Goal: Task Accomplishment & Management: Manage account settings

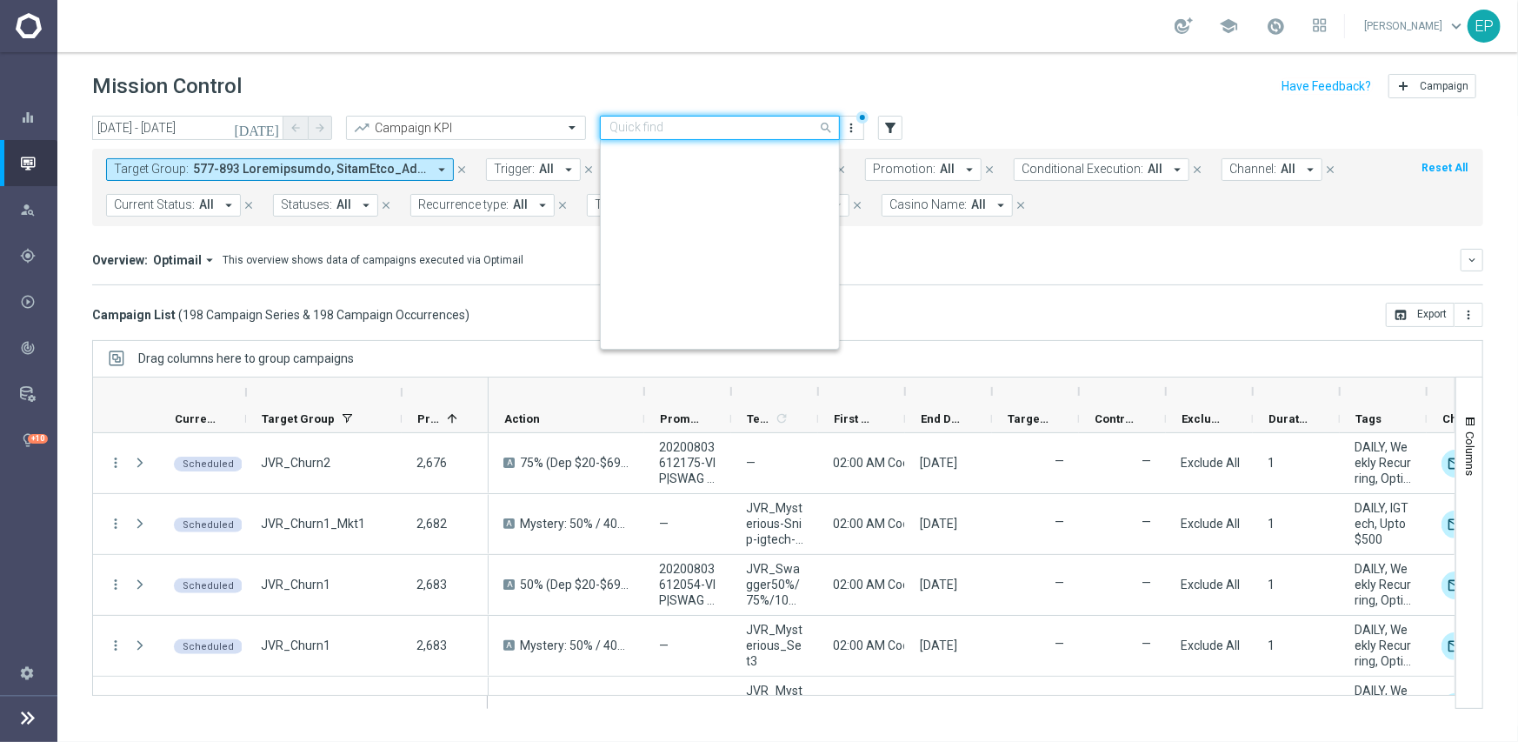
click at [760, 130] on input "text" at bounding box center [703, 128] width 186 height 15
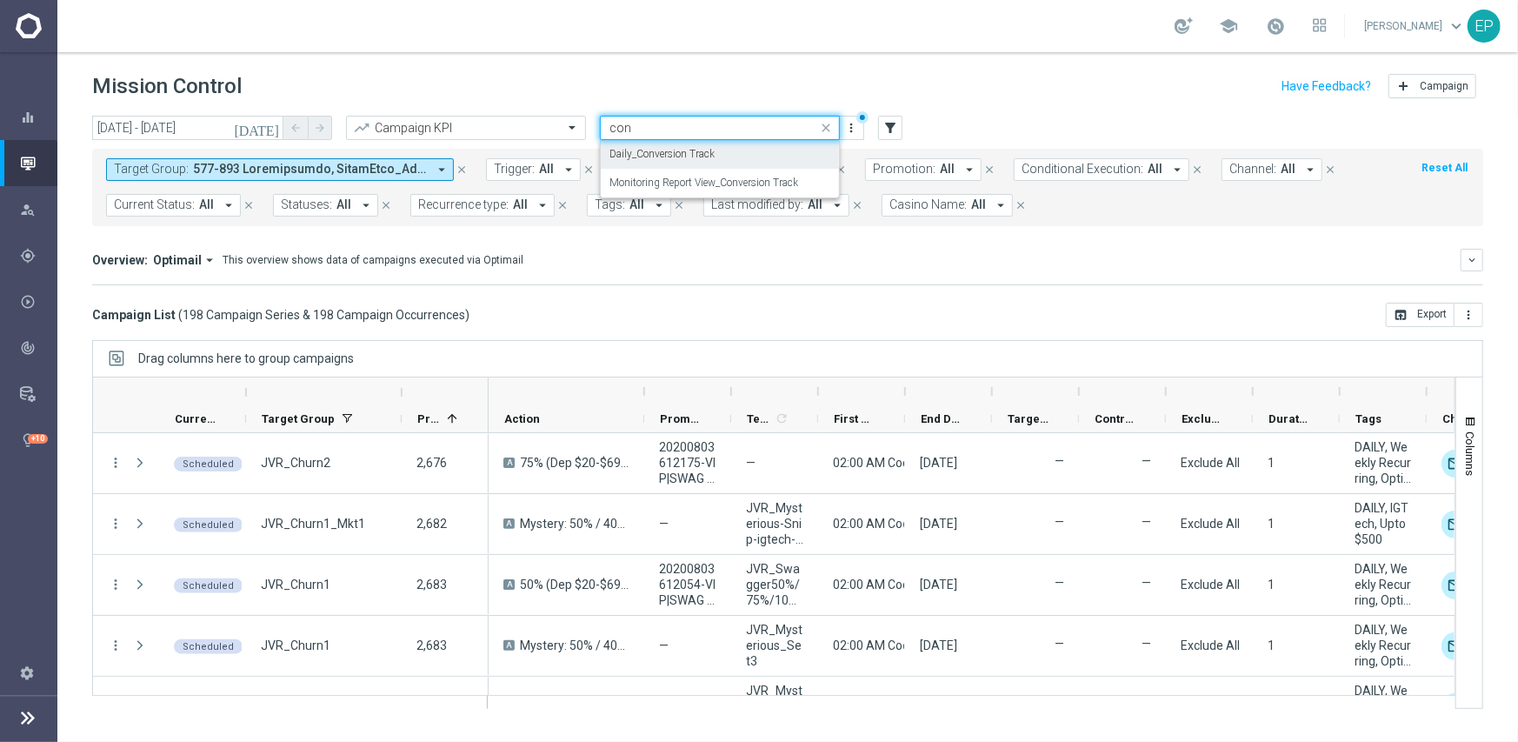
click at [728, 155] on div "Daily_Conversion Track" at bounding box center [720, 154] width 221 height 29
type input "con"
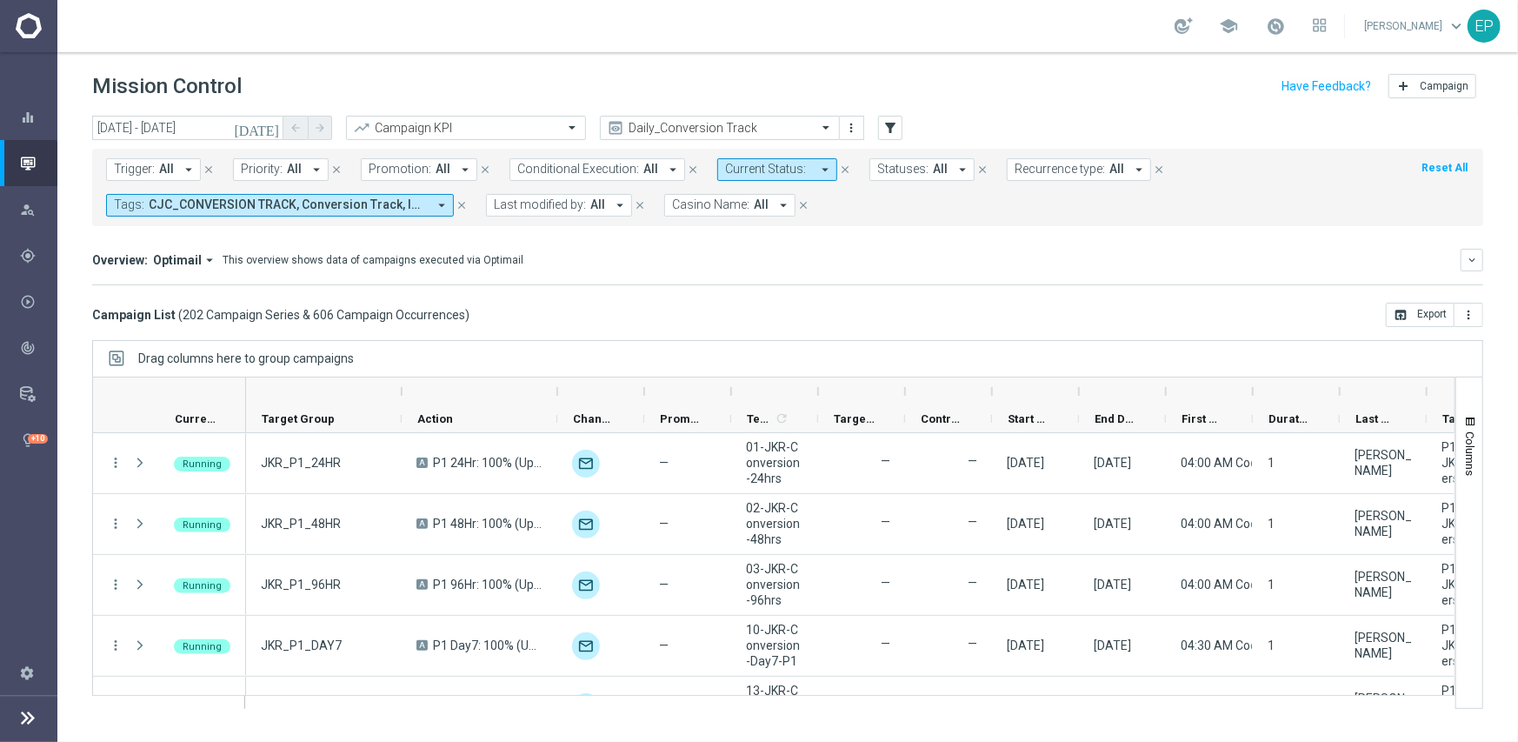
click at [734, 205] on span "Casino Name:" at bounding box center [710, 204] width 77 height 15
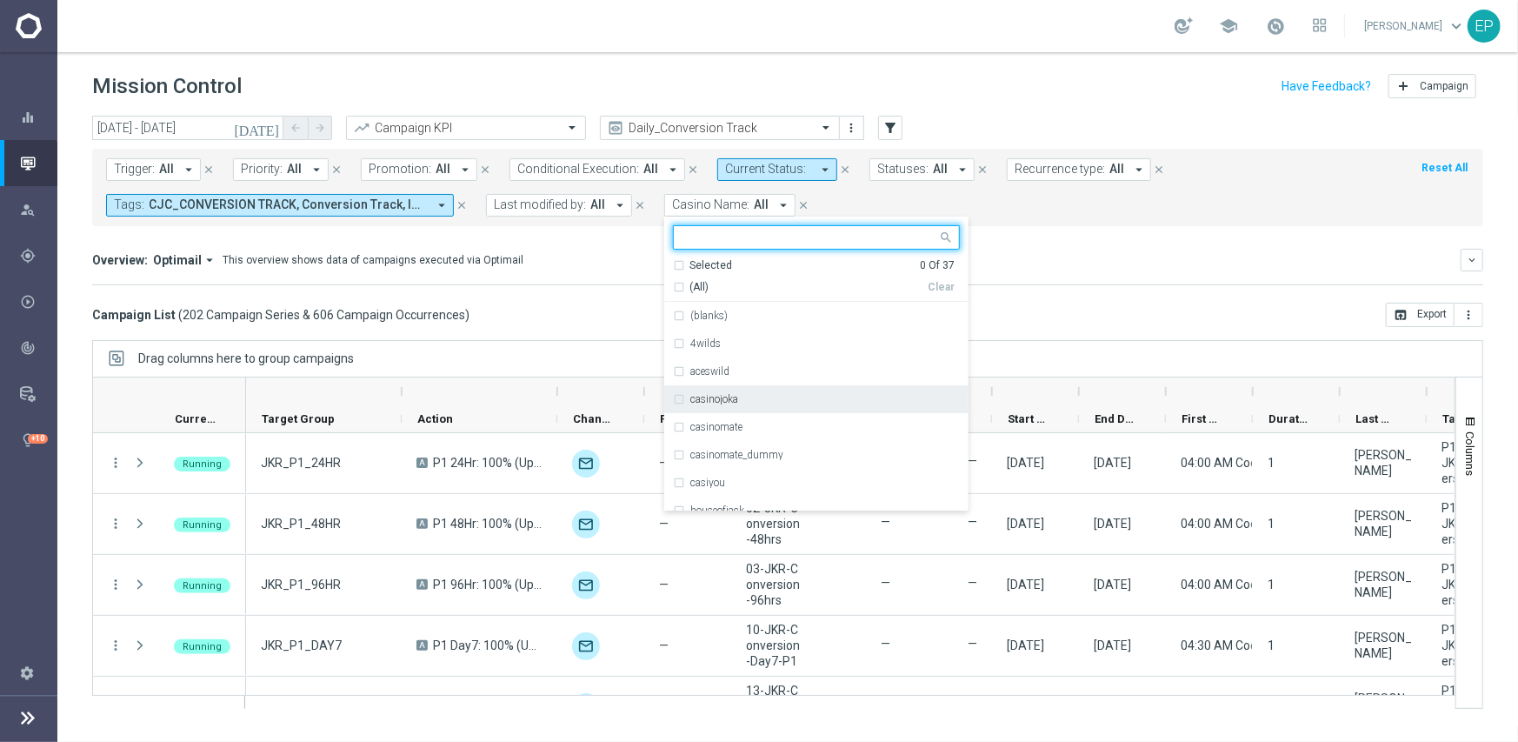
scroll to position [87, 0]
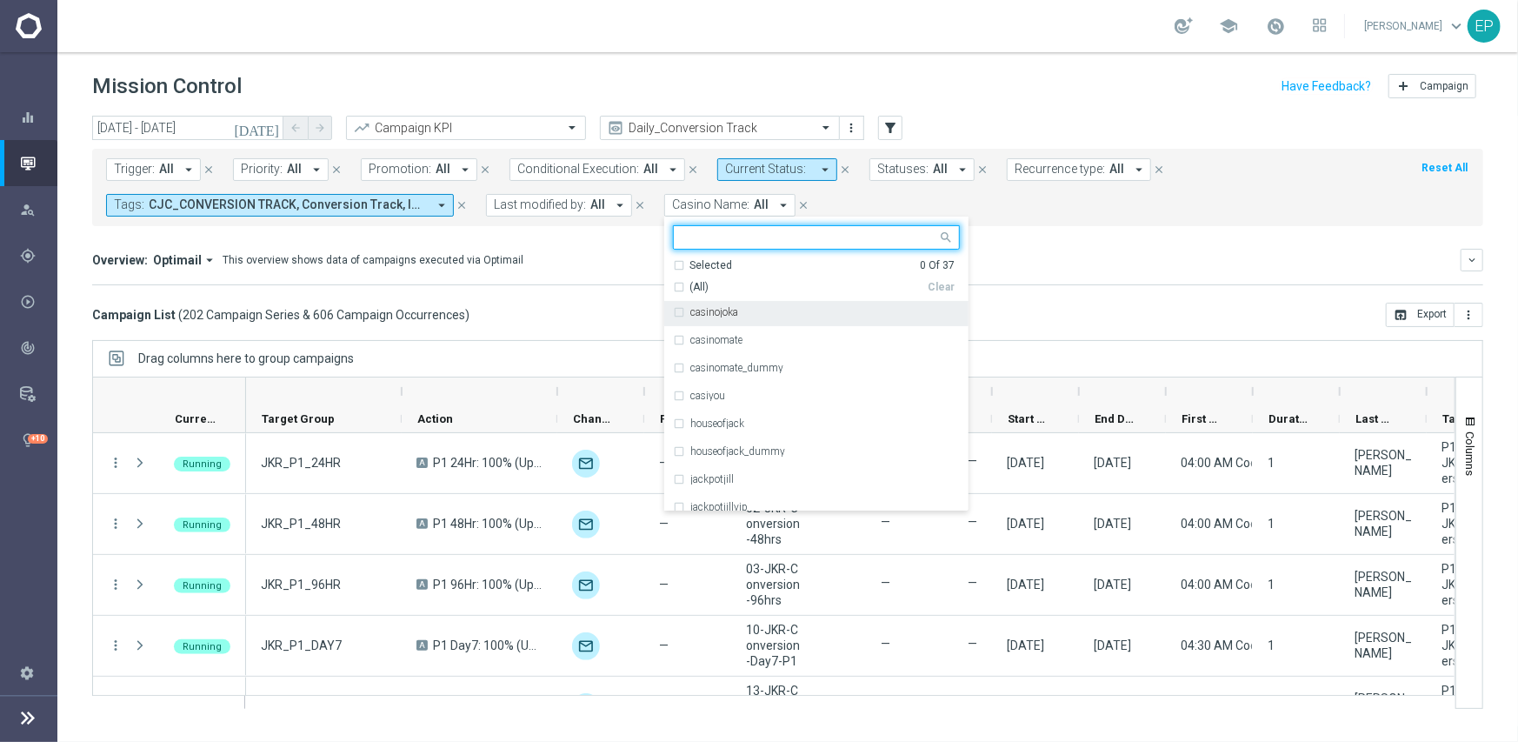
click at [750, 317] on div "casinojoka" at bounding box center [816, 312] width 287 height 28
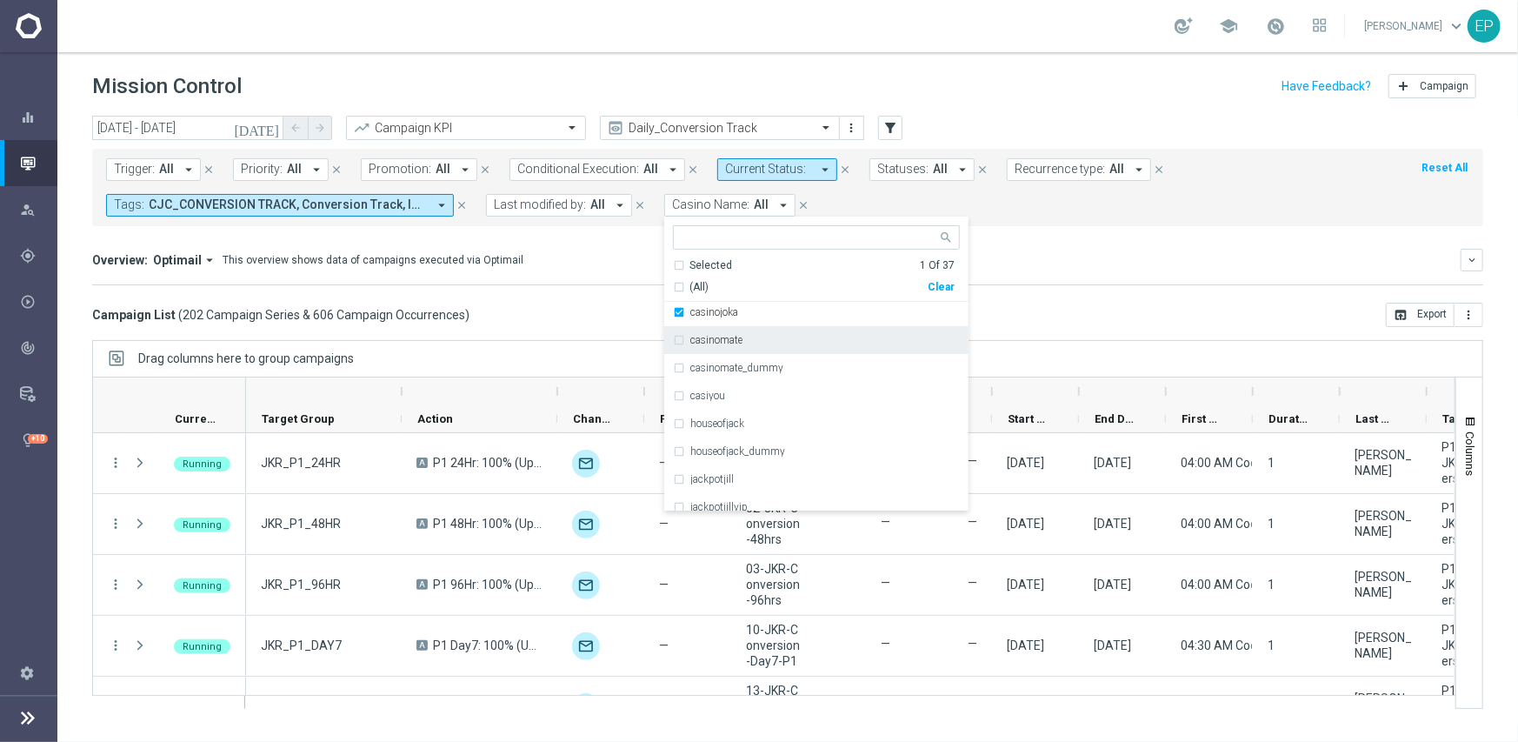
click at [585, 305] on div "Campaign List ( 202 Campaign Series & 606 Campaign Occurrences ) open_in_browse…" at bounding box center [787, 315] width 1391 height 24
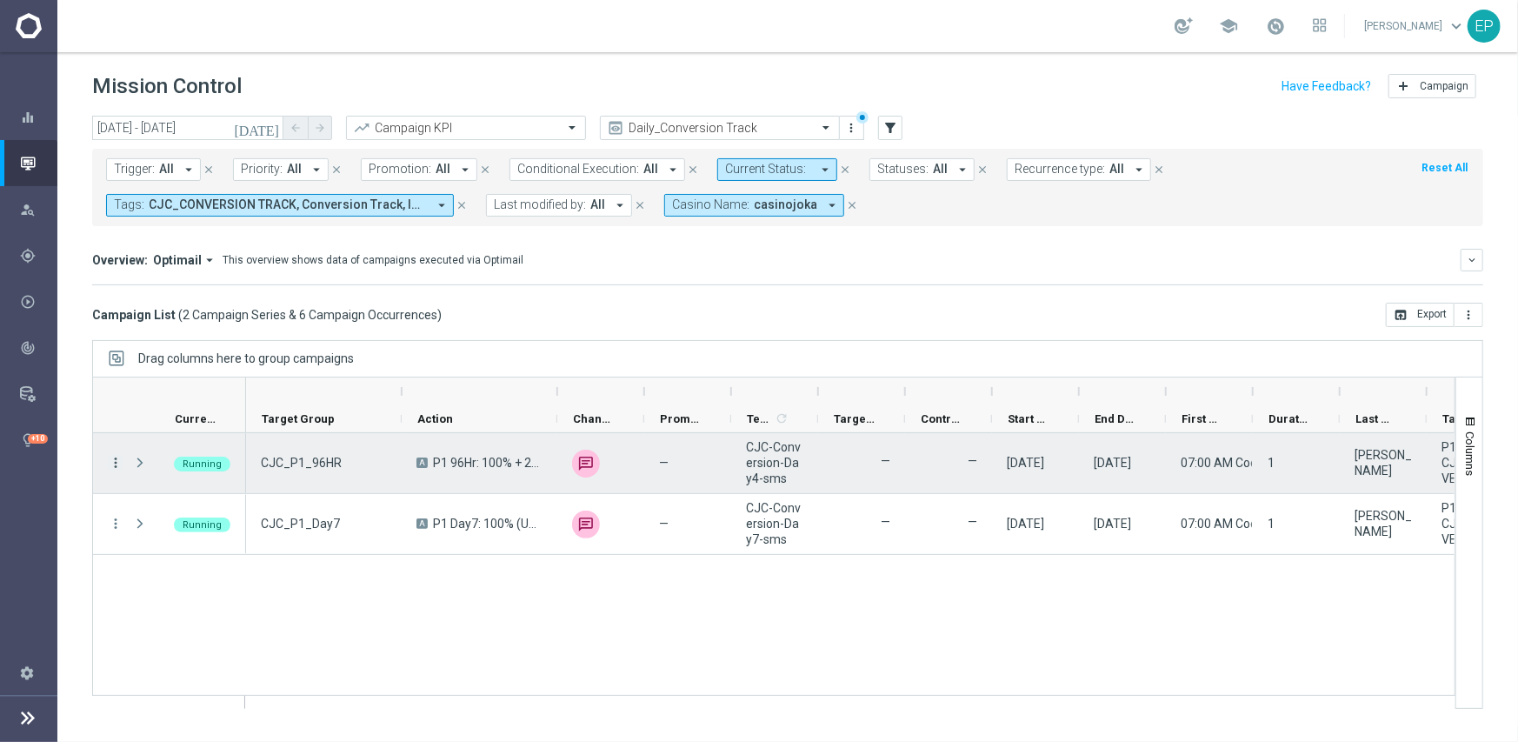
click at [114, 463] on icon "more_vert" at bounding box center [116, 463] width 16 height 16
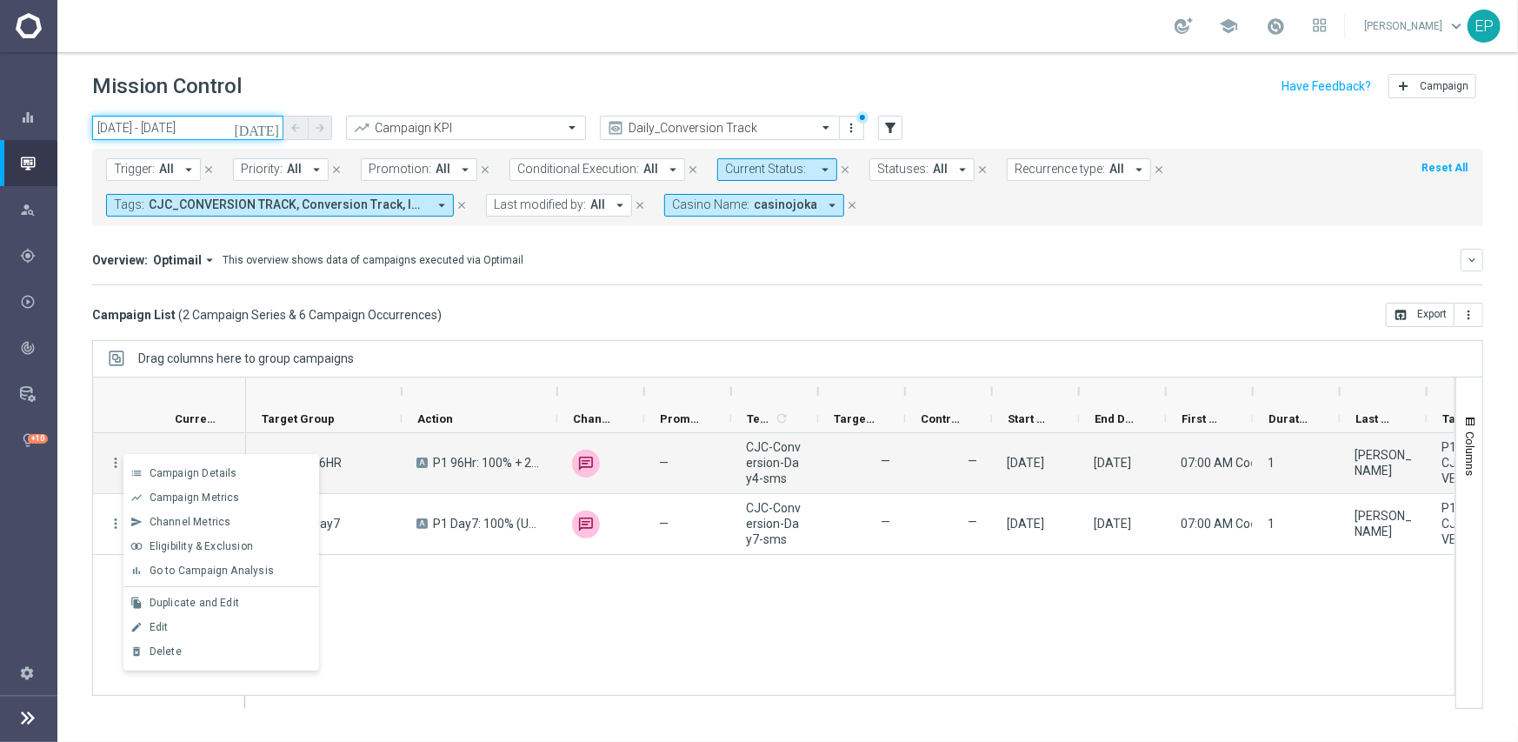
click at [154, 129] on input "[DATE] - [DATE]" at bounding box center [187, 128] width 191 height 24
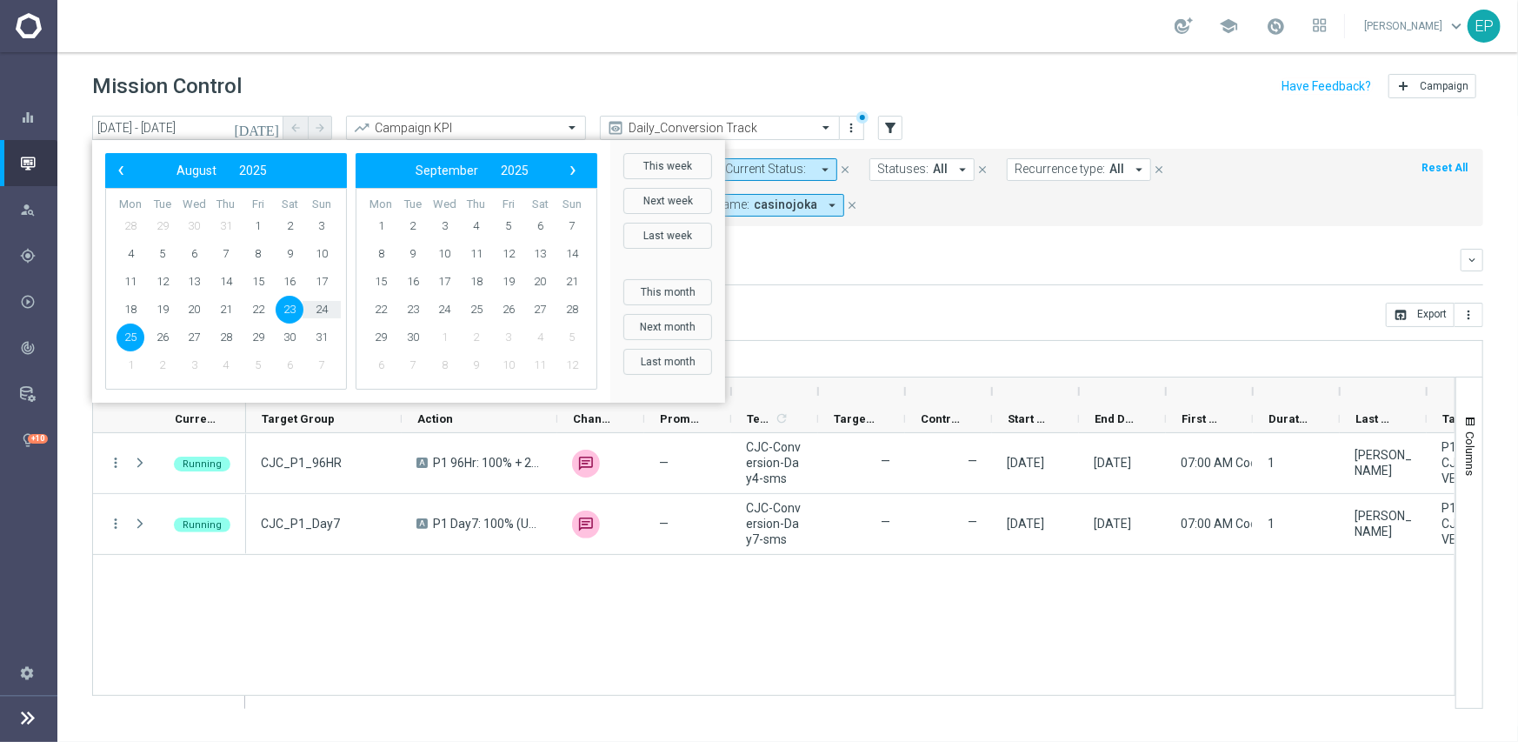
click at [290, 308] on span "23" at bounding box center [290, 310] width 28 height 28
type input "[DATE] - [DATE]"
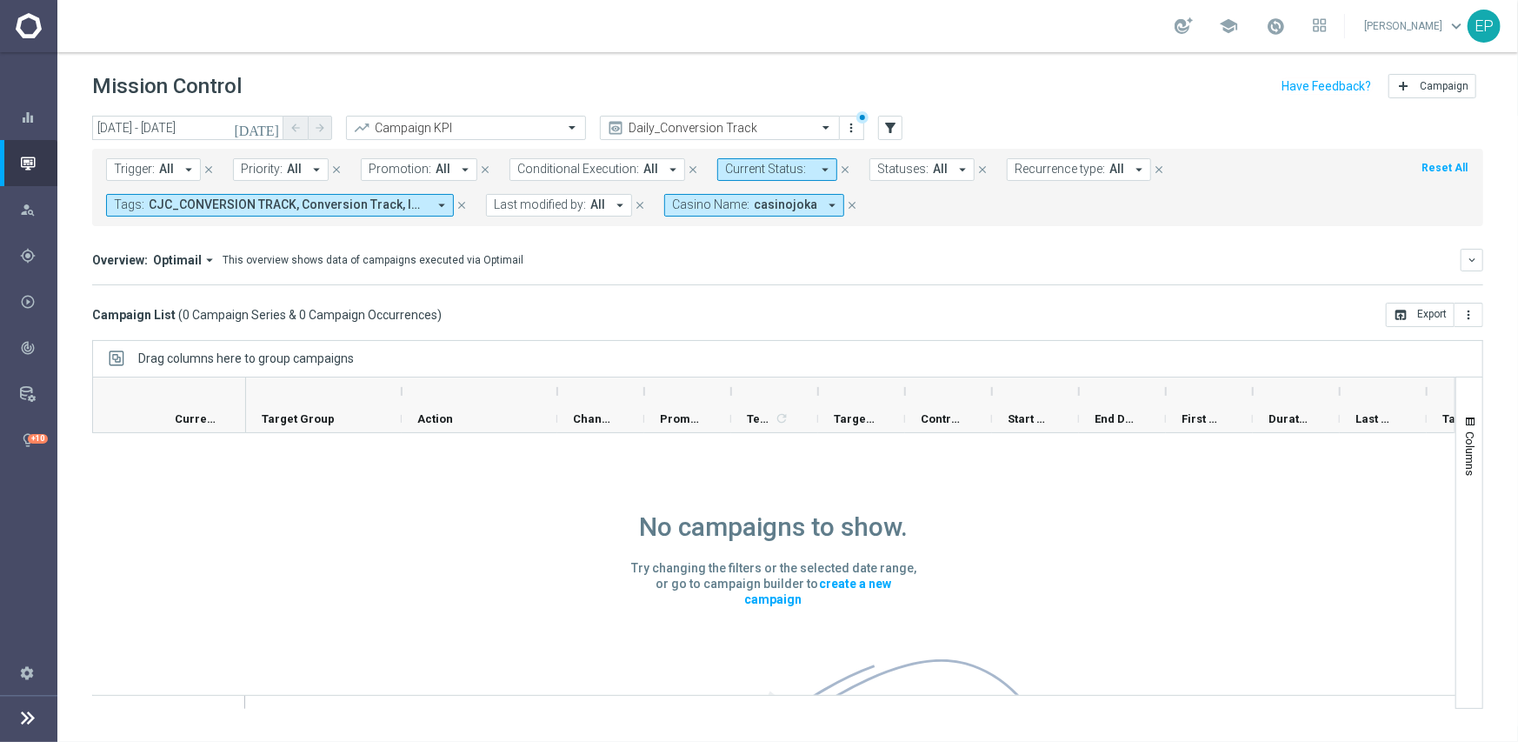
click at [459, 203] on icon "close" at bounding box center [462, 205] width 12 height 12
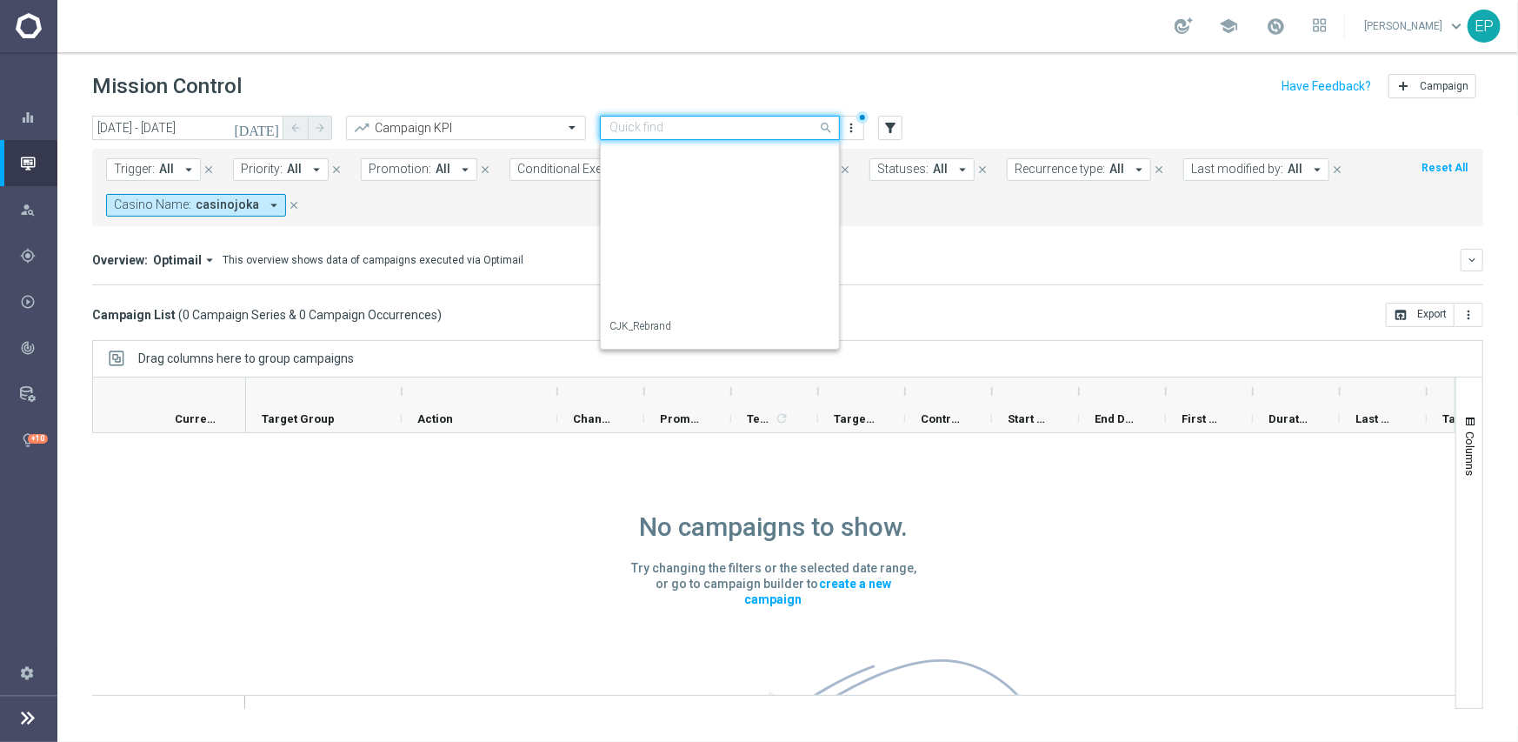
click at [702, 130] on input "text" at bounding box center [703, 128] width 186 height 15
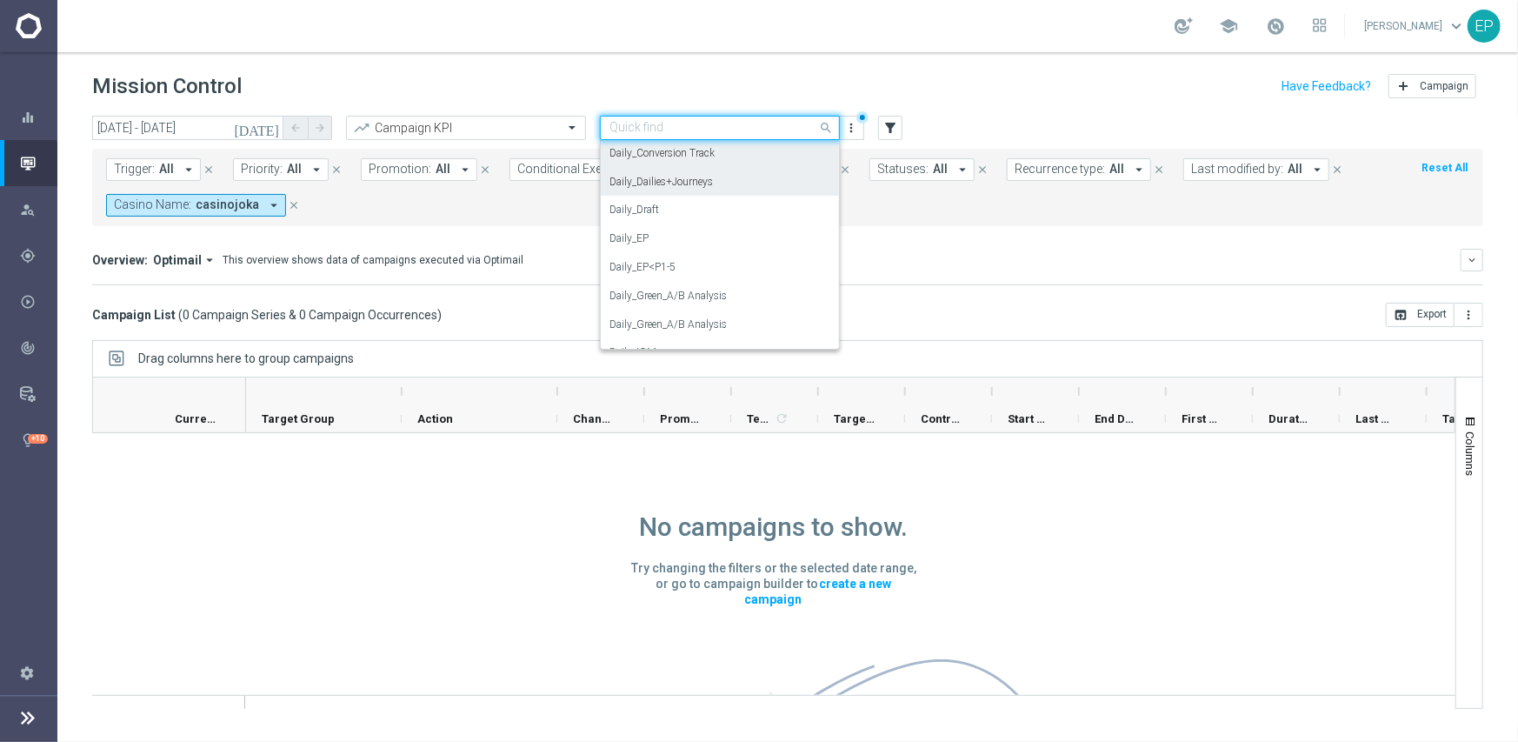
scroll to position [200, 0]
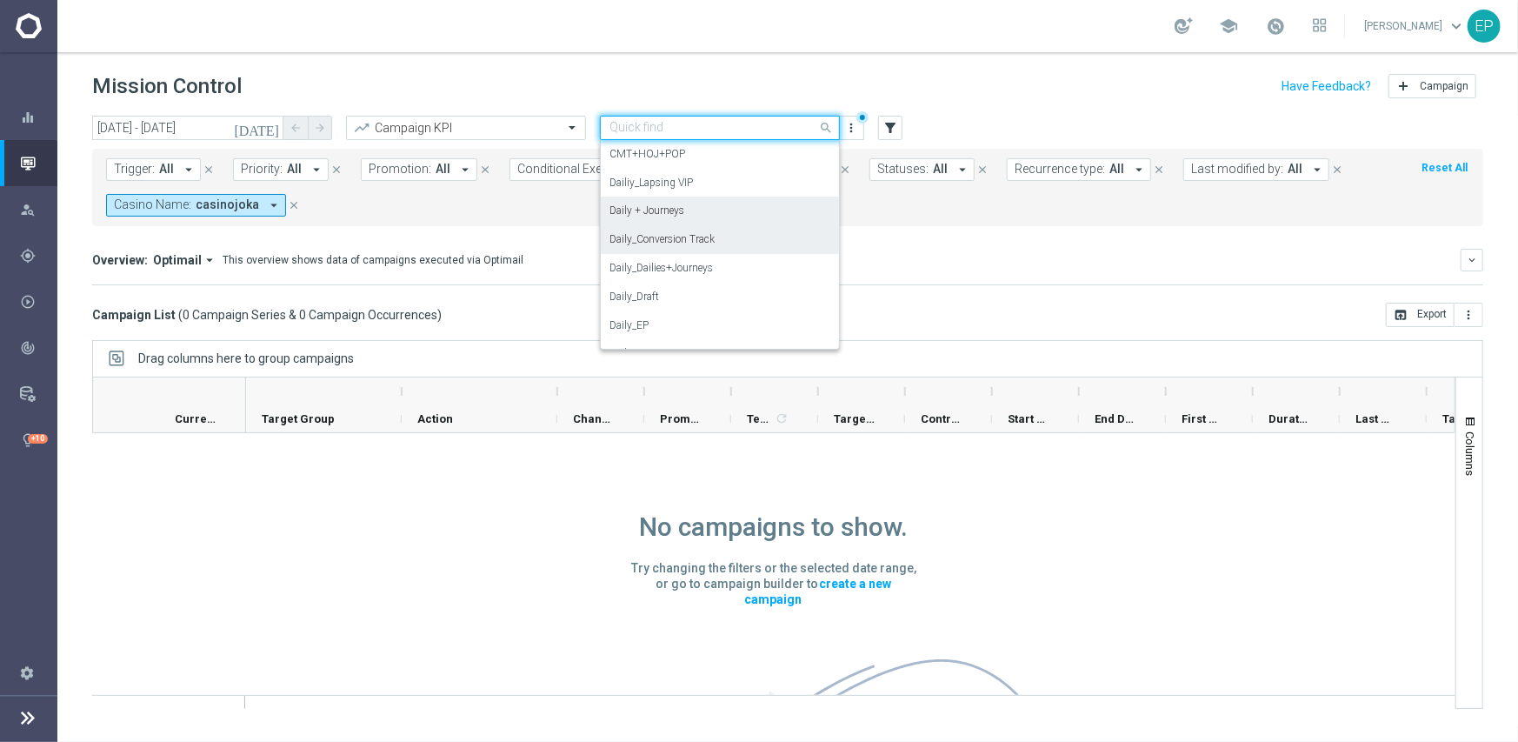
click at [672, 212] on label "Daily + Journeys" at bounding box center [647, 210] width 75 height 15
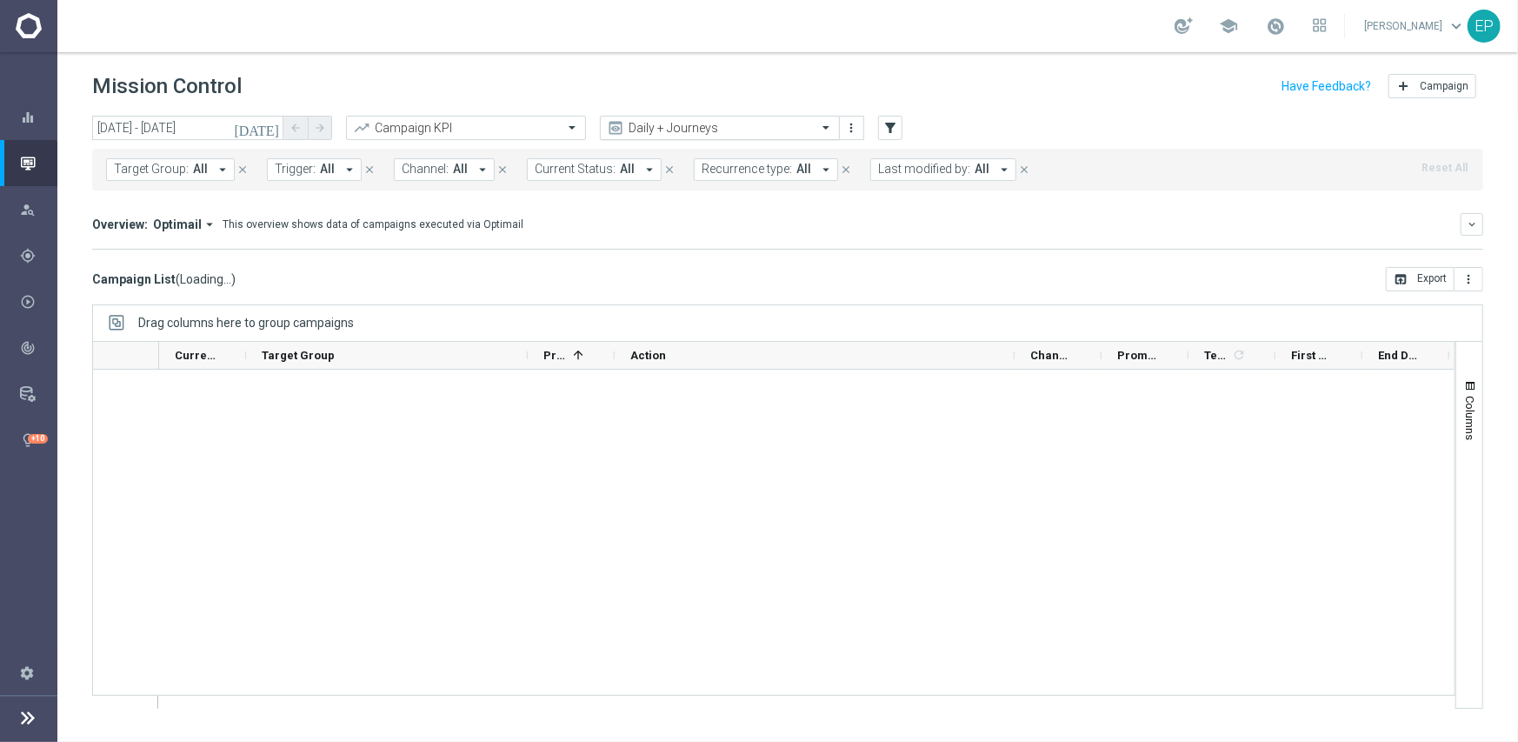
click at [690, 116] on div "Daily + Journeys" at bounding box center [720, 128] width 240 height 24
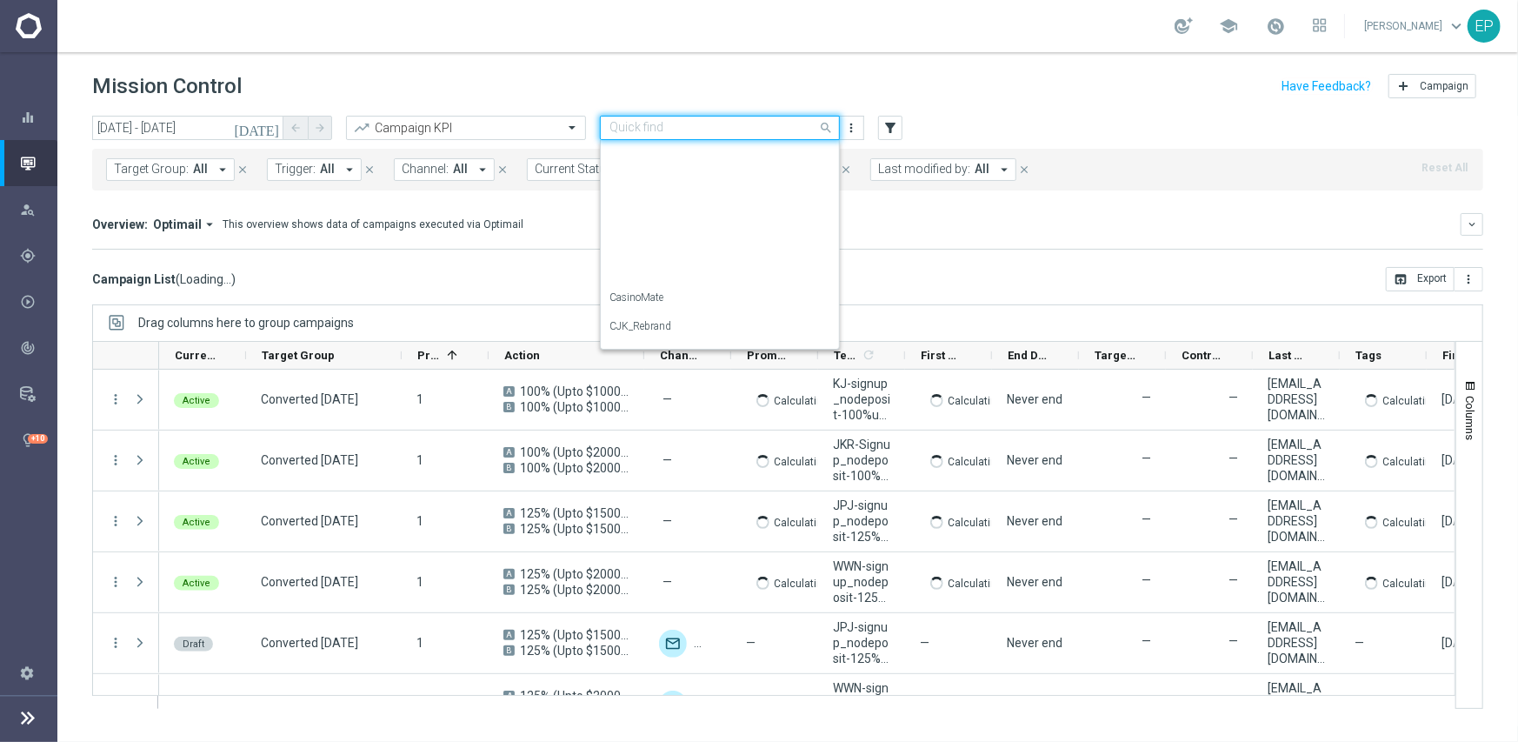
scroll to position [258, 0]
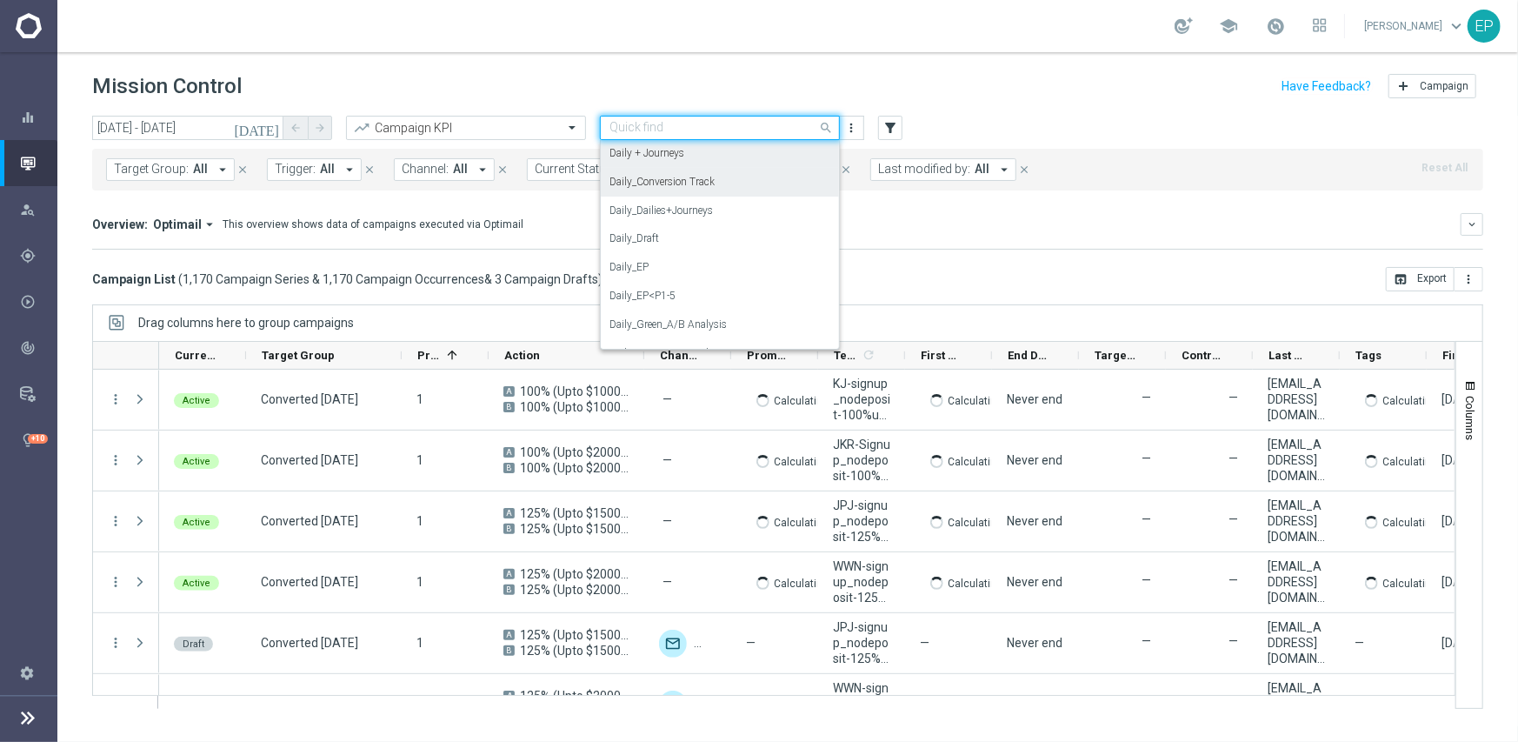
click at [713, 186] on label "Daily_Conversion Track" at bounding box center [662, 182] width 105 height 15
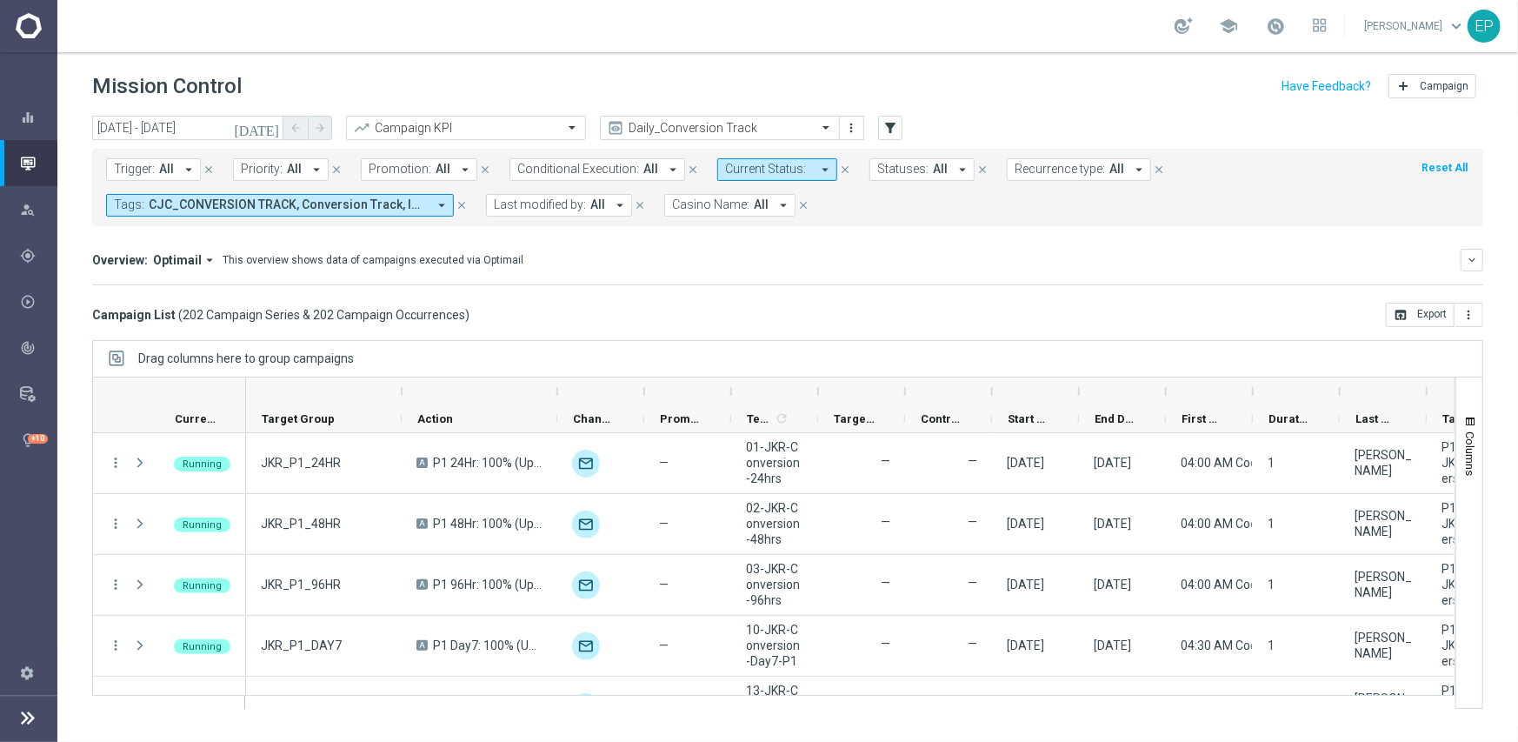
click at [776, 164] on span "Current Status:" at bounding box center [765, 169] width 81 height 15
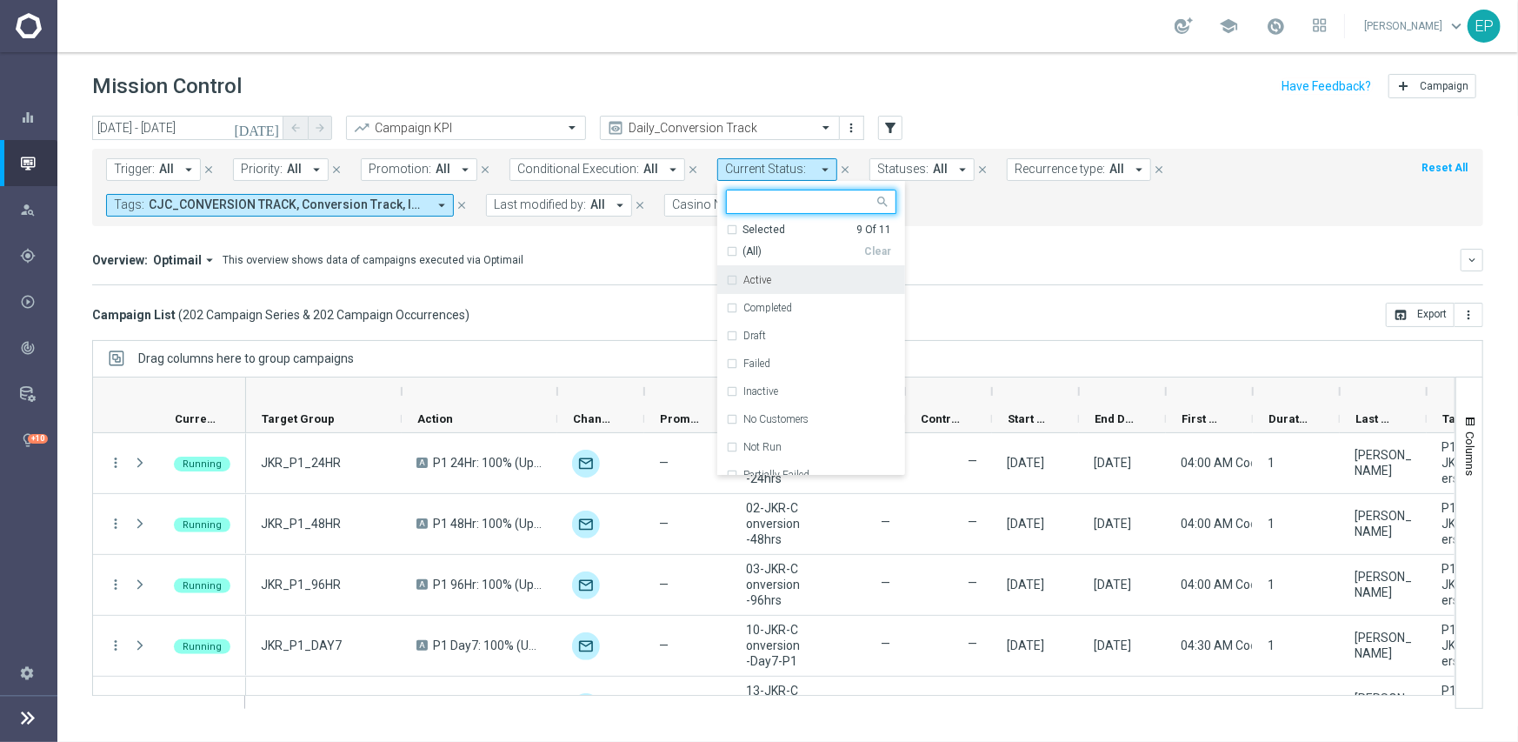
click at [1078, 306] on div "Campaign List ( 202 Campaign Series & 202 Campaign Occurrences ) open_in_browse…" at bounding box center [787, 315] width 1391 height 24
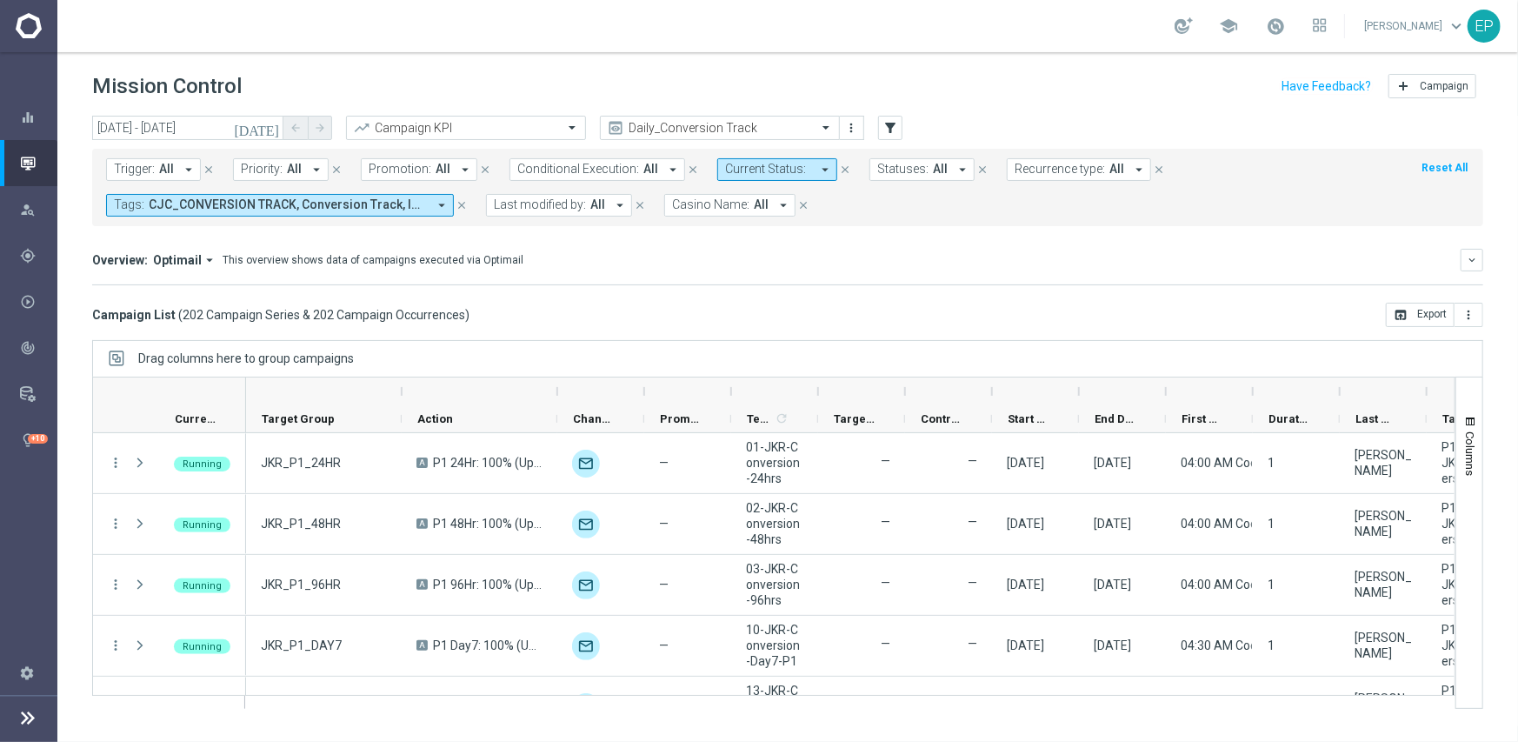
click at [736, 210] on span "Casino Name:" at bounding box center [710, 204] width 77 height 15
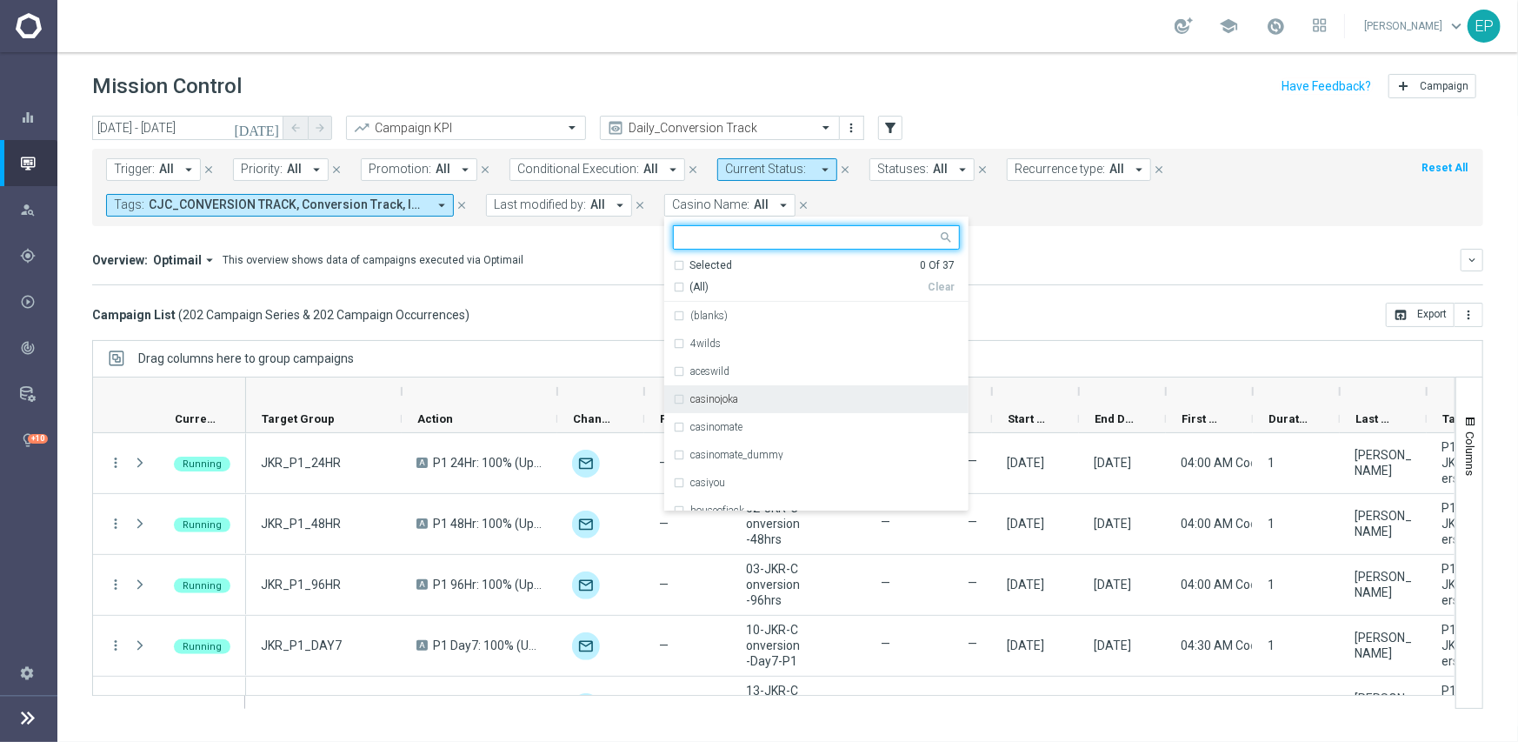
click at [747, 403] on div "casinojoka" at bounding box center [825, 399] width 270 height 10
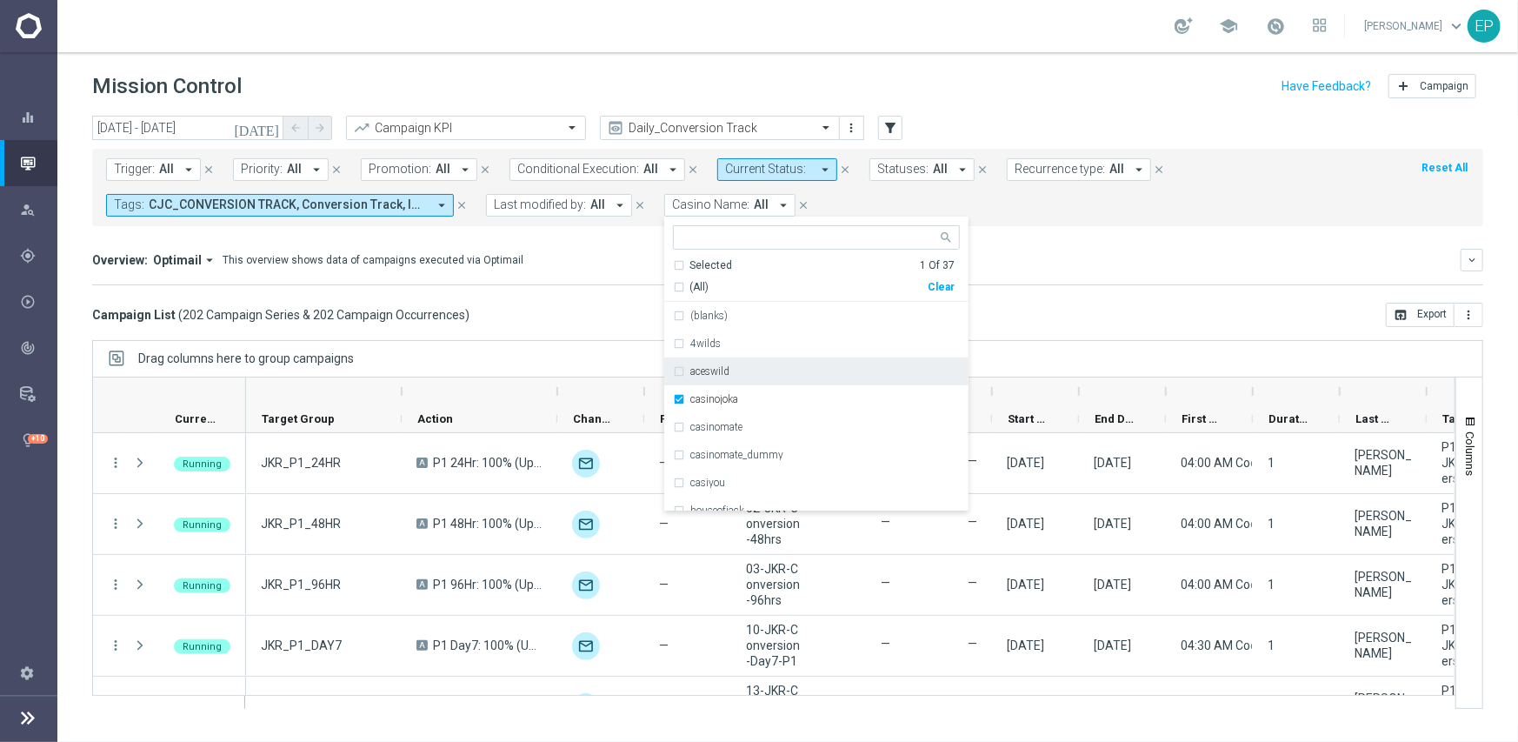
click at [600, 327] on div "today 23 Aug 2025 - 23 Aug 2025 arrow_back arrow_forward Campaign KPI trending_…" at bounding box center [787, 421] width 1461 height 610
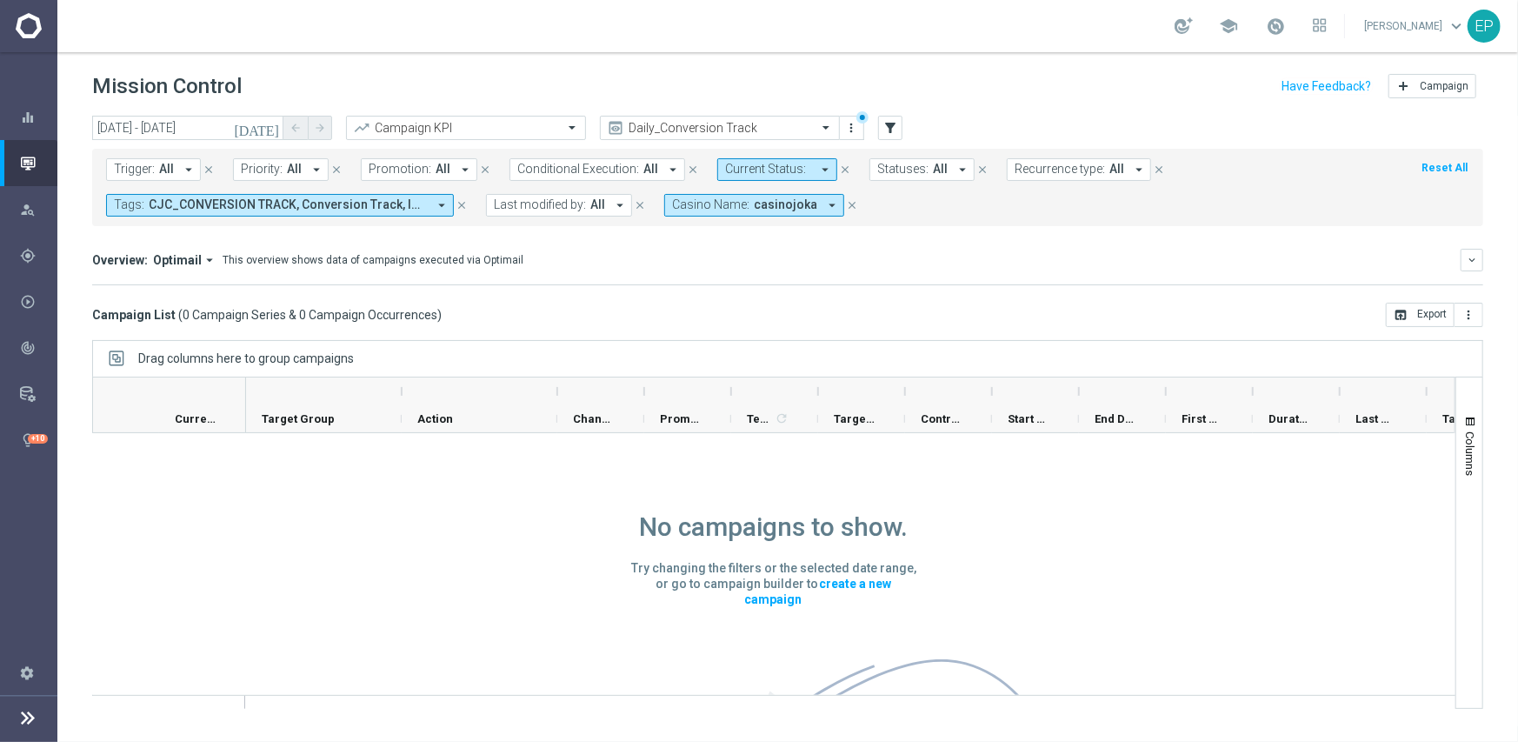
click at [739, 203] on span "Casino Name:" at bounding box center [710, 204] width 77 height 15
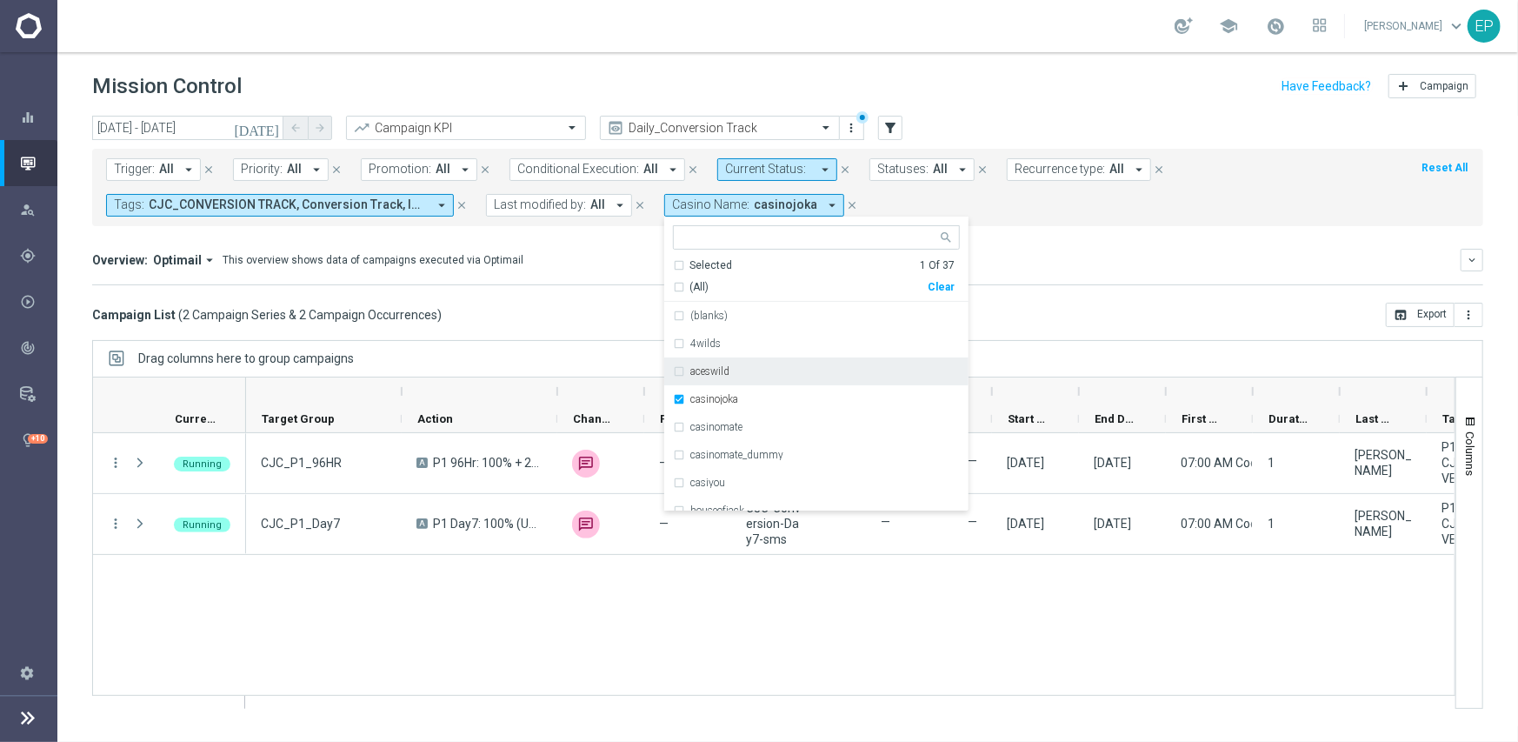
drag, startPoint x: 565, startPoint y: 262, endPoint x: 483, endPoint y: 305, distance: 92.6
click at [566, 262] on div "Overview: Optimail arrow_drop_down This overview shows data of campaigns execut…" at bounding box center [776, 260] width 1369 height 16
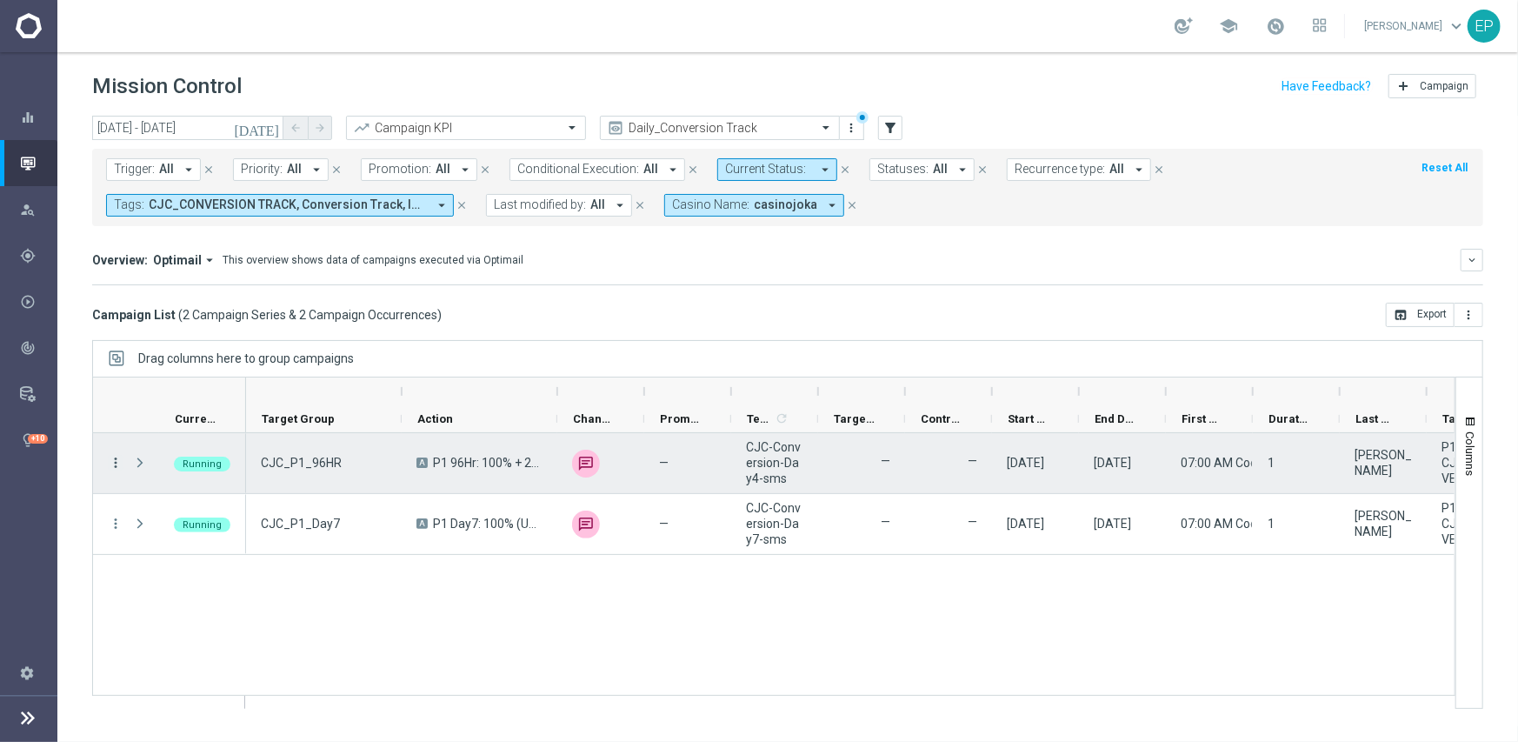
click at [108, 462] on icon "more_vert" at bounding box center [116, 463] width 16 height 16
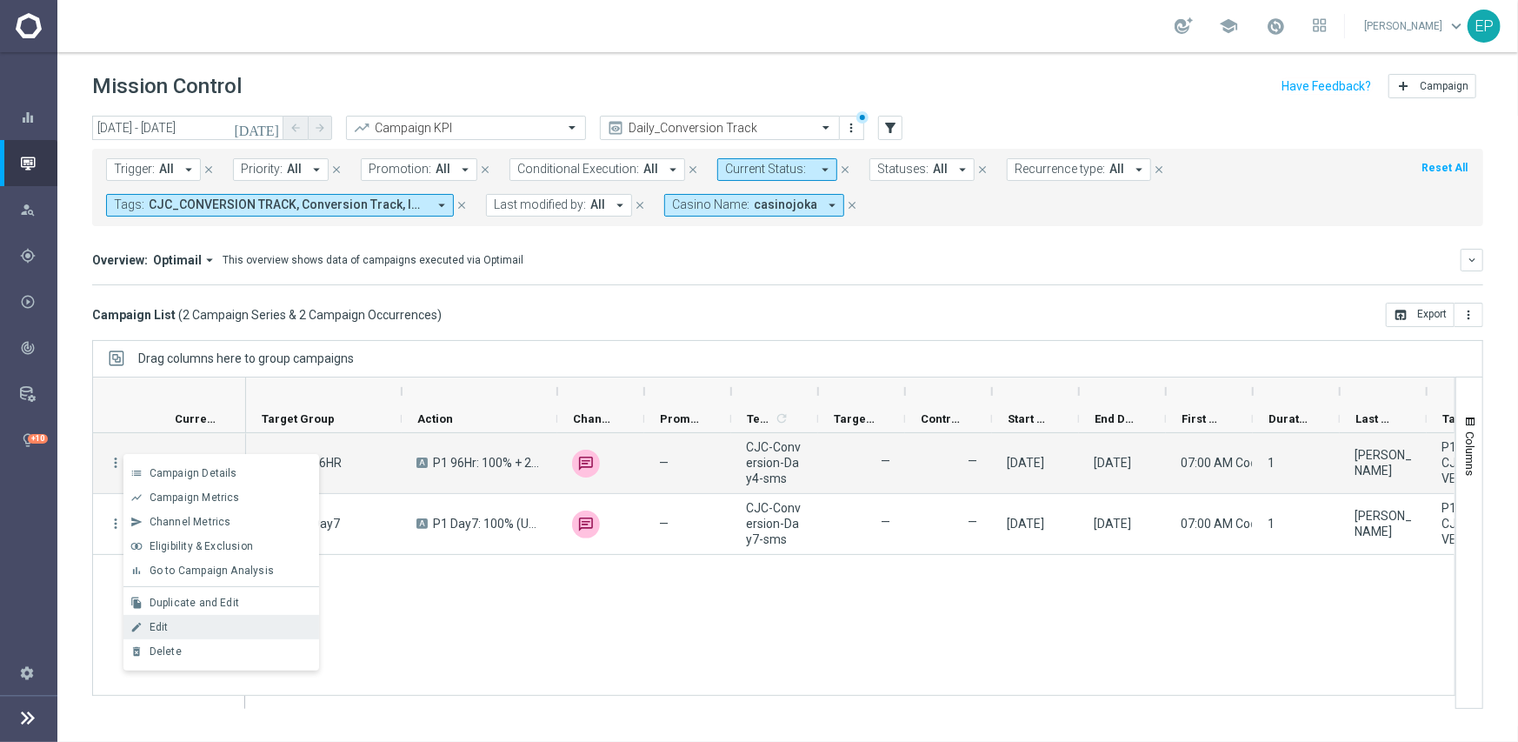
click at [199, 619] on div "edit Edit" at bounding box center [221, 627] width 196 height 24
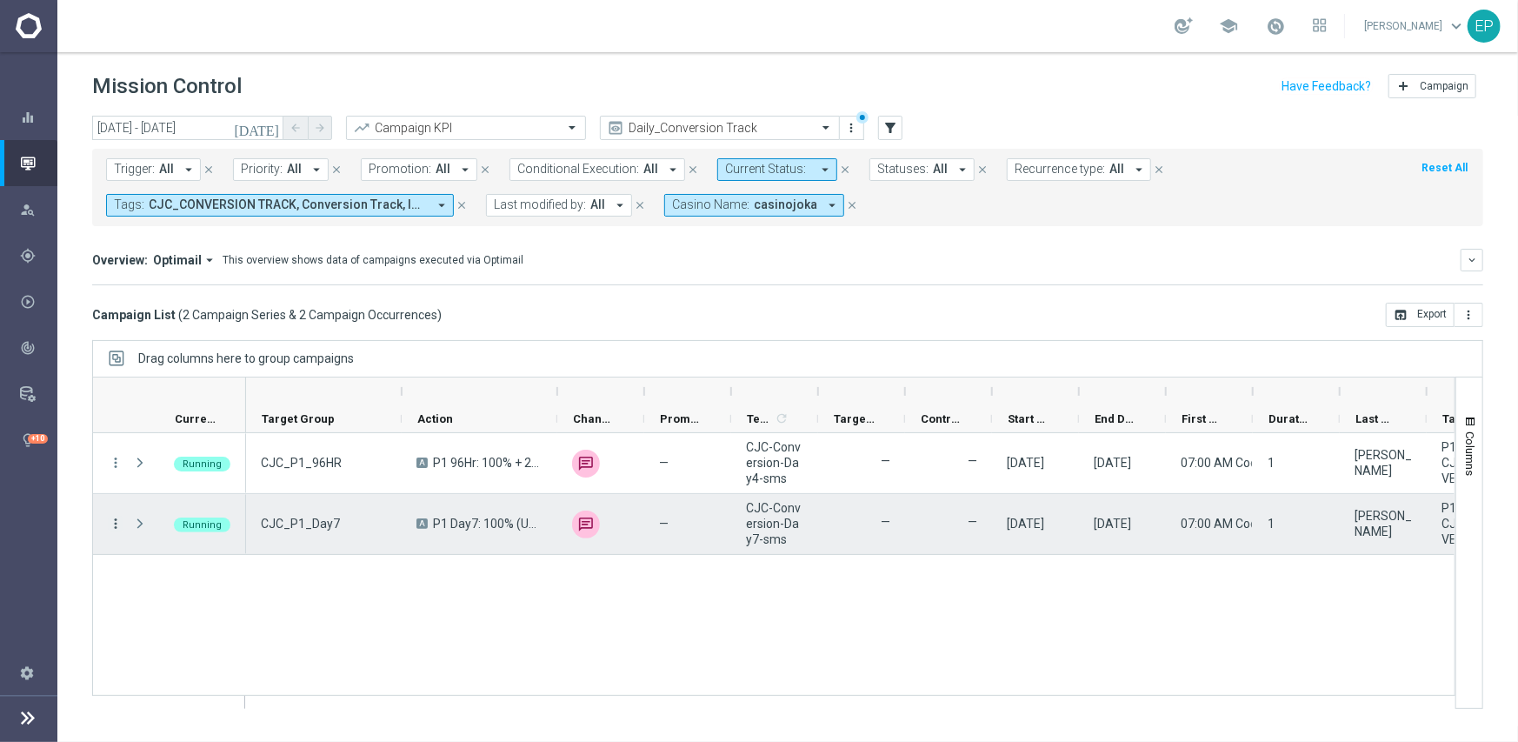
click at [119, 522] on icon "more_vert" at bounding box center [116, 524] width 16 height 16
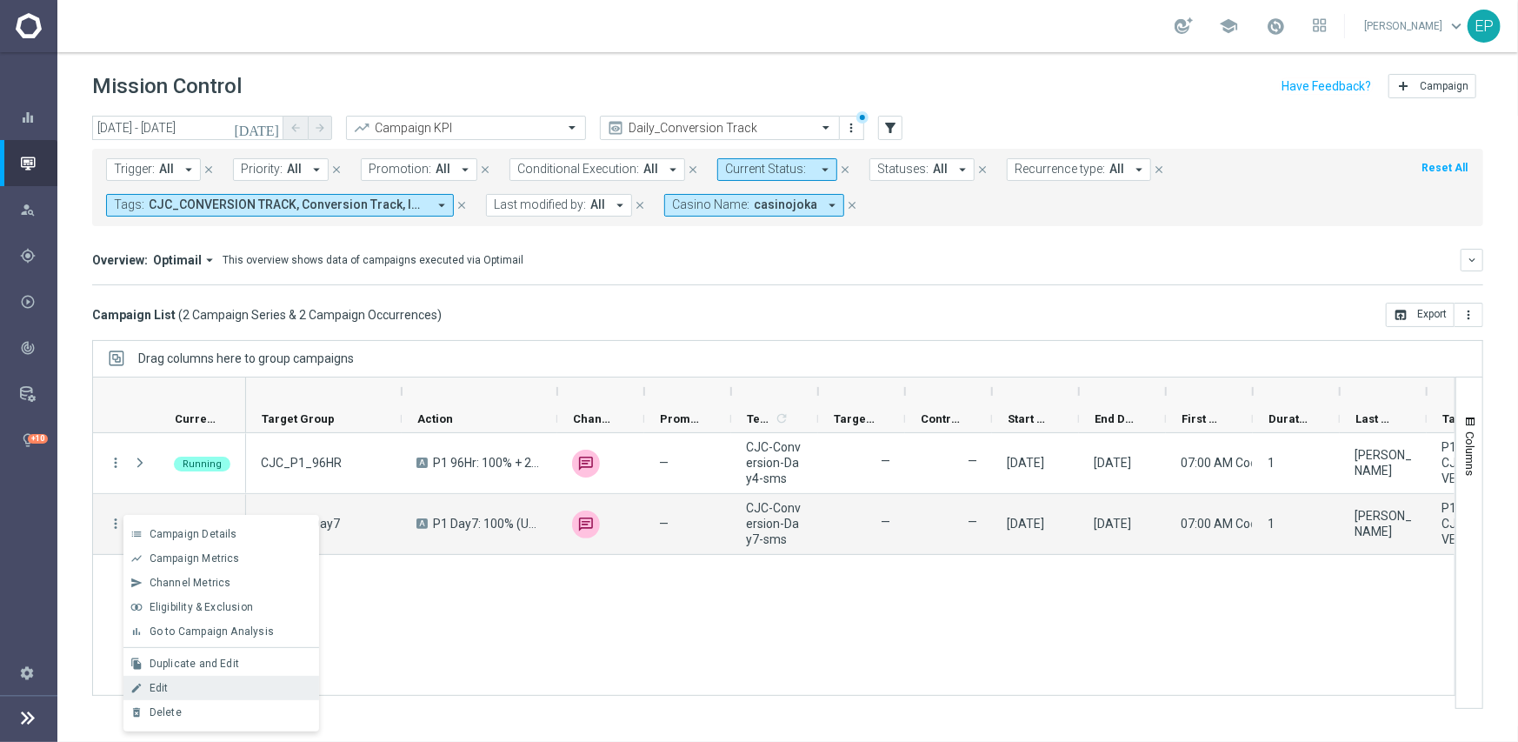
click at [223, 690] on div "Edit" at bounding box center [231, 688] width 162 height 12
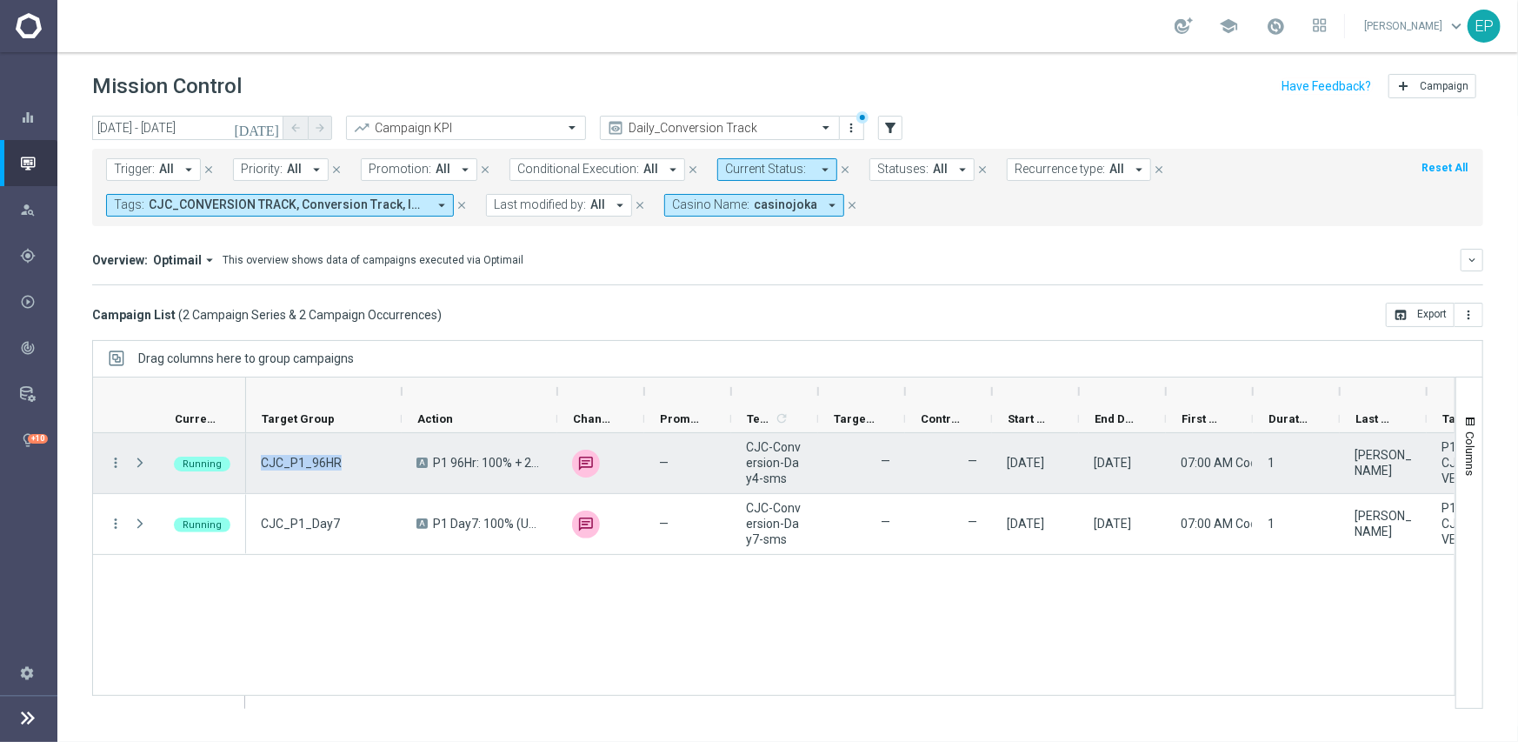
drag, startPoint x: 253, startPoint y: 466, endPoint x: 339, endPoint y: 463, distance: 86.1
click at [339, 463] on div "CJC_P1_96HR" at bounding box center [324, 463] width 156 height 60
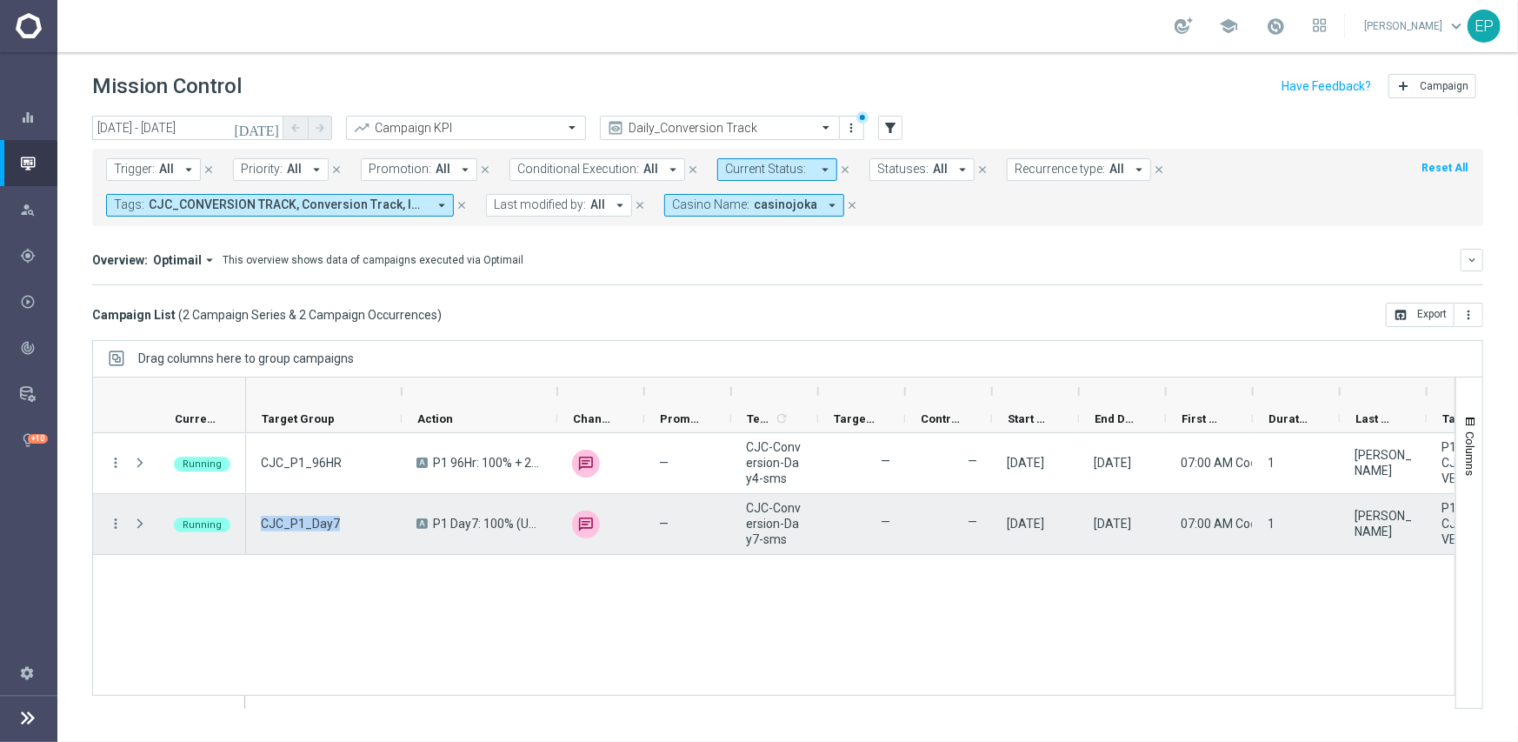
drag, startPoint x: 259, startPoint y: 523, endPoint x: 341, endPoint y: 523, distance: 81.7
click at [341, 523] on div "CJC_P1_Day7" at bounding box center [324, 524] width 156 height 60
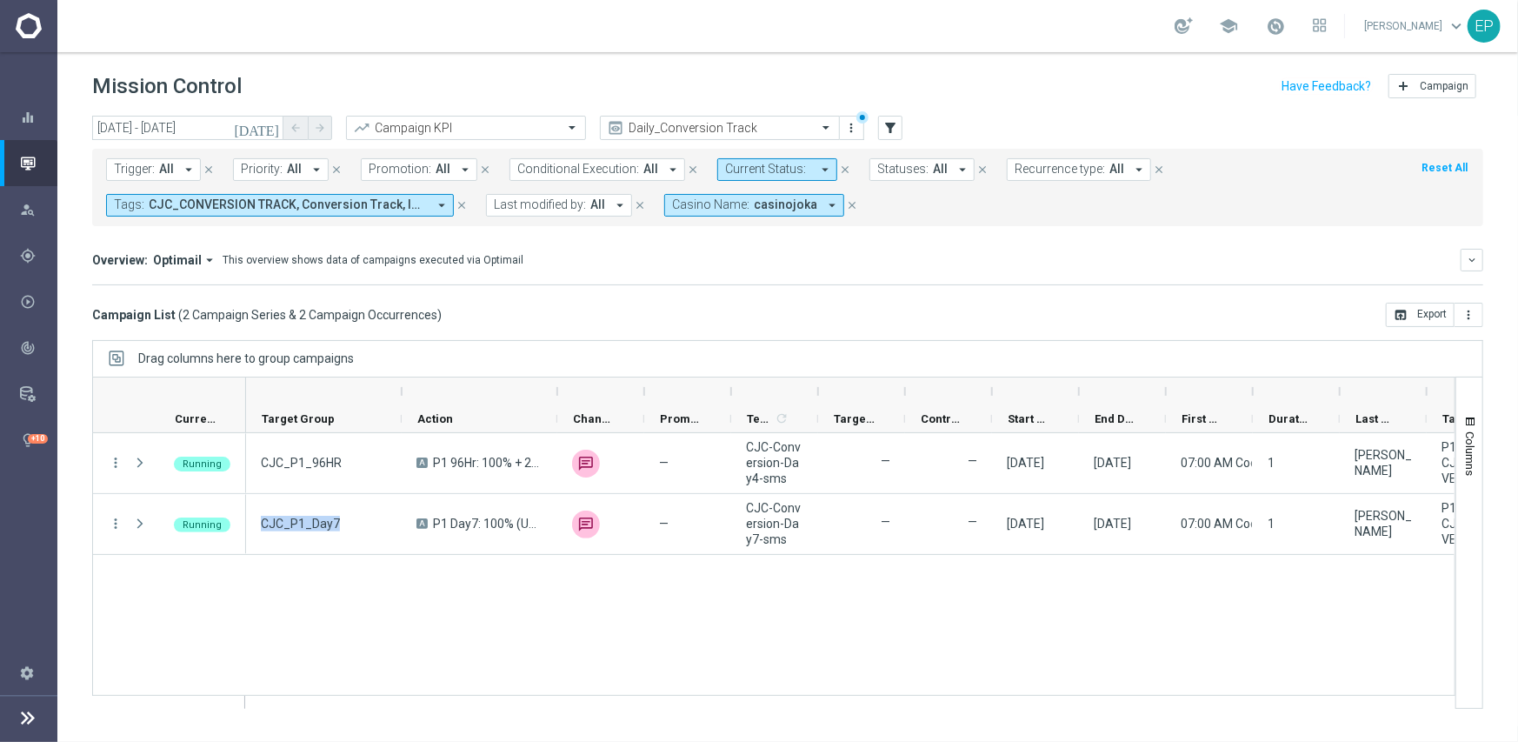
click at [796, 589] on div "CJC_P1_96HR A P1 96Hr: 100% + 25FS unfold_more — CJC-Conversion-Day4-sms — — 27…" at bounding box center [850, 570] width 1209 height 275
click at [756, 207] on span "casinojoka" at bounding box center [785, 204] width 63 height 15
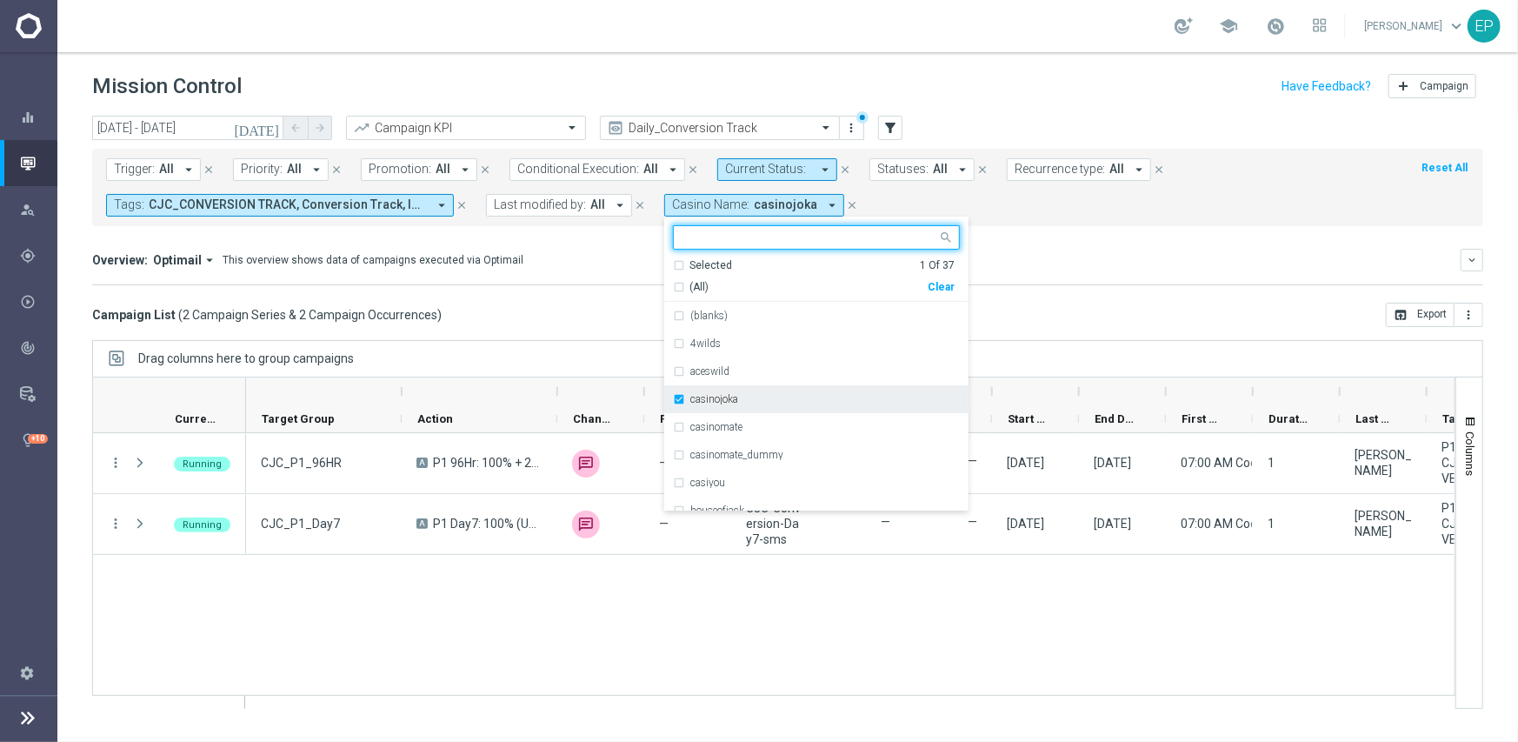
click at [690, 400] on label "casinojoka" at bounding box center [714, 399] width 48 height 10
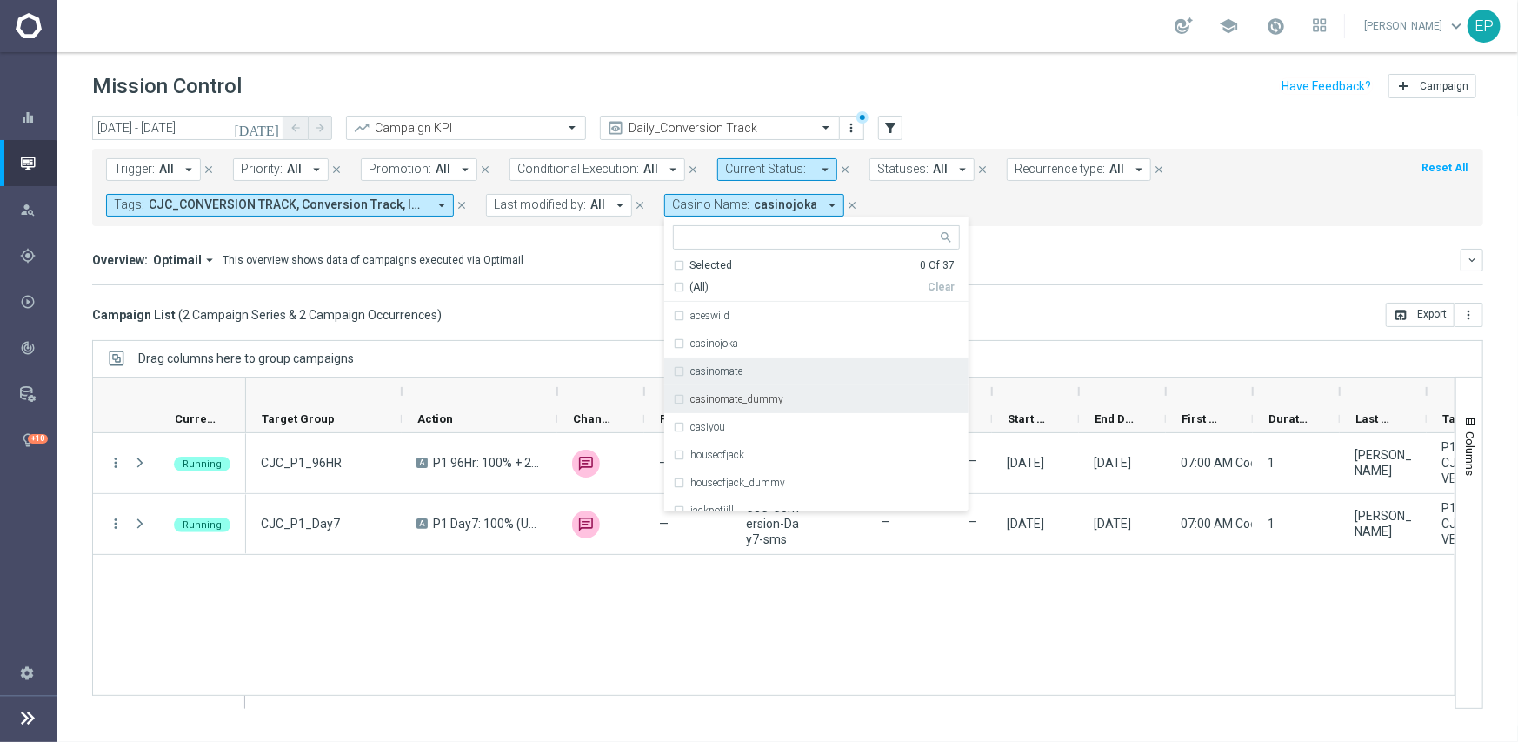
scroll to position [87, 0]
click at [763, 393] on div "casiyou" at bounding box center [825, 395] width 270 height 10
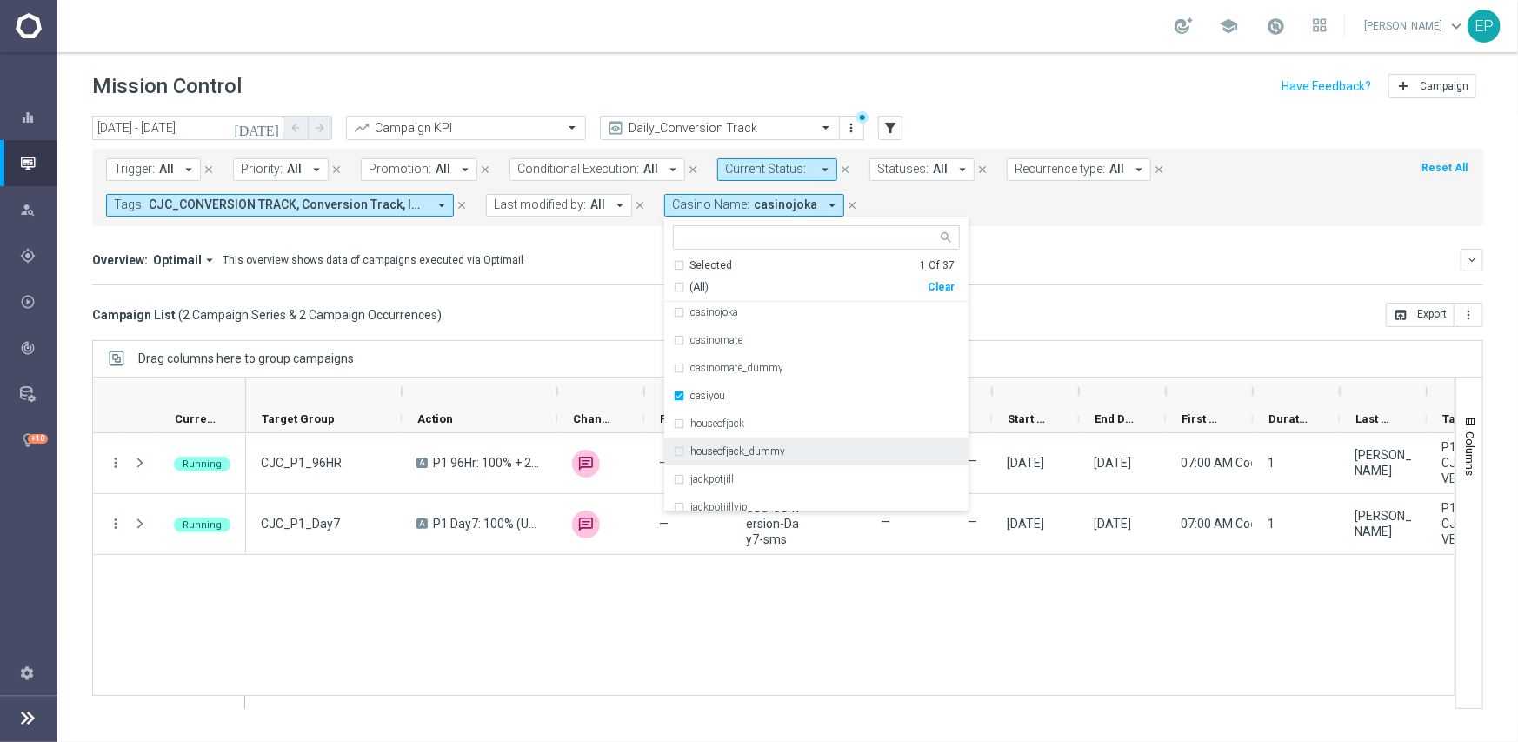
click at [1012, 264] on div "Overview: Optimail arrow_drop_down This overview shows data of campaigns execut…" at bounding box center [776, 260] width 1369 height 16
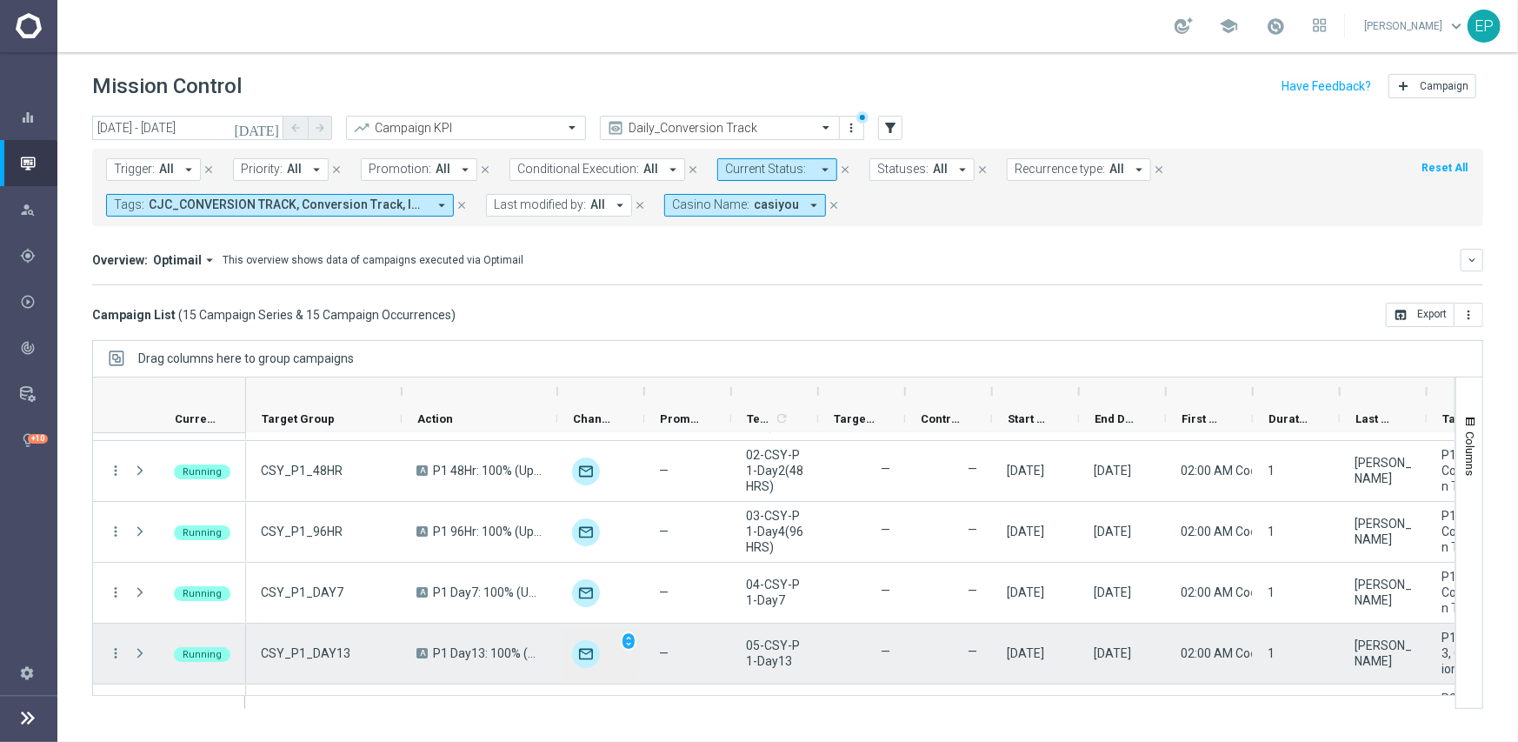
scroll to position [0, 0]
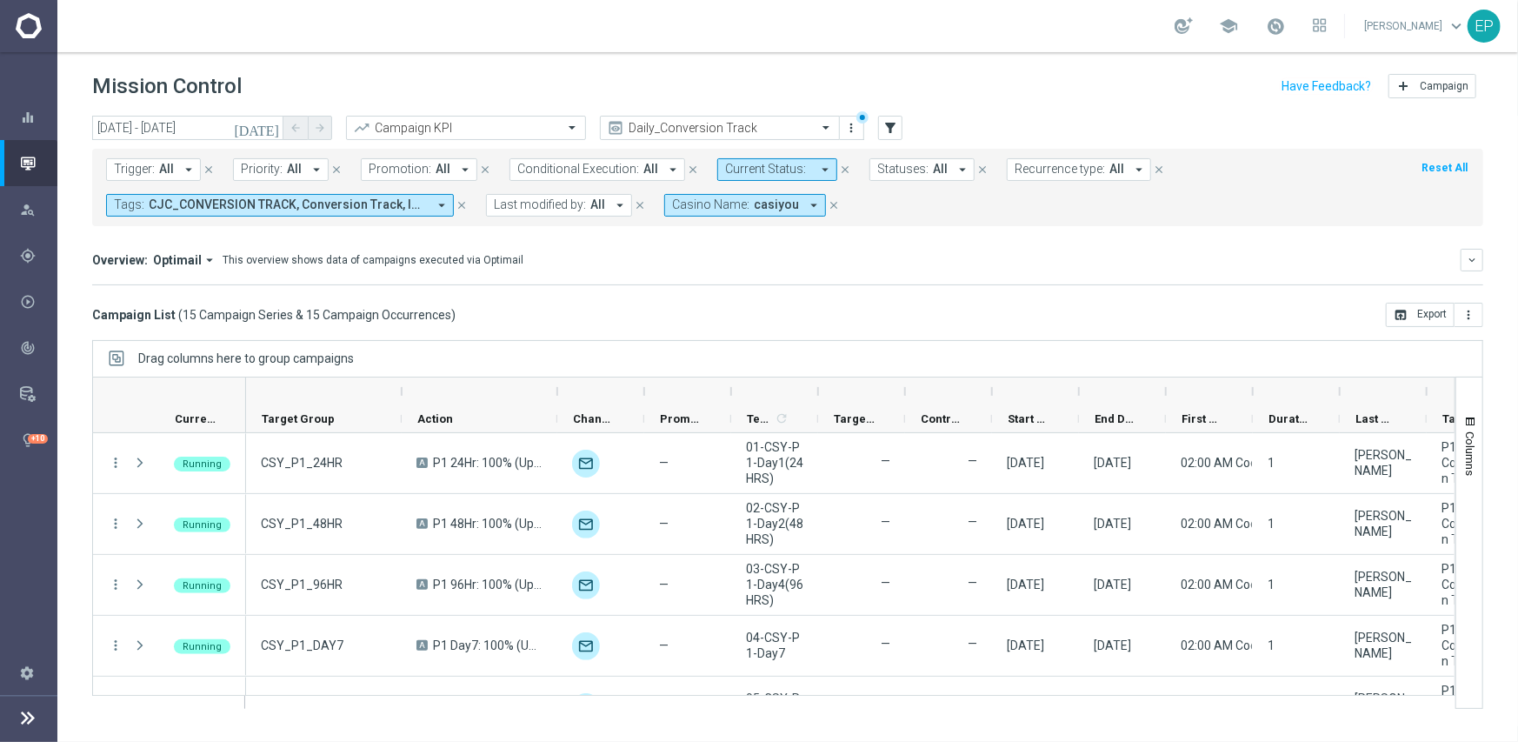
click at [764, 203] on span "casiyou" at bounding box center [776, 204] width 45 height 15
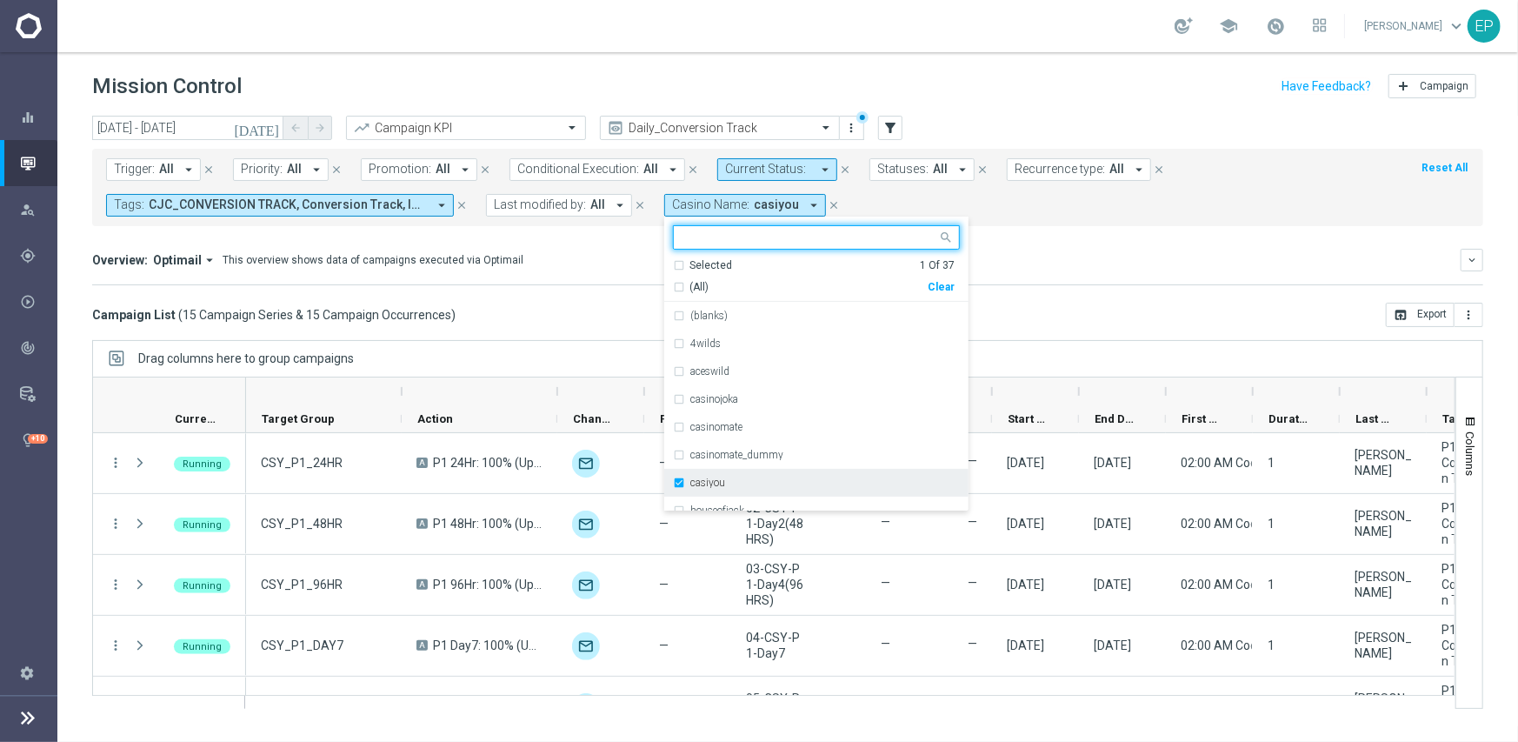
click at [724, 478] on div "casiyou" at bounding box center [825, 482] width 270 height 10
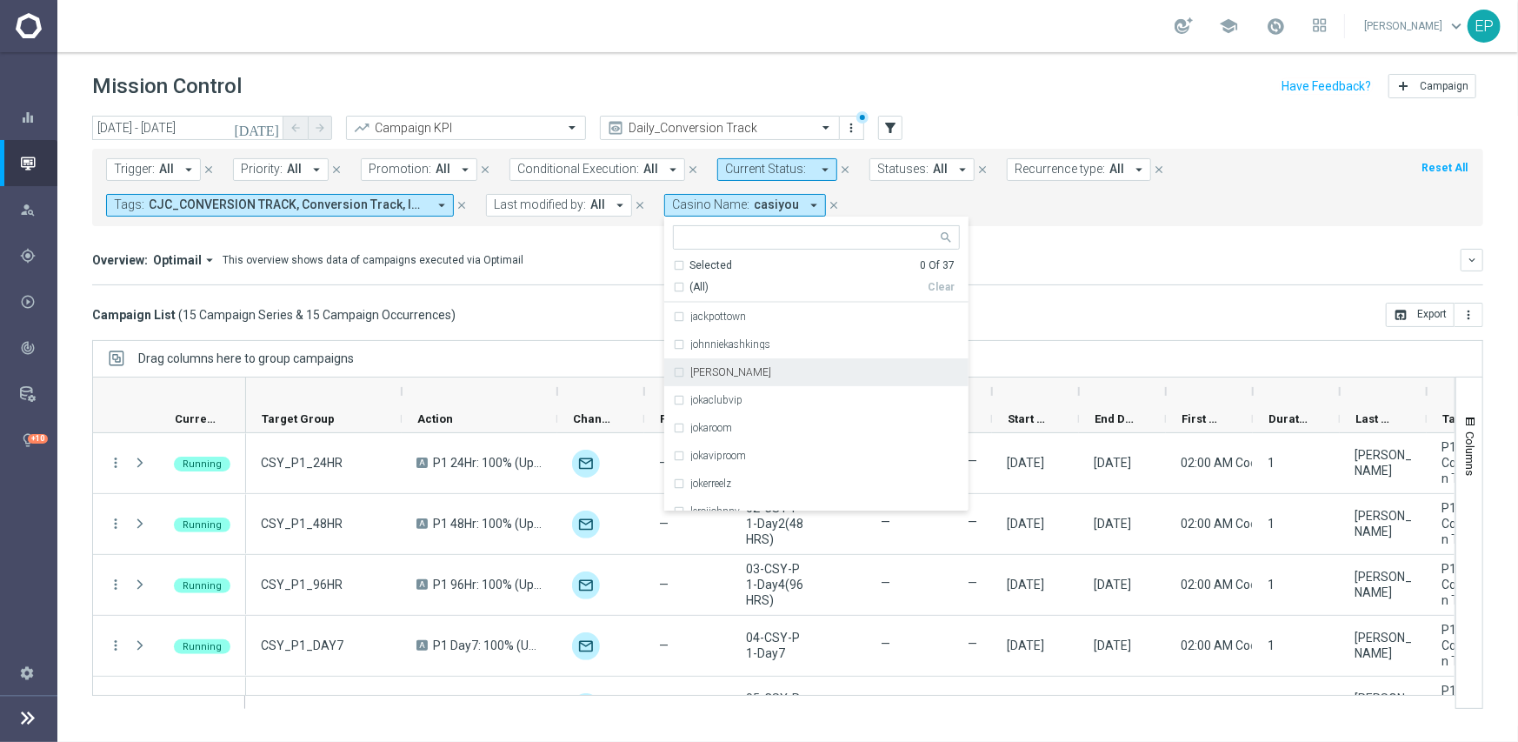
scroll to position [348, 0]
click at [757, 381] on div "jokaroom" at bounding box center [825, 385] width 270 height 10
click at [583, 303] on div "Campaign List ( 15 Campaign Series & 15 Campaign Occurrences ) open_in_browser …" at bounding box center [787, 315] width 1391 height 24
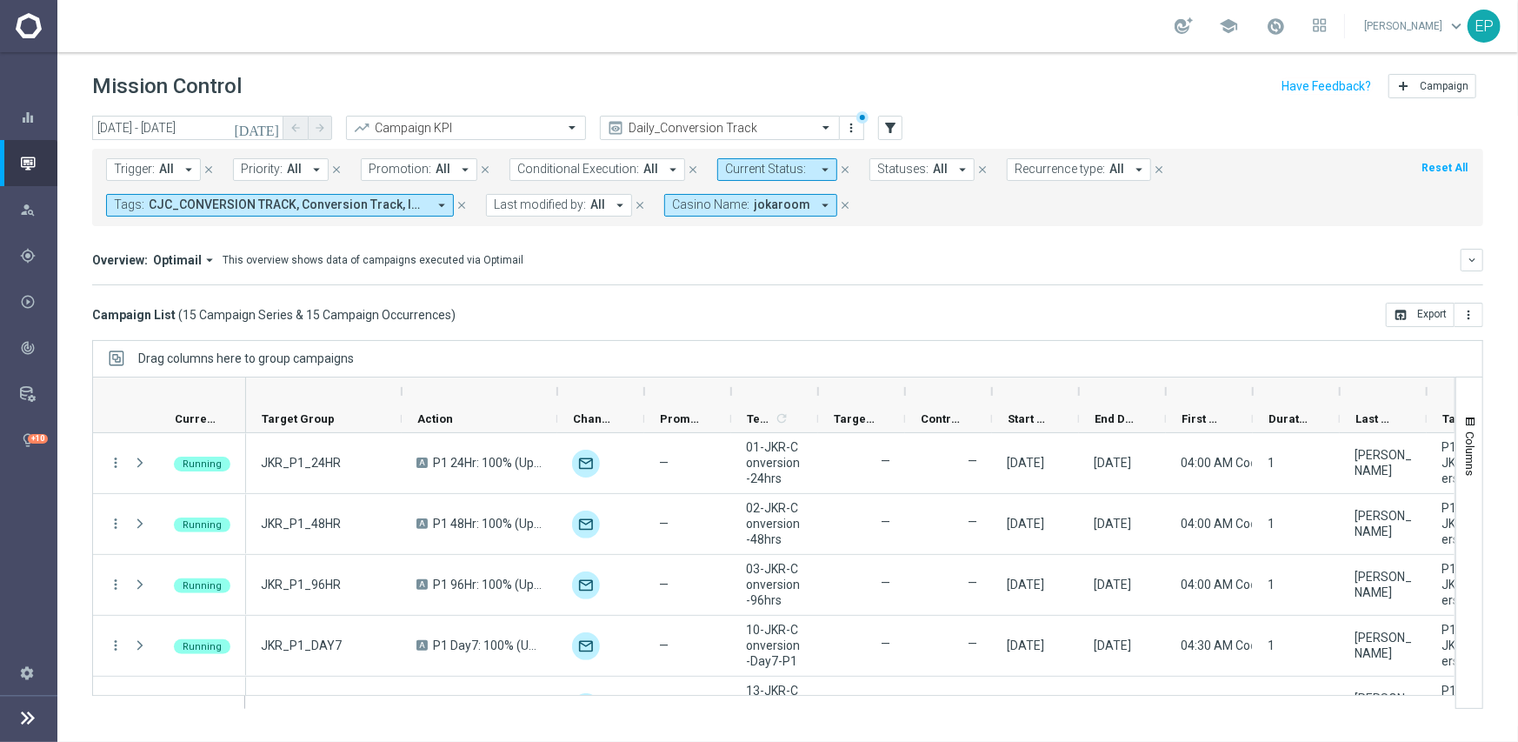
click at [727, 203] on span "Casino Name:" at bounding box center [710, 204] width 77 height 15
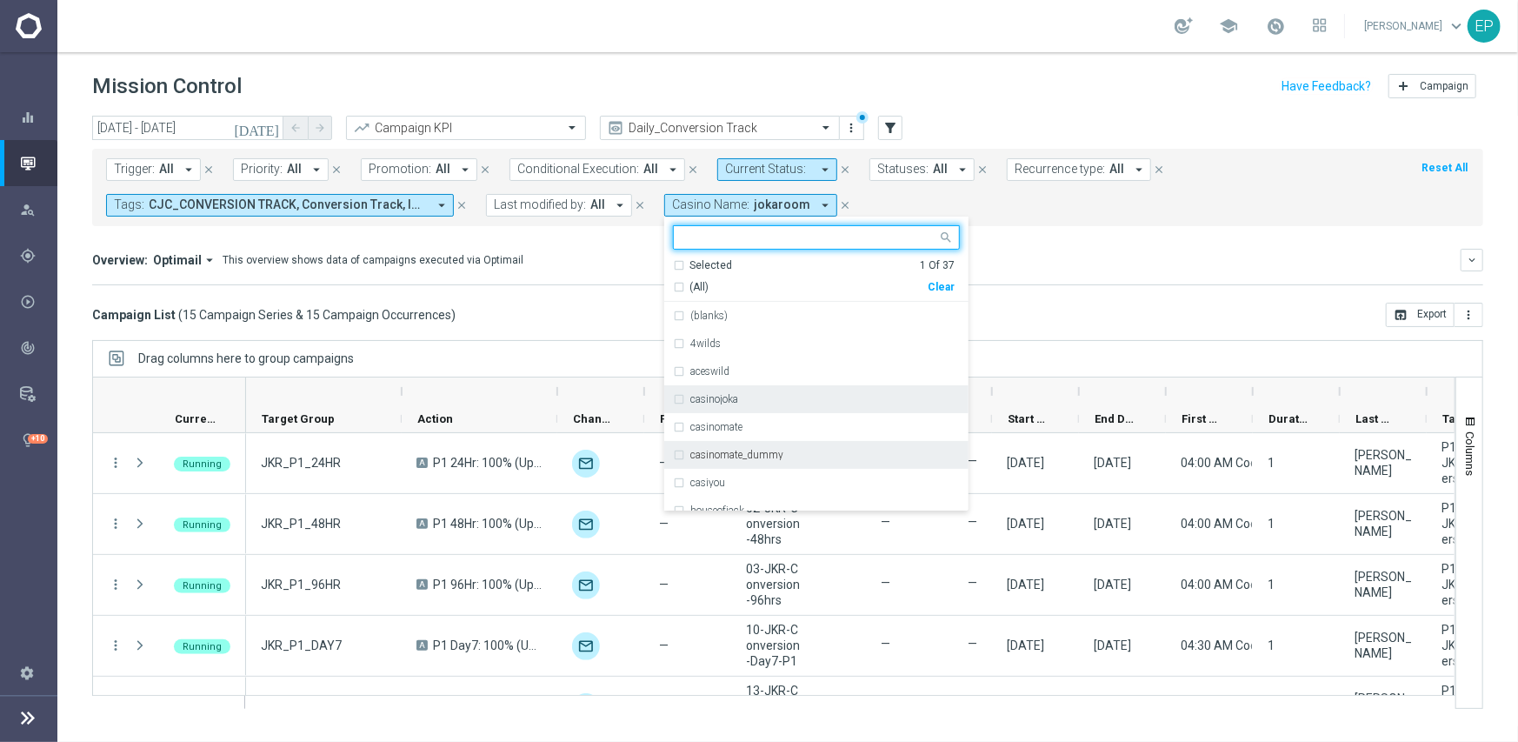
scroll to position [87, 0]
click at [750, 394] on div "casiyou" at bounding box center [825, 395] width 270 height 10
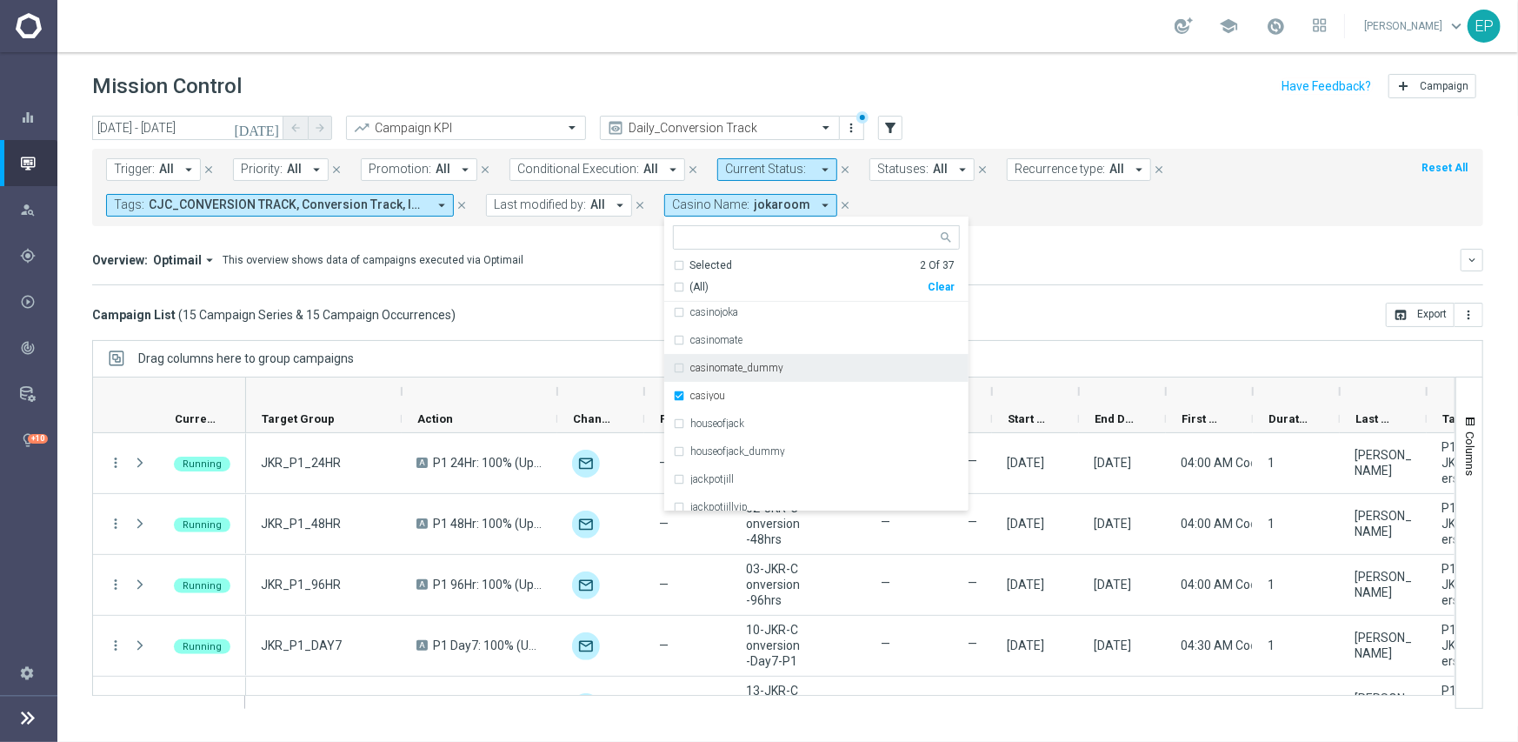
click at [583, 303] on div "Campaign List ( 15 Campaign Series & 15 Campaign Occurrences ) open_in_browser …" at bounding box center [787, 315] width 1391 height 24
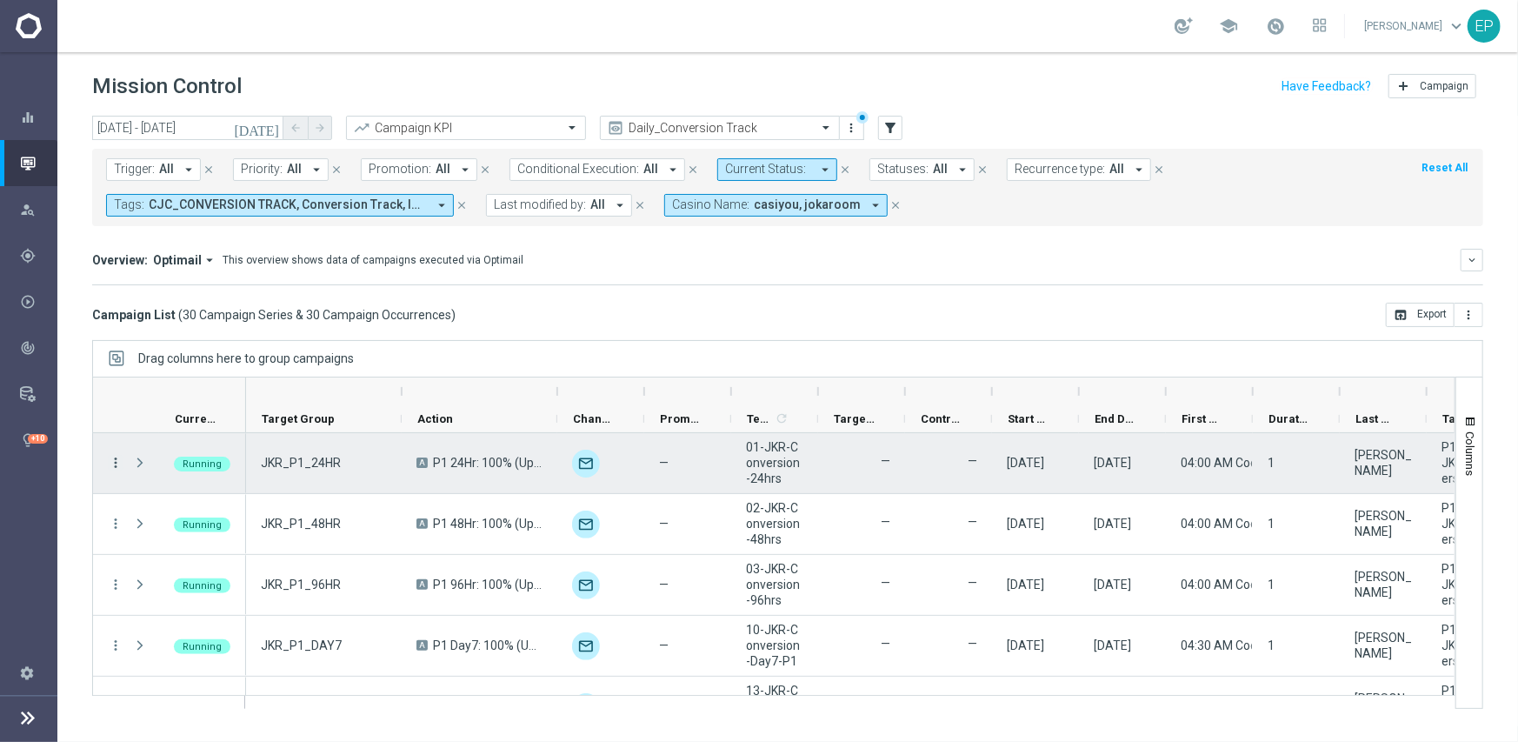
click at [119, 461] on icon "more_vert" at bounding box center [116, 463] width 16 height 16
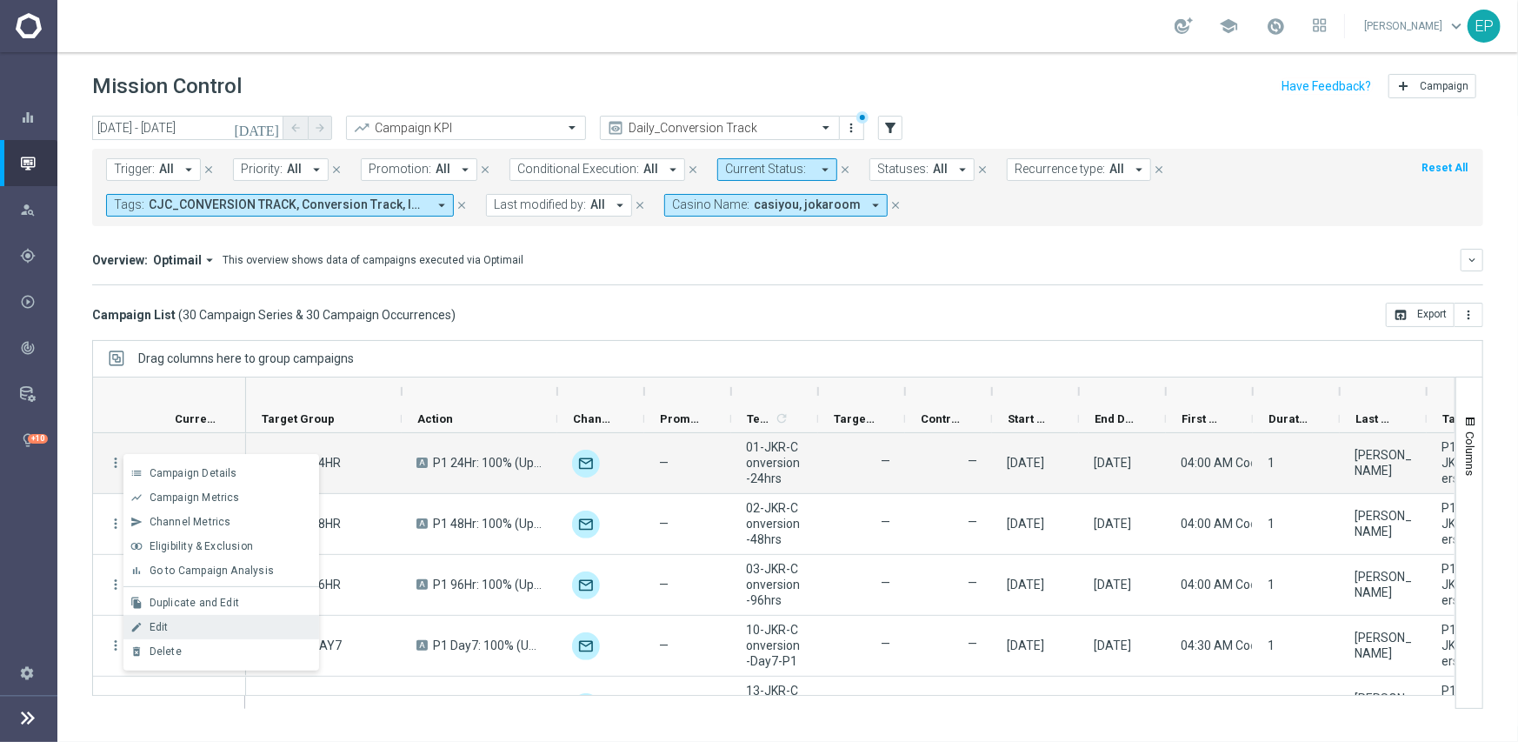
click at [190, 622] on div "Edit" at bounding box center [231, 627] width 162 height 12
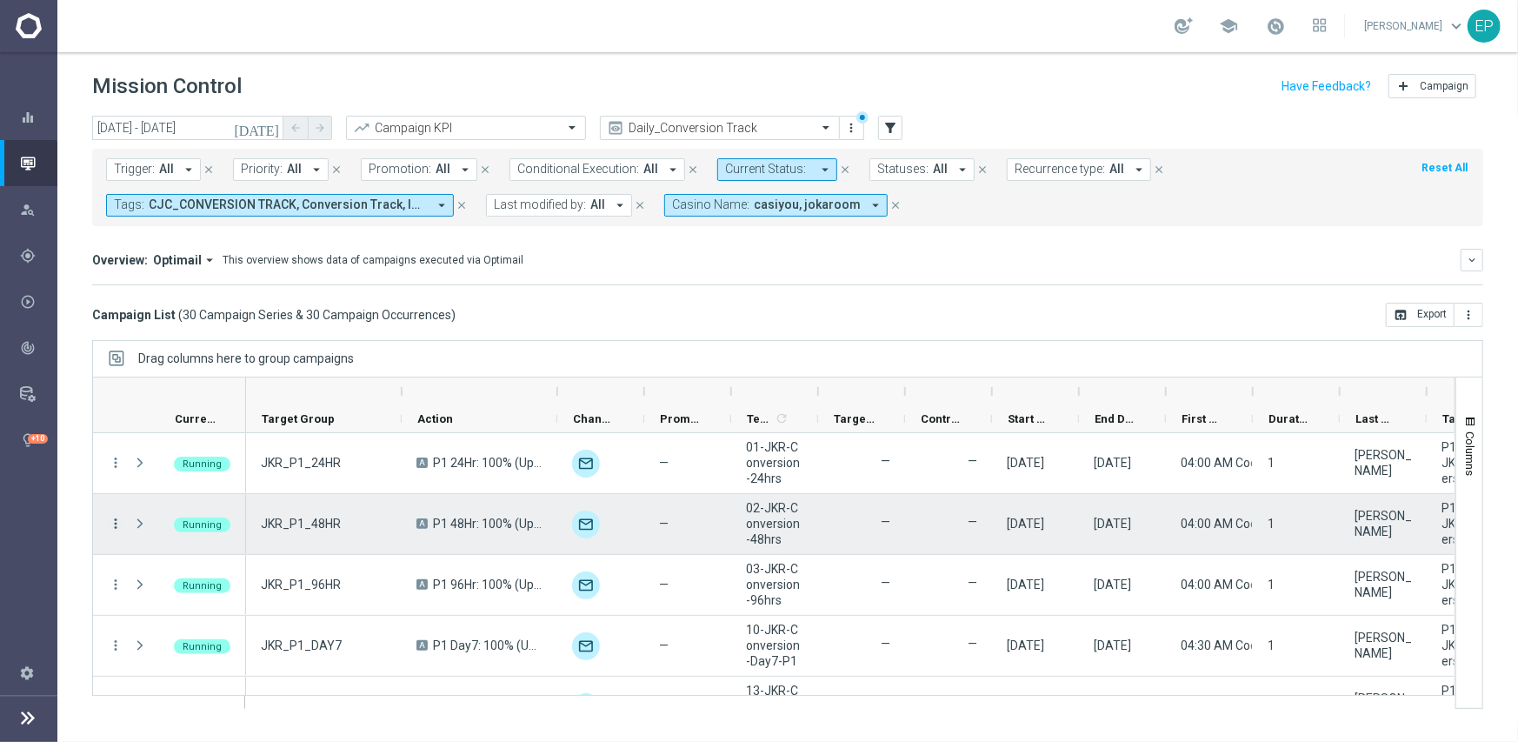
click at [111, 523] on icon "more_vert" at bounding box center [116, 524] width 16 height 16
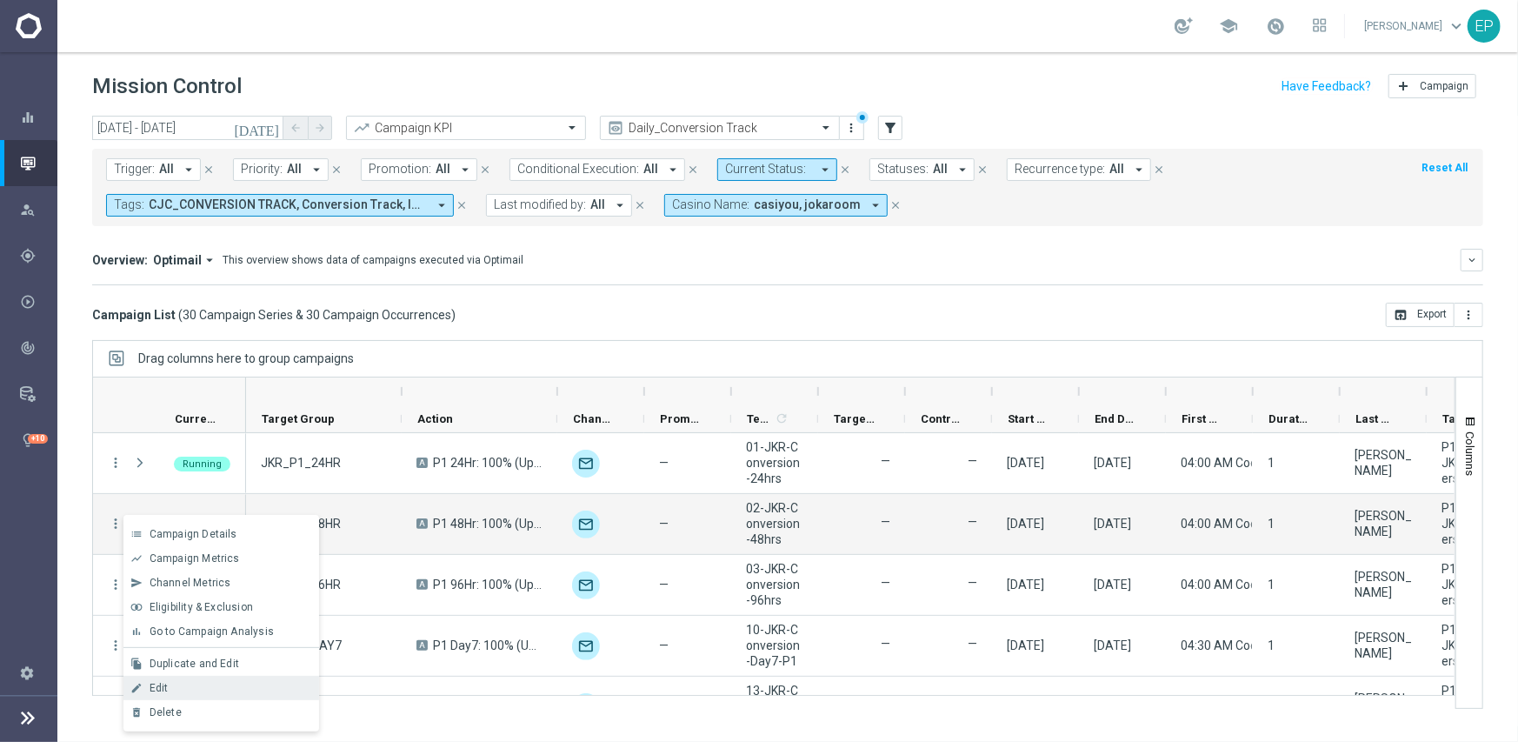
click at [170, 685] on div "Edit" at bounding box center [231, 688] width 162 height 12
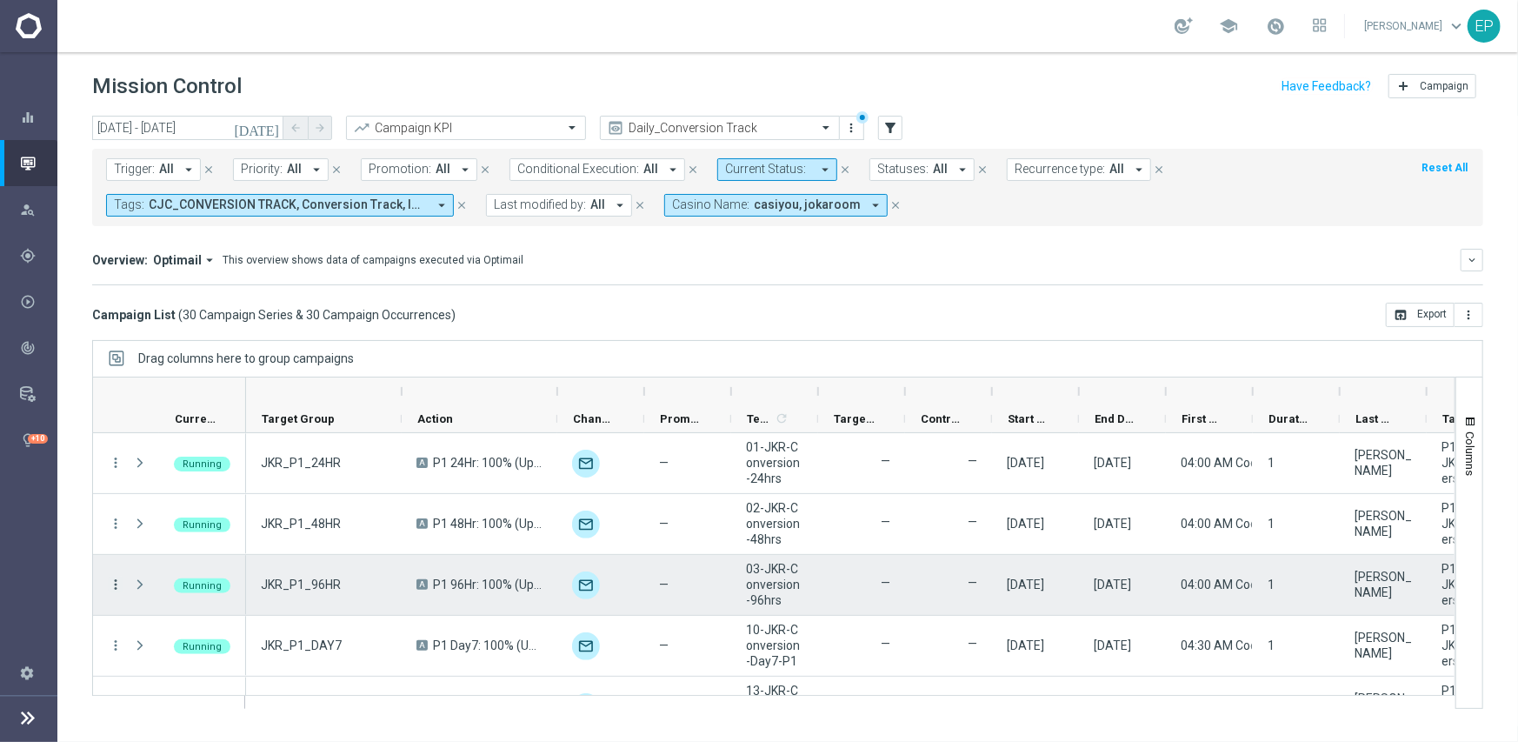
click at [118, 578] on icon "more_vert" at bounding box center [116, 584] width 16 height 16
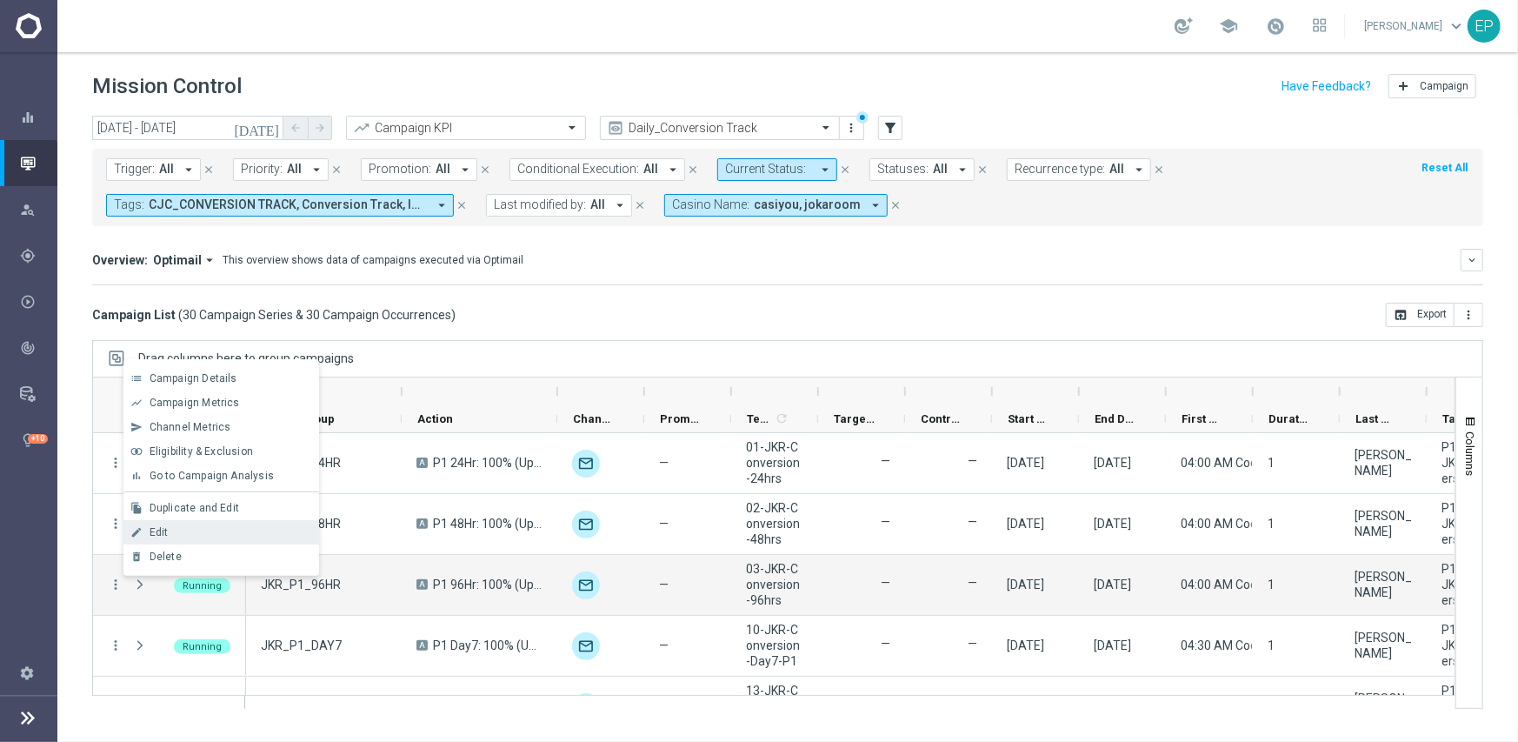
click at [210, 541] on div "edit Edit" at bounding box center [221, 532] width 196 height 24
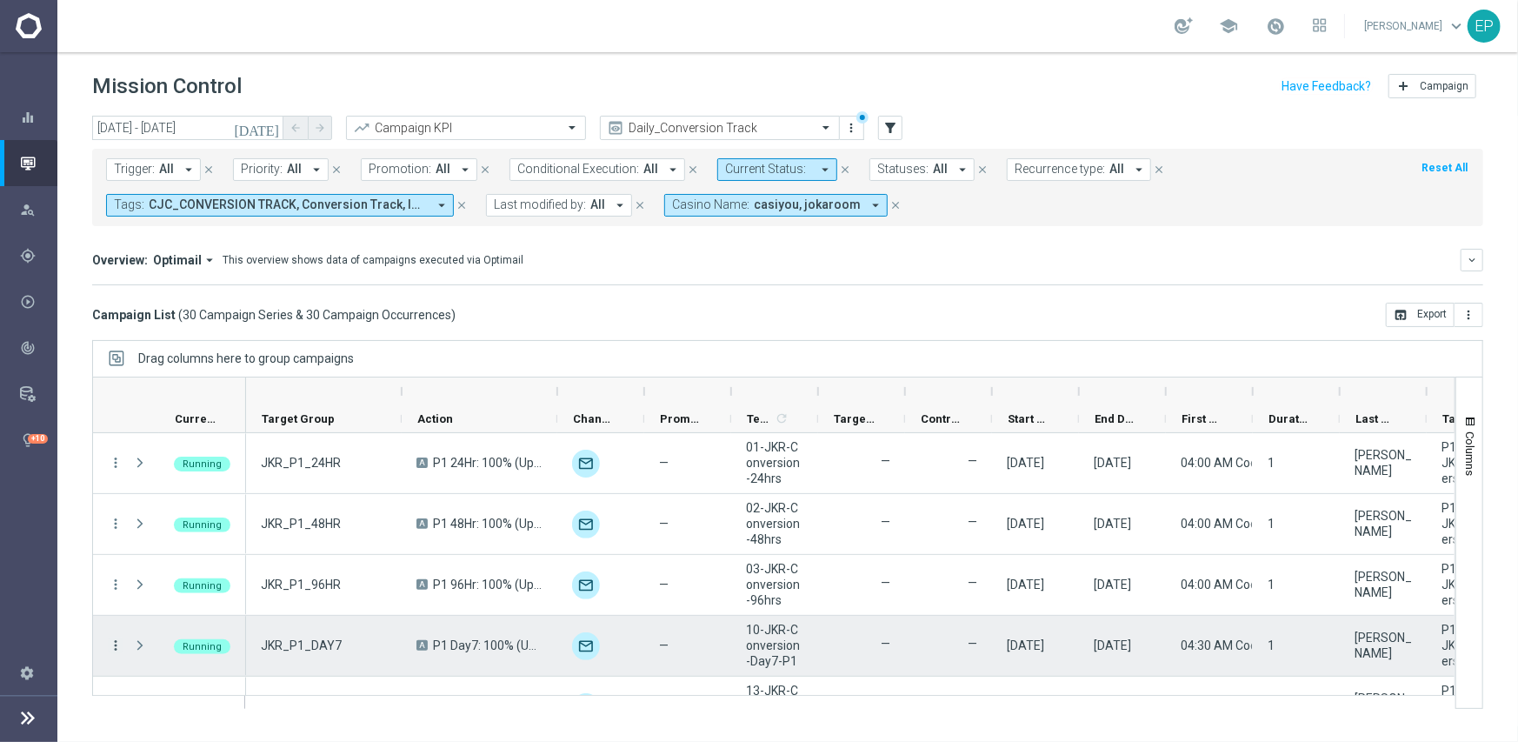
click at [117, 642] on icon "more_vert" at bounding box center [116, 645] width 16 height 16
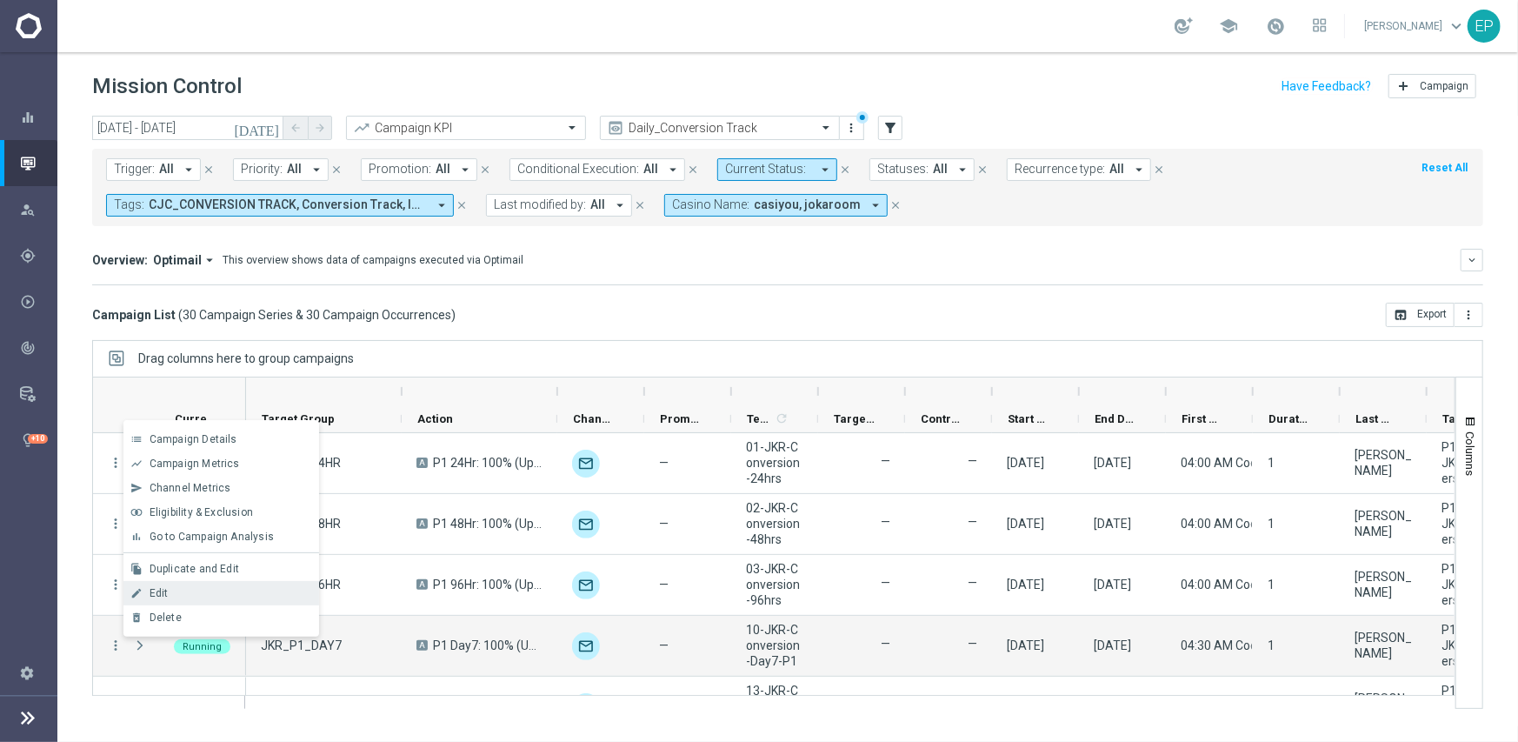
click at [191, 590] on div "Edit" at bounding box center [231, 593] width 162 height 12
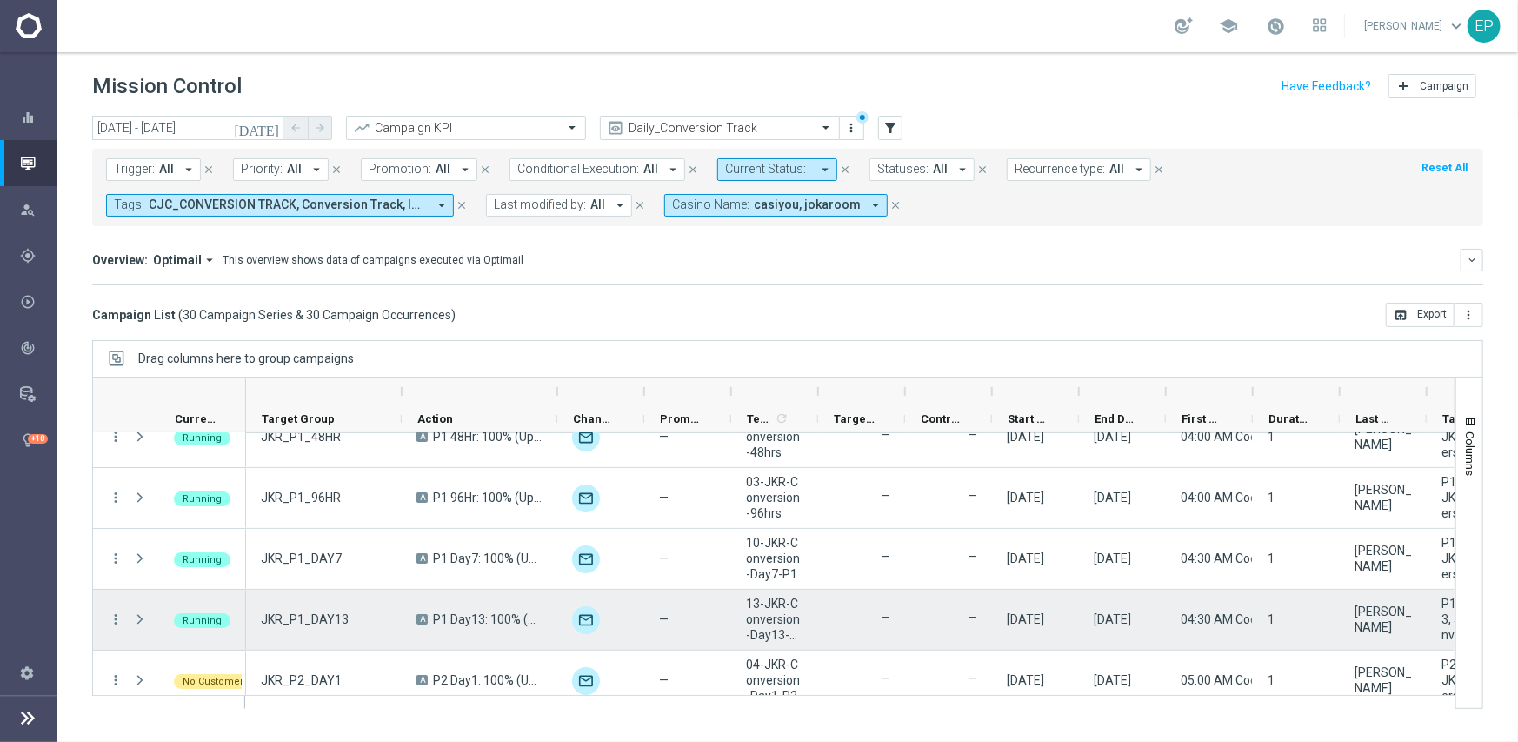
scroll to position [174, 0]
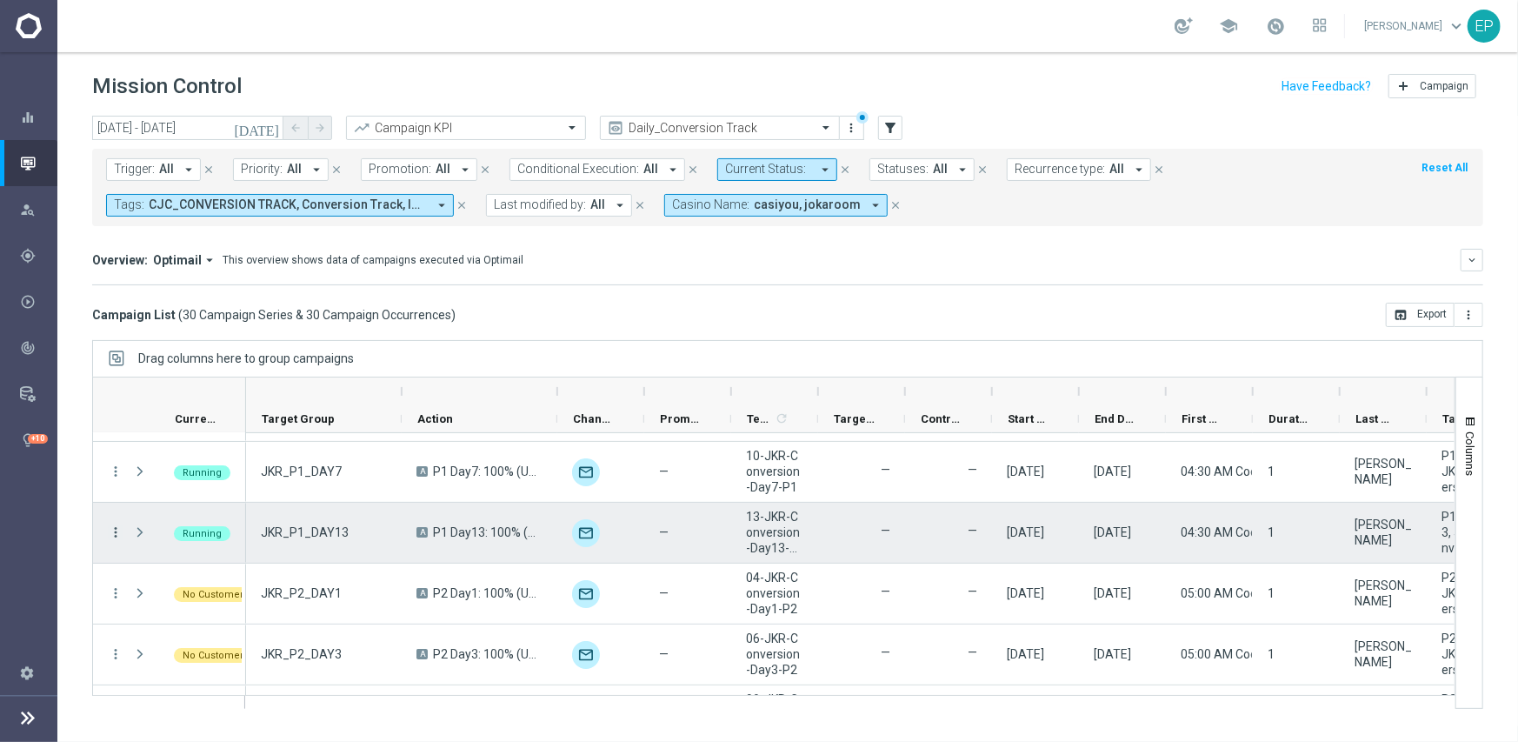
click at [111, 528] on icon "more_vert" at bounding box center [116, 532] width 16 height 16
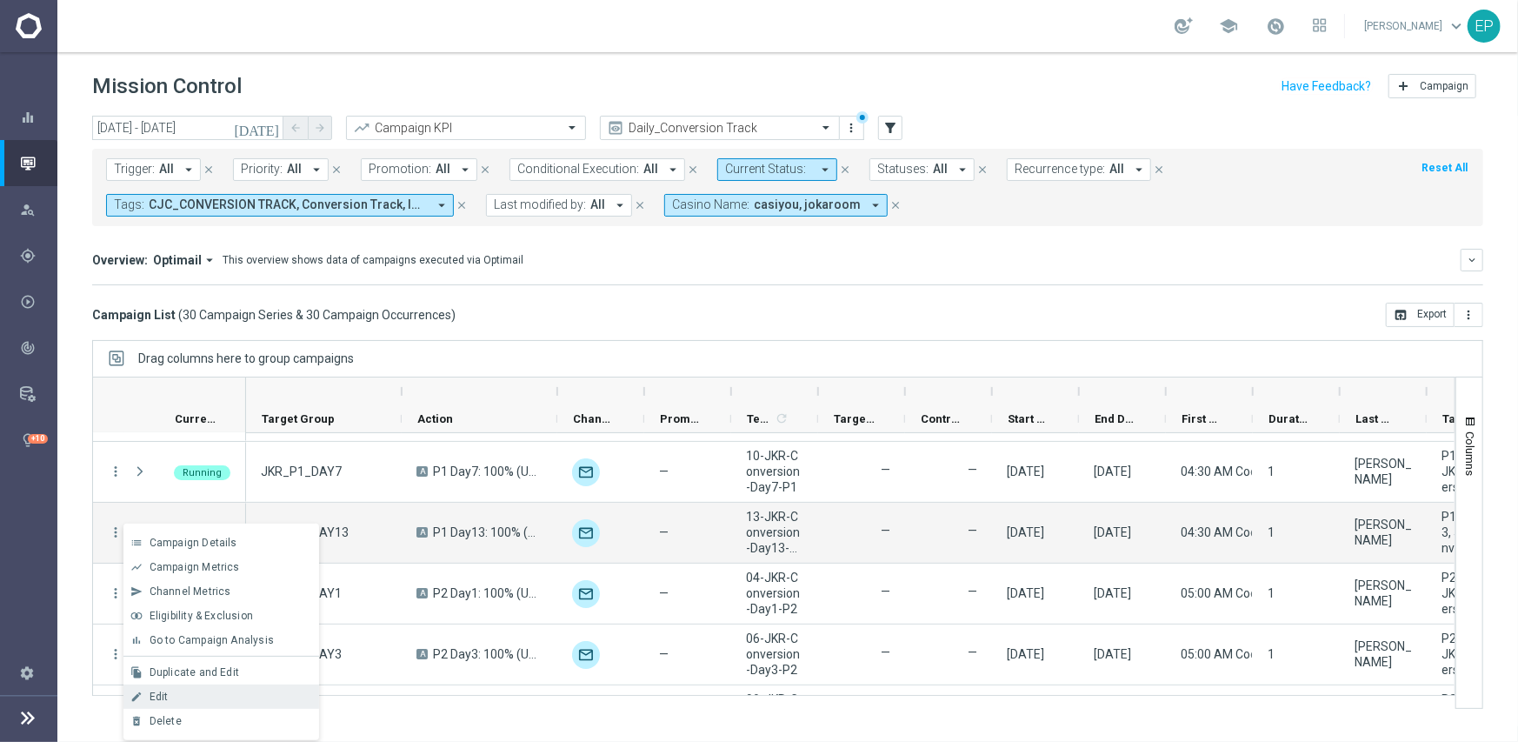
click at [179, 689] on div "edit Edit" at bounding box center [221, 696] width 196 height 24
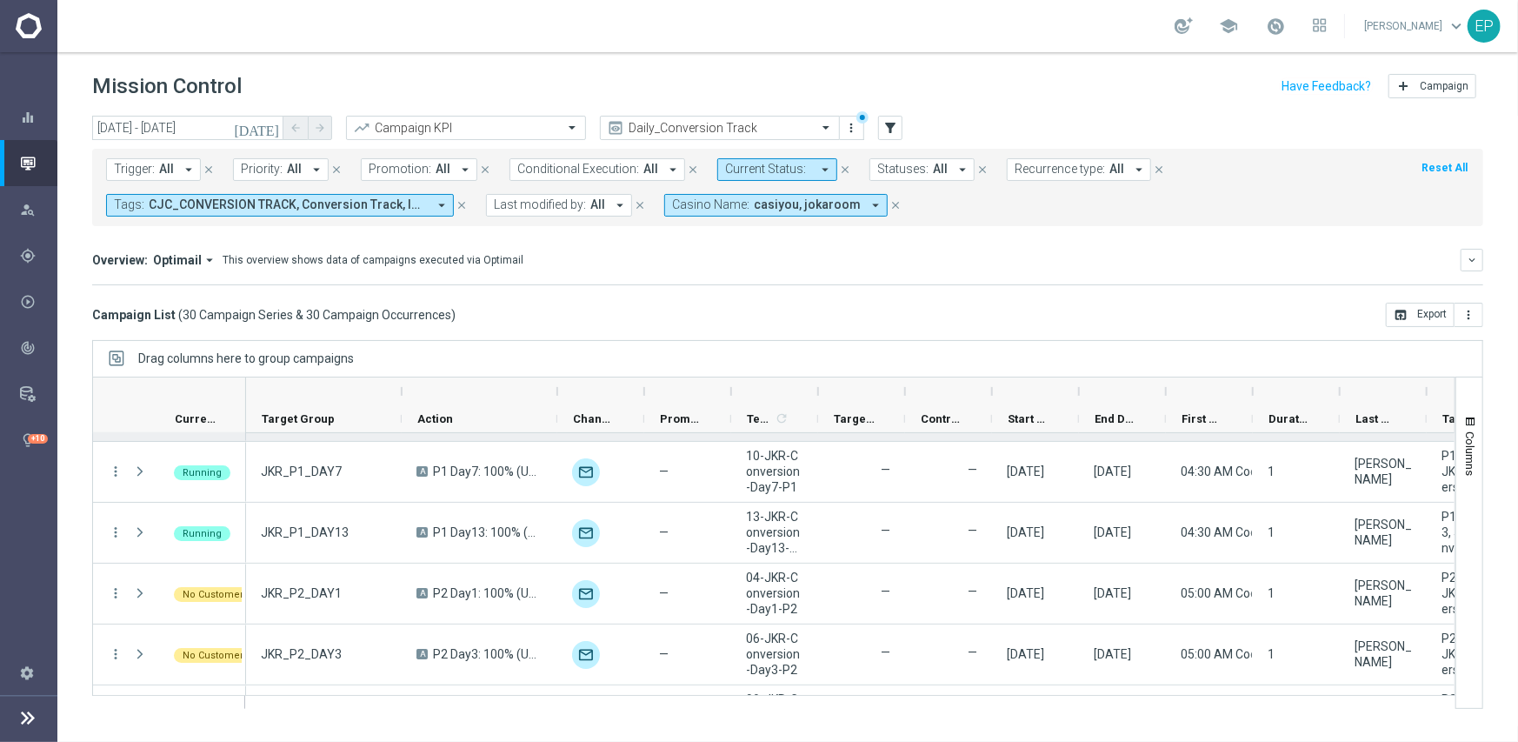
scroll to position [0, 0]
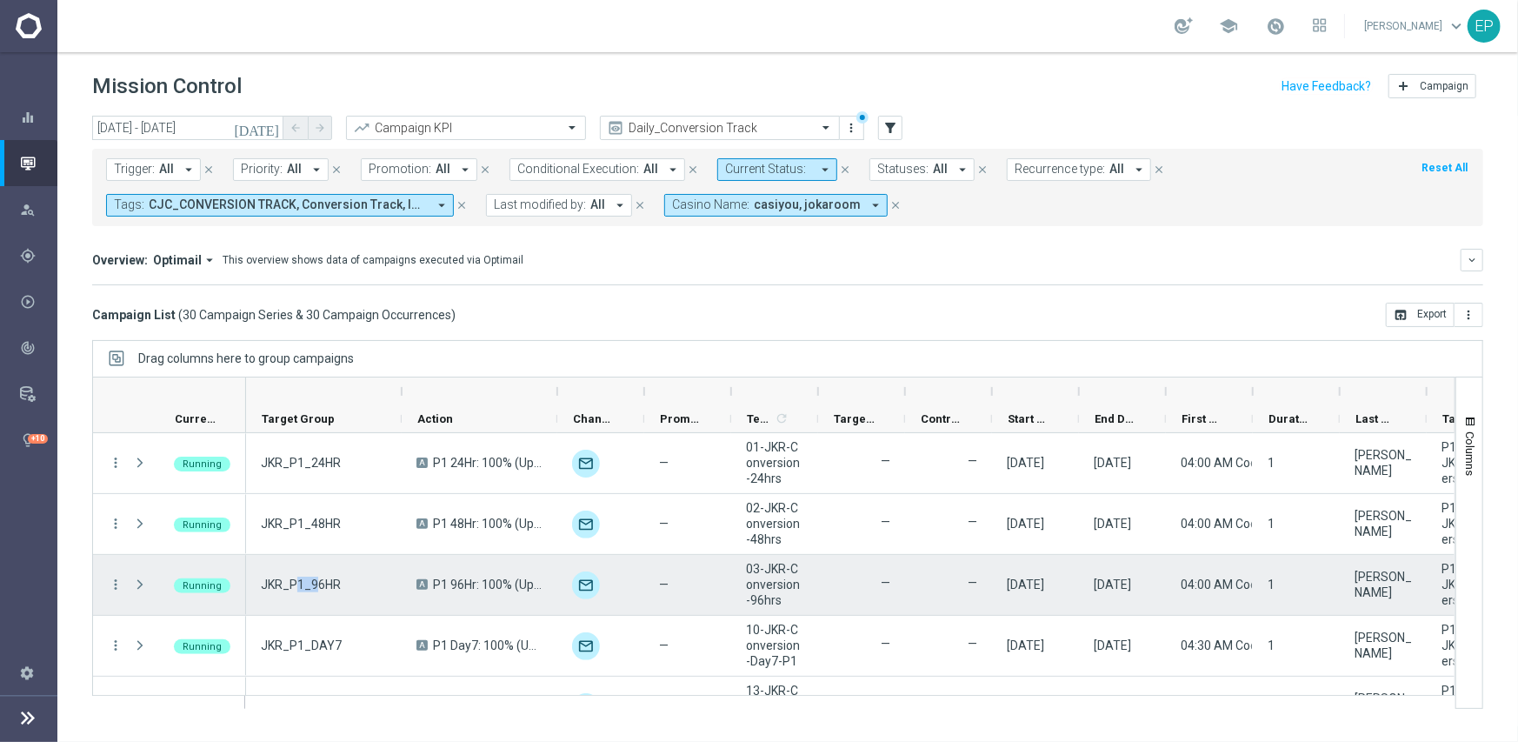
drag, startPoint x: 295, startPoint y: 584, endPoint x: 314, endPoint y: 585, distance: 19.1
click at [314, 585] on span "JKR_P1_96HR" at bounding box center [301, 584] width 80 height 16
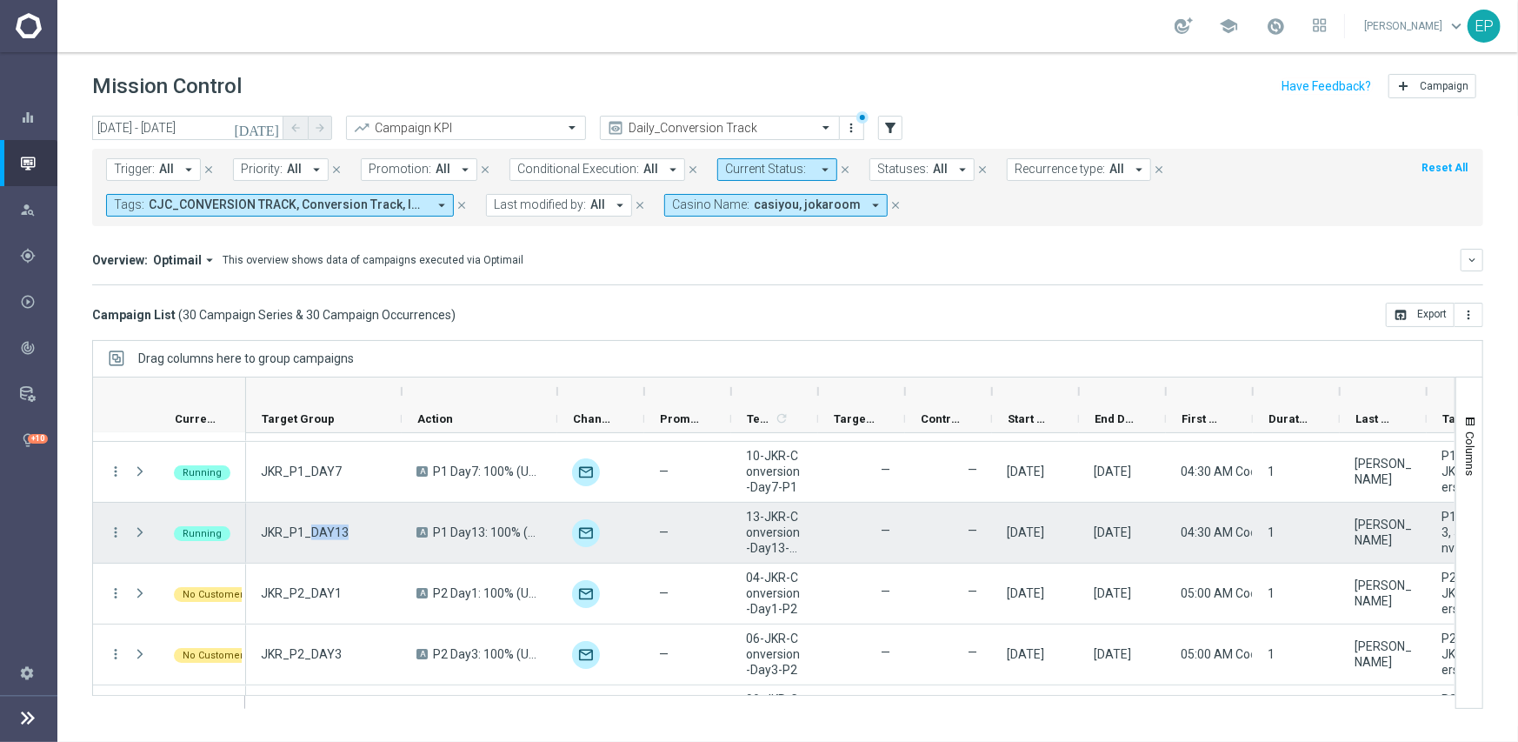
drag, startPoint x: 306, startPoint y: 532, endPoint x: 348, endPoint y: 530, distance: 41.8
click at [348, 530] on div "JKR_P1_DAY13" at bounding box center [324, 533] width 156 height 60
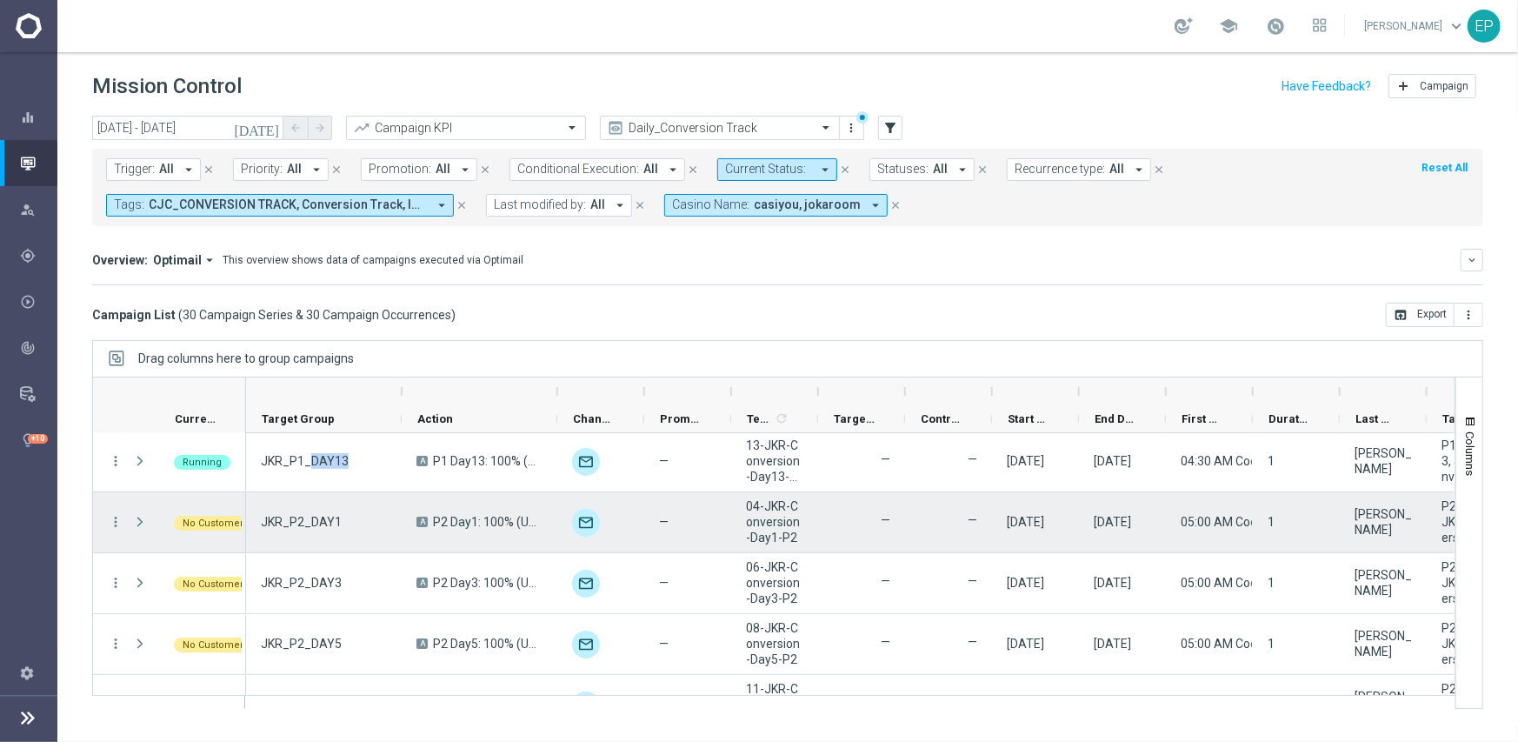
scroll to position [261, 0]
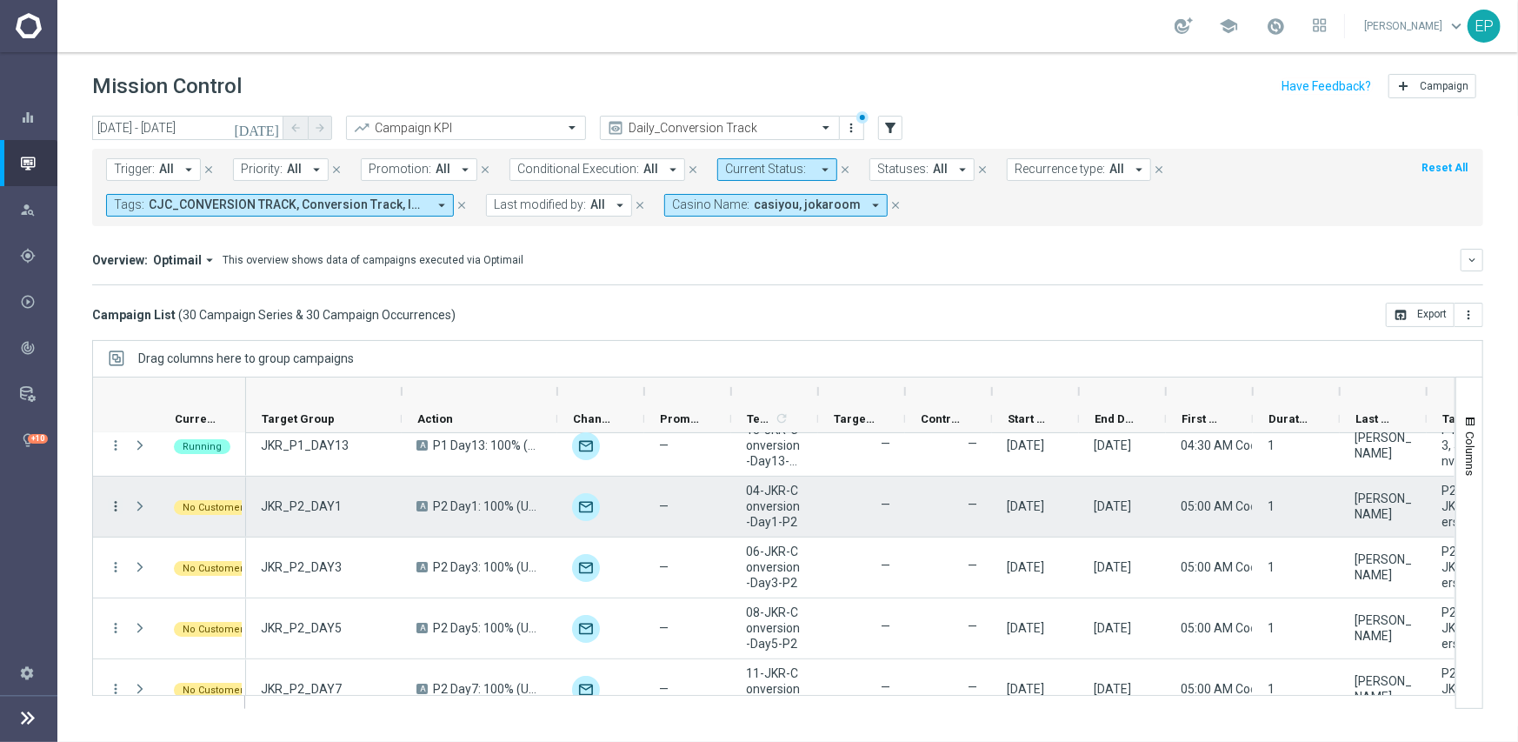
click at [111, 504] on icon "more_vert" at bounding box center [116, 506] width 16 height 16
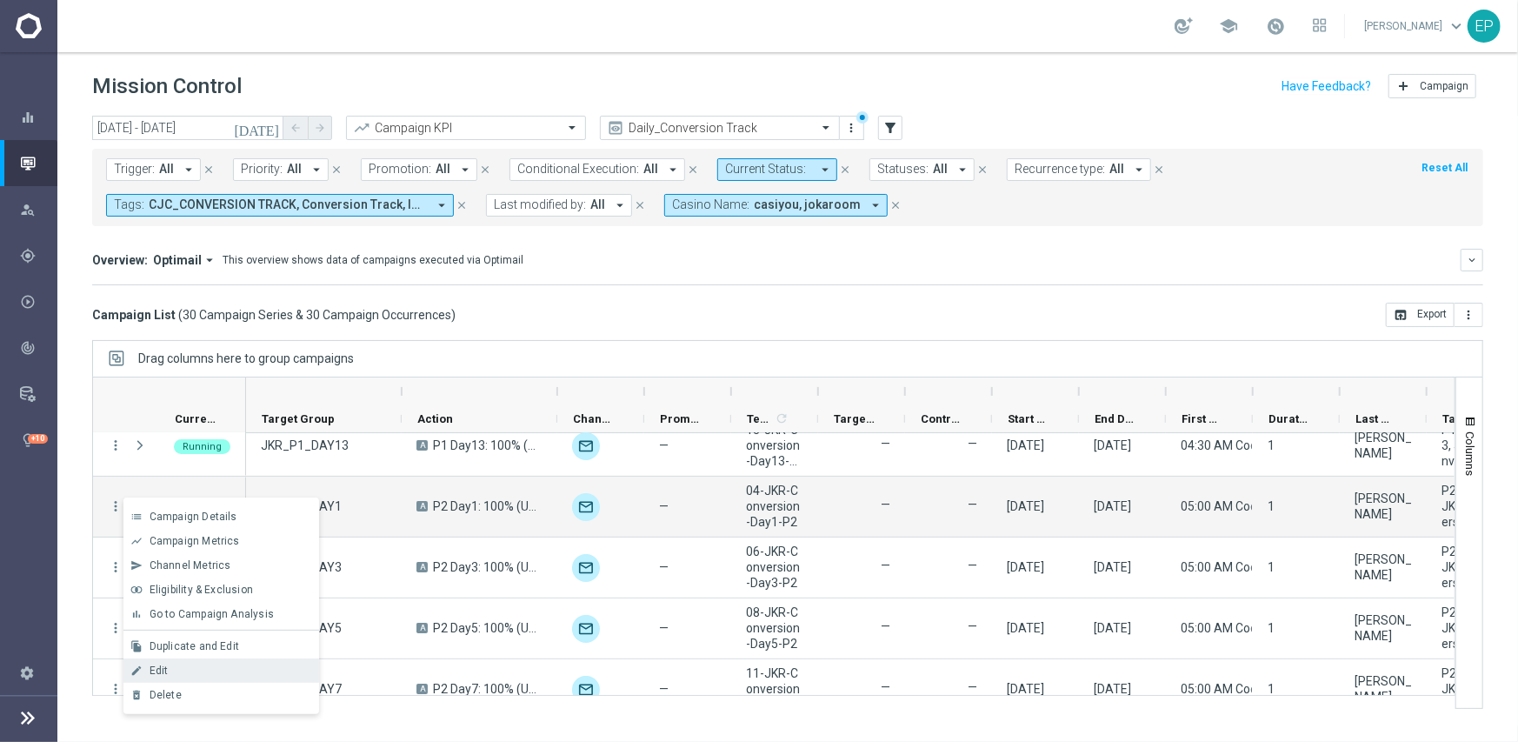
click at [177, 664] on div "Edit" at bounding box center [231, 670] width 162 height 12
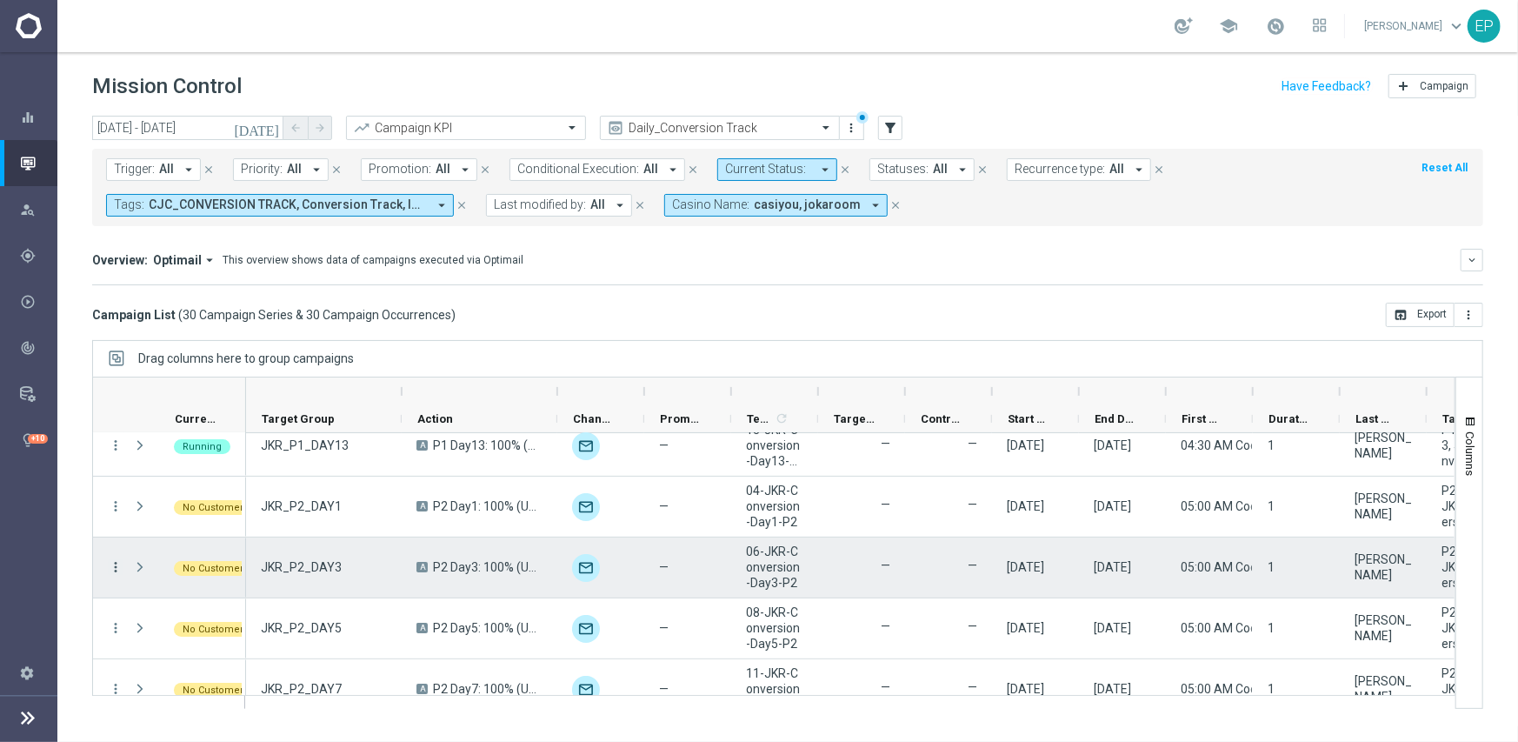
click at [111, 565] on icon "more_vert" at bounding box center [116, 567] width 16 height 16
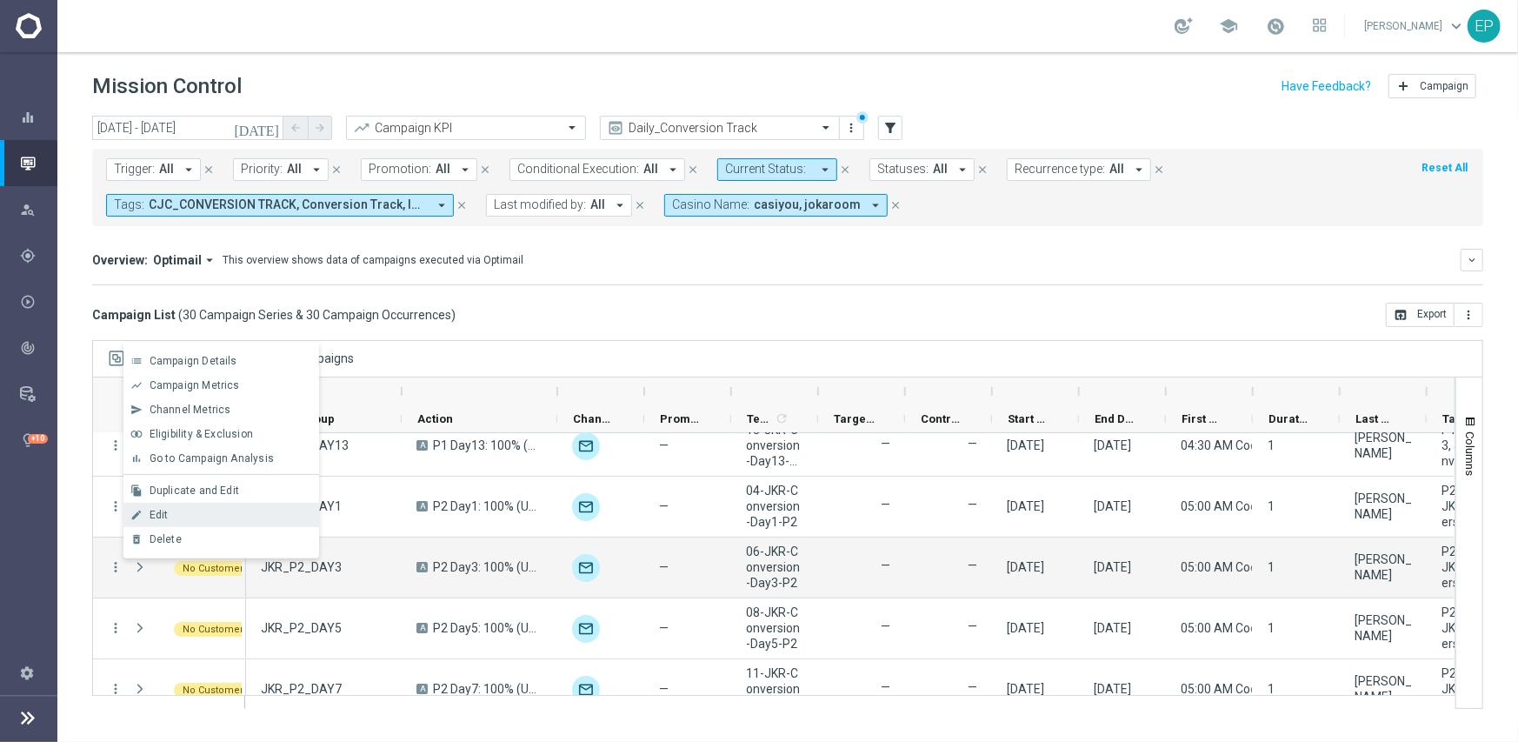
click at [183, 516] on div "Edit" at bounding box center [231, 515] width 162 height 12
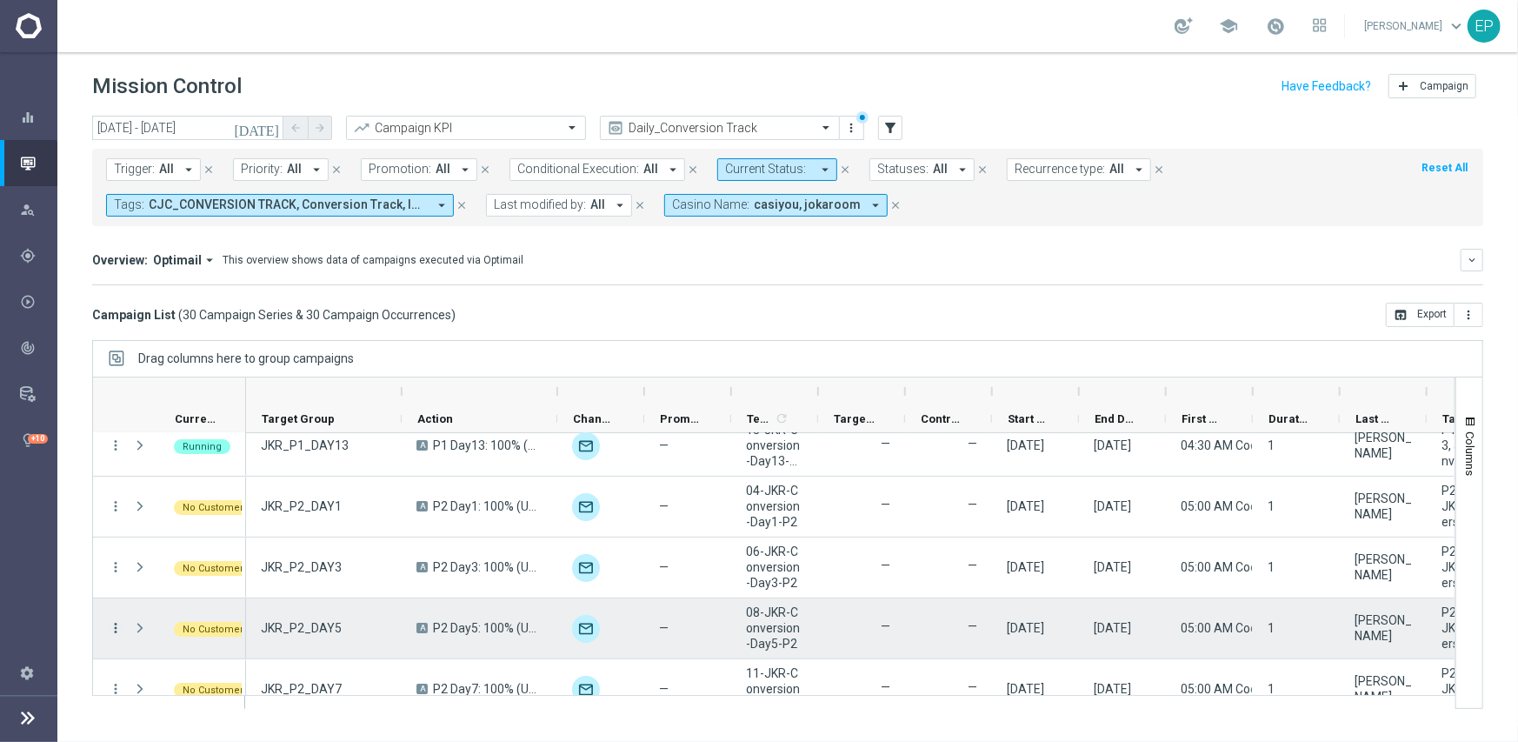
click at [112, 629] on icon "more_vert" at bounding box center [116, 628] width 16 height 16
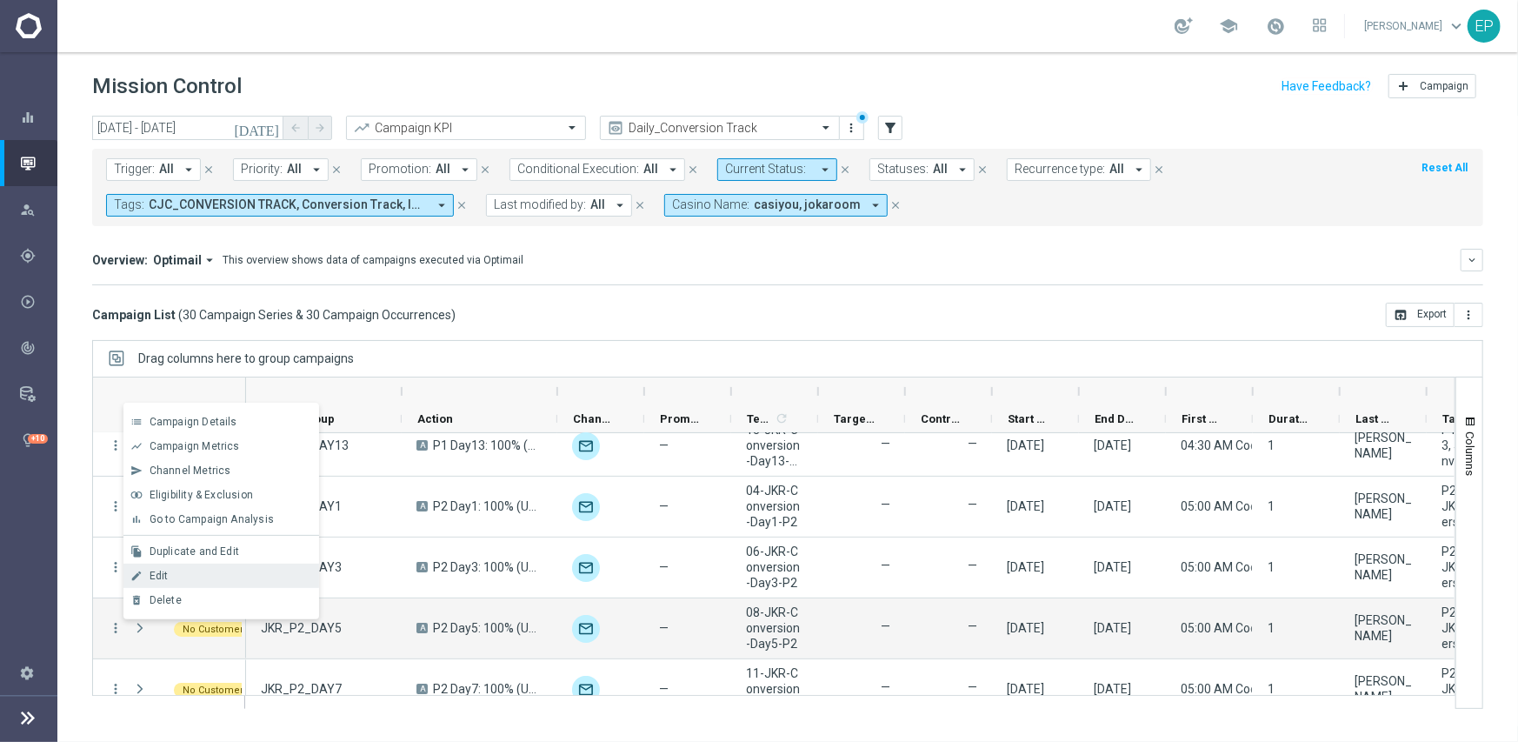
click at [174, 583] on div "edit Edit" at bounding box center [221, 575] width 196 height 24
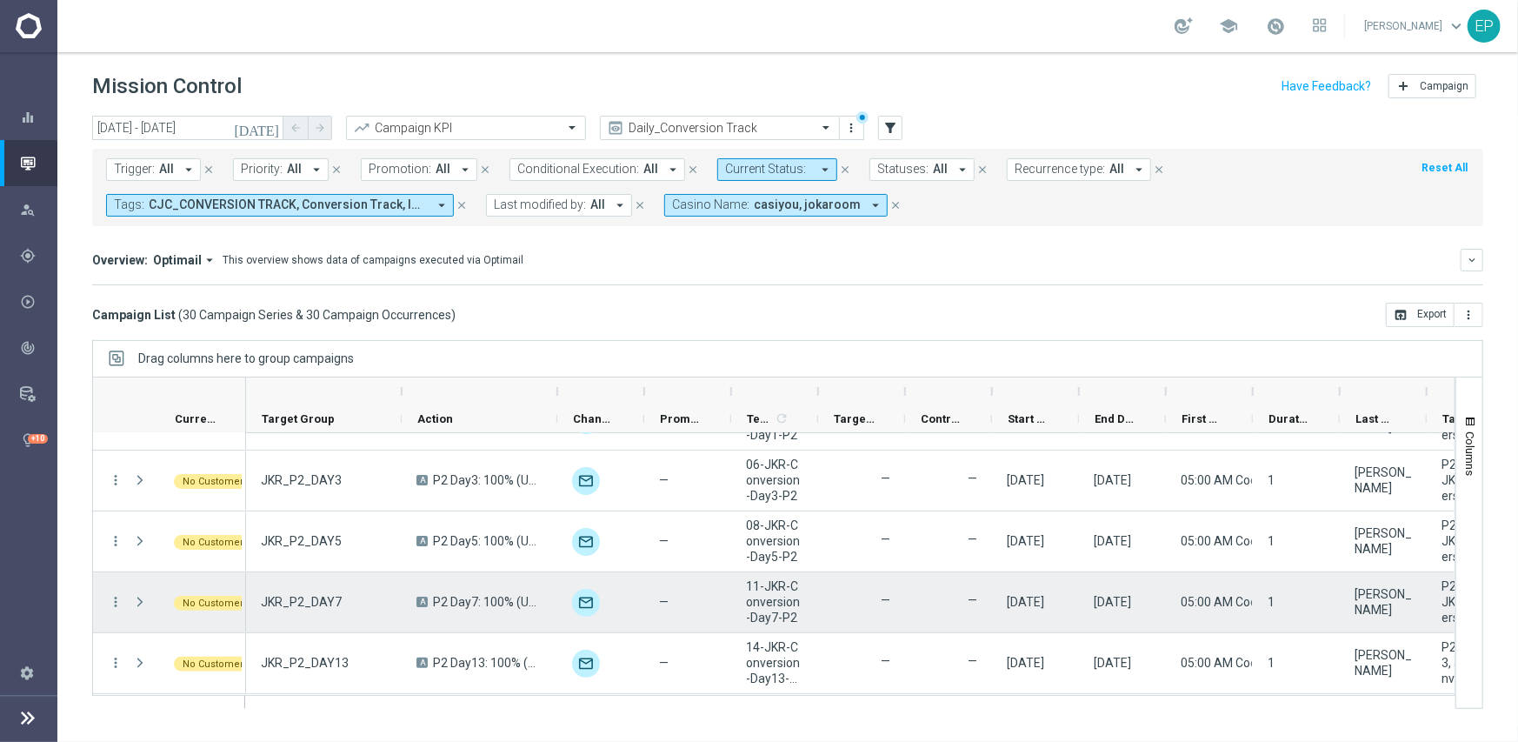
scroll to position [435, 0]
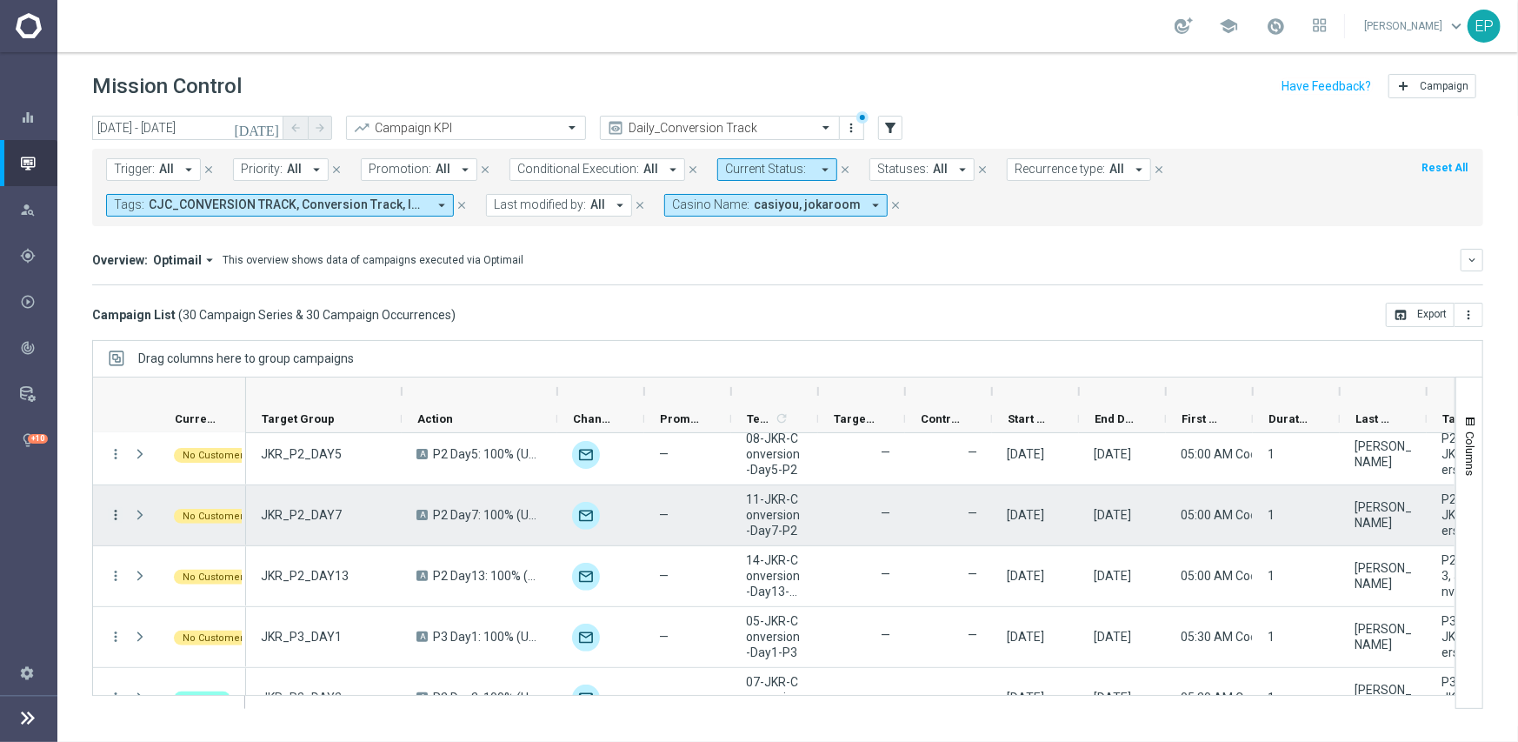
click at [114, 511] on icon "more_vert" at bounding box center [116, 515] width 16 height 16
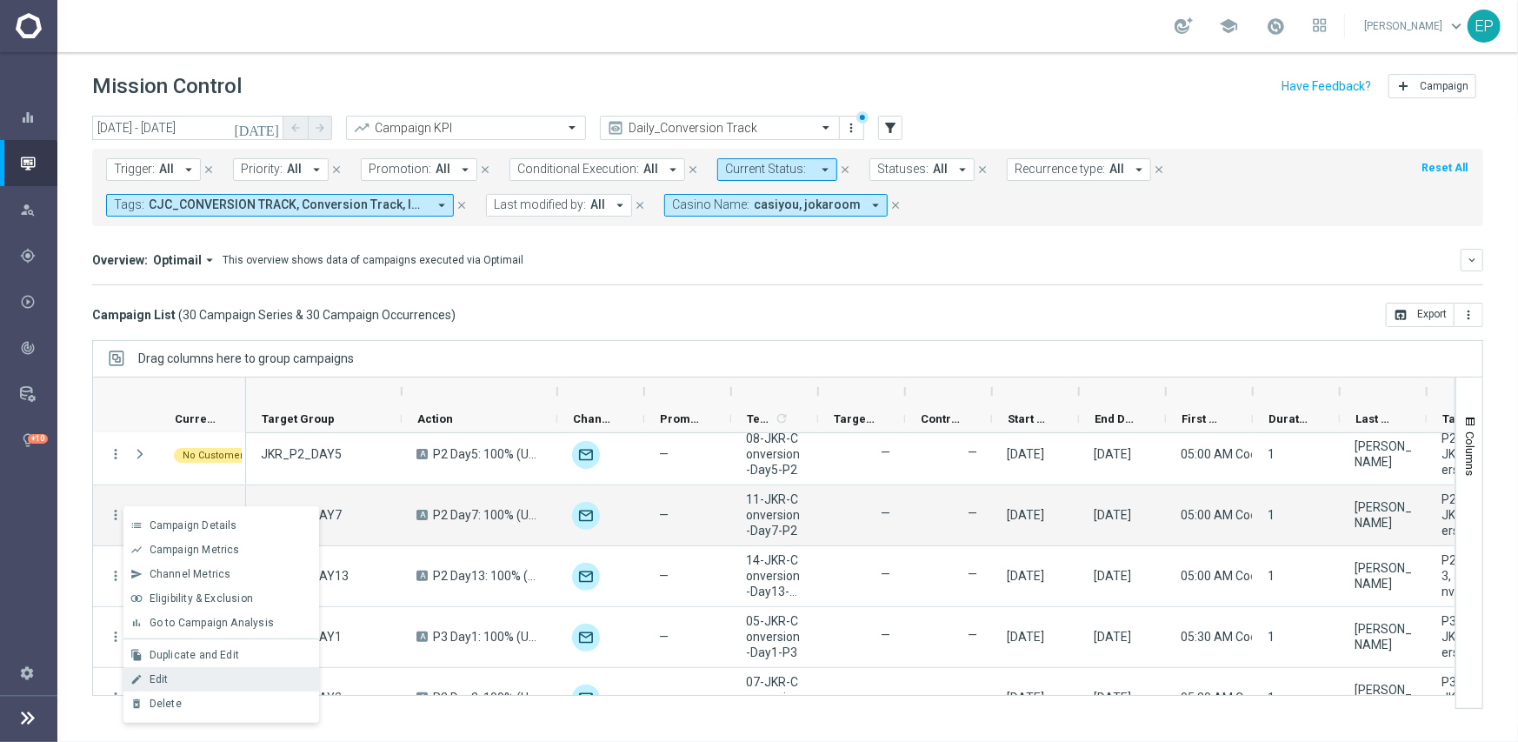
click at [175, 673] on div "Edit" at bounding box center [231, 679] width 162 height 12
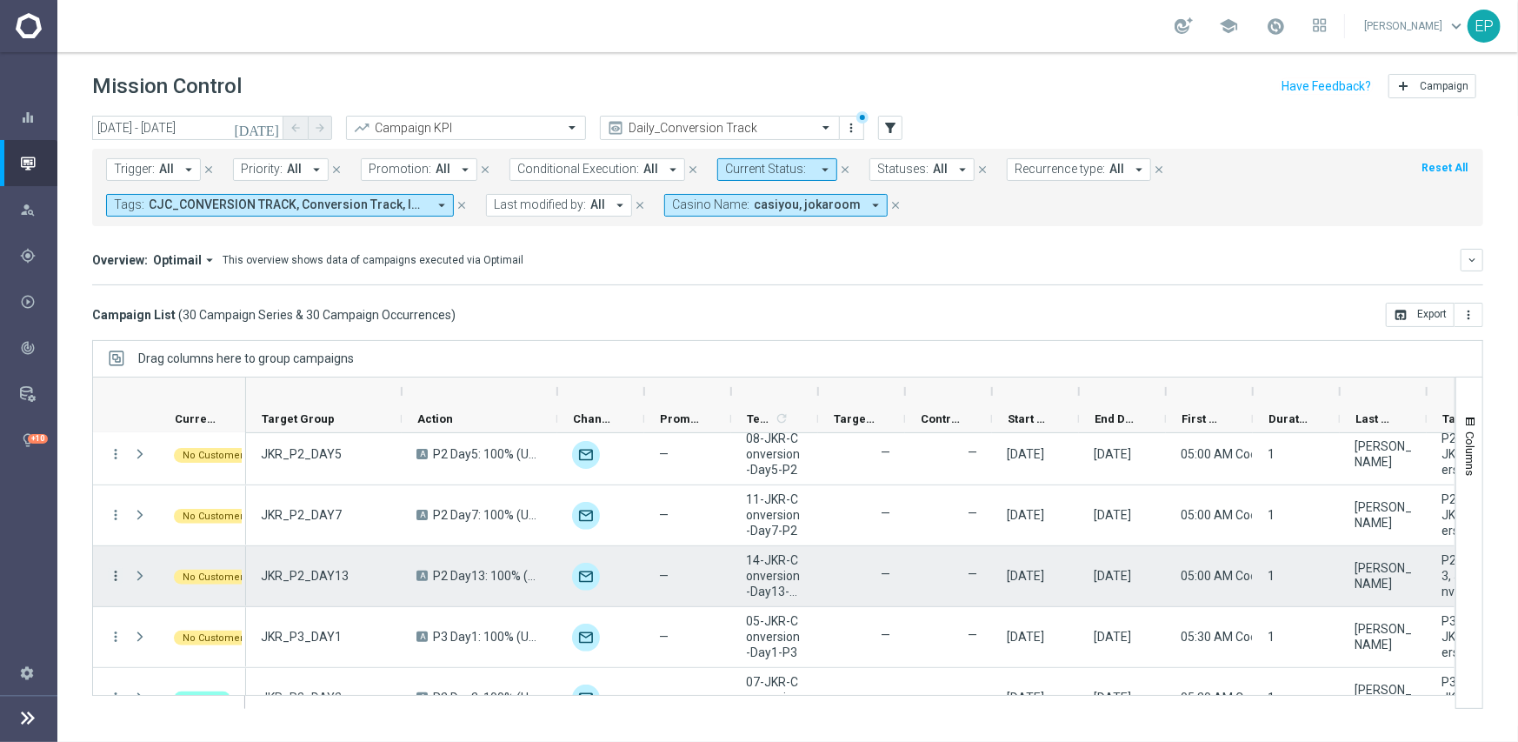
click at [115, 571] on icon "more_vert" at bounding box center [116, 576] width 16 height 16
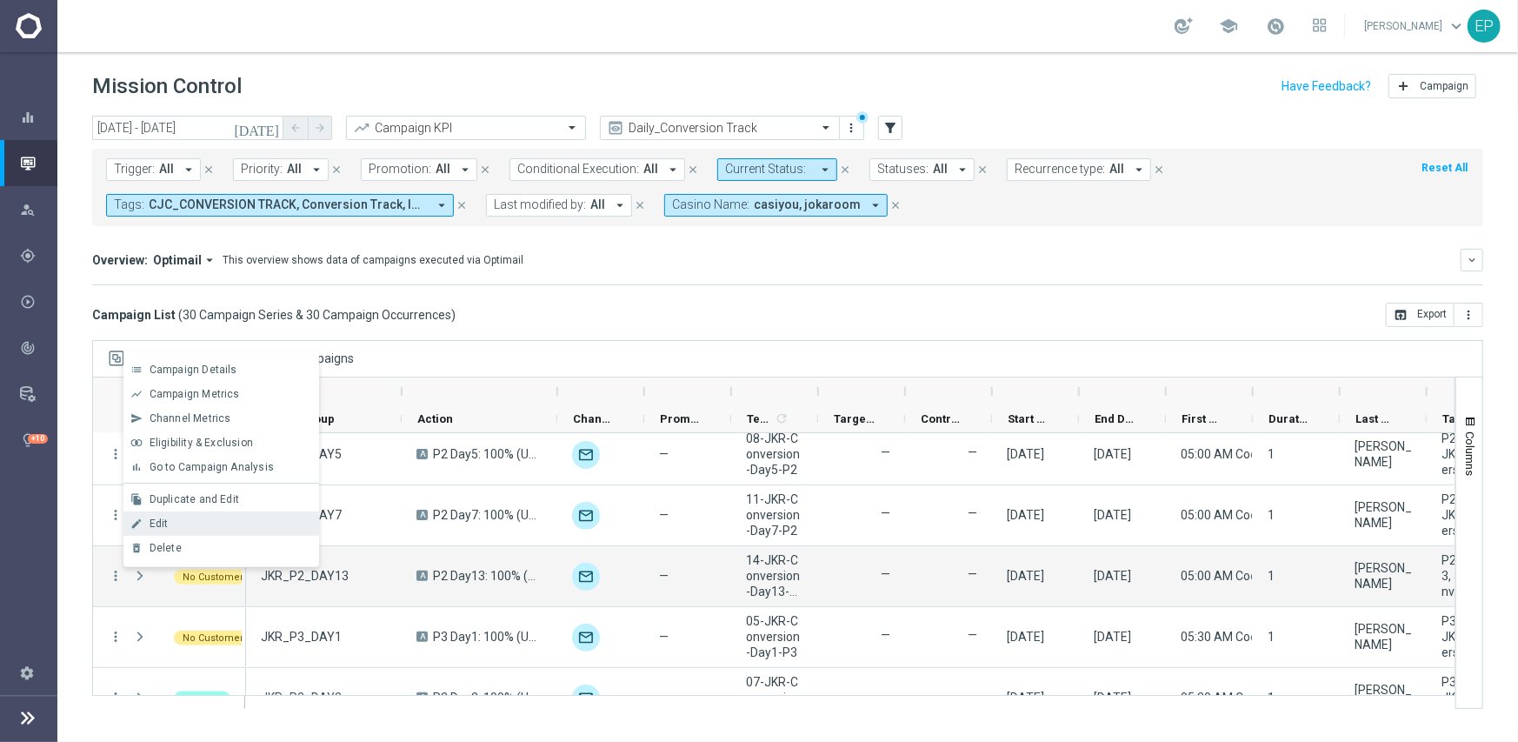
click at [176, 526] on div "Edit" at bounding box center [231, 523] width 162 height 12
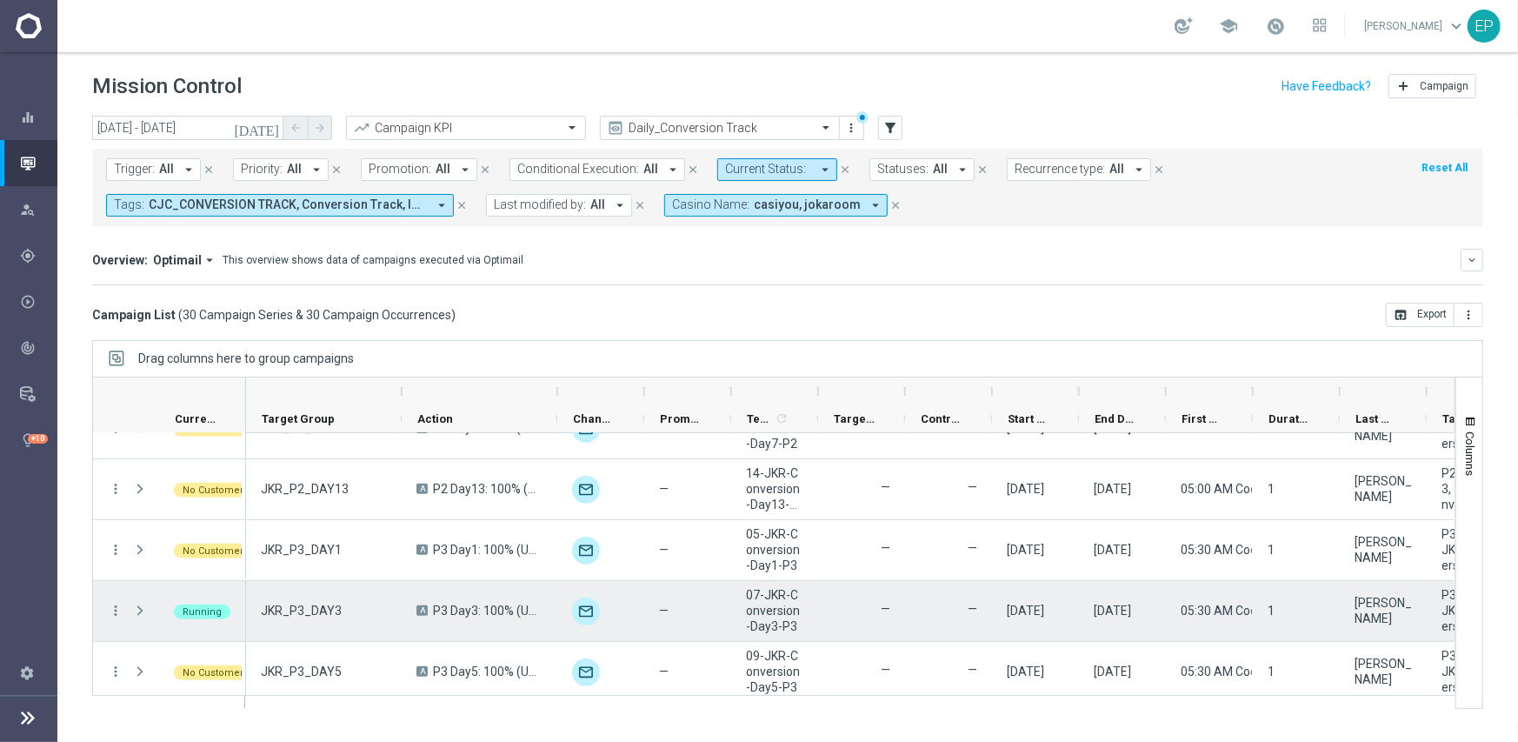
scroll to position [609, 0]
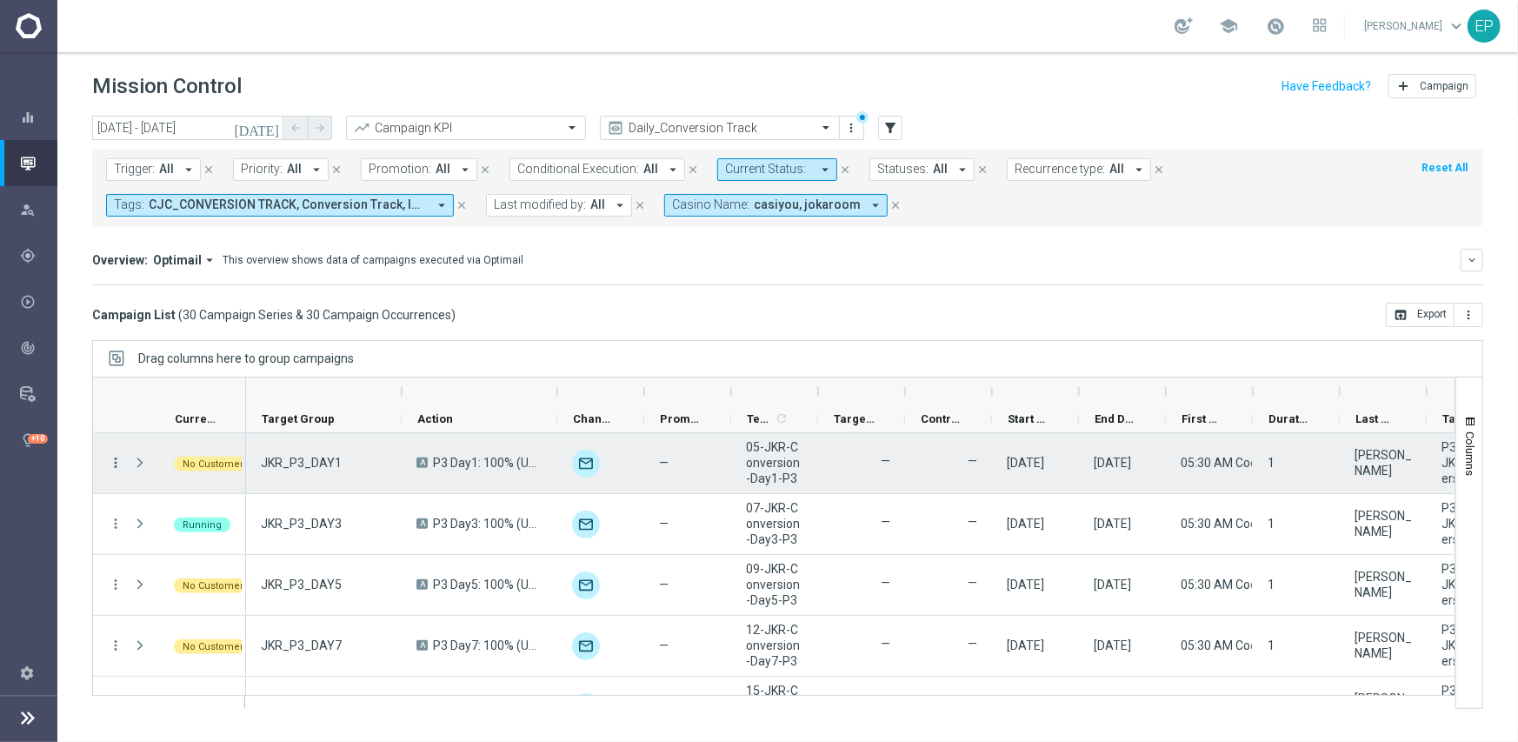
click at [113, 455] on div "more_vert" at bounding box center [108, 463] width 31 height 60
click at [117, 458] on icon "more_vert" at bounding box center [116, 463] width 16 height 16
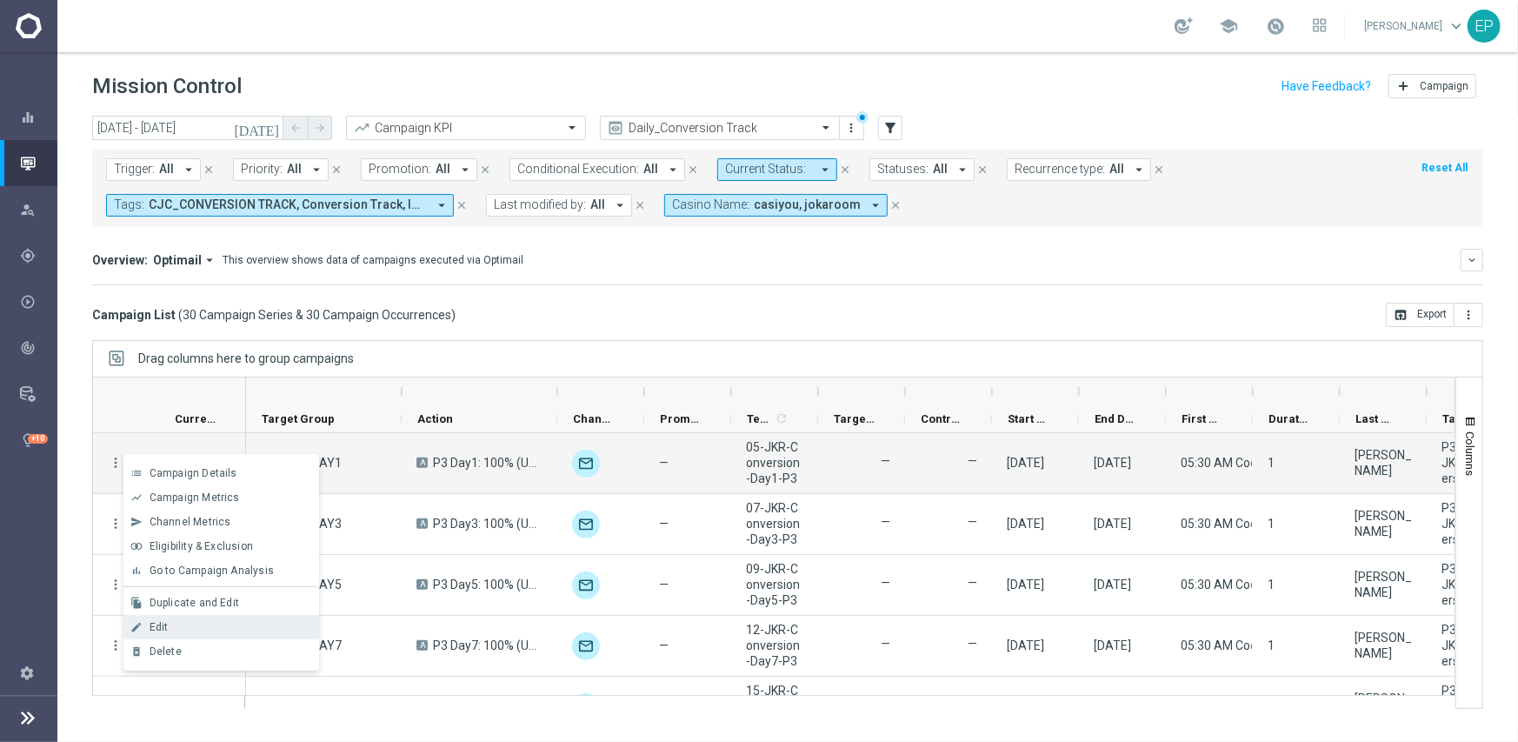
click at [157, 616] on div "edit Edit" at bounding box center [221, 627] width 196 height 24
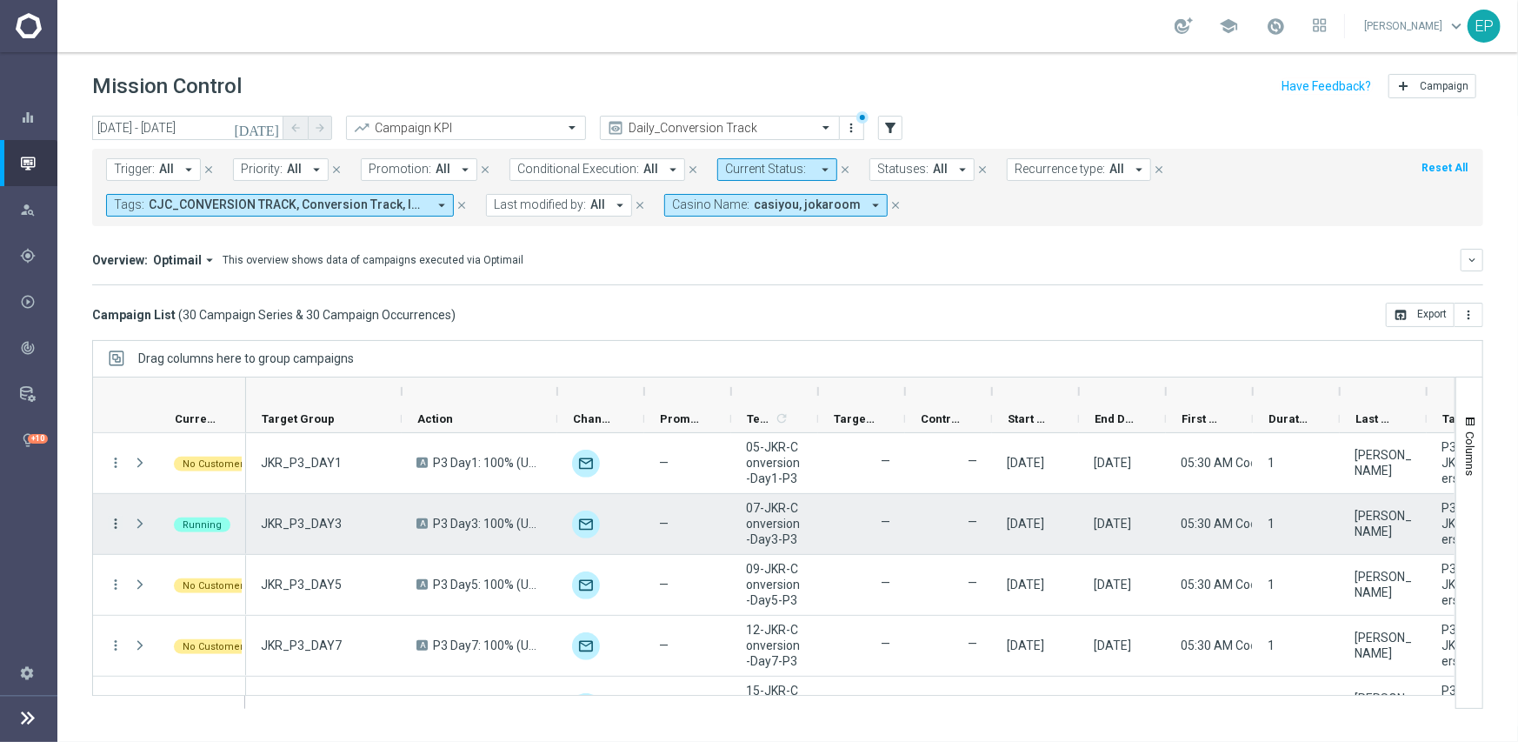
click at [115, 521] on icon "more_vert" at bounding box center [116, 524] width 16 height 16
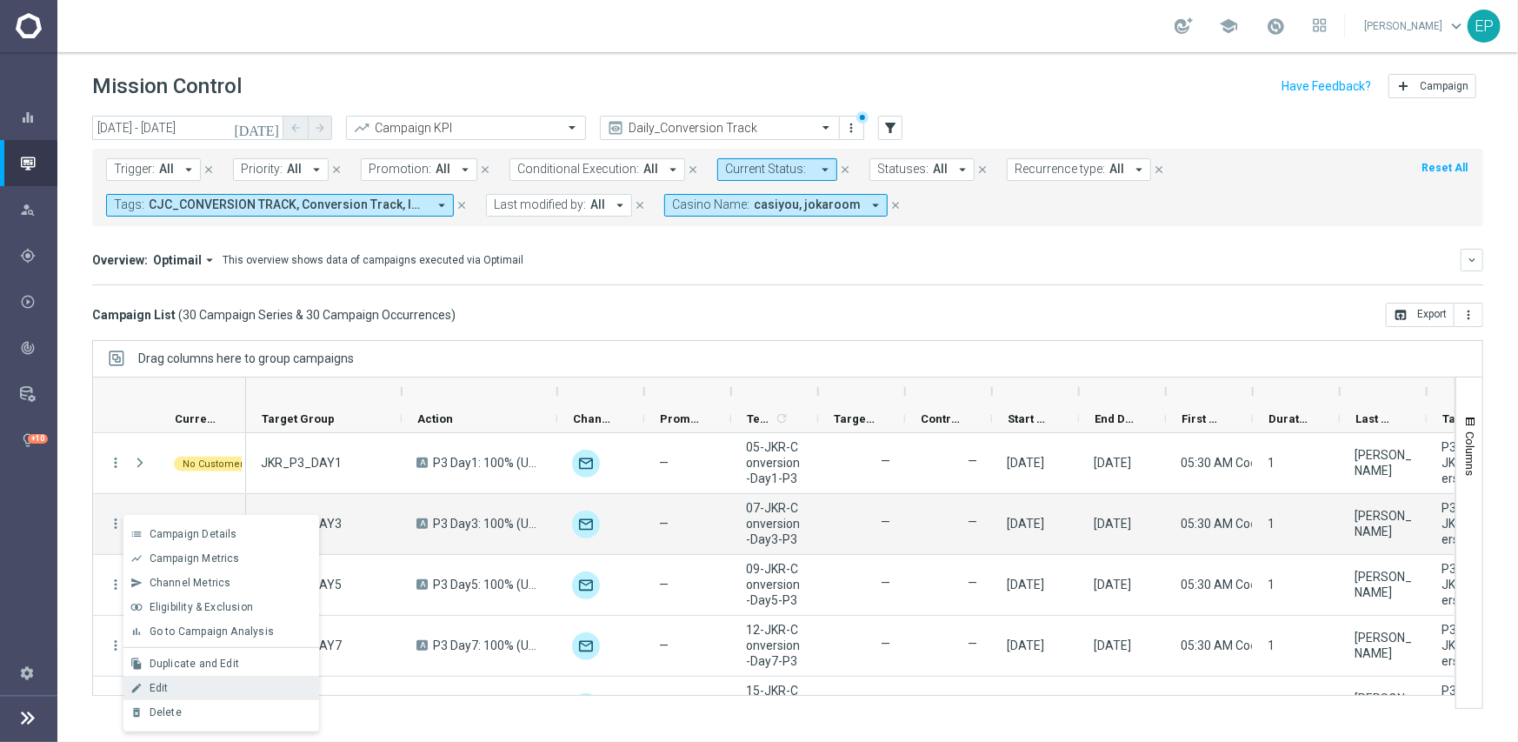
click at [194, 689] on div "Edit" at bounding box center [231, 688] width 162 height 12
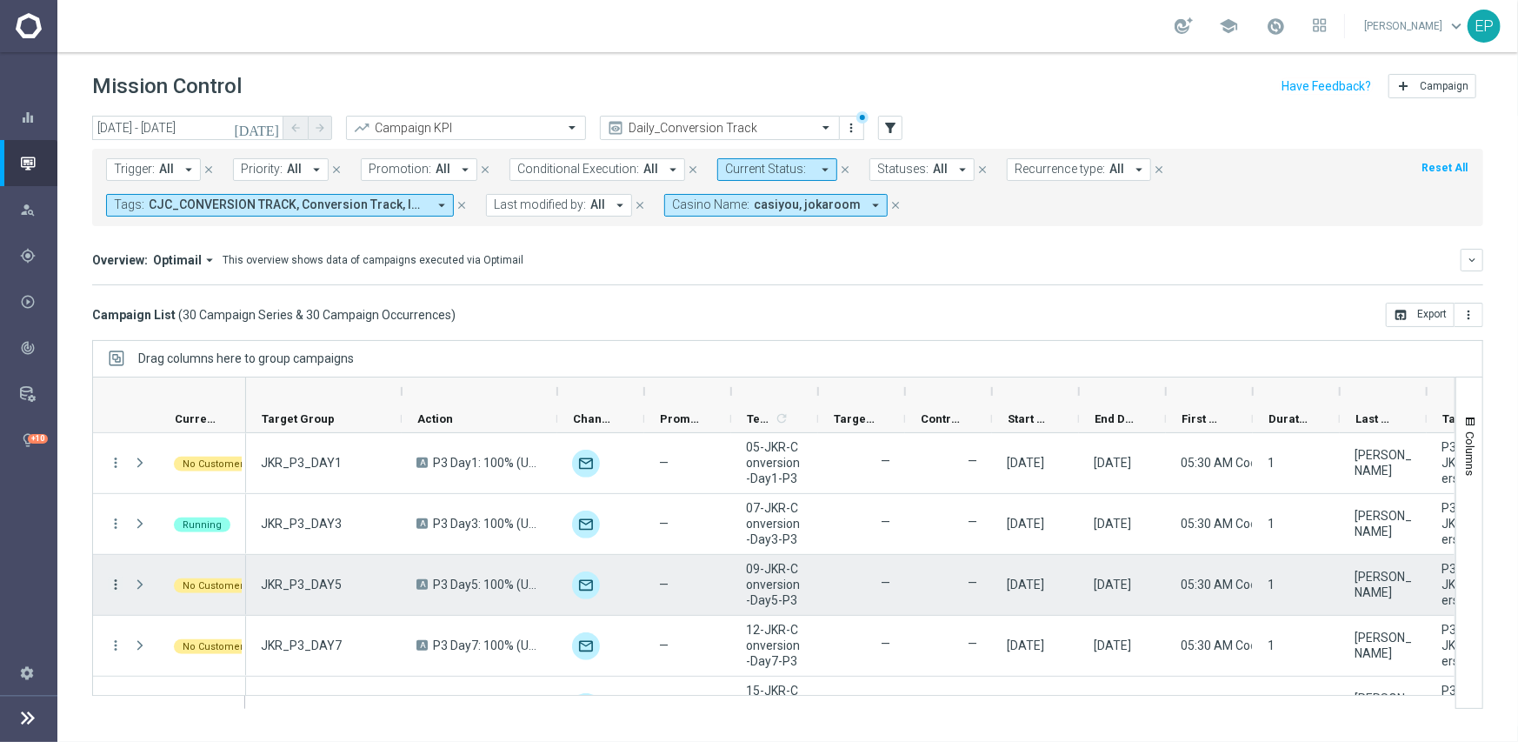
click at [113, 579] on icon "more_vert" at bounding box center [116, 584] width 16 height 16
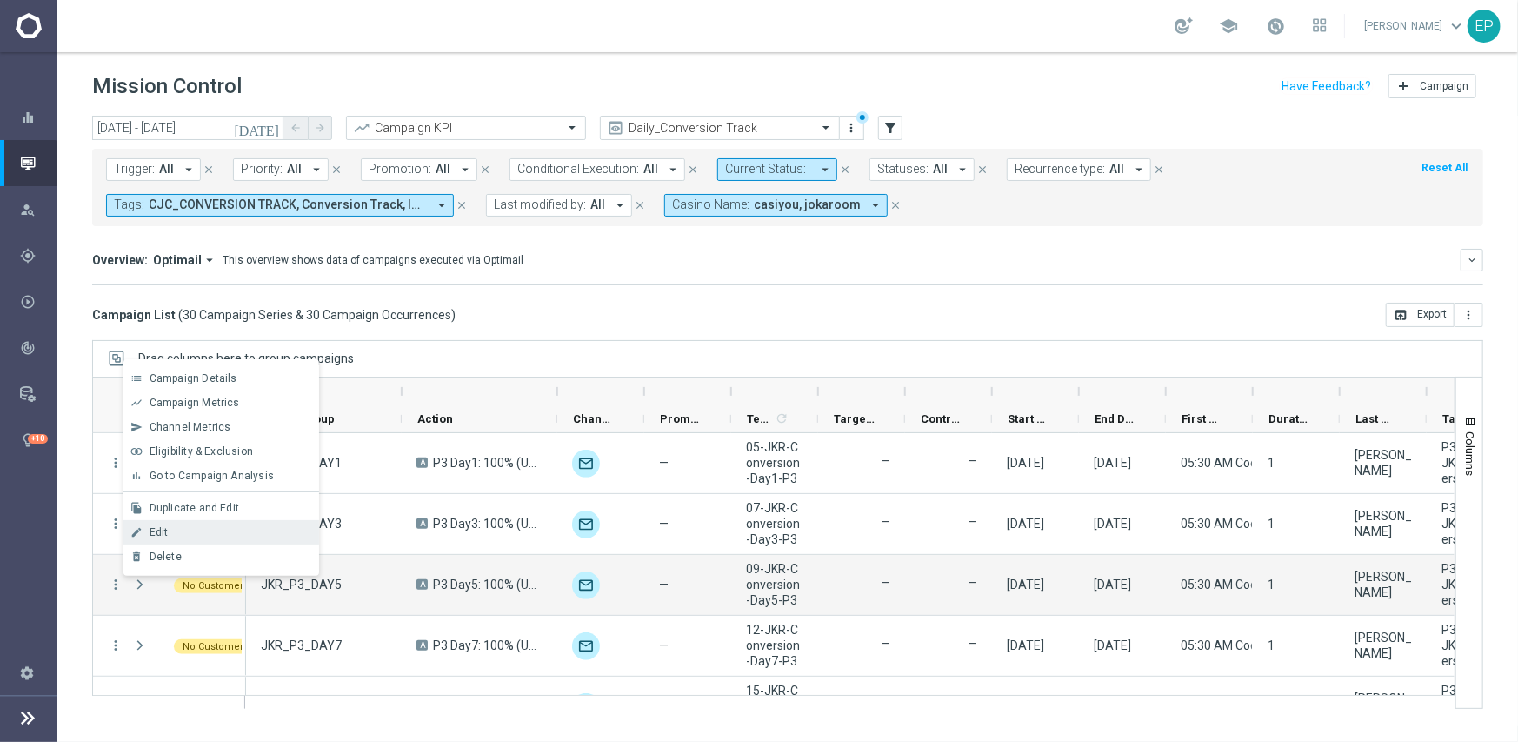
click at [174, 532] on div "Edit" at bounding box center [231, 532] width 162 height 12
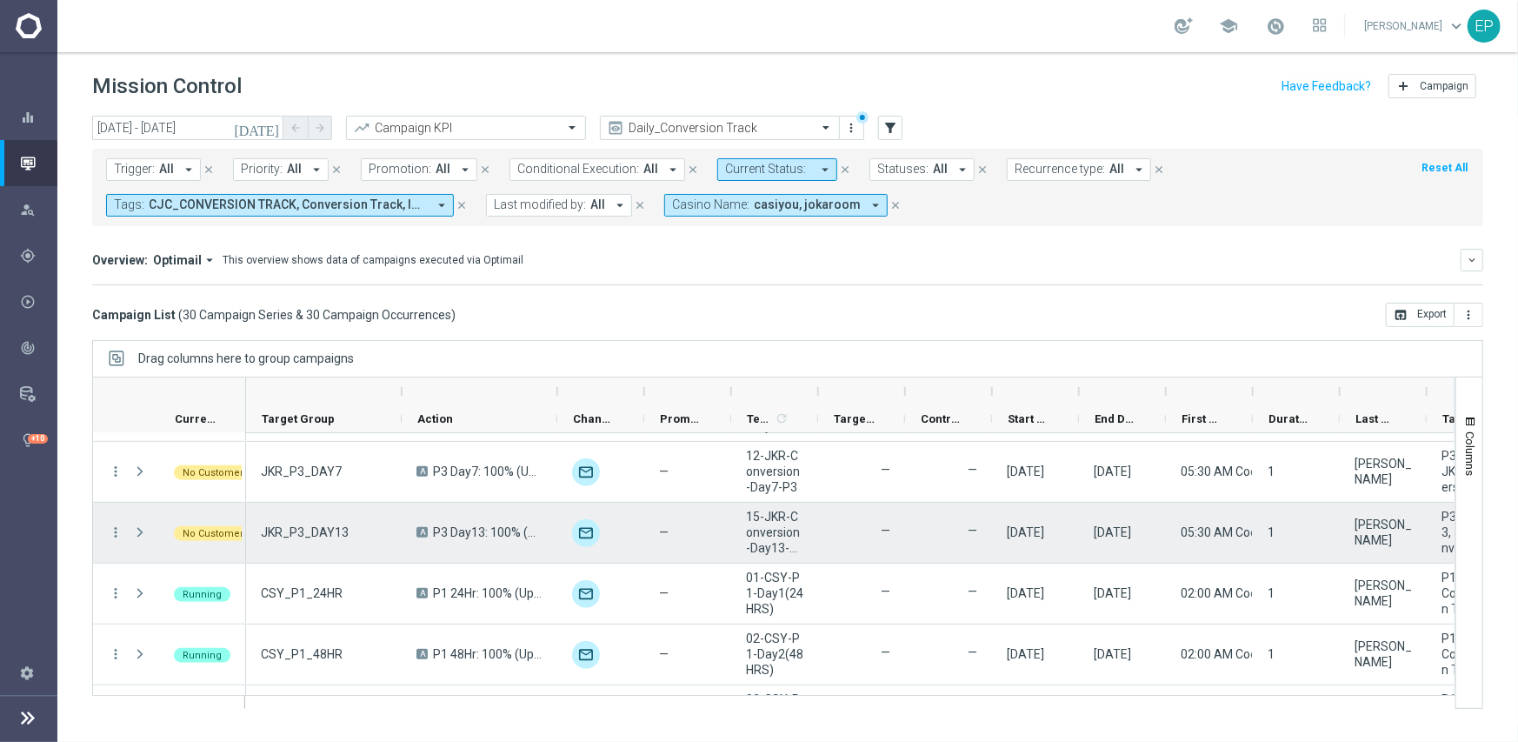
scroll to position [696, 0]
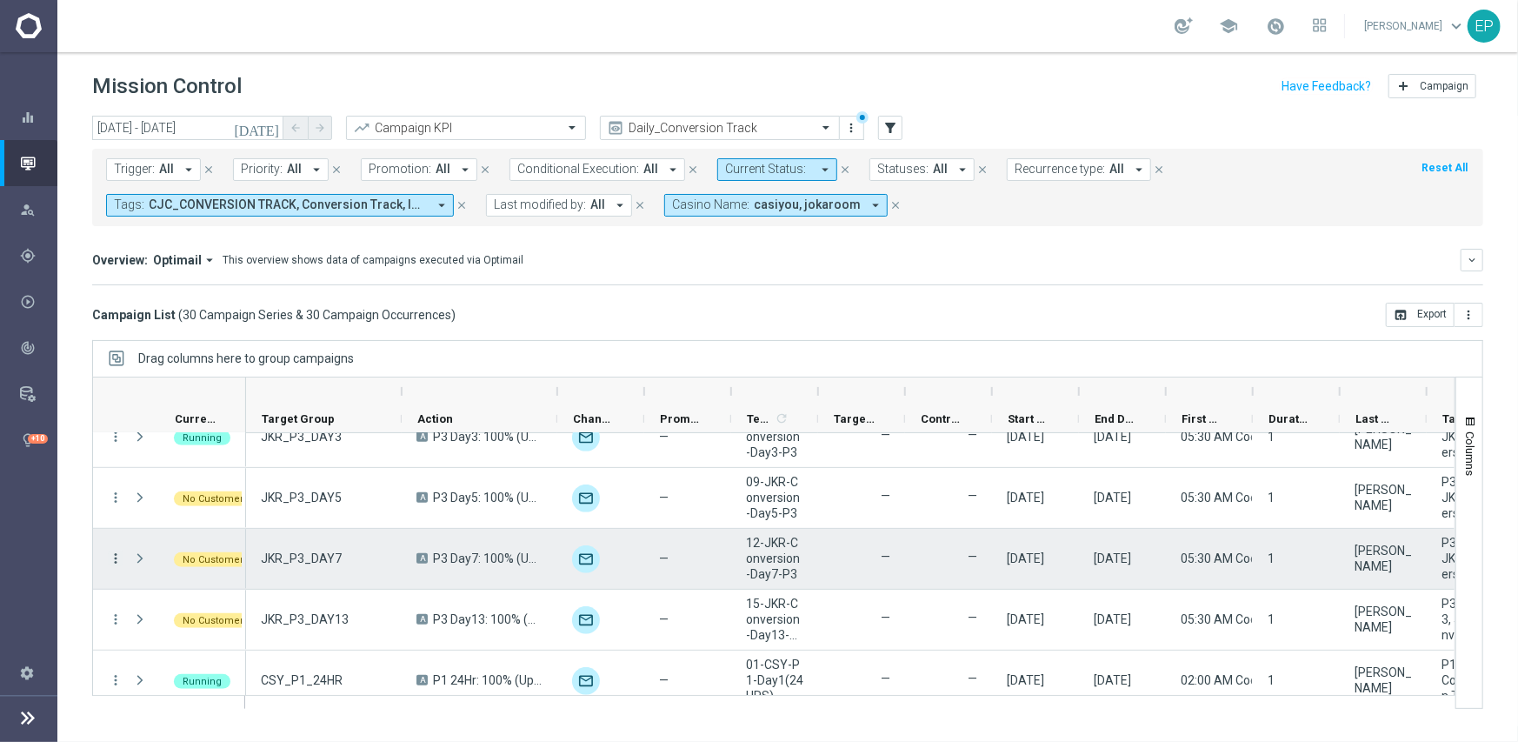
click at [115, 550] on icon "more_vert" at bounding box center [116, 558] width 16 height 16
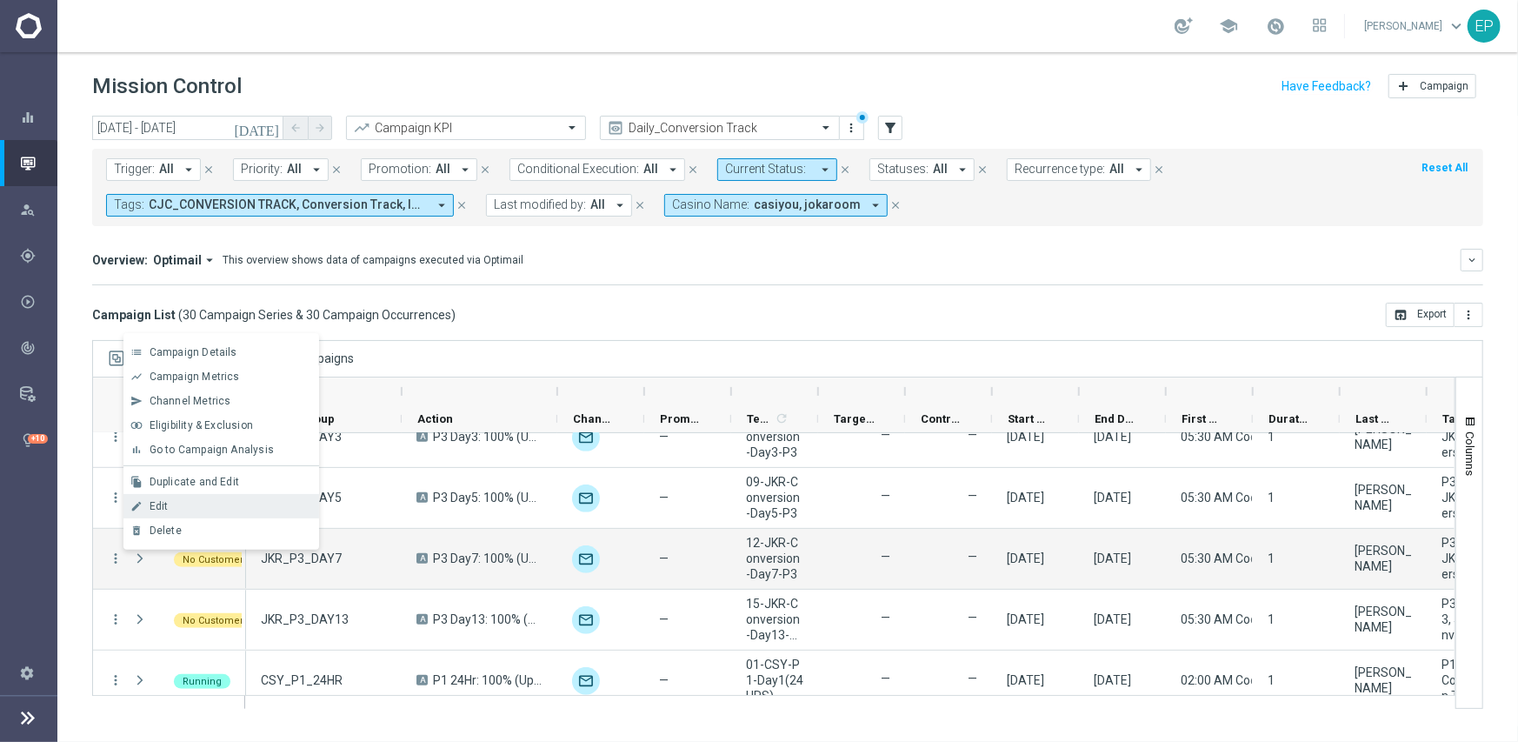
click at [203, 505] on div "Edit" at bounding box center [231, 506] width 162 height 12
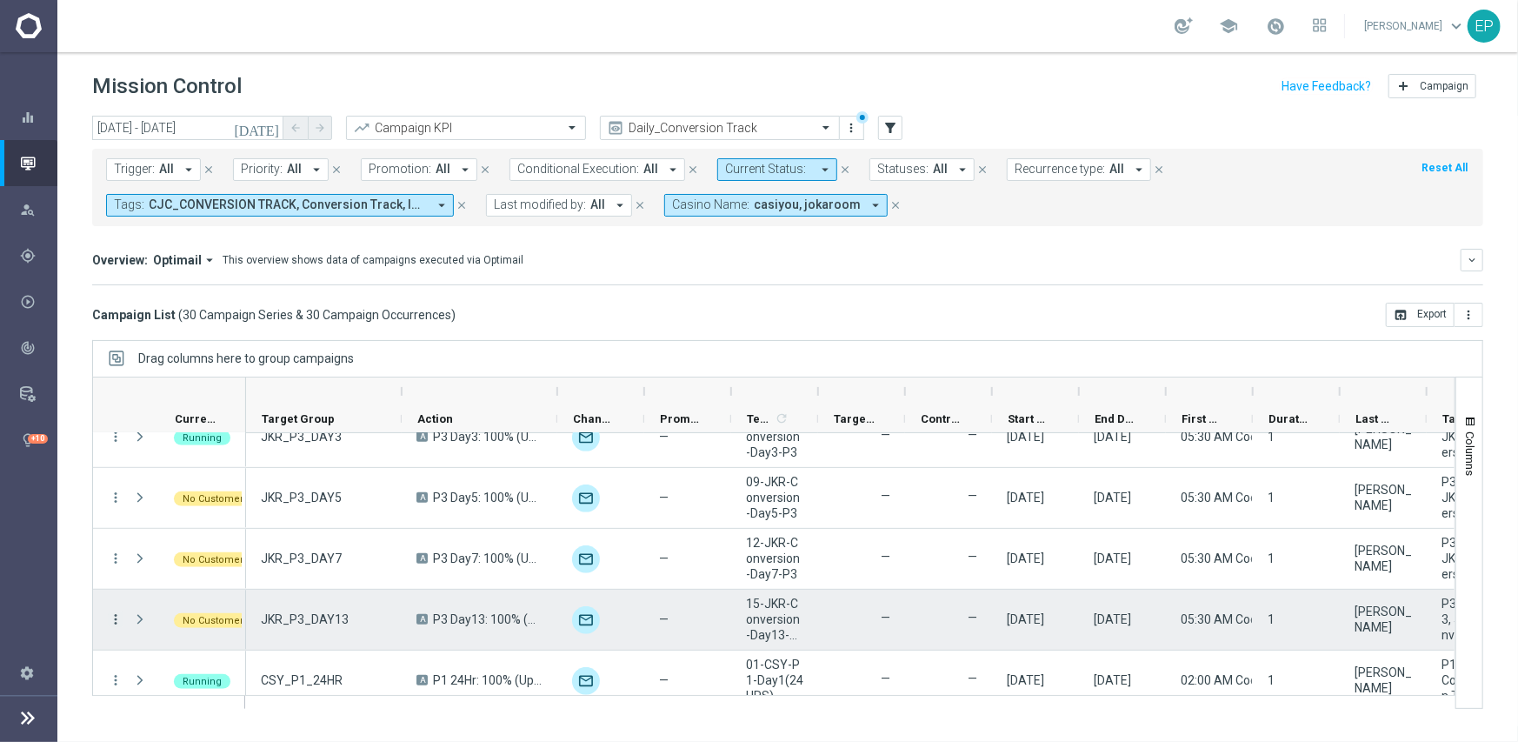
click at [113, 614] on icon "more_vert" at bounding box center [116, 619] width 16 height 16
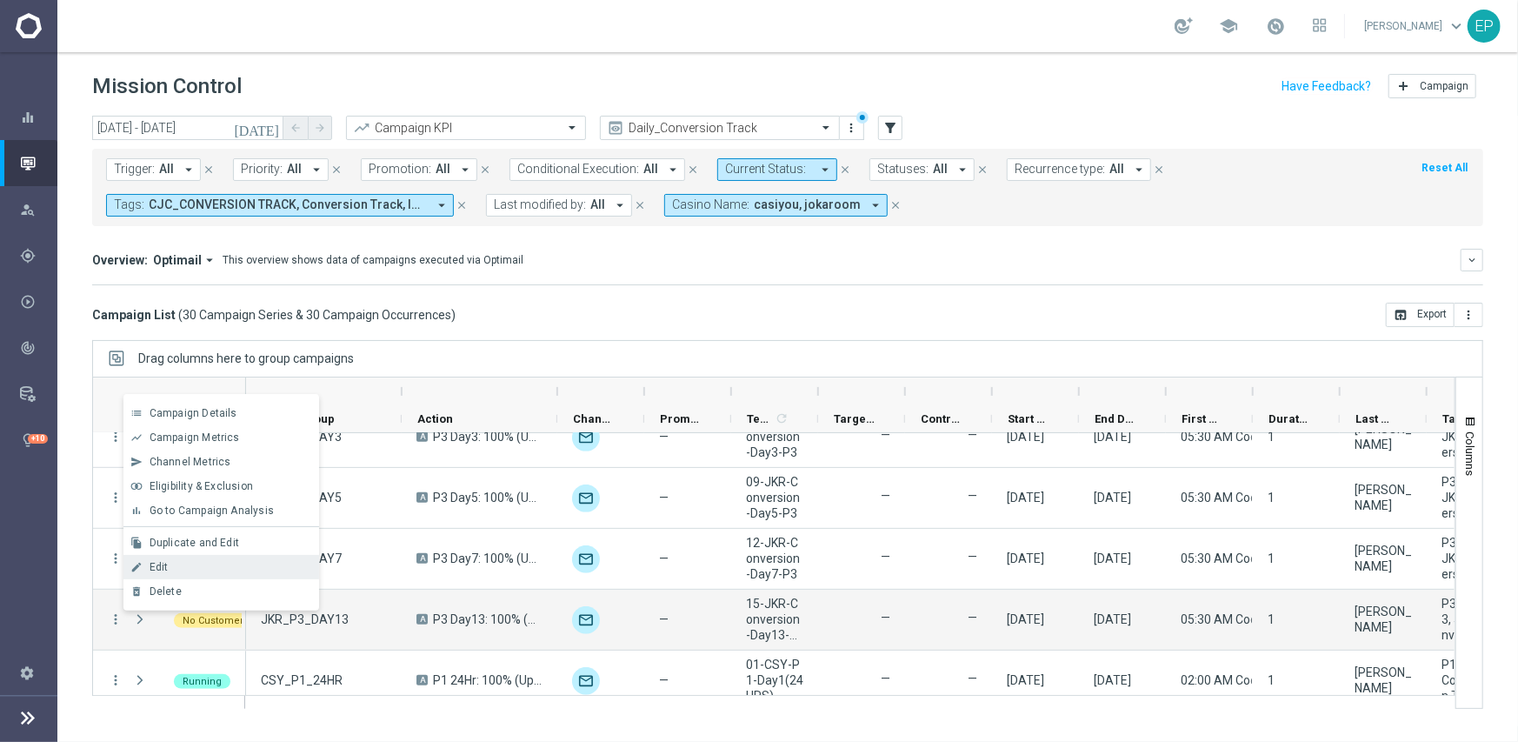
click at [165, 571] on span "Edit" at bounding box center [159, 567] width 19 height 12
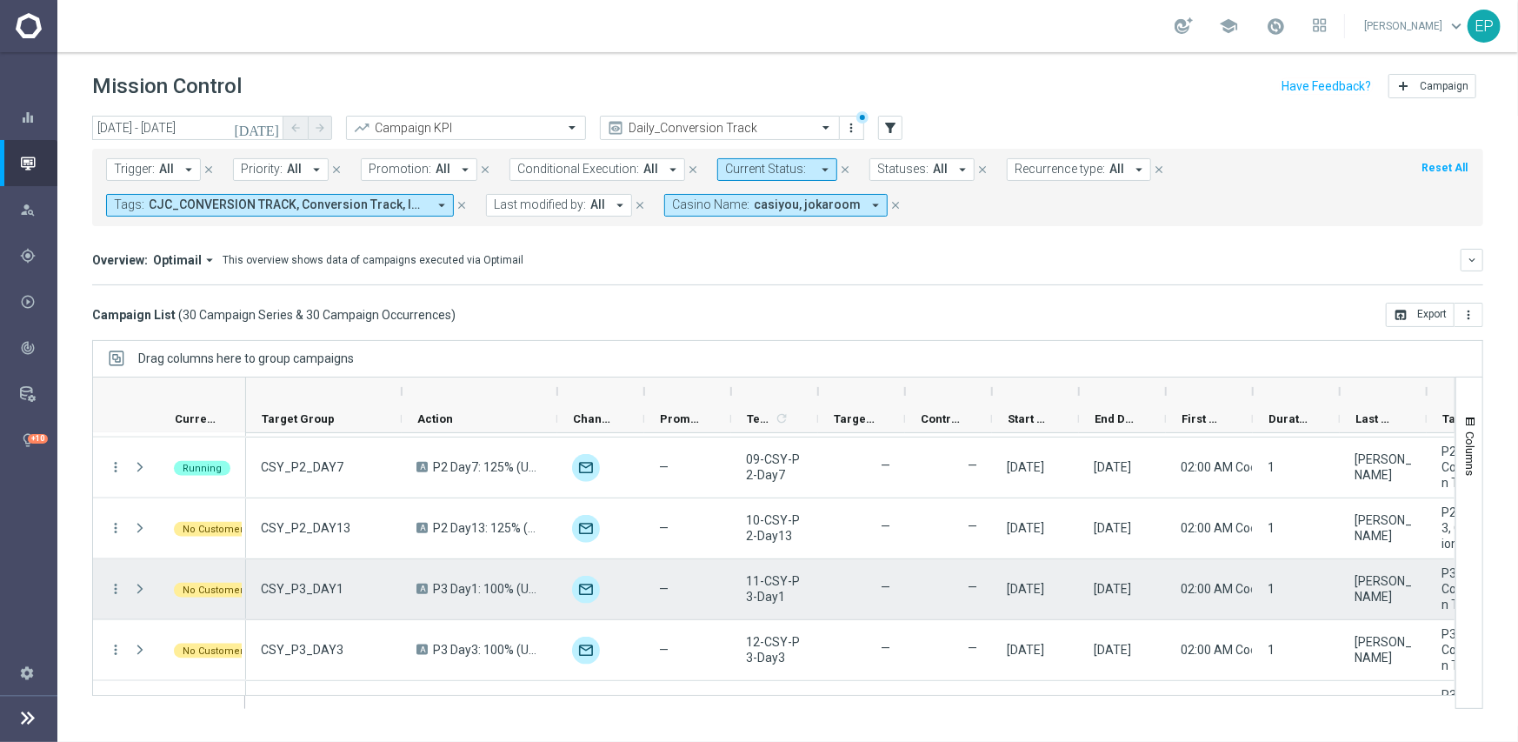
scroll to position [1390, 0]
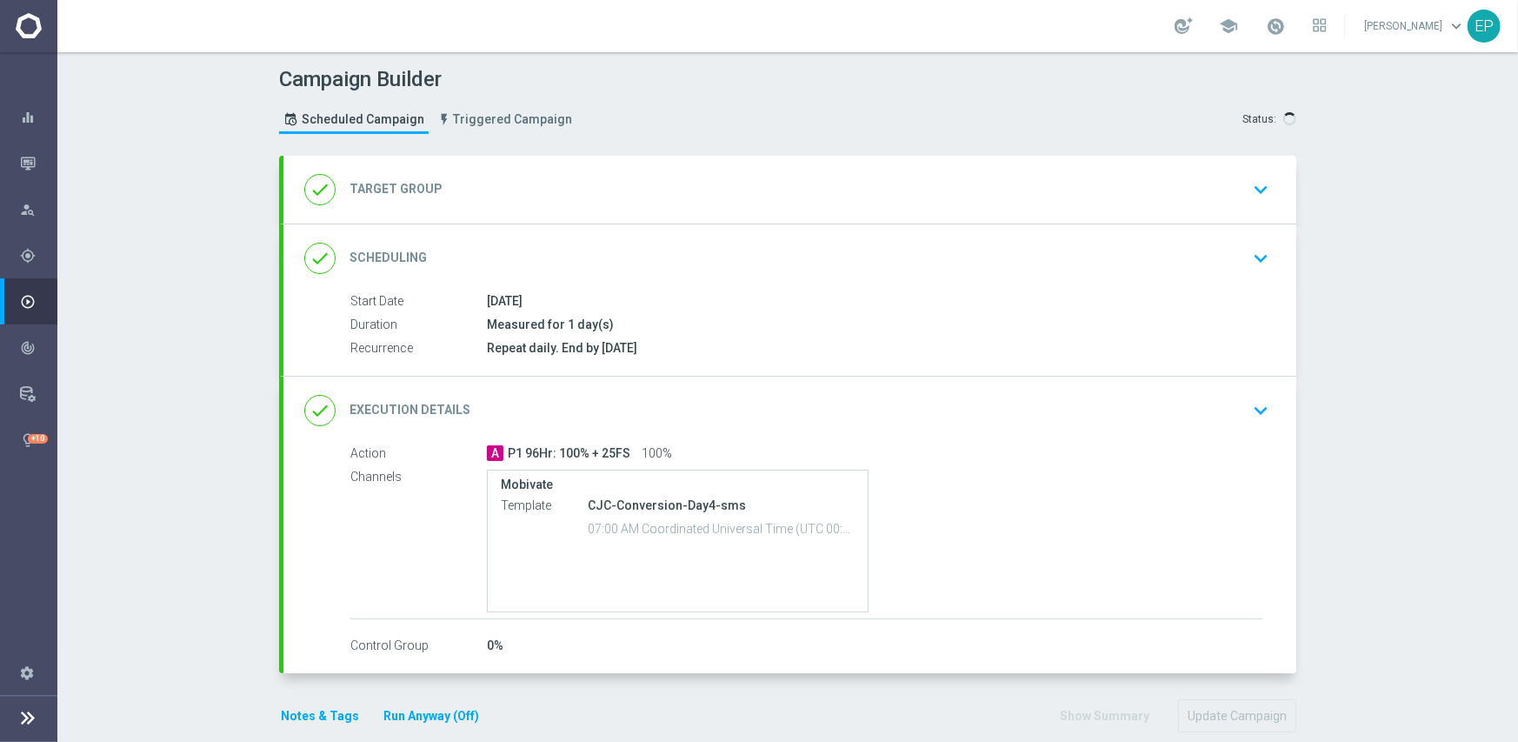
type input "CJC_P1_96HR"
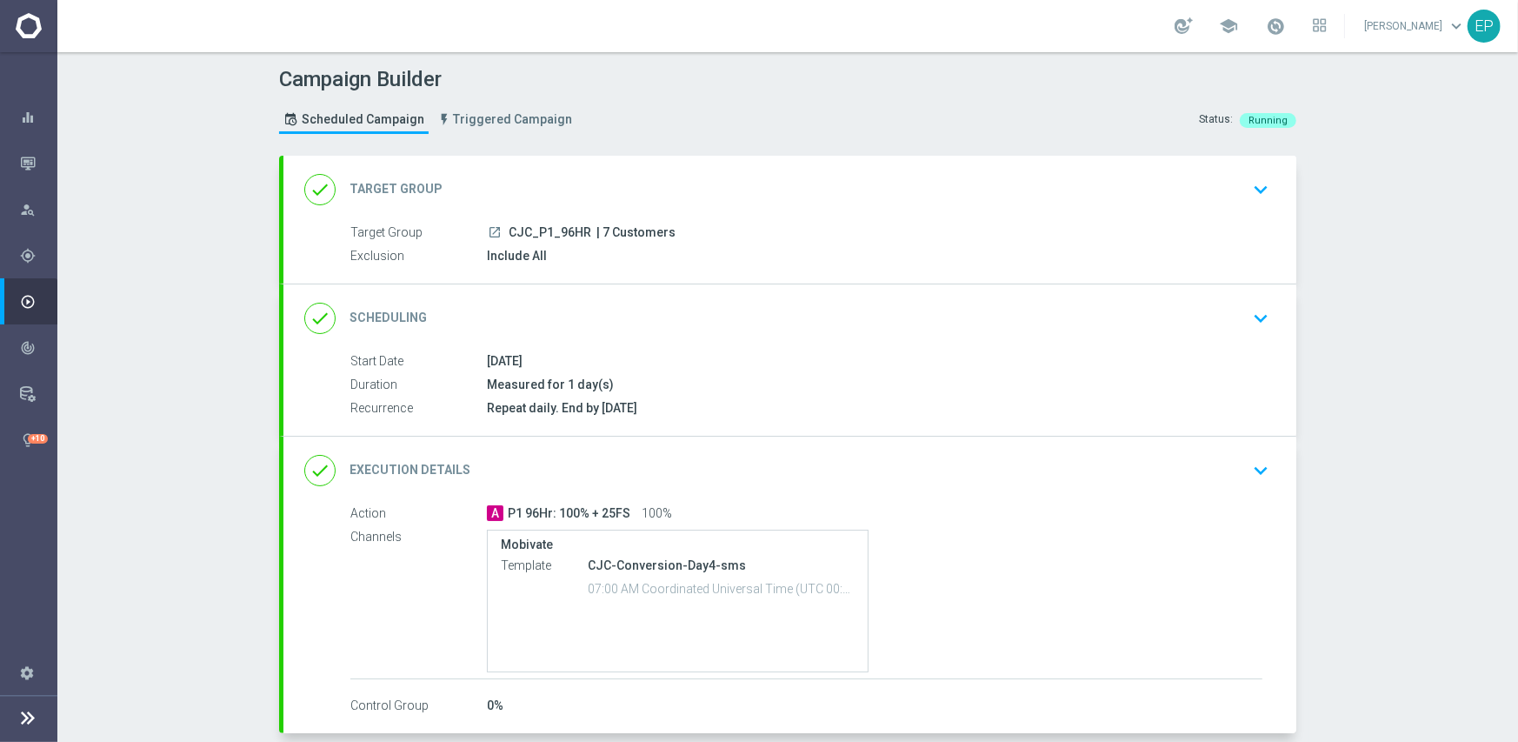
click at [638, 302] on div "done Scheduling keyboard_arrow_down" at bounding box center [789, 318] width 971 height 33
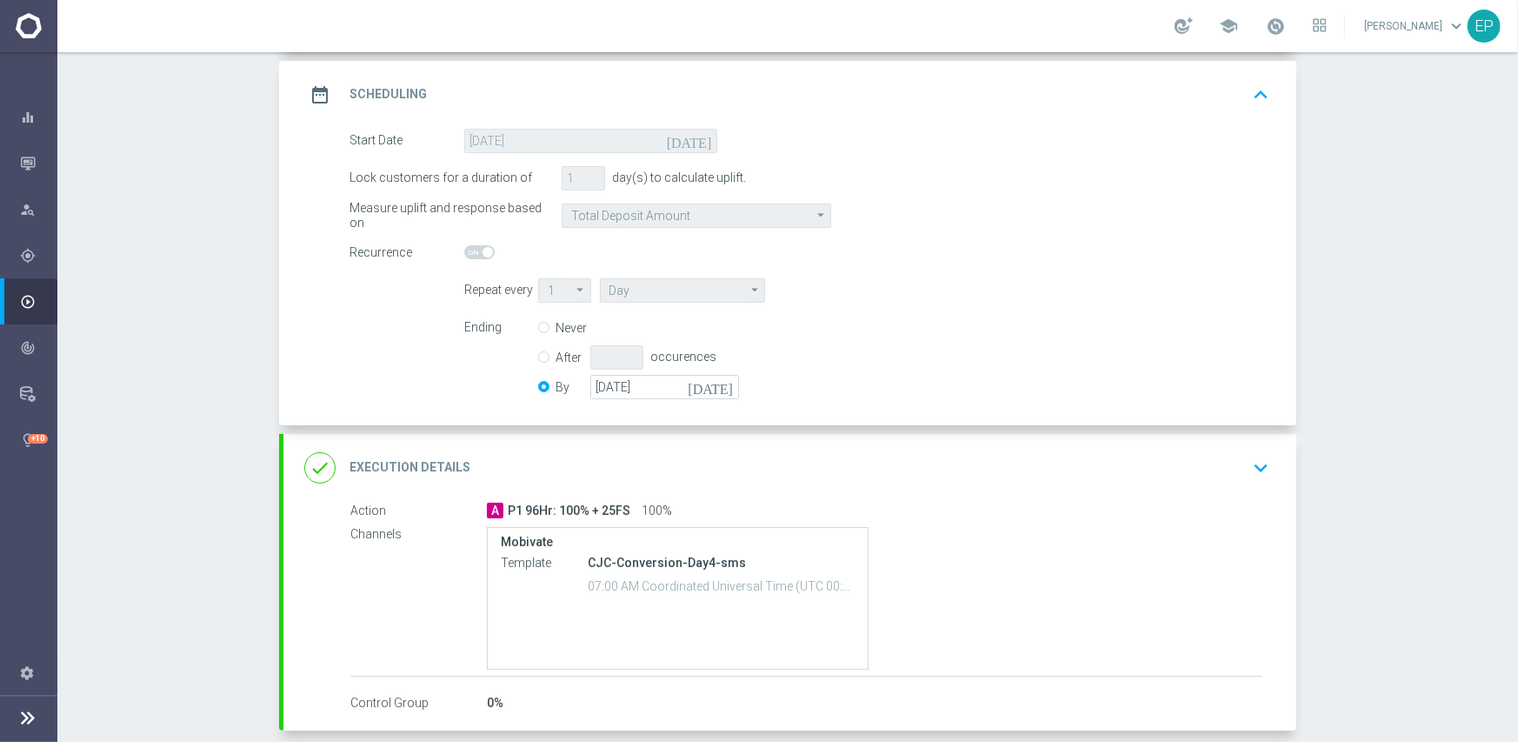
scroll to position [261, 0]
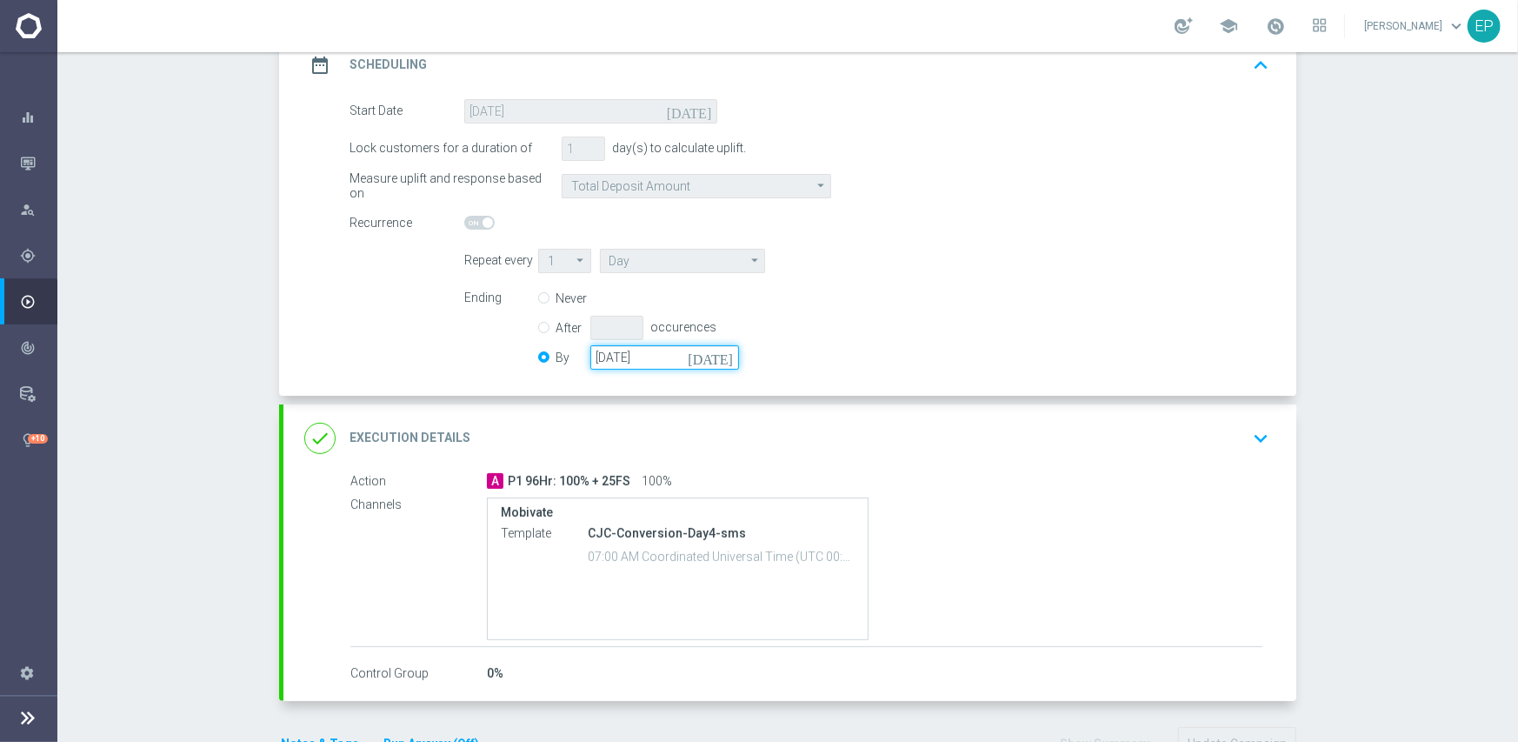
click at [644, 360] on input "31 Jan 2034" at bounding box center [664, 357] width 149 height 24
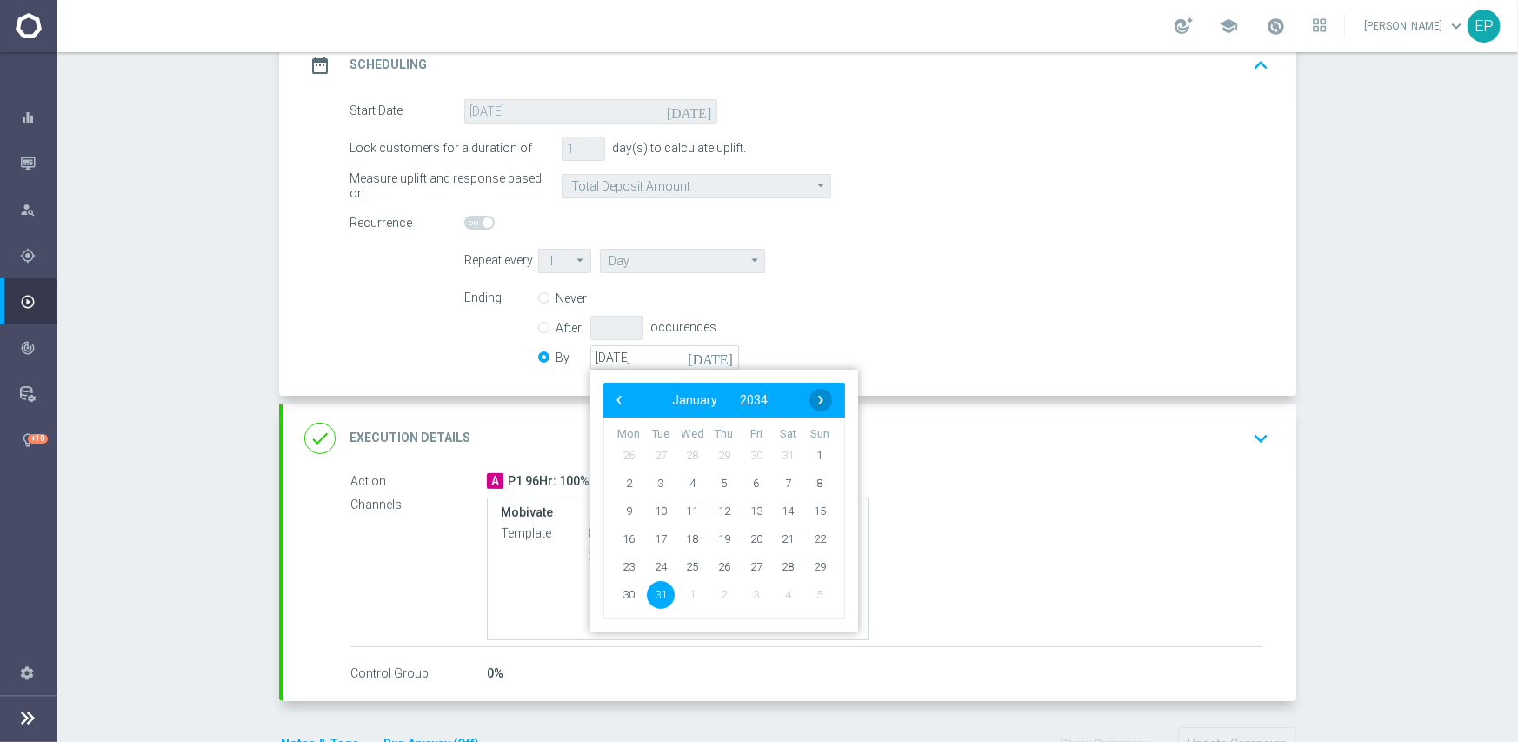
click at [812, 403] on span "›" at bounding box center [821, 400] width 23 height 23
click at [743, 403] on span "2034" at bounding box center [744, 400] width 28 height 14
click at [811, 400] on span "›" at bounding box center [821, 400] width 23 height 23
click at [803, 484] on span "2050" at bounding box center [808, 494] width 40 height 40
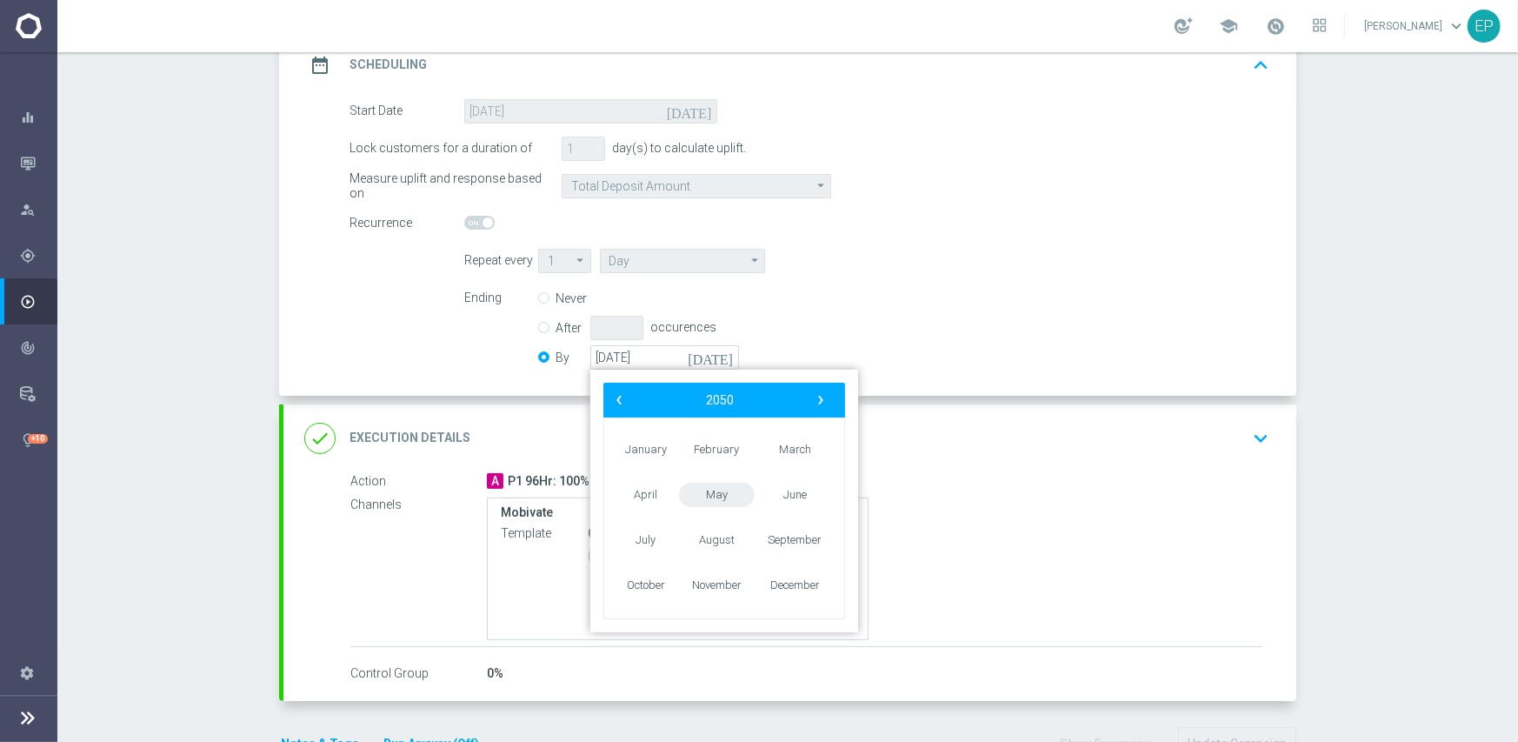
click at [704, 494] on span "May" at bounding box center [717, 494] width 76 height 25
click at [648, 593] on span "31" at bounding box center [661, 594] width 28 height 28
type input "31 May 2050"
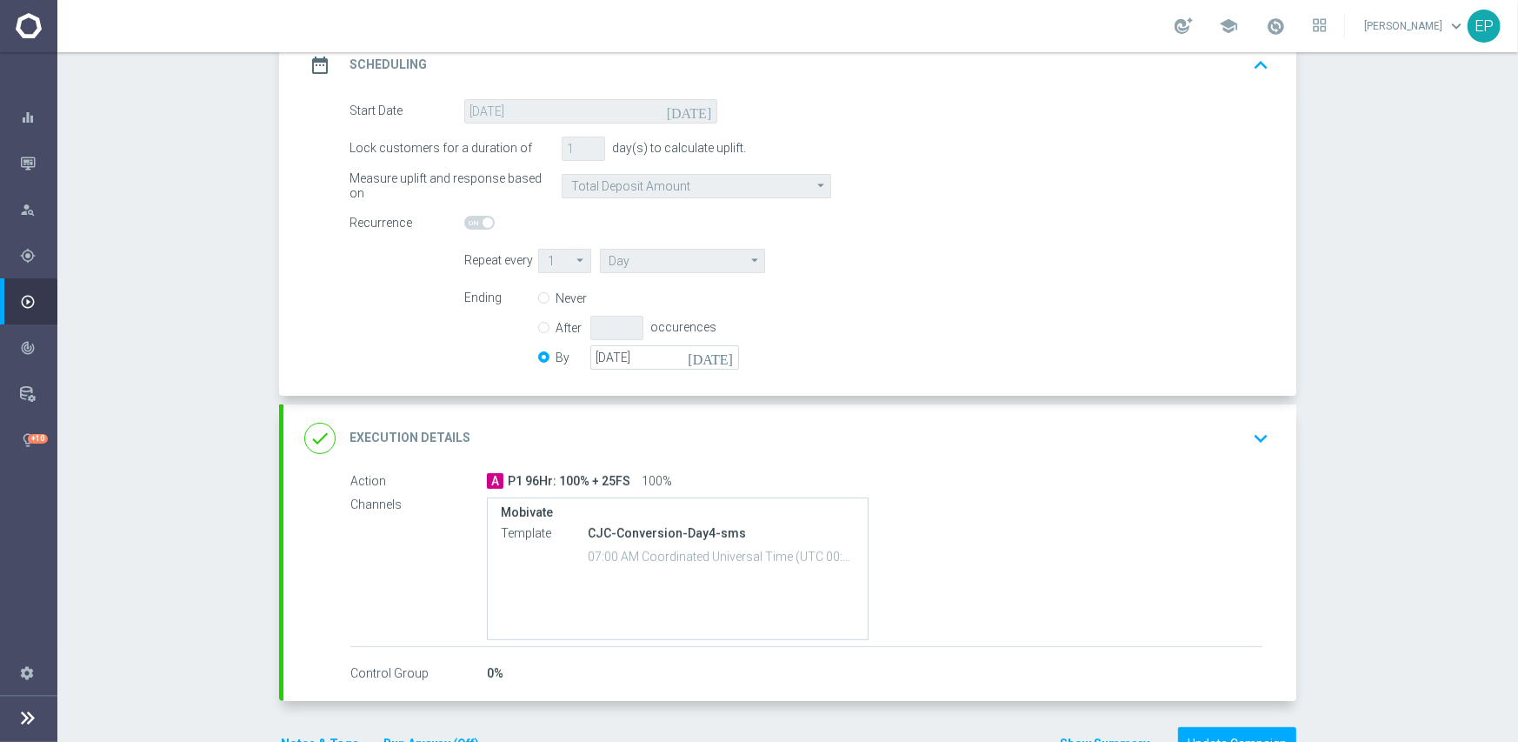
scroll to position [313, 0]
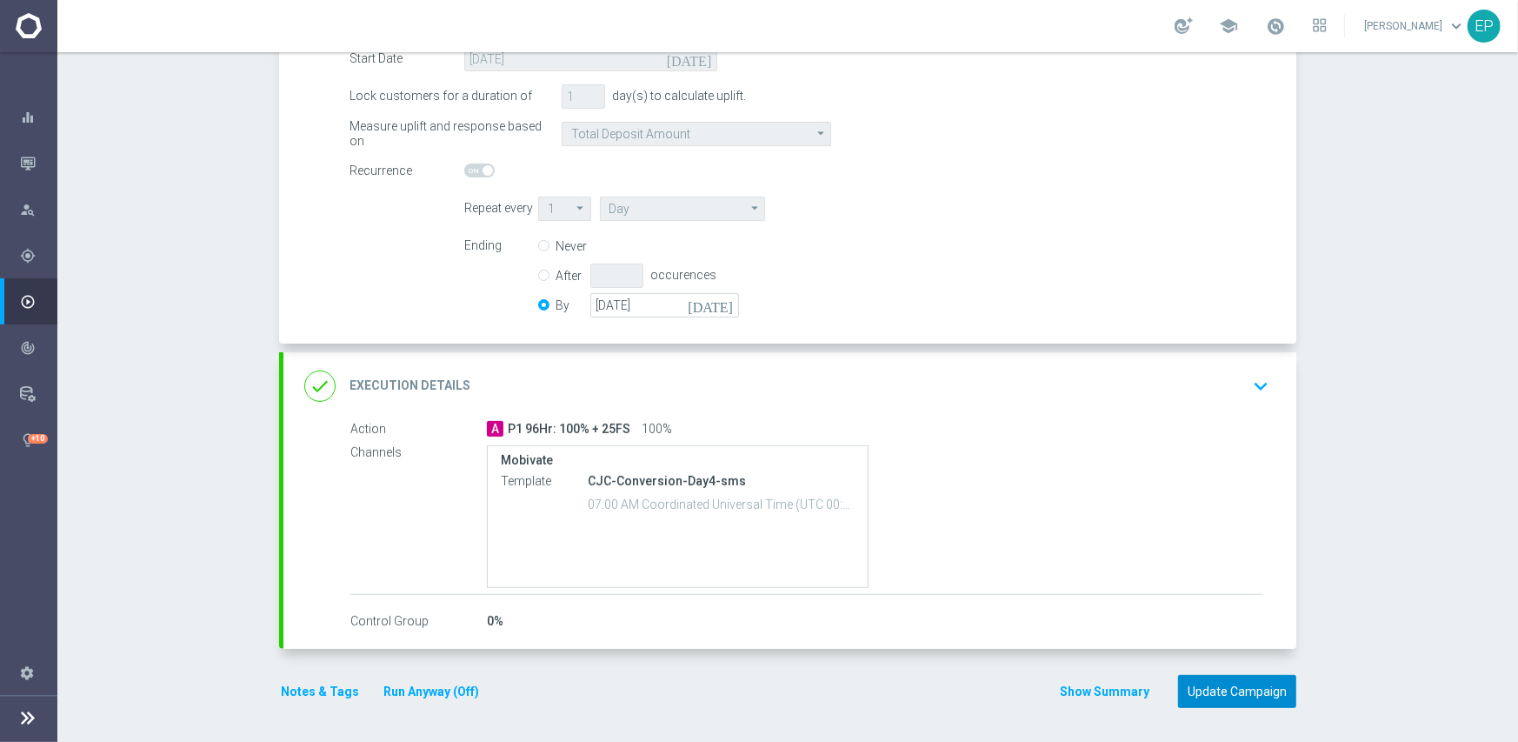
click at [1226, 688] on button "Update Campaign" at bounding box center [1237, 692] width 118 height 34
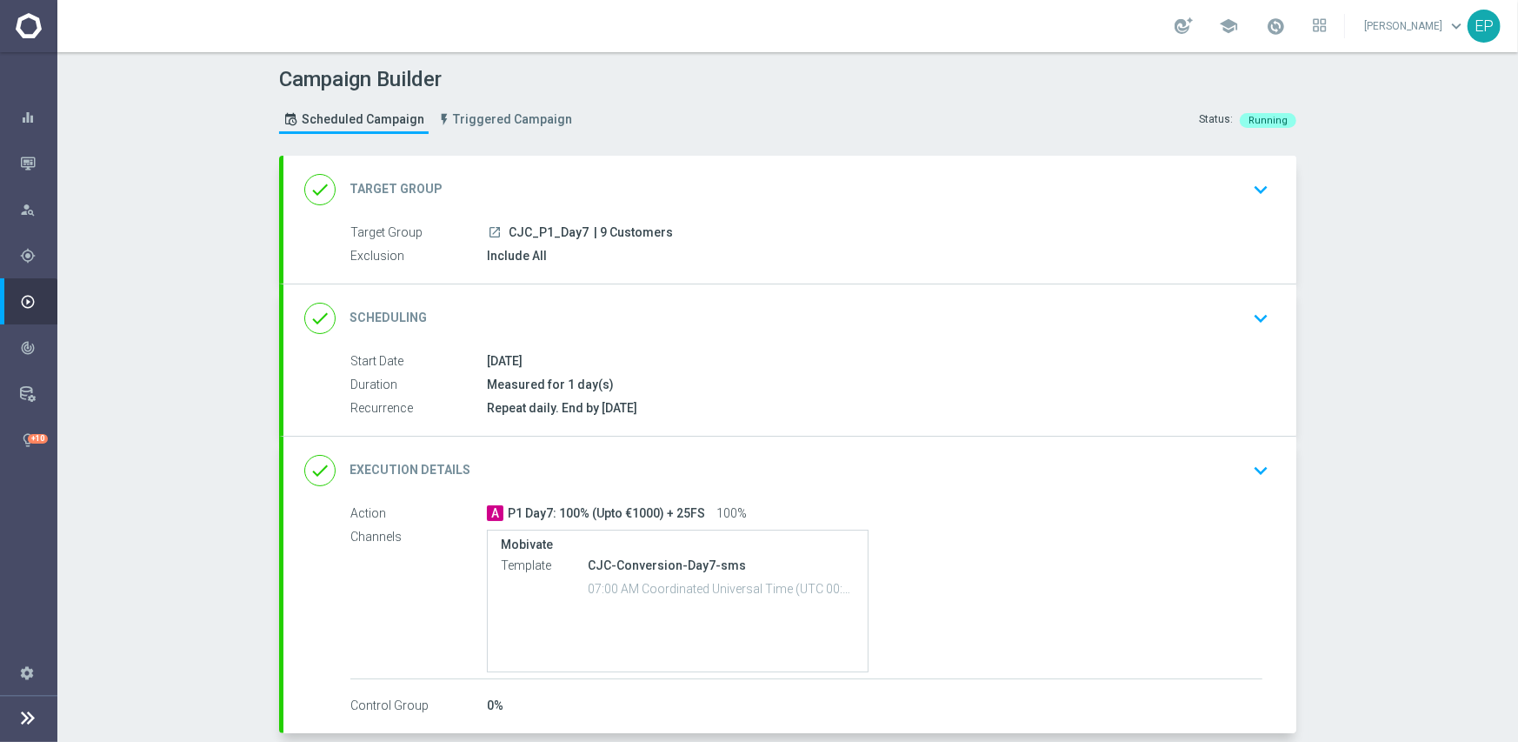
drag, startPoint x: 632, startPoint y: 295, endPoint x: 639, endPoint y: 303, distance: 11.1
click at [636, 302] on div "done Scheduling keyboard_arrow_down" at bounding box center [789, 318] width 1013 height 68
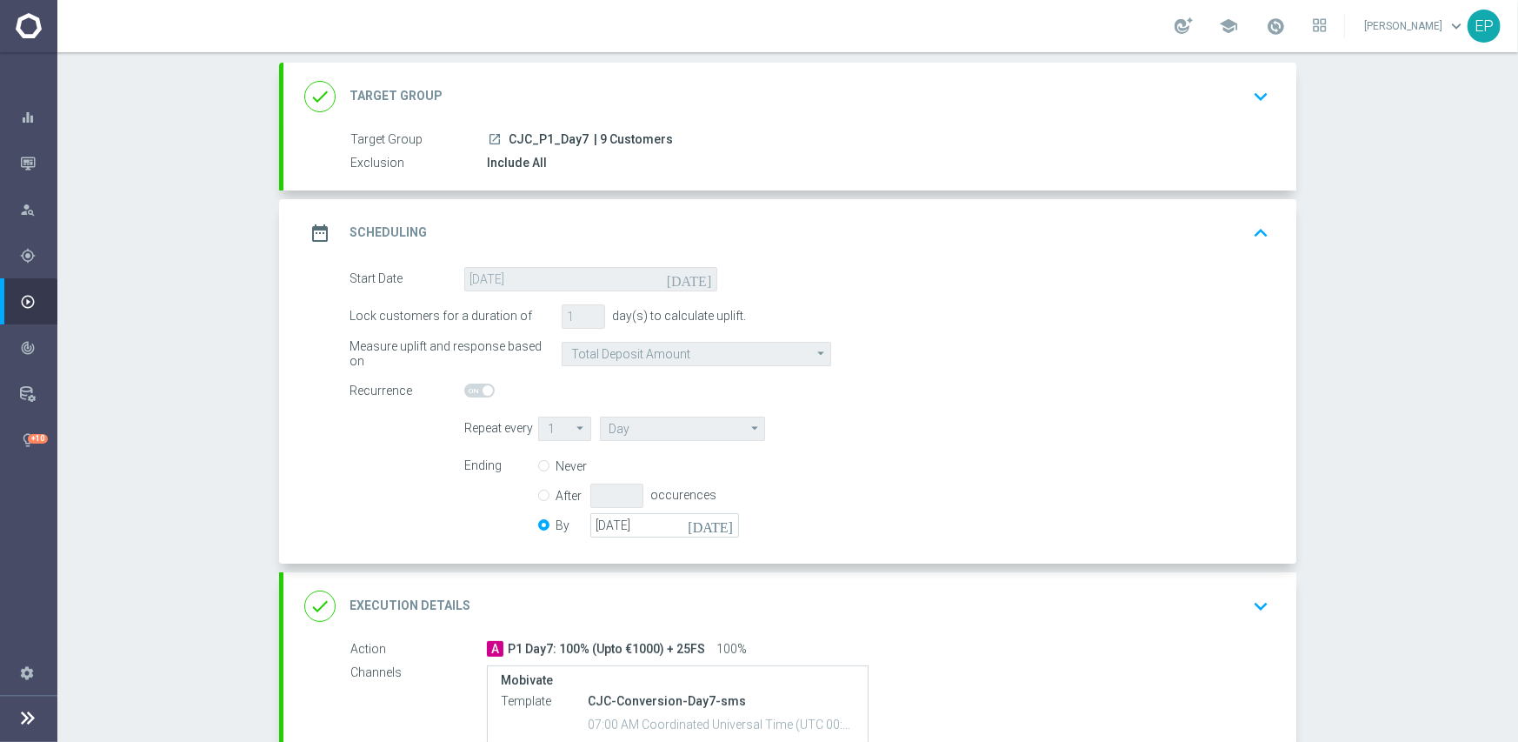
scroll to position [174, 0]
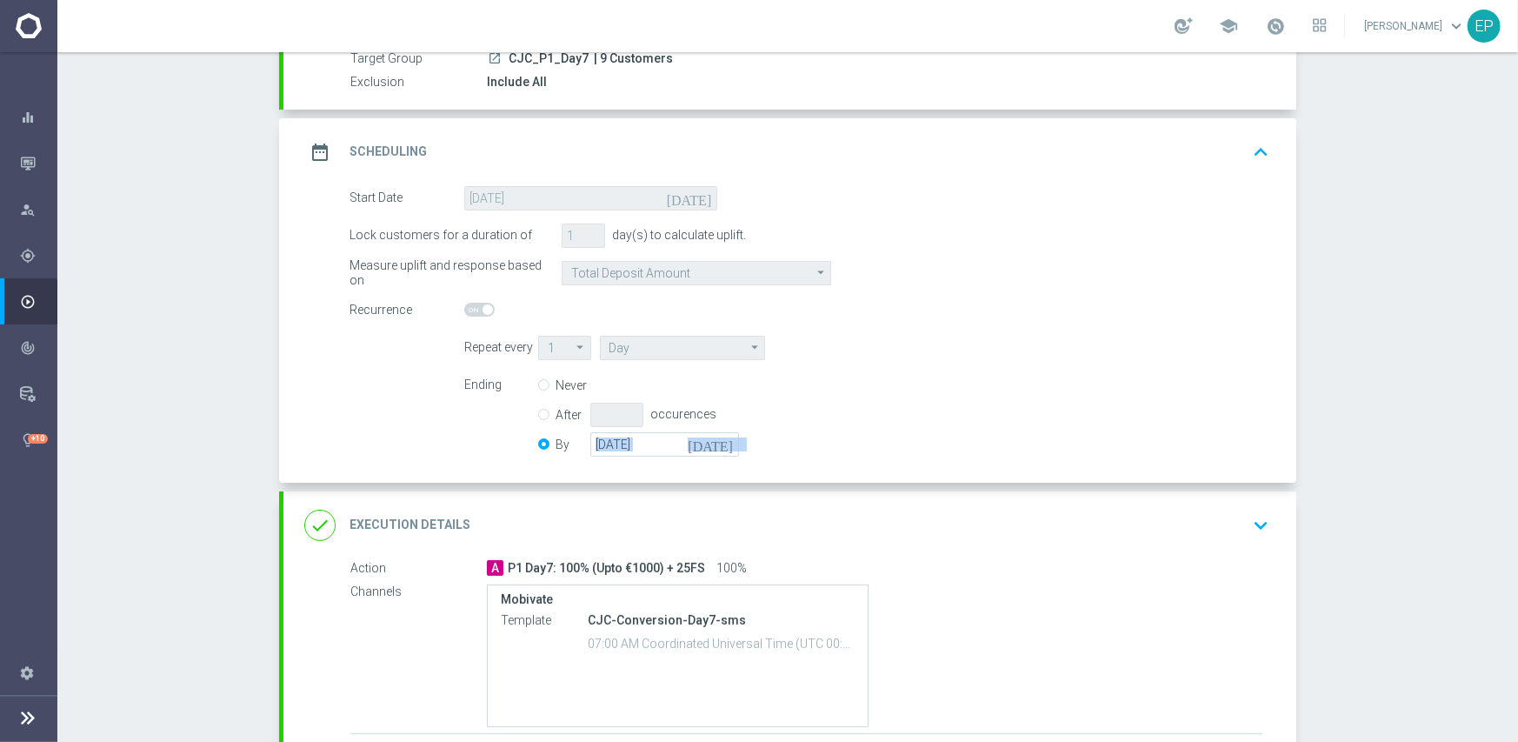
drag, startPoint x: 495, startPoint y: 463, endPoint x: 674, endPoint y: 455, distance: 179.3
click at [674, 455] on div "Start Date 27 Sep 2024 today Lock customers for a duration of 1 day(s) to calcu…" at bounding box center [789, 334] width 1013 height 297
click at [367, 457] on form "Start Date 27 Sep 2024 today Lock customers for a duration of 1 day(s) to calcu…" at bounding box center [810, 324] width 920 height 276
drag, startPoint x: 412, startPoint y: 455, endPoint x: 617, endPoint y: 462, distance: 205.3
click at [623, 464] on div "Start Date 27 Sep 2024 today Lock customers for a duration of 1 day(s) to calcu…" at bounding box center [789, 334] width 1013 height 297
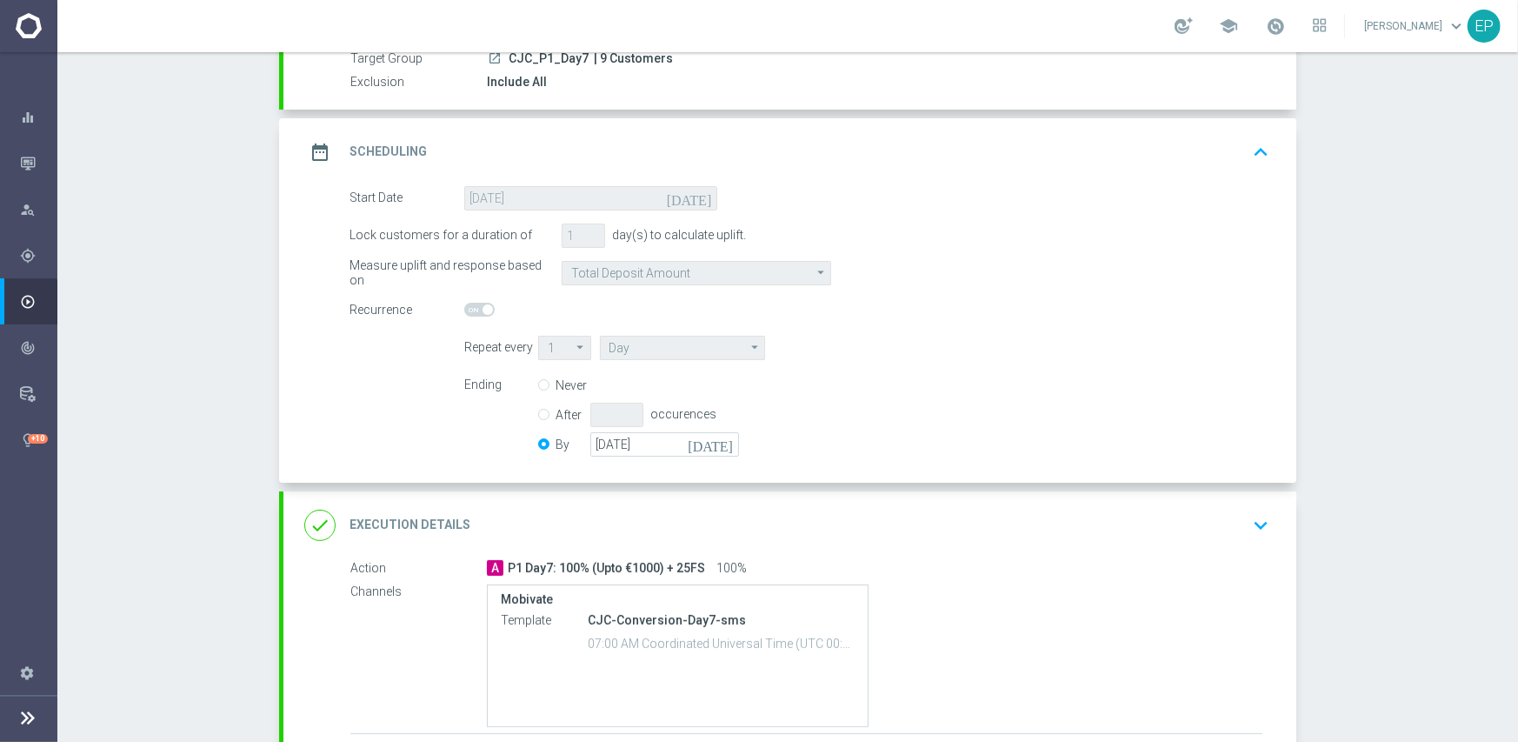
drag, startPoint x: 327, startPoint y: 456, endPoint x: 370, endPoint y: 453, distance: 43.6
click at [328, 455] on div "Start Date 27 Sep 2024 today Lock customers for a duration of 1 day(s) to calcu…" at bounding box center [789, 334] width 1013 height 297
drag, startPoint x: 510, startPoint y: 462, endPoint x: 636, endPoint y: 457, distance: 126.2
click at [636, 457] on div "Start Date 27 Sep 2024 today Lock customers for a duration of 1 day(s) to calcu…" at bounding box center [789, 334] width 1013 height 297
copy accordion "[DATE]"
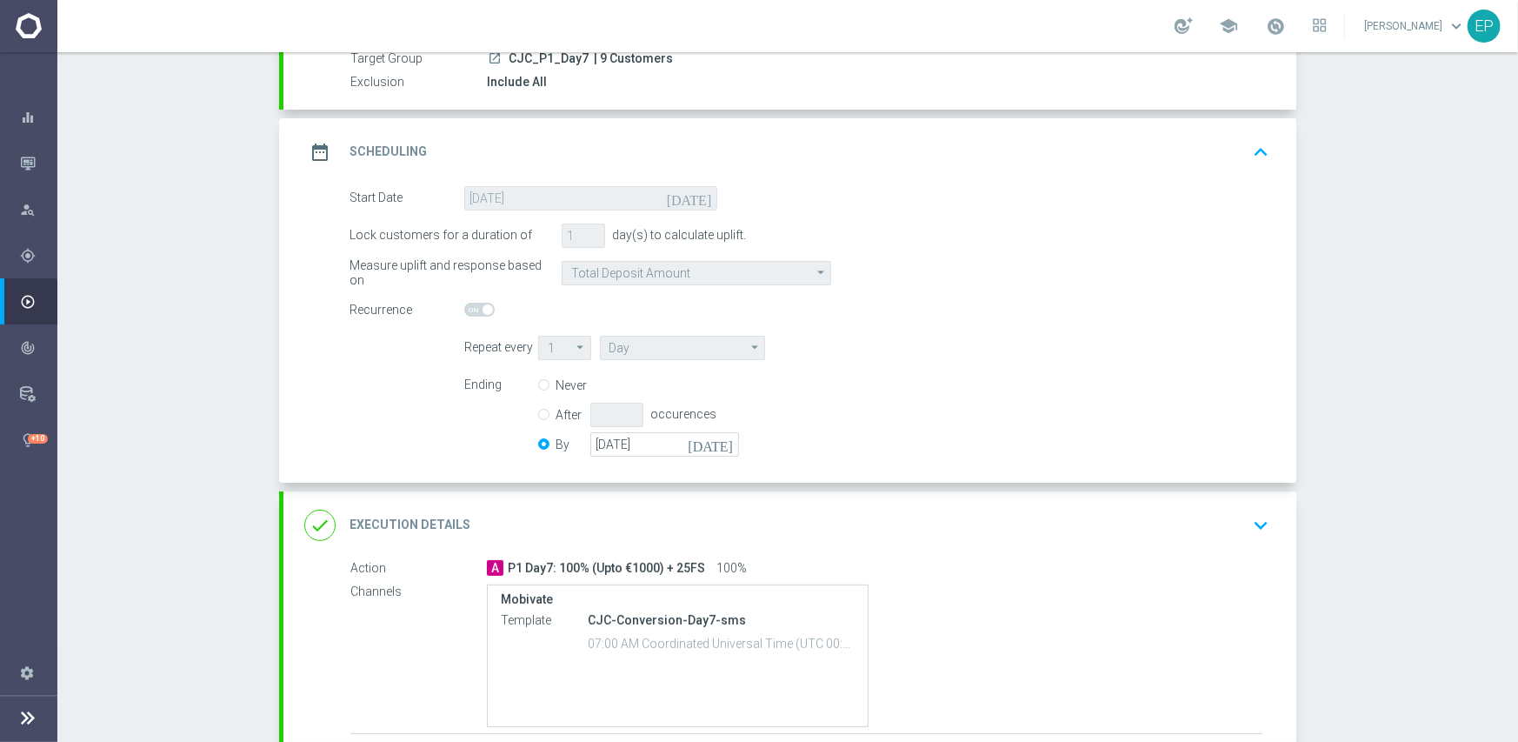
click at [935, 422] on div "Ending Never After occurences By 31 Jan 2034 today" at bounding box center [866, 417] width 831 height 89
click at [653, 442] on input "31 Jan 2034" at bounding box center [664, 444] width 149 height 24
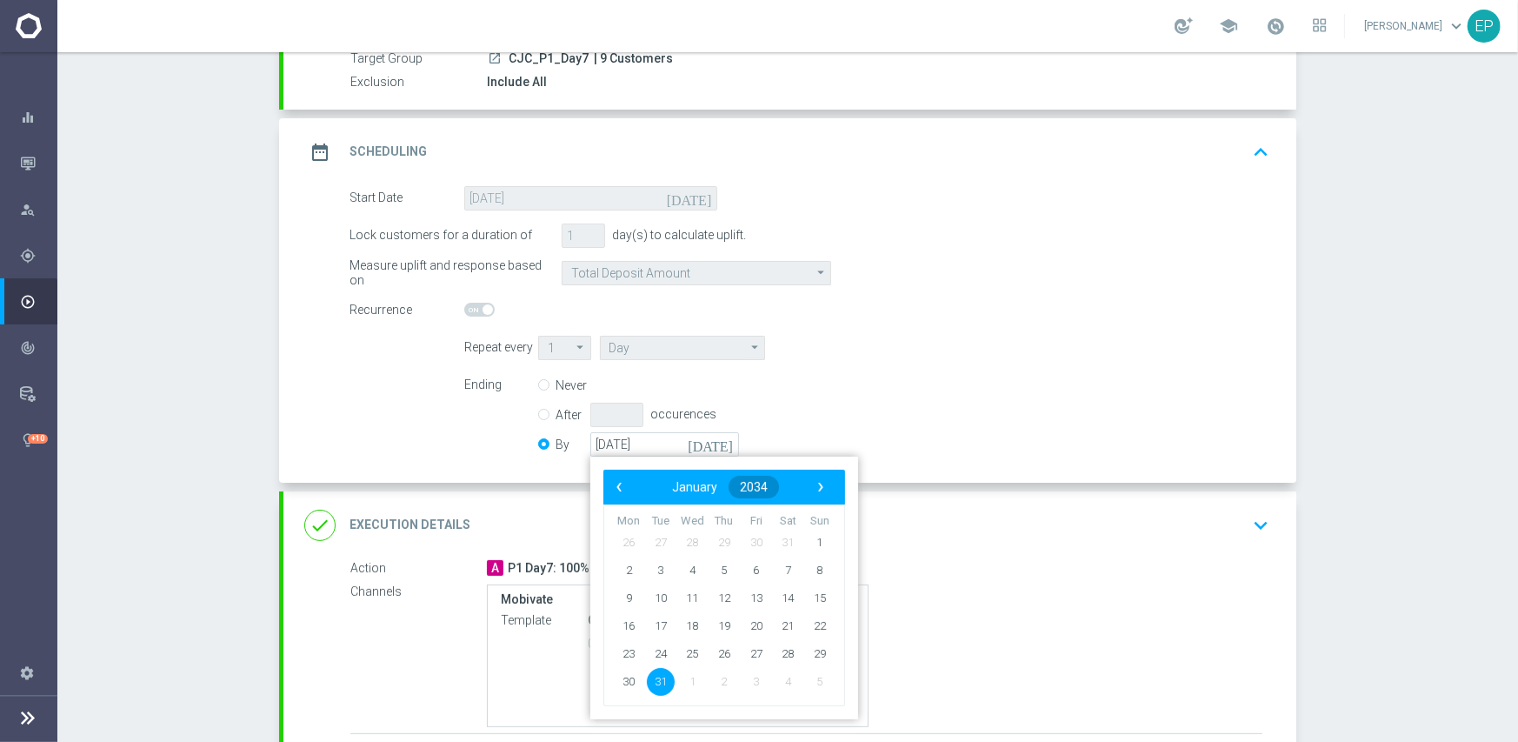
click at [743, 481] on span "2034" at bounding box center [754, 487] width 28 height 14
click at [810, 491] on span "›" at bounding box center [821, 487] width 23 height 23
click at [803, 580] on span "2050" at bounding box center [808, 581] width 40 height 40
click at [714, 584] on span "May" at bounding box center [717, 581] width 76 height 25
click at [657, 683] on span "31" at bounding box center [661, 681] width 28 height 28
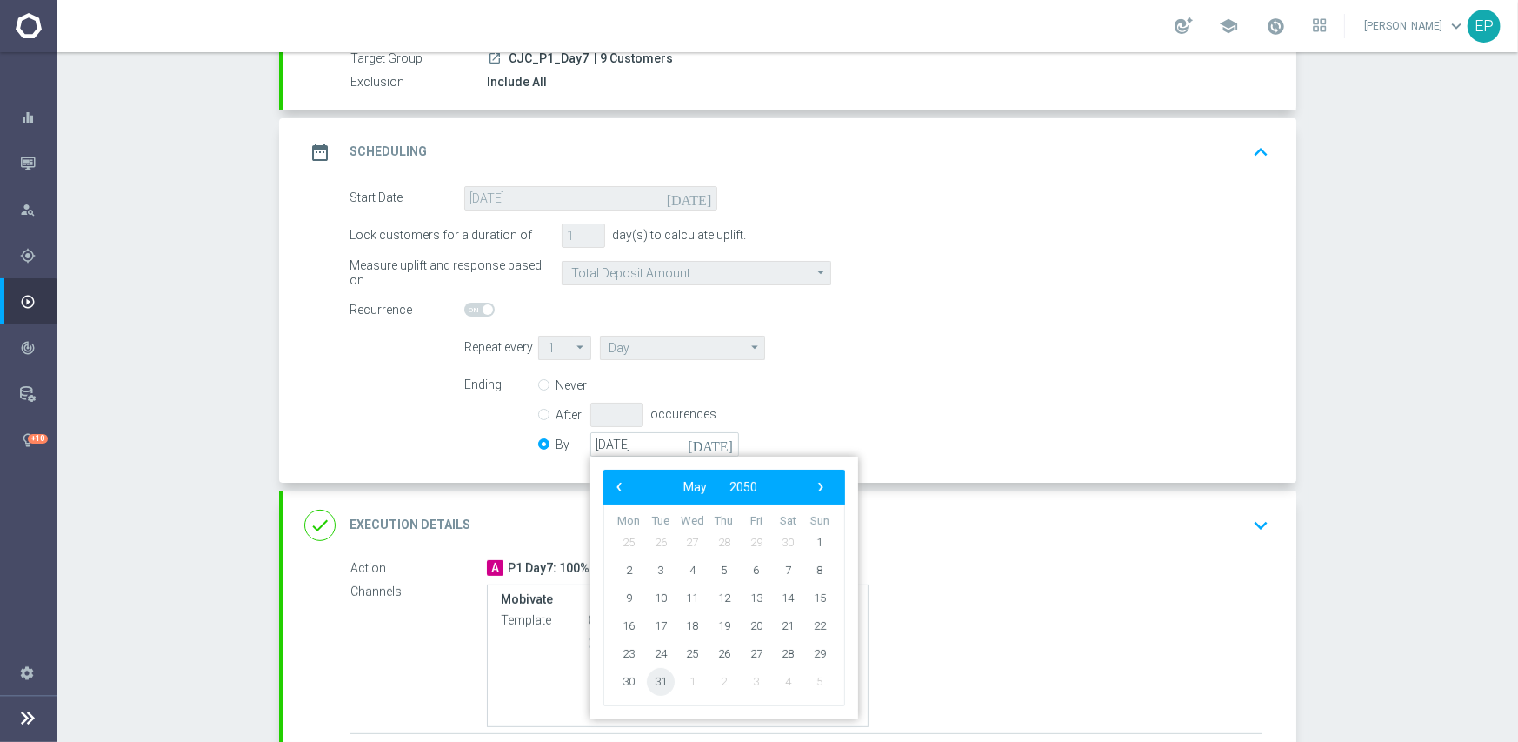
type input "[DATE]"
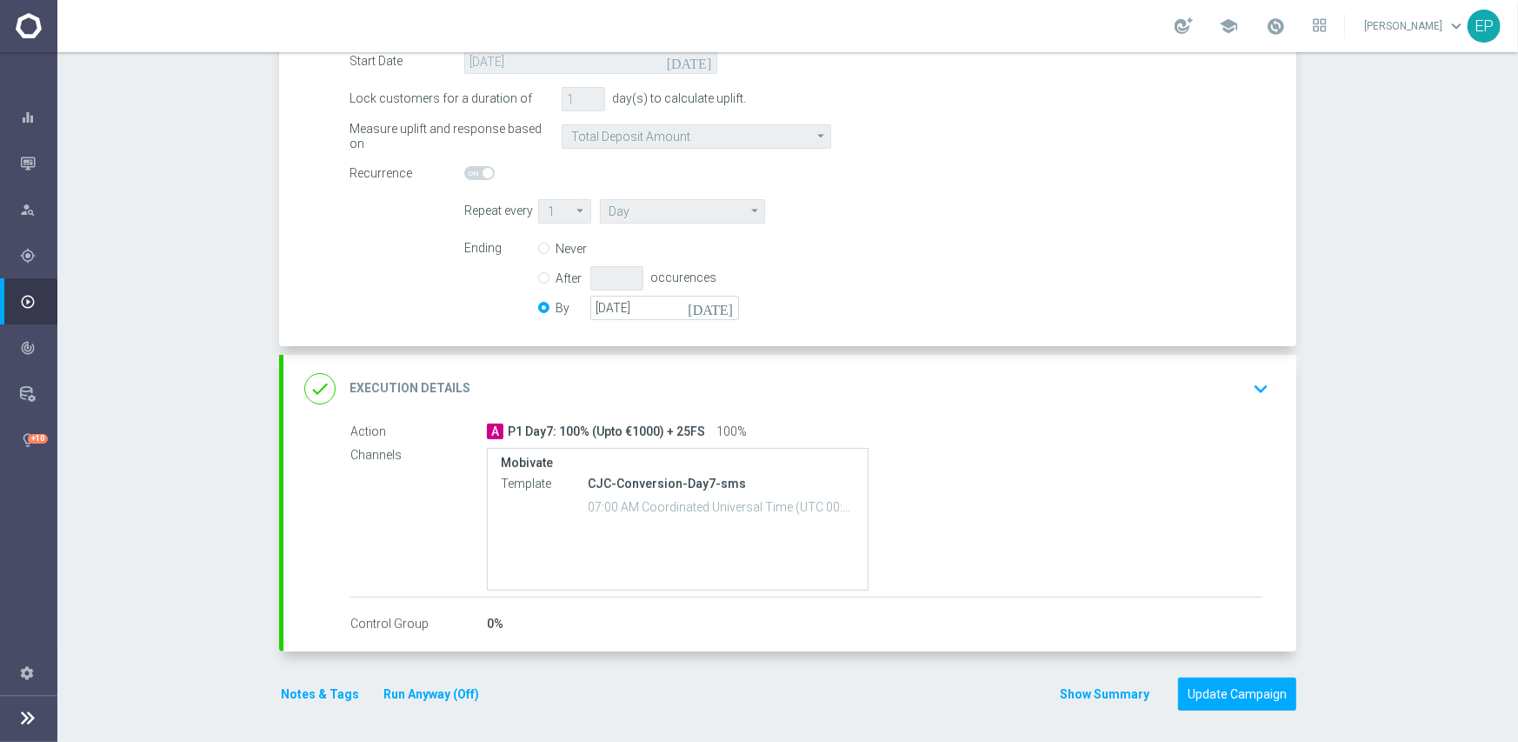
scroll to position [313, 0]
click at [1254, 698] on button "Update Campaign" at bounding box center [1237, 692] width 118 height 34
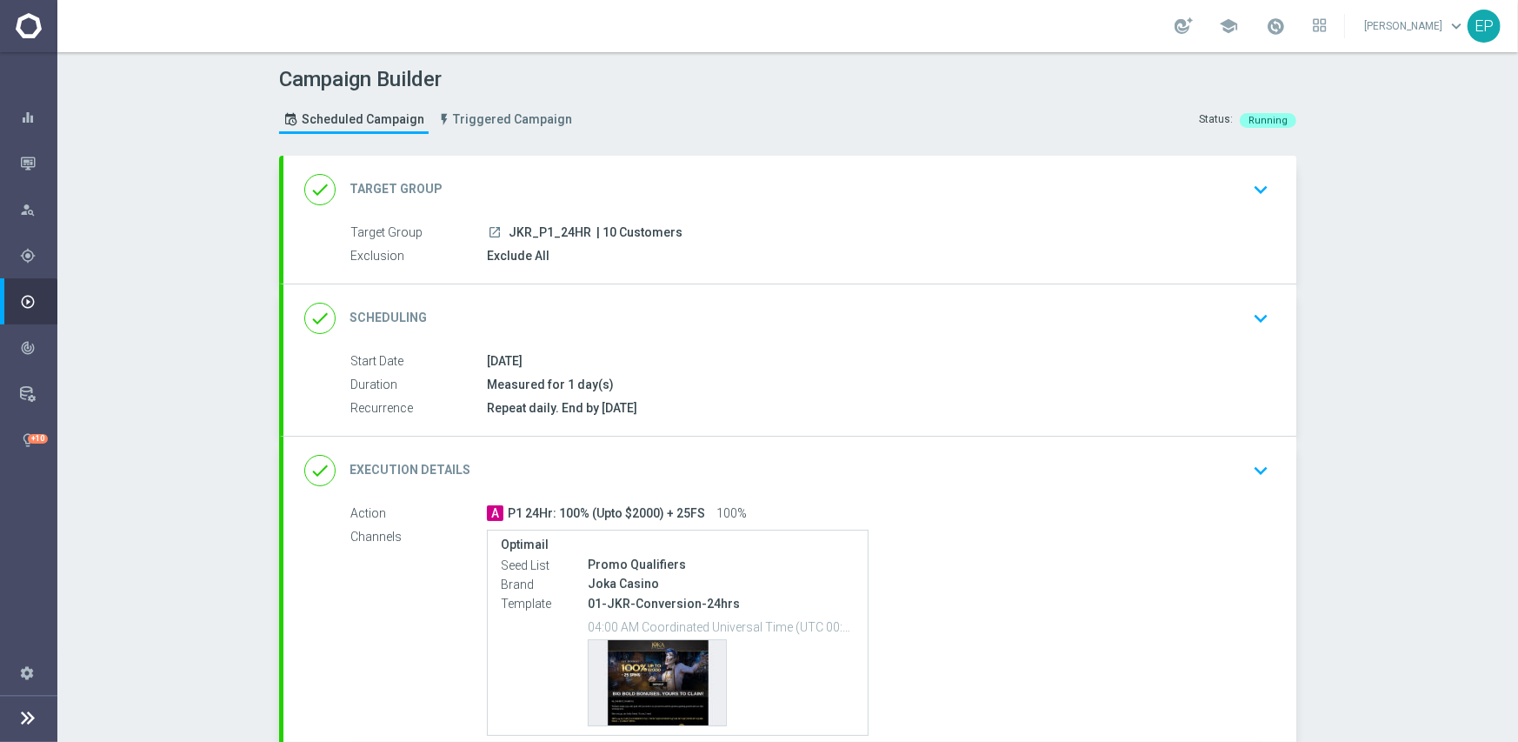
click at [744, 320] on div "done Scheduling keyboard_arrow_down" at bounding box center [789, 318] width 971 height 33
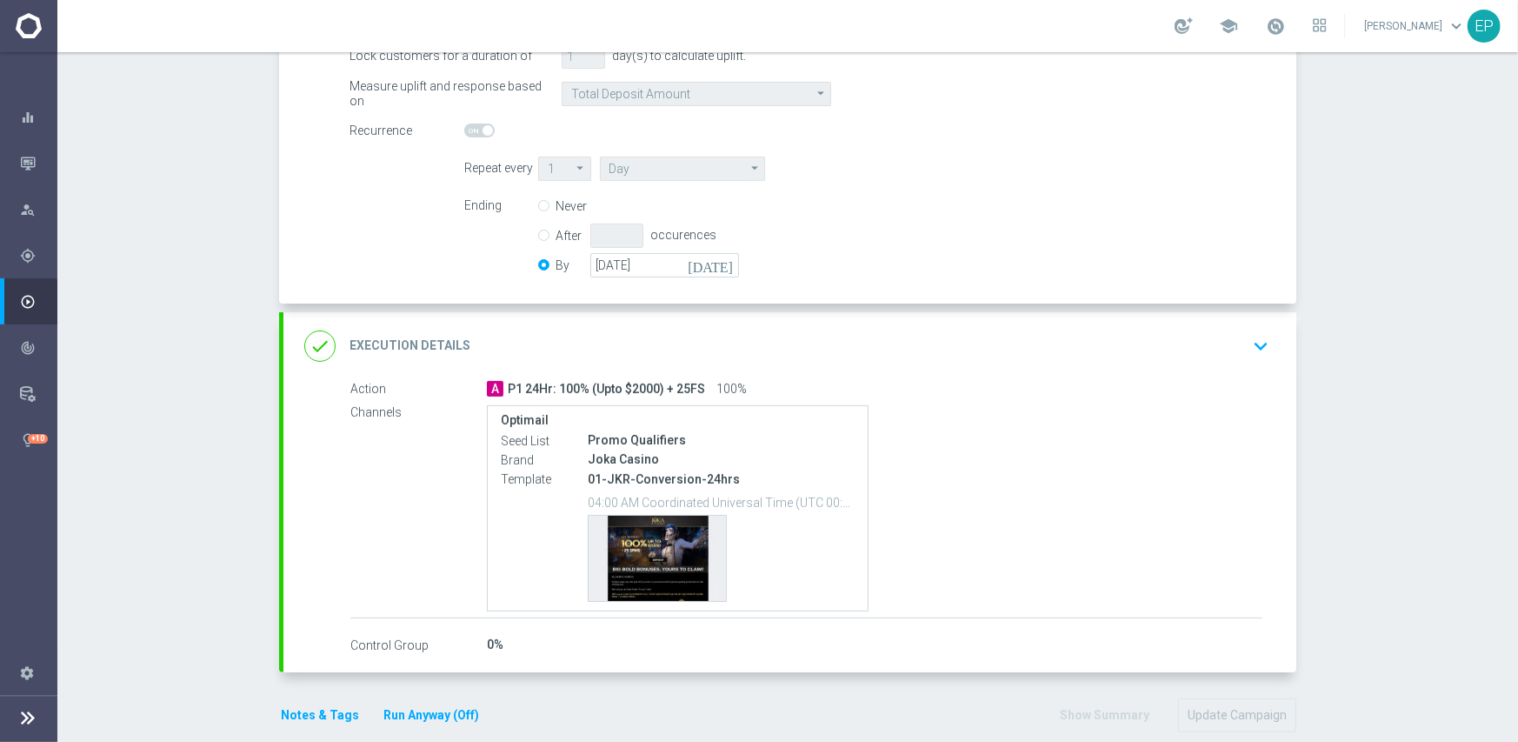
scroll to position [376, 0]
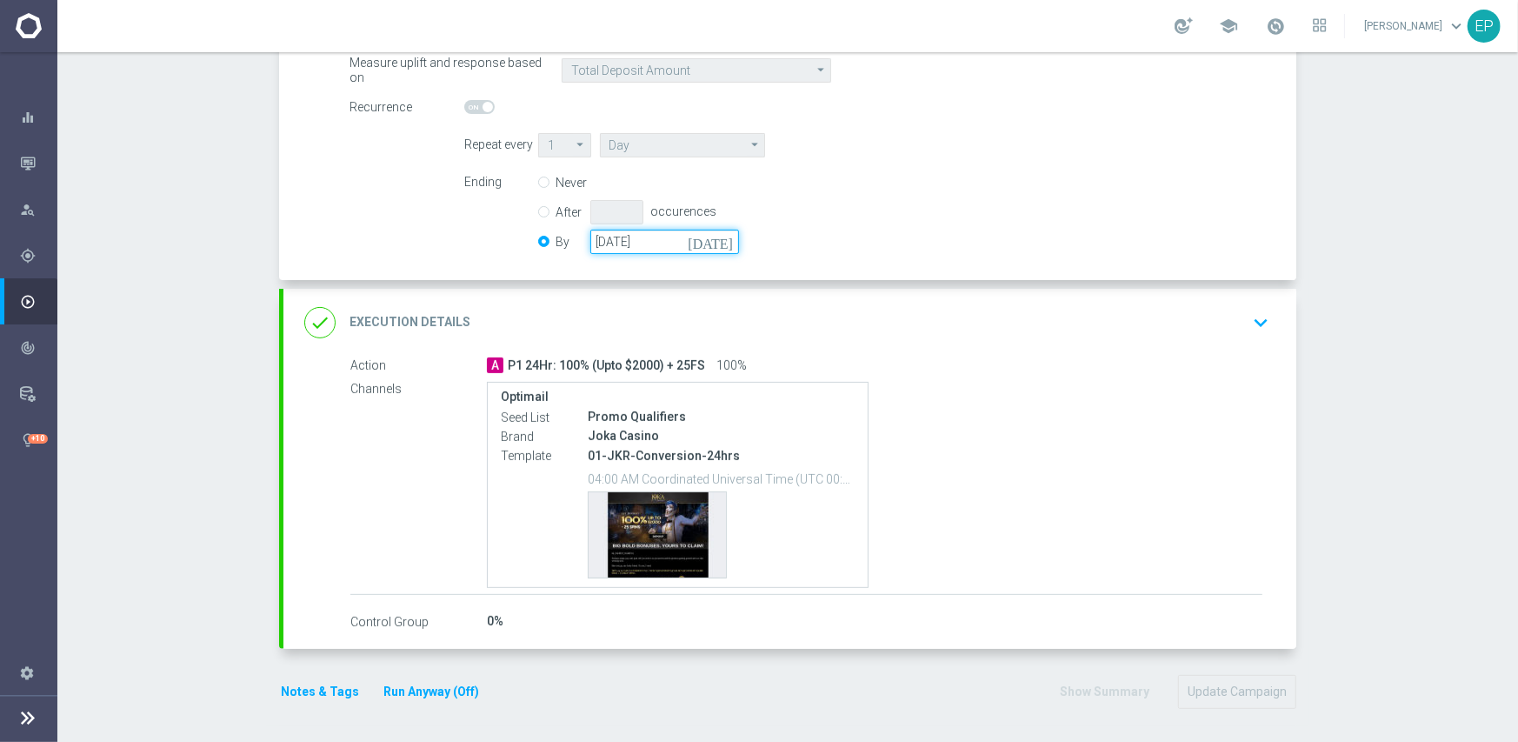
click at [689, 239] on input "31 Jan 2032" at bounding box center [664, 242] width 149 height 24
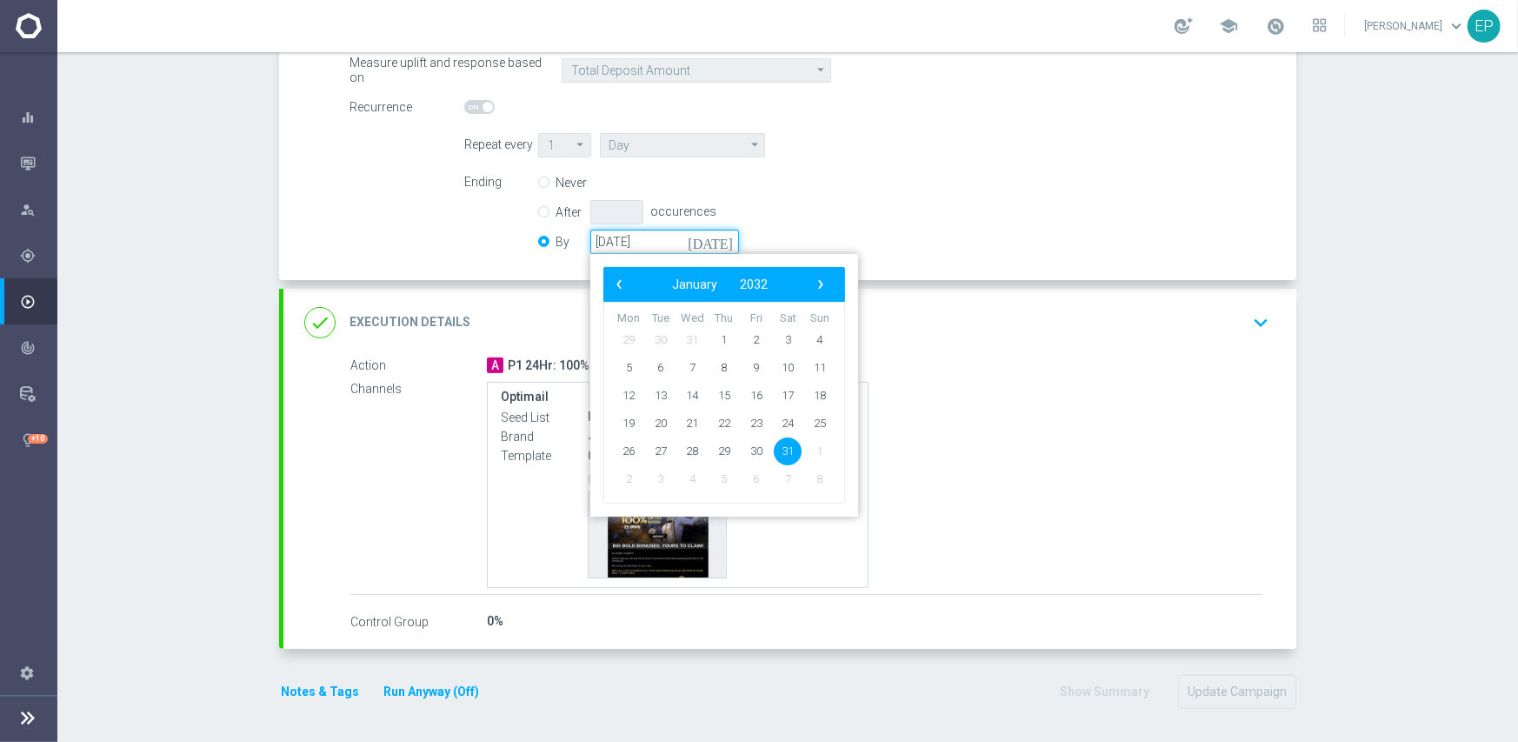
drag, startPoint x: 676, startPoint y: 237, endPoint x: 573, endPoint y: 237, distance: 102.6
click at [573, 237] on div "By 31 Jan 2032 today ‹ ​ January ​ 2032 ​ › Mon Tue Wed Thu Fri Sat Sun 29 30 3…" at bounding box center [649, 242] width 222 height 24
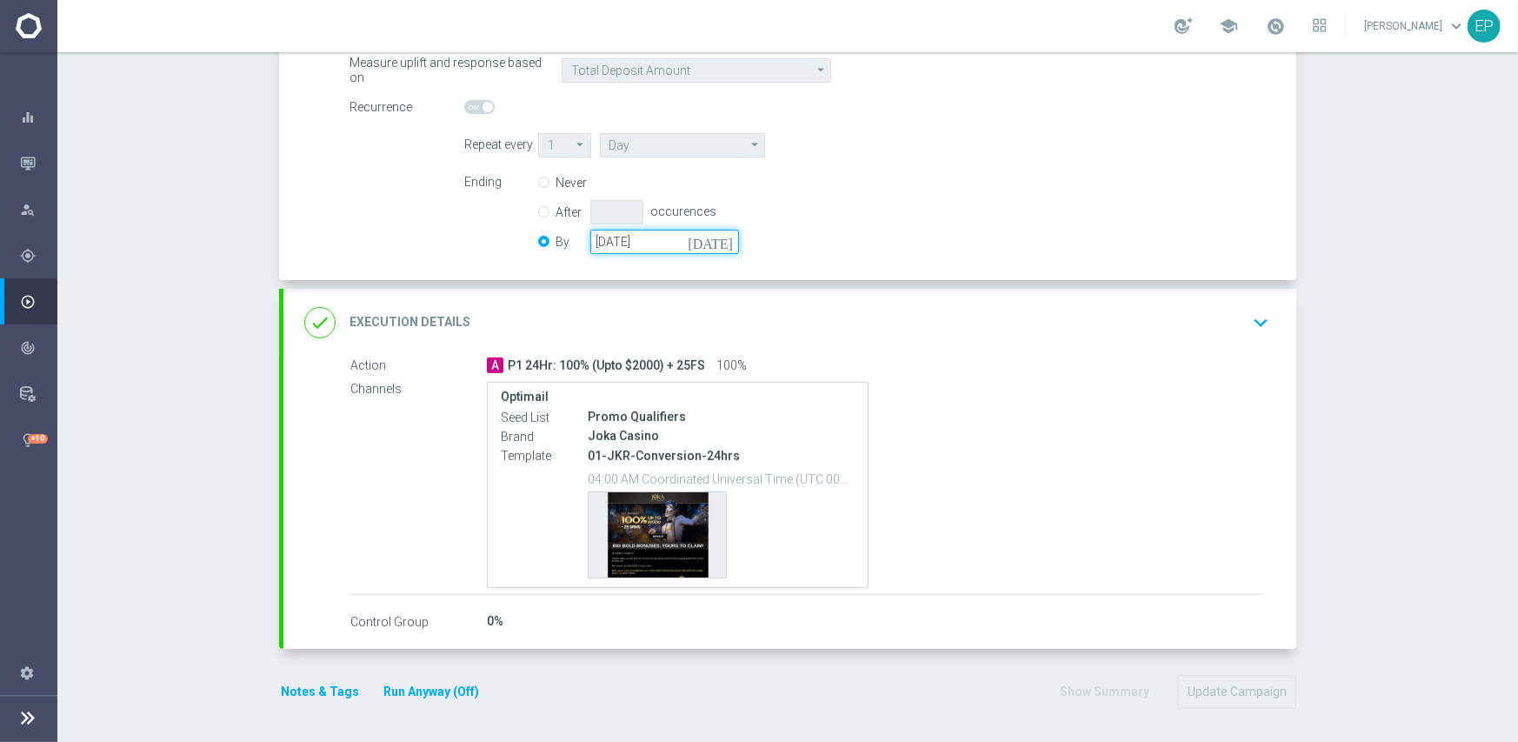
paste input "2050-05-31"
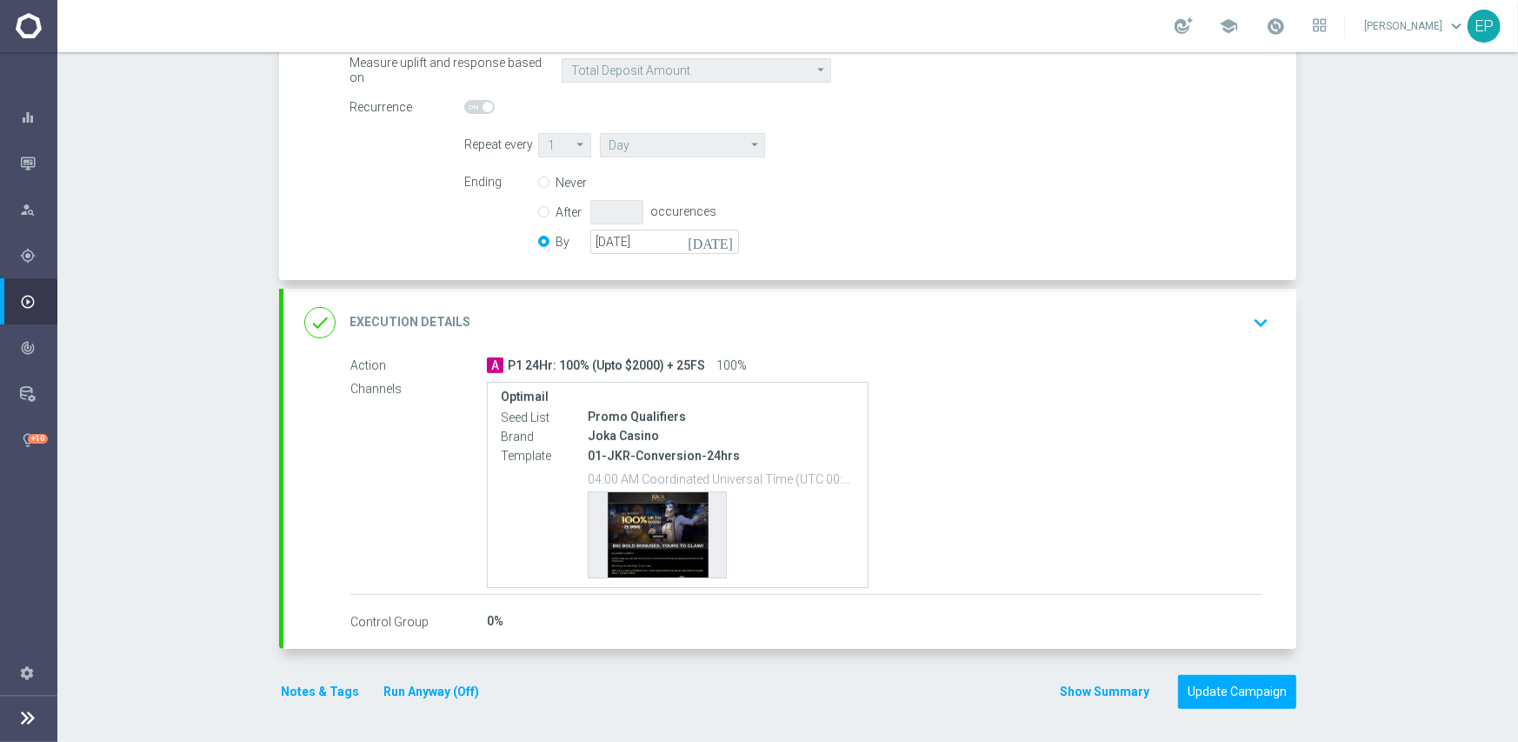
click at [886, 243] on div "Ending Never After occurences By 20 Jan 2050 today" at bounding box center [866, 214] width 831 height 89
click at [651, 242] on input "20 Jan 2050" at bounding box center [664, 242] width 149 height 24
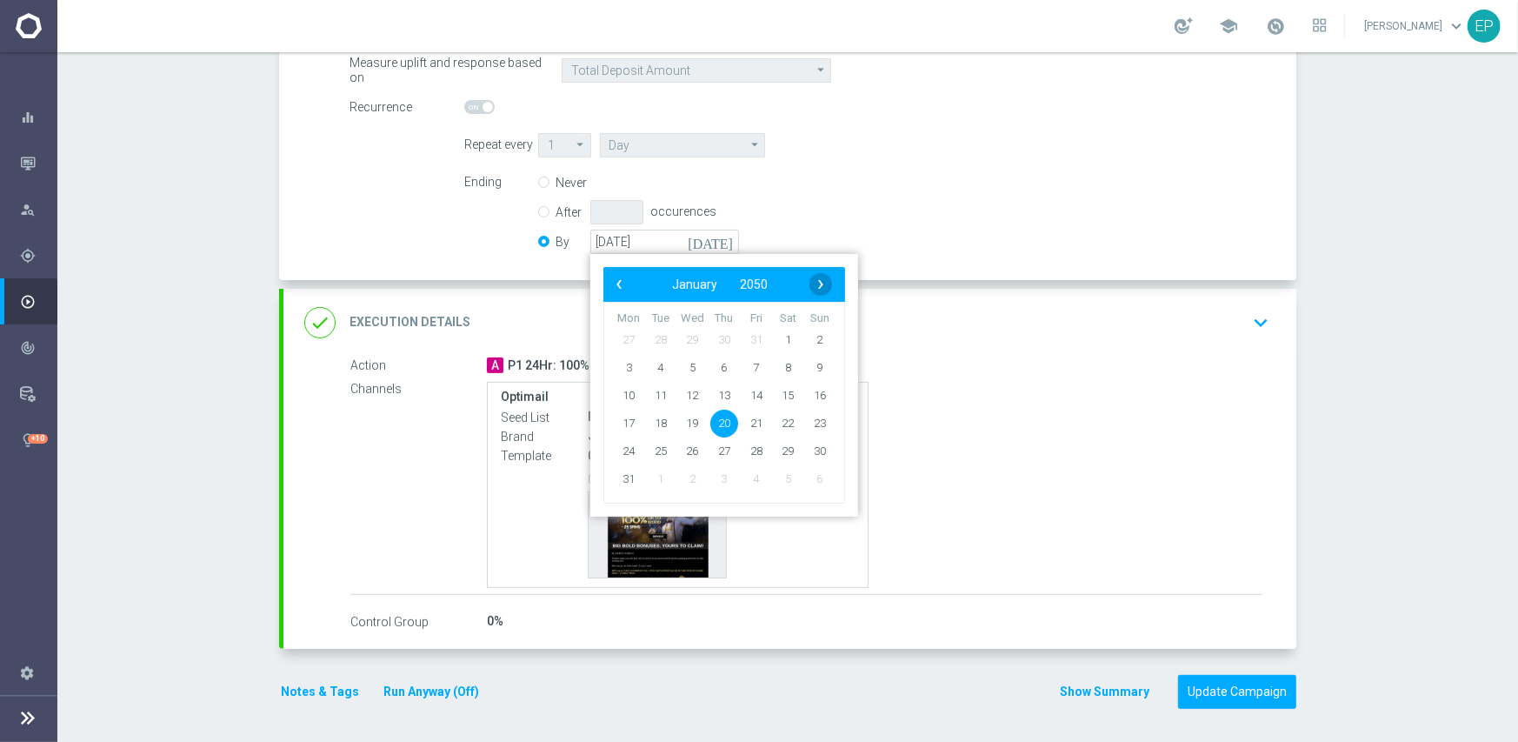
click at [810, 277] on span "›" at bounding box center [821, 284] width 23 height 23
click at [650, 475] on span "31" at bounding box center [661, 478] width 28 height 28
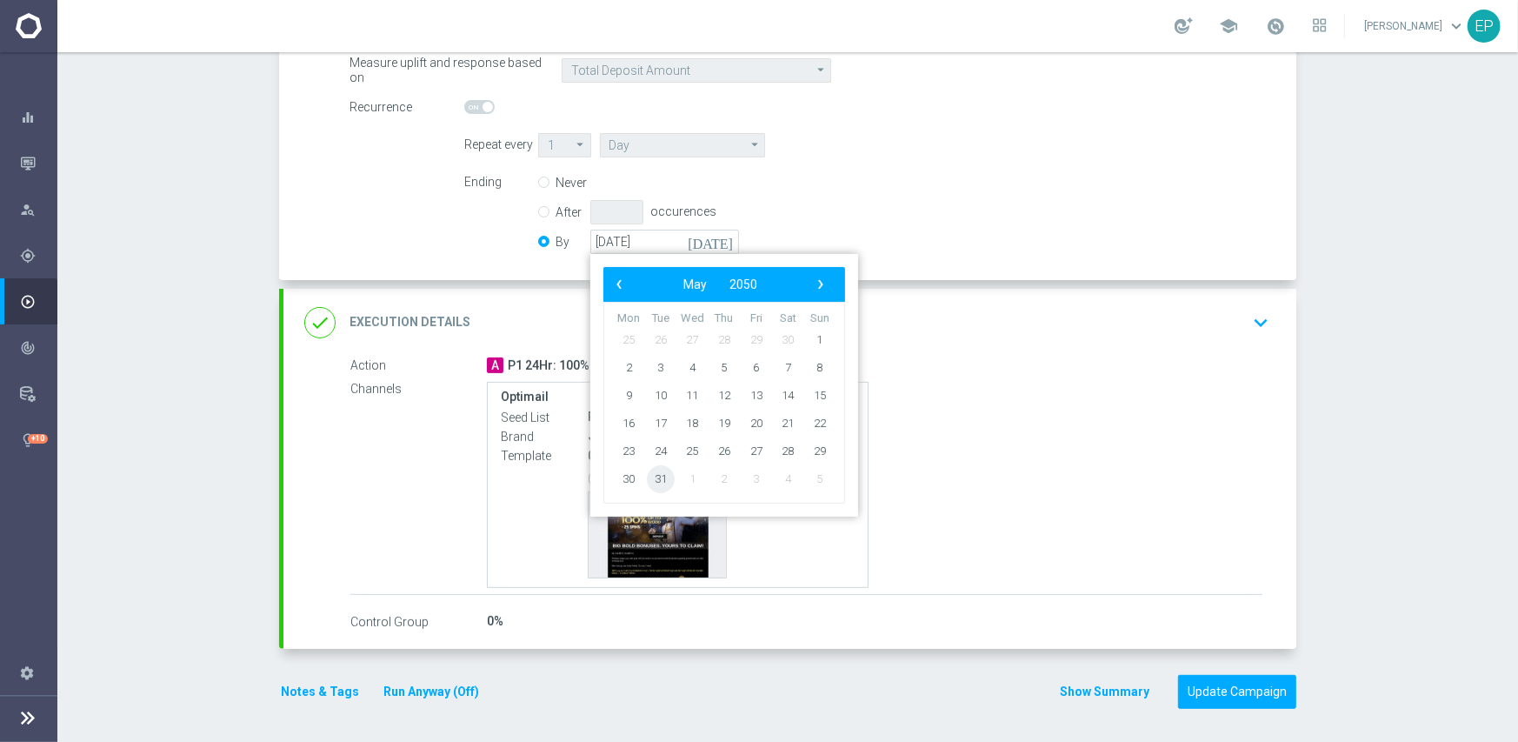
type input "[DATE]"
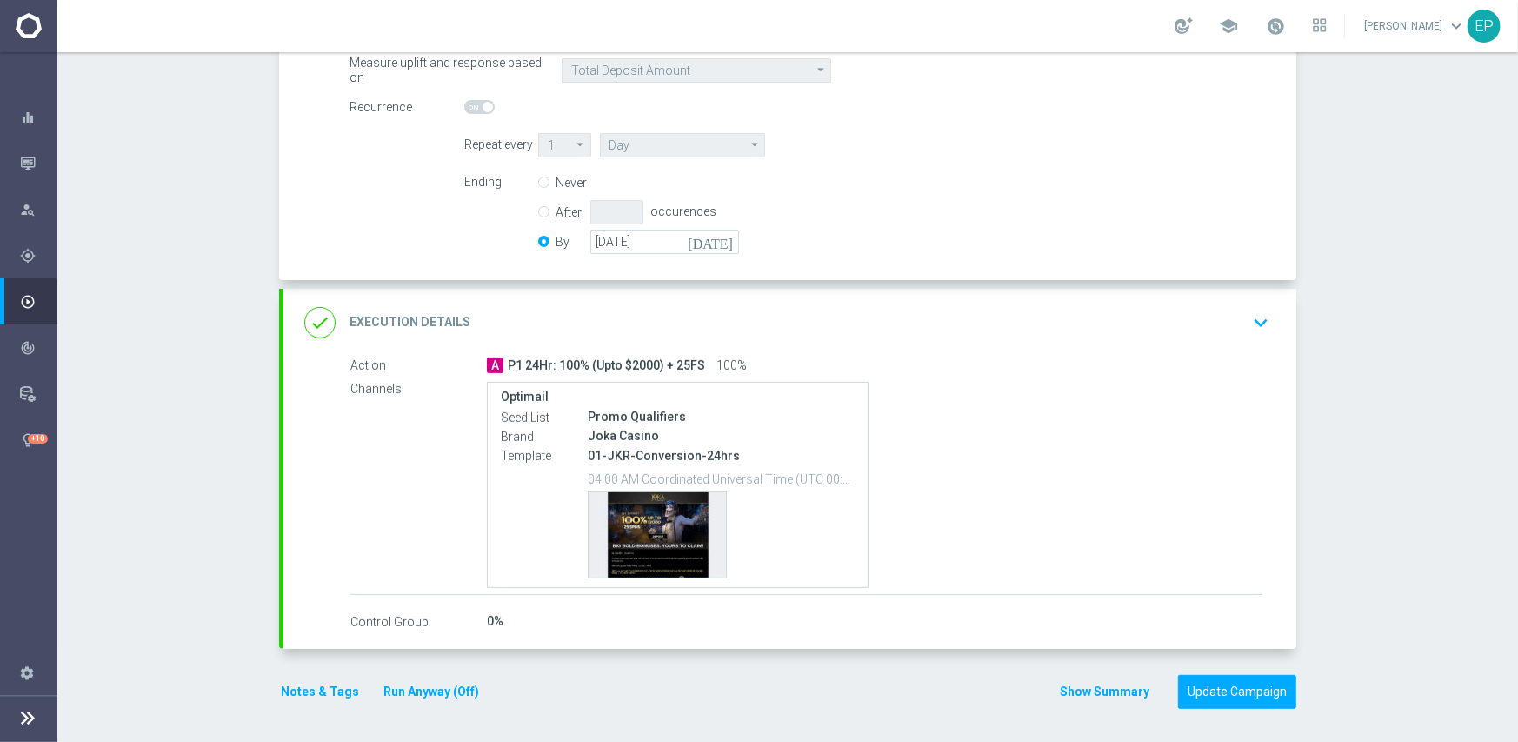
click at [829, 237] on div "Ending Never After occurences By [DATE] [DATE]" at bounding box center [866, 214] width 831 height 89
drag, startPoint x: 666, startPoint y: 241, endPoint x: 587, endPoint y: 241, distance: 79.1
click at [590, 241] on input "[DATE]" at bounding box center [664, 242] width 149 height 24
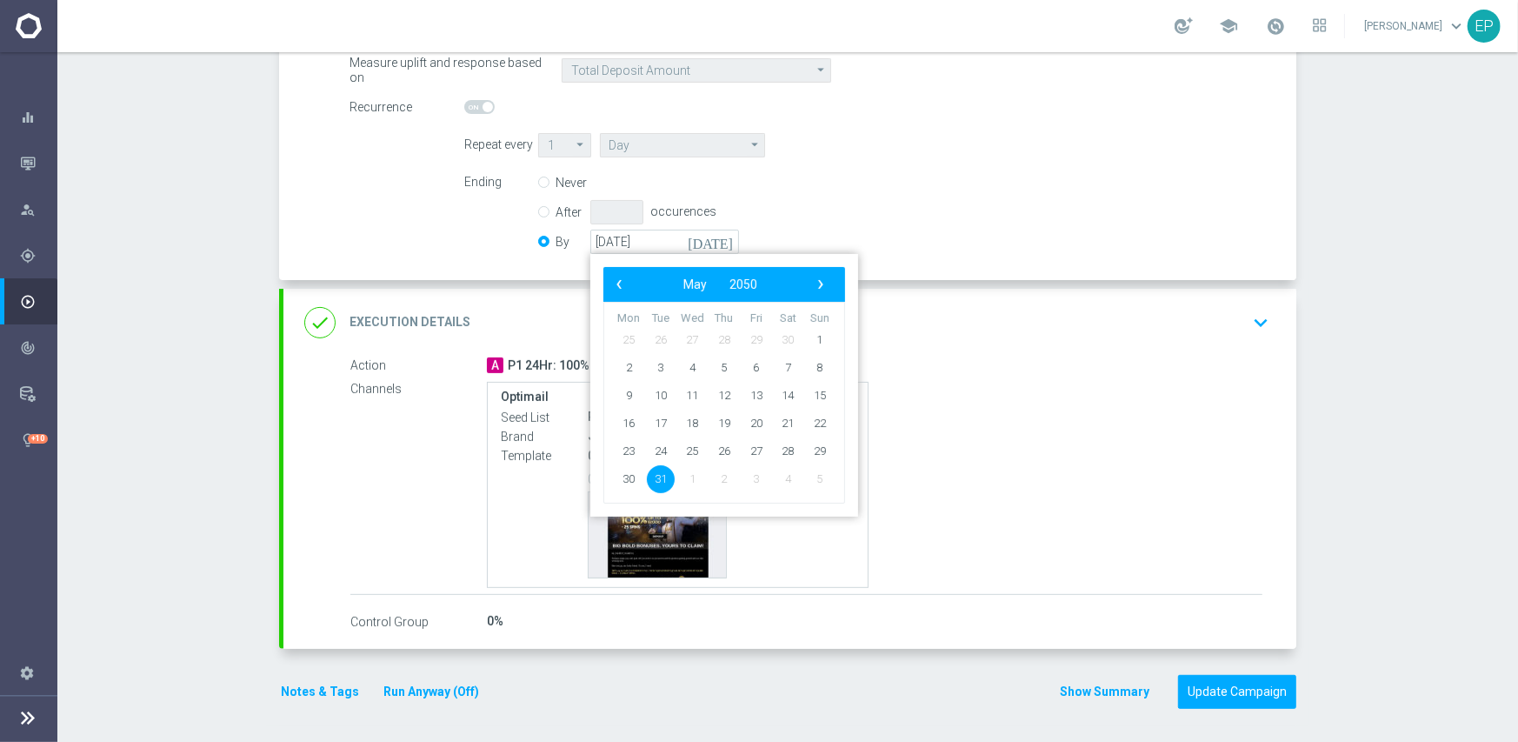
click at [1011, 232] on div "Ending Never After occurences By 31 May 2050 today ‹ ​ May ​ 2050 ​ › Mon Tue W…" at bounding box center [866, 214] width 831 height 89
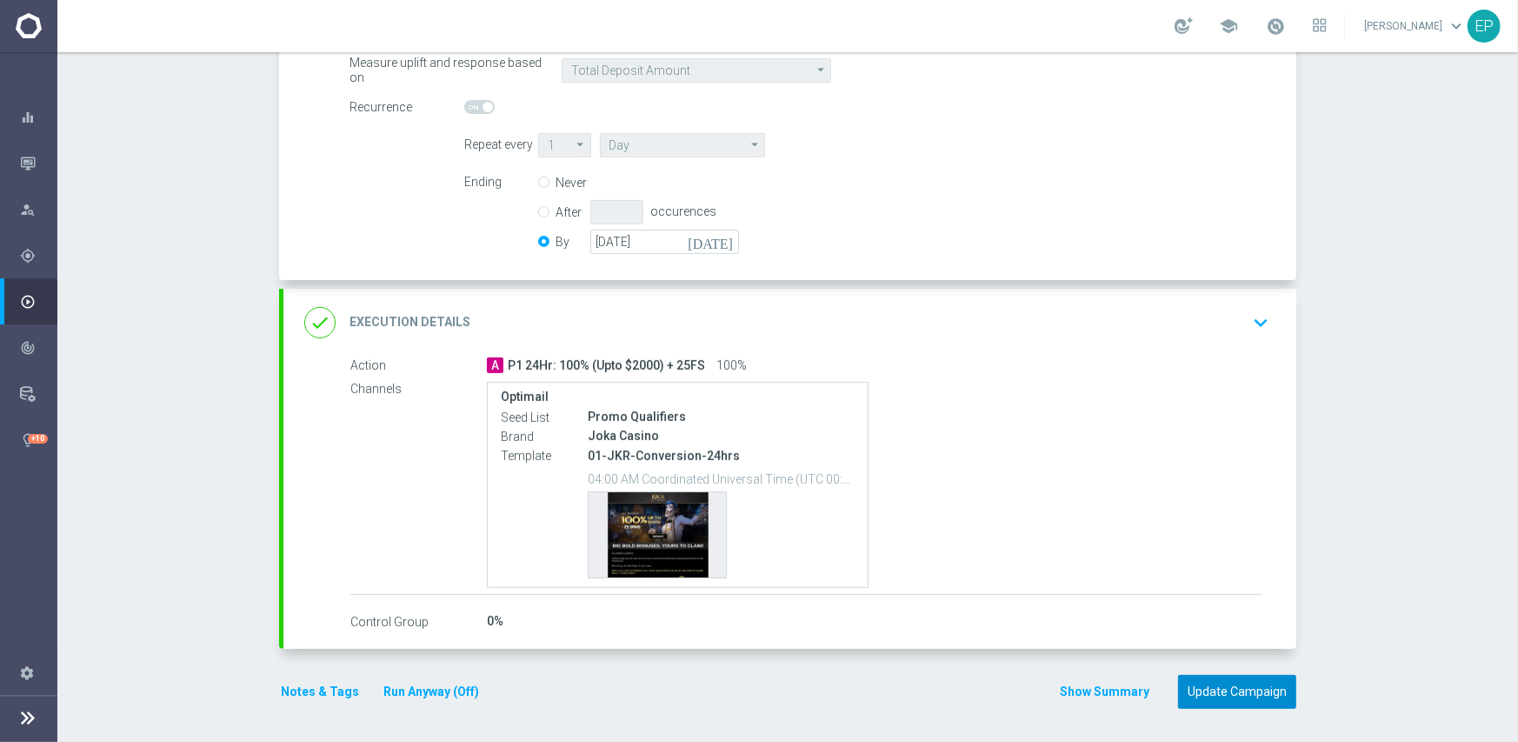
click at [1225, 688] on button "Update Campaign" at bounding box center [1237, 692] width 118 height 34
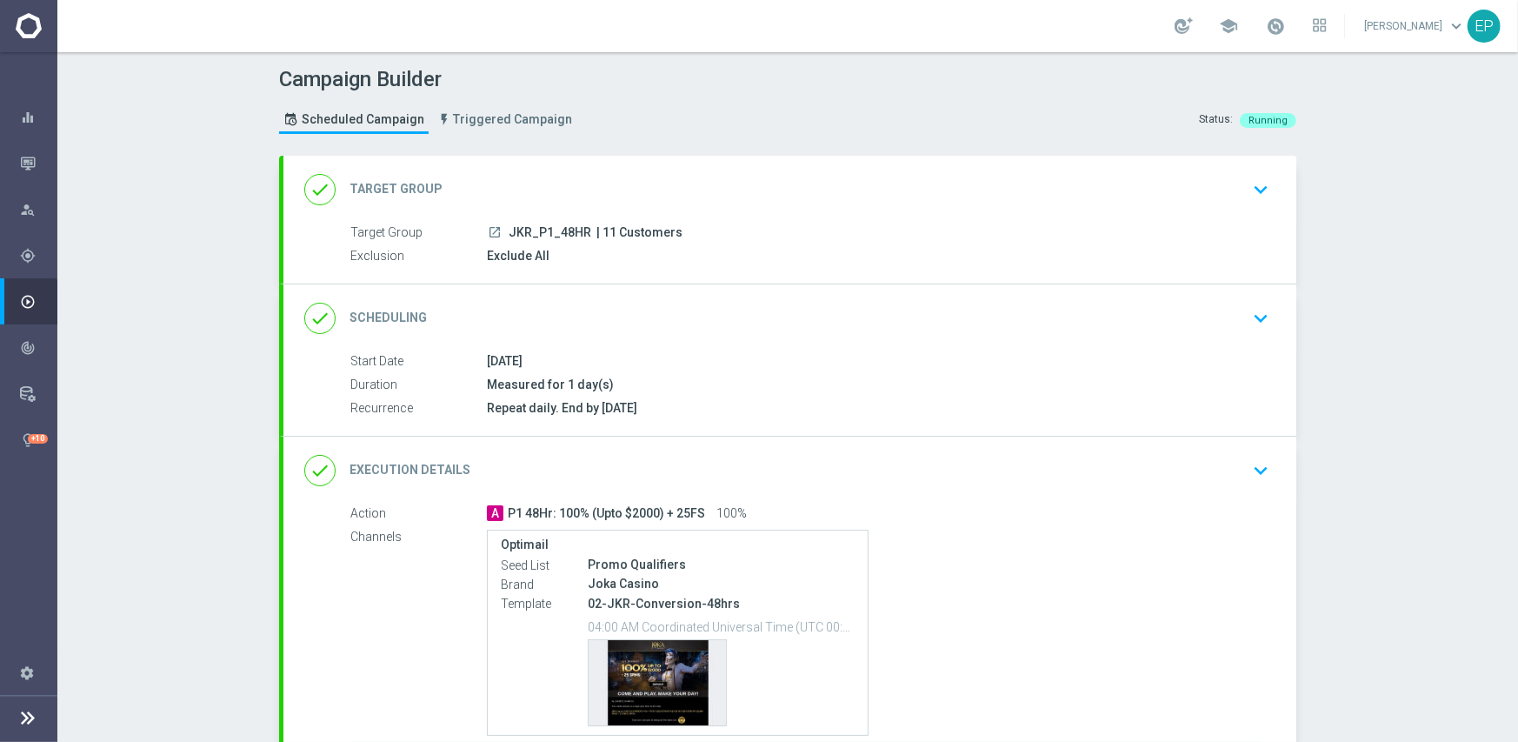
click at [652, 326] on div "done Scheduling keyboard_arrow_down" at bounding box center [789, 318] width 971 height 33
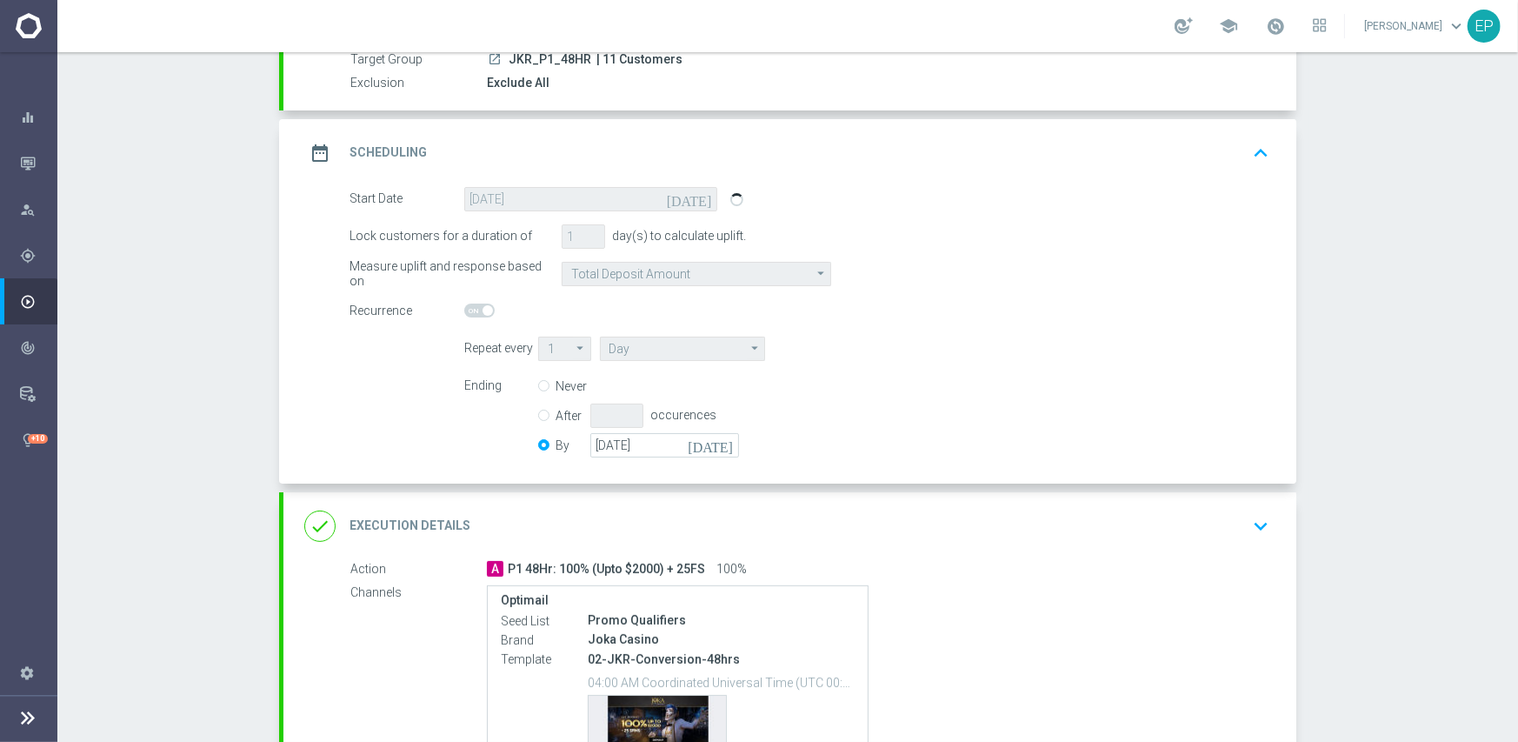
scroll to position [174, 0]
click at [656, 452] on input "[DATE]" at bounding box center [664, 444] width 149 height 24
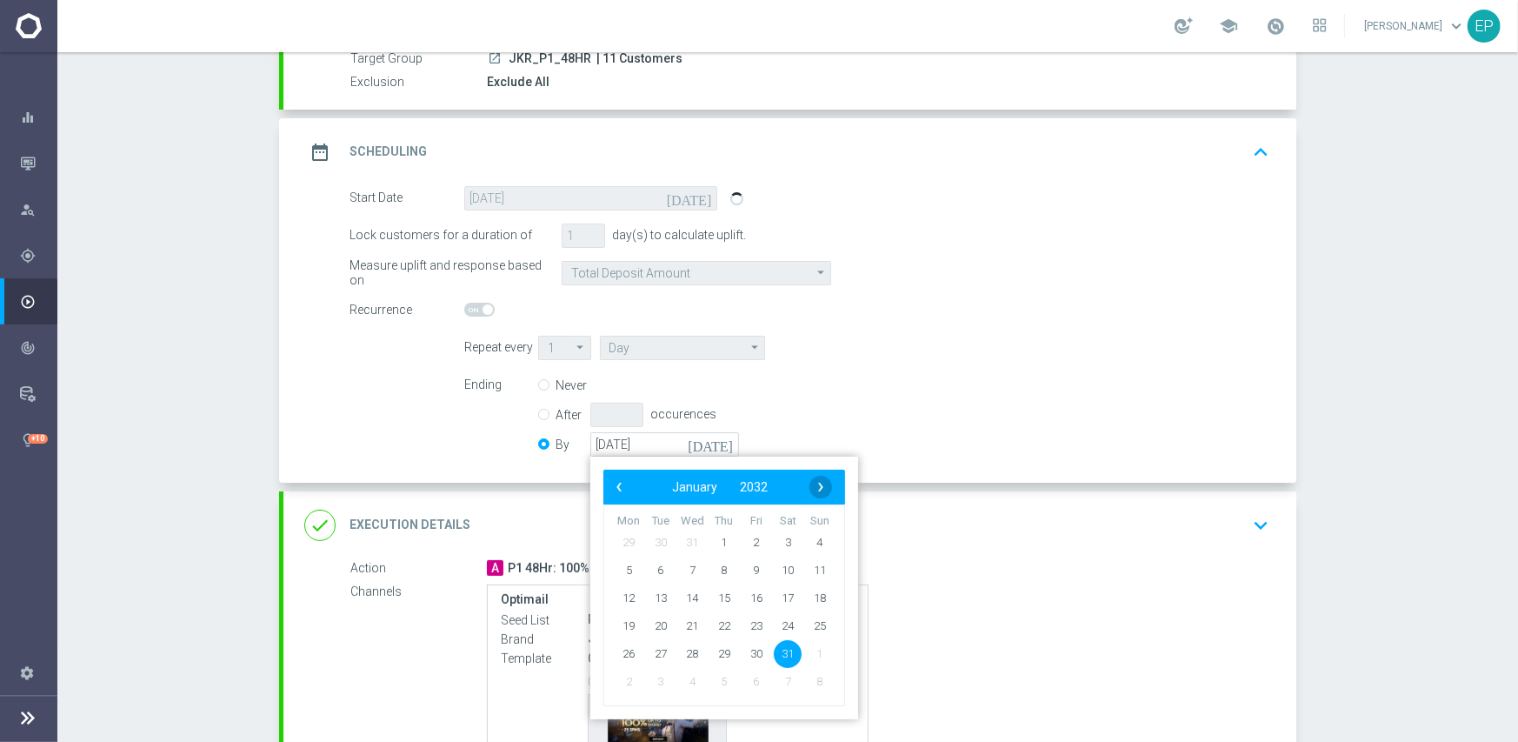
click at [816, 485] on span "›" at bounding box center [821, 487] width 23 height 23
drag, startPoint x: 686, startPoint y: 446, endPoint x: 541, endPoint y: 438, distance: 145.4
click at [541, 438] on div "By [DATE] [DATE] ‹ ​ April ​ 2032 ​ › Mon Tue Wed Thu Fri Sat Sun 29 30 31 1 2 3" at bounding box center [649, 444] width 222 height 24
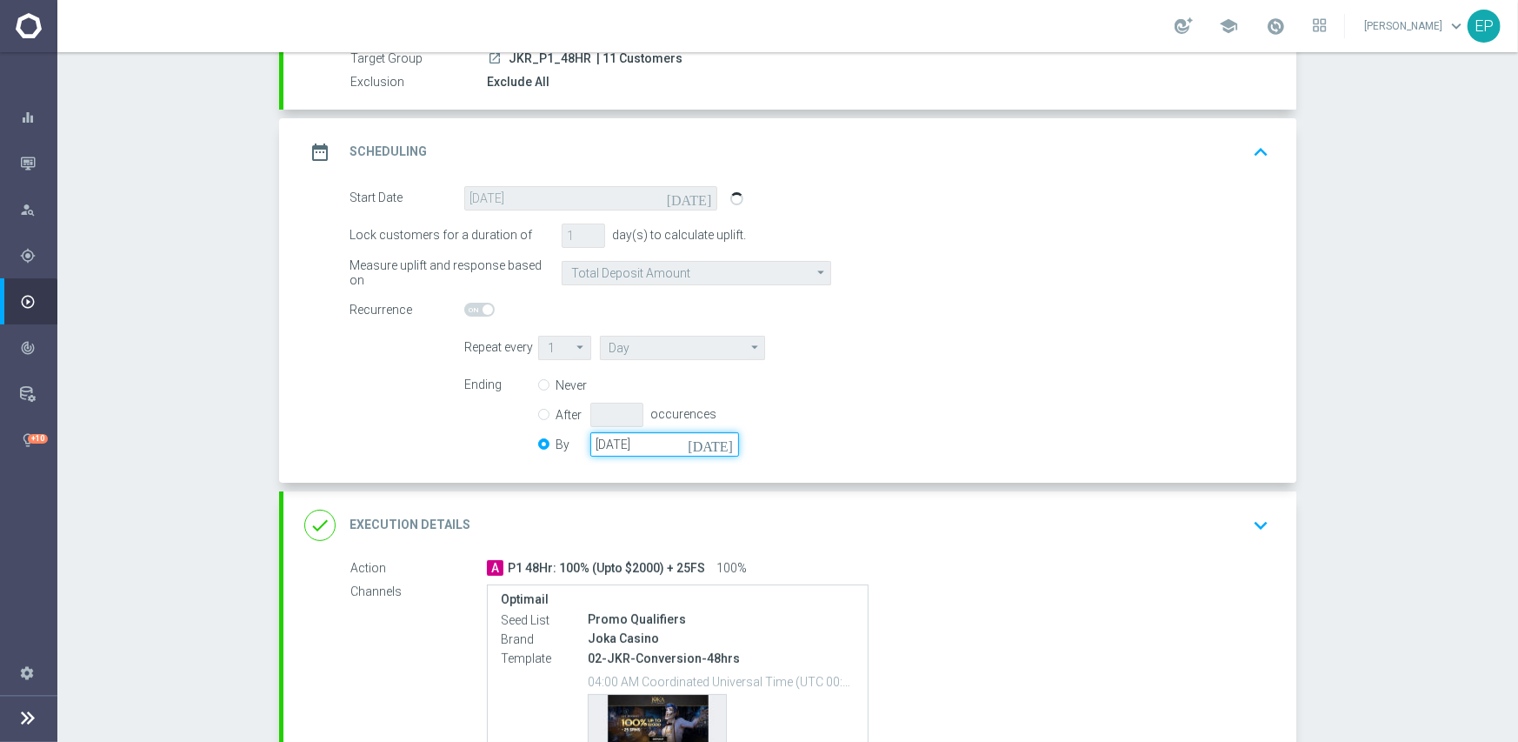
paste input "[DATE]"
type input "[DATE]"
click at [679, 464] on div "Start Date 26 Jul 2024 today Lock customers for a duration of 1 day(s) to calcu…" at bounding box center [789, 334] width 1013 height 297
click at [830, 443] on div "Ending Never After occurences By [DATE] [DATE]" at bounding box center [866, 417] width 831 height 89
click at [861, 515] on div "done Execution Details keyboard_arrow_down" at bounding box center [789, 525] width 971 height 33
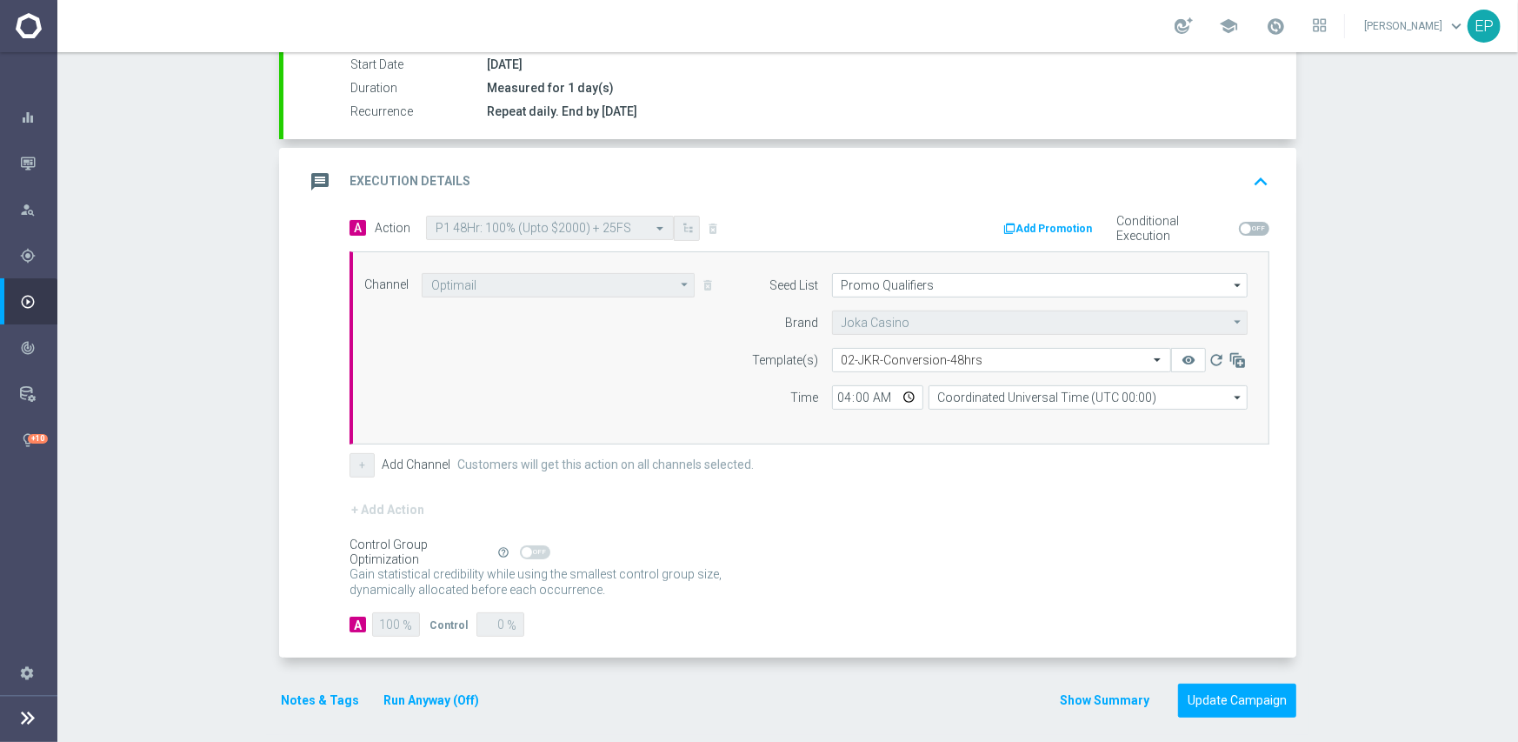
scroll to position [304, 0]
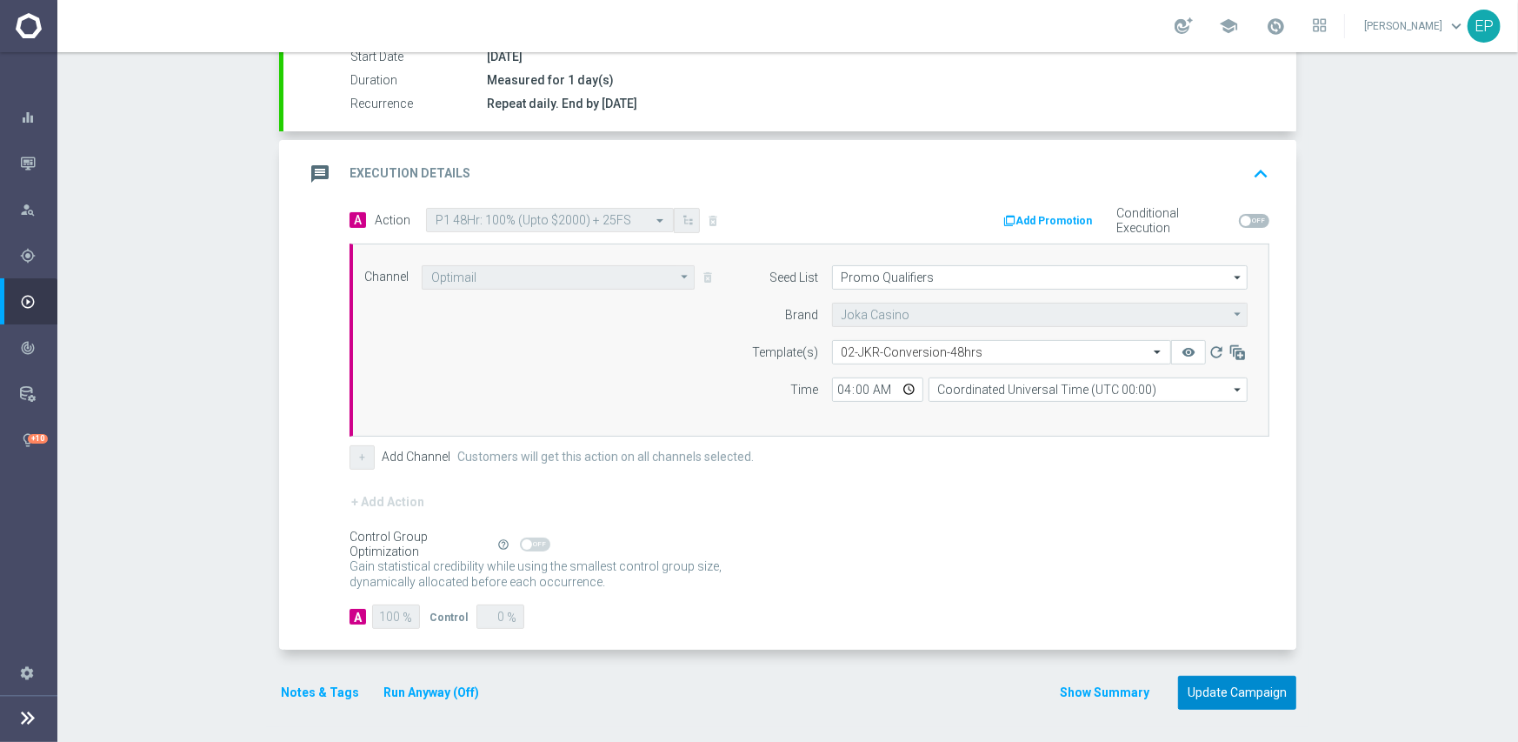
click at [1228, 695] on button "Update Campaign" at bounding box center [1237, 693] width 118 height 34
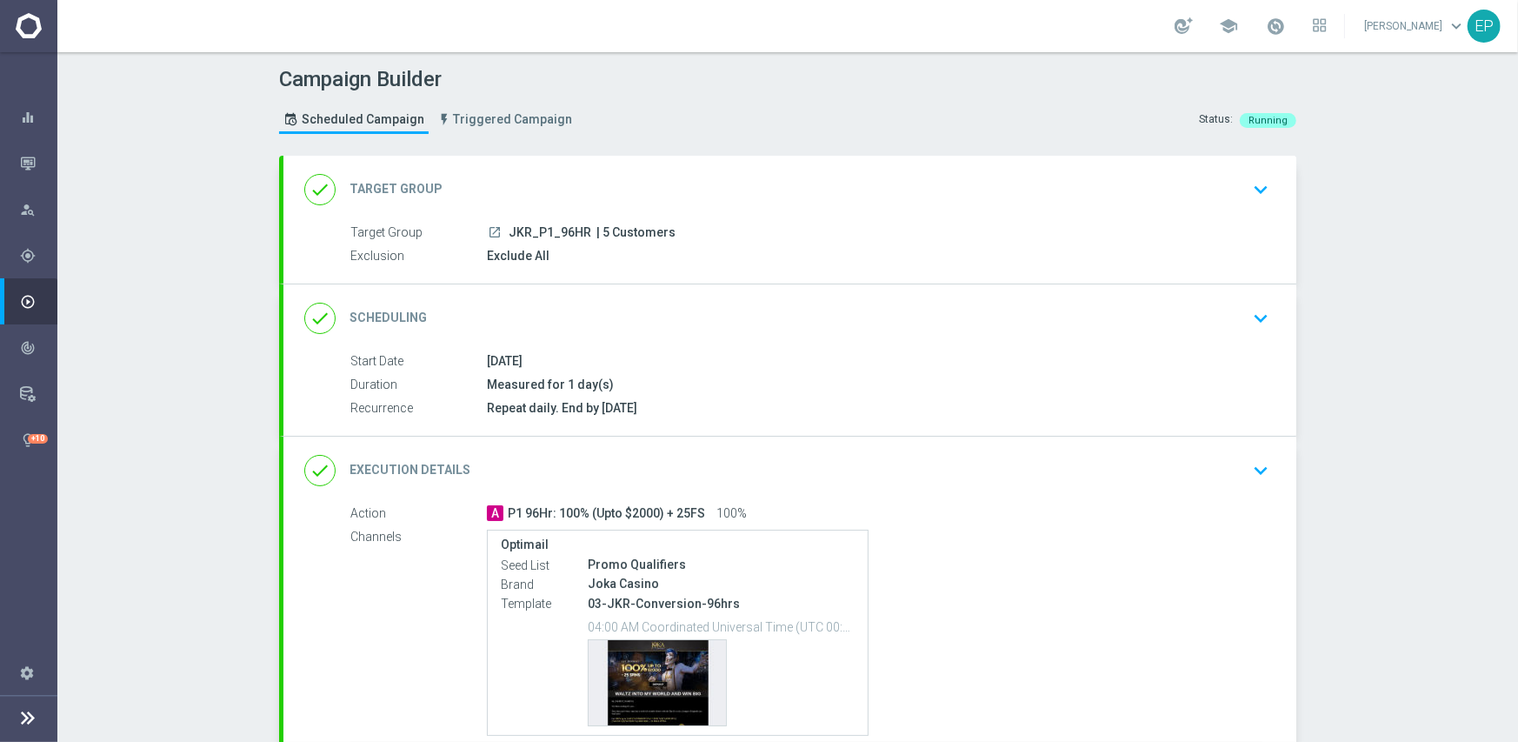
click at [650, 325] on div "done Scheduling keyboard_arrow_down" at bounding box center [789, 318] width 971 height 33
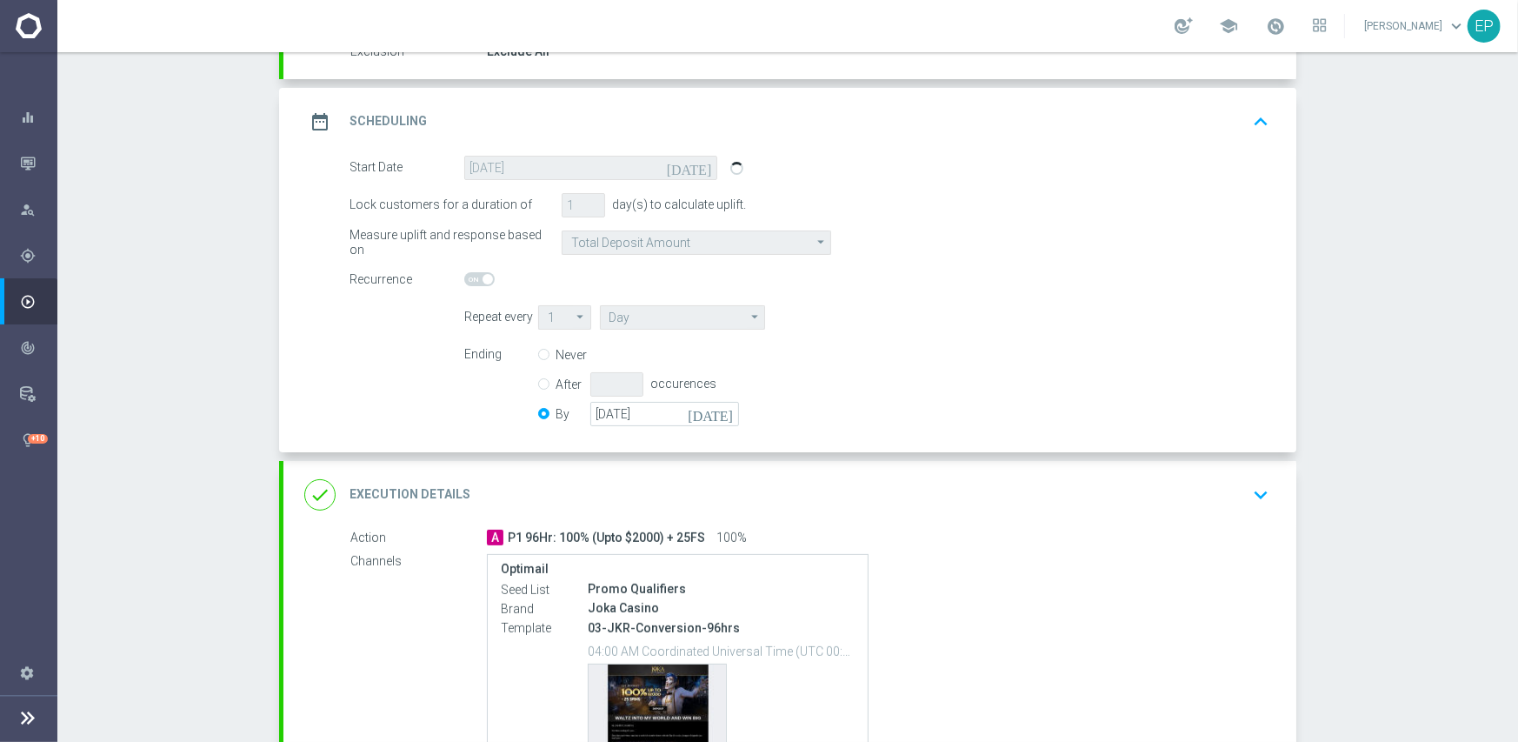
scroll to position [261, 0]
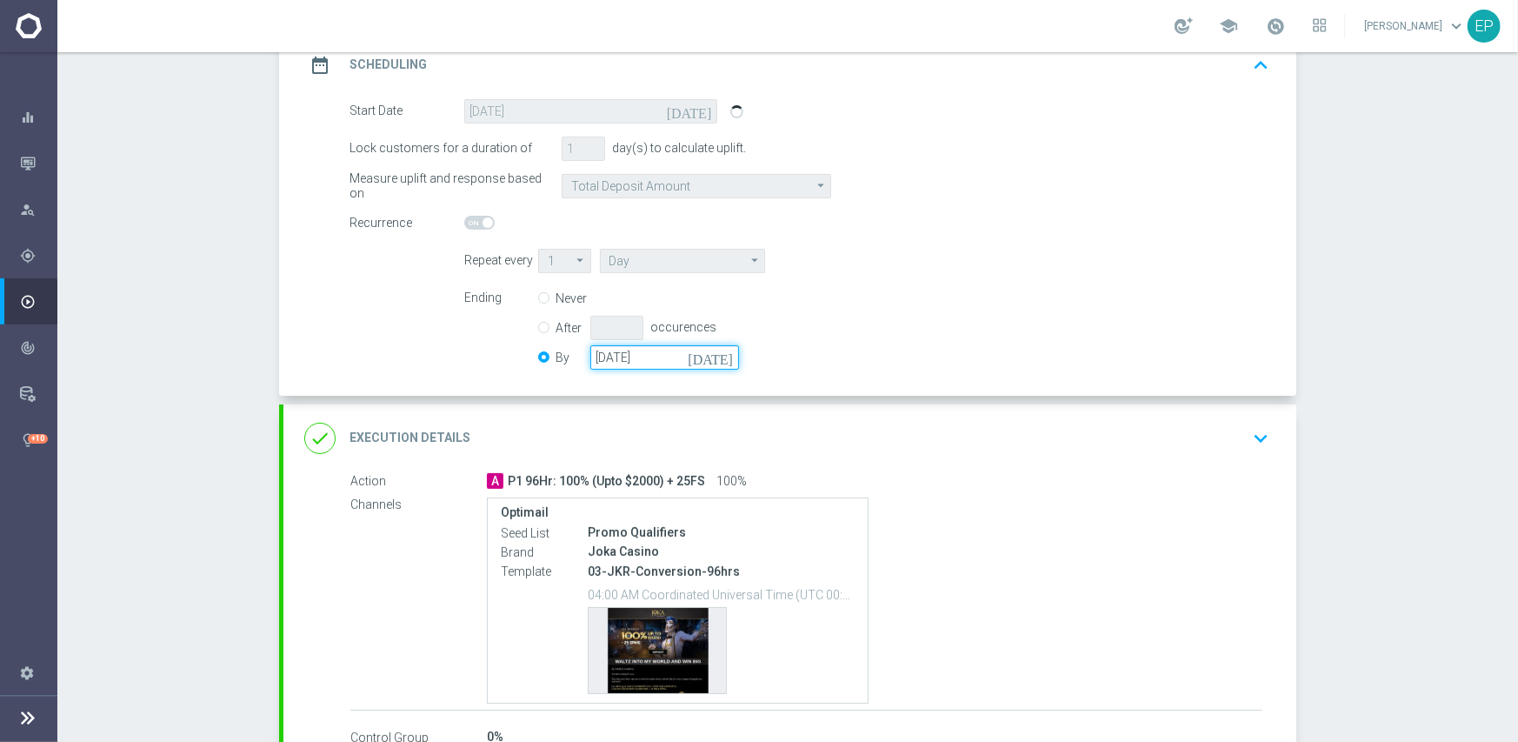
drag, startPoint x: 661, startPoint y: 351, endPoint x: 568, endPoint y: 361, distance: 93.5
click at [568, 361] on div "By [DATE] [DATE]" at bounding box center [649, 357] width 222 height 24
paste input "[DATE]"
type input "[DATE]"
click at [895, 361] on div "Ending Never After occurences By [DATE] [DATE]" at bounding box center [866, 330] width 831 height 89
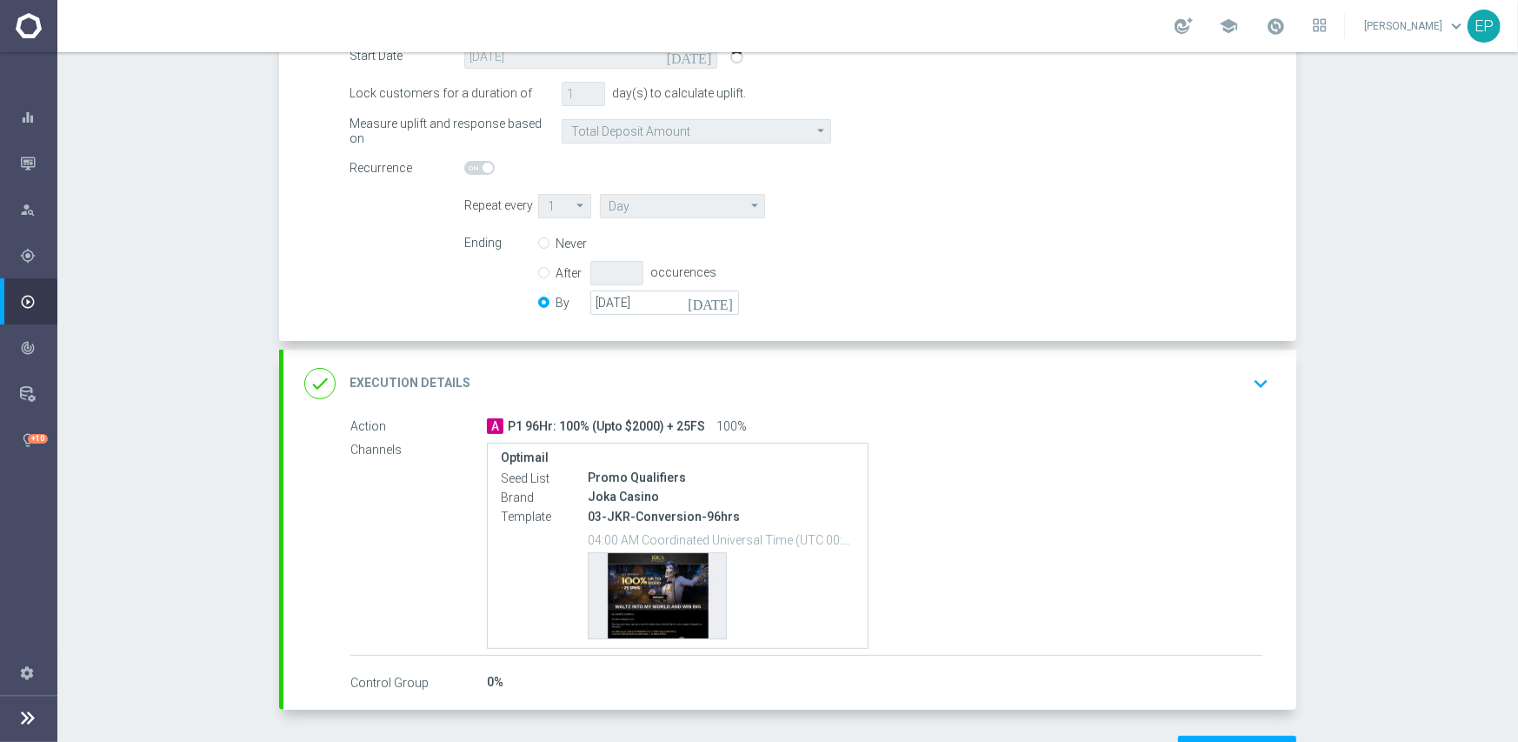
scroll to position [376, 0]
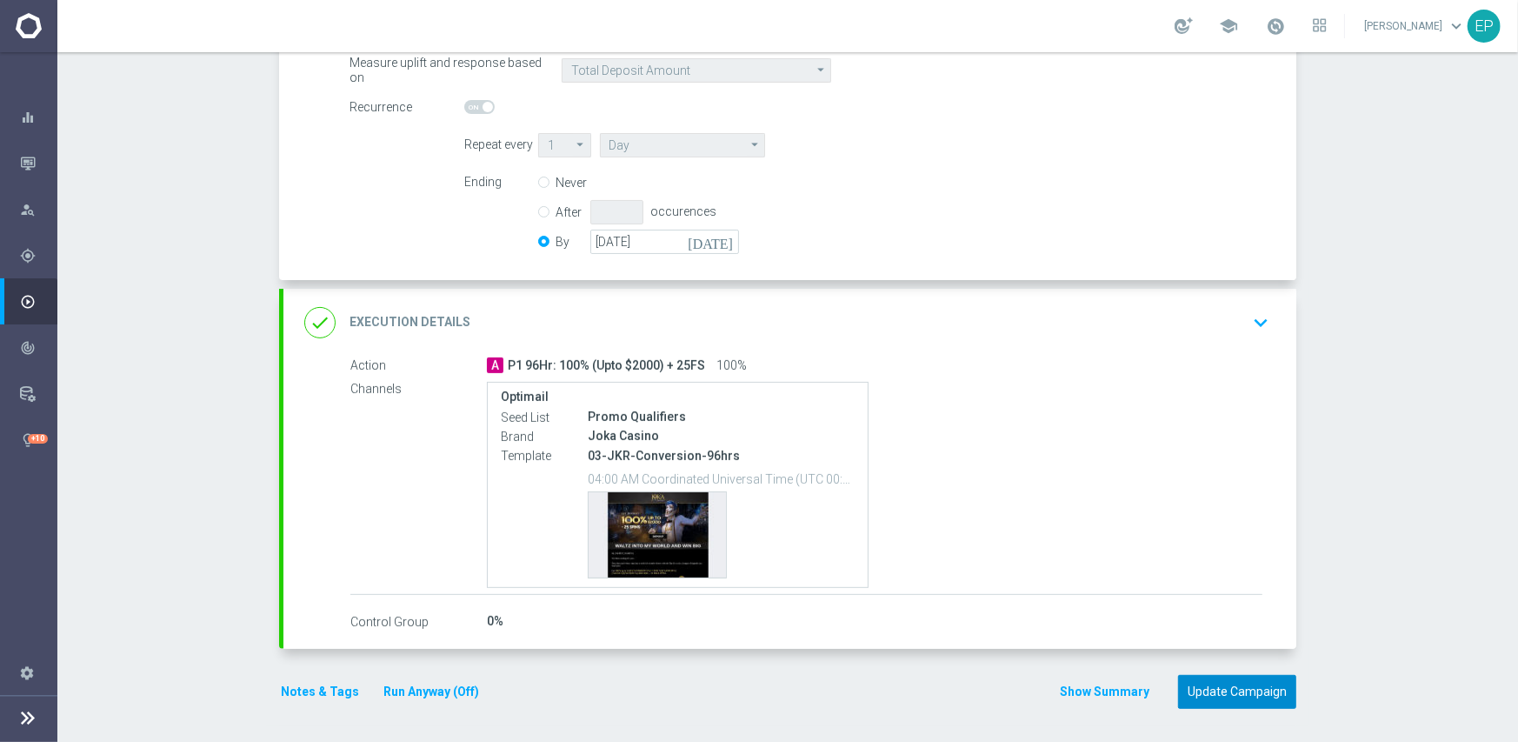
click at [1224, 688] on button "Update Campaign" at bounding box center [1237, 692] width 118 height 34
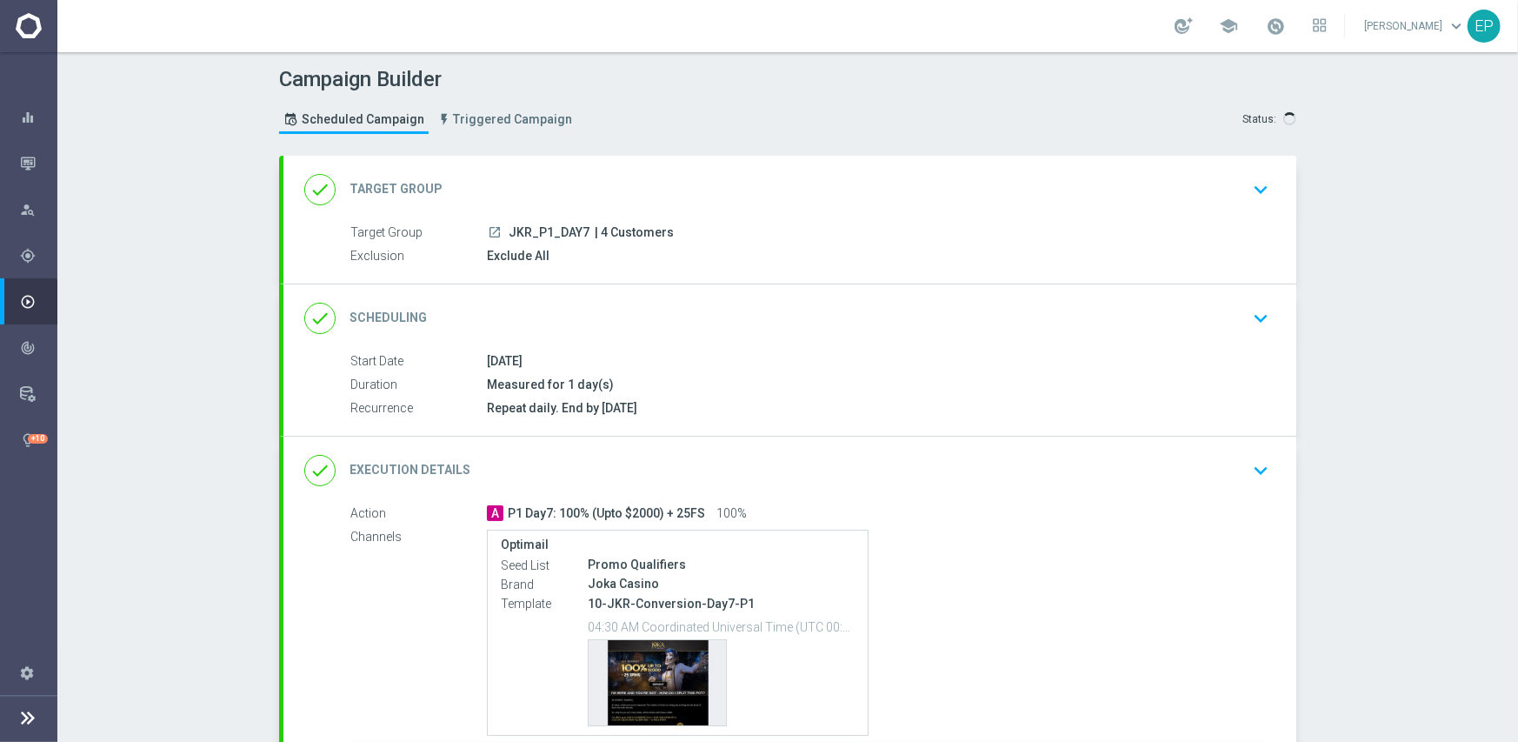
click at [678, 306] on div "done Scheduling keyboard_arrow_down" at bounding box center [789, 318] width 971 height 33
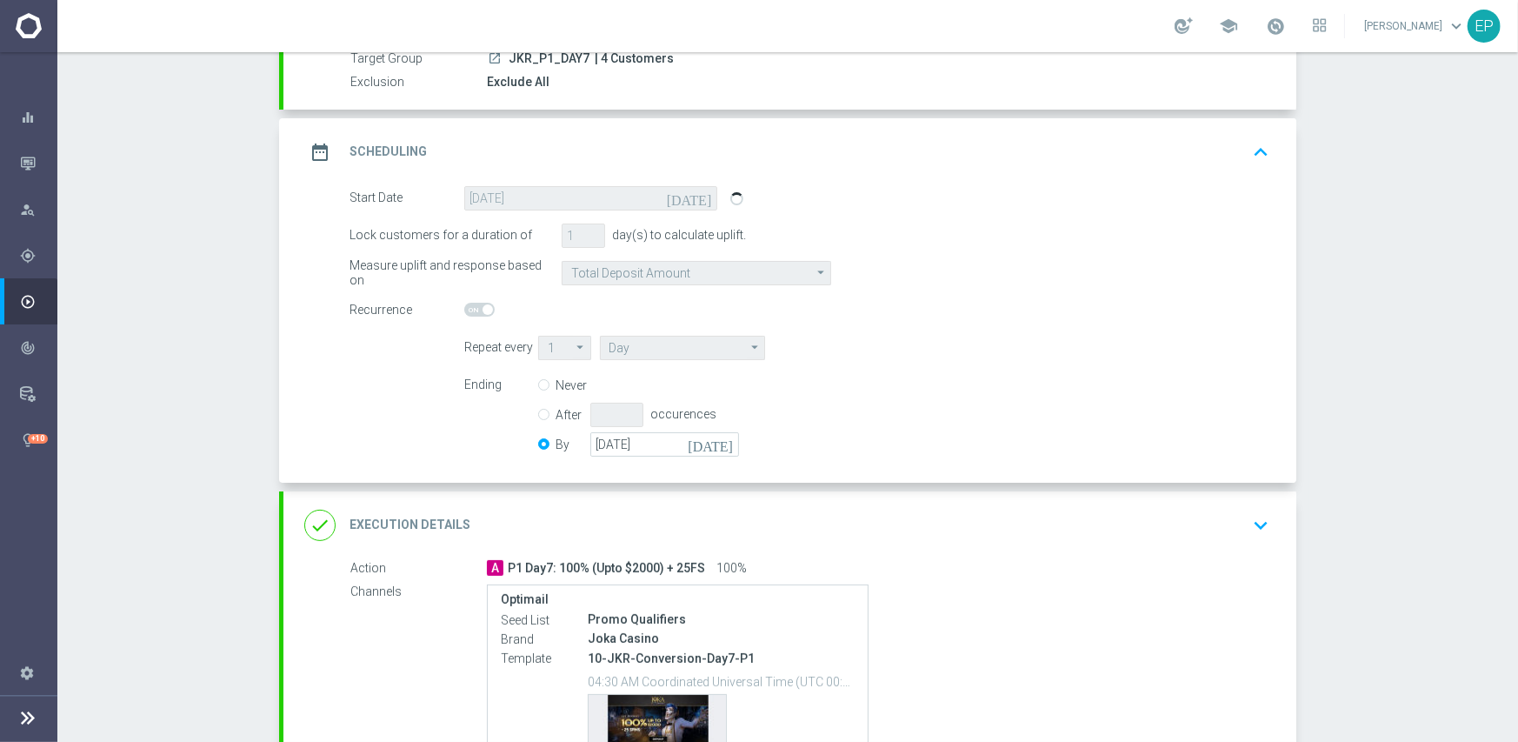
scroll to position [348, 0]
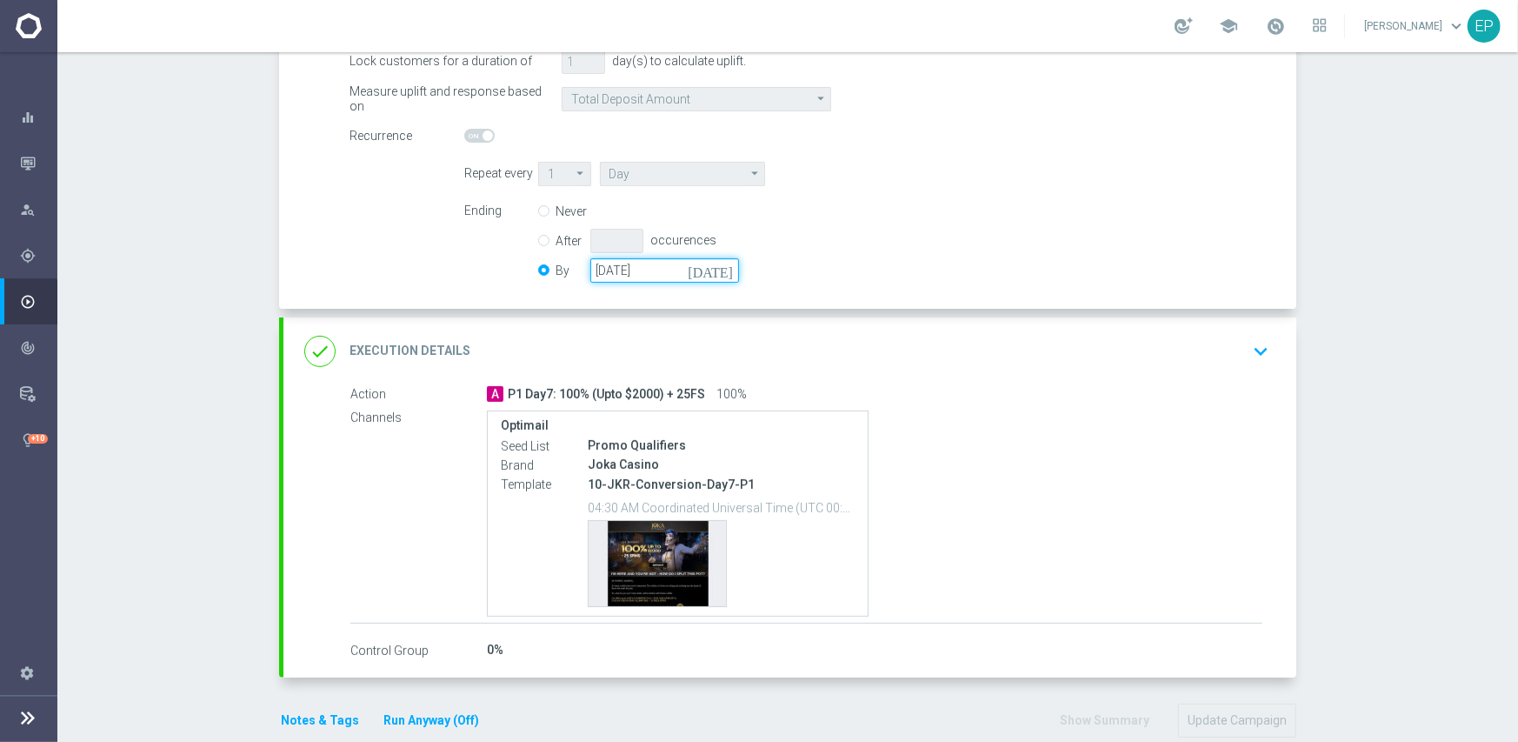
drag, startPoint x: 693, startPoint y: 271, endPoint x: 581, endPoint y: 269, distance: 112.2
click at [581, 269] on div "By [DATE] [DATE]" at bounding box center [649, 270] width 222 height 24
paste input "[DATE]"
type input "[DATE]"
click at [957, 240] on div "Ending Never After occurences By 31 May 2050 today" at bounding box center [866, 243] width 831 height 89
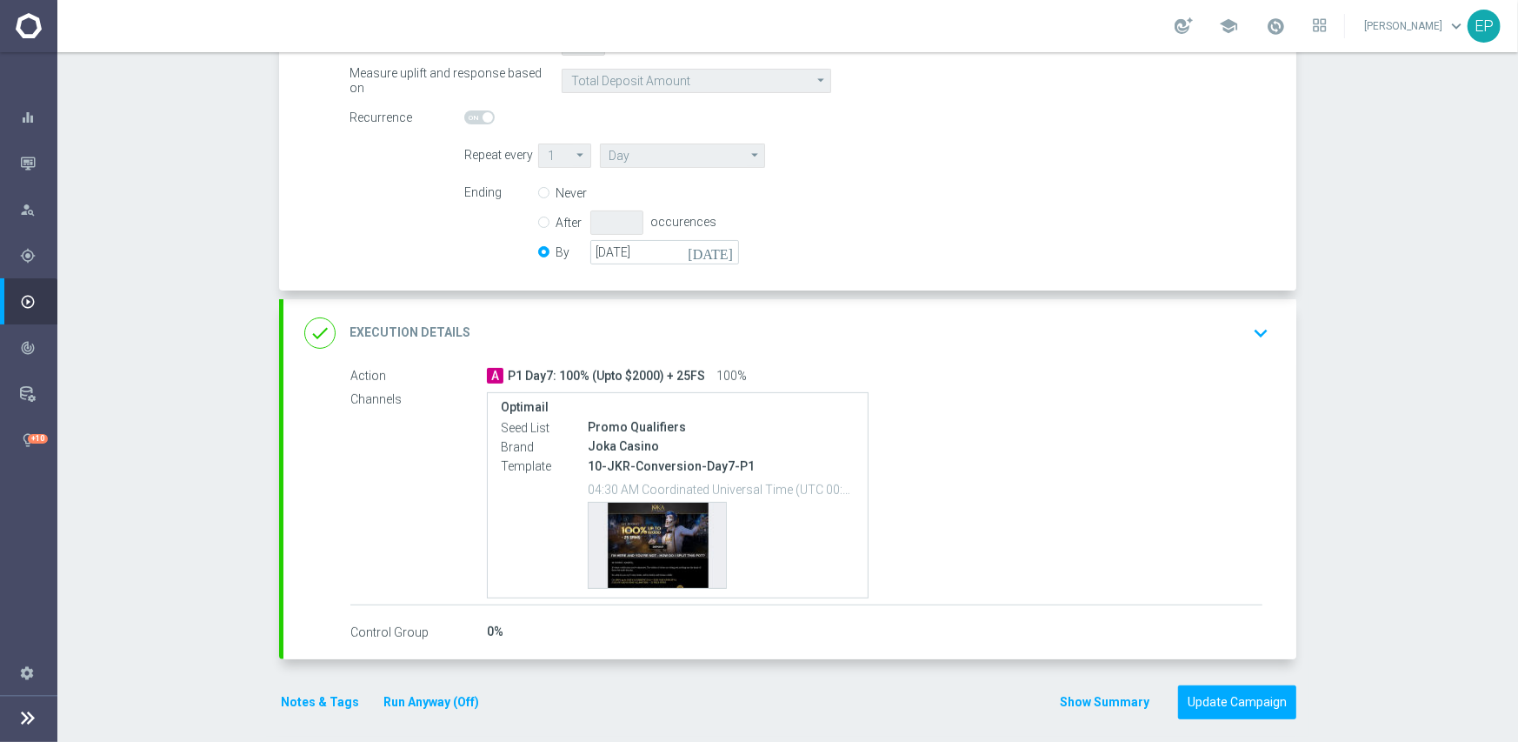
scroll to position [376, 0]
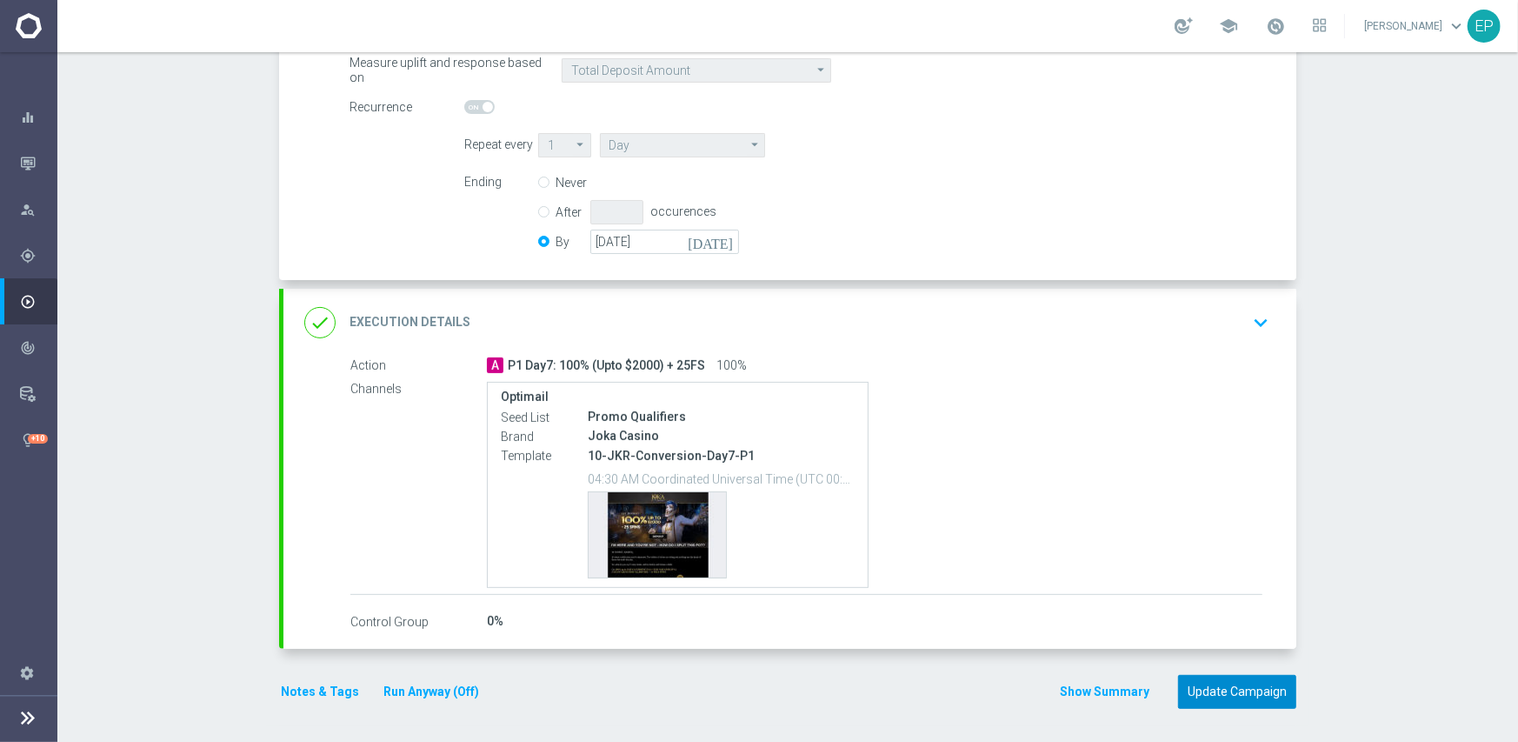
click at [1226, 683] on button "Update Campaign" at bounding box center [1237, 692] width 118 height 34
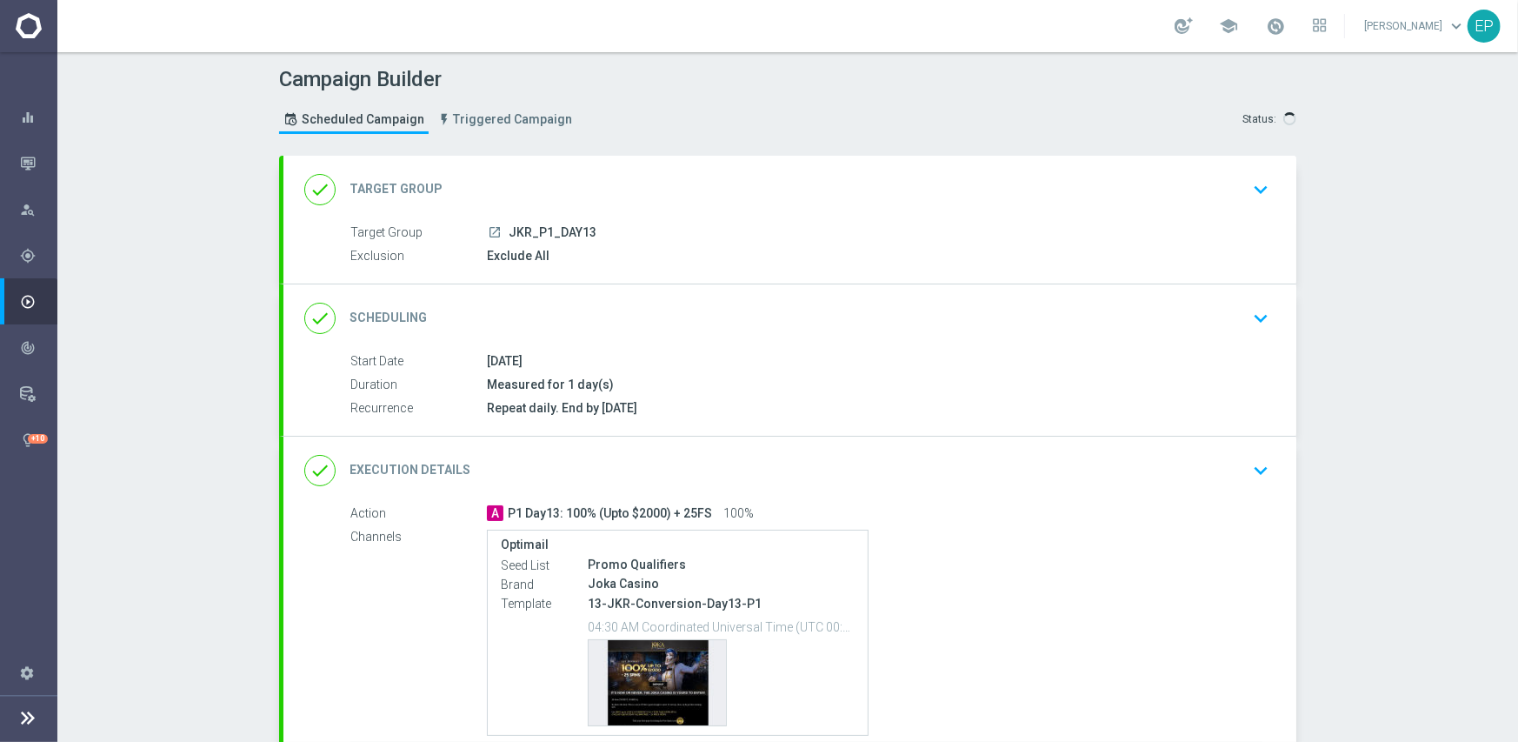
click at [691, 325] on div "done Scheduling keyboard_arrow_down" at bounding box center [789, 318] width 971 height 33
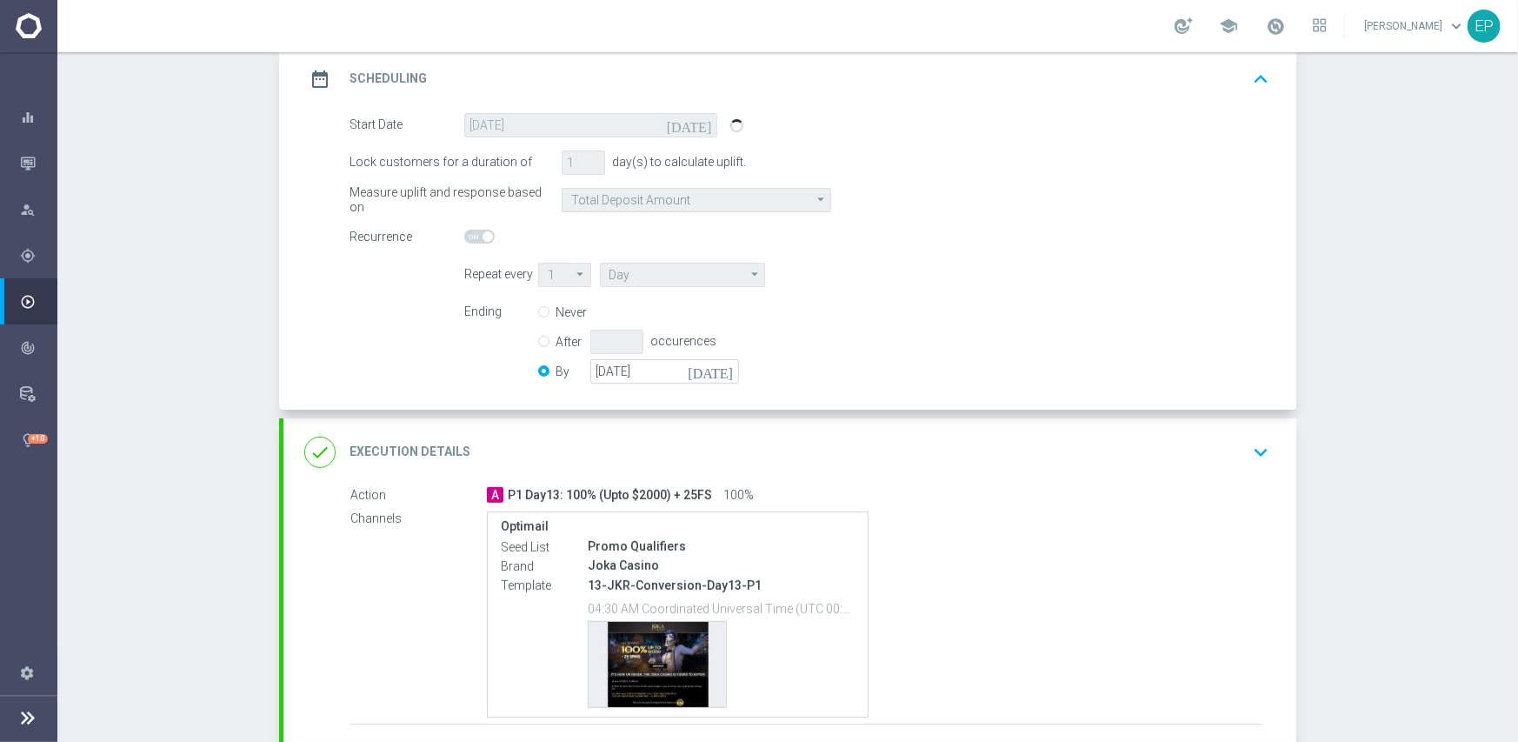
scroll to position [261, 0]
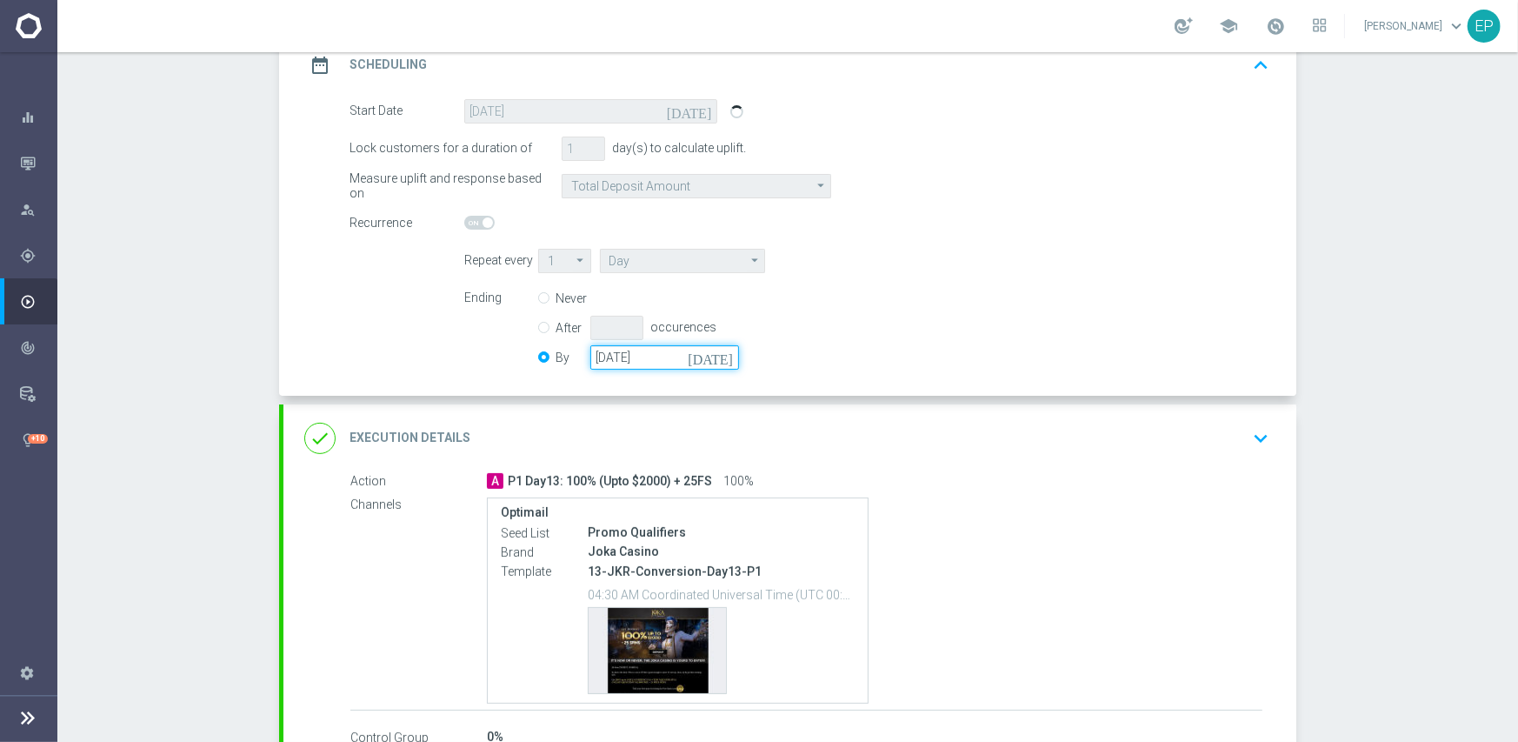
drag, startPoint x: 666, startPoint y: 360, endPoint x: 582, endPoint y: 356, distance: 84.4
click at [582, 356] on div "By [DATE] [DATE]" at bounding box center [649, 357] width 222 height 24
paste input "[DATE]"
type input "[DATE]"
click at [964, 329] on div "Ending Never After occurences By [DATE] [DATE]" at bounding box center [866, 330] width 831 height 89
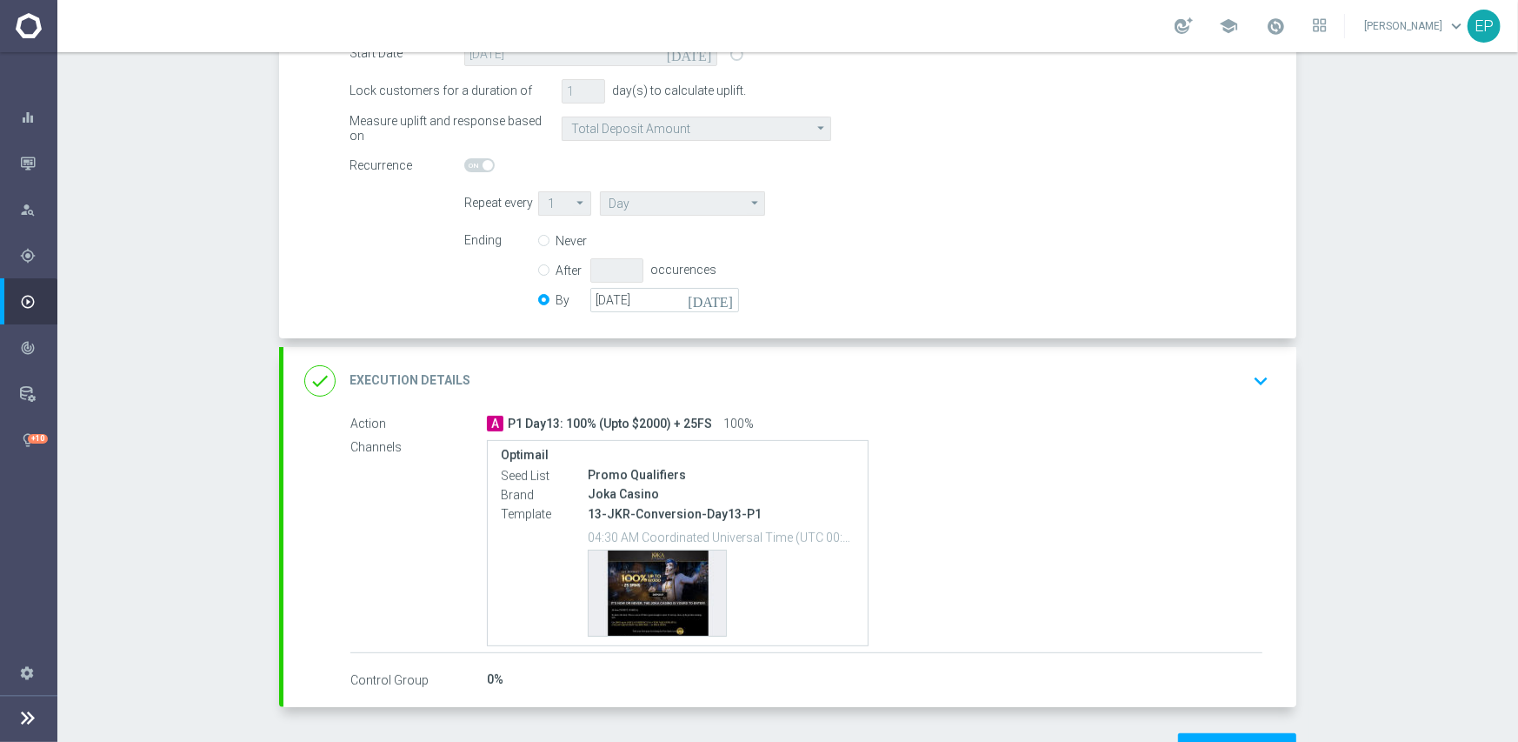
scroll to position [376, 0]
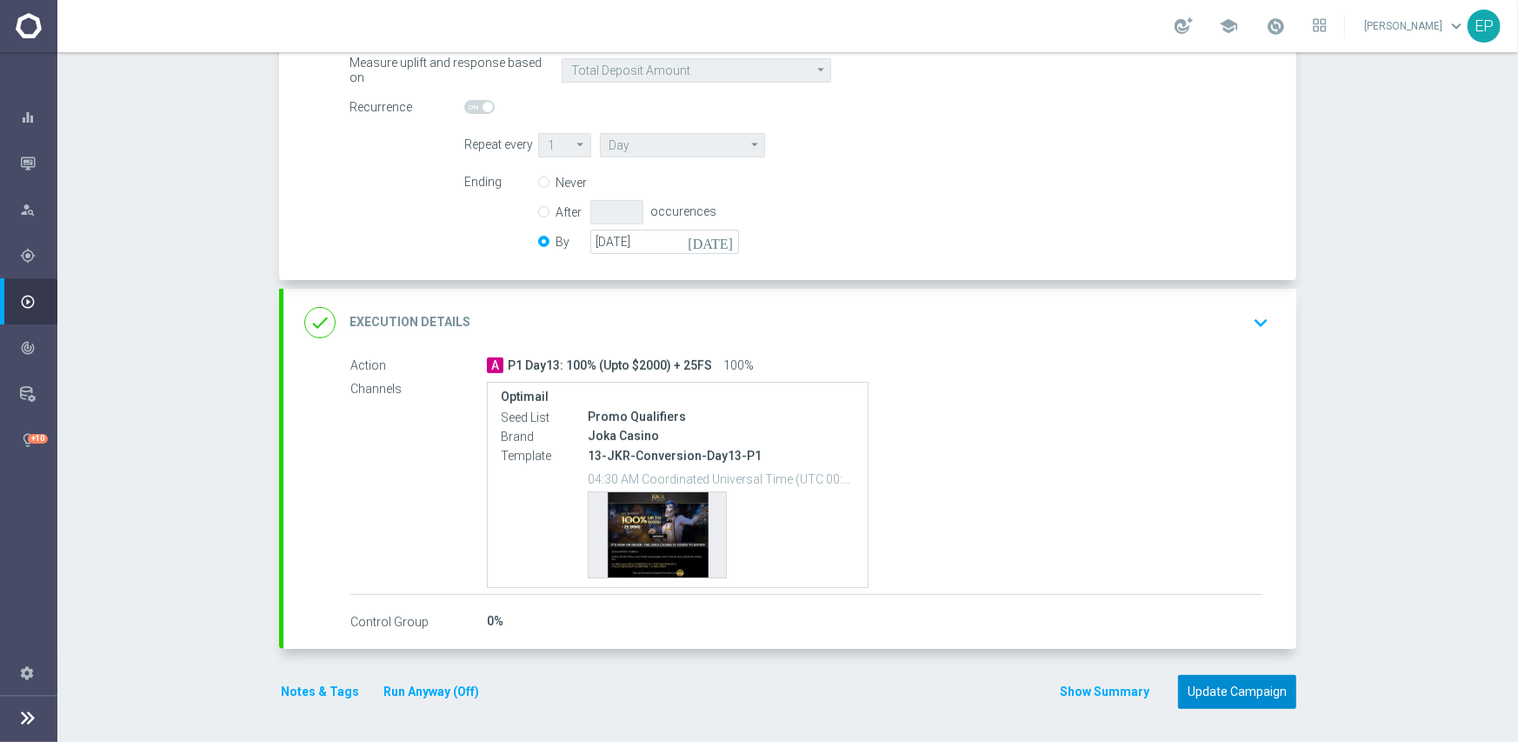
click at [1242, 693] on button "Update Campaign" at bounding box center [1237, 692] width 118 height 34
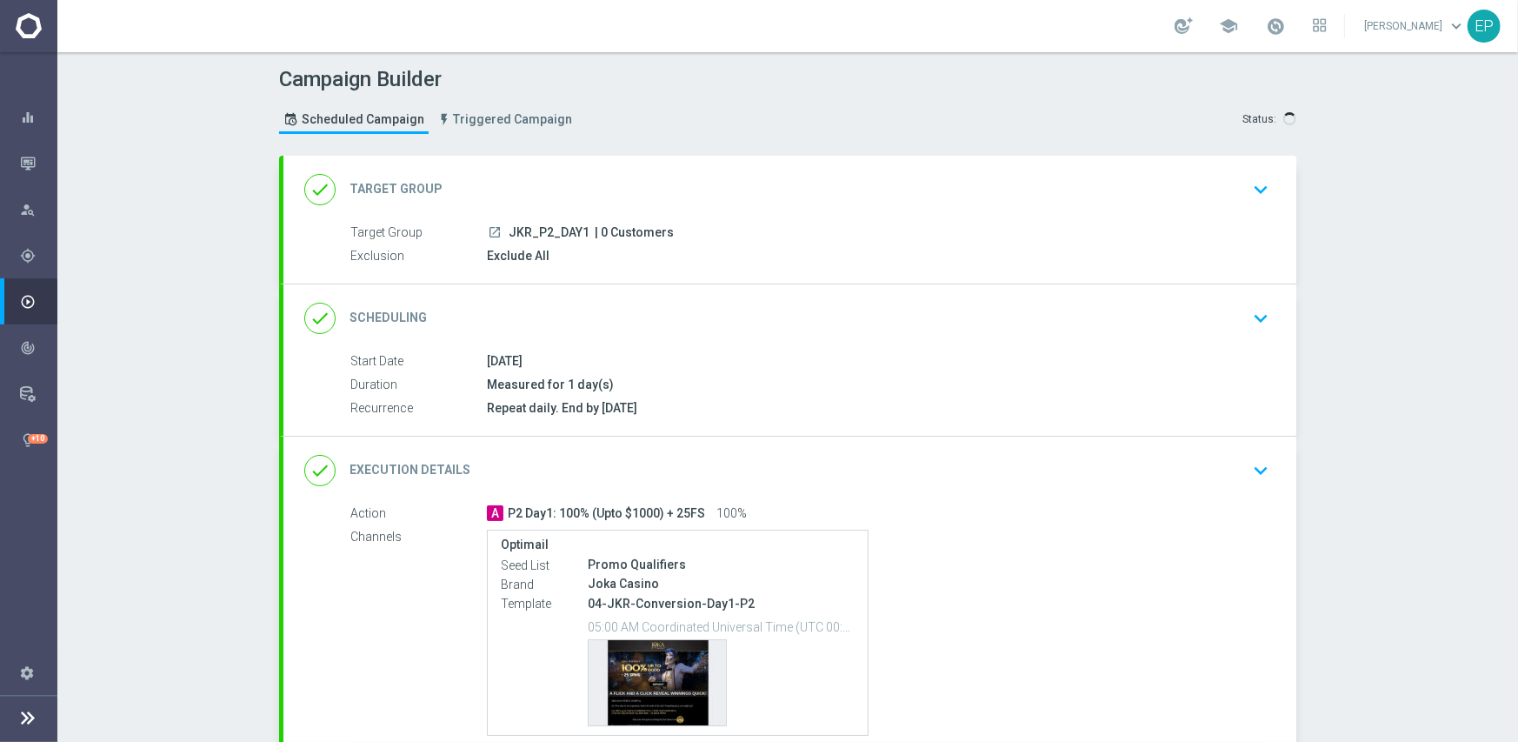
click at [710, 313] on div "done Scheduling keyboard_arrow_down" at bounding box center [789, 318] width 971 height 33
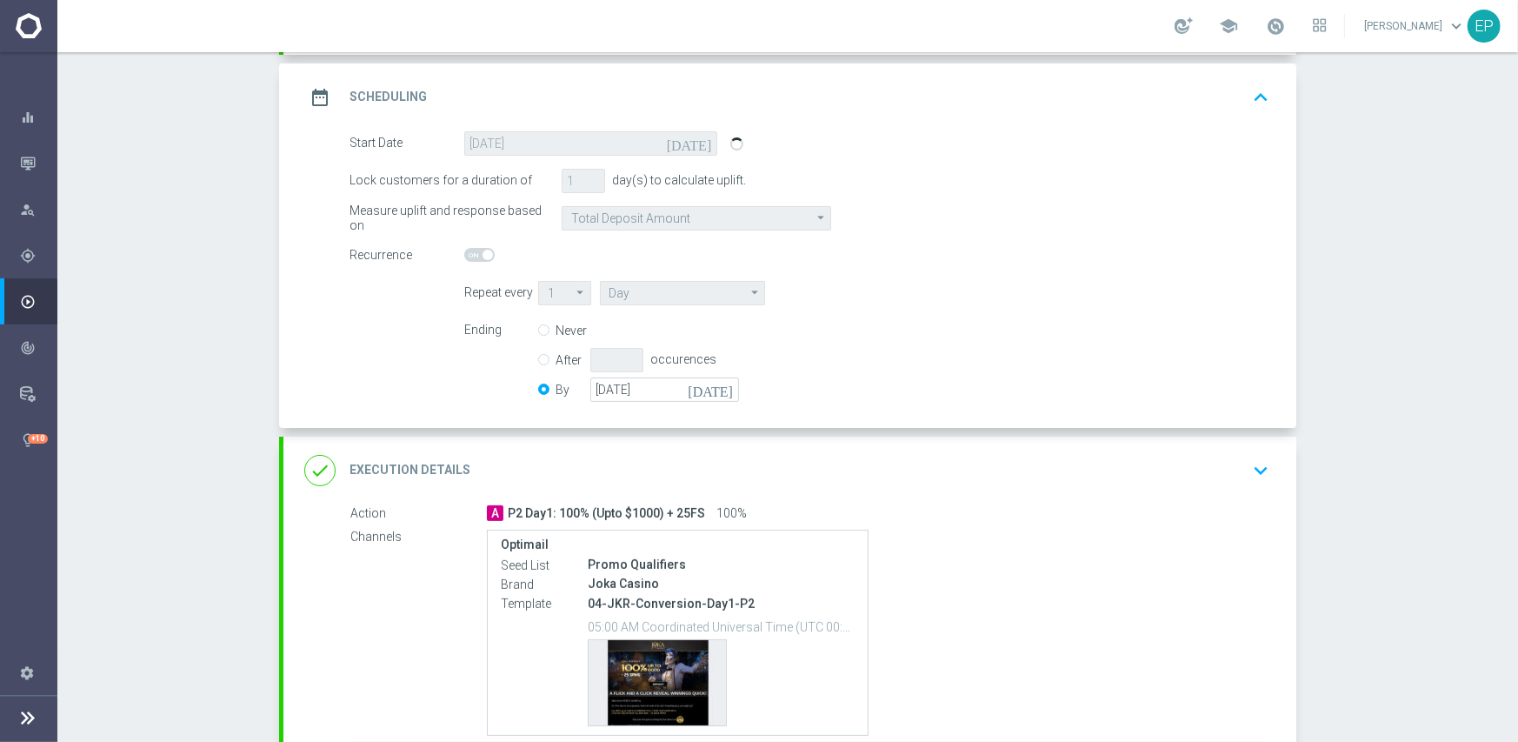
scroll to position [261, 0]
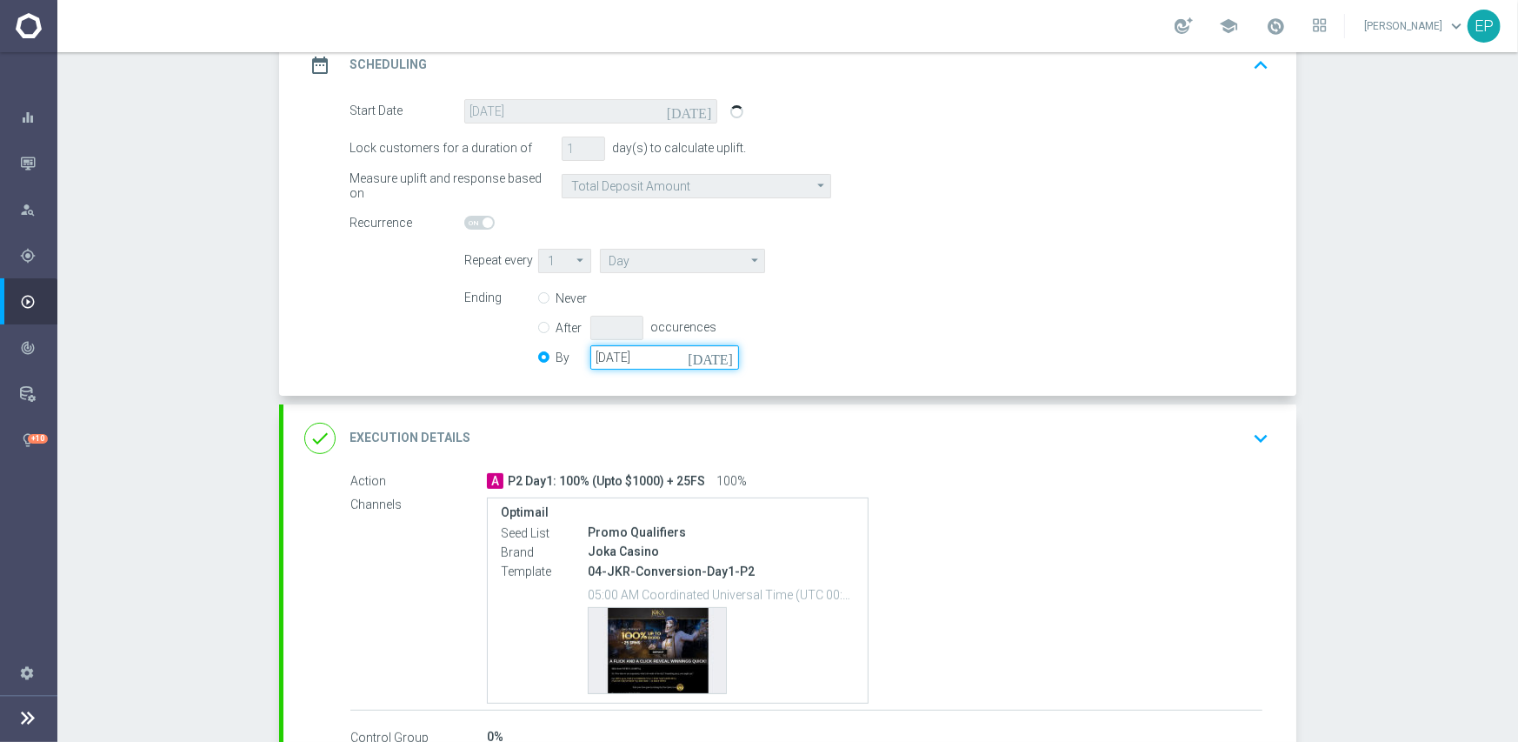
drag, startPoint x: 671, startPoint y: 354, endPoint x: 567, endPoint y: 356, distance: 104.4
click at [567, 356] on div "By [DATE] [DATE]" at bounding box center [649, 357] width 222 height 24
paste input "[DATE]"
type input "[DATE]"
click at [953, 332] on div "Ending Never After occurences By [DATE] [DATE]" at bounding box center [866, 330] width 831 height 89
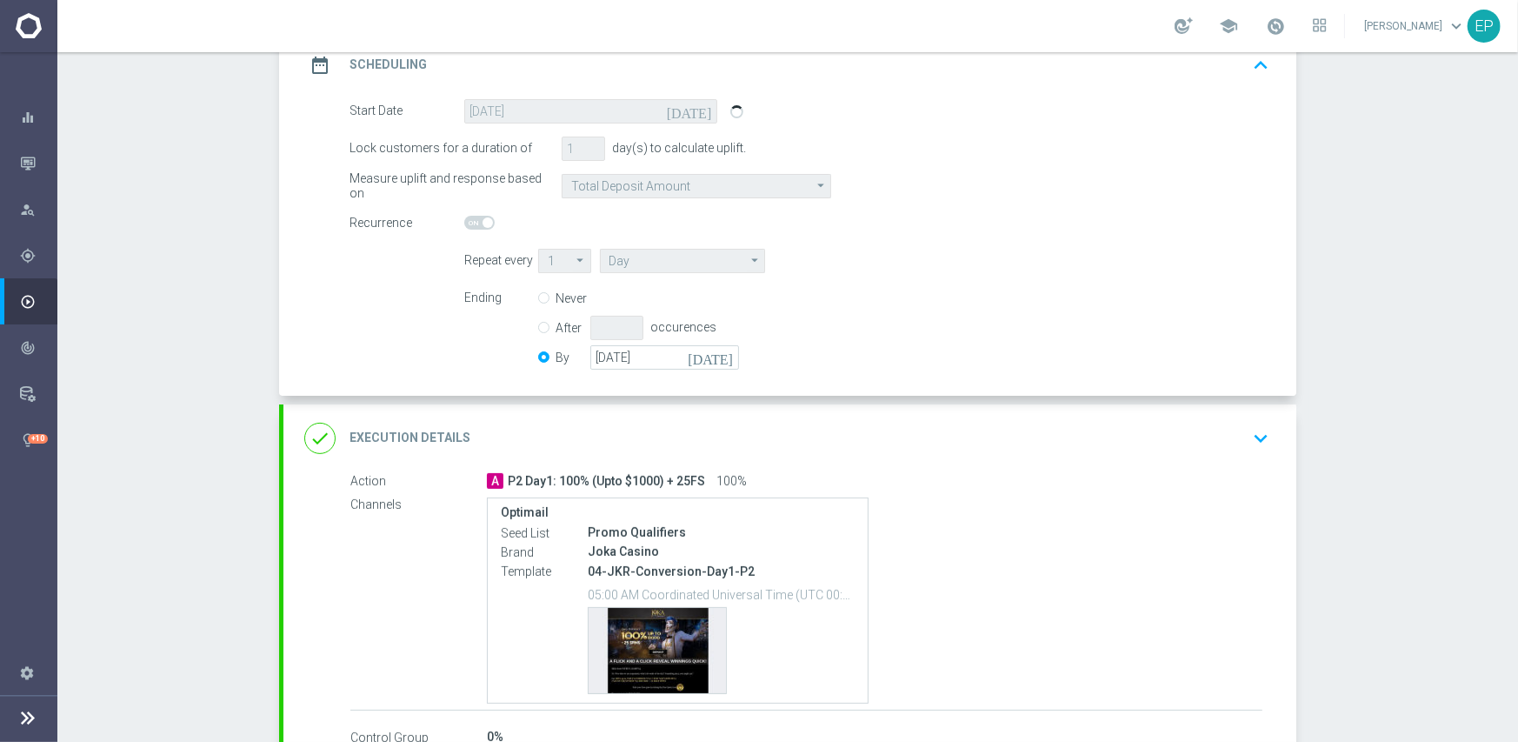
scroll to position [376, 0]
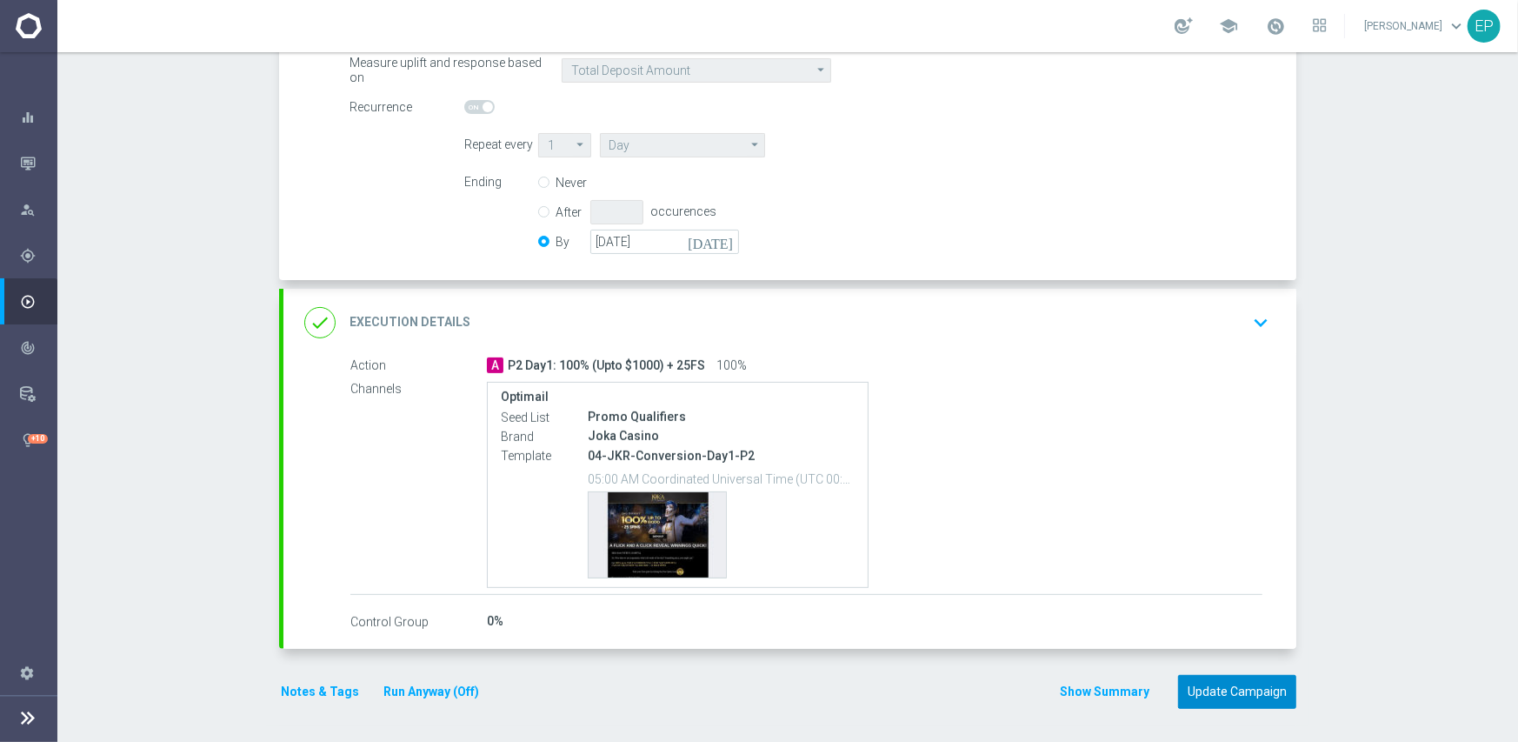
click at [1229, 681] on button "Update Campaign" at bounding box center [1237, 692] width 118 height 34
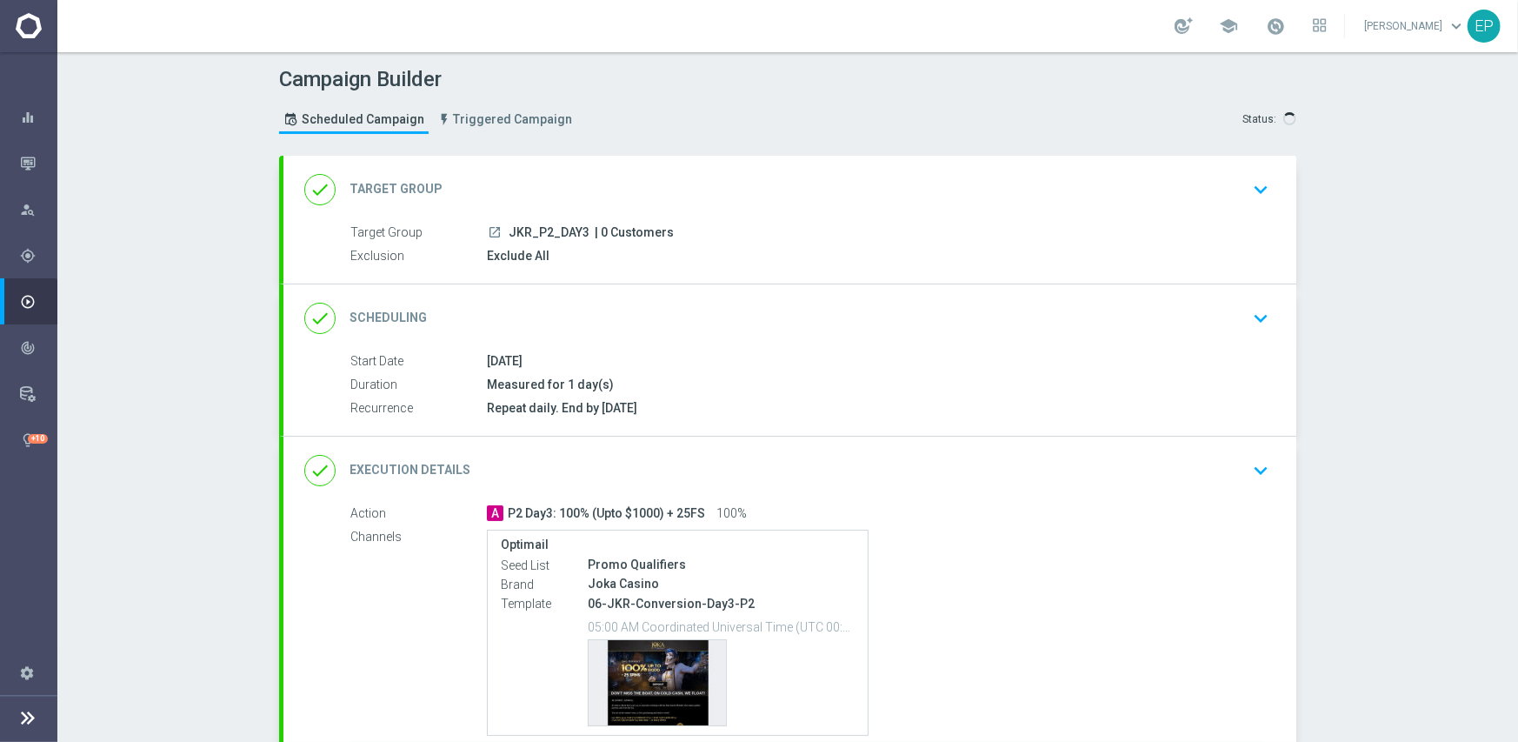
click at [804, 310] on div "done Scheduling keyboard_arrow_down" at bounding box center [789, 318] width 971 height 33
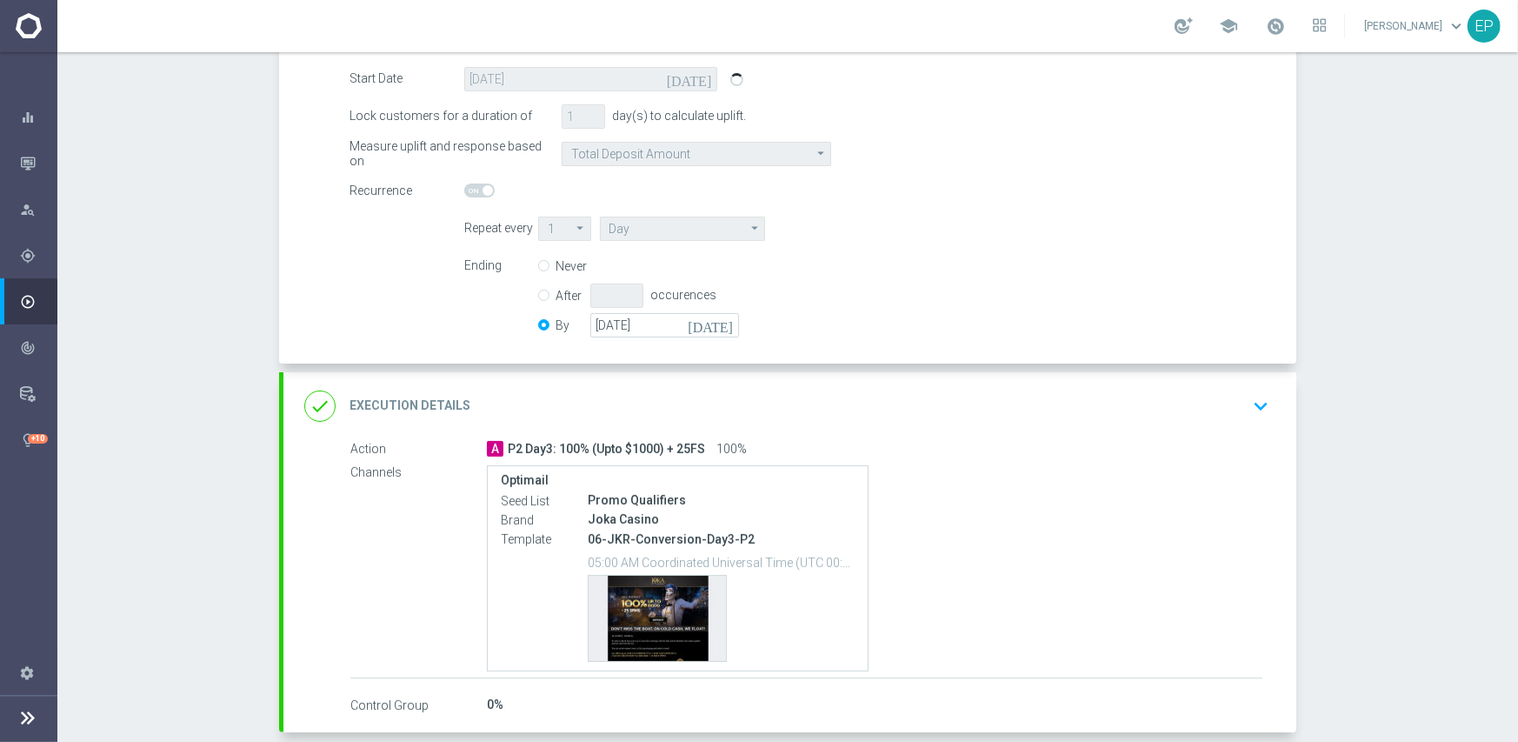
scroll to position [348, 0]
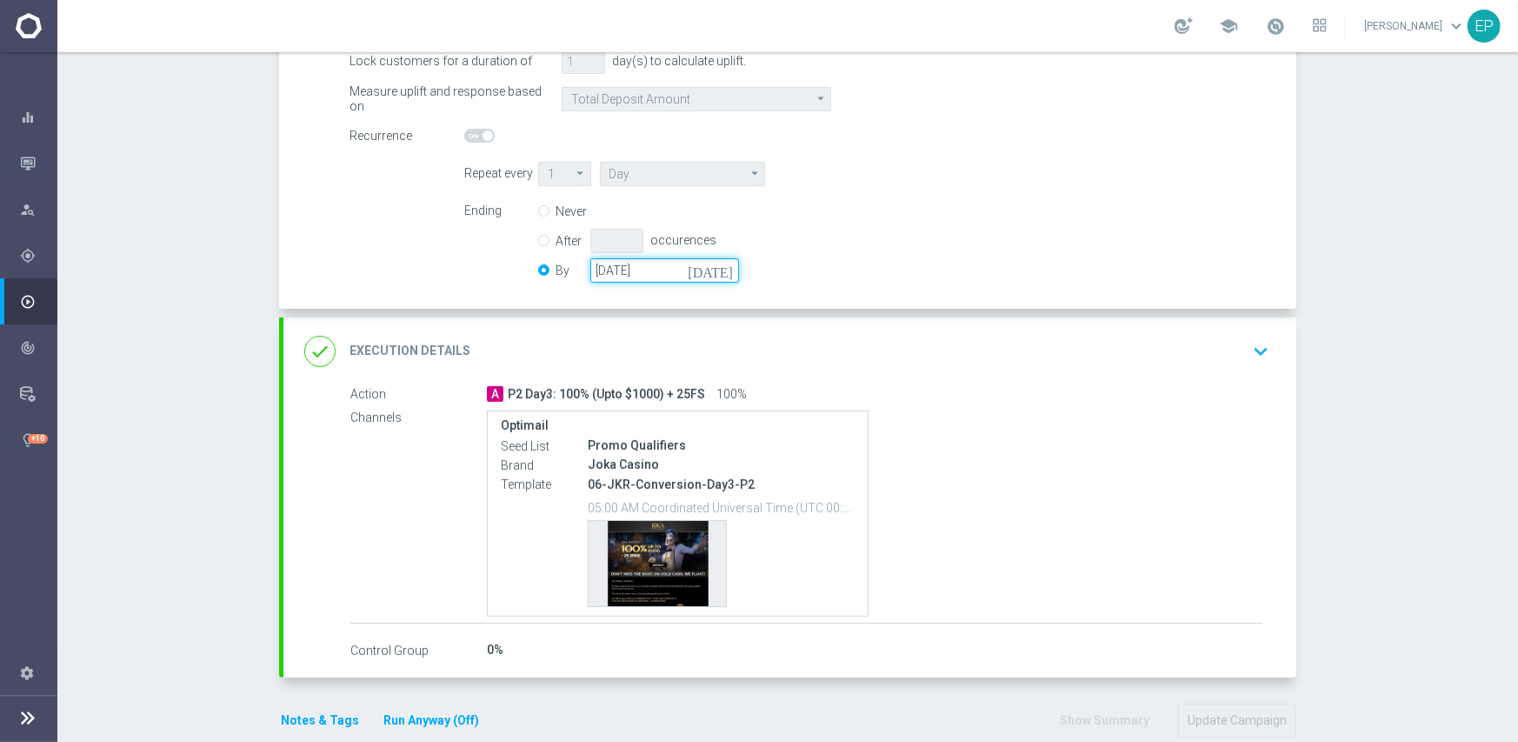
drag, startPoint x: 676, startPoint y: 268, endPoint x: 563, endPoint y: 262, distance: 113.2
click at [563, 262] on div "By [DATE] [DATE]" at bounding box center [649, 270] width 222 height 24
paste input "[DATE]"
type input "[DATE]"
click at [959, 237] on div "Ending Never After occurences By [DATE] [DATE]" at bounding box center [866, 243] width 831 height 89
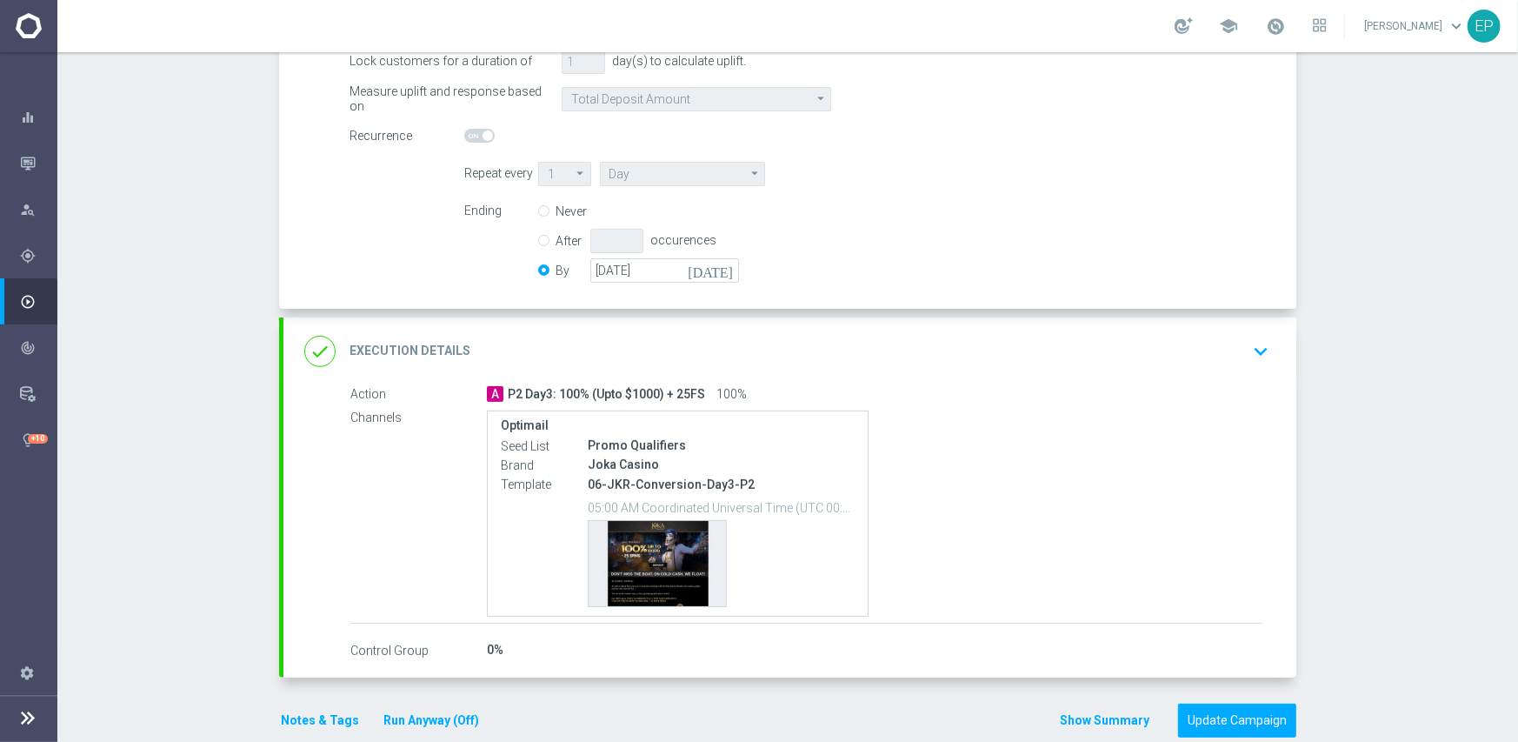
scroll to position [376, 0]
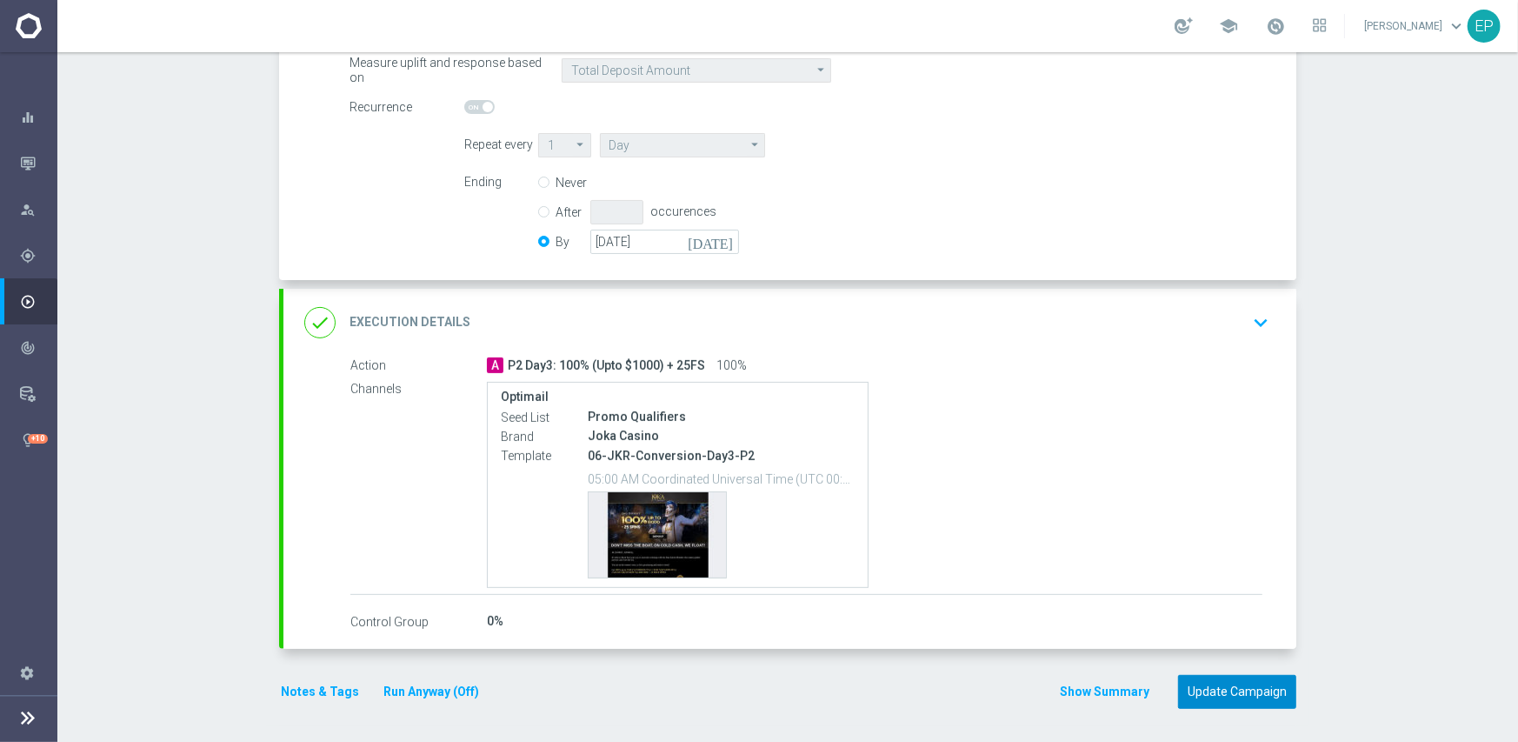
click at [1223, 689] on button "Update Campaign" at bounding box center [1237, 692] width 118 height 34
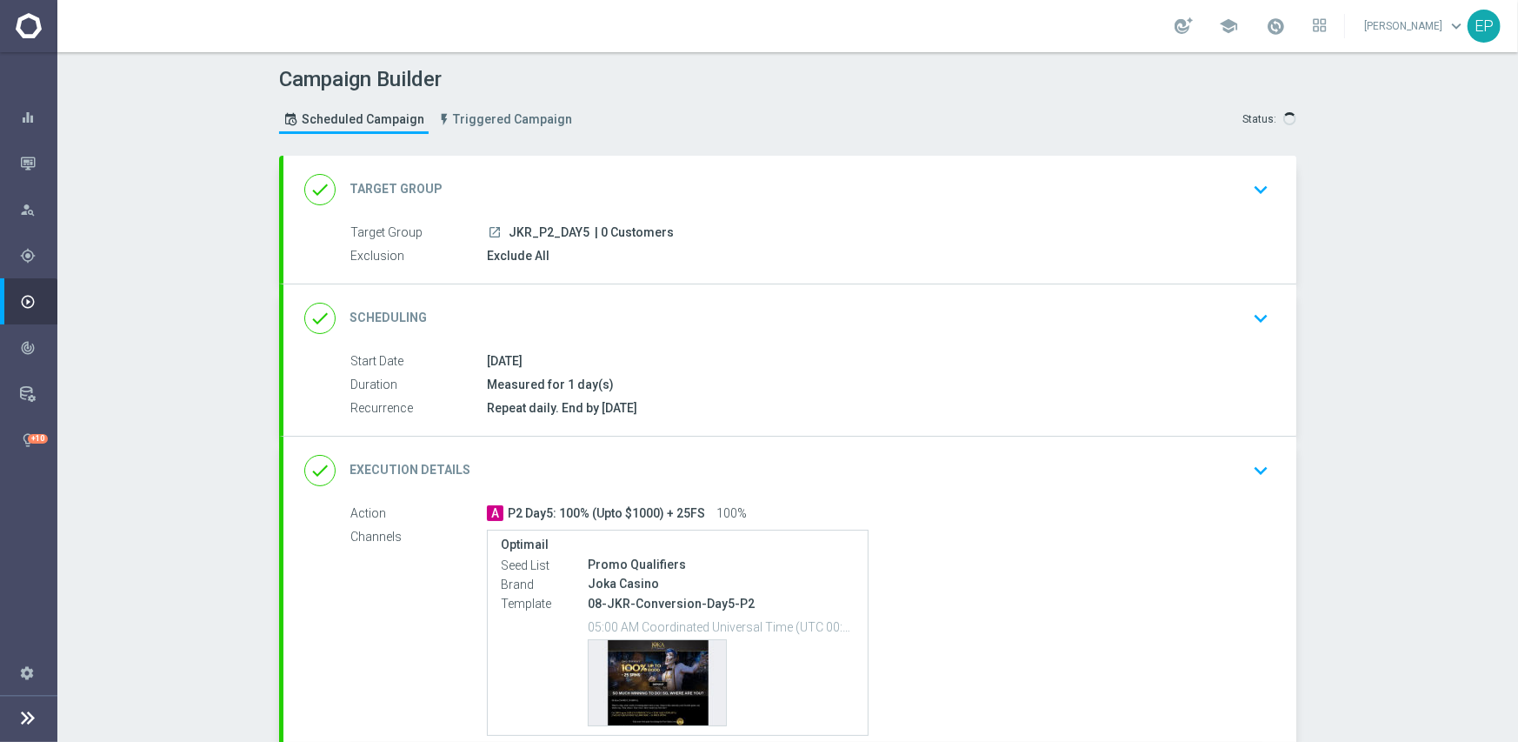
click at [862, 320] on div "done Scheduling keyboard_arrow_down" at bounding box center [789, 318] width 971 height 33
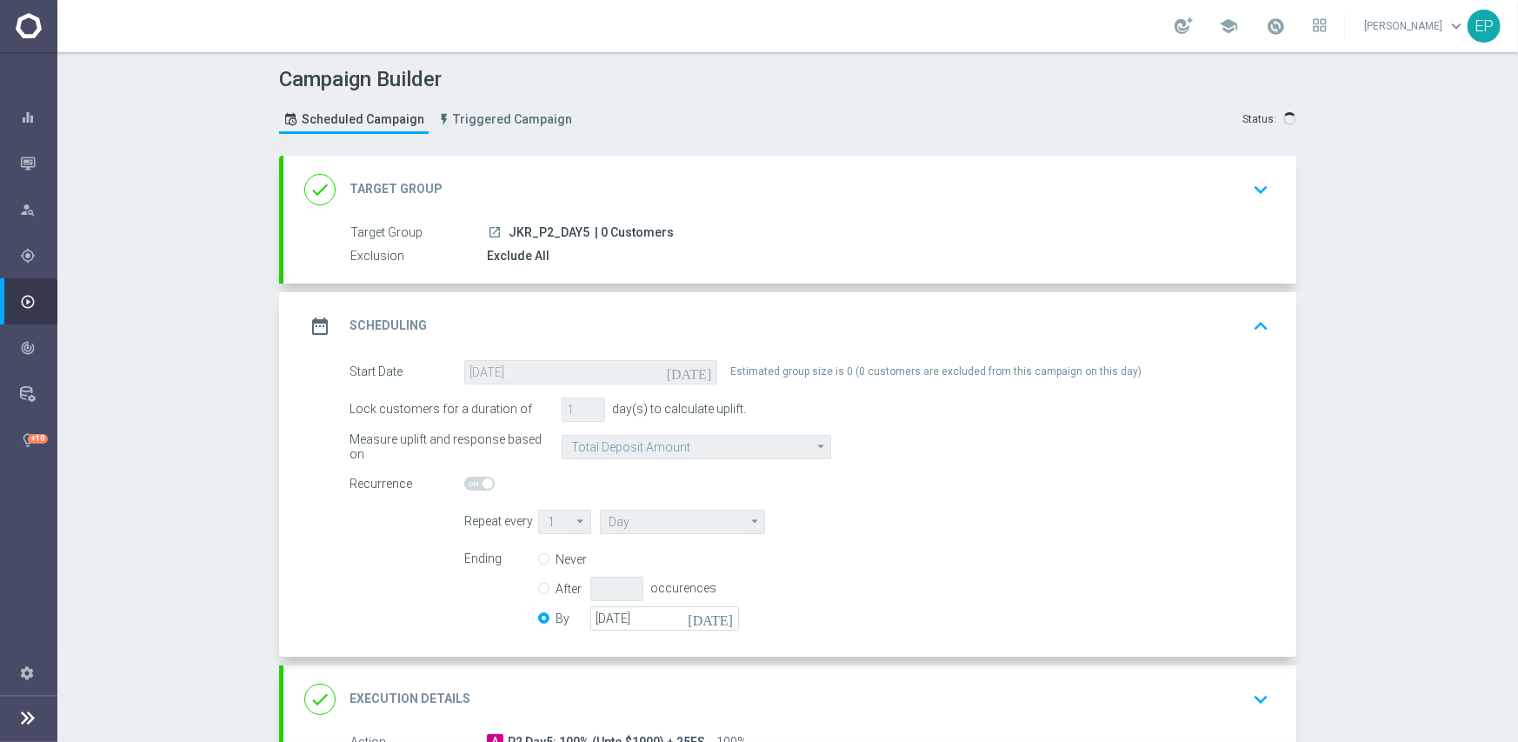
scroll to position [348, 0]
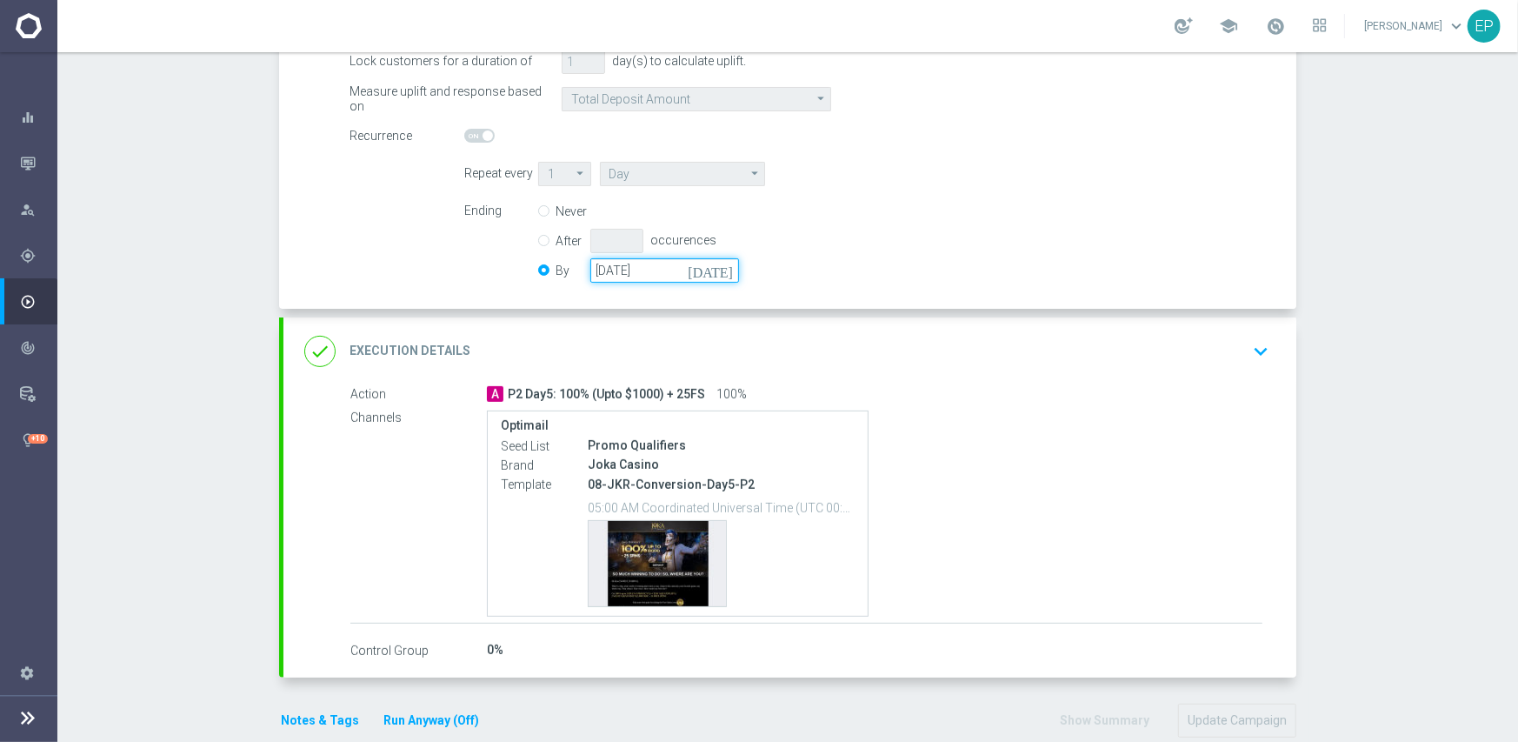
drag, startPoint x: 671, startPoint y: 268, endPoint x: 571, endPoint y: 268, distance: 100.0
click at [571, 268] on div "By [DATE] [DATE]" at bounding box center [649, 270] width 222 height 24
paste input "[DATE]"
type input "[DATE]"
click at [959, 335] on div "done Execution Details keyboard_arrow_down" at bounding box center [789, 351] width 971 height 33
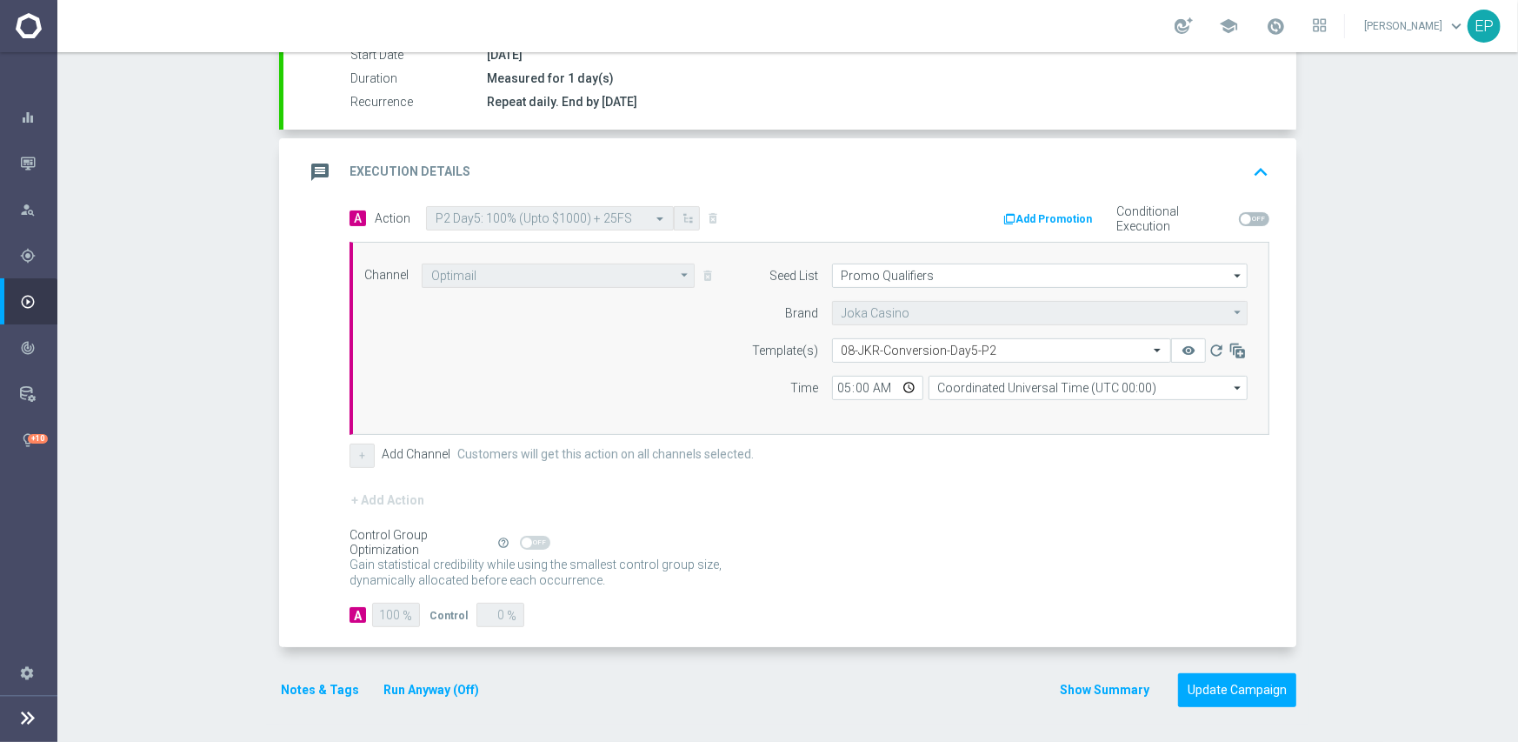
scroll to position [304, 0]
click at [1229, 694] on button "Update Campaign" at bounding box center [1237, 693] width 118 height 34
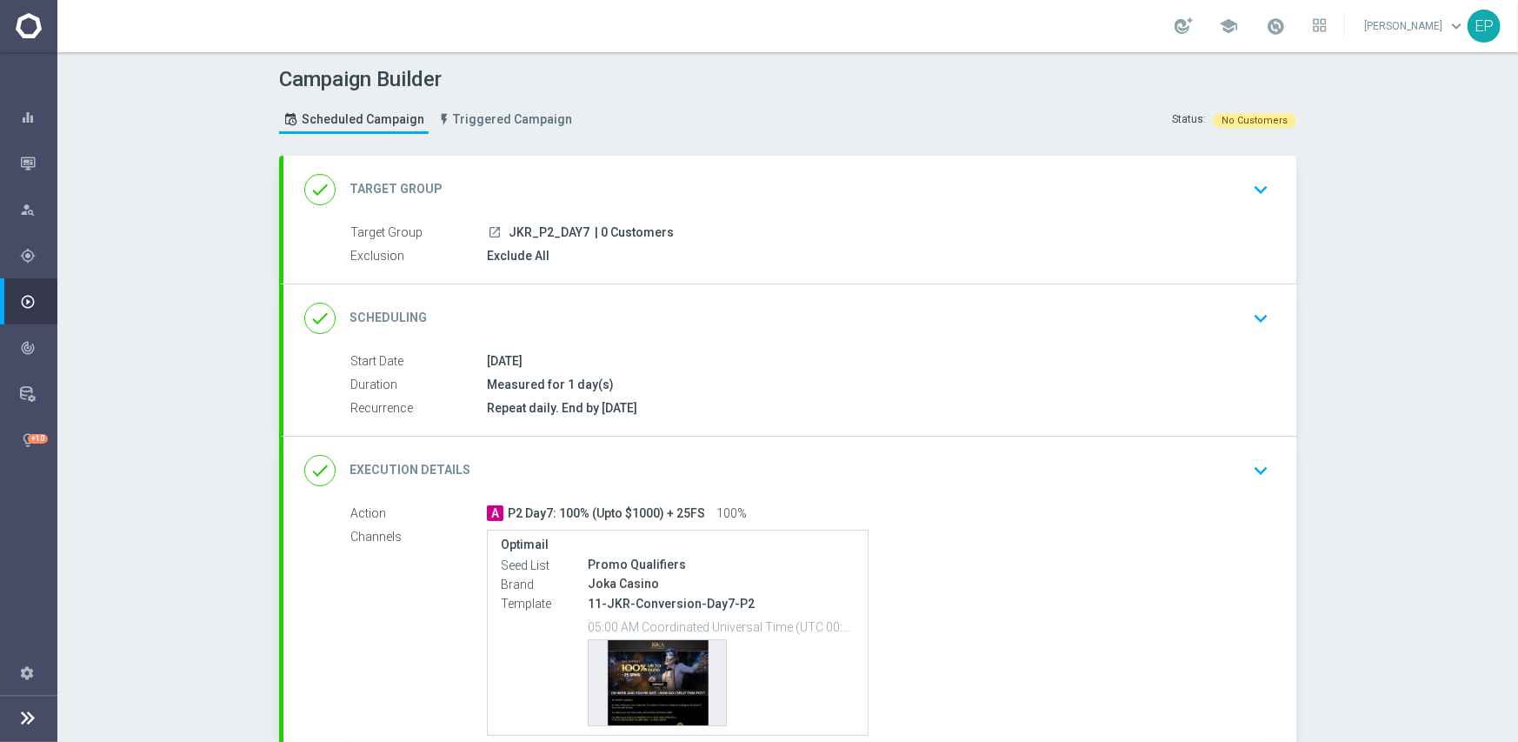
click at [906, 315] on div "done Scheduling keyboard_arrow_down" at bounding box center [789, 318] width 971 height 33
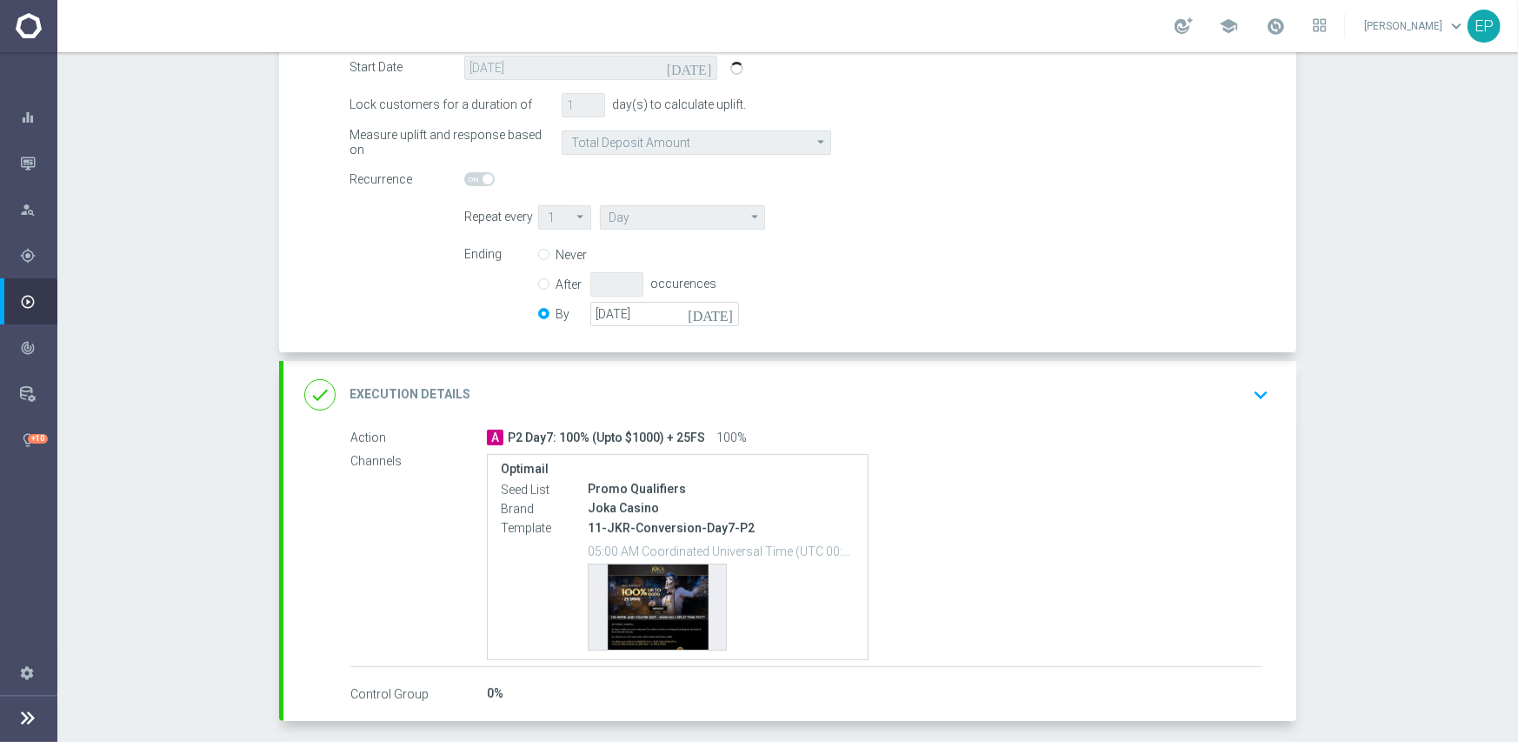
scroll to position [348, 0]
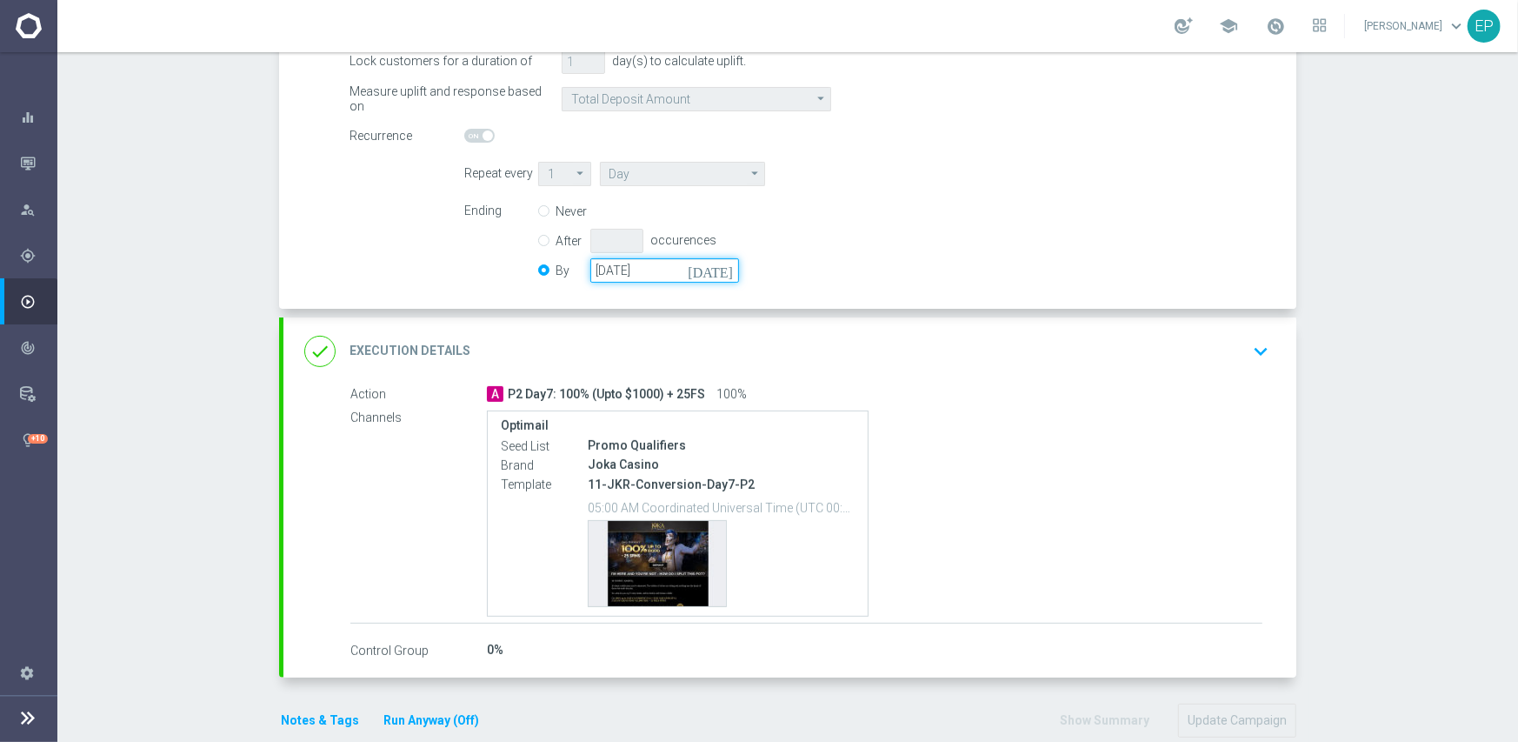
drag, startPoint x: 680, startPoint y: 269, endPoint x: 569, endPoint y: 265, distance: 111.4
click at [569, 265] on div "By [DATE] [DATE]" at bounding box center [649, 270] width 222 height 24
paste input "[DATE]"
type input "[DATE]"
click at [1022, 371] on div "done Execution Details keyboard_arrow_down" at bounding box center [789, 351] width 1013 height 68
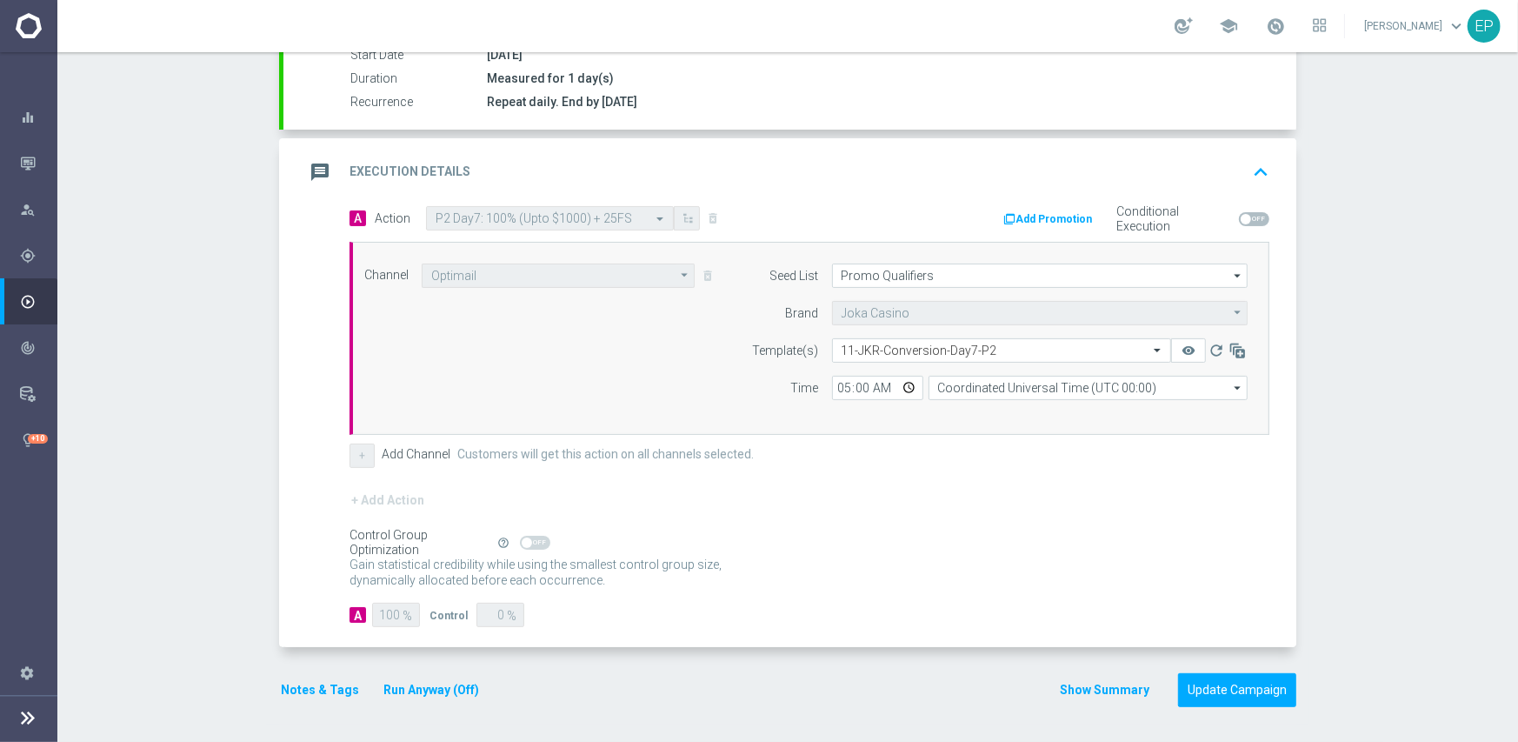
scroll to position [304, 0]
click at [1223, 687] on button "Update Campaign" at bounding box center [1237, 693] width 118 height 34
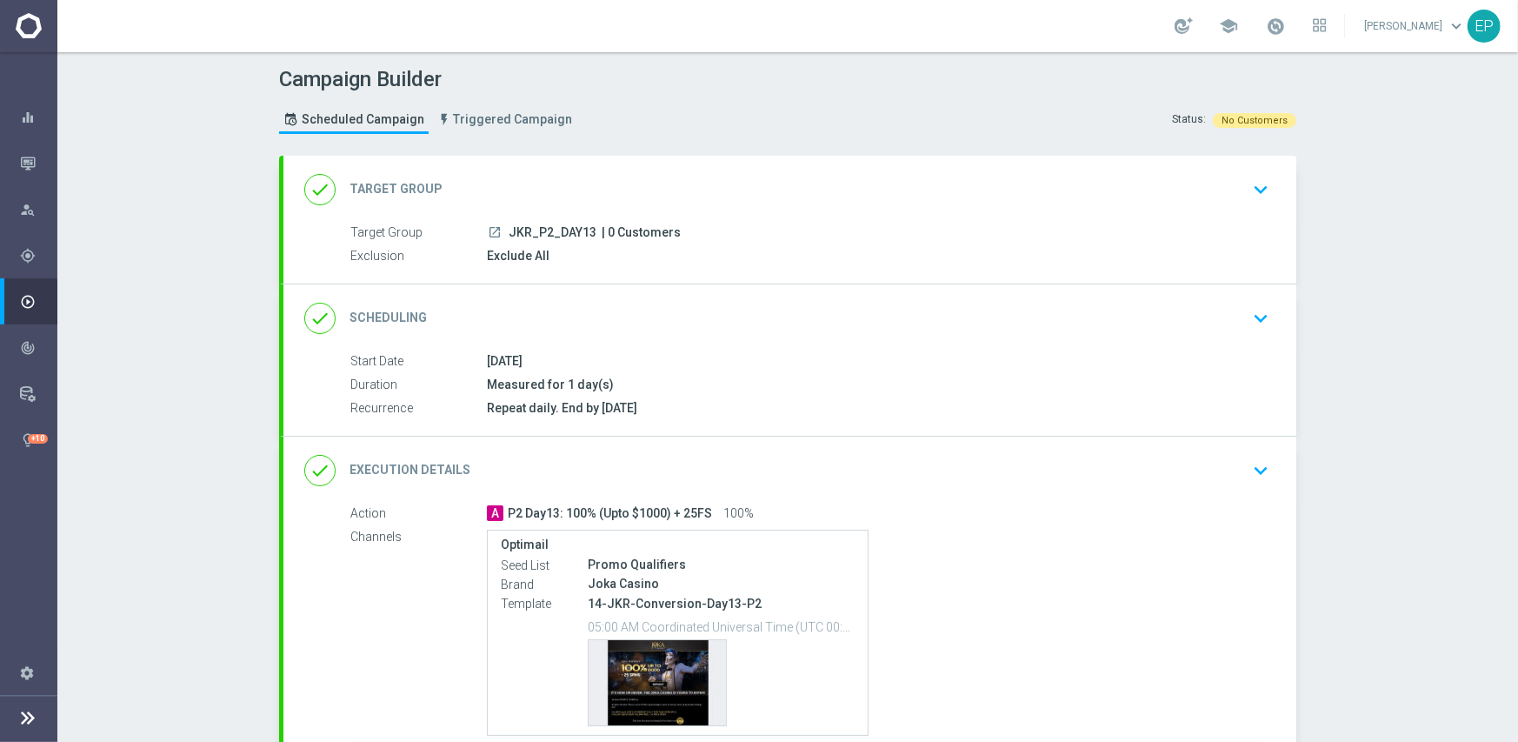
click at [704, 314] on div "done Scheduling keyboard_arrow_down" at bounding box center [789, 318] width 971 height 33
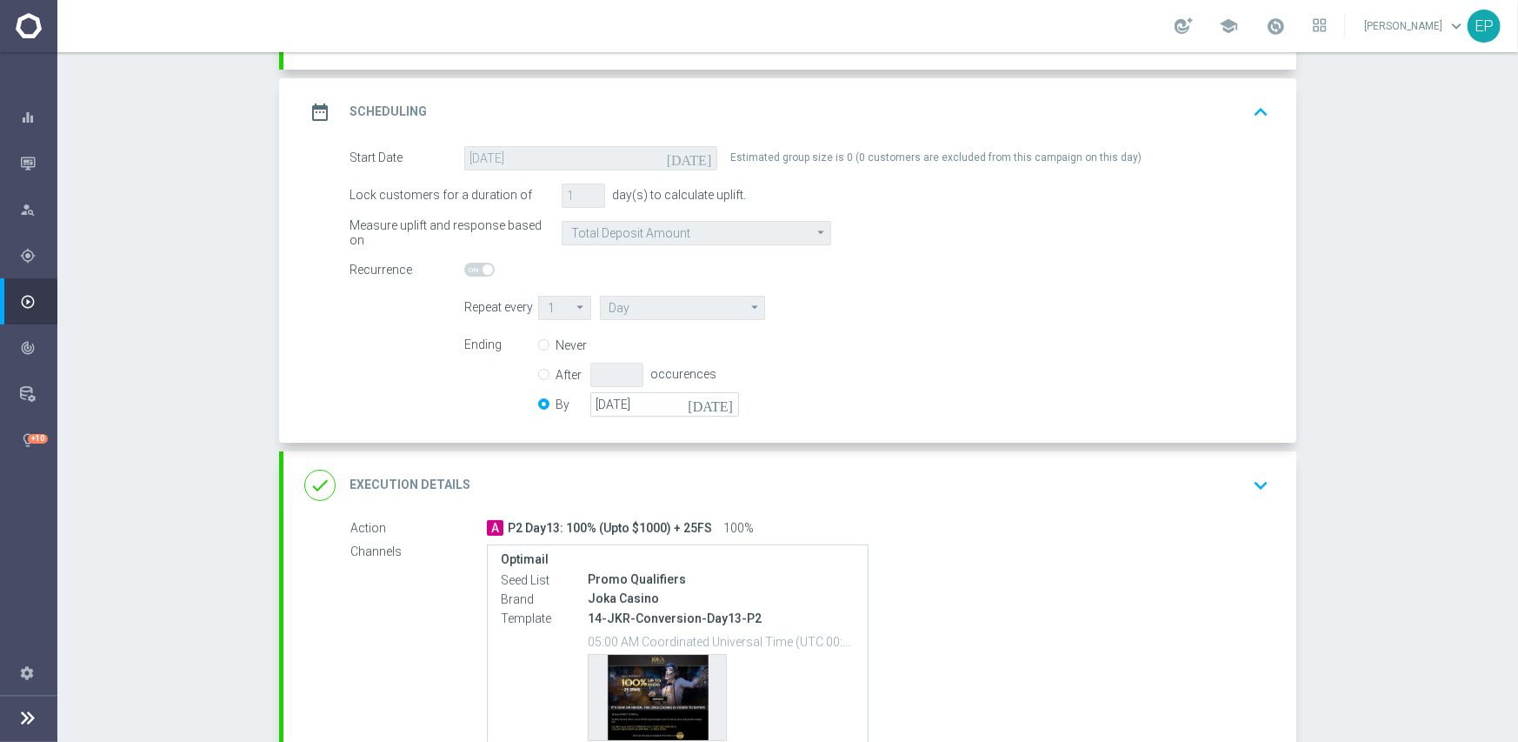
scroll to position [261, 0]
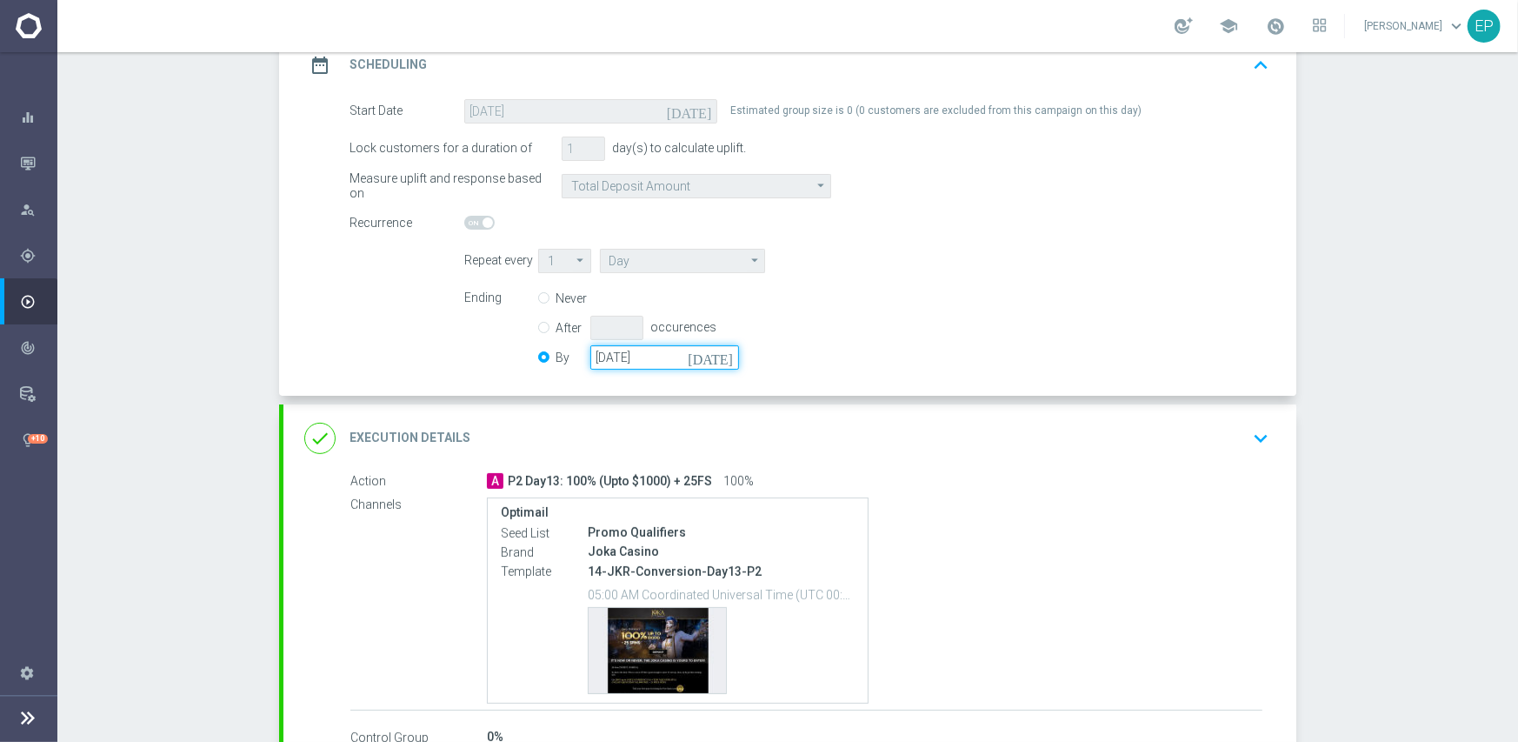
drag, startPoint x: 660, startPoint y: 356, endPoint x: 565, endPoint y: 356, distance: 94.8
click at [565, 356] on div "By [DATE] [DATE]" at bounding box center [649, 357] width 222 height 24
paste input "[DATE]"
type input "[DATE]"
click at [841, 424] on div "done Execution Details keyboard_arrow_down" at bounding box center [789, 438] width 971 height 33
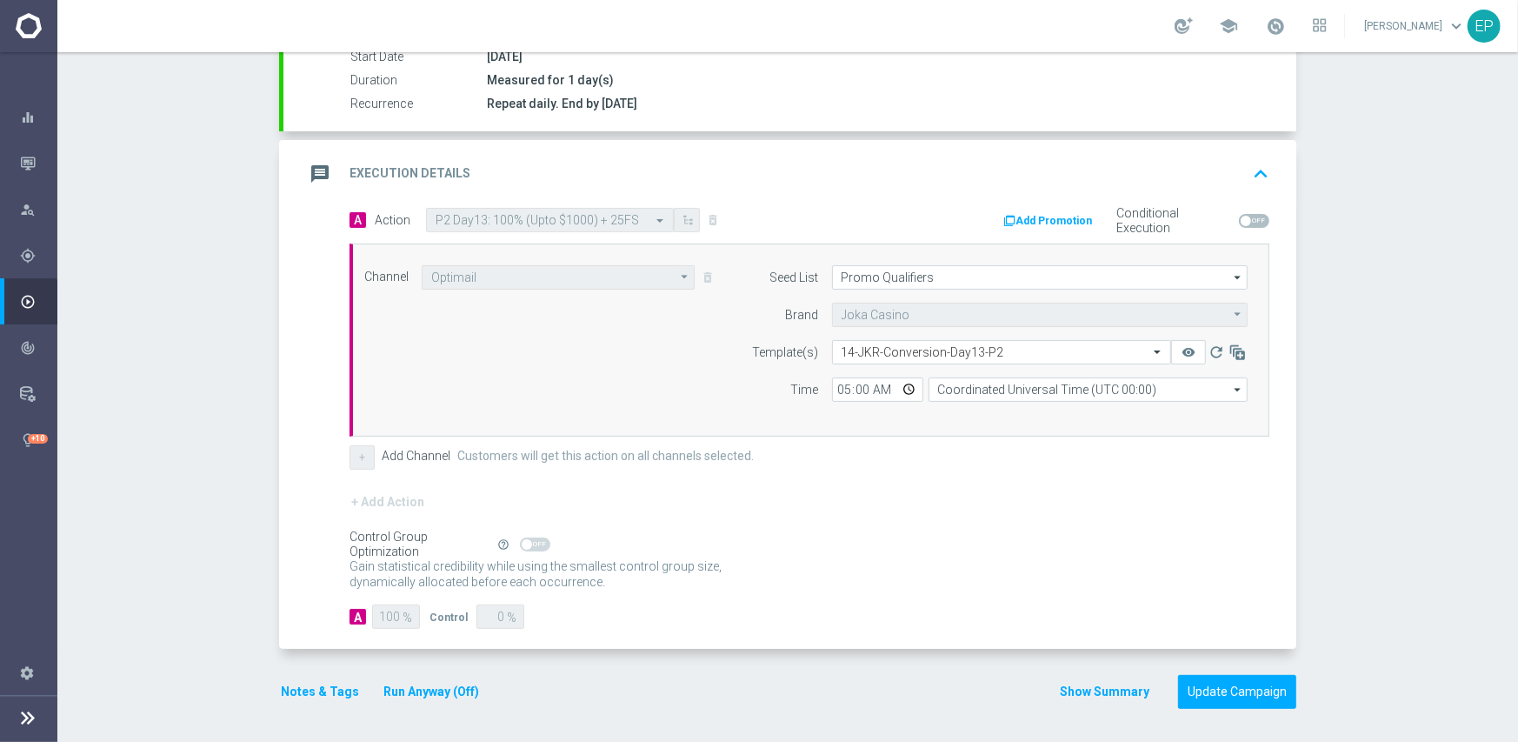
scroll to position [304, 0]
click at [1241, 693] on button "Update Campaign" at bounding box center [1237, 693] width 118 height 34
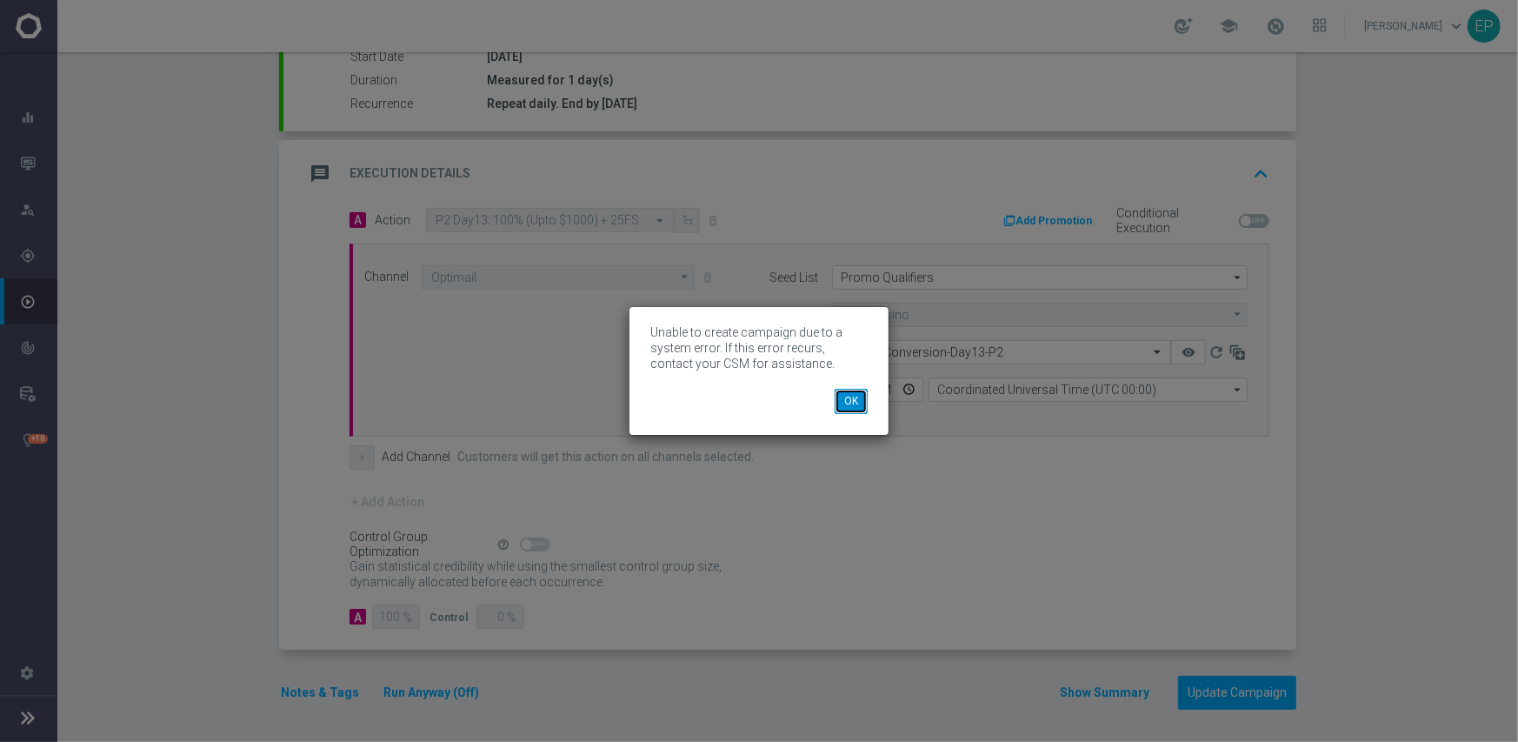
click at [849, 399] on button "OK" at bounding box center [851, 401] width 33 height 24
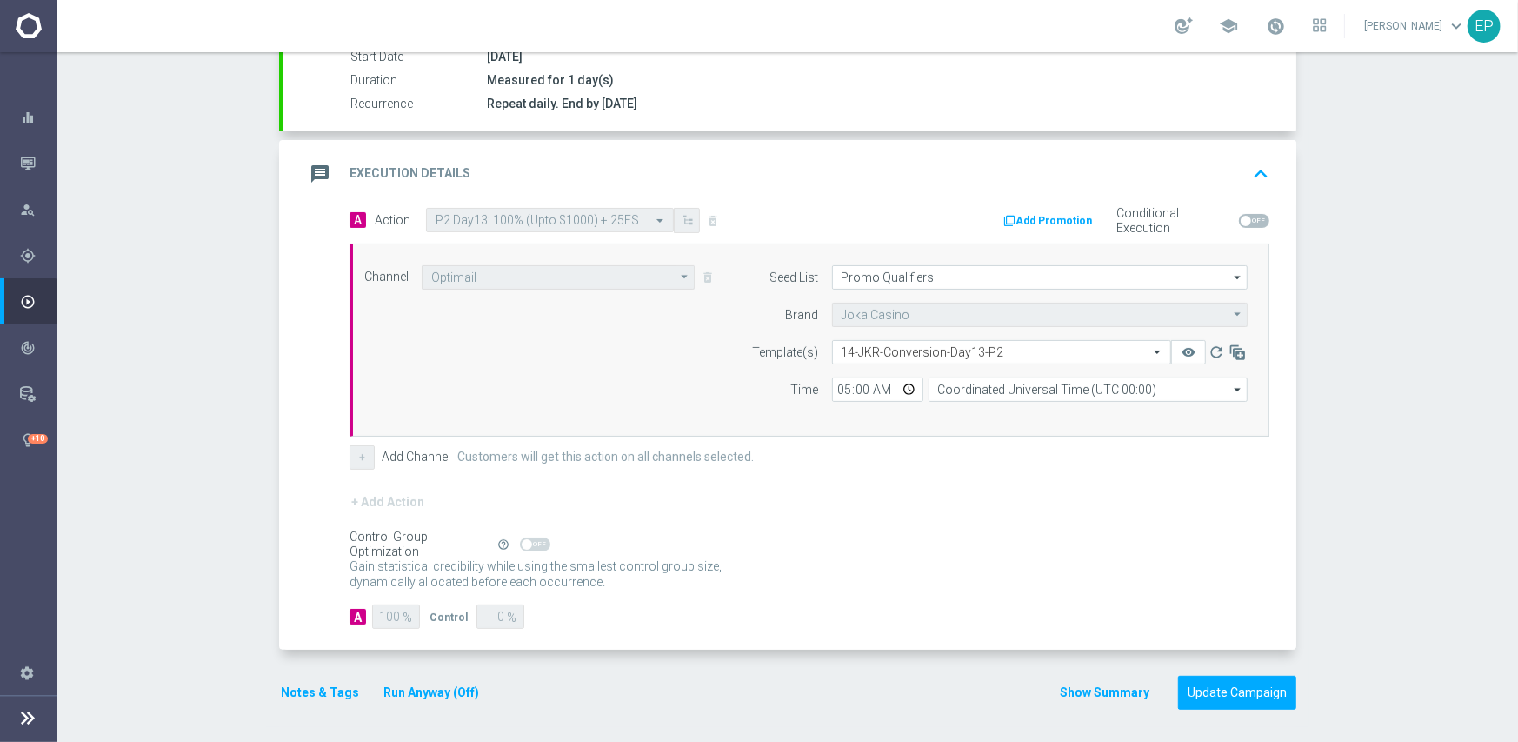
click at [965, 558] on div "Gain statistical credibility while using the smallest control group size, dynam…" at bounding box center [810, 575] width 920 height 42
click at [1241, 684] on button "Update Campaign" at bounding box center [1237, 693] width 118 height 34
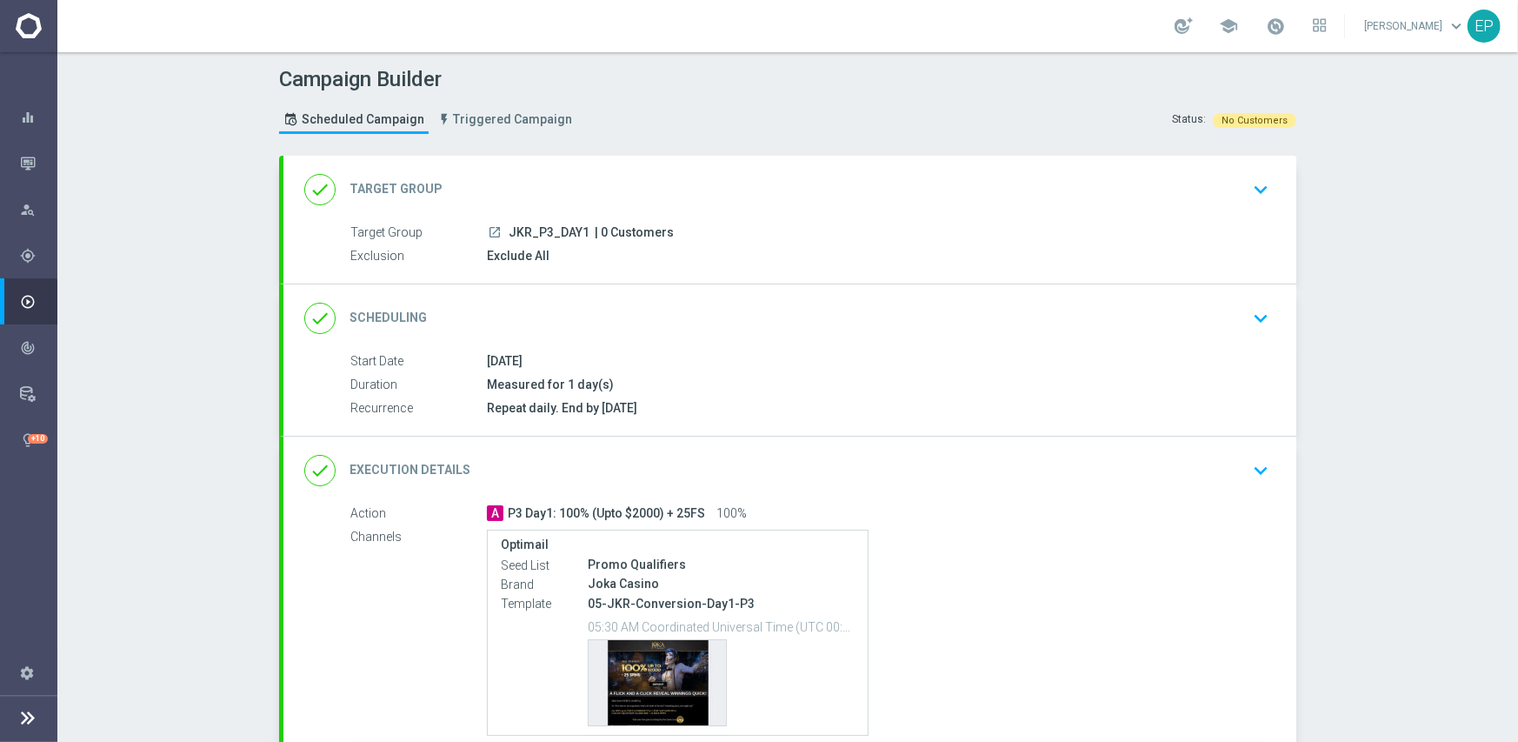
click at [698, 319] on div "done Scheduling keyboard_arrow_down" at bounding box center [789, 318] width 971 height 33
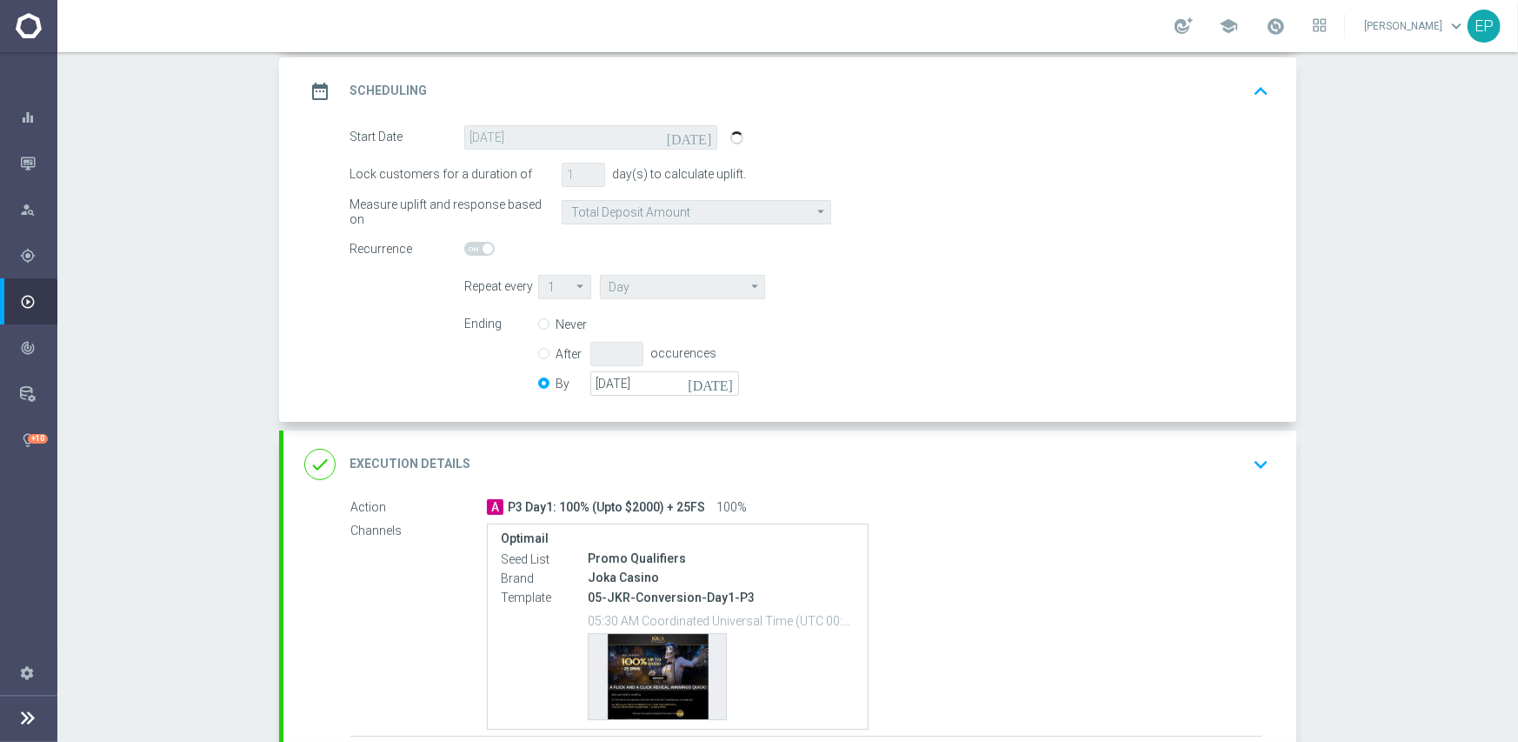
scroll to position [261, 0]
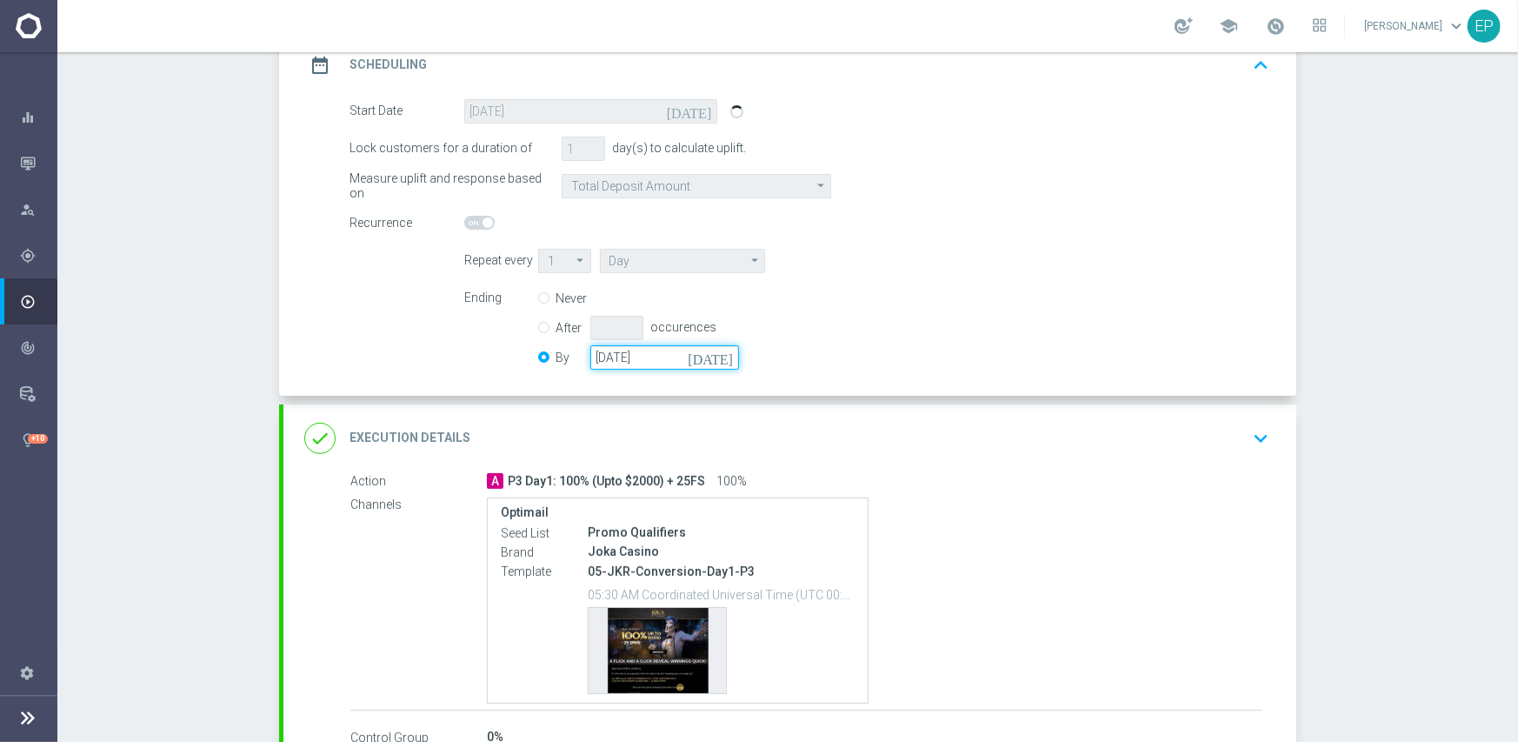
drag, startPoint x: 687, startPoint y: 358, endPoint x: 575, endPoint y: 349, distance: 112.6
click at [575, 349] on div "By [DATE] [DATE]" at bounding box center [649, 357] width 222 height 24
paste input "[DATE]"
type input "[DATE]"
click at [920, 433] on div "done Execution Details keyboard_arrow_down" at bounding box center [789, 438] width 971 height 33
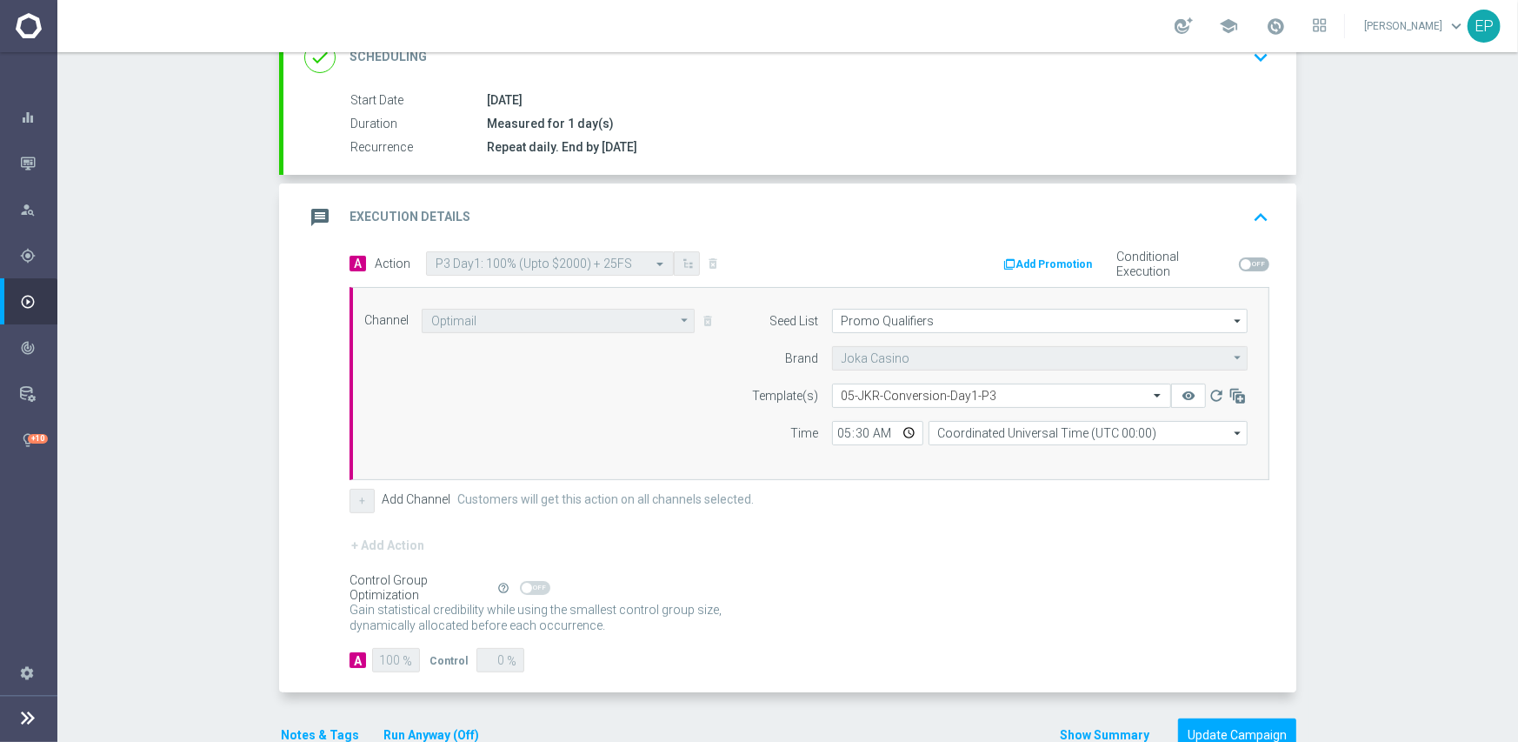
scroll to position [304, 0]
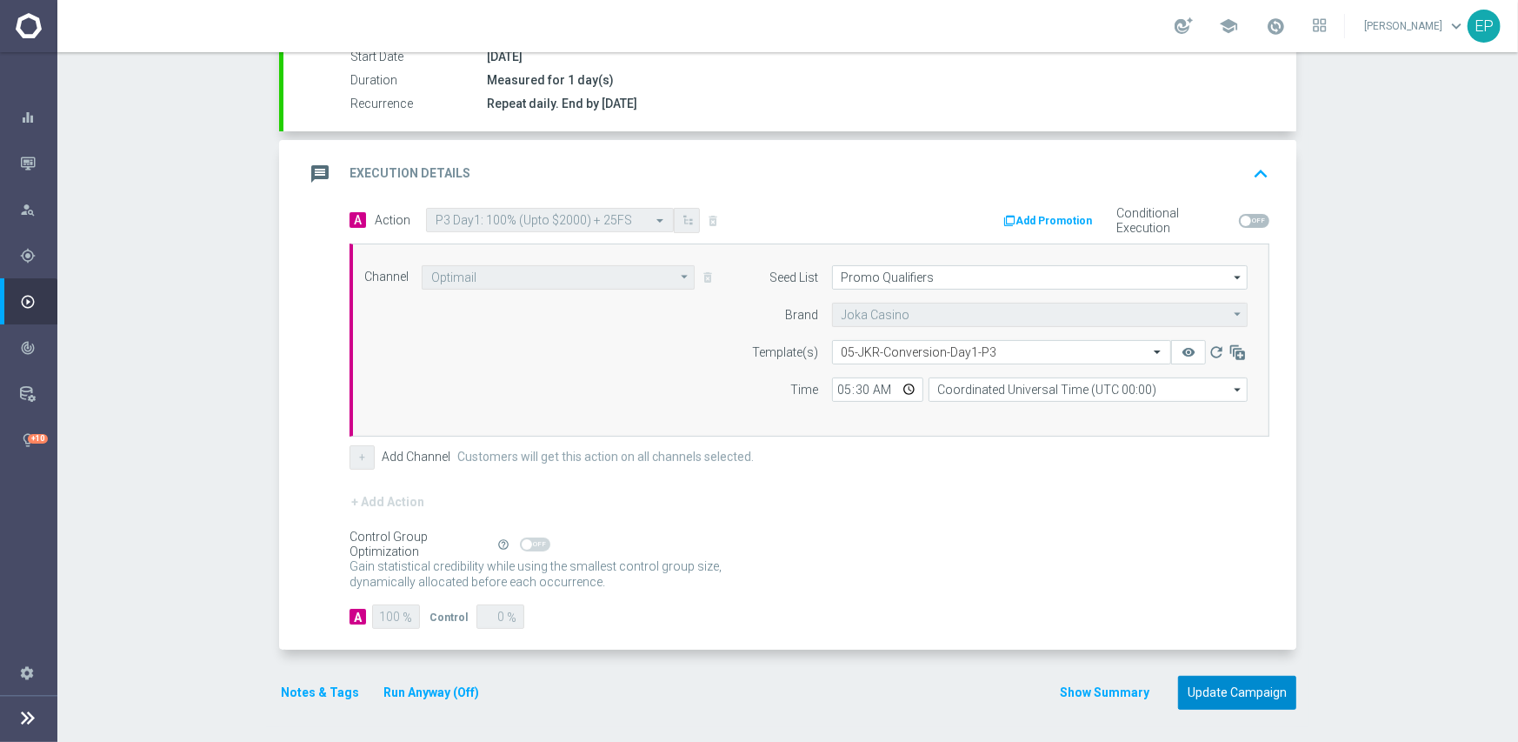
click at [1221, 695] on button "Update Campaign" at bounding box center [1237, 693] width 118 height 34
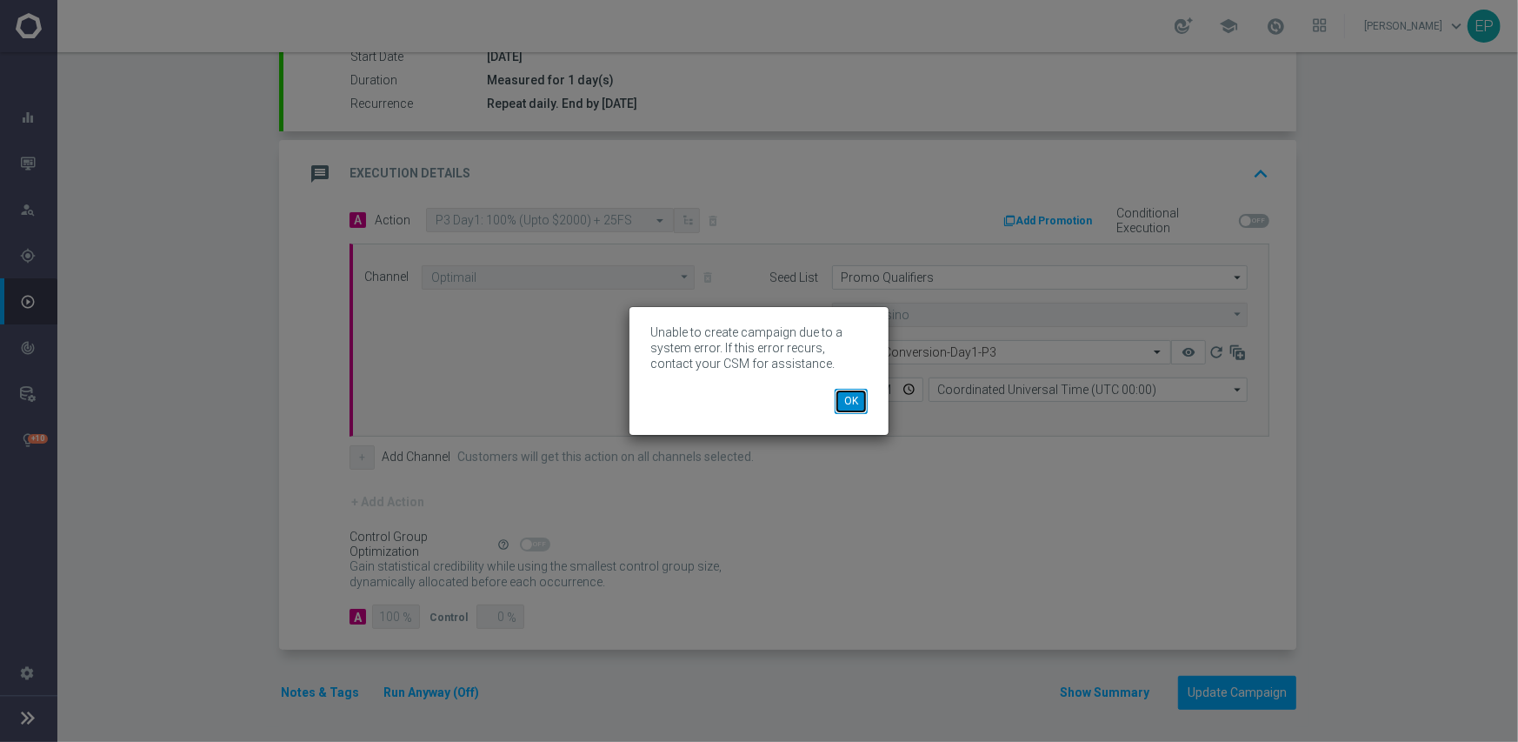
click at [849, 399] on button "OK" at bounding box center [851, 401] width 33 height 24
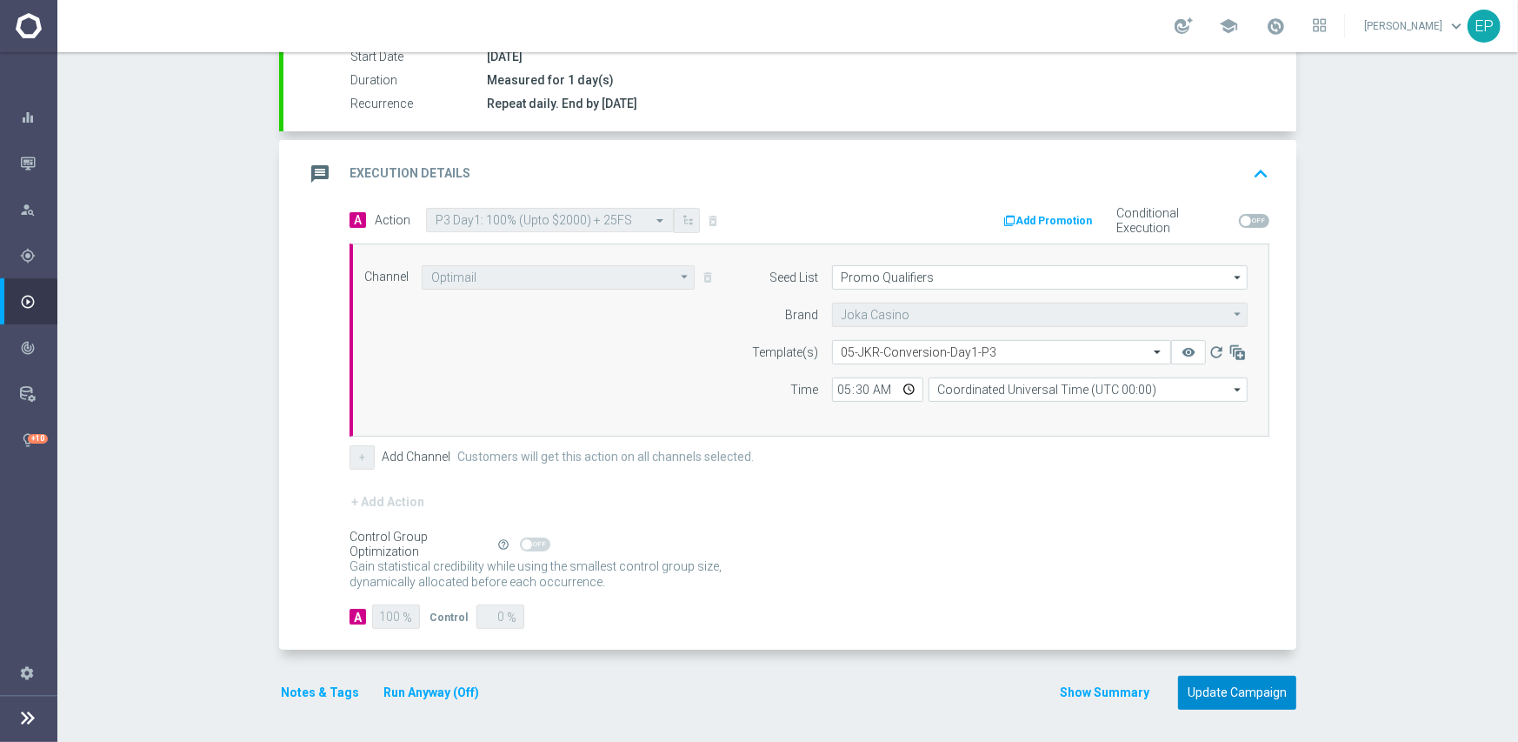
click at [1235, 691] on button "Update Campaign" at bounding box center [1237, 693] width 118 height 34
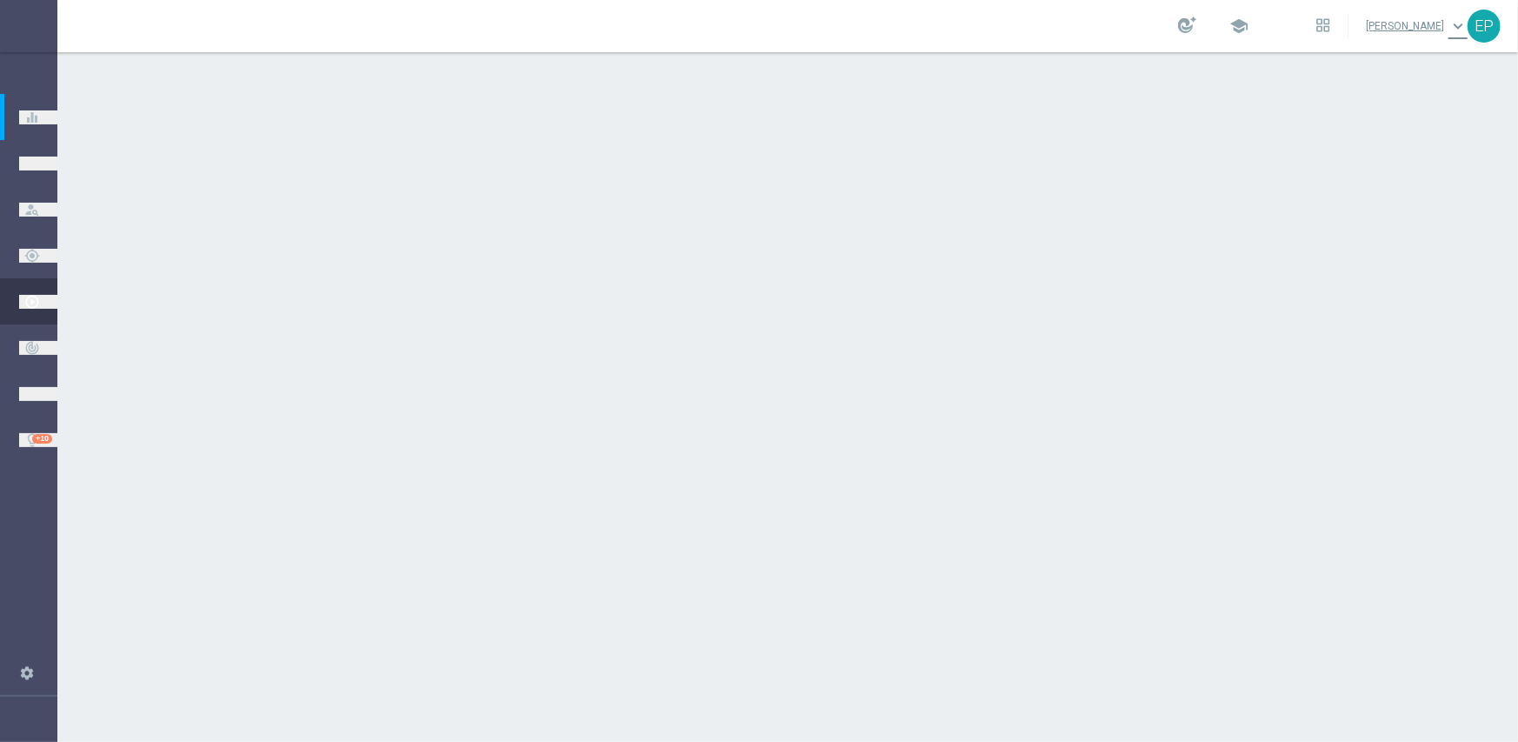
click at [692, 296] on div "done Scheduling keyboard_arrow_down" at bounding box center [789, 318] width 1013 height 68
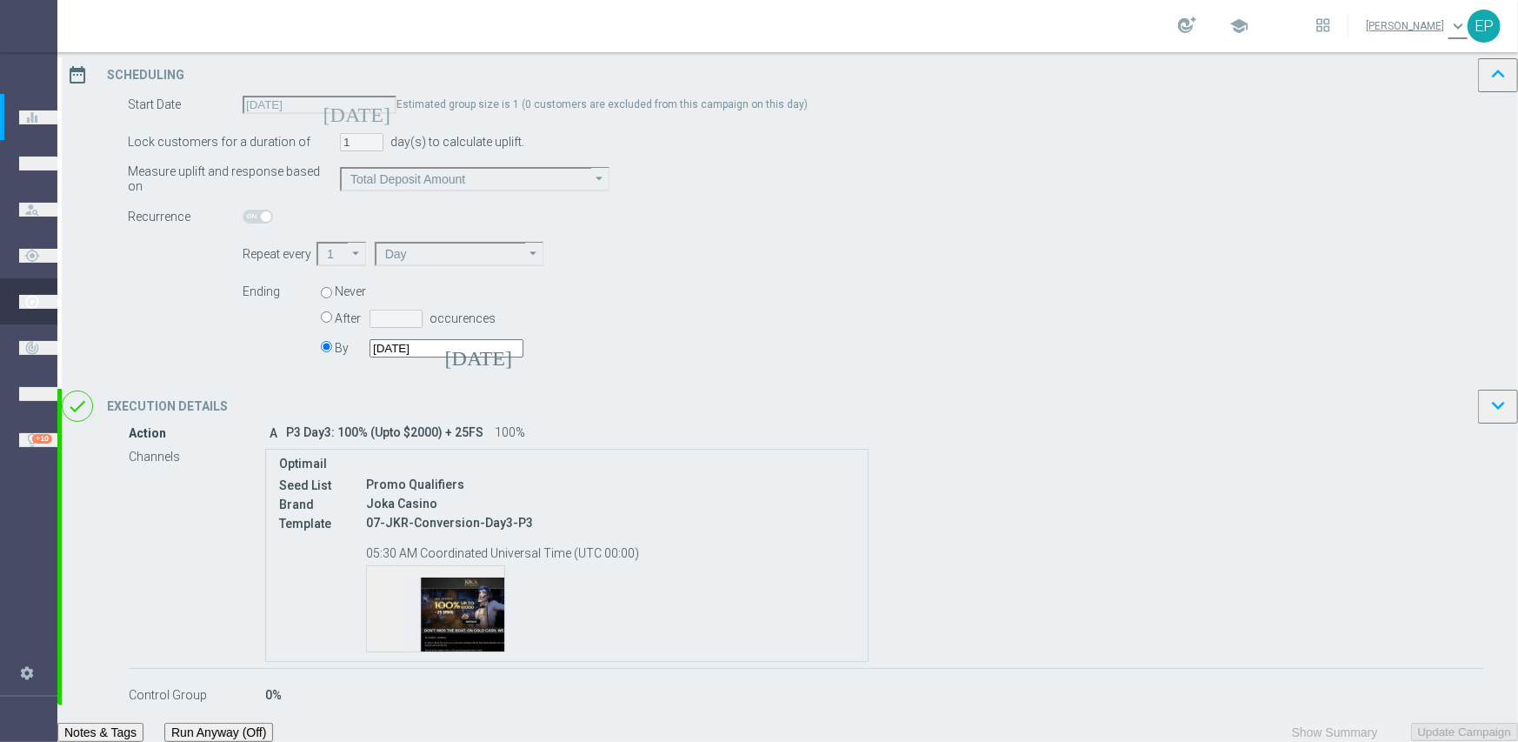
scroll to position [376, 0]
drag, startPoint x: 677, startPoint y: 239, endPoint x: 550, endPoint y: 242, distance: 127.0
click at [550, 242] on div "By [DATE] [DATE]" at bounding box center [649, 242] width 222 height 24
paste input "[DATE]"
type input "[DATE]"
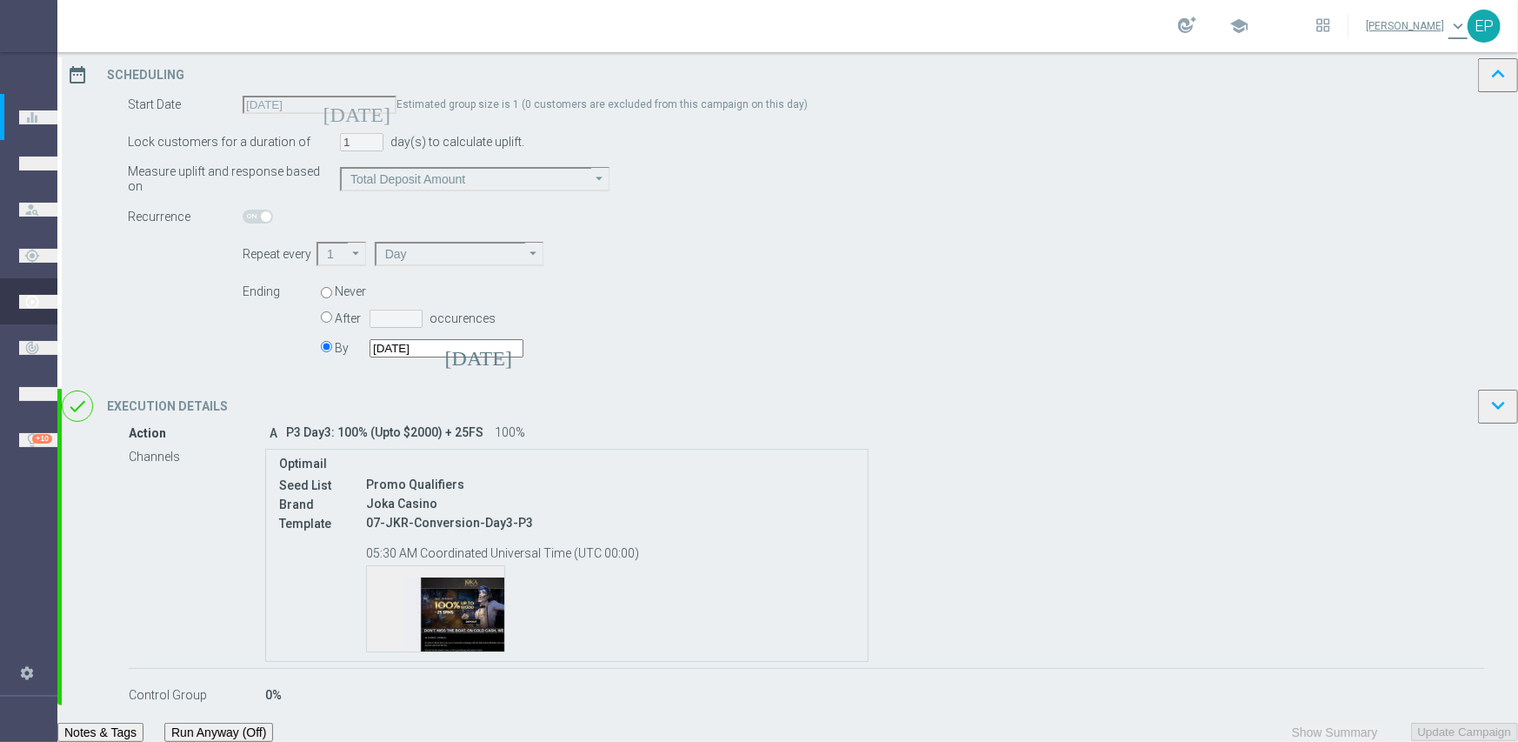
click at [873, 306] on div "done Execution Details keyboard_arrow_down" at bounding box center [789, 322] width 971 height 33
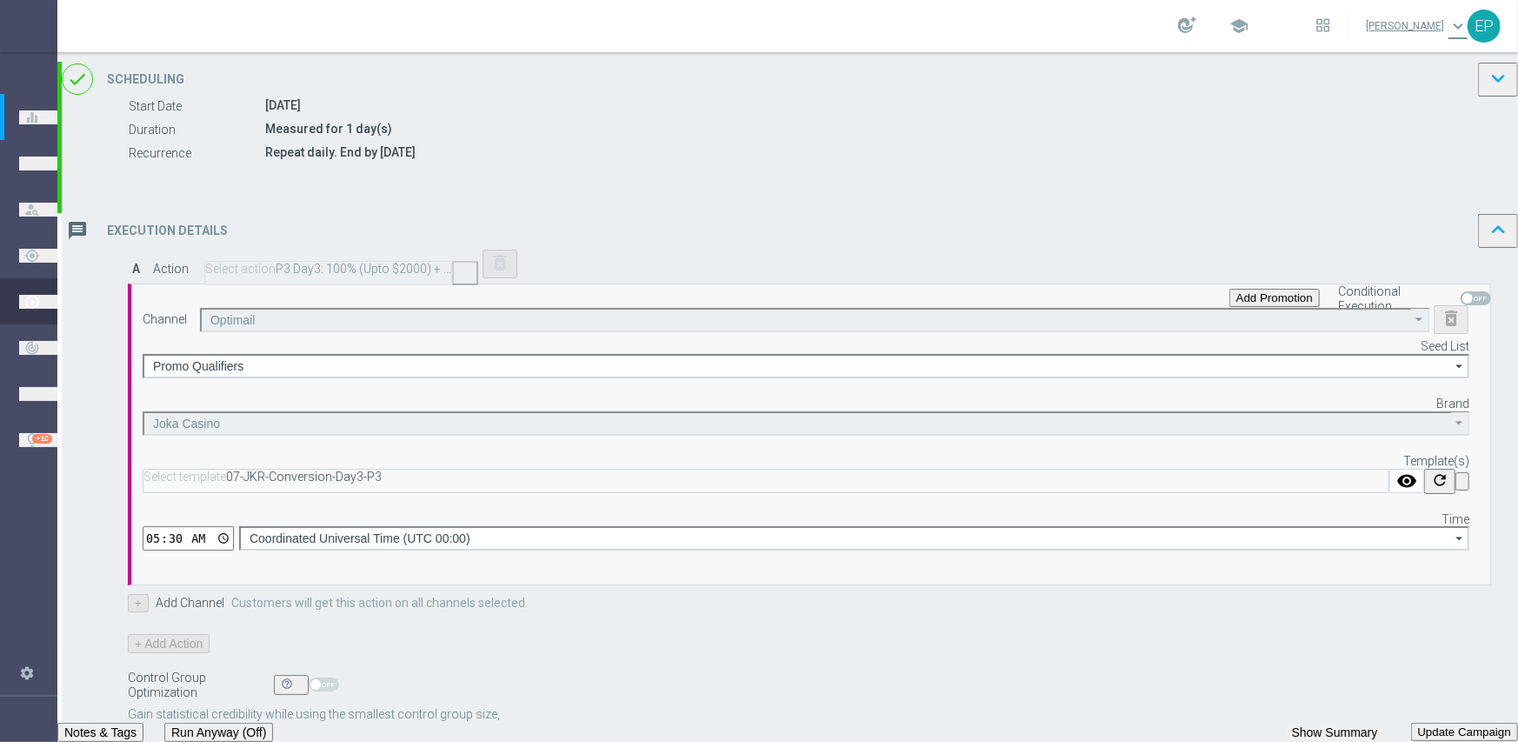
scroll to position [304, 0]
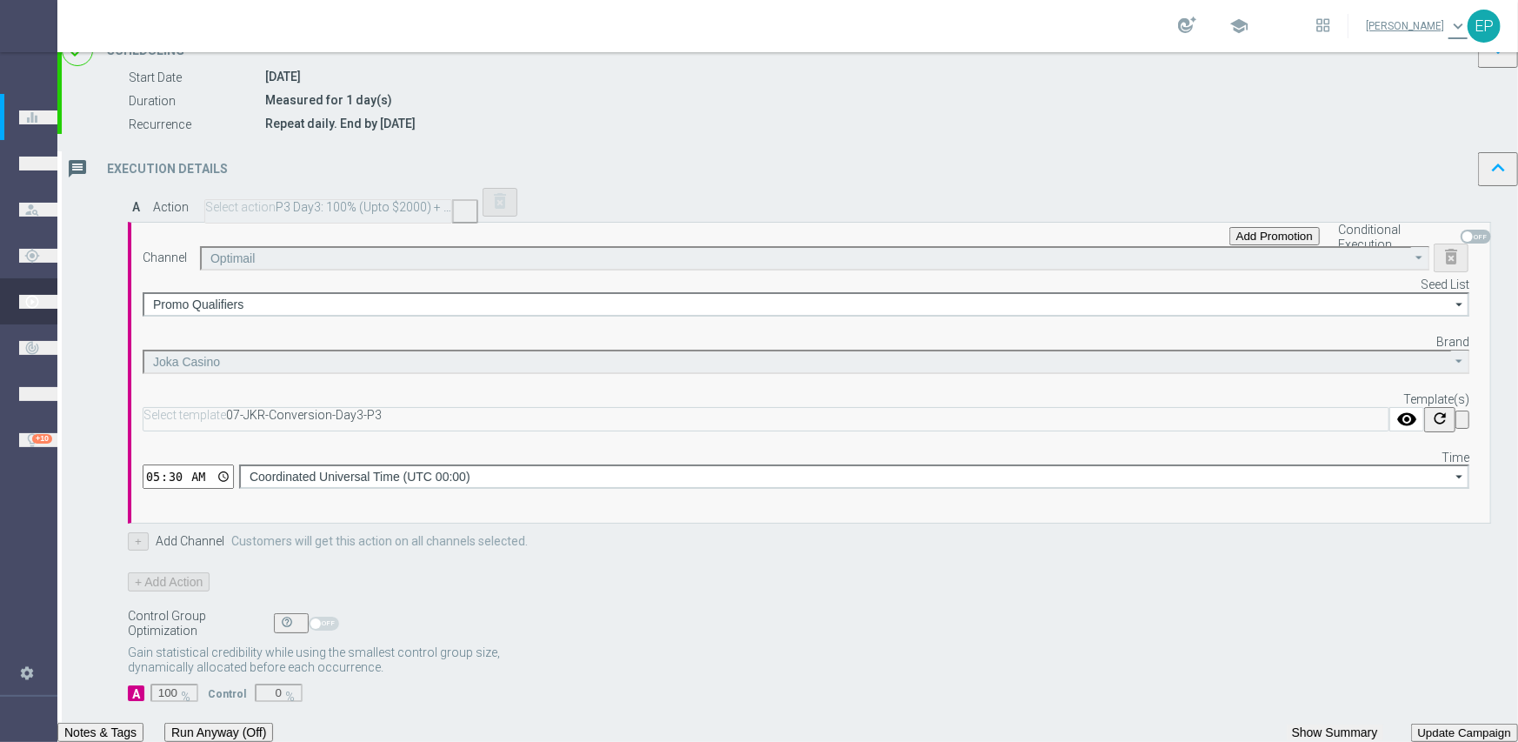
click at [1212, 684] on button "Update Campaign" at bounding box center [1237, 693] width 118 height 34
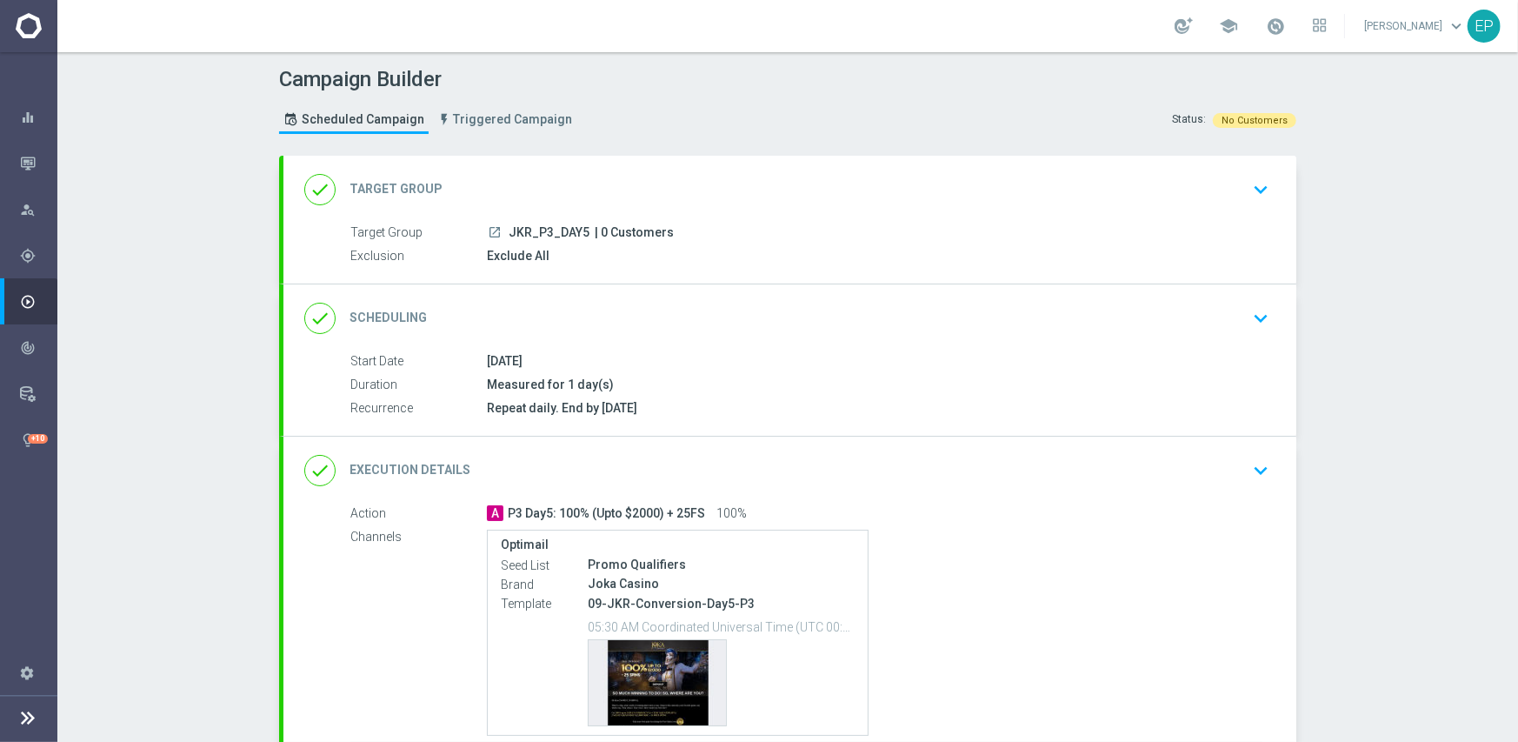
drag, startPoint x: 753, startPoint y: 300, endPoint x: 843, endPoint y: 316, distance: 90.9
click at [752, 302] on div "done Scheduling keyboard_arrow_down" at bounding box center [789, 318] width 971 height 33
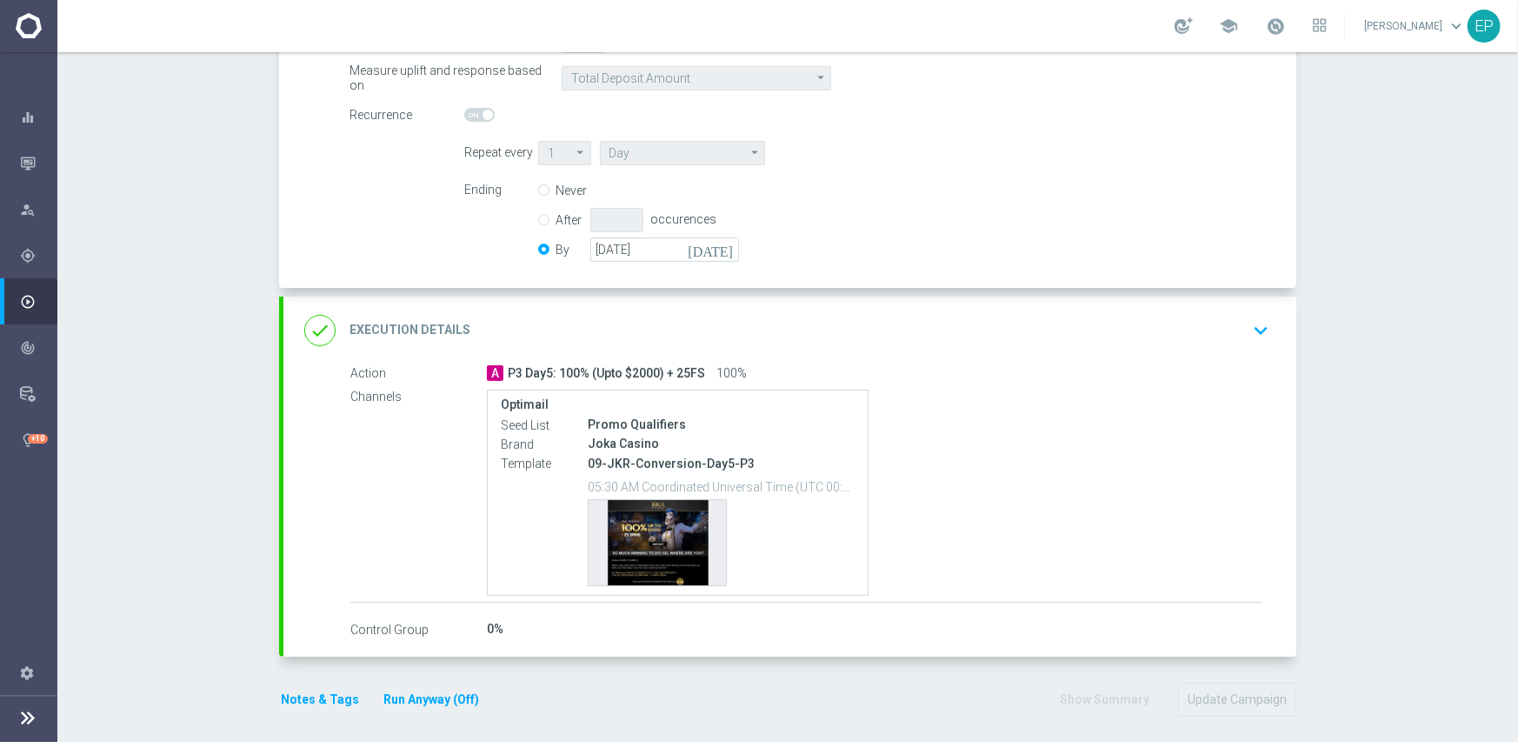
scroll to position [376, 0]
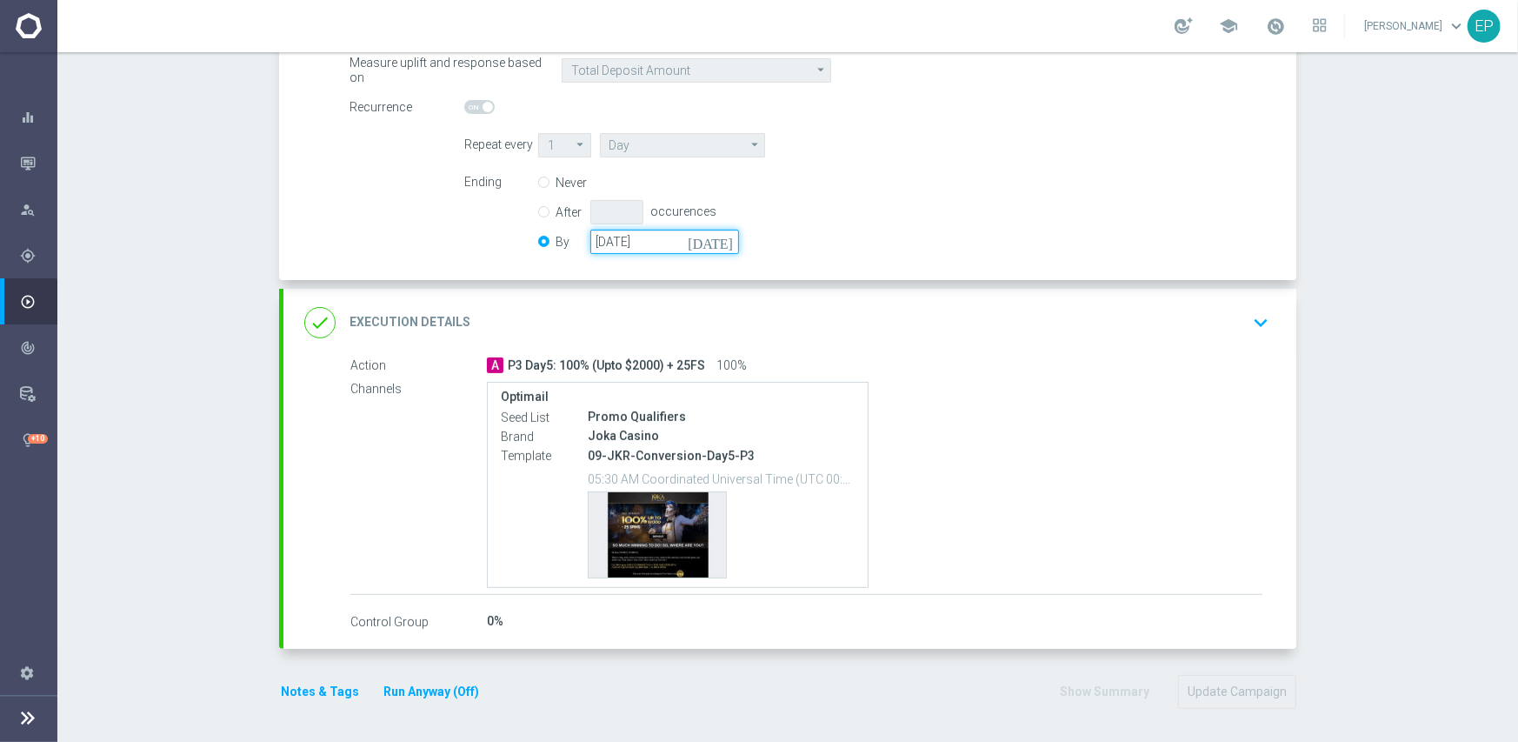
drag, startPoint x: 665, startPoint y: 243, endPoint x: 584, endPoint y: 233, distance: 81.5
click at [590, 234] on input "[DATE]" at bounding box center [664, 242] width 149 height 24
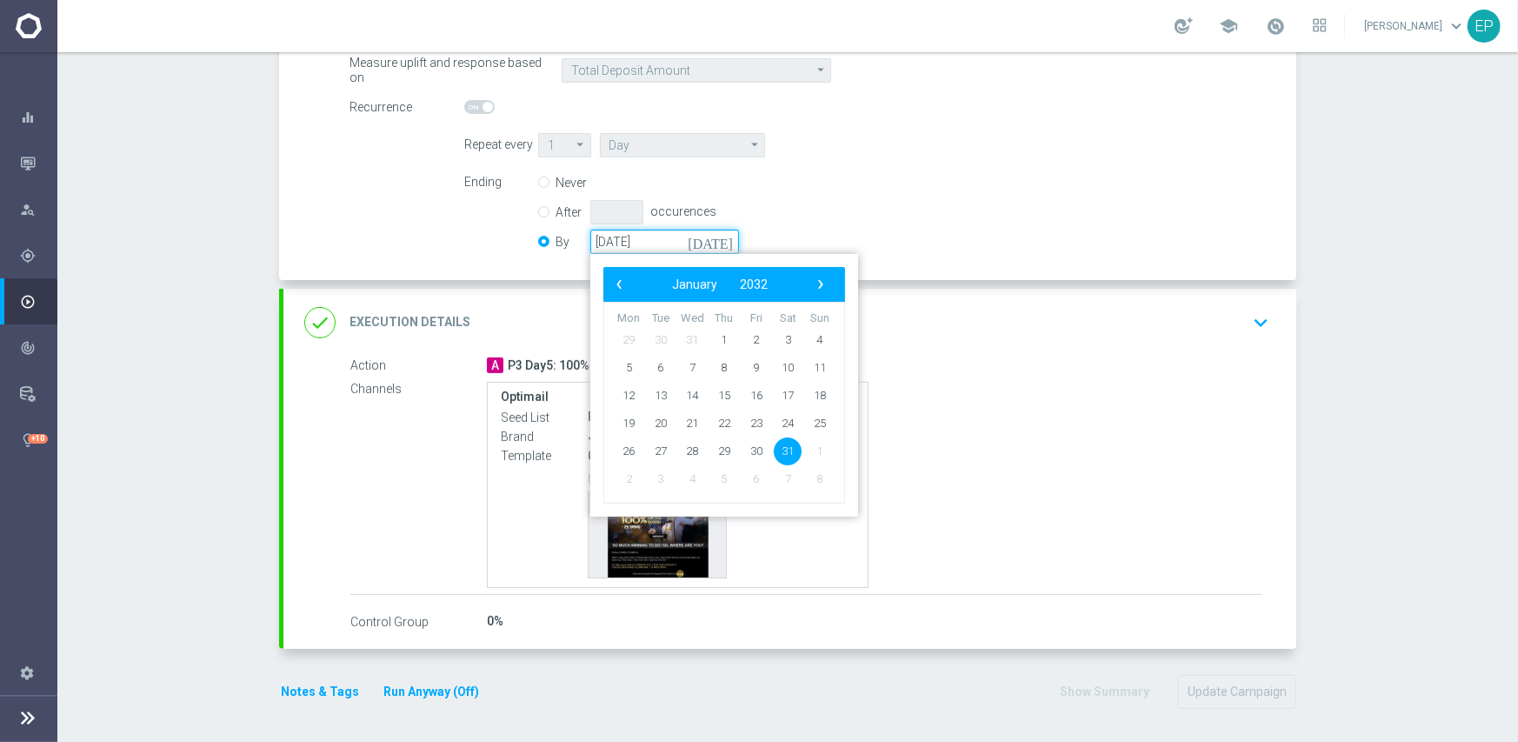
paste input "[DATE]"
type input "[DATE]"
click at [1158, 336] on div "done Execution Details keyboard_arrow_down" at bounding box center [789, 322] width 971 height 33
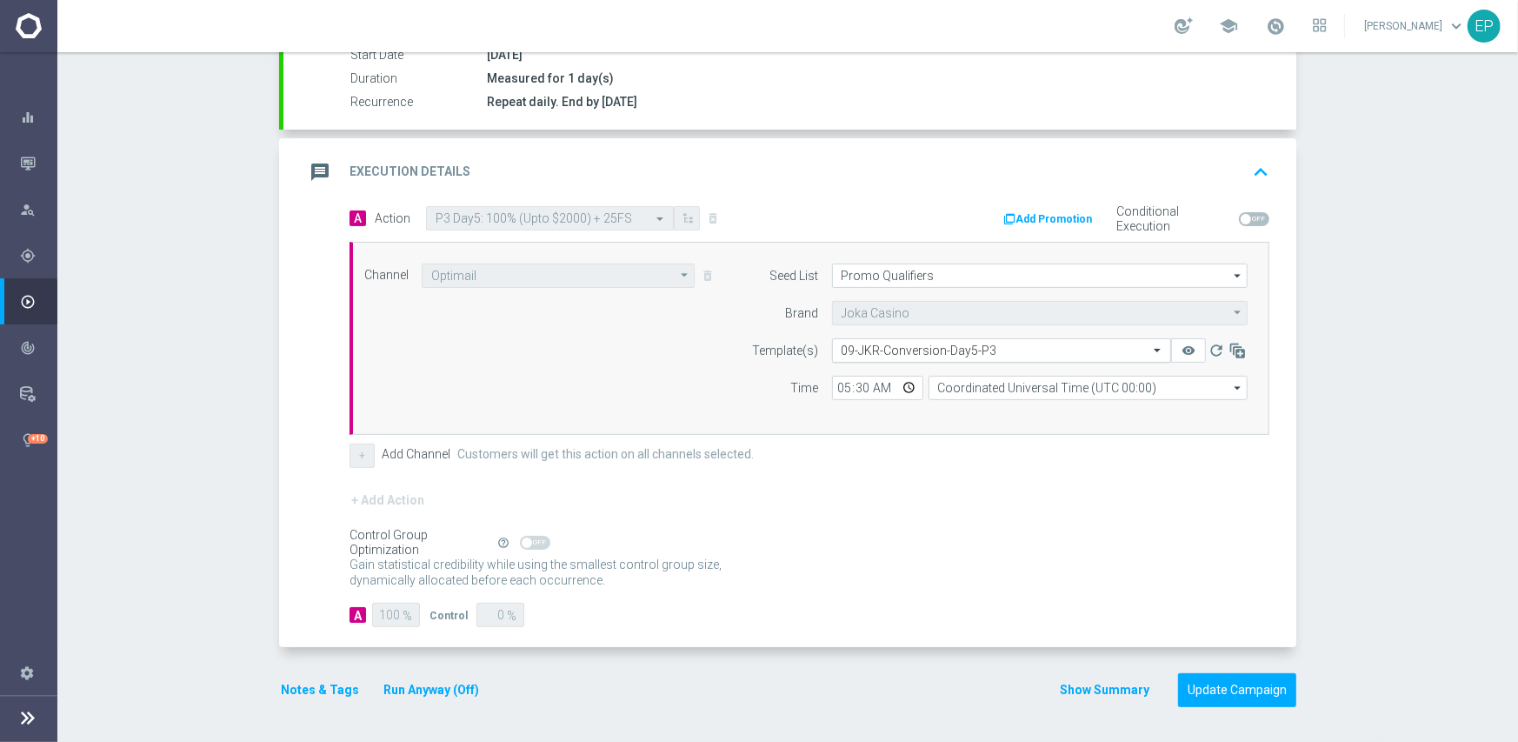
scroll to position [304, 0]
click at [1198, 695] on button "Update Campaign" at bounding box center [1237, 693] width 118 height 34
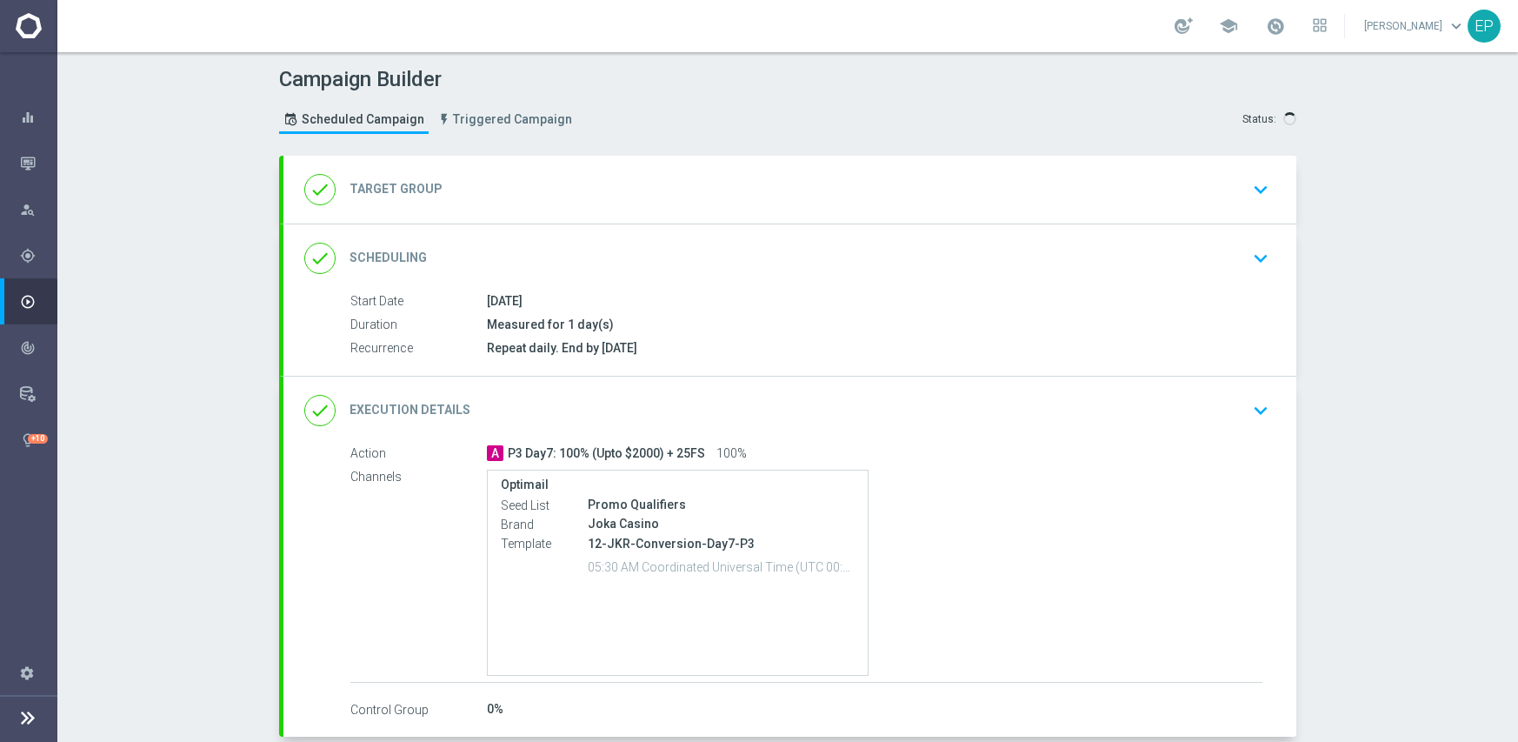
type input "JKR_P3_DAY7"
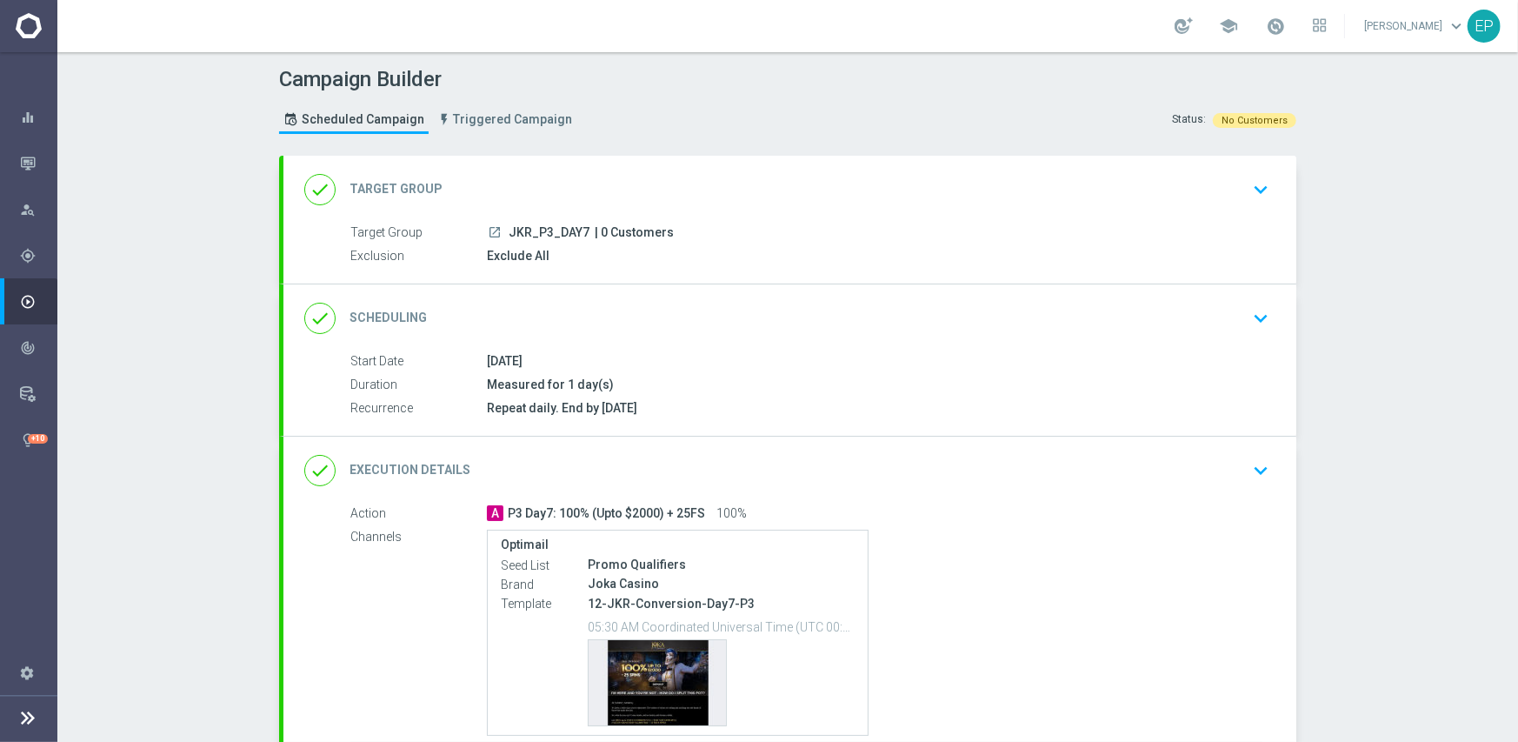
click at [728, 336] on div "done Scheduling keyboard_arrow_down" at bounding box center [789, 318] width 1013 height 68
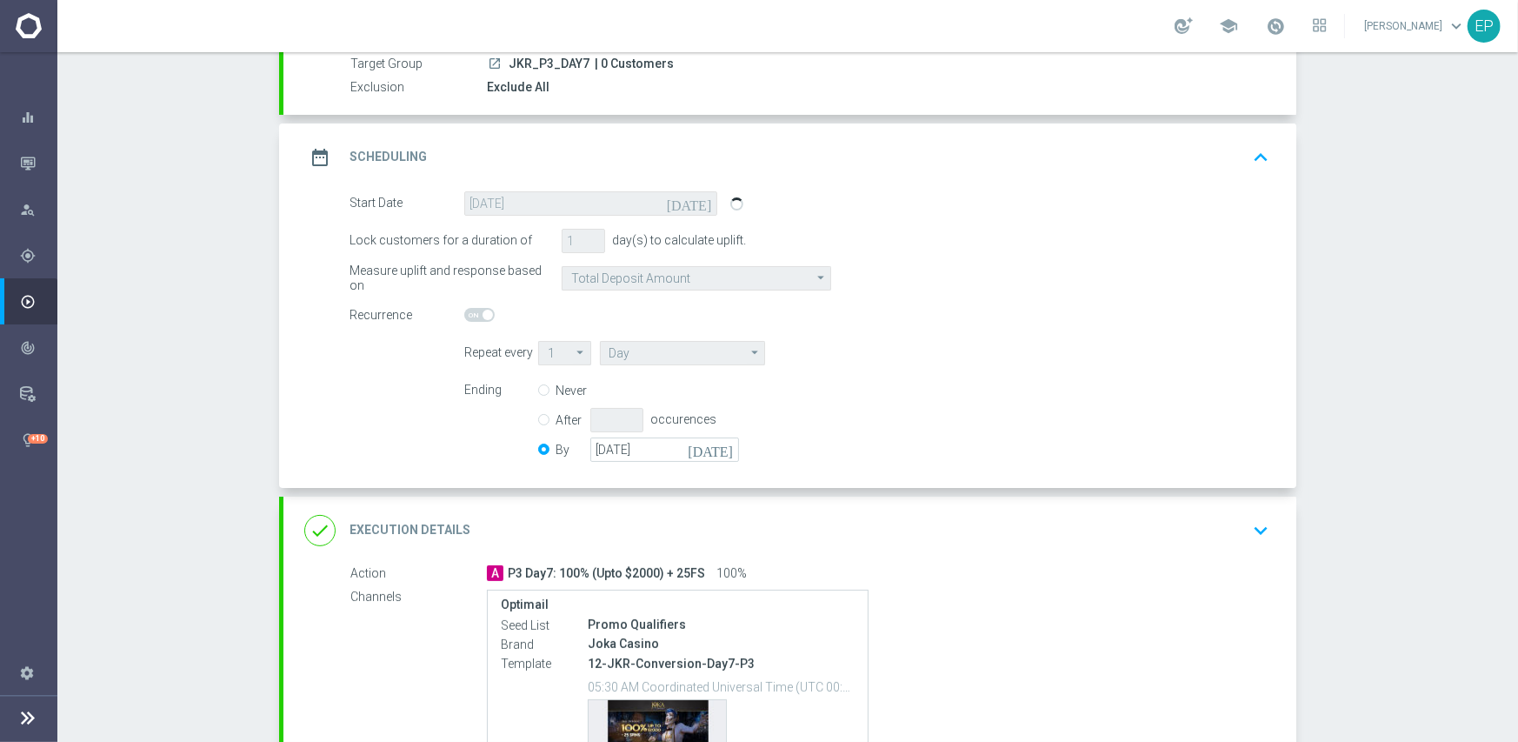
scroll to position [174, 0]
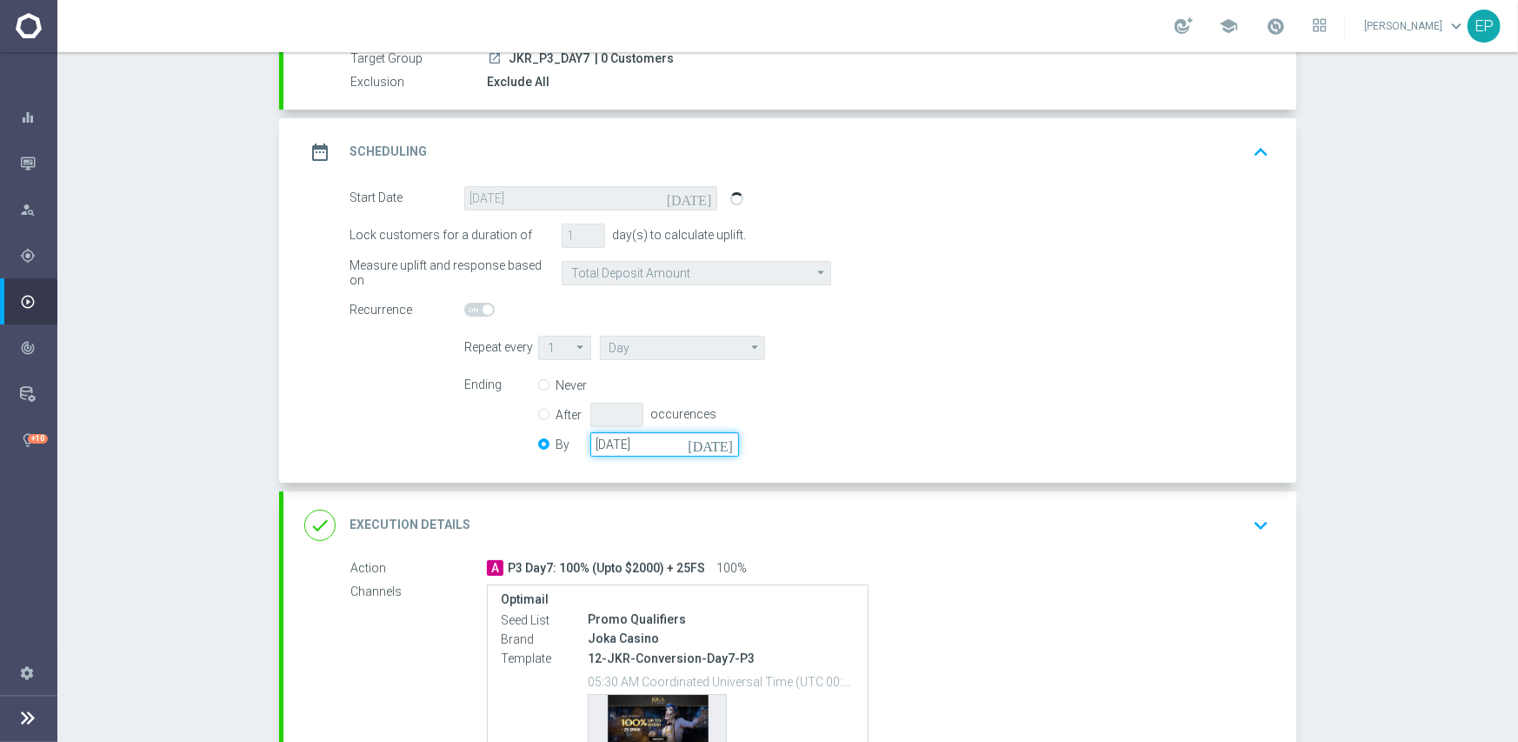
drag, startPoint x: 669, startPoint y: 441, endPoint x: 617, endPoint y: 447, distance: 51.7
click at [560, 450] on div "By [DATE] [DATE]" at bounding box center [649, 444] width 222 height 24
paste input "[DATE]"
type input "[DATE]"
click at [953, 399] on div "Ending Never After occurences By [DATE] [DATE]" at bounding box center [866, 417] width 831 height 89
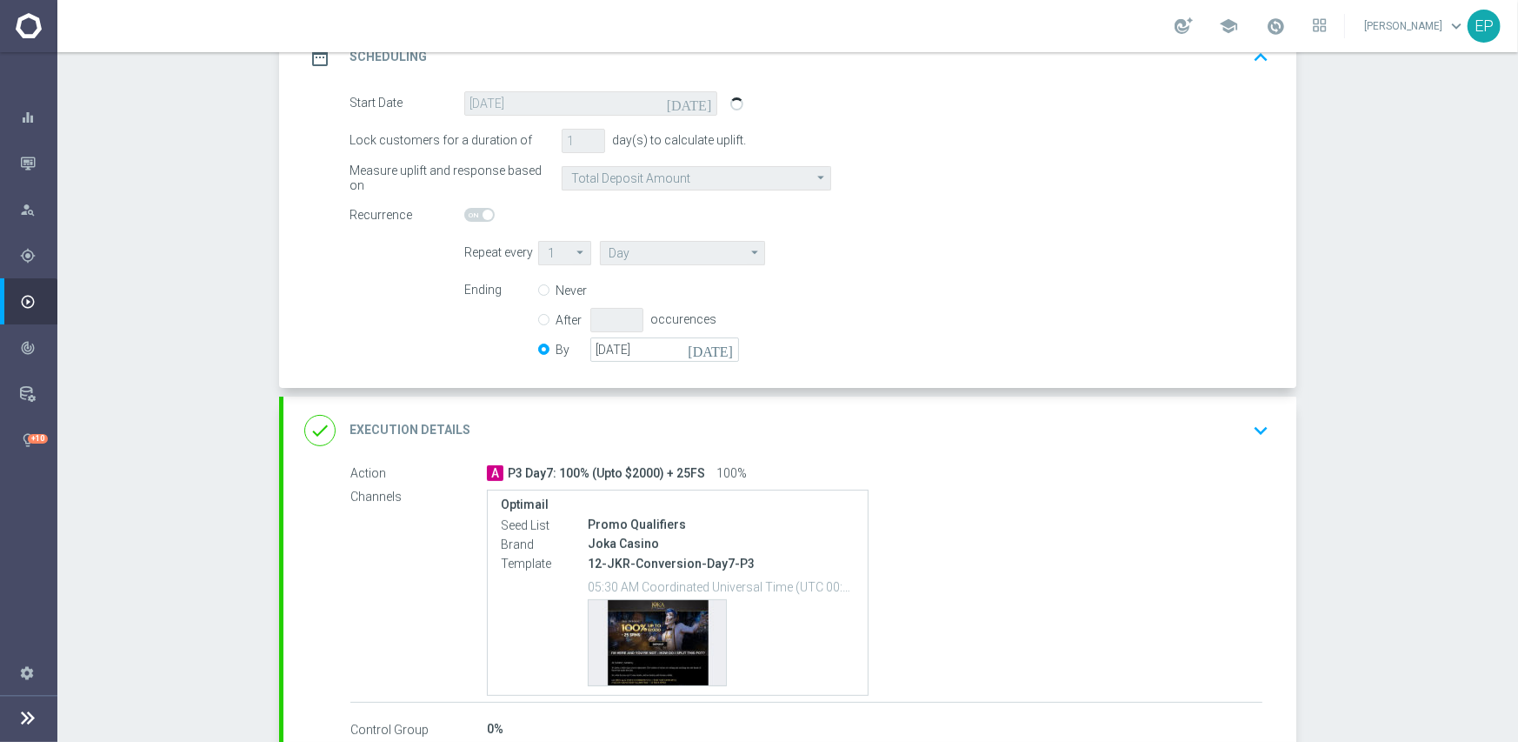
scroll to position [376, 0]
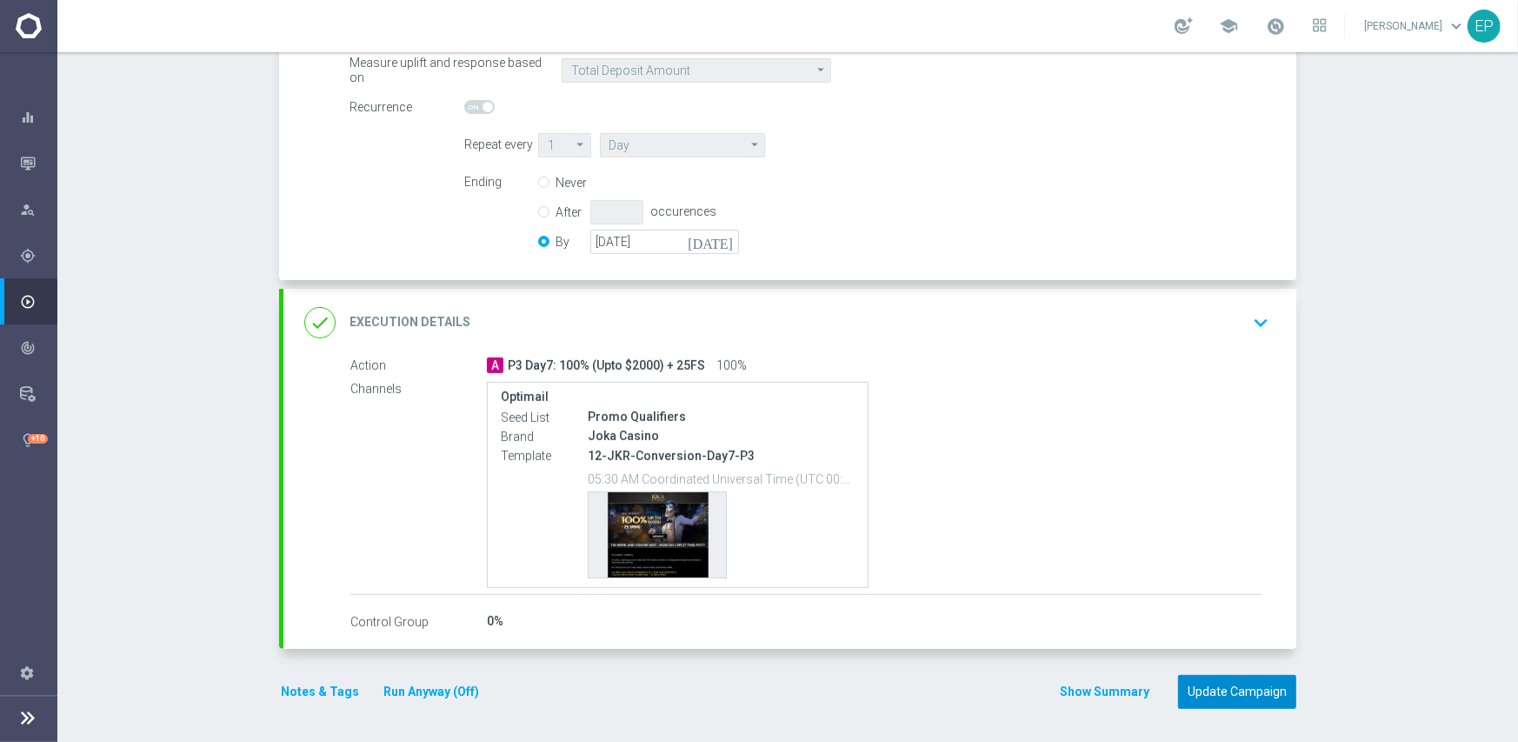
drag, startPoint x: 1231, startPoint y: 681, endPoint x: 1227, endPoint y: 663, distance: 18.8
click at [1232, 682] on button "Update Campaign" at bounding box center [1237, 692] width 118 height 34
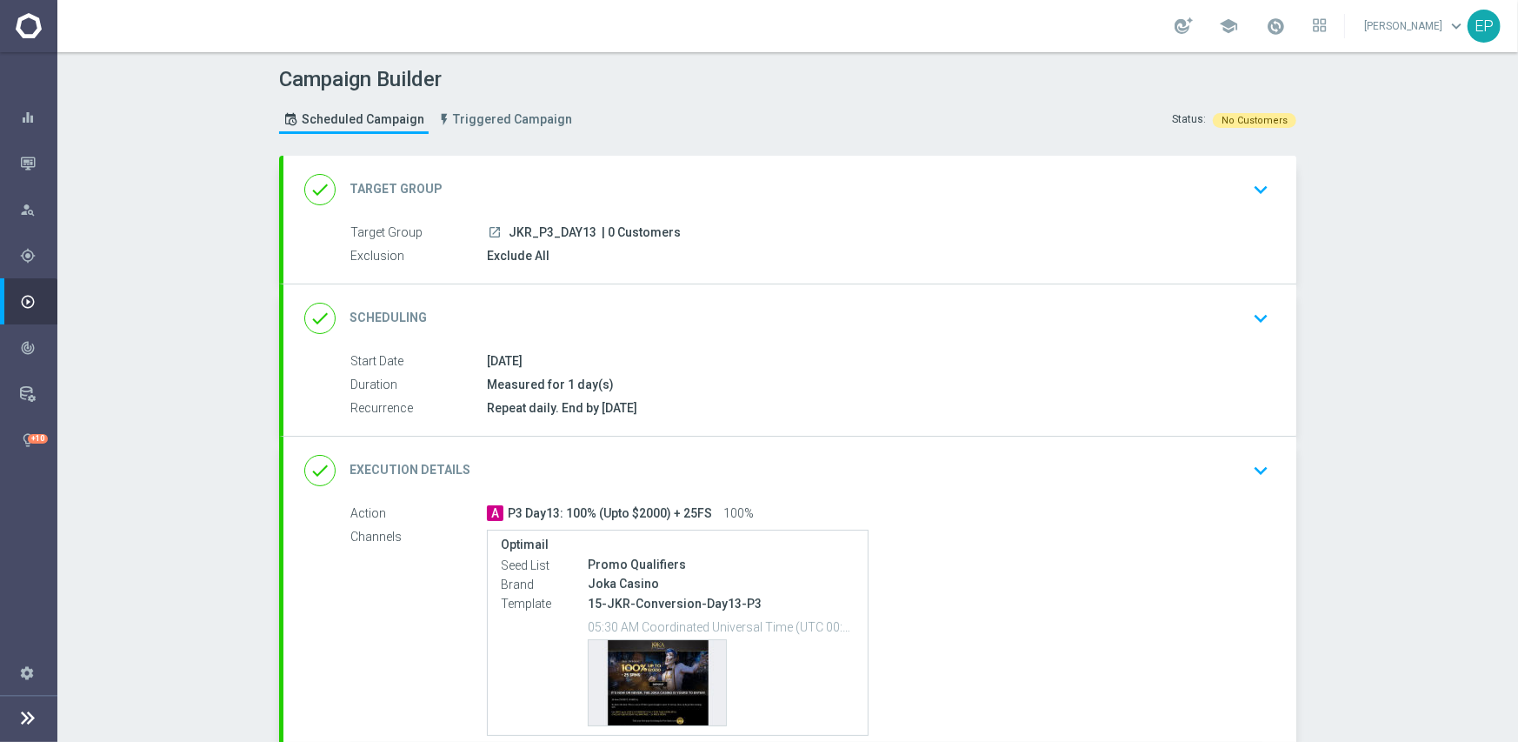
click at [827, 305] on div "done Scheduling keyboard_arrow_down" at bounding box center [789, 318] width 971 height 33
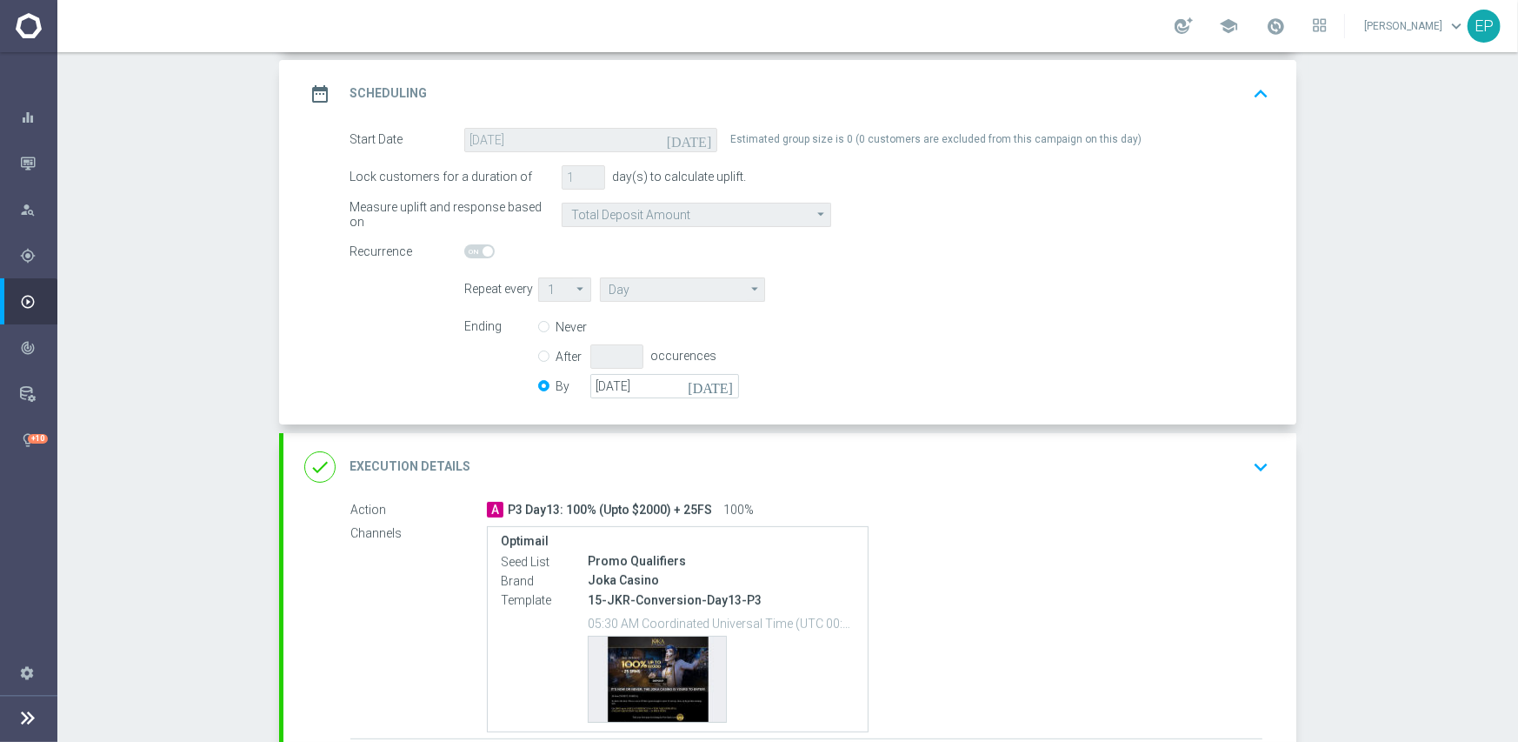
scroll to position [261, 0]
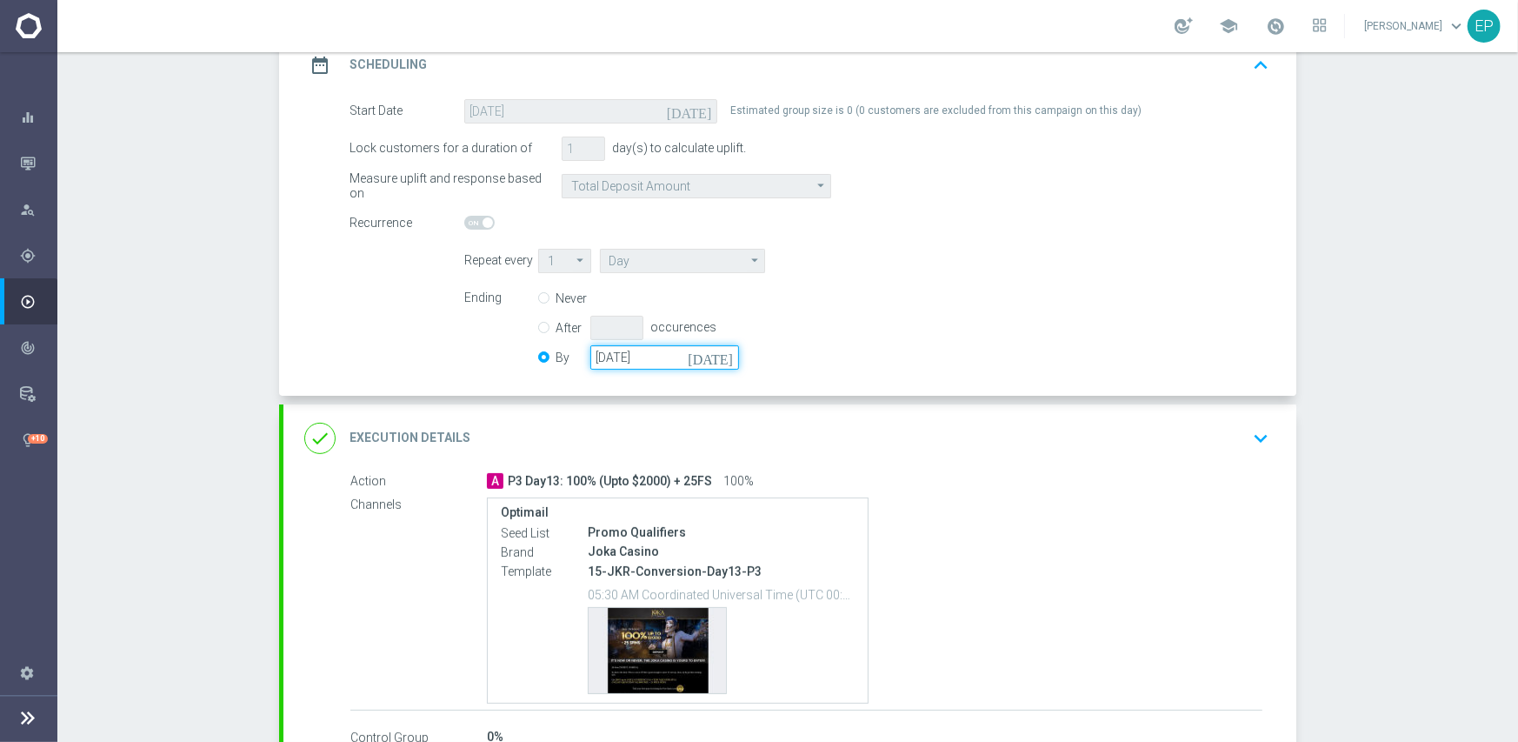
drag, startPoint x: 678, startPoint y: 350, endPoint x: 552, endPoint y: 351, distance: 126.1
click at [552, 351] on div "By 27 Jan 2032 today" at bounding box center [649, 357] width 222 height 24
paste input "31 May 2050"
type input "31 May 2050"
click at [934, 330] on div "Ending Never After occurences By 31 May 2050 today" at bounding box center [866, 330] width 831 height 89
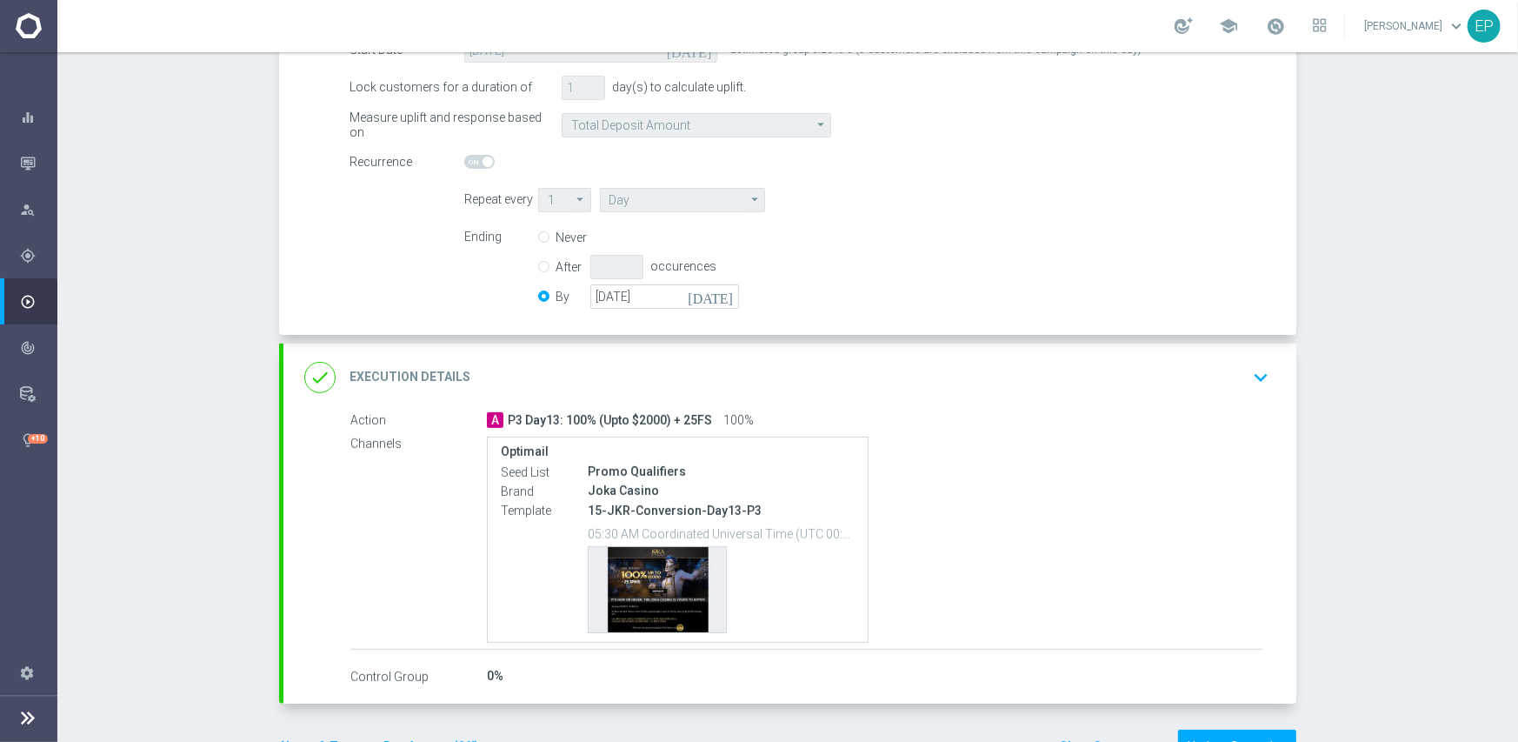
scroll to position [376, 0]
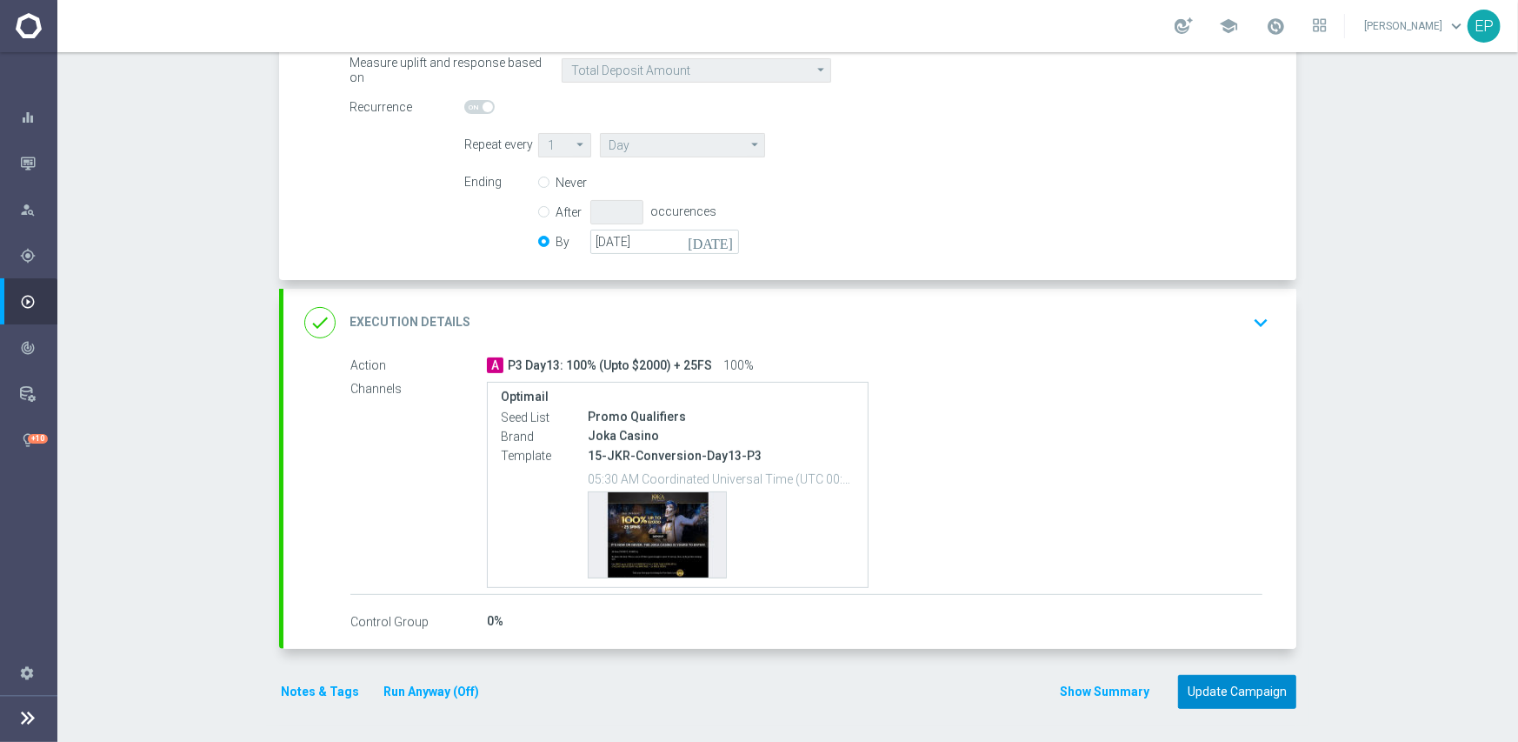
click at [1229, 691] on button "Update Campaign" at bounding box center [1237, 692] width 118 height 34
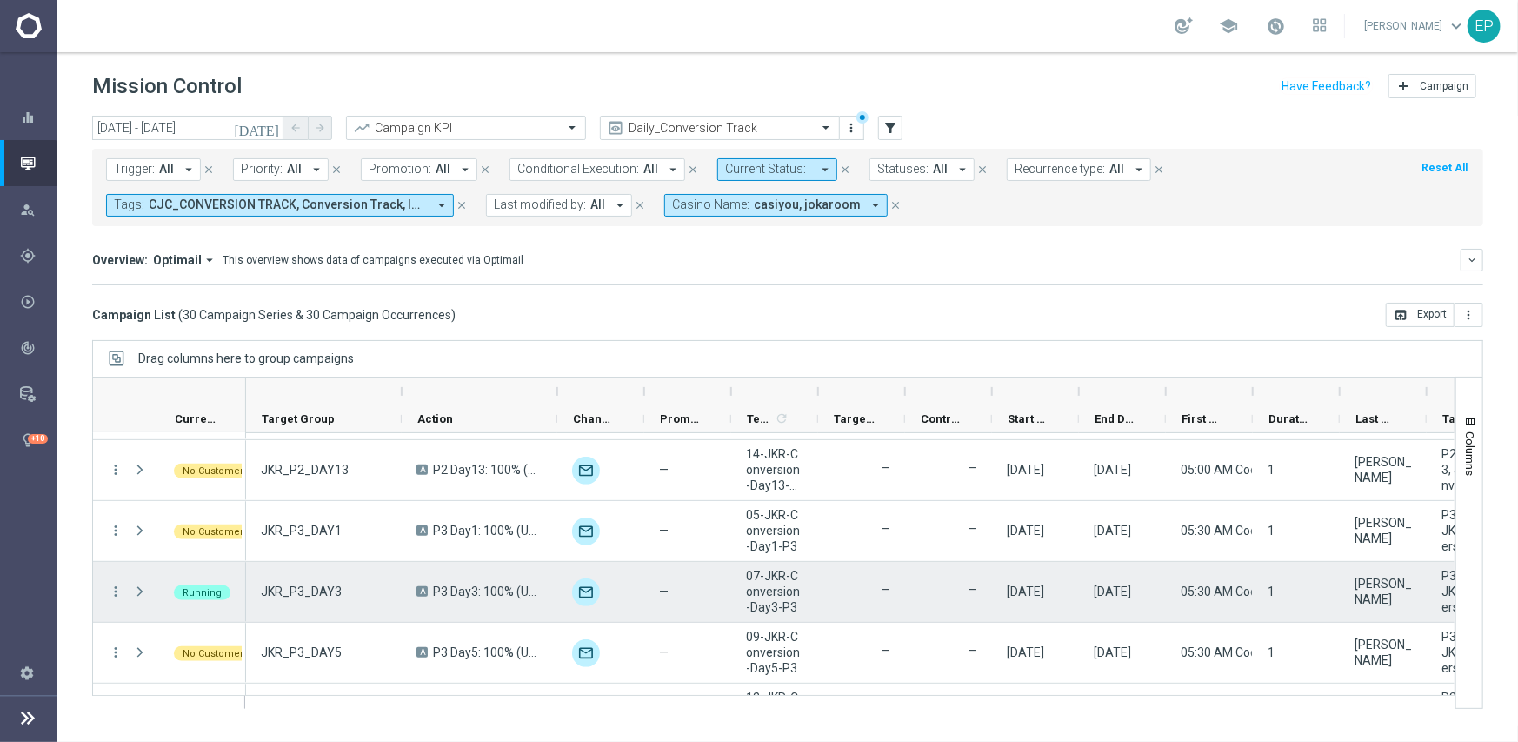
scroll to position [522, 0]
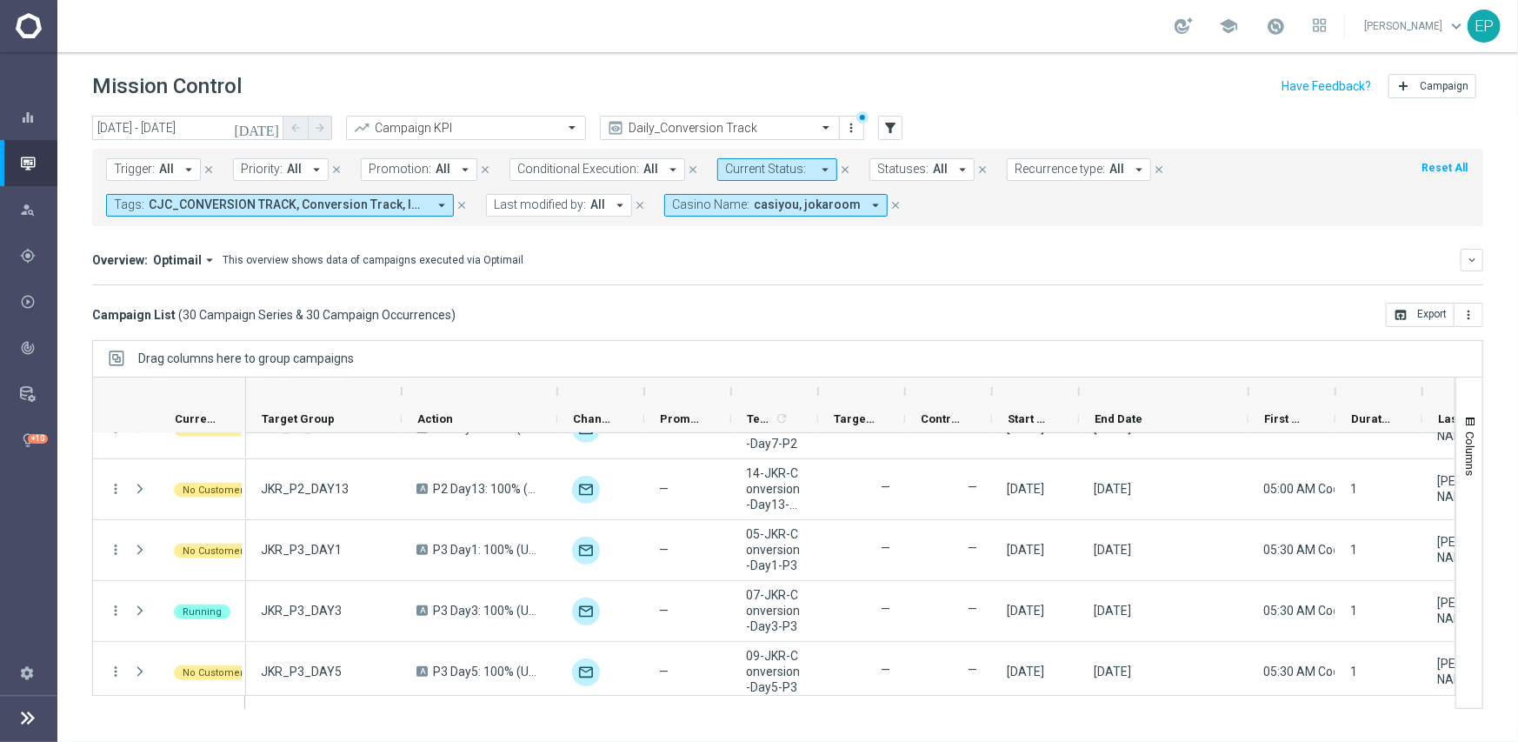
drag, startPoint x: 1166, startPoint y: 391, endPoint x: 1245, endPoint y: 453, distance: 100.4
click at [1251, 391] on div at bounding box center [1248, 391] width 7 height 28
click at [782, 201] on span "casiyou, jokaroom" at bounding box center [807, 204] width 107 height 15
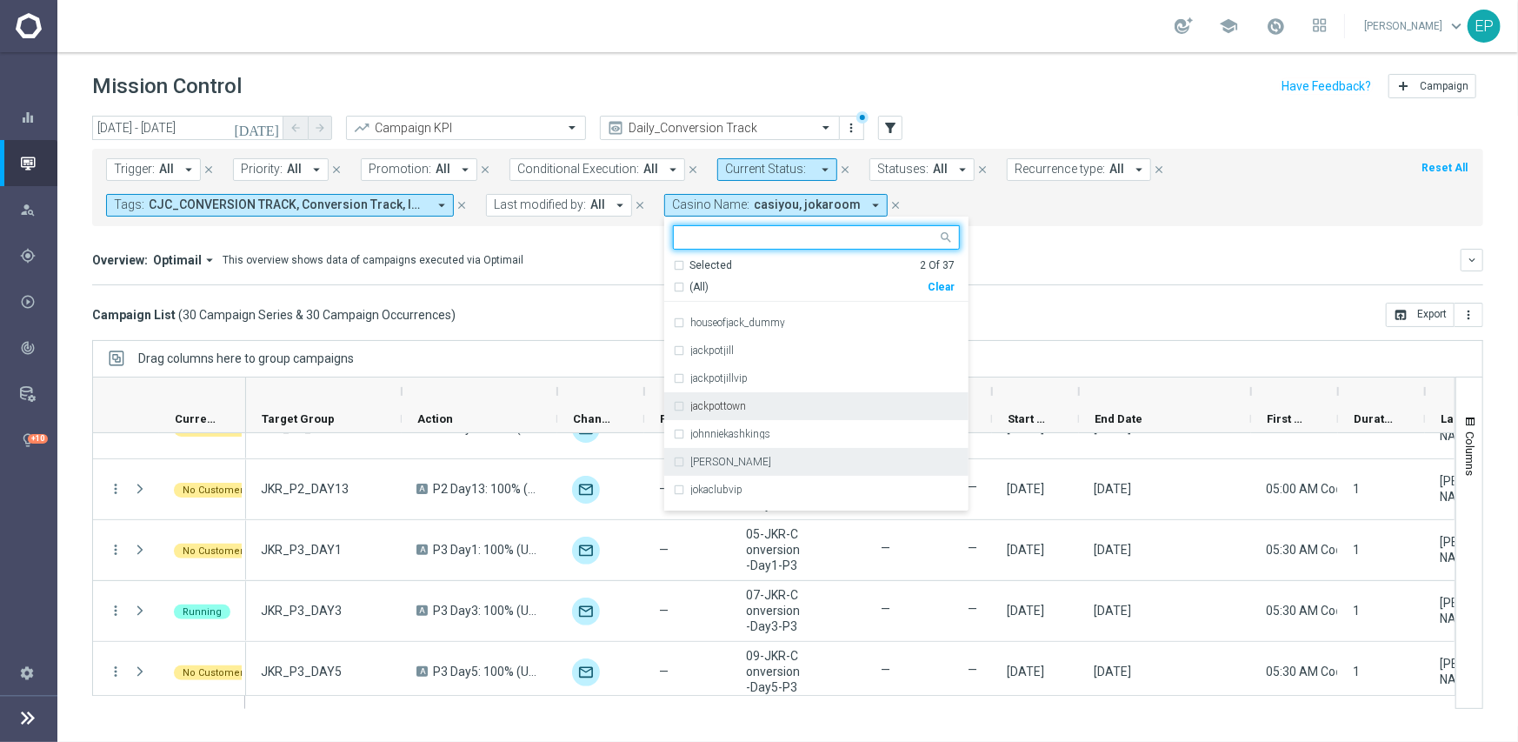
scroll to position [261, 0]
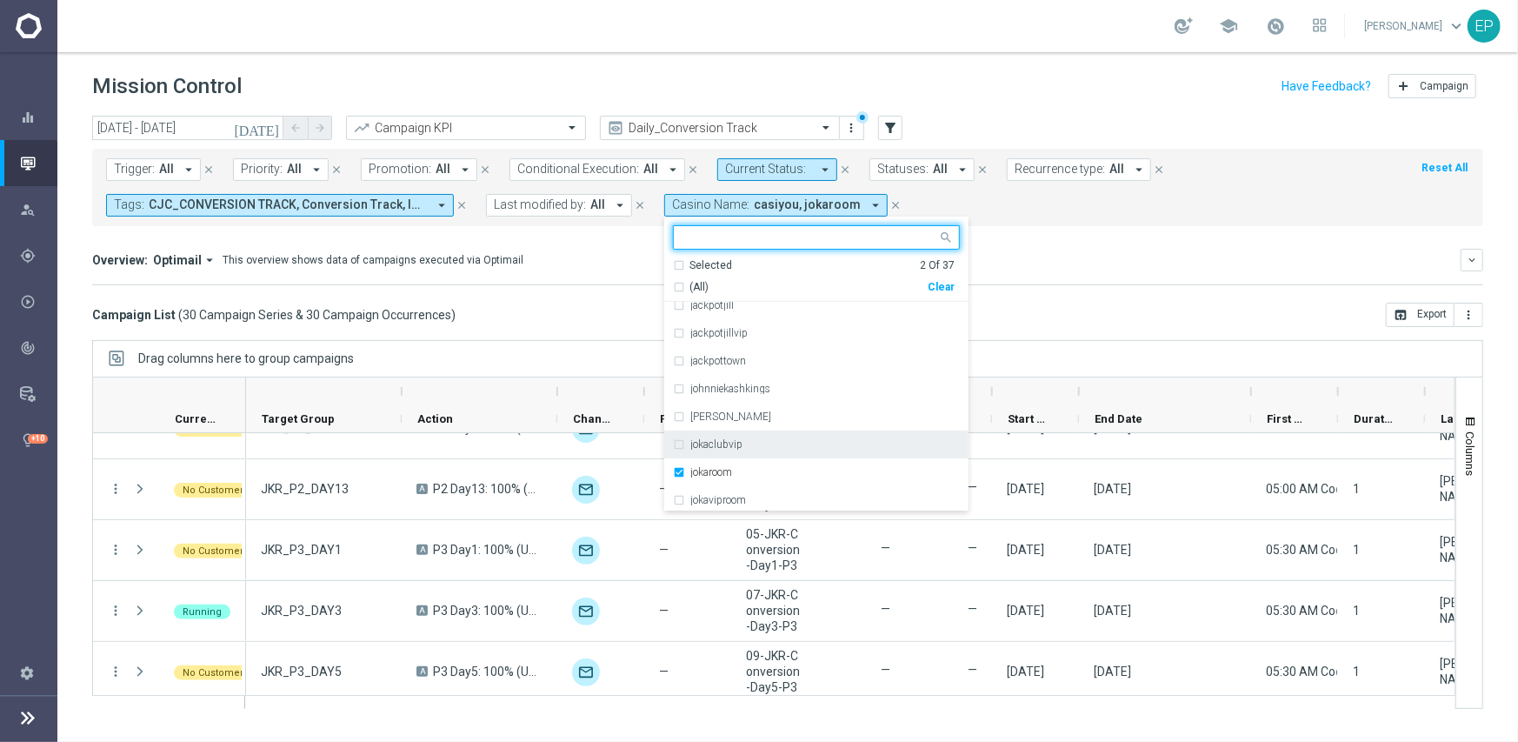
drag, startPoint x: 720, startPoint y: 473, endPoint x: 769, endPoint y: 446, distance: 55.7
click at [718, 472] on label "jokaroom" at bounding box center [711, 472] width 42 height 10
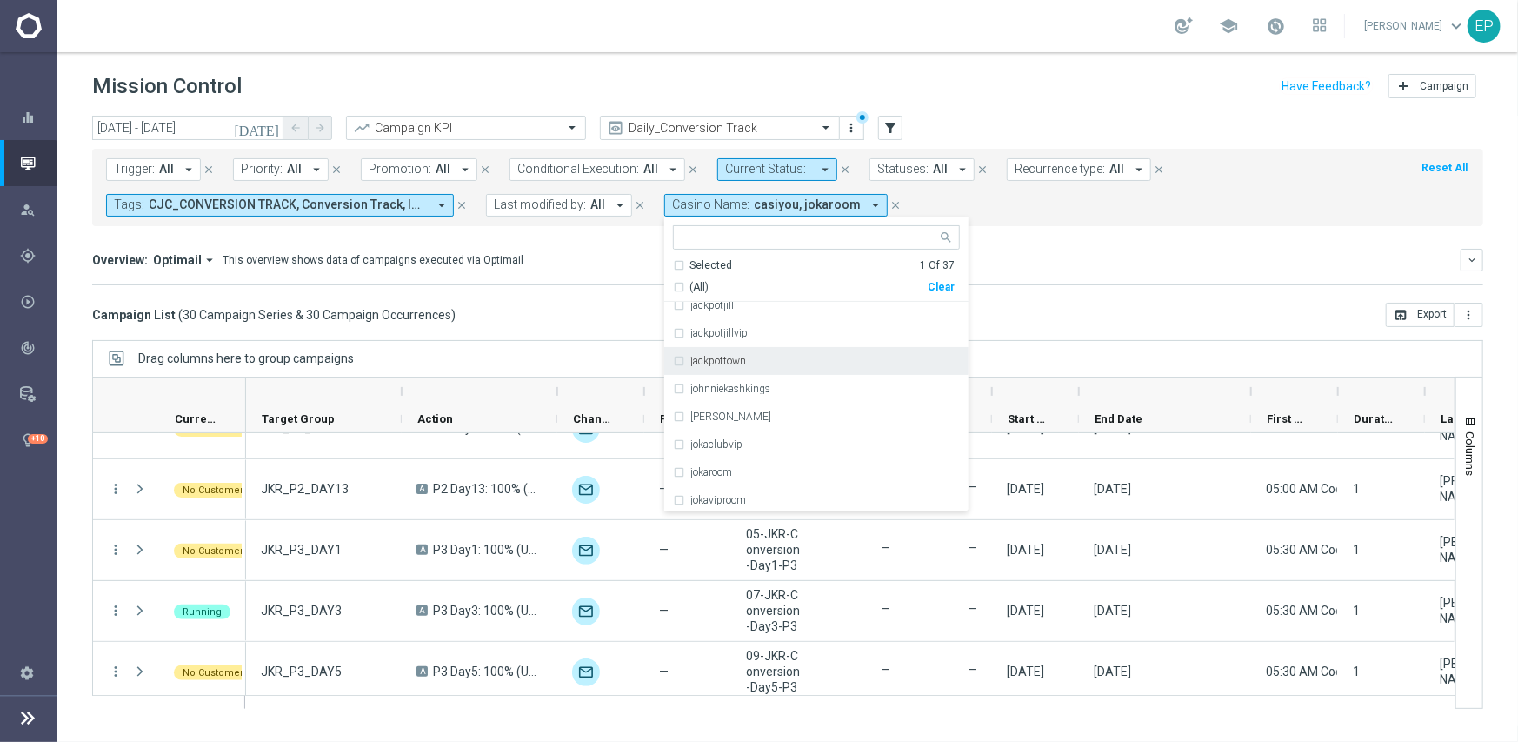
click at [1075, 317] on div "Campaign List ( 30 Campaign Series & 30 Campaign Occurrences ) open_in_browser …" at bounding box center [787, 315] width 1391 height 24
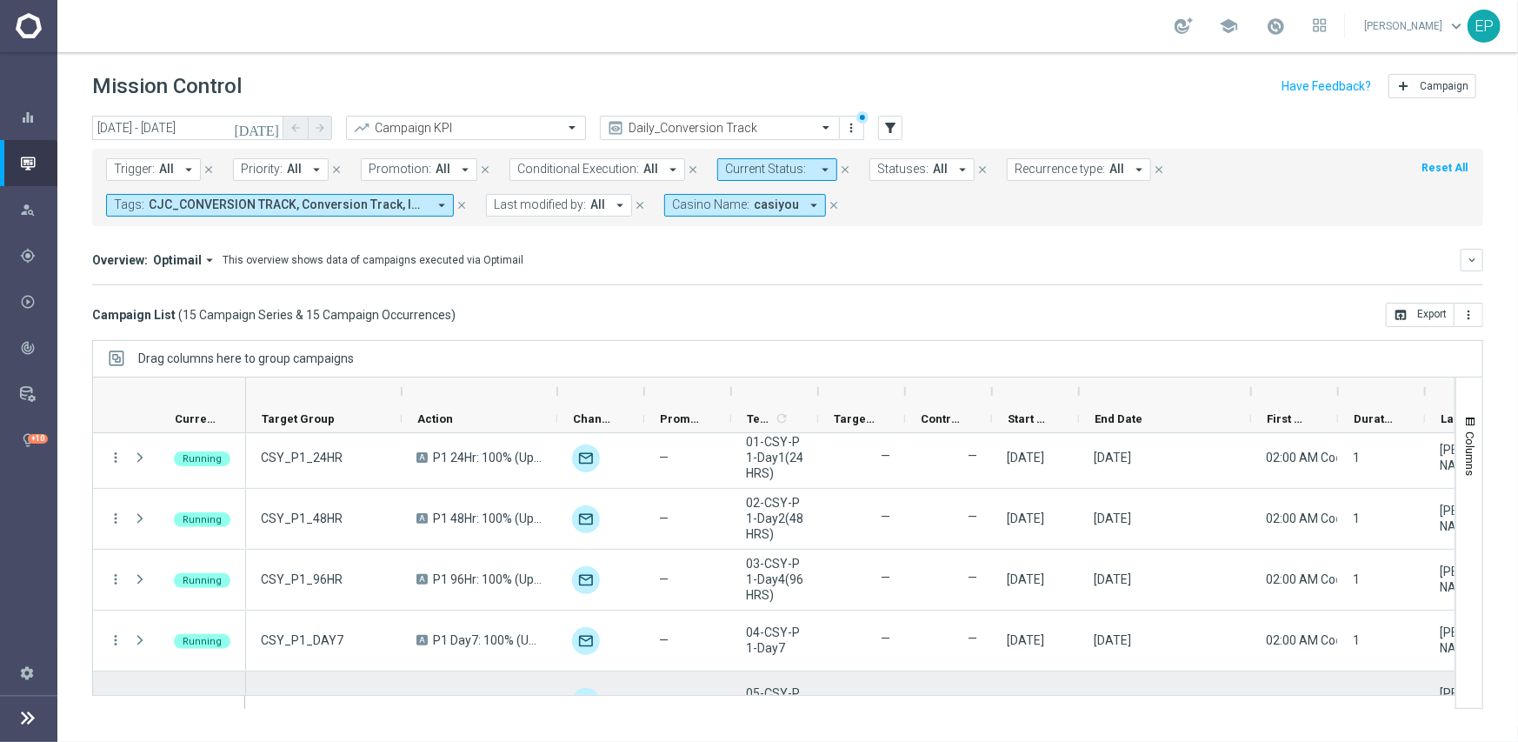
scroll to position [0, 0]
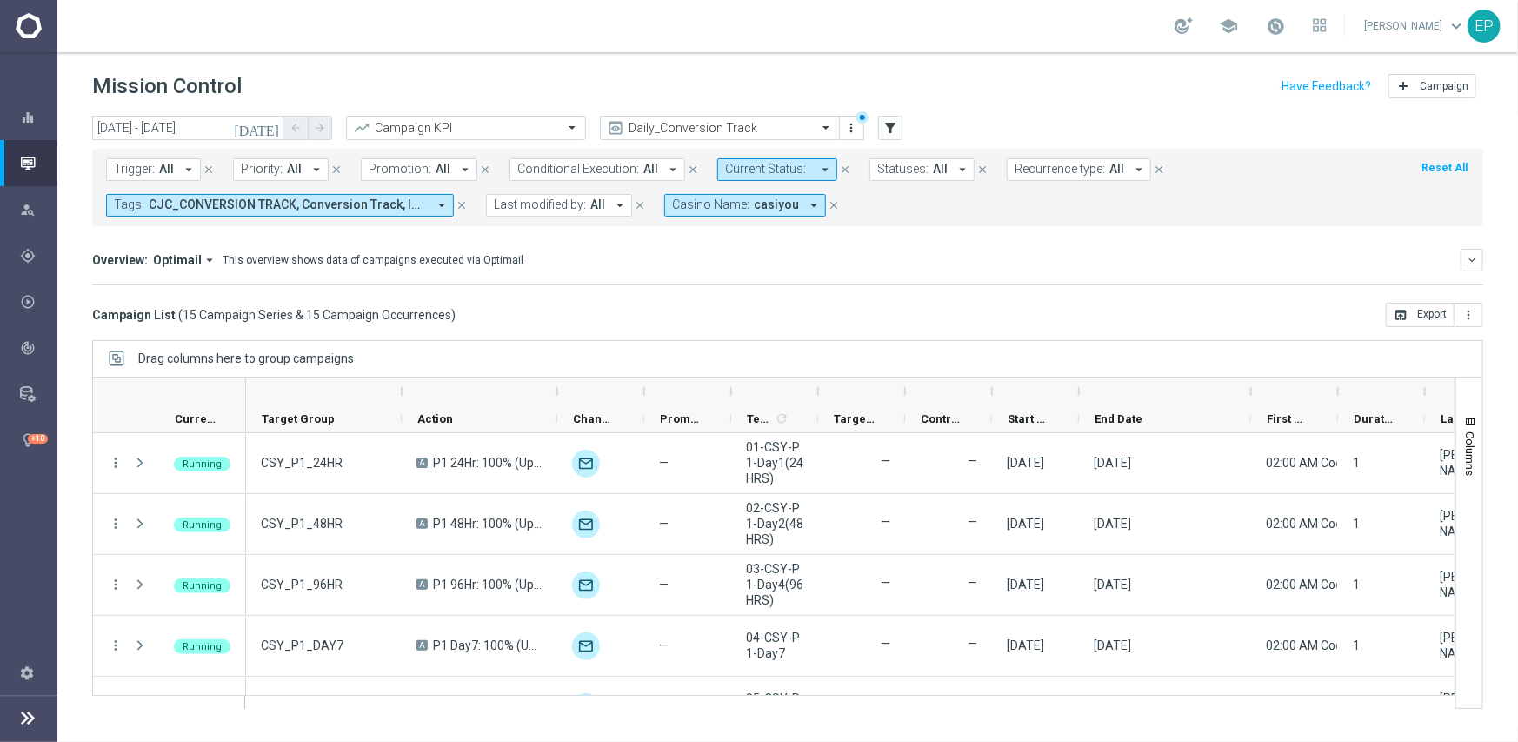
click at [761, 197] on button "Casino Name: casiyou arrow_drop_down" at bounding box center [745, 205] width 162 height 23
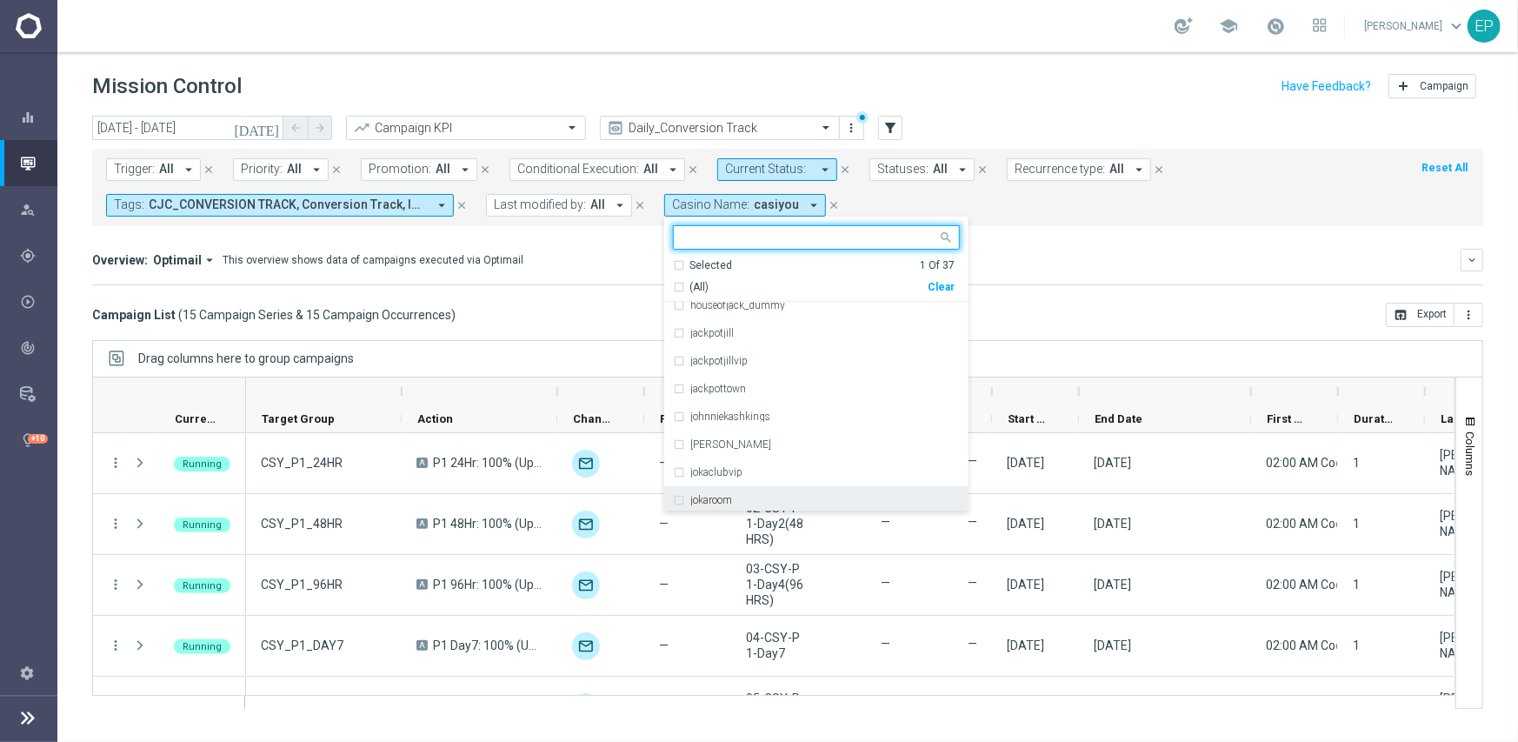
scroll to position [261, 0]
click at [768, 473] on div "jokaroom" at bounding box center [825, 472] width 270 height 10
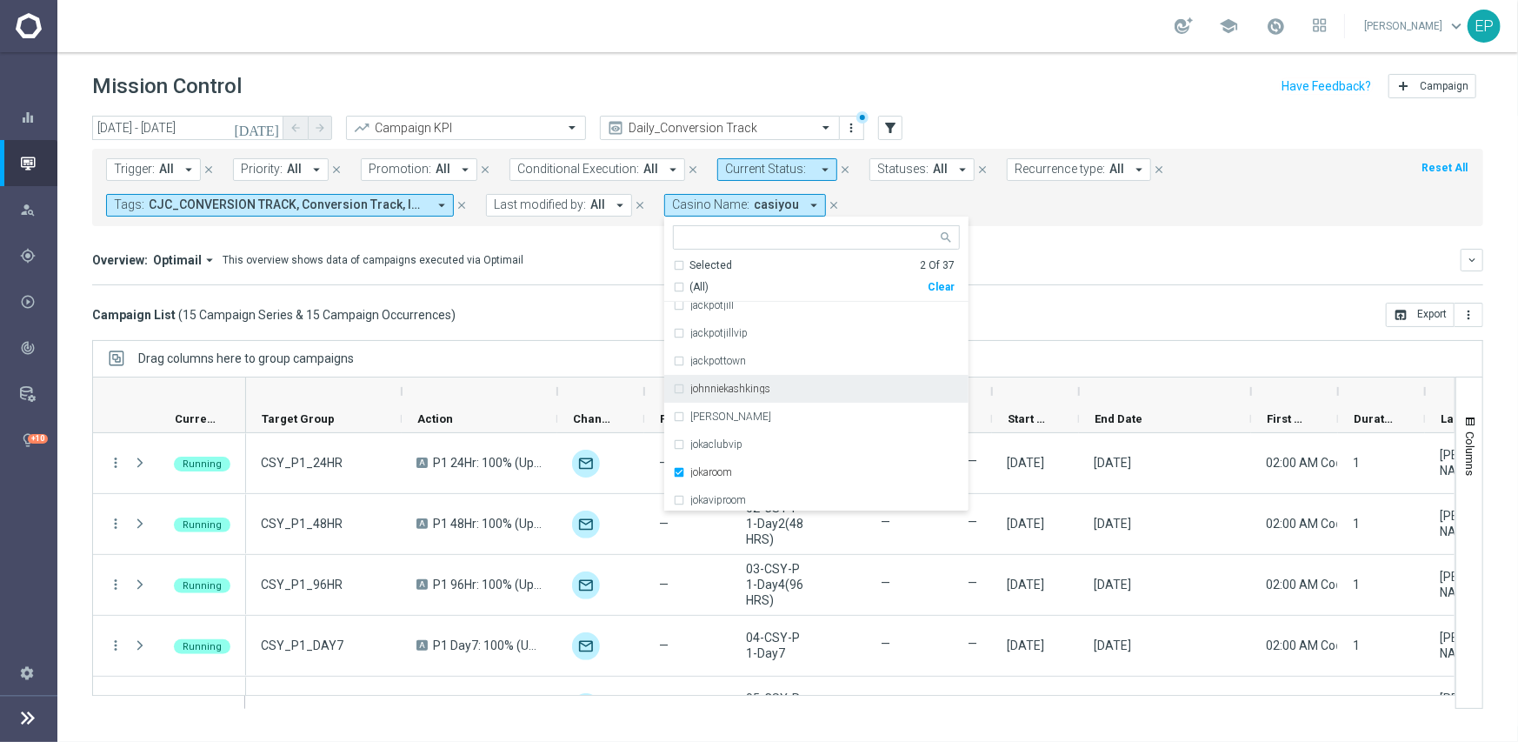
click at [598, 285] on mini-dashboard "Overview: Optimail arrow_drop_down This overview shows data of campaigns execut…" at bounding box center [787, 264] width 1391 height 77
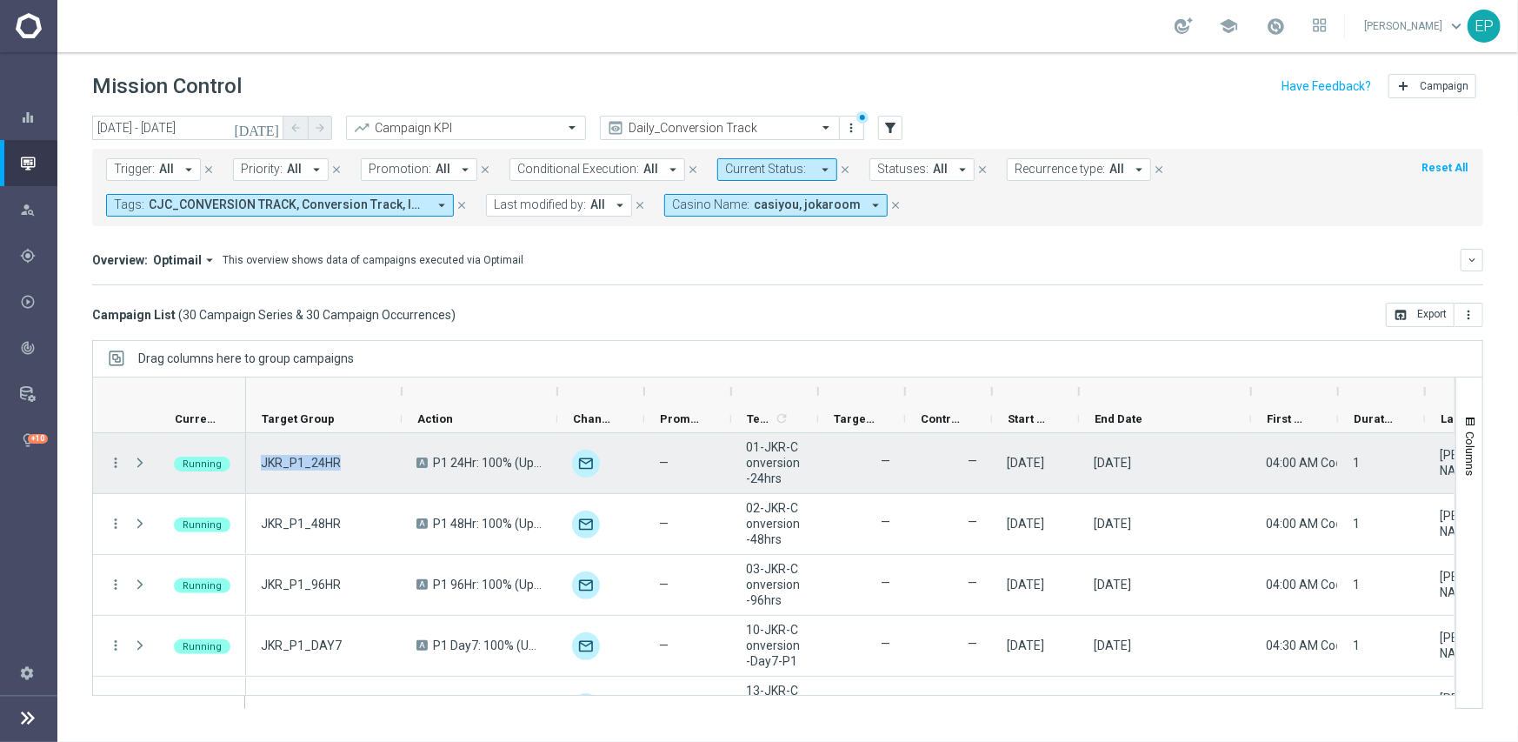
drag, startPoint x: 256, startPoint y: 465, endPoint x: 343, endPoint y: 476, distance: 88.5
click at [343, 476] on div "JKR_P1_24HR" at bounding box center [324, 463] width 156 height 60
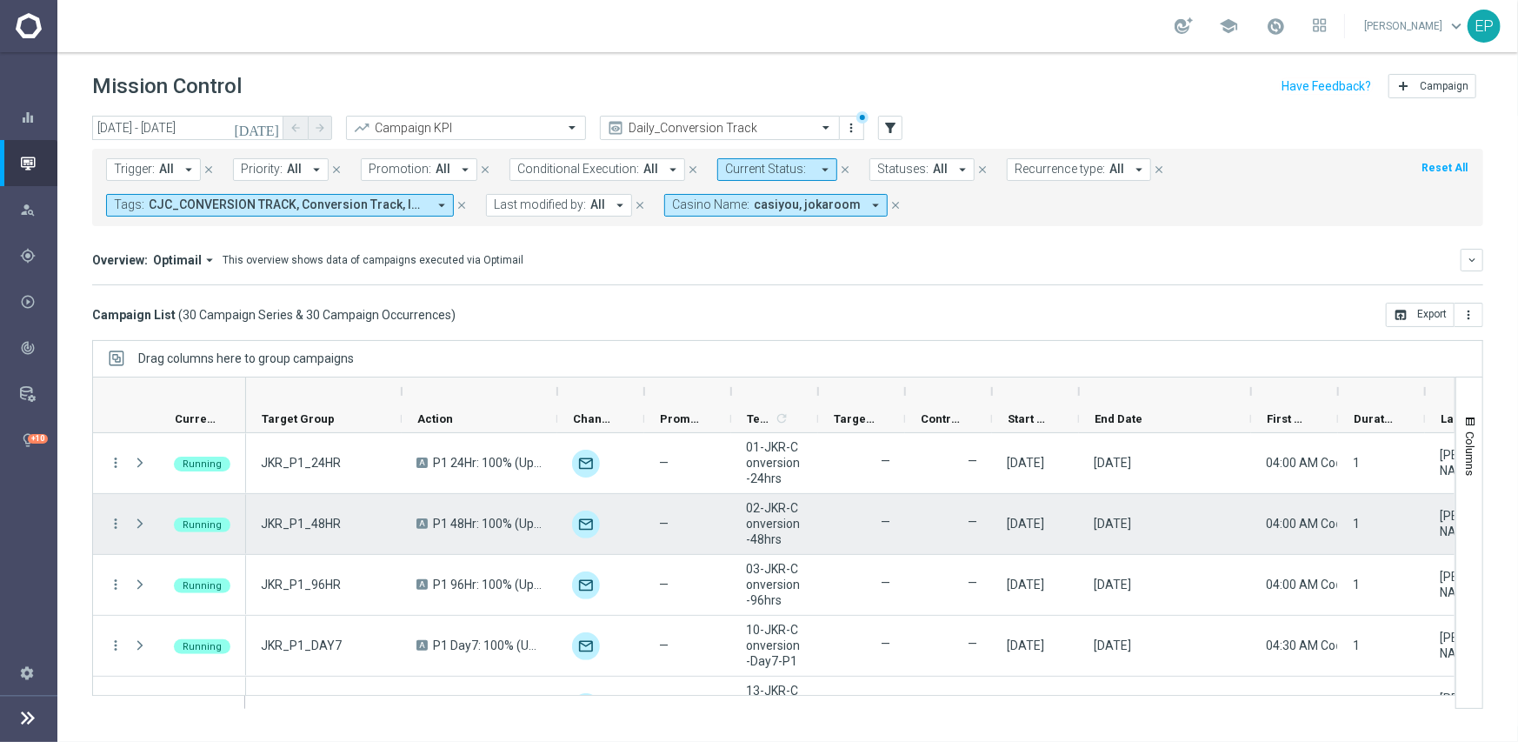
drag, startPoint x: 343, startPoint y: 523, endPoint x: 330, endPoint y: 525, distance: 13.2
click at [338, 525] on div "JKR_P1_48HR" at bounding box center [324, 524] width 156 height 60
click at [322, 525] on span "JKR_P1_48HR" at bounding box center [301, 524] width 80 height 16
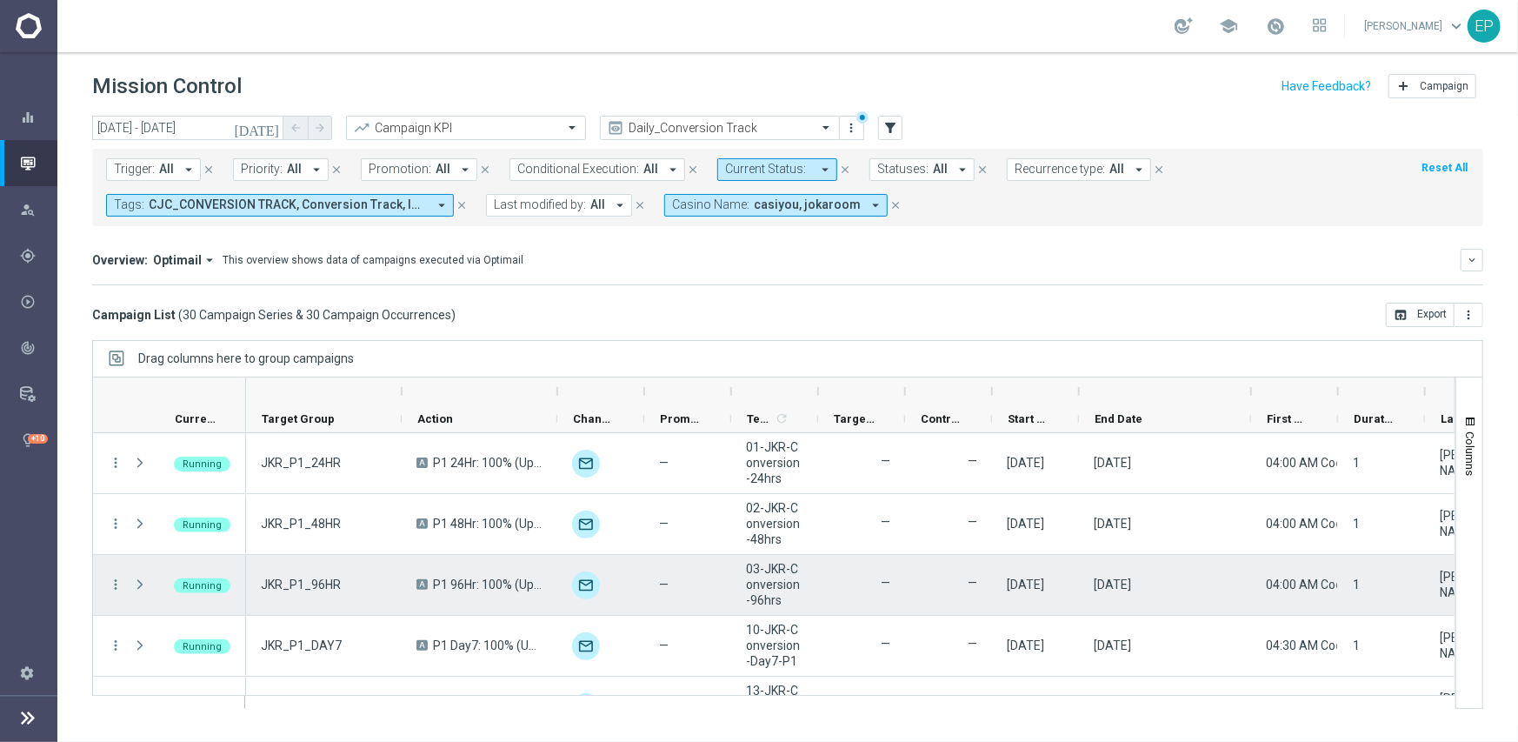
click at [281, 595] on div "JKR_P1_96HR" at bounding box center [324, 585] width 156 height 60
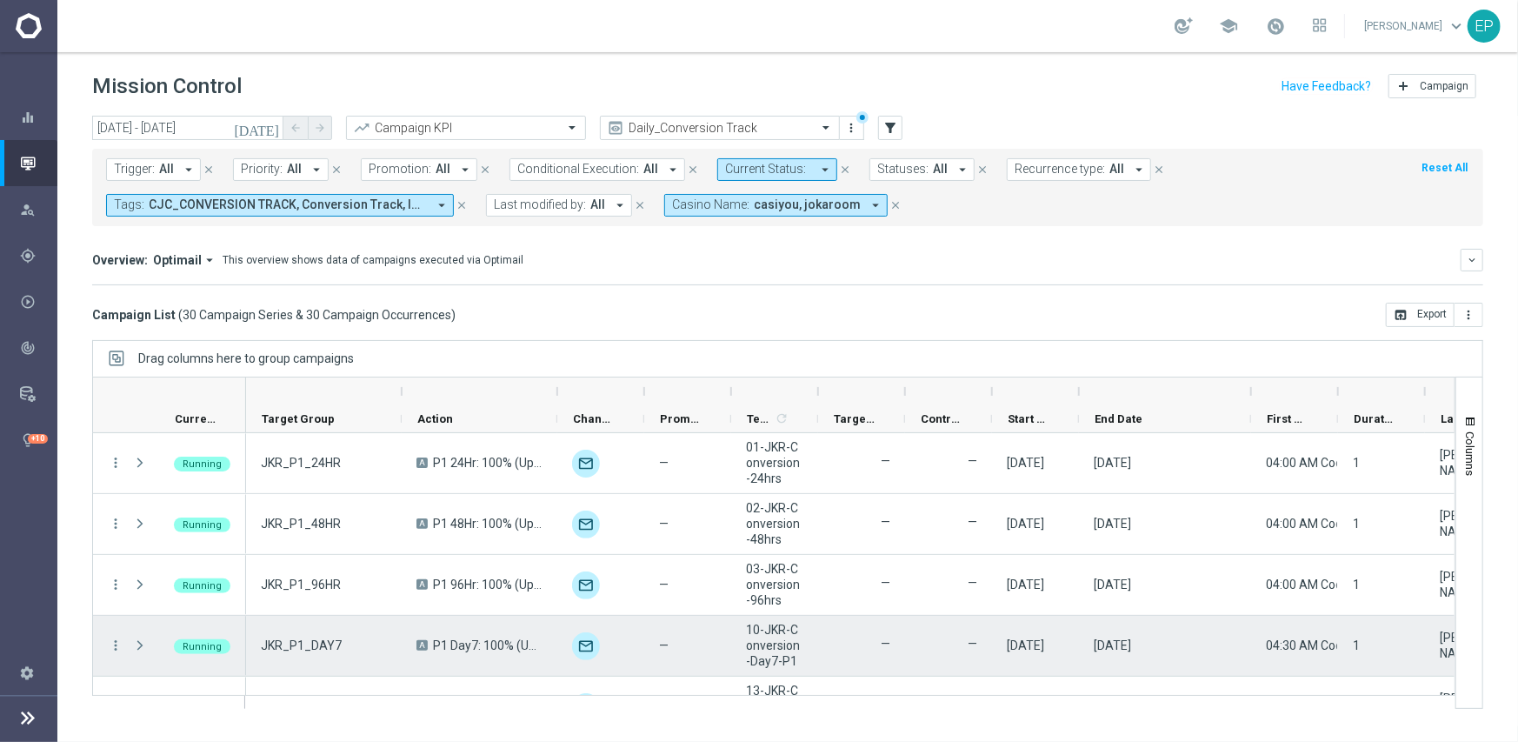
click at [322, 654] on div "JKR_P1_DAY7" at bounding box center [324, 646] width 156 height 60
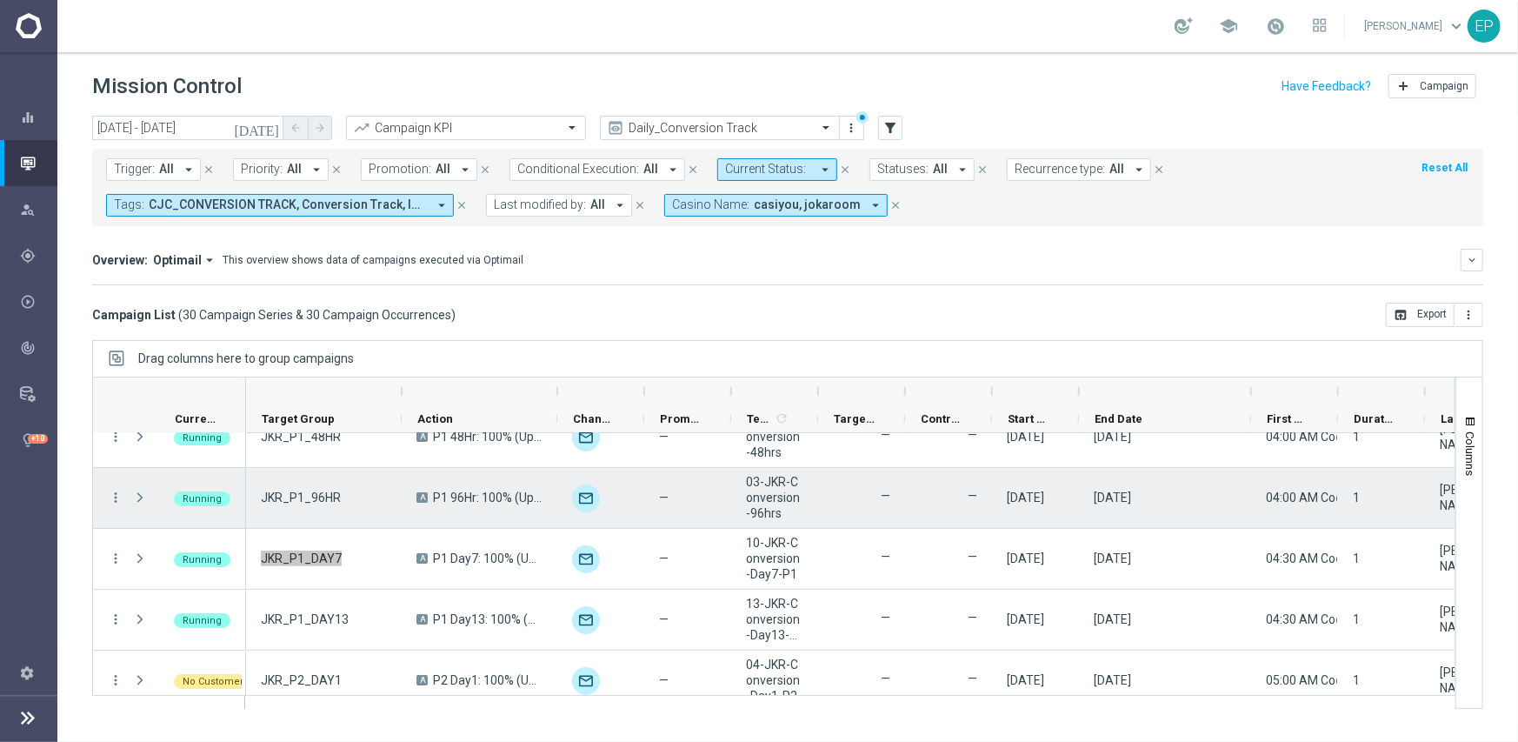
scroll to position [174, 0]
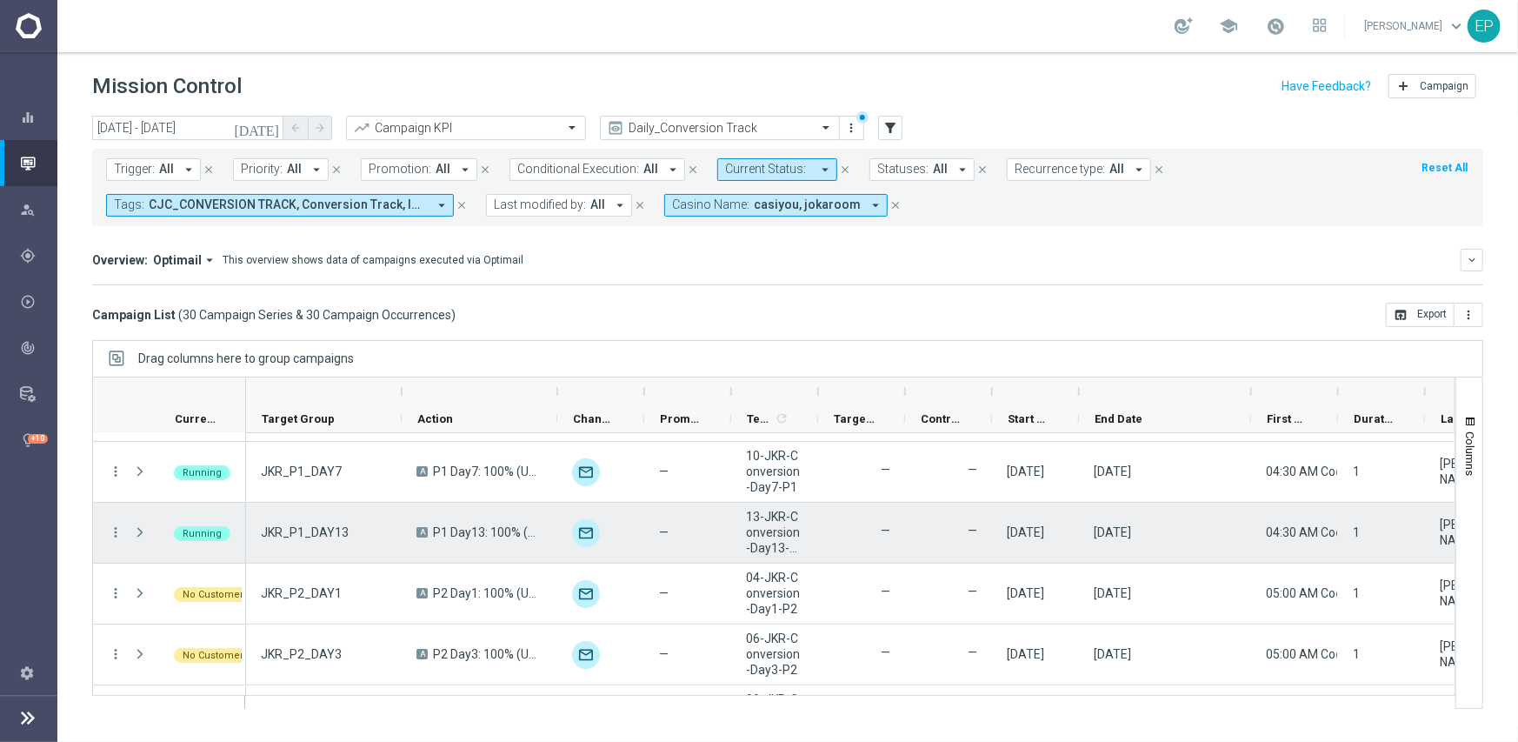
click at [298, 528] on span "JKR_P1_DAY13" at bounding box center [305, 532] width 88 height 16
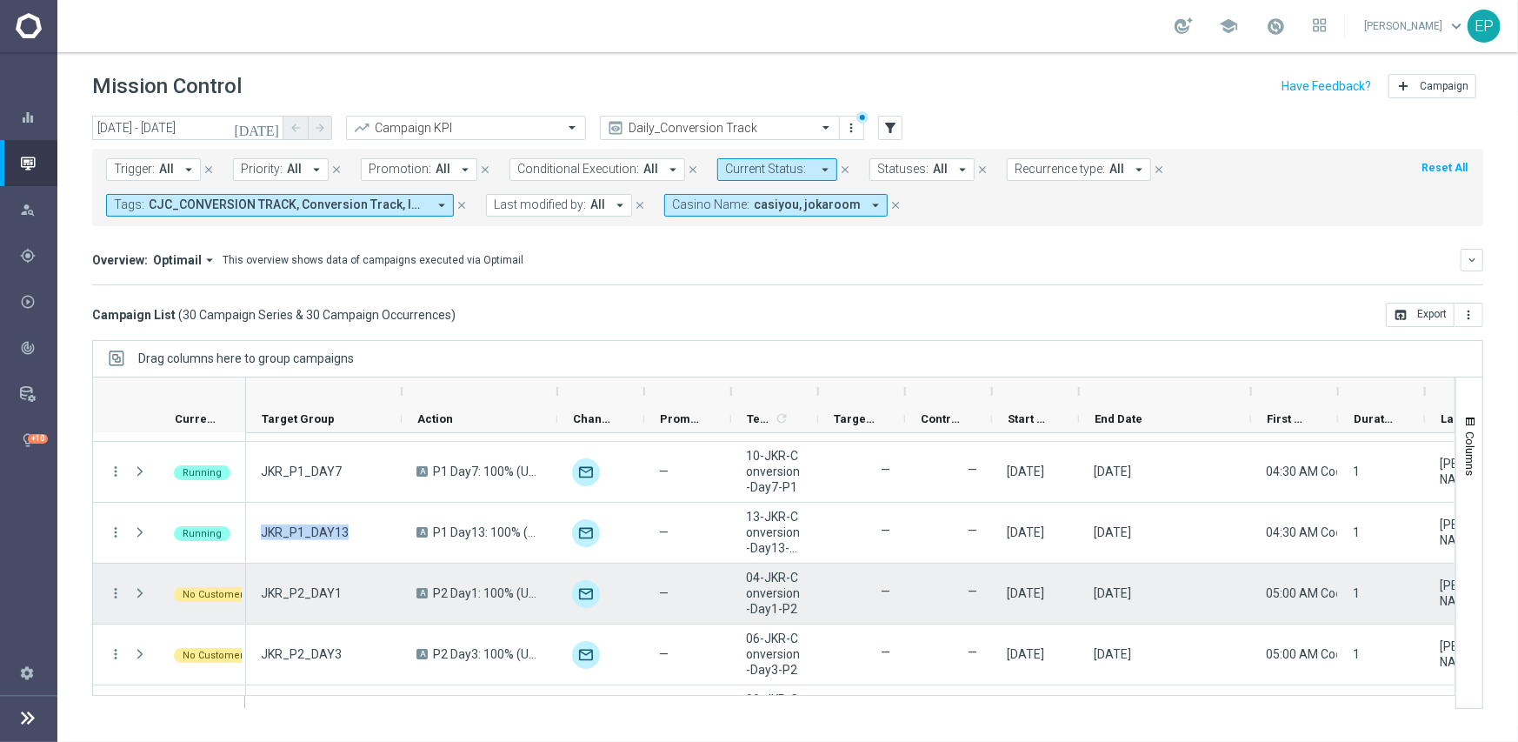
click at [318, 583] on div "JKR_P2_DAY1" at bounding box center [324, 593] width 156 height 60
click at [317, 583] on div "JKR_P2_DAY1" at bounding box center [324, 593] width 156 height 60
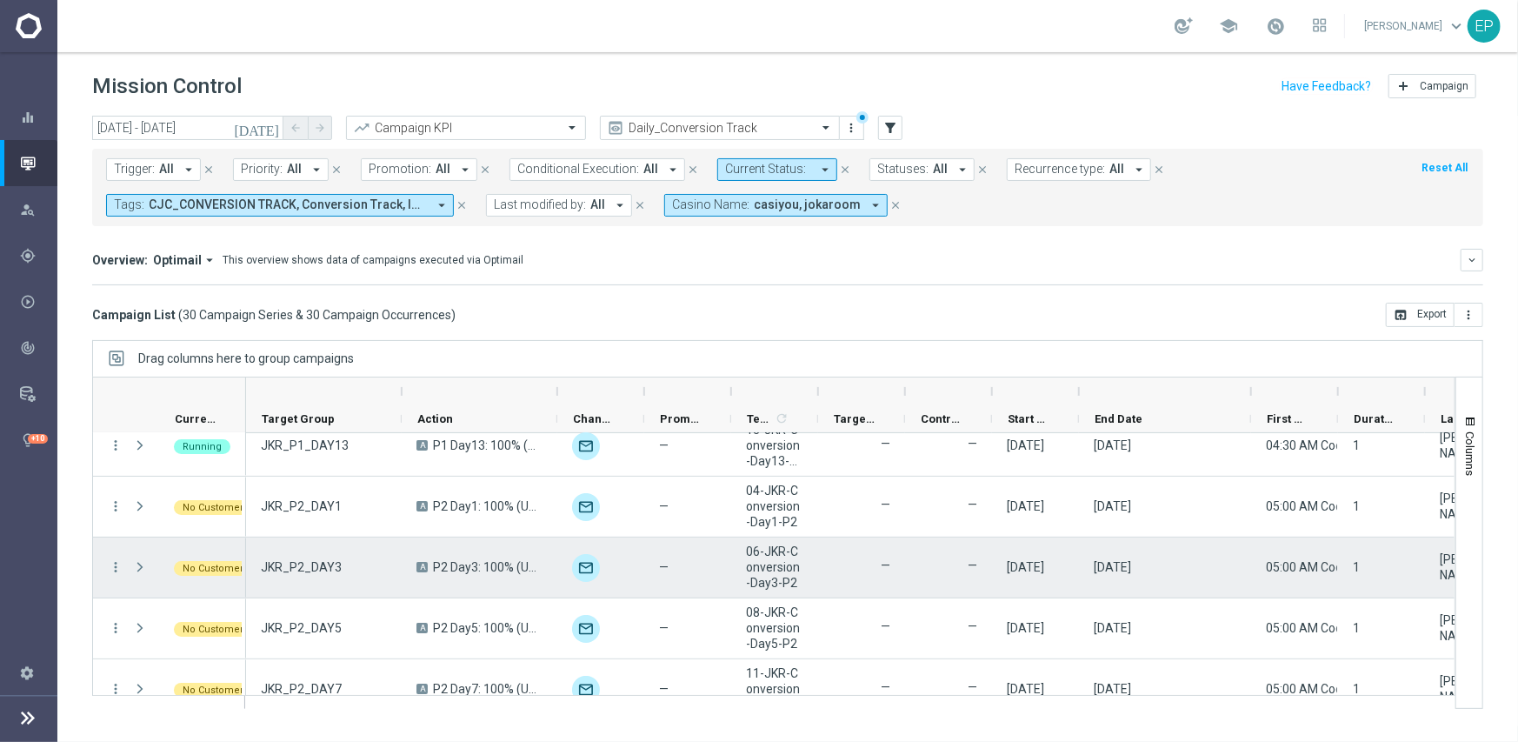
click at [304, 575] on div "JKR_P2_DAY3" at bounding box center [324, 567] width 156 height 60
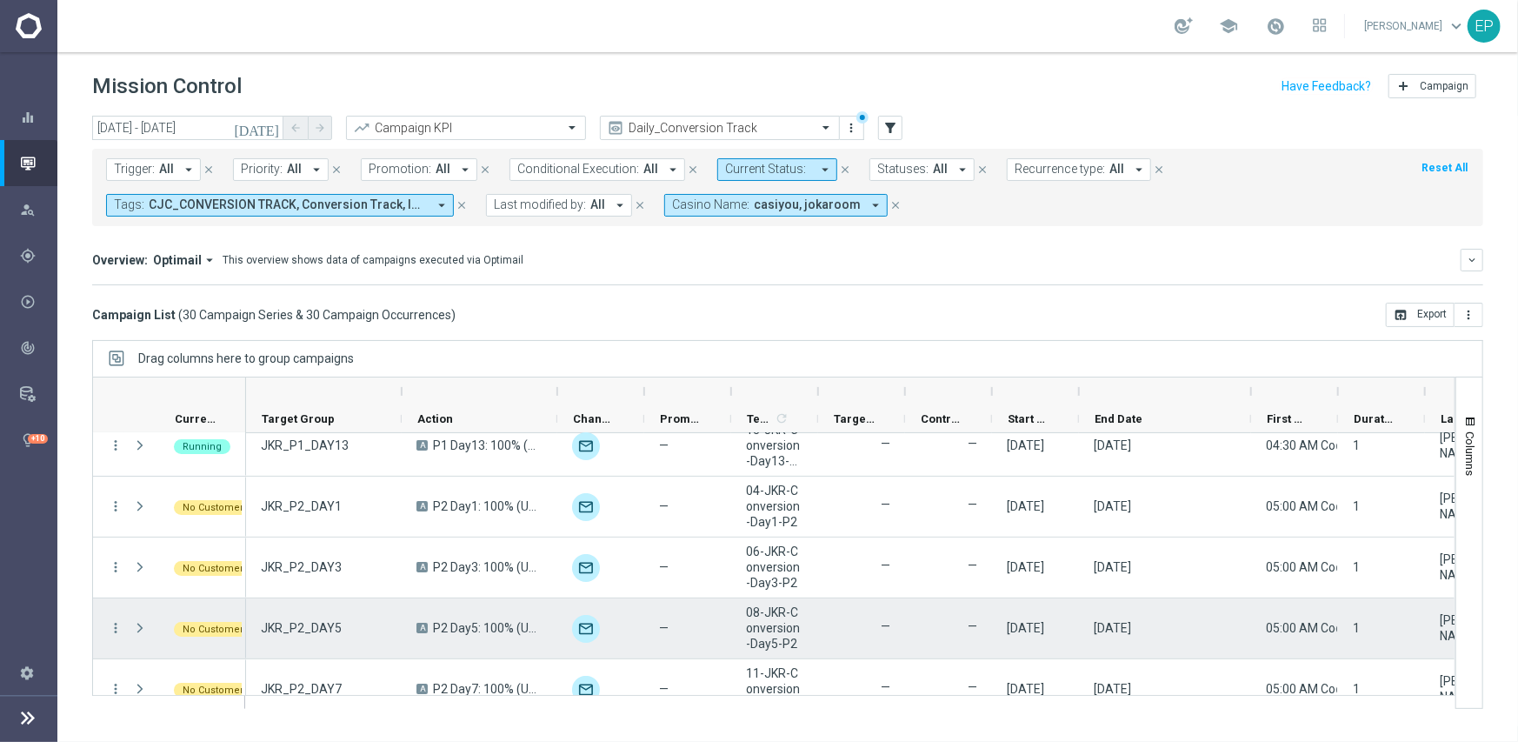
click at [289, 626] on span "JKR_P2_DAY5" at bounding box center [301, 628] width 81 height 16
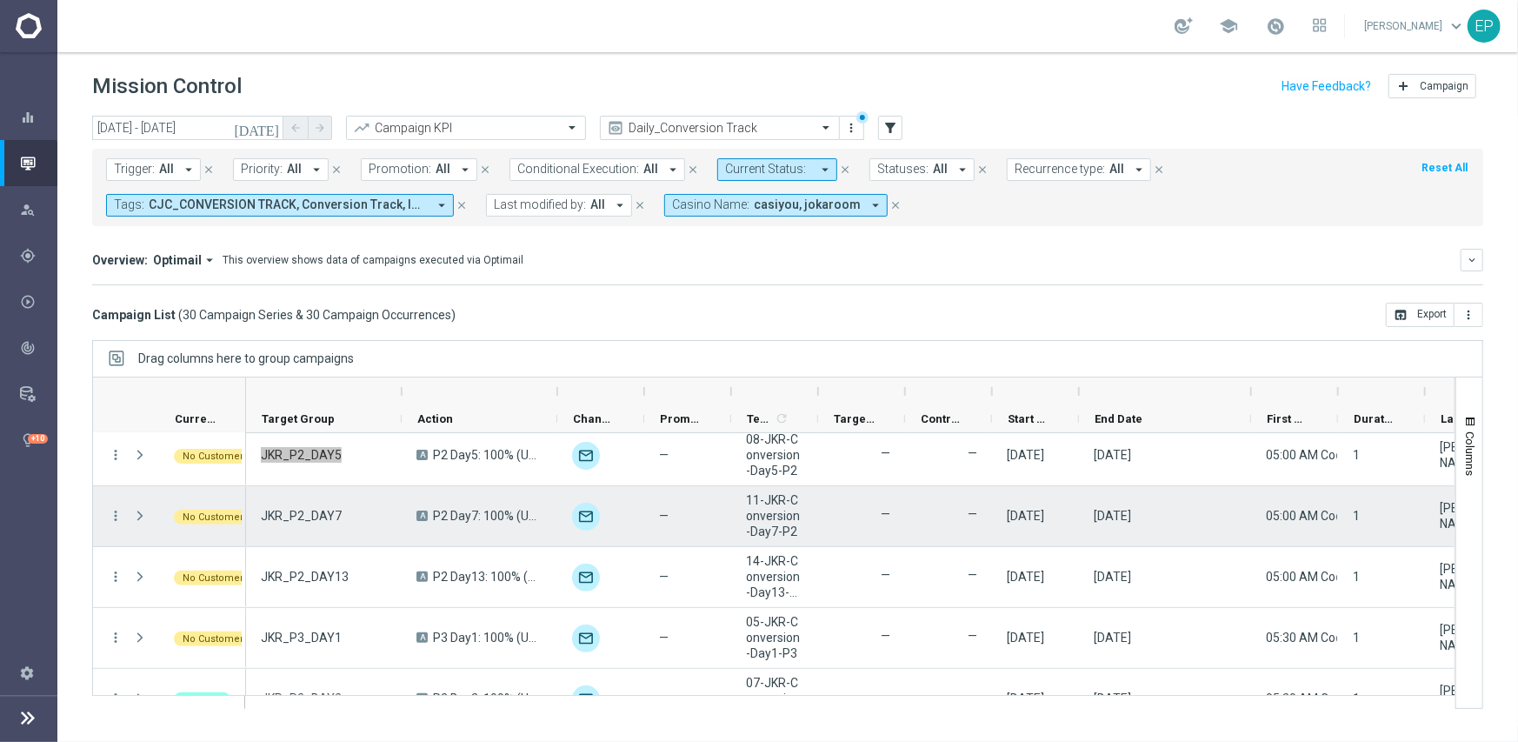
scroll to position [435, 0]
click at [305, 510] on span "JKR_P2_DAY7" at bounding box center [301, 515] width 81 height 16
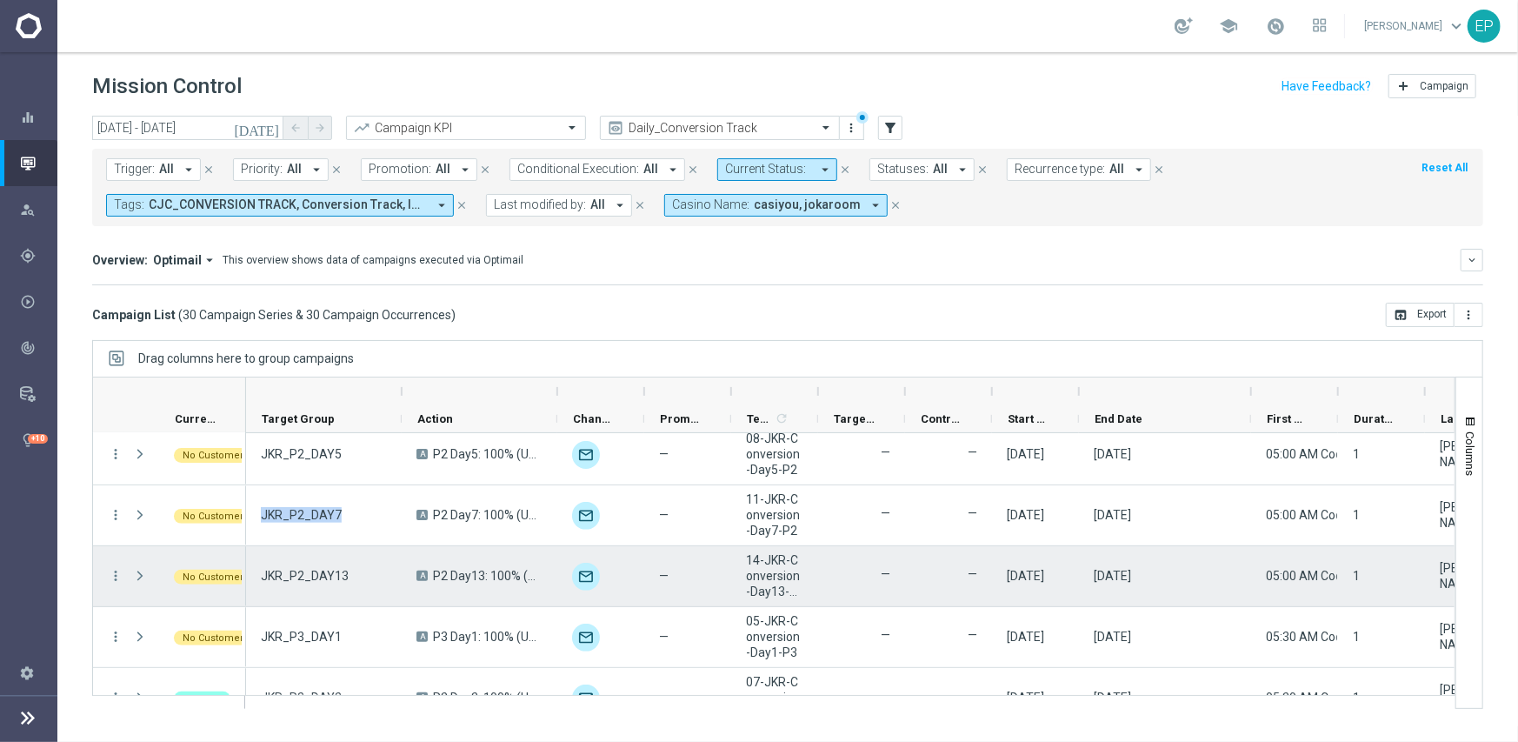
click at [313, 576] on span "JKR_P2_DAY13" at bounding box center [305, 576] width 88 height 16
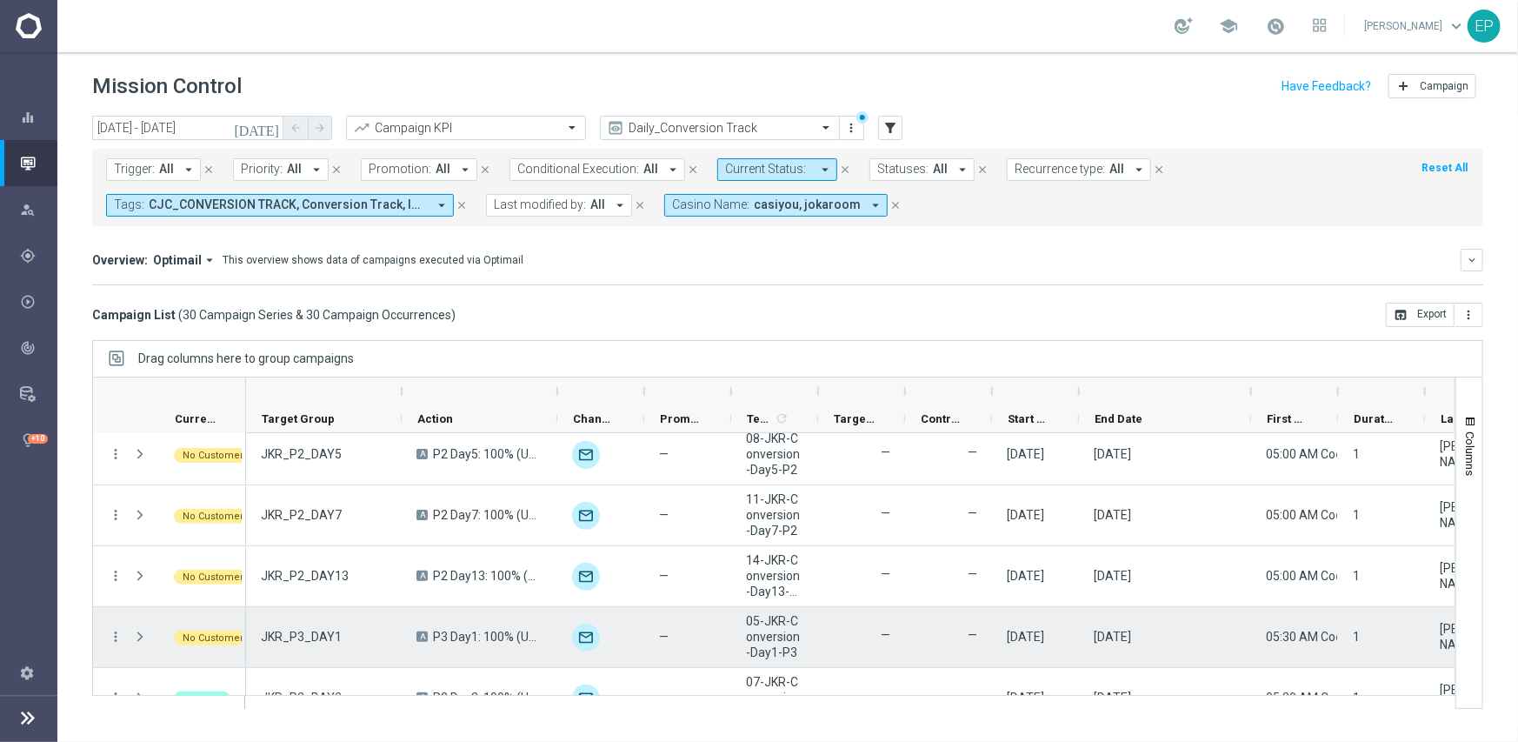
click at [290, 639] on span "JKR_P3_DAY1" at bounding box center [301, 637] width 81 height 16
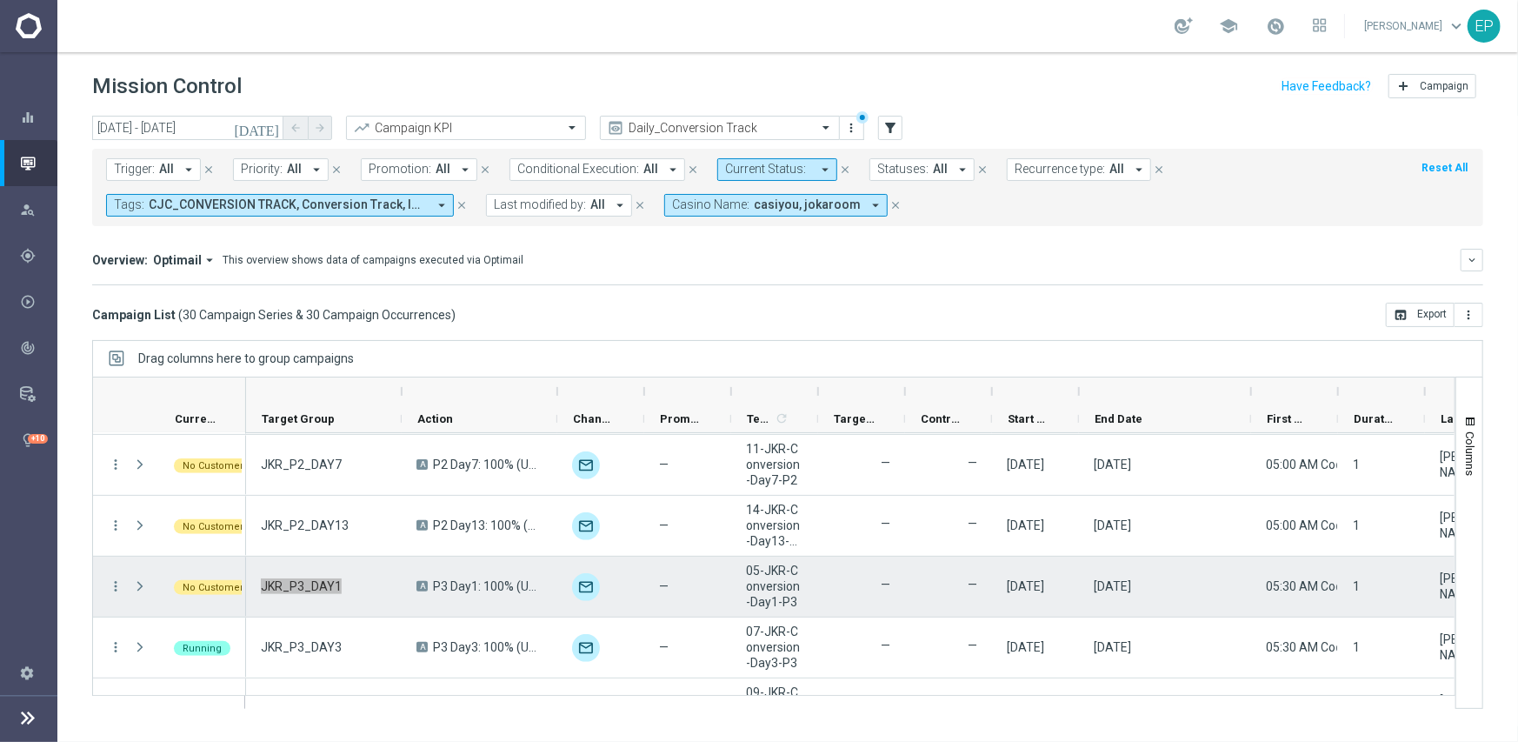
scroll to position [522, 0]
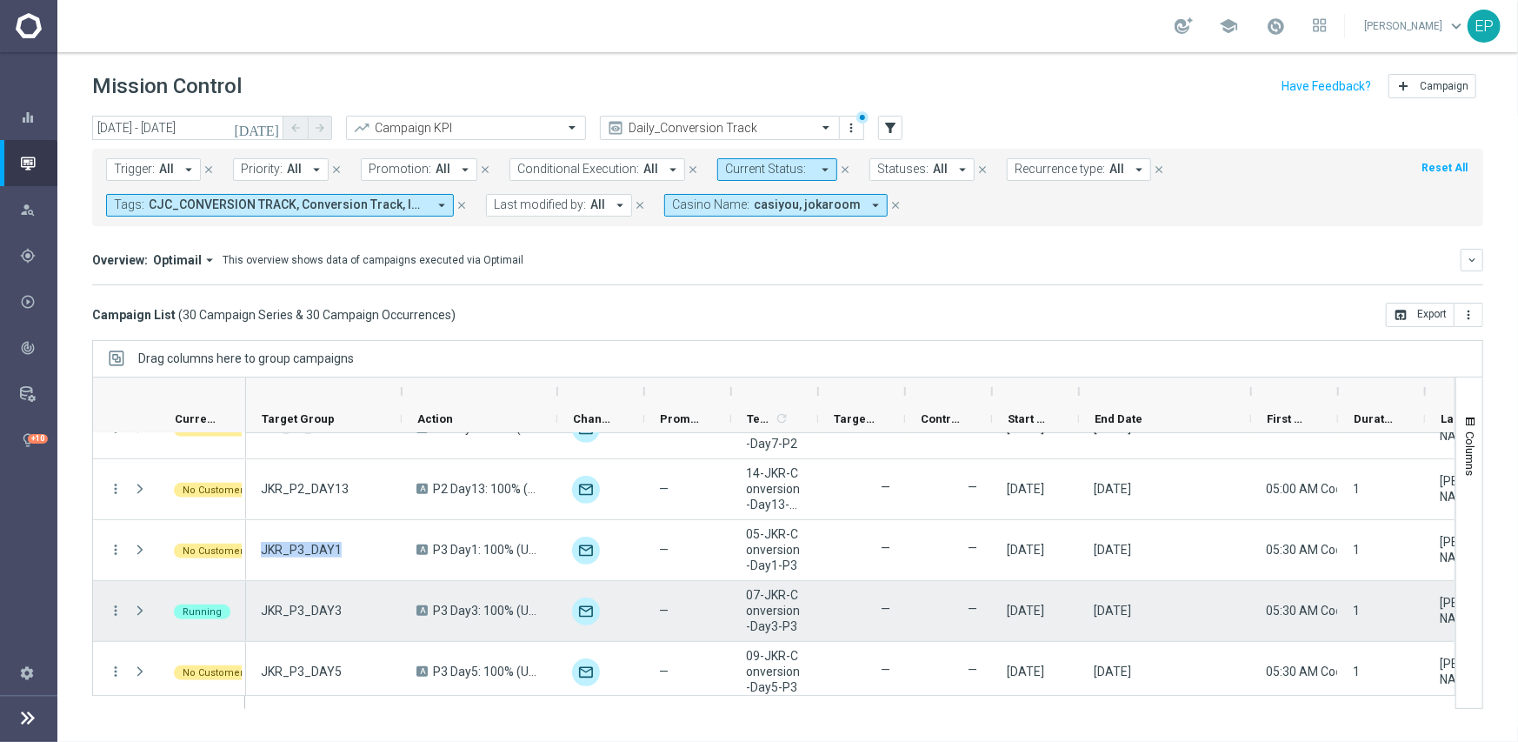
click at [305, 611] on span "JKR_P3_DAY3" at bounding box center [301, 611] width 81 height 16
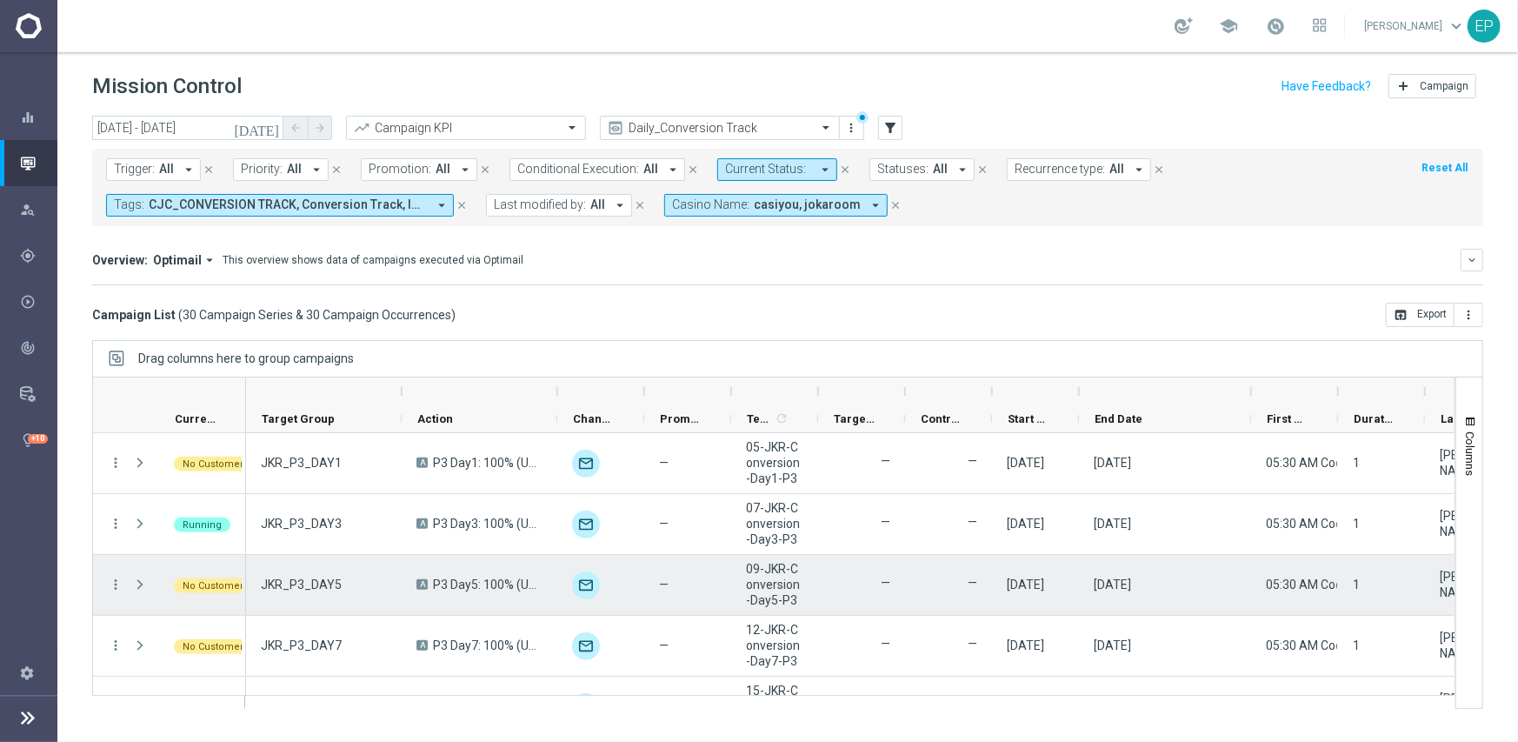
click at [304, 584] on span "JKR_P3_DAY5" at bounding box center [301, 584] width 81 height 16
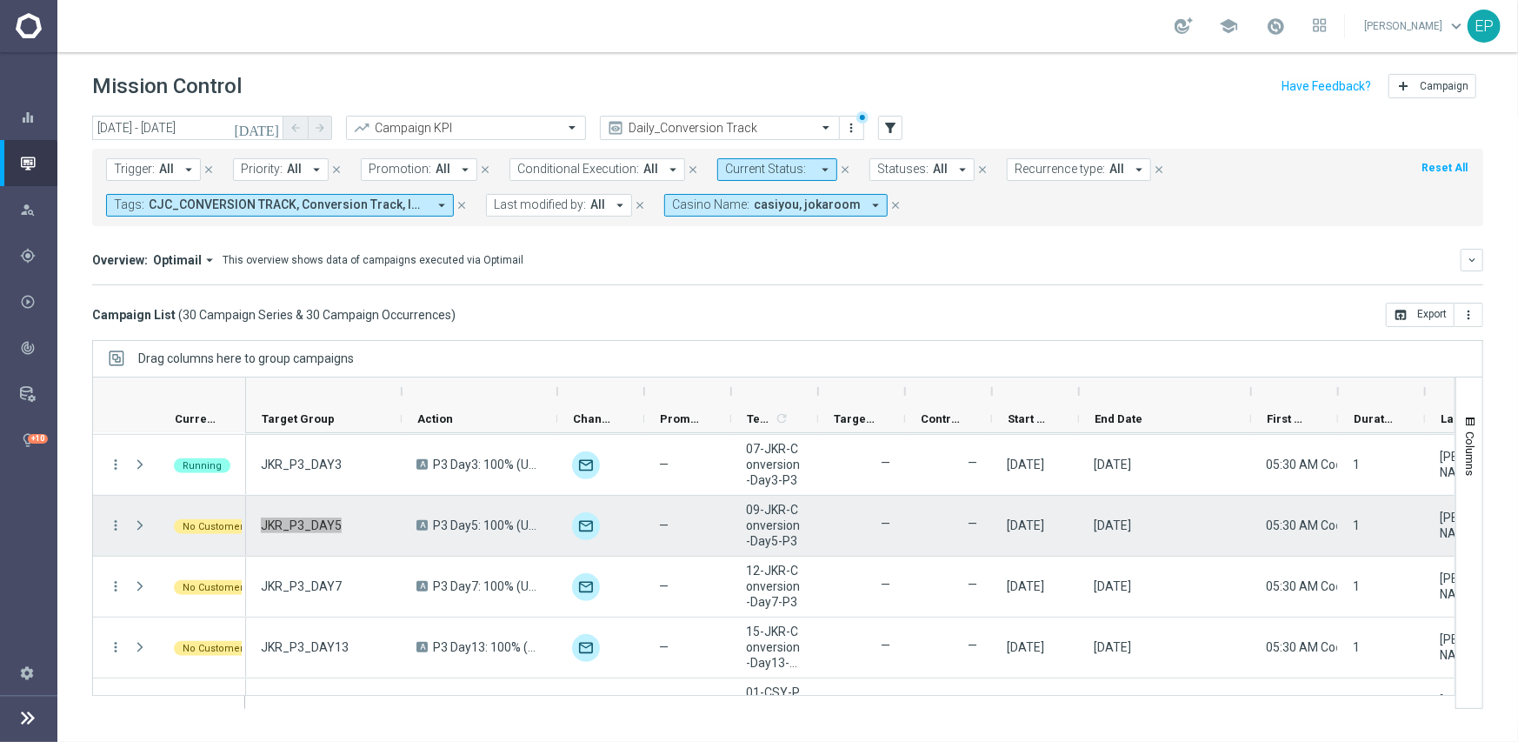
scroll to position [696, 0]
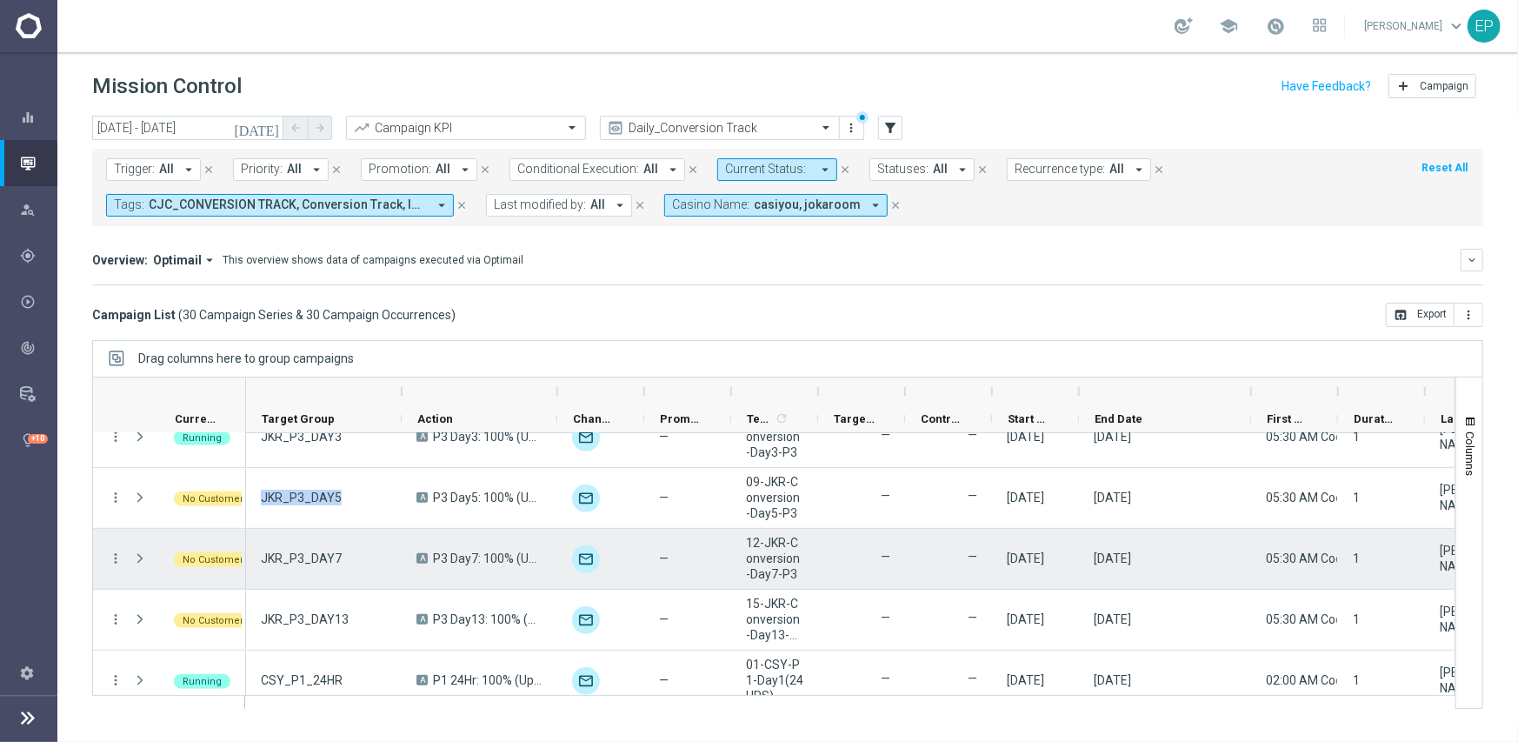
click at [310, 558] on span "JKR_P3_DAY7" at bounding box center [301, 558] width 81 height 16
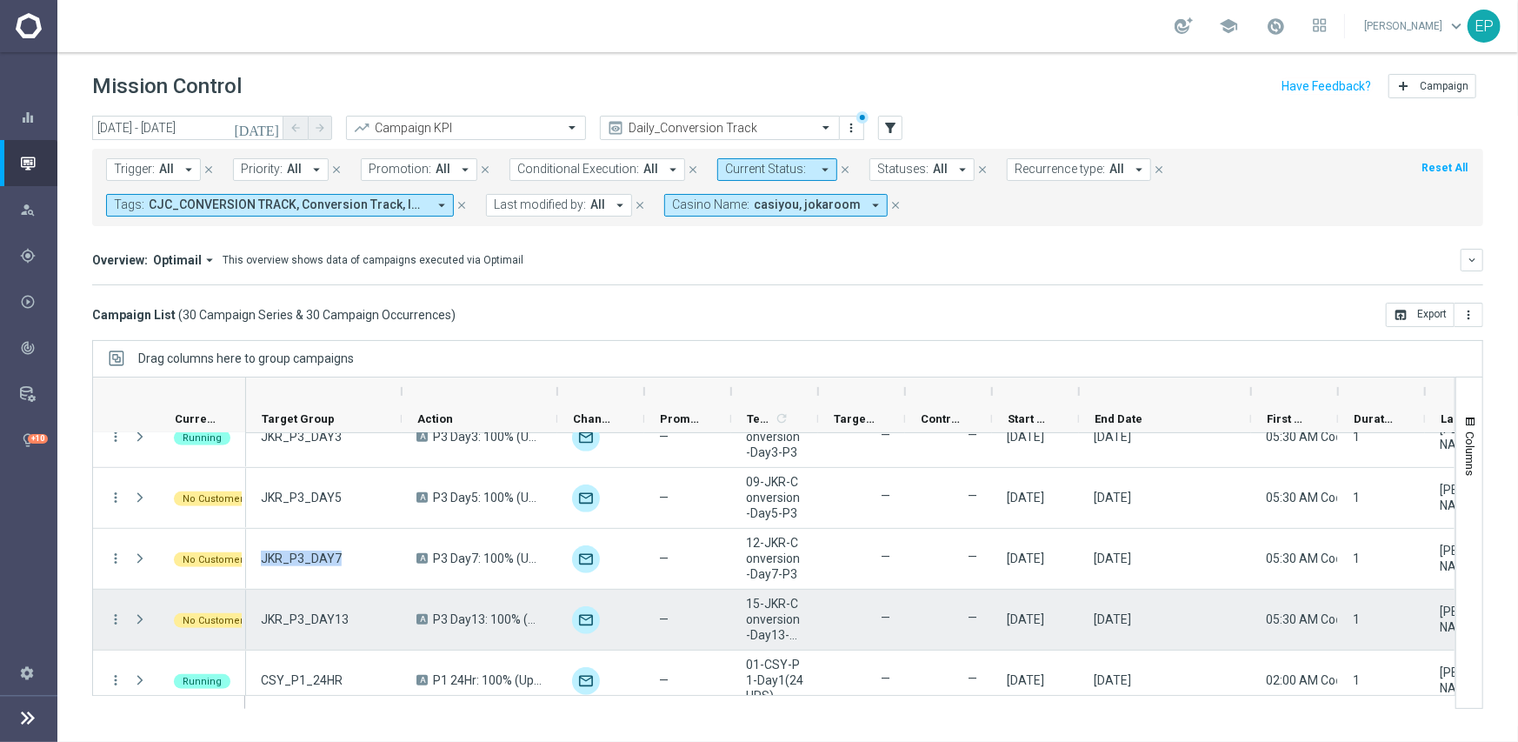
click at [295, 613] on span "JKR_P3_DAY13" at bounding box center [305, 619] width 88 height 16
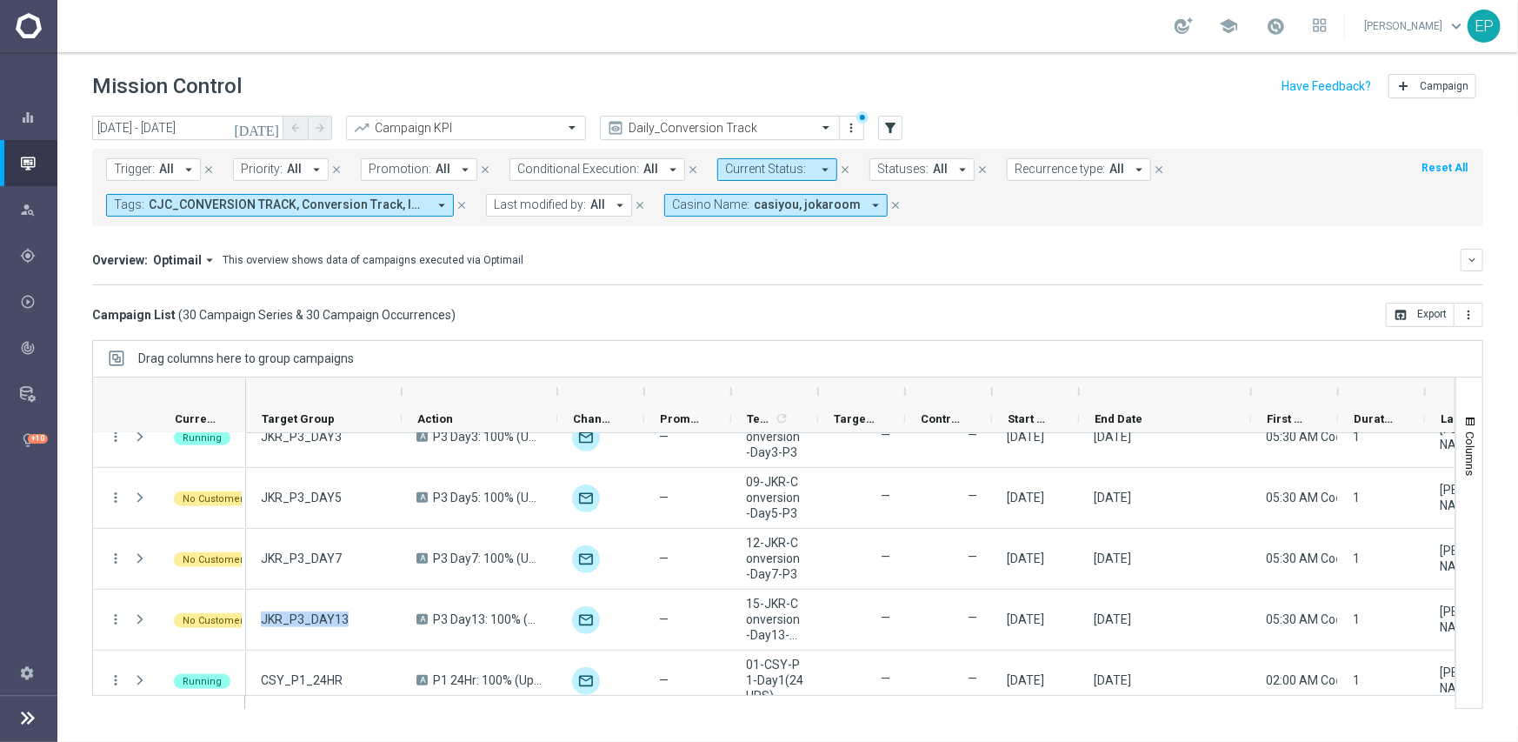
drag, startPoint x: 761, startPoint y: 200, endPoint x: 761, endPoint y: 210, distance: 10.4
click at [761, 200] on span "casiyou, jokaroom" at bounding box center [807, 204] width 107 height 15
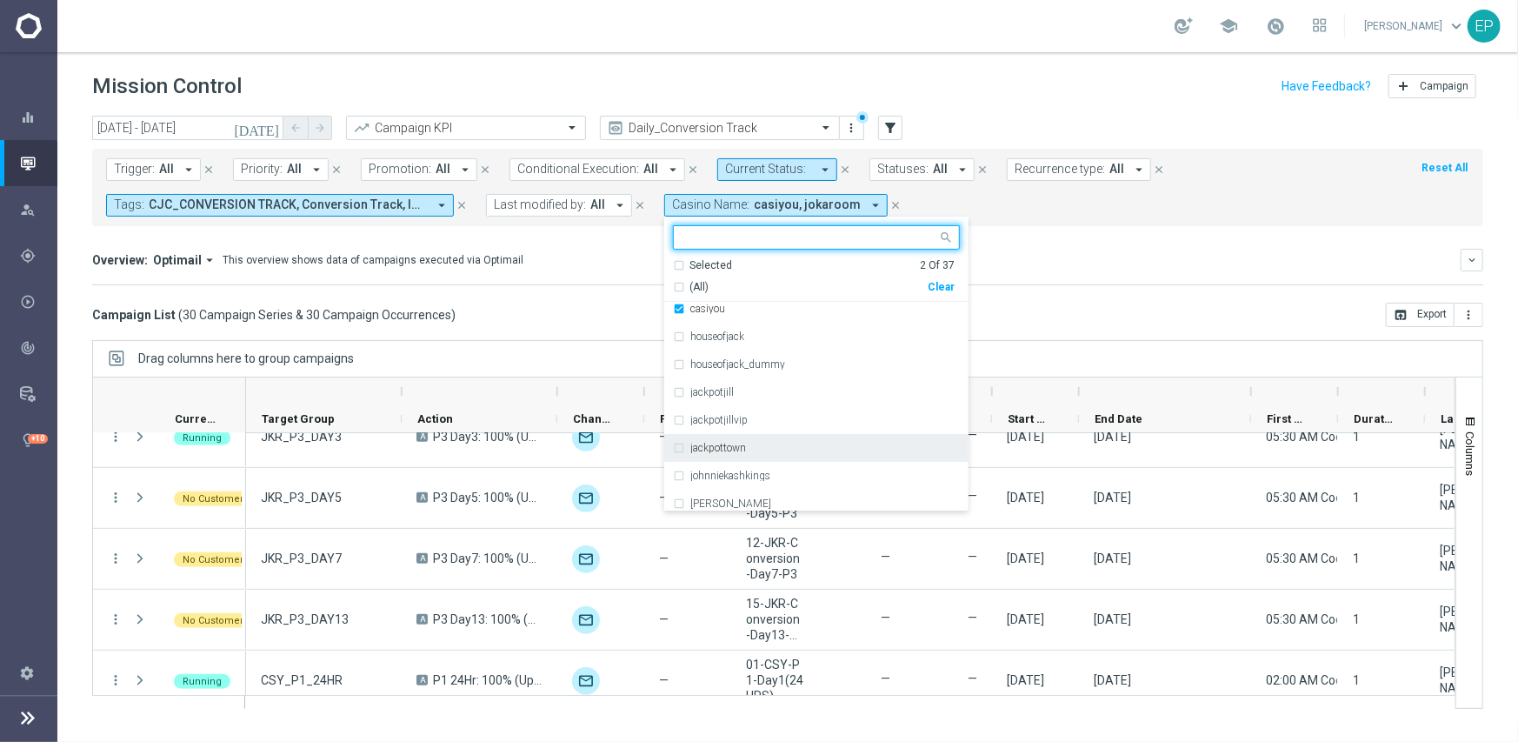
scroll to position [261, 0]
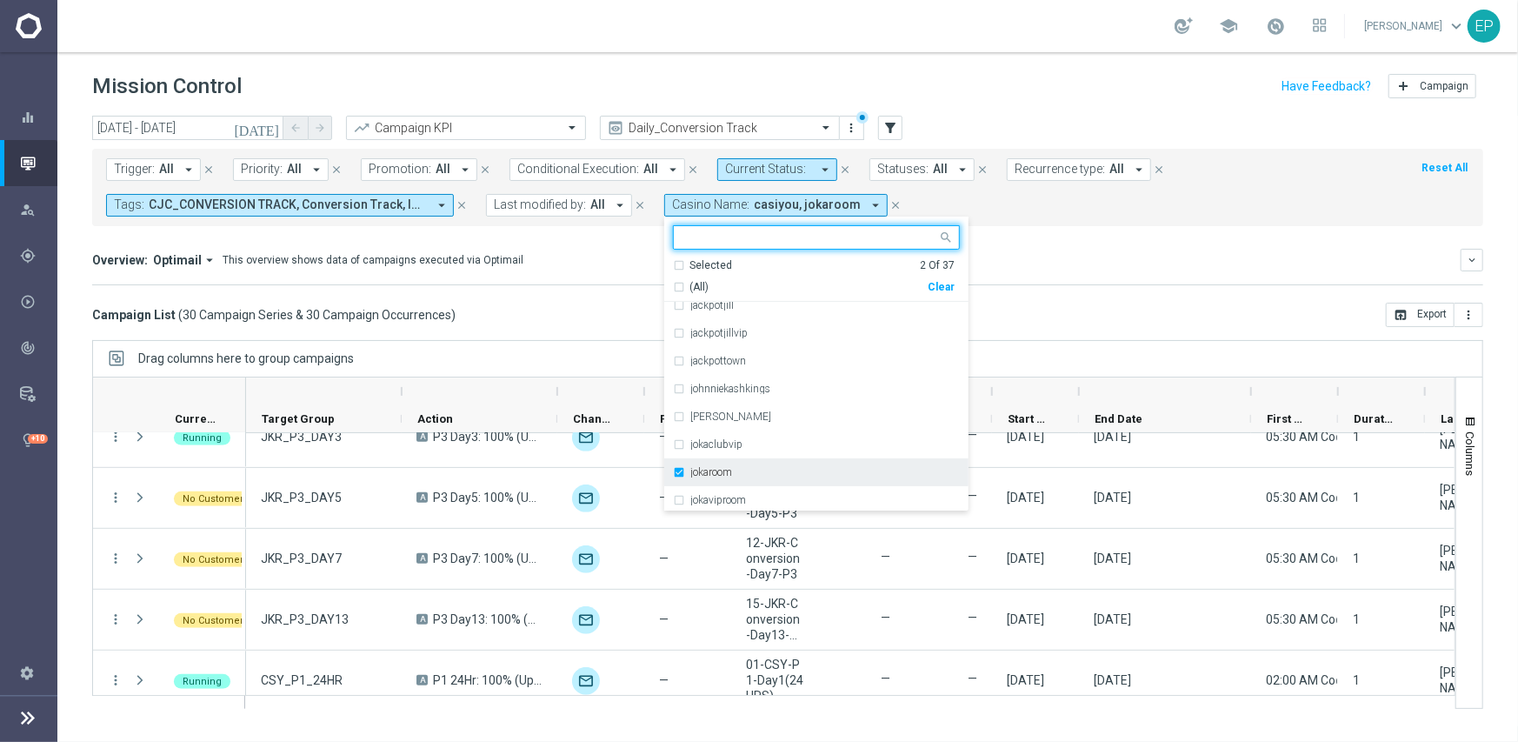
click at [698, 468] on label "jokaroom" at bounding box center [711, 472] width 42 height 10
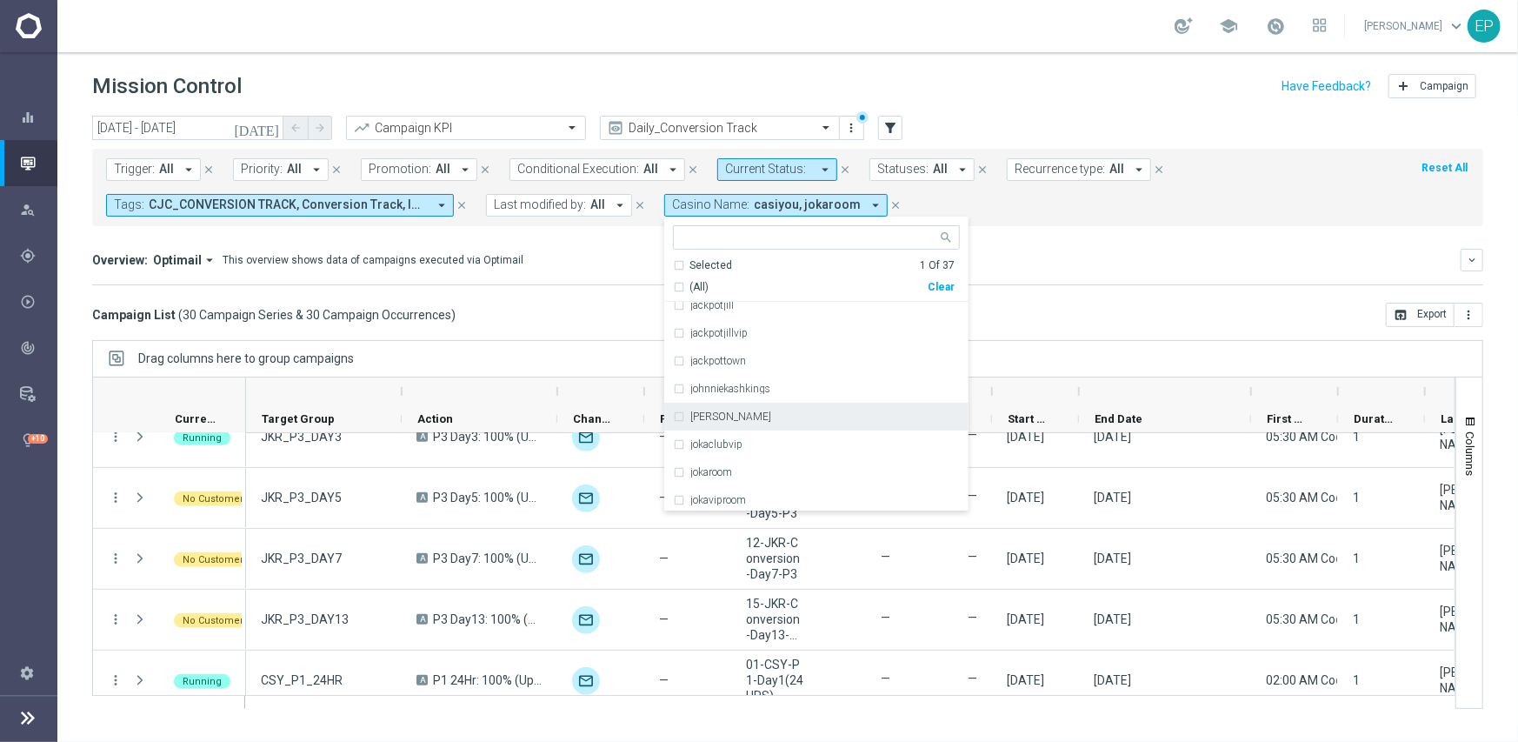
click at [538, 328] on div "today 23 Aug 2025 - 23 Aug 2025 arrow_back arrow_forward Campaign KPI trending_…" at bounding box center [787, 421] width 1461 height 610
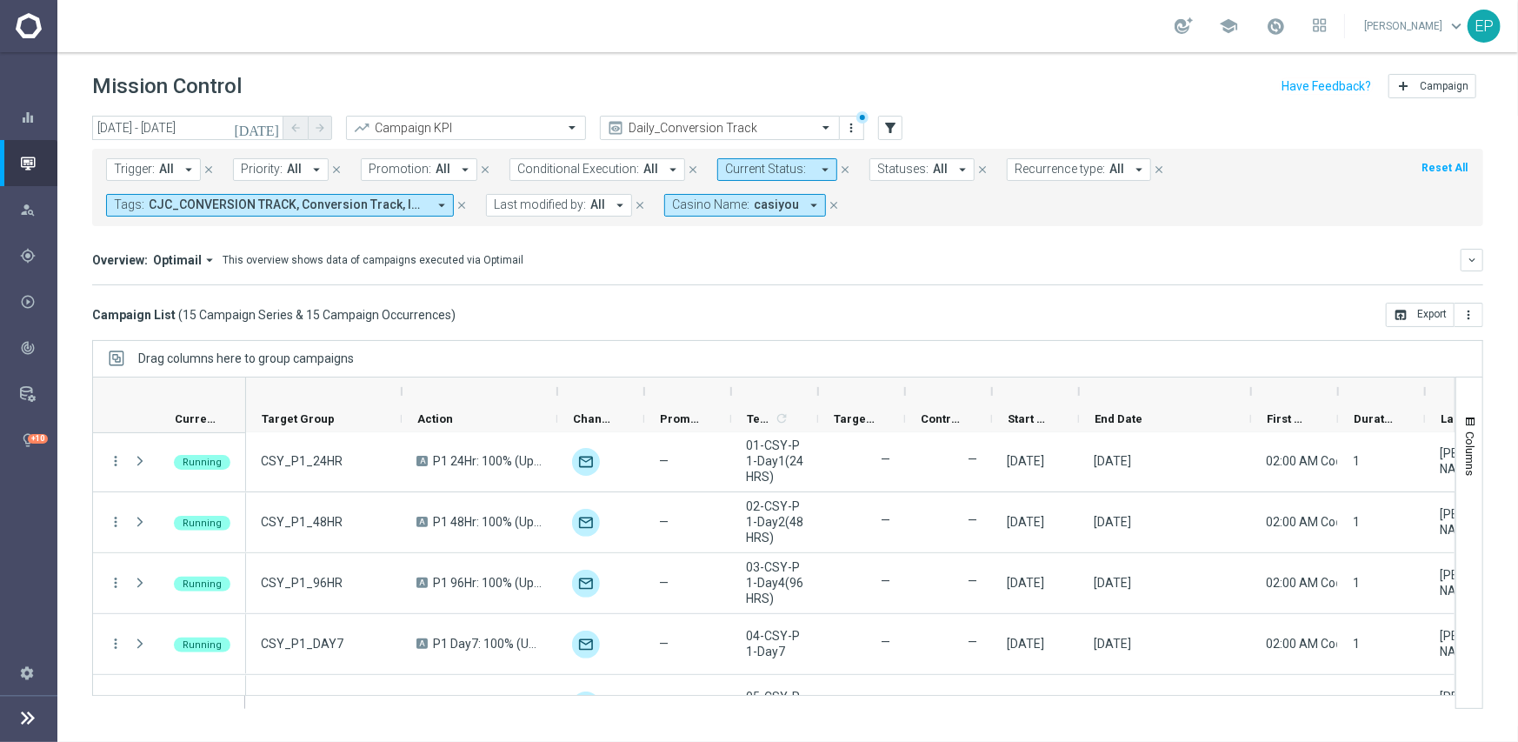
scroll to position [0, 0]
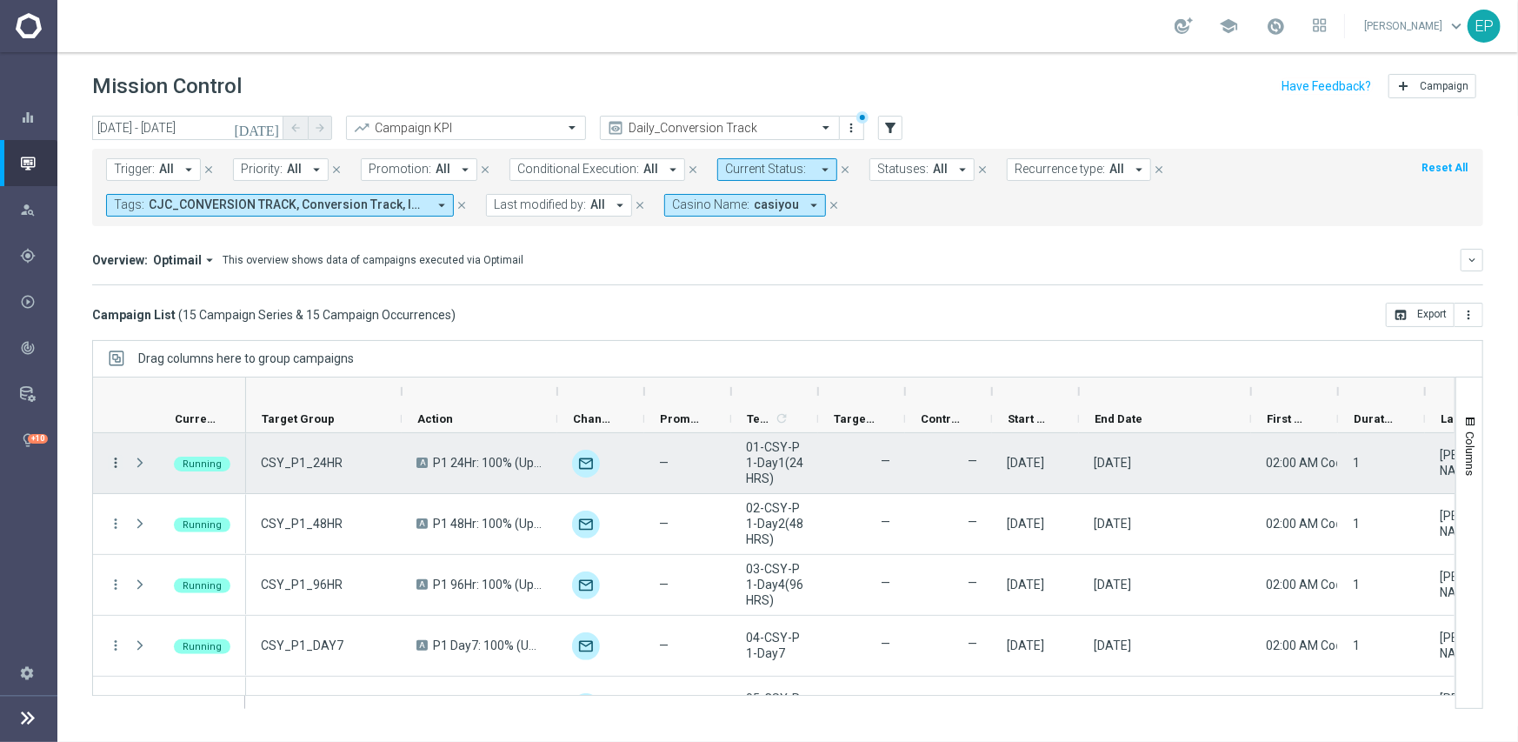
click at [112, 460] on icon "more_vert" at bounding box center [116, 463] width 16 height 16
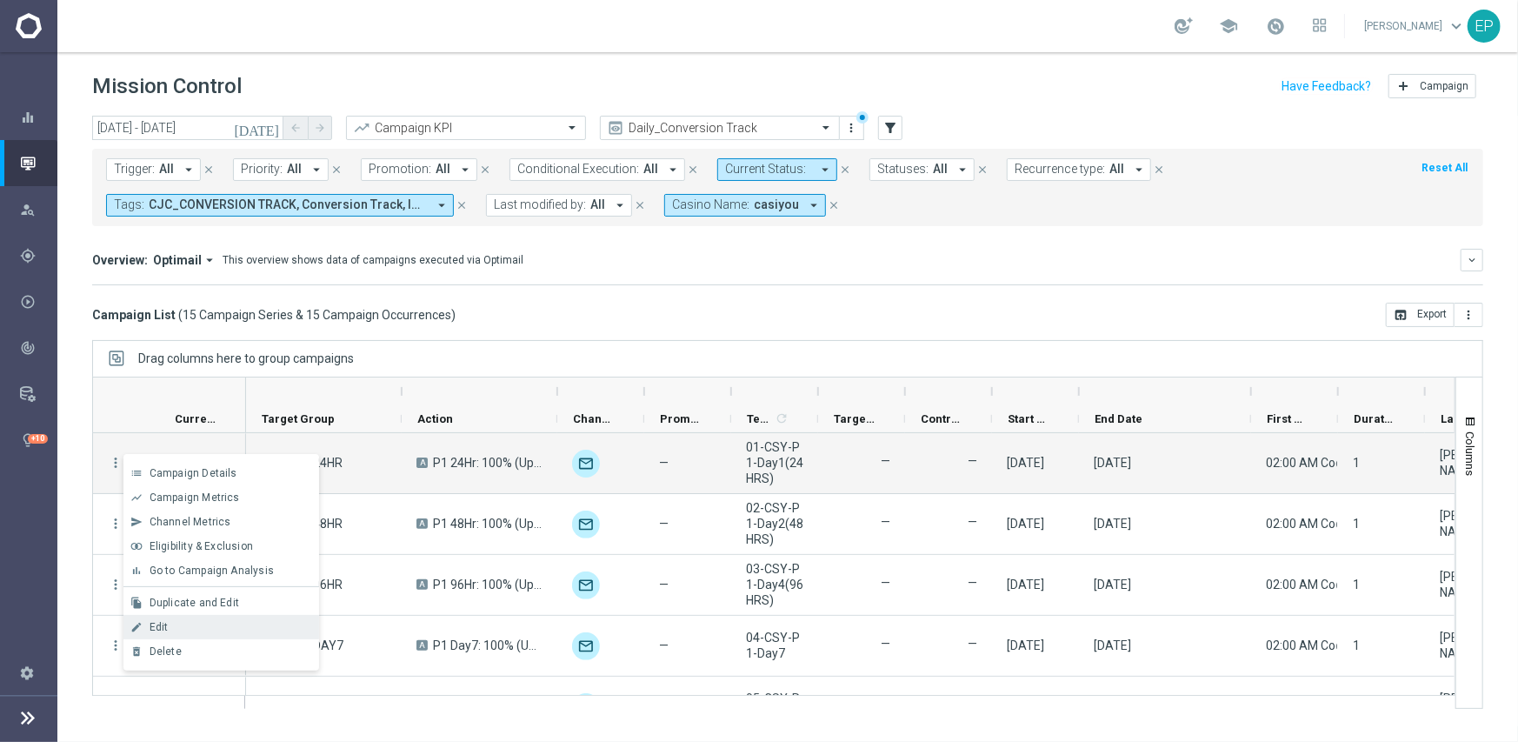
click at [208, 621] on div "Edit" at bounding box center [231, 627] width 162 height 12
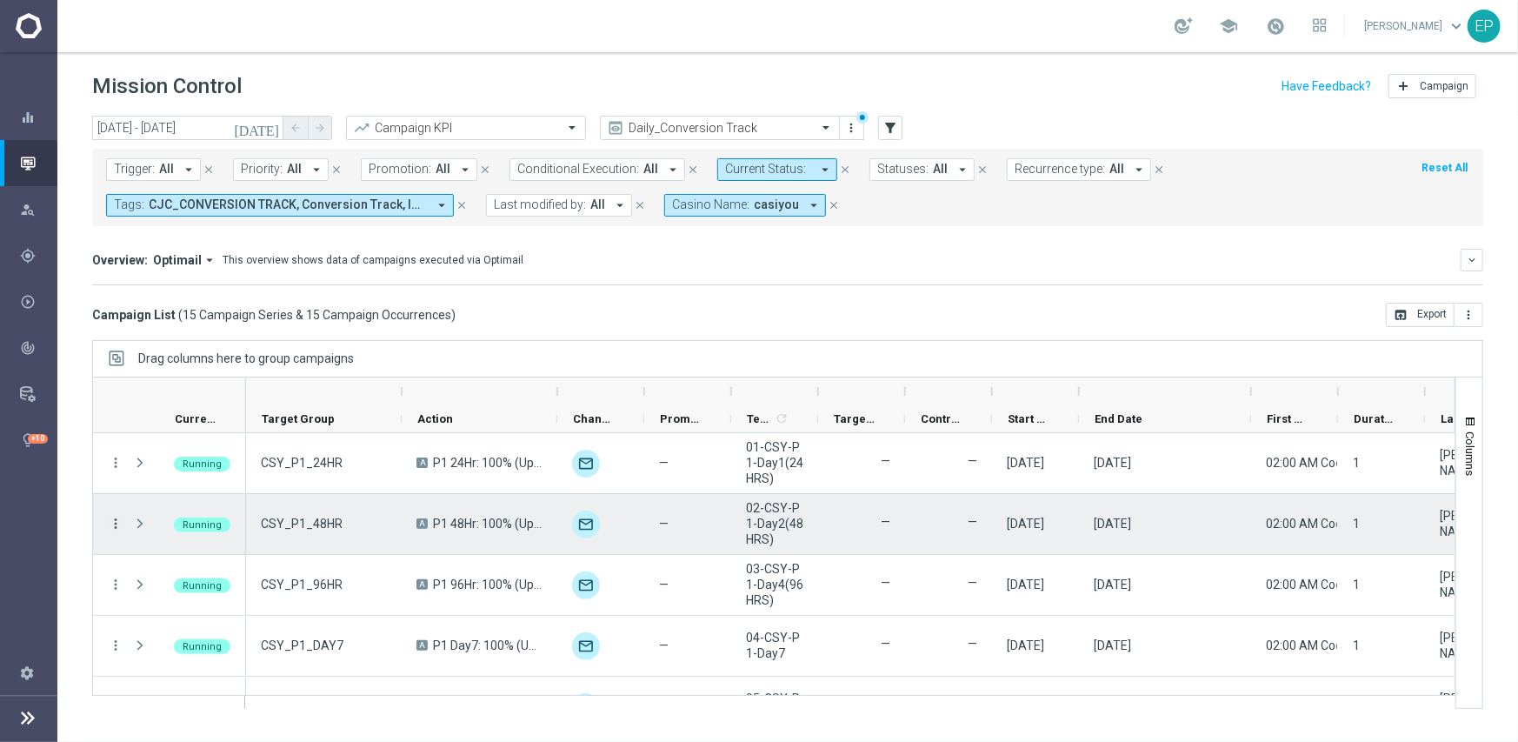
click at [117, 522] on icon "more_vert" at bounding box center [116, 524] width 16 height 16
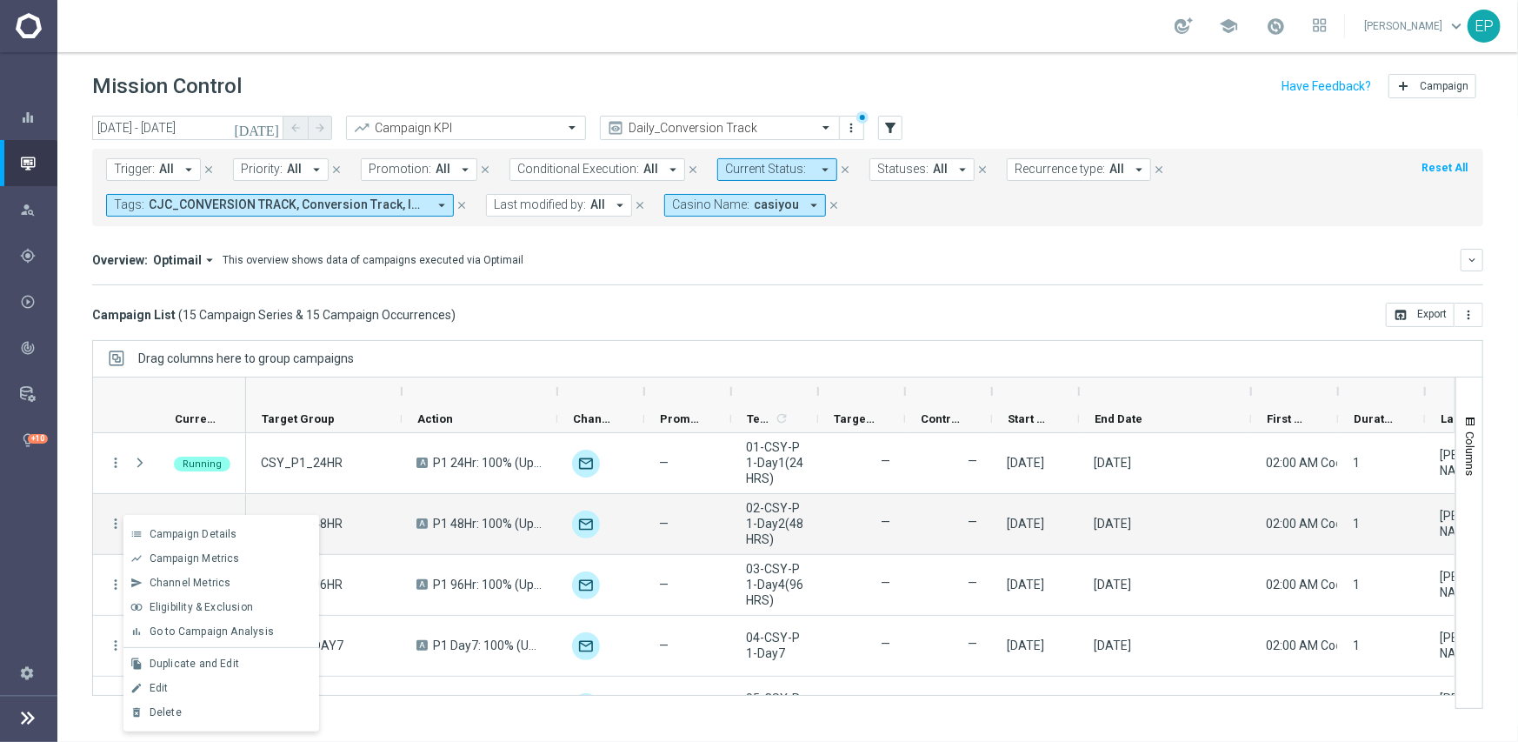
click at [203, 689] on div "Edit" at bounding box center [231, 688] width 162 height 12
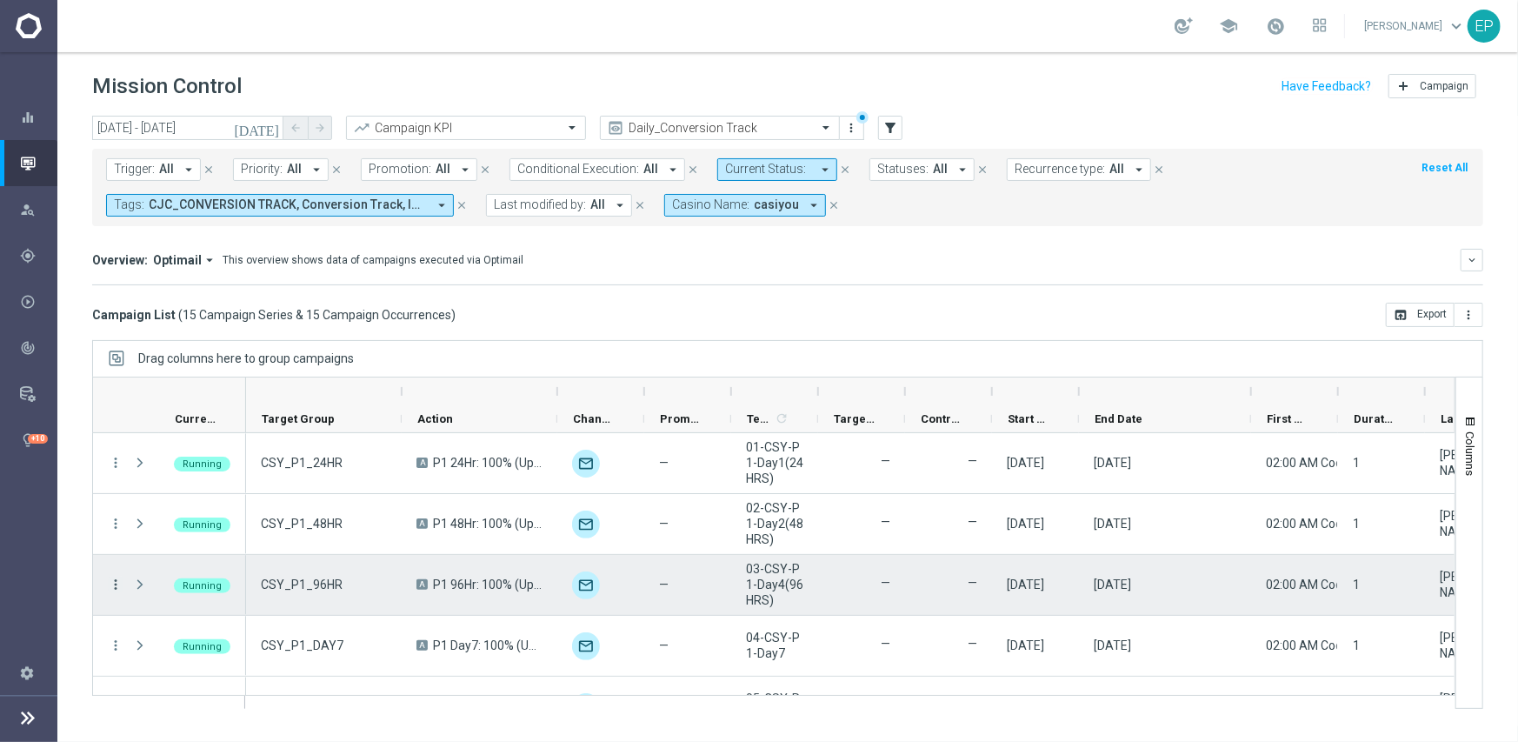
click at [116, 586] on icon "more_vert" at bounding box center [116, 584] width 16 height 16
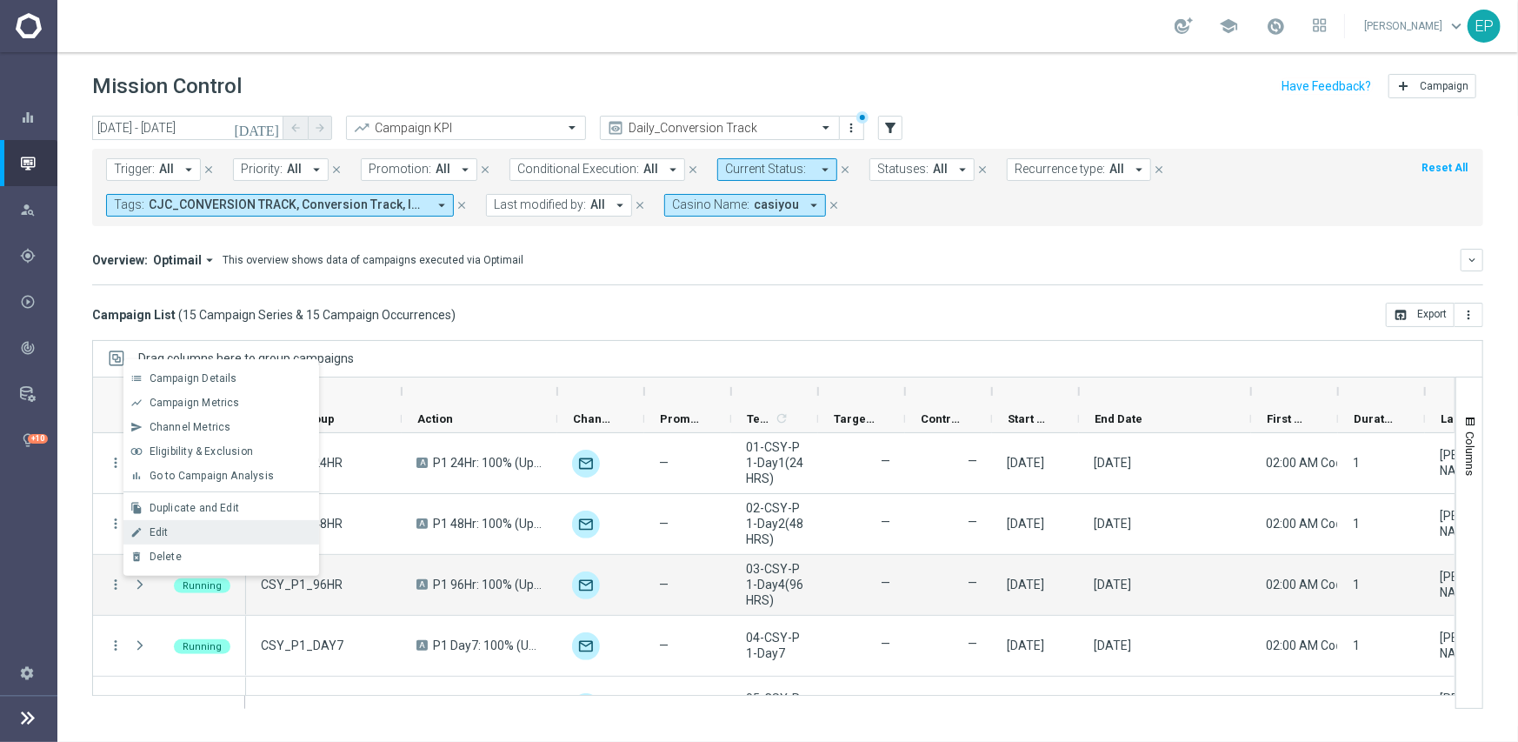
click at [171, 532] on div "Edit" at bounding box center [231, 532] width 162 height 12
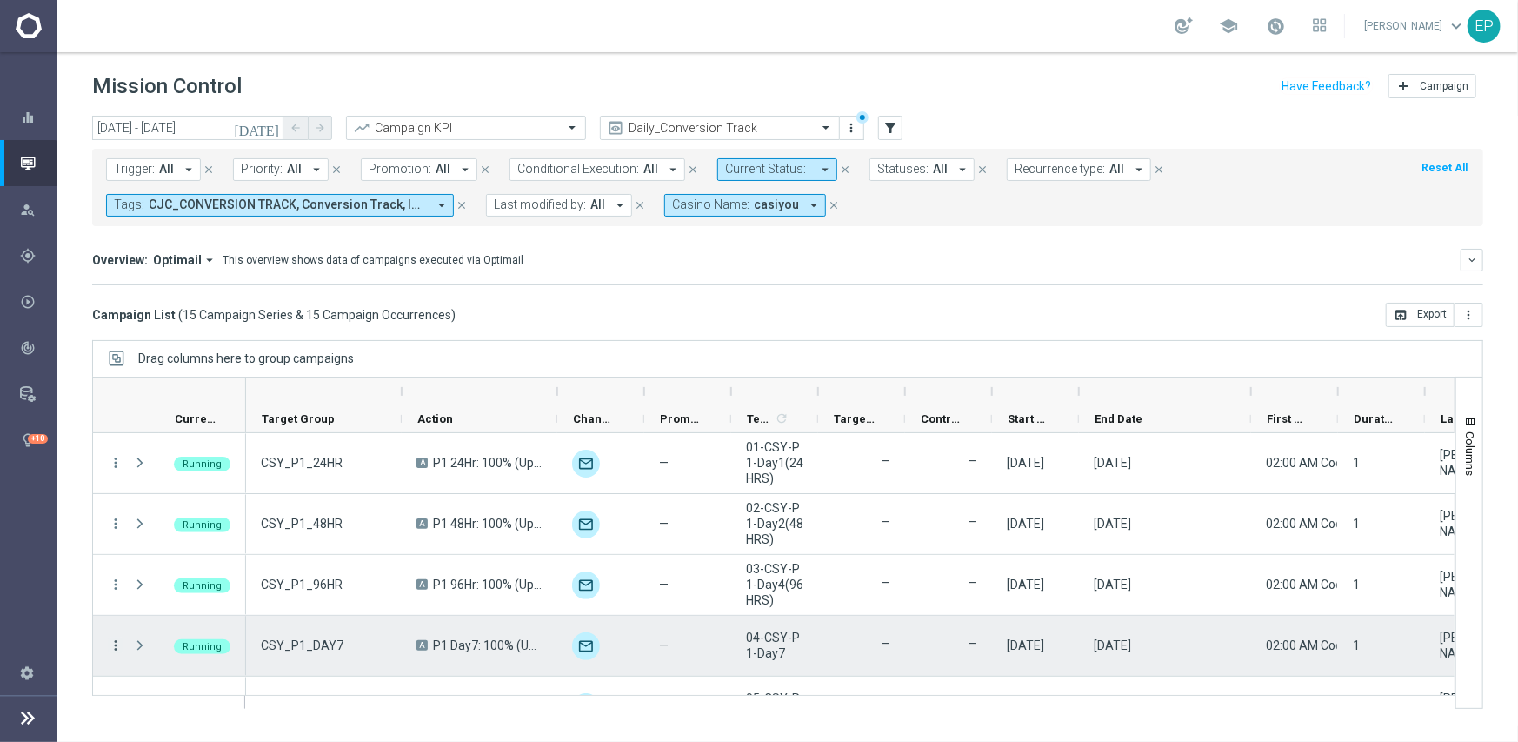
click at [113, 645] on icon "more_vert" at bounding box center [116, 645] width 16 height 16
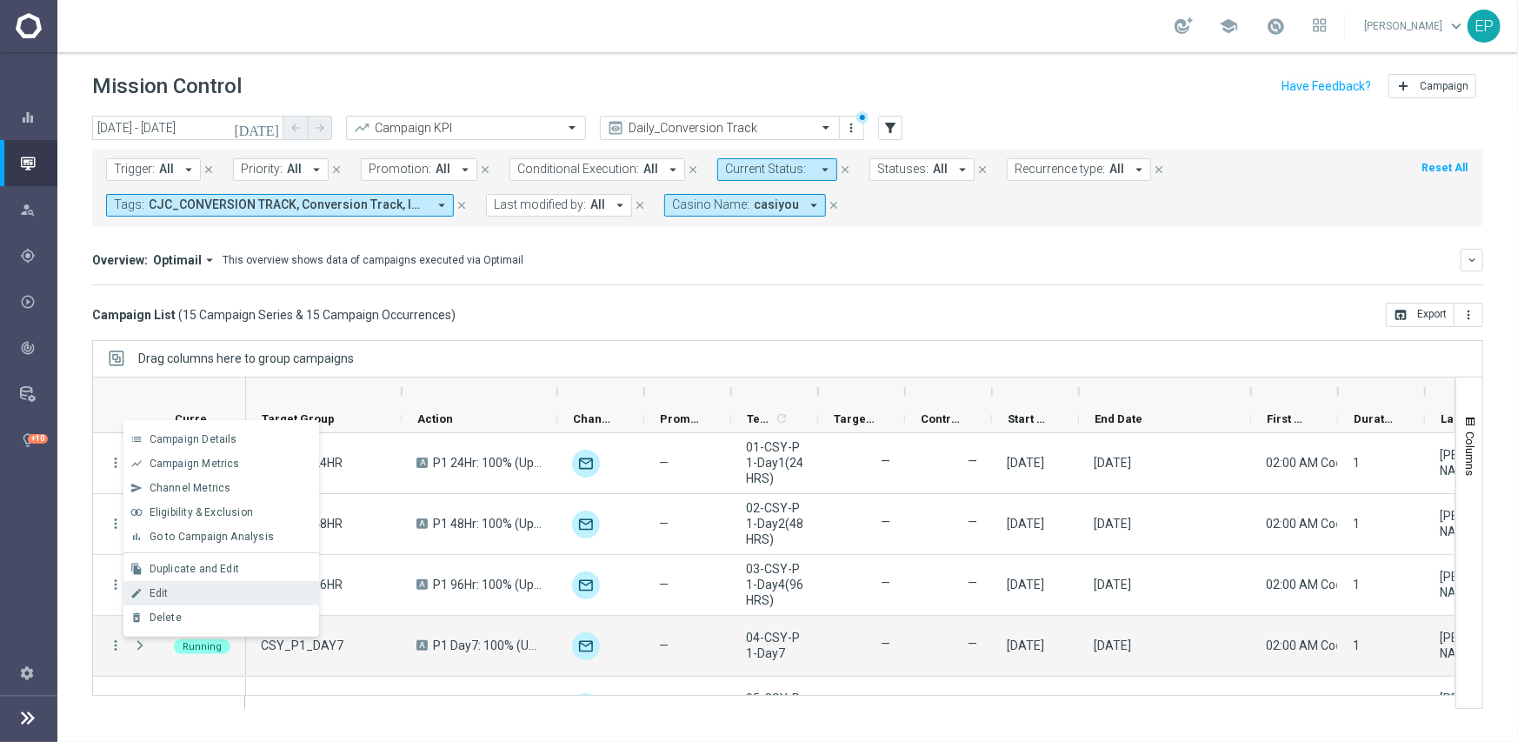
click at [173, 584] on div "edit Edit" at bounding box center [221, 593] width 196 height 24
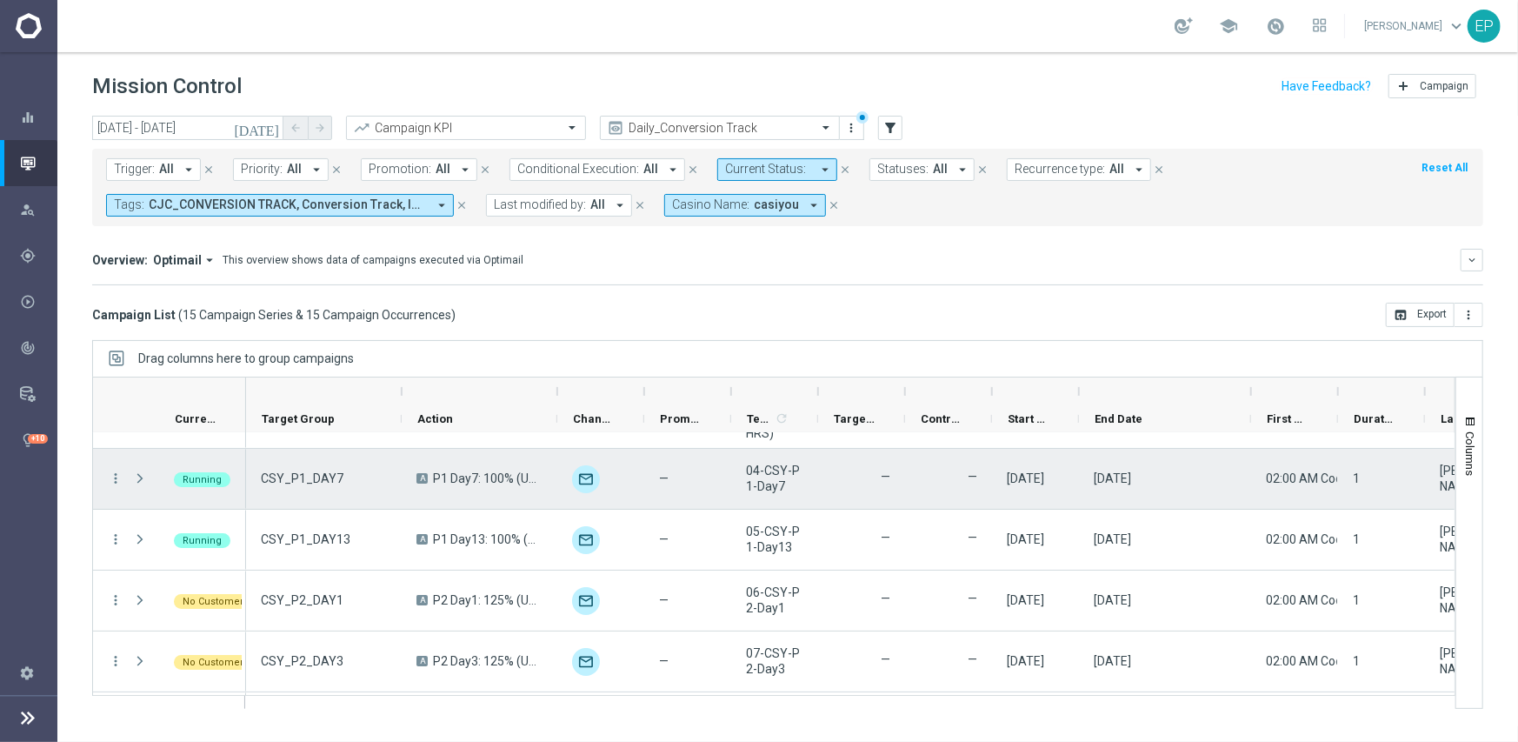
scroll to position [174, 0]
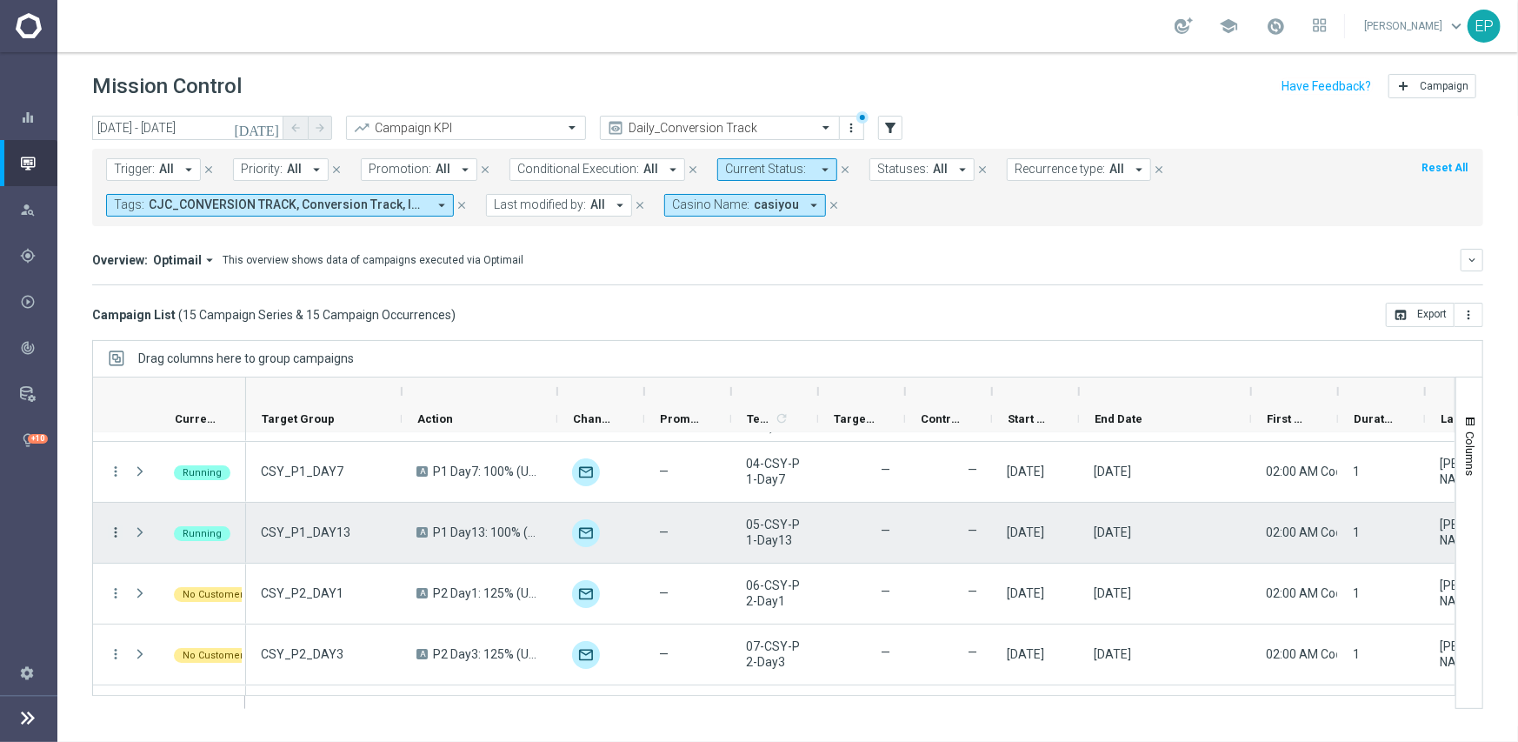
click at [112, 532] on icon "more_vert" at bounding box center [116, 532] width 16 height 16
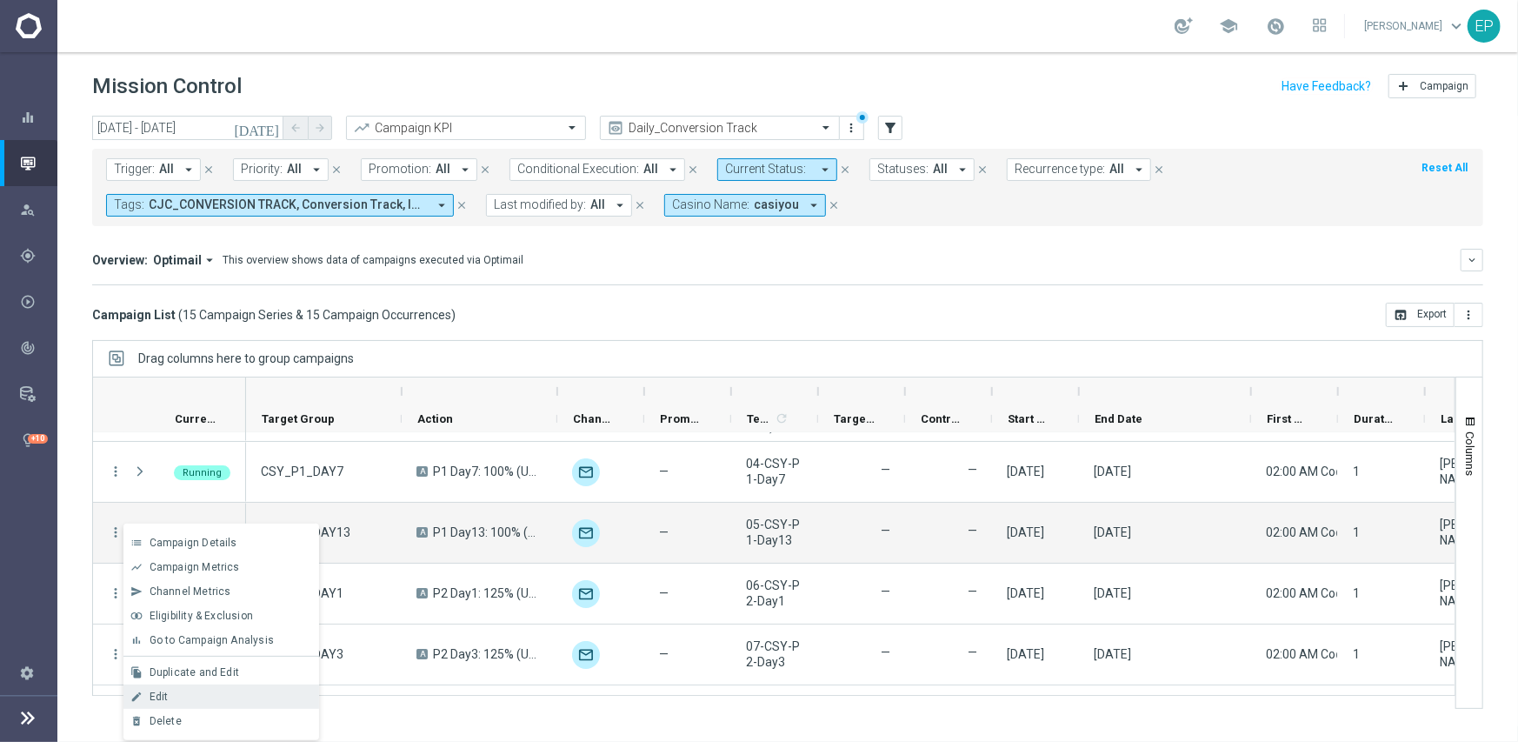
click at [197, 697] on div "Edit" at bounding box center [231, 696] width 162 height 12
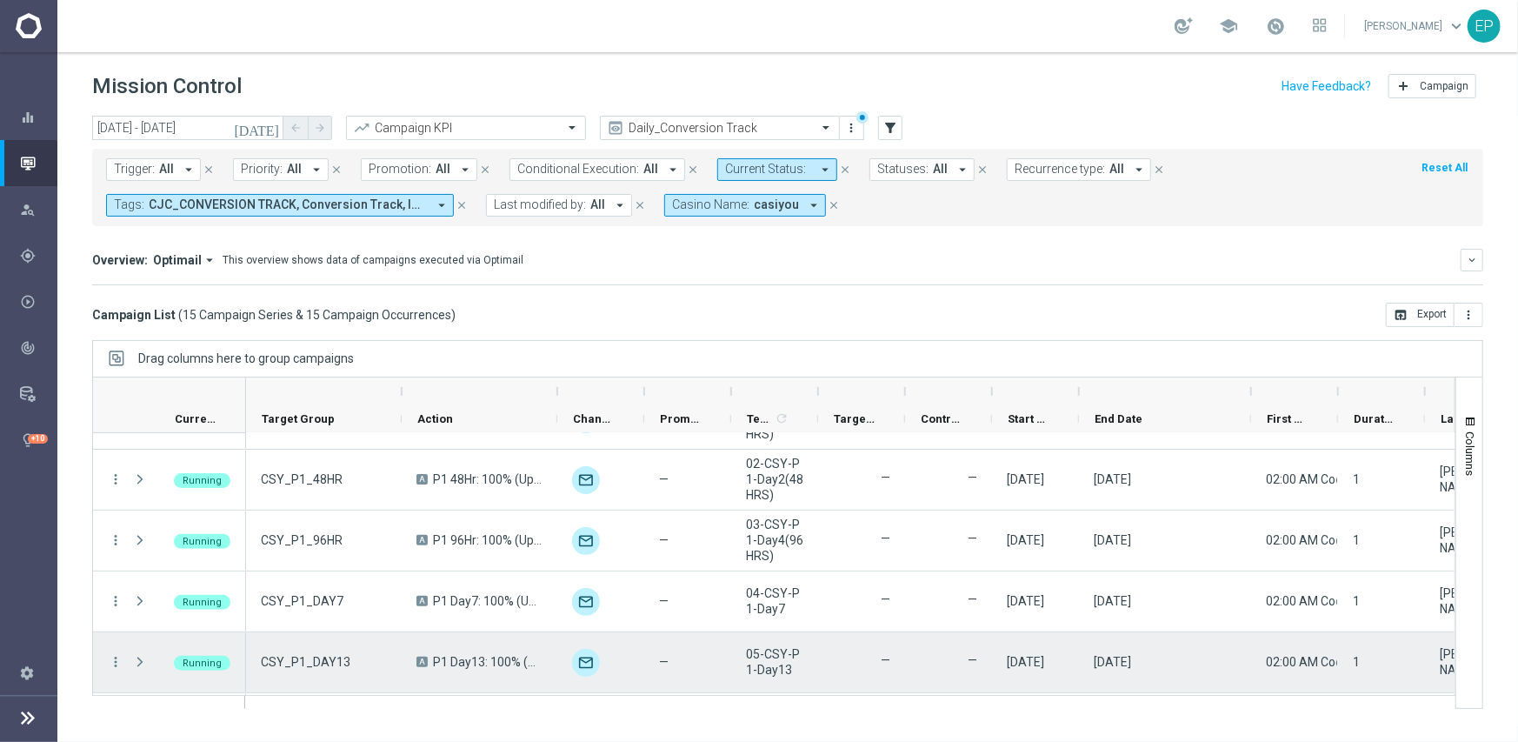
scroll to position [87, 0]
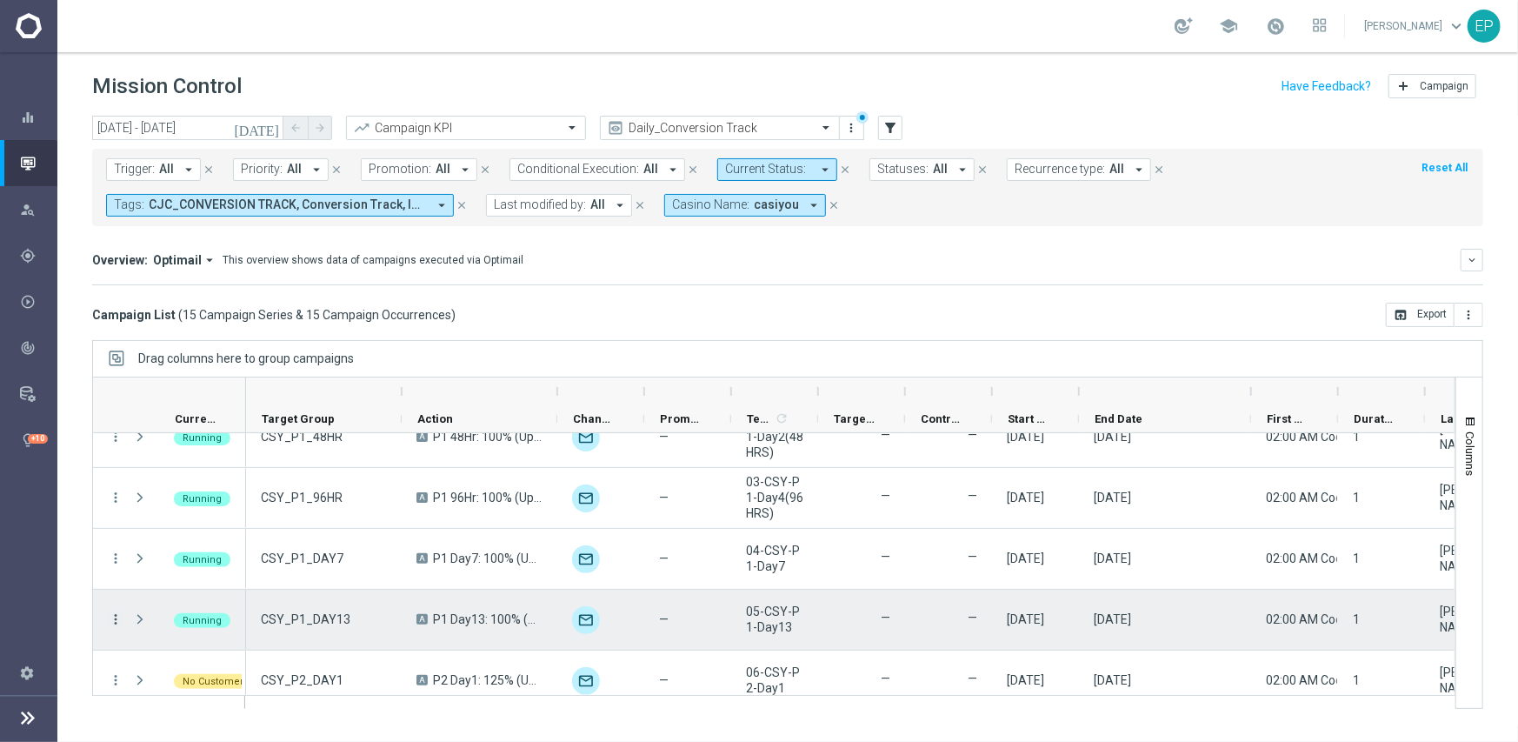
click at [113, 614] on icon "more_vert" at bounding box center [116, 619] width 16 height 16
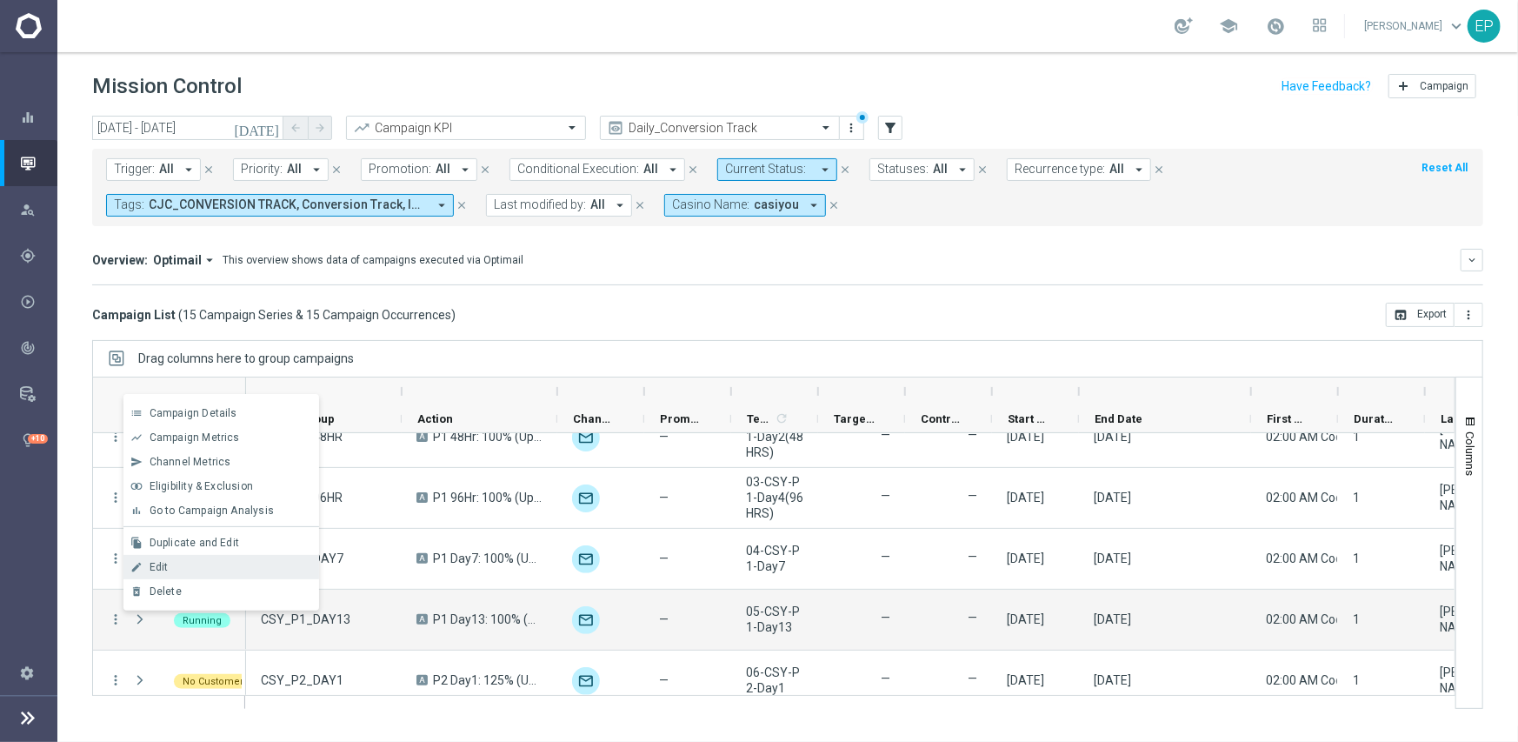
click at [168, 570] on div "Edit" at bounding box center [231, 567] width 162 height 12
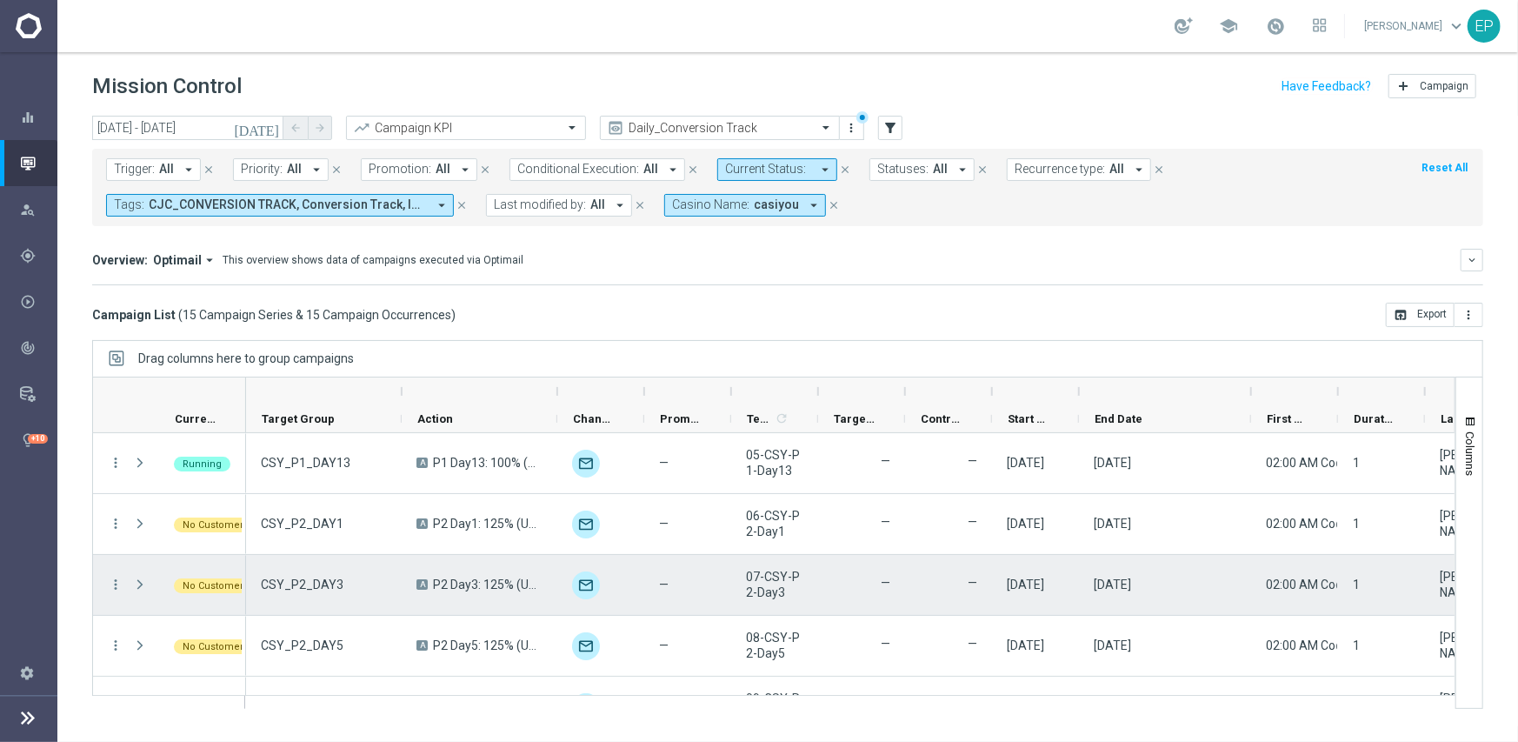
scroll to position [261, 0]
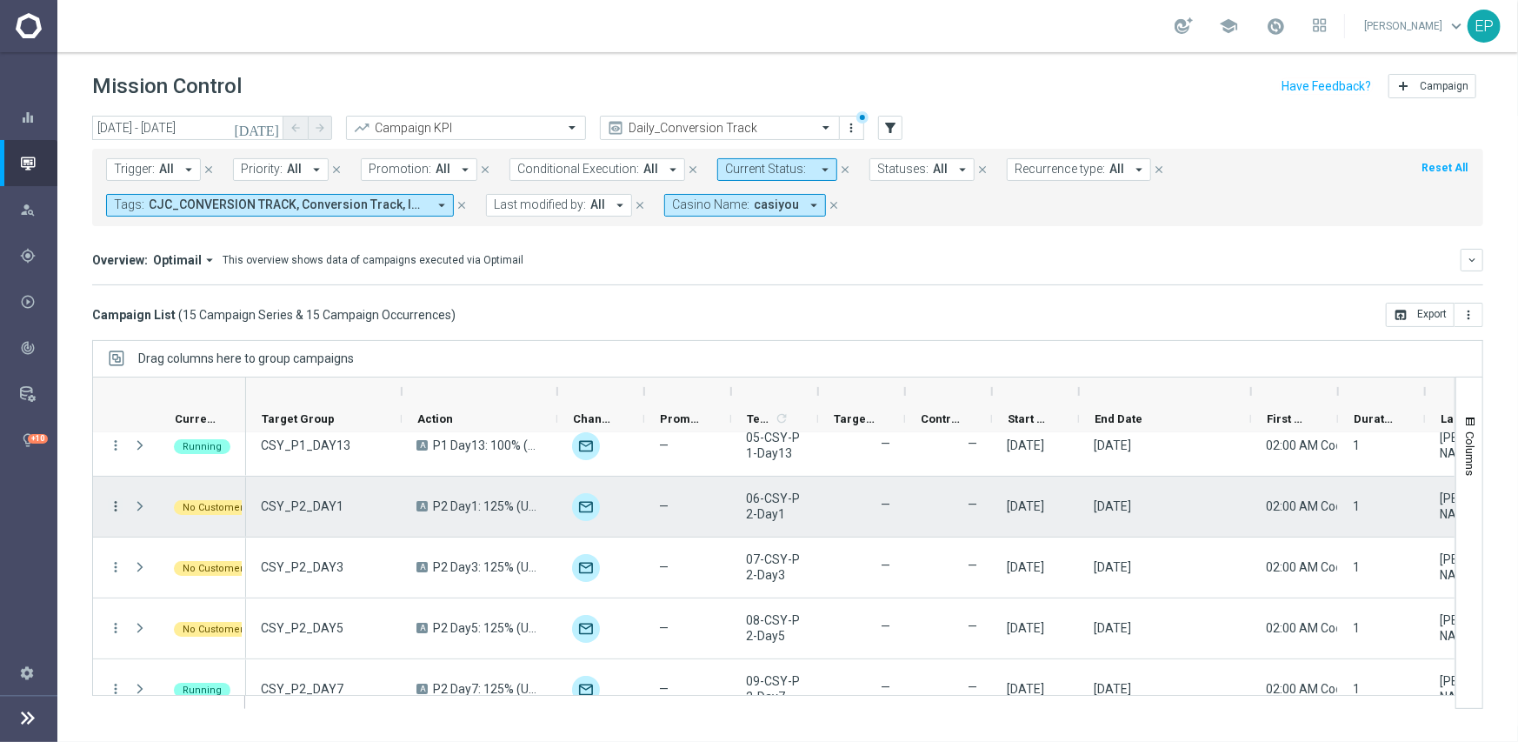
click at [109, 505] on icon "more_vert" at bounding box center [116, 506] width 16 height 16
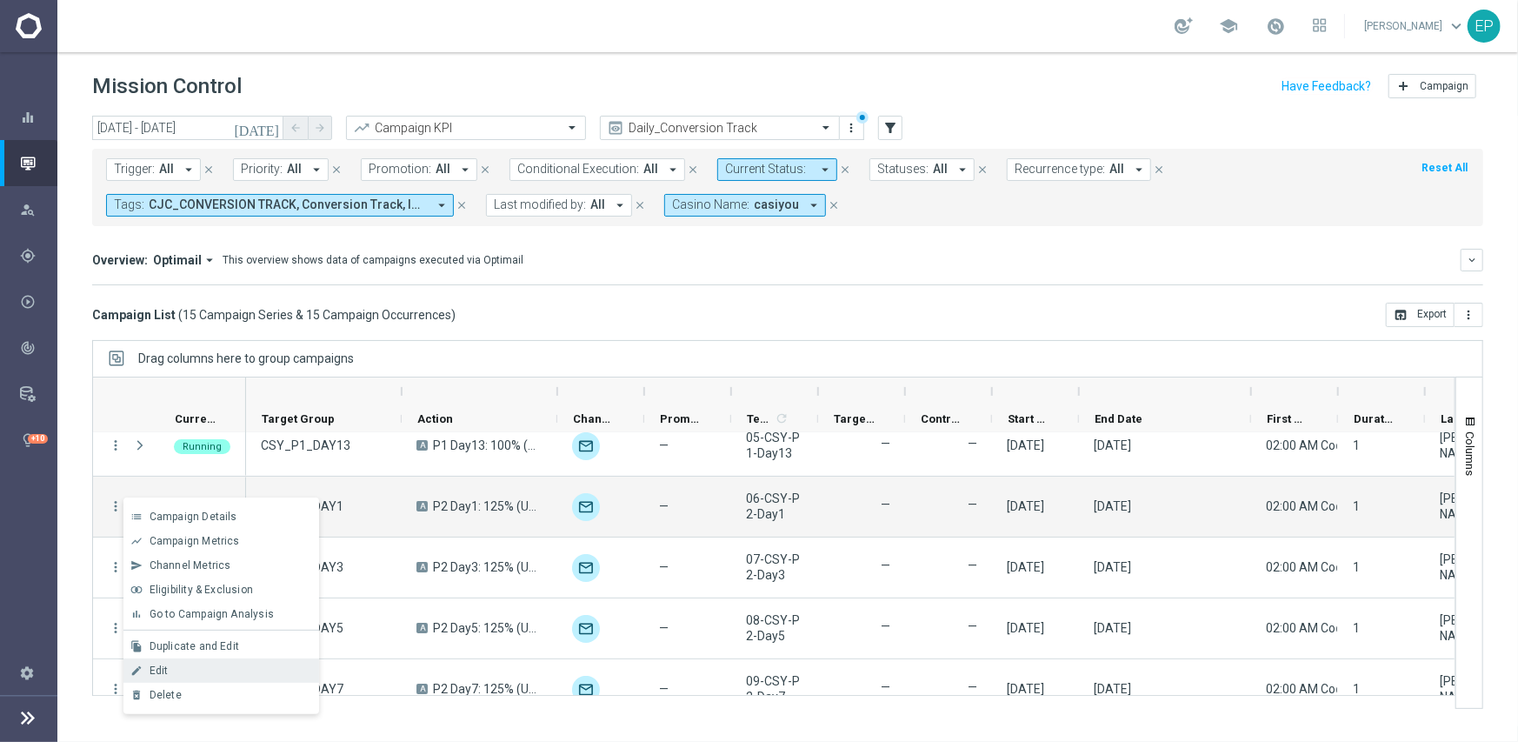
drag, startPoint x: 203, startPoint y: 656, endPoint x: 199, endPoint y: 670, distance: 14.3
click at [199, 670] on div "list Campaign Details show_chart Campaign Metrics send Channel Metrics" at bounding box center [221, 605] width 196 height 217
click at [199, 670] on div "Edit" at bounding box center [231, 670] width 162 height 12
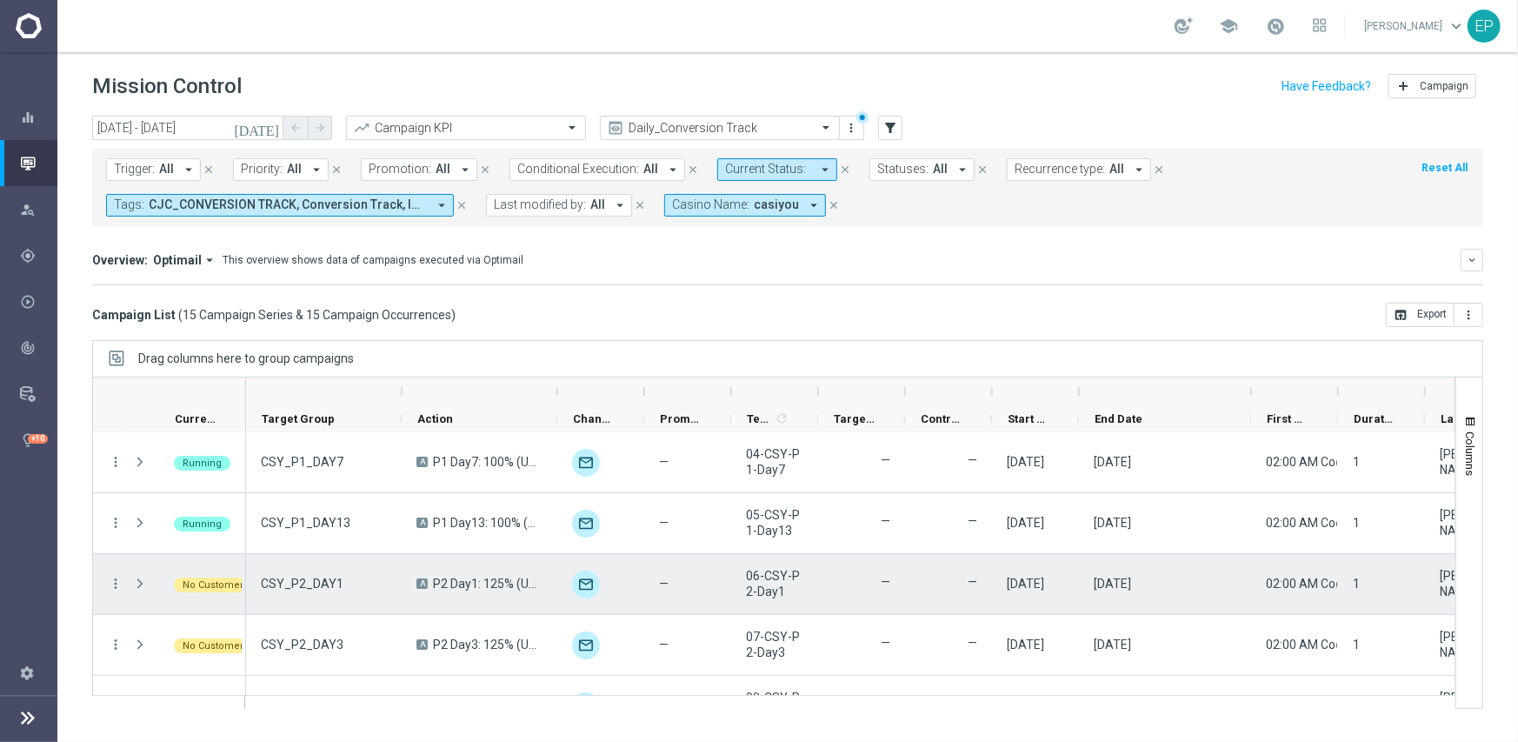
scroll to position [0, 0]
drag, startPoint x: 310, startPoint y: 591, endPoint x: 328, endPoint y: 588, distance: 17.7
click at [328, 589] on span "CSY_P1_96HR" at bounding box center [302, 584] width 82 height 16
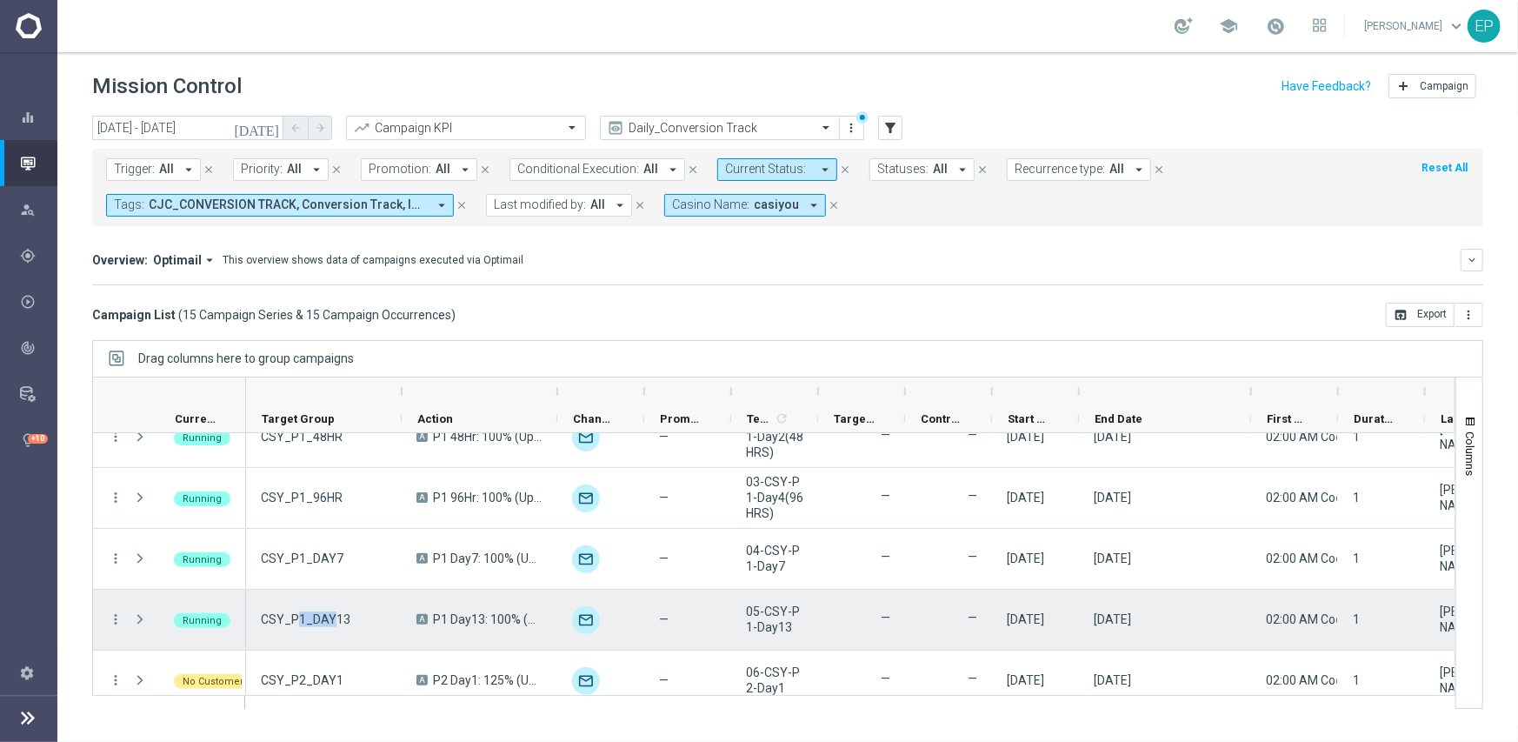
drag, startPoint x: 295, startPoint y: 619, endPoint x: 337, endPoint y: 619, distance: 42.6
click at [337, 619] on span "CSY_P1_DAY13" at bounding box center [306, 619] width 90 height 16
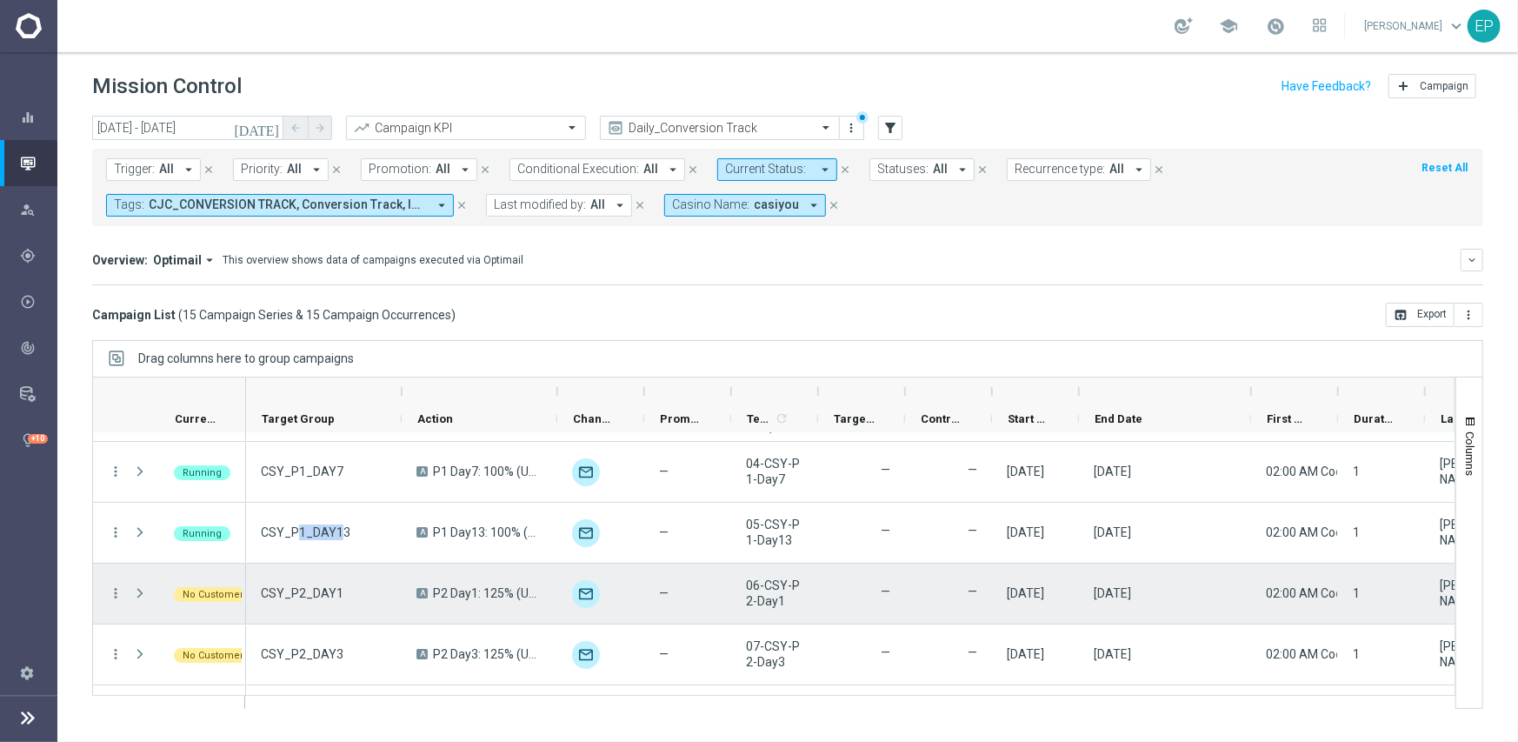
scroll to position [261, 0]
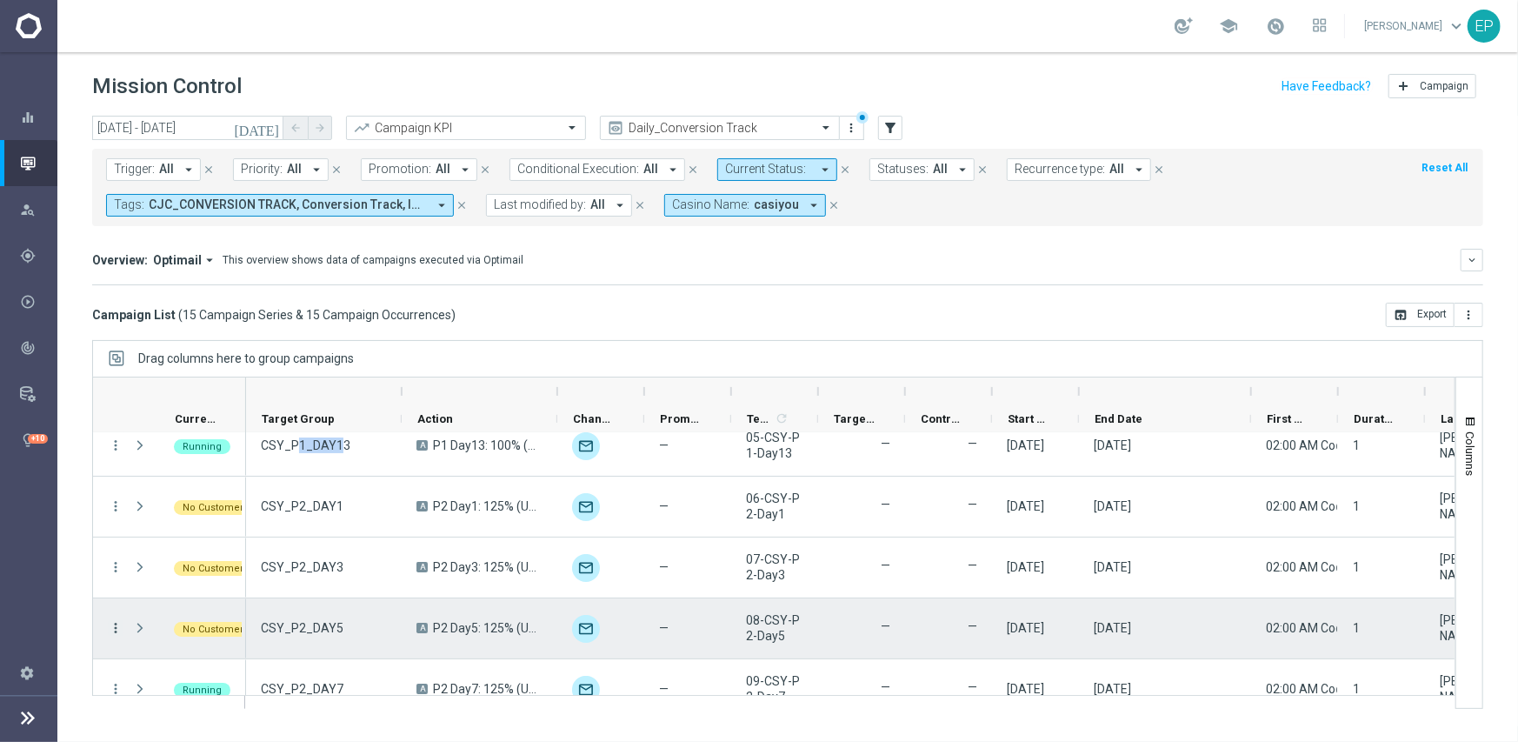
click at [113, 625] on icon "more_vert" at bounding box center [116, 628] width 16 height 16
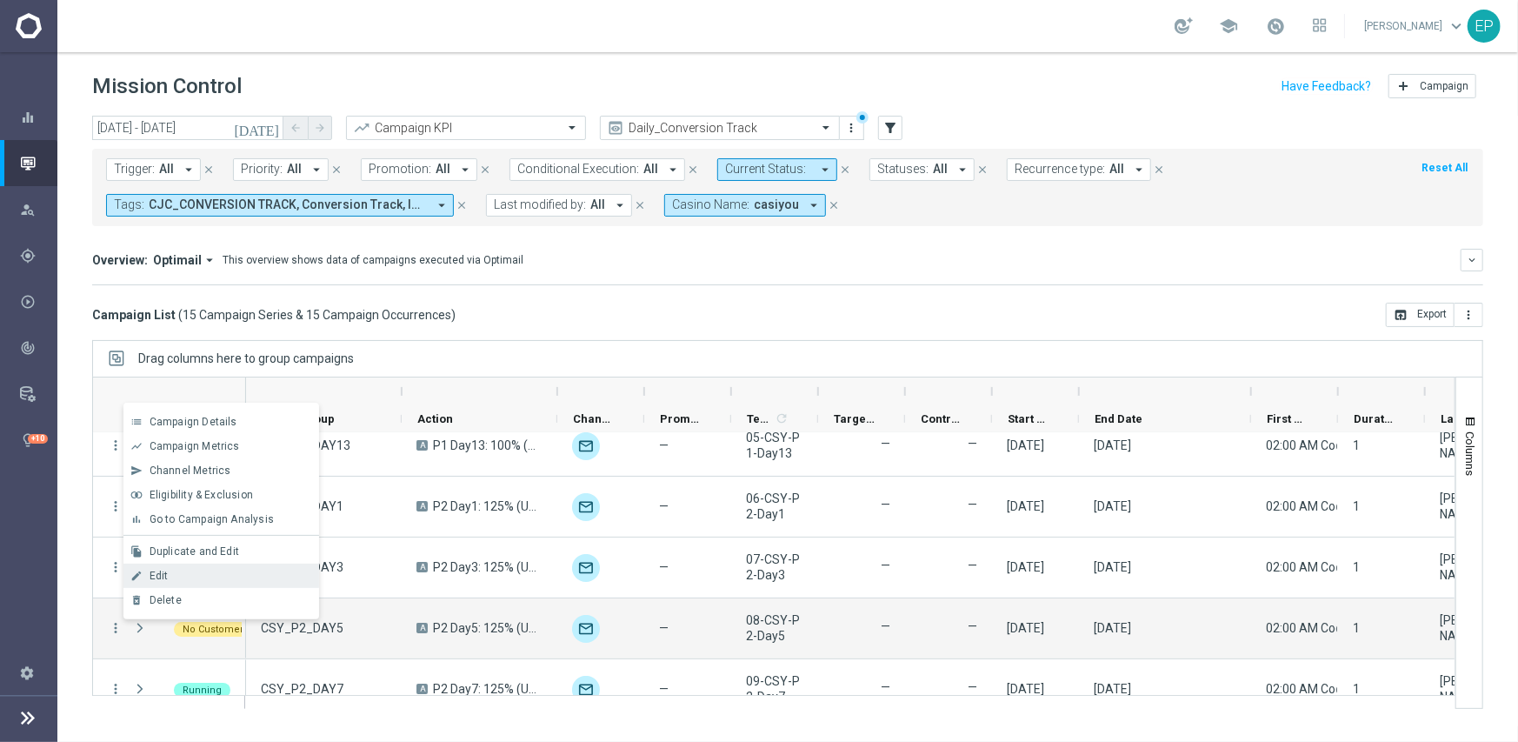
click at [165, 576] on span "Edit" at bounding box center [159, 576] width 19 height 12
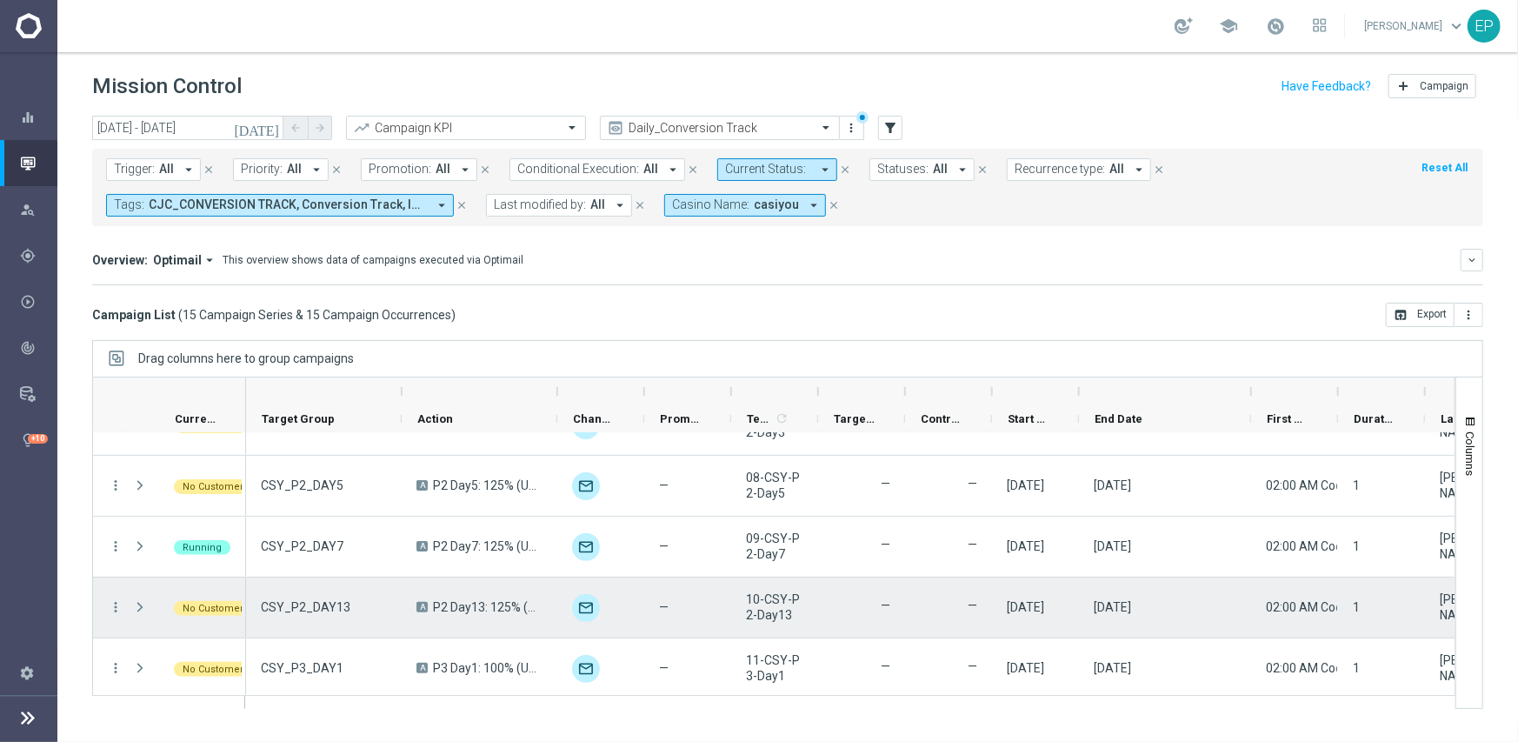
scroll to position [435, 0]
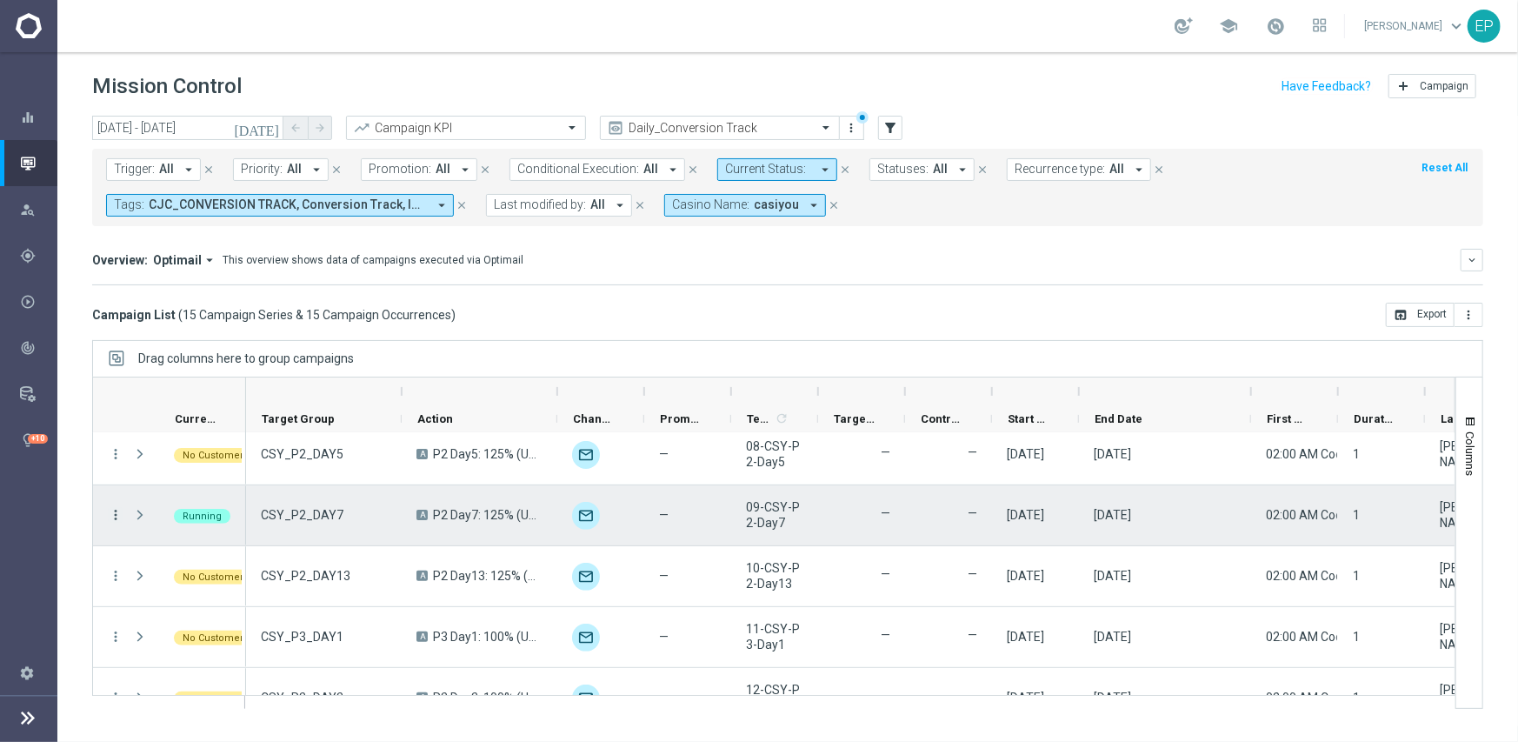
click at [120, 510] on icon "more_vert" at bounding box center [116, 515] width 16 height 16
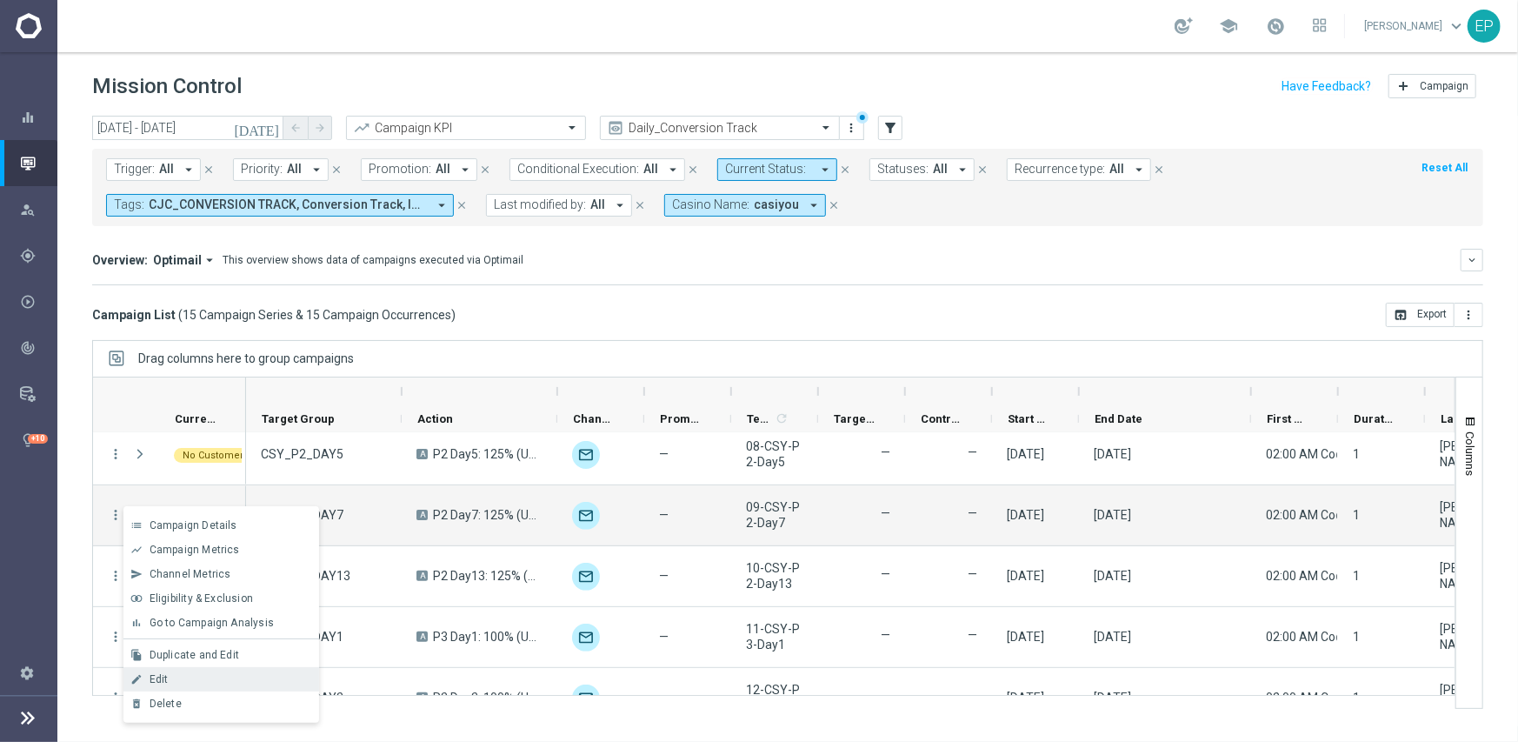
click at [177, 679] on div "Edit" at bounding box center [231, 679] width 162 height 12
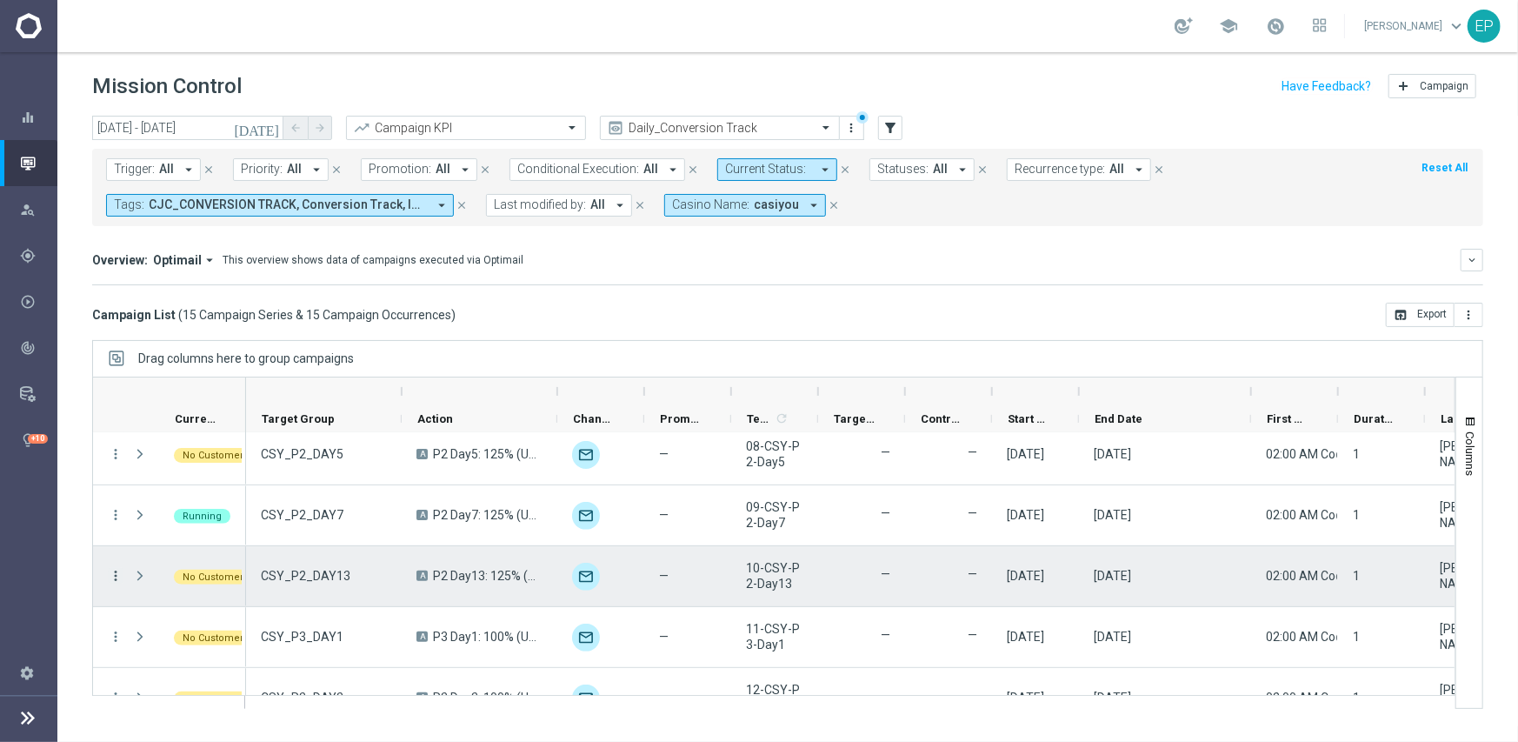
click at [111, 568] on icon "more_vert" at bounding box center [116, 576] width 16 height 16
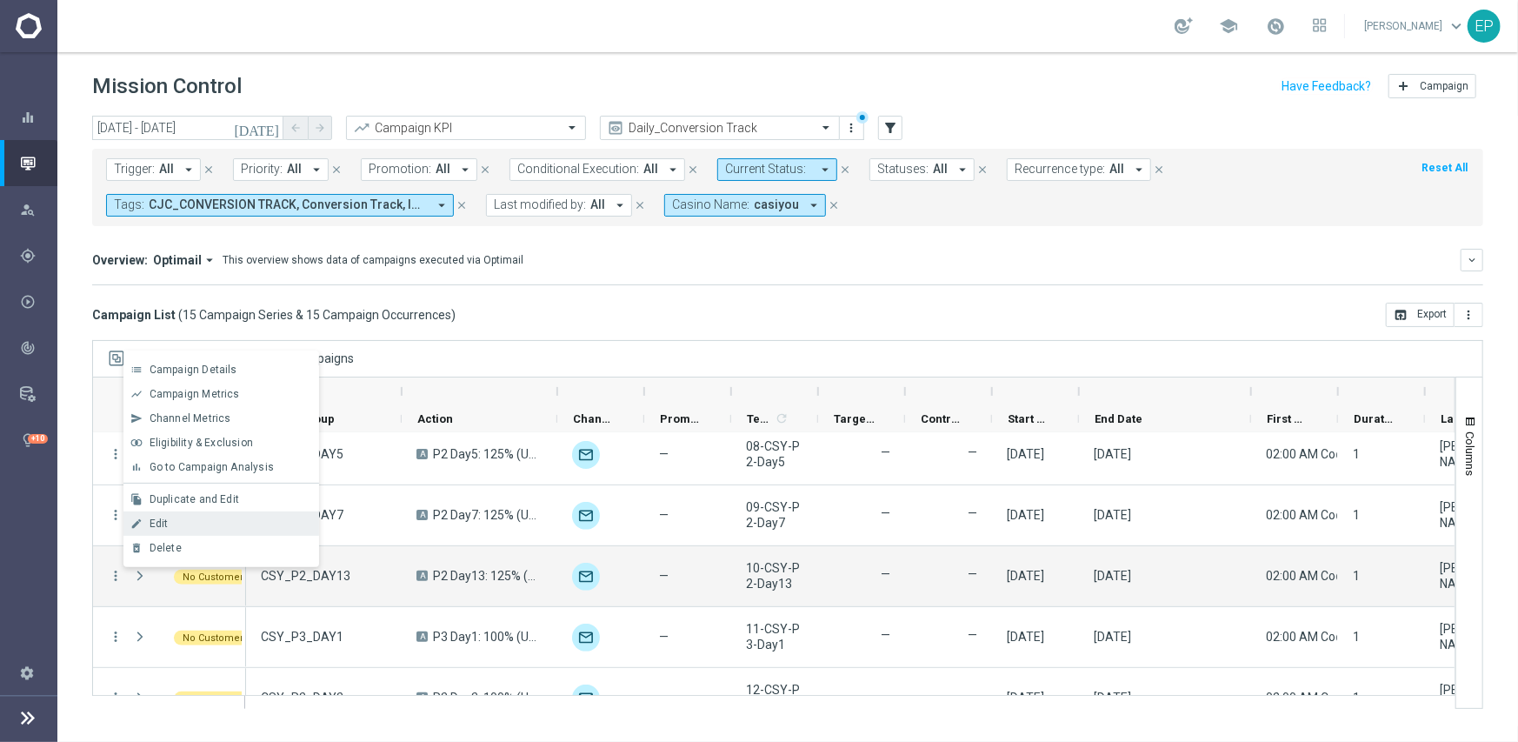
click at [176, 519] on div "Edit" at bounding box center [231, 523] width 162 height 12
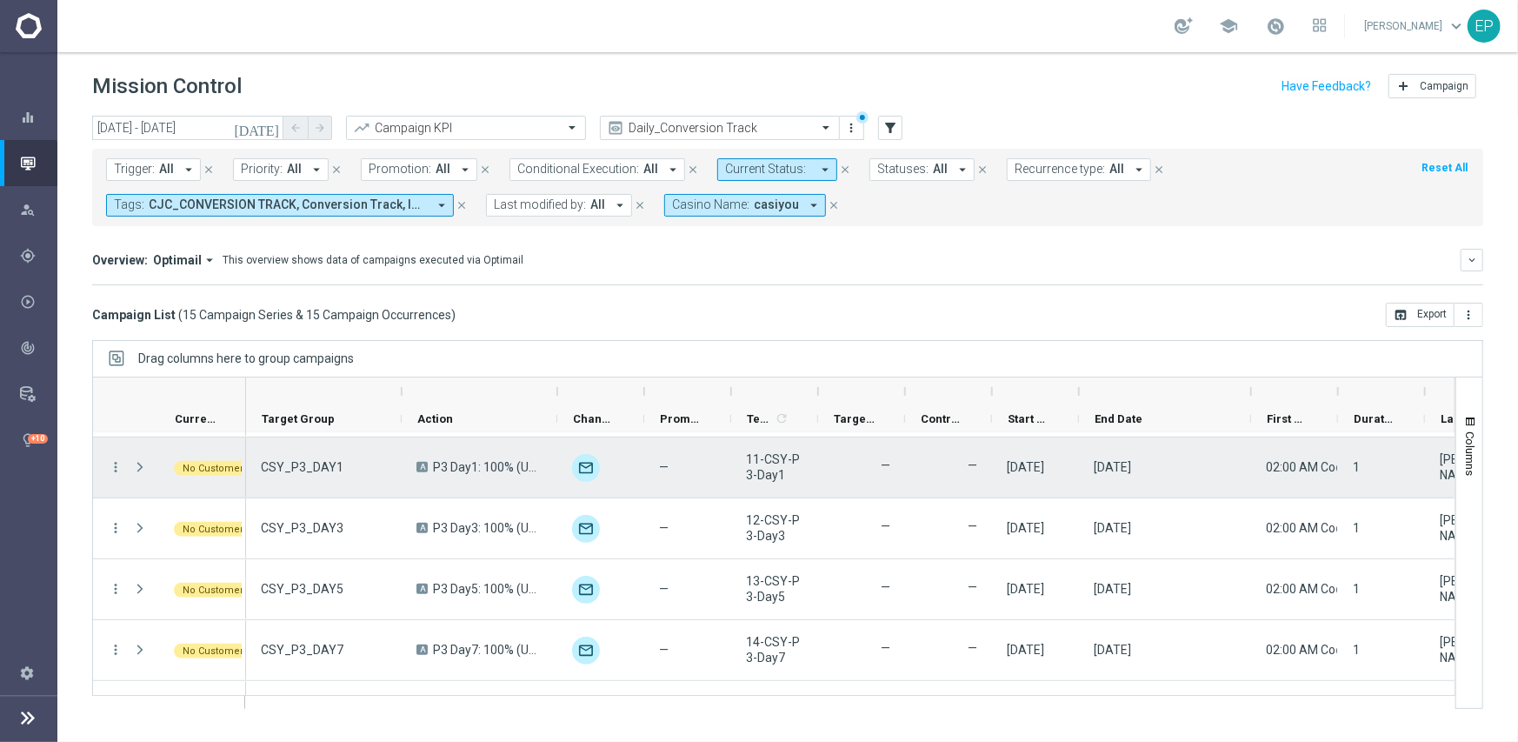
scroll to position [609, 0]
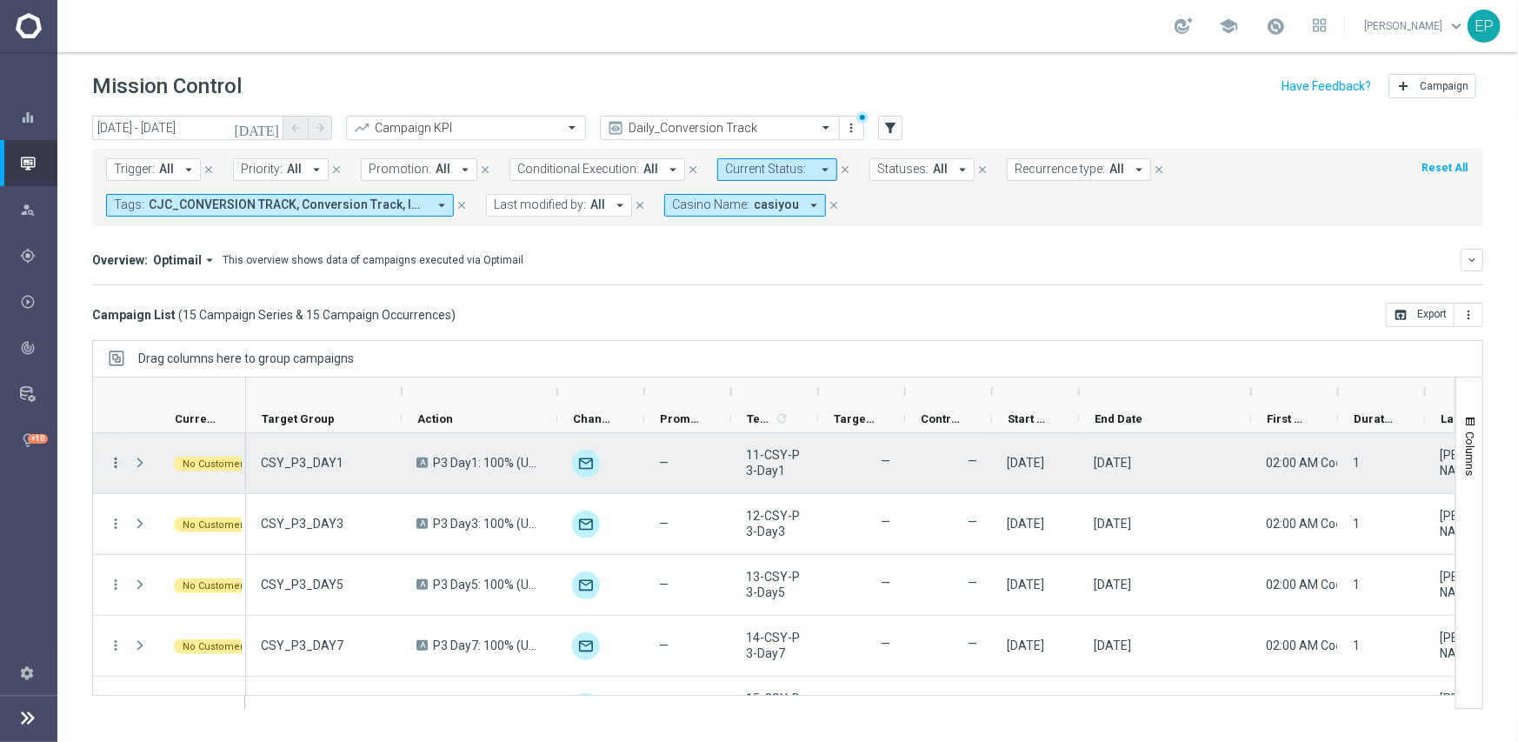
click at [112, 460] on icon "more_vert" at bounding box center [116, 463] width 16 height 16
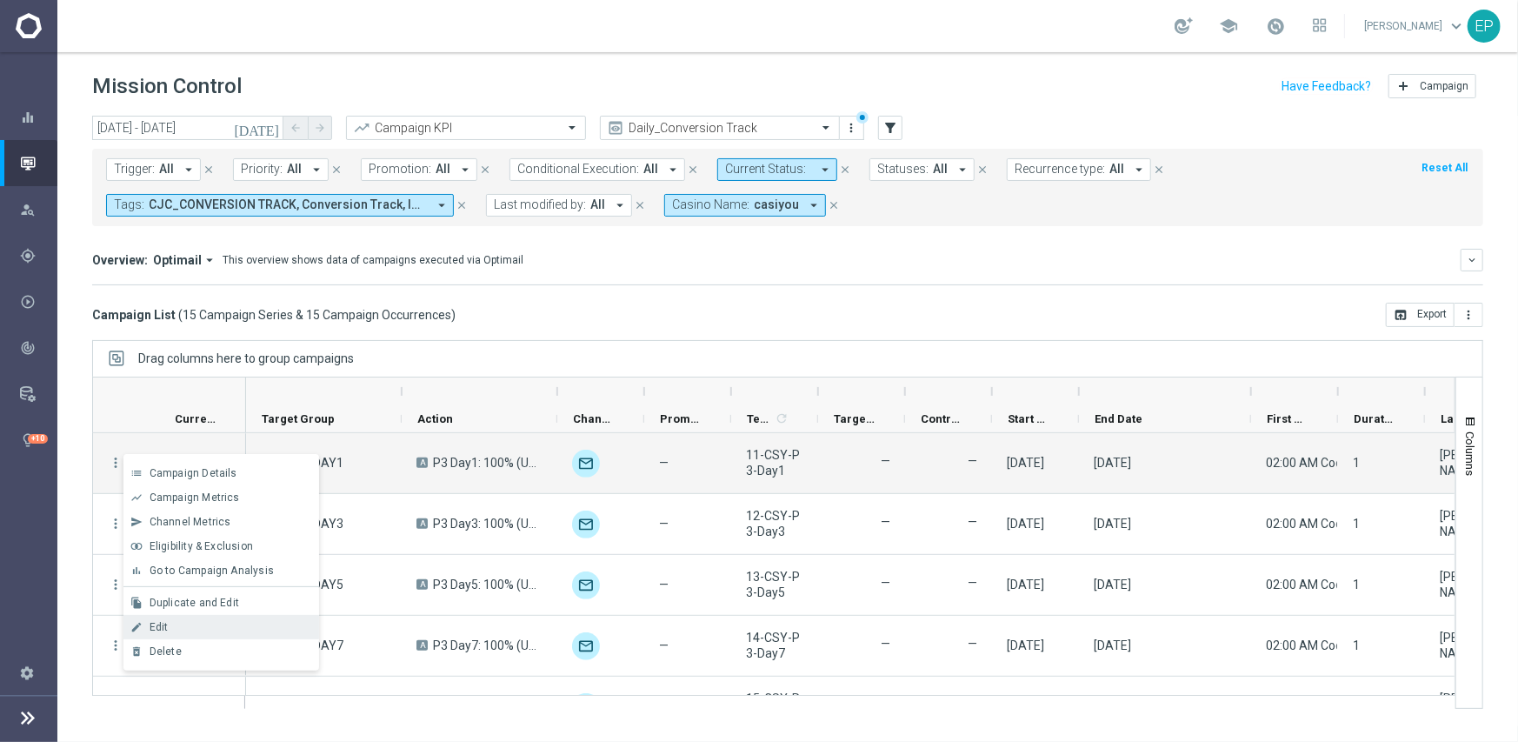
click at [174, 628] on div "Edit" at bounding box center [231, 627] width 162 height 12
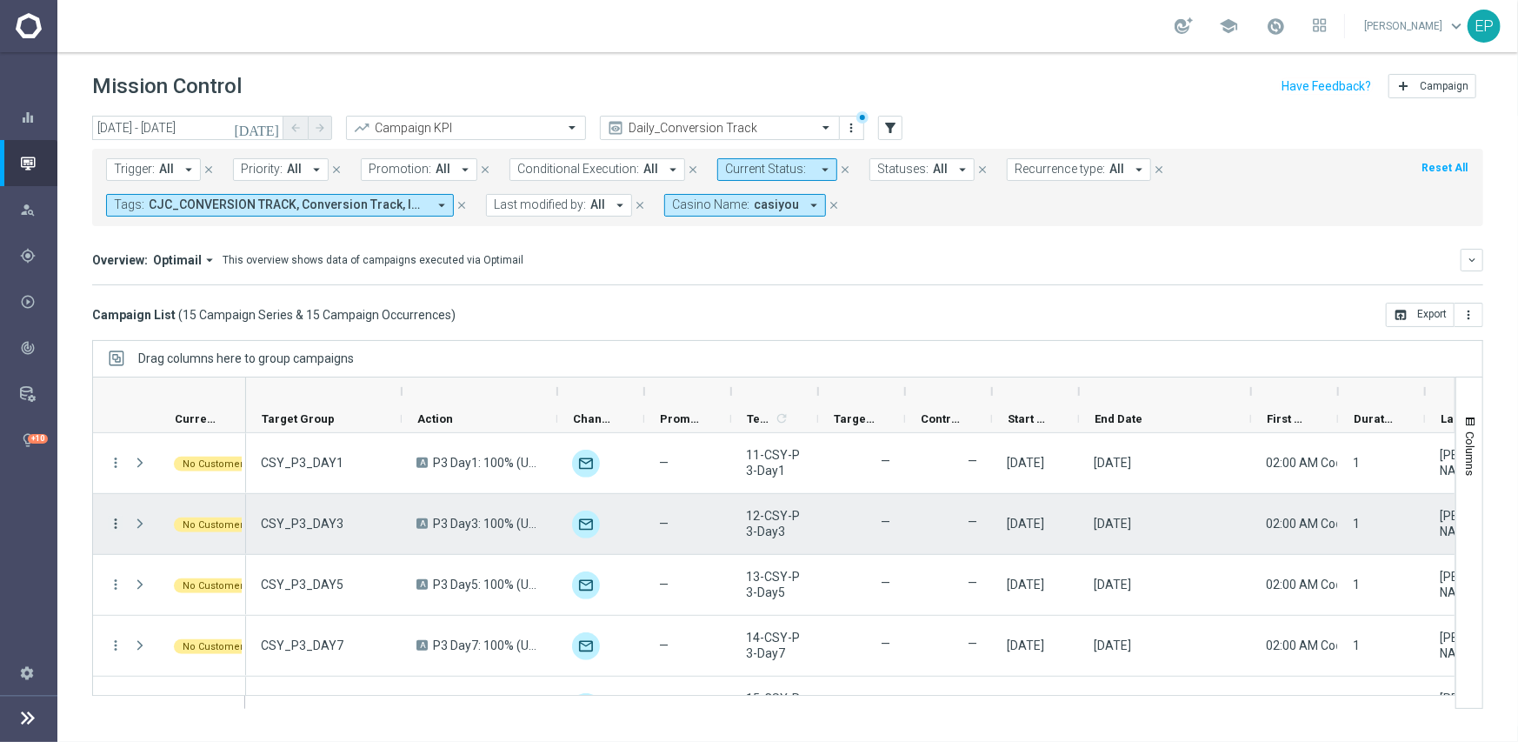
click at [113, 524] on icon "more_vert" at bounding box center [116, 524] width 16 height 16
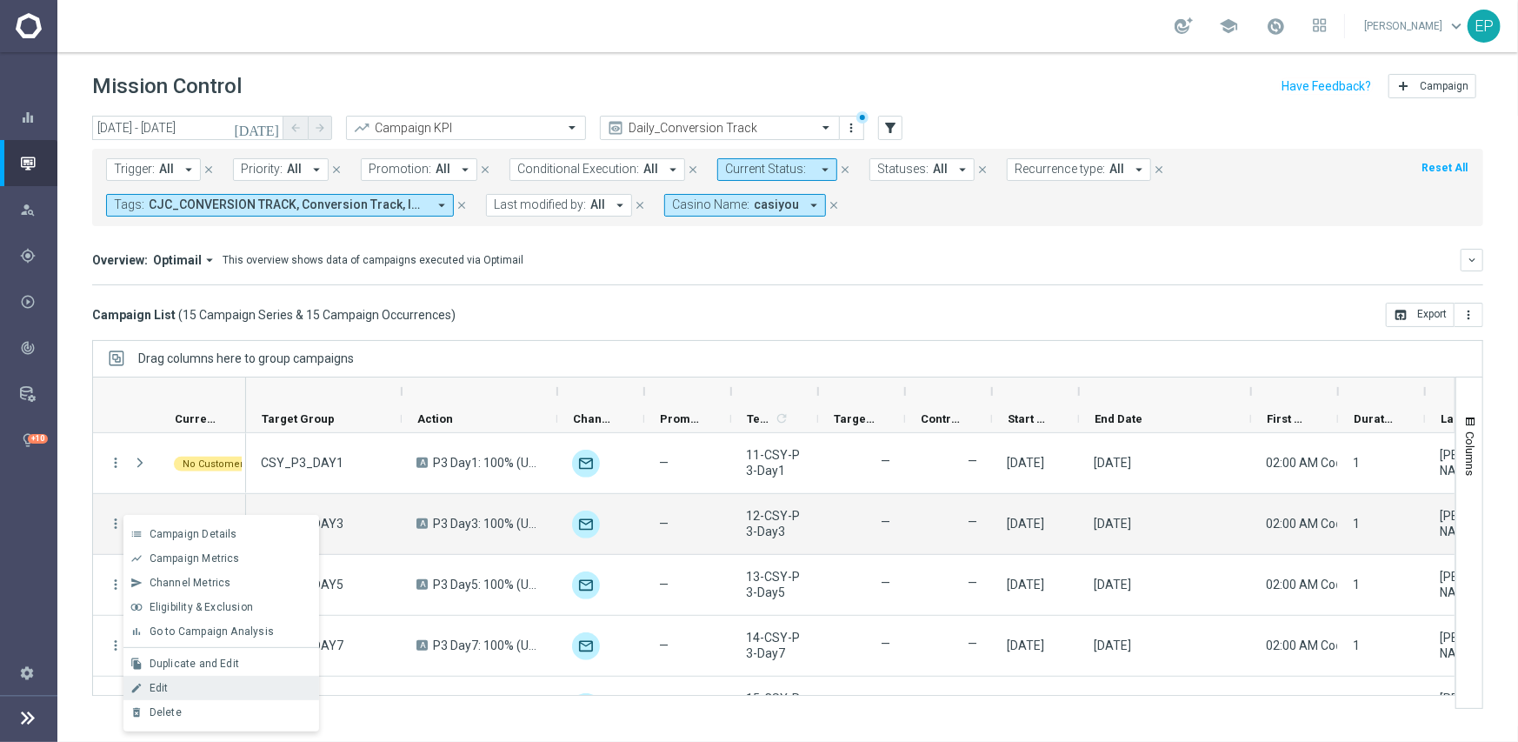
click at [157, 689] on span "Edit" at bounding box center [159, 688] width 19 height 12
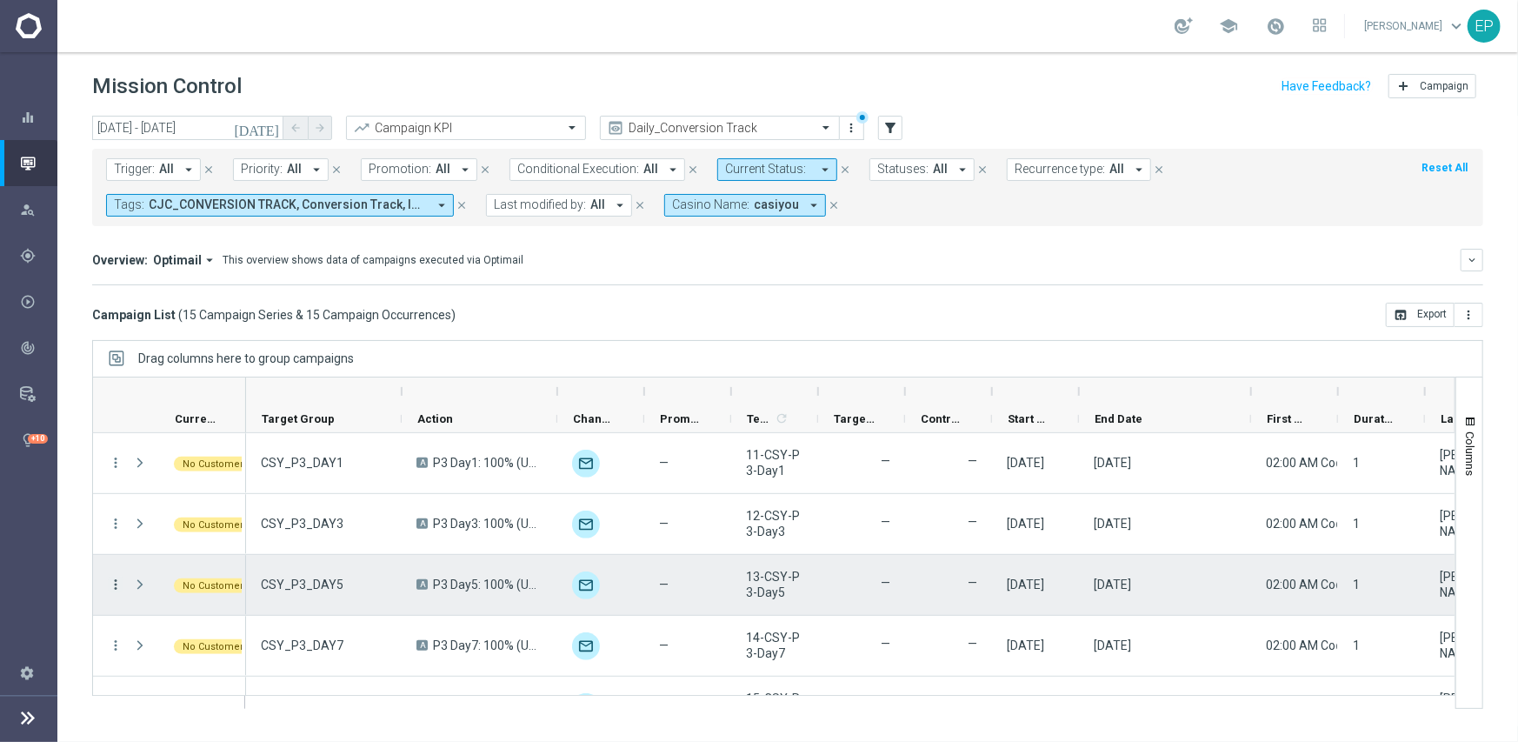
click at [114, 576] on icon "more_vert" at bounding box center [116, 584] width 16 height 16
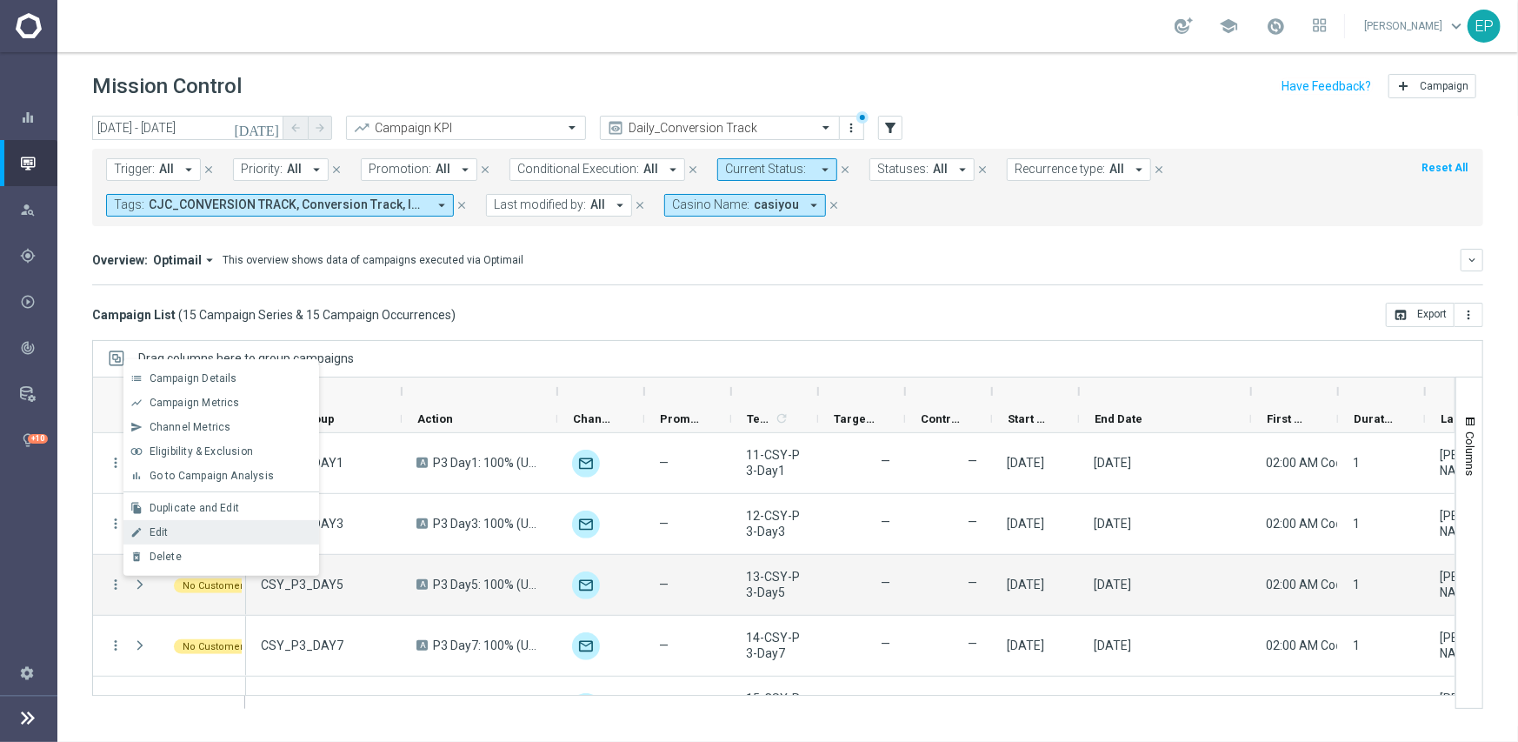
click at [179, 529] on div "Edit" at bounding box center [231, 532] width 162 height 12
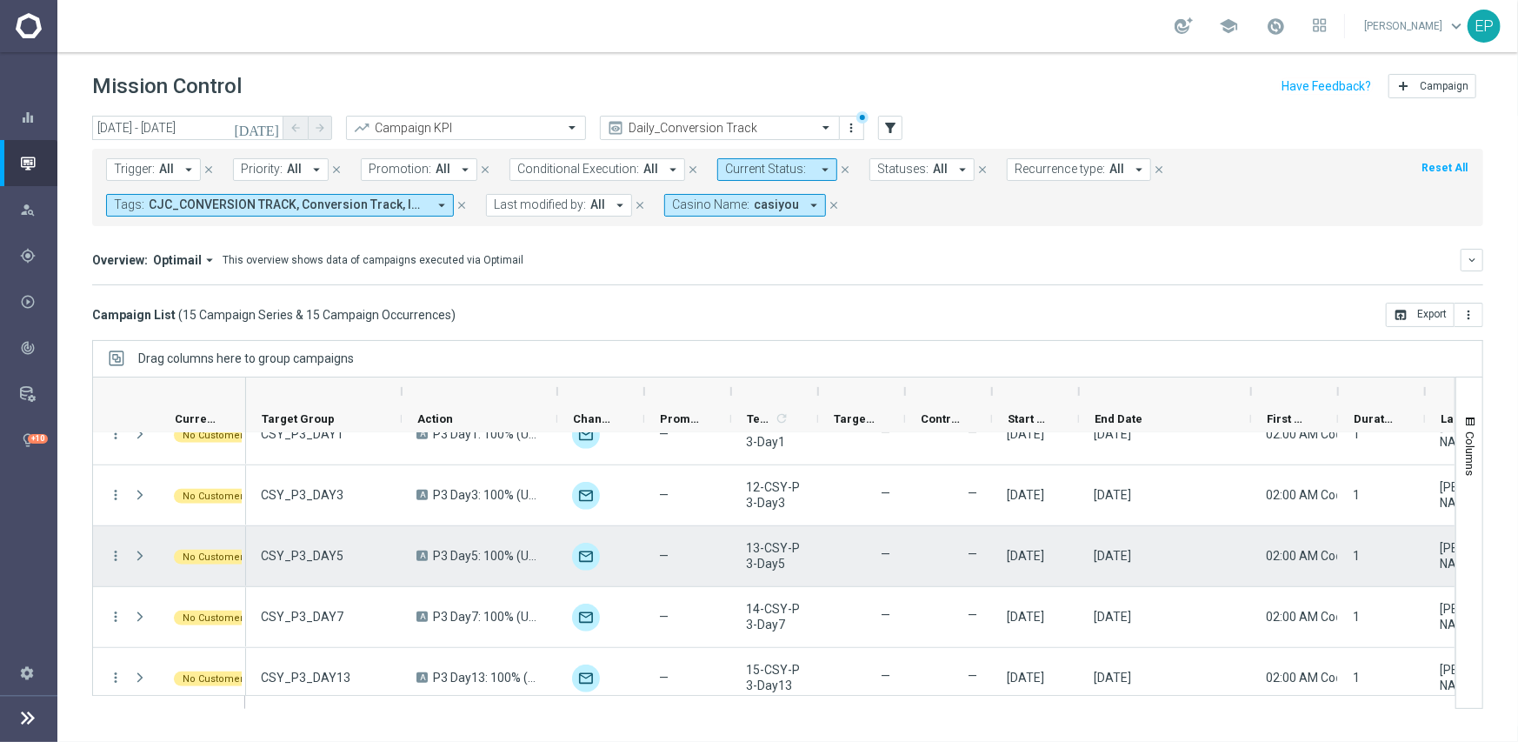
scroll to position [650, 0]
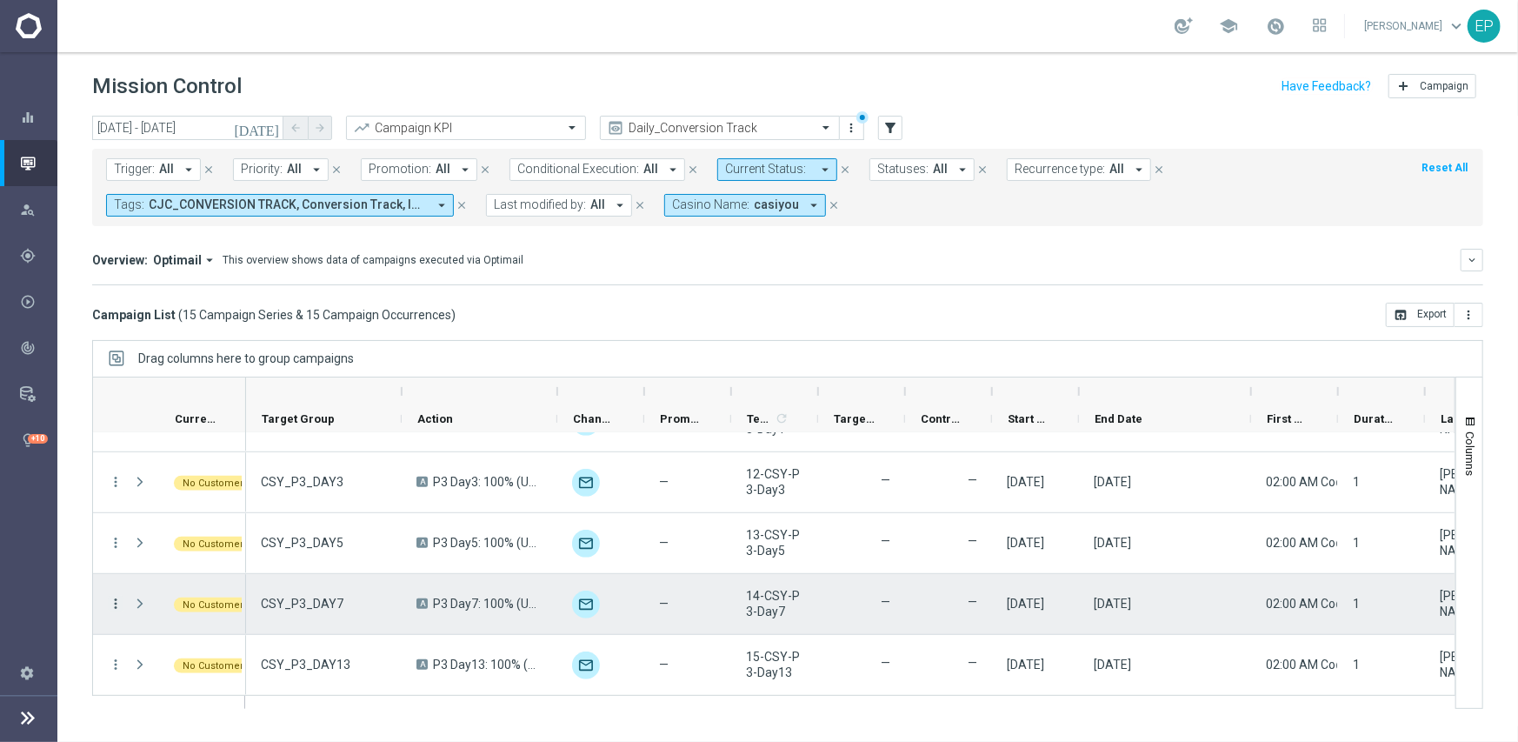
click at [111, 600] on icon "more_vert" at bounding box center [116, 604] width 16 height 16
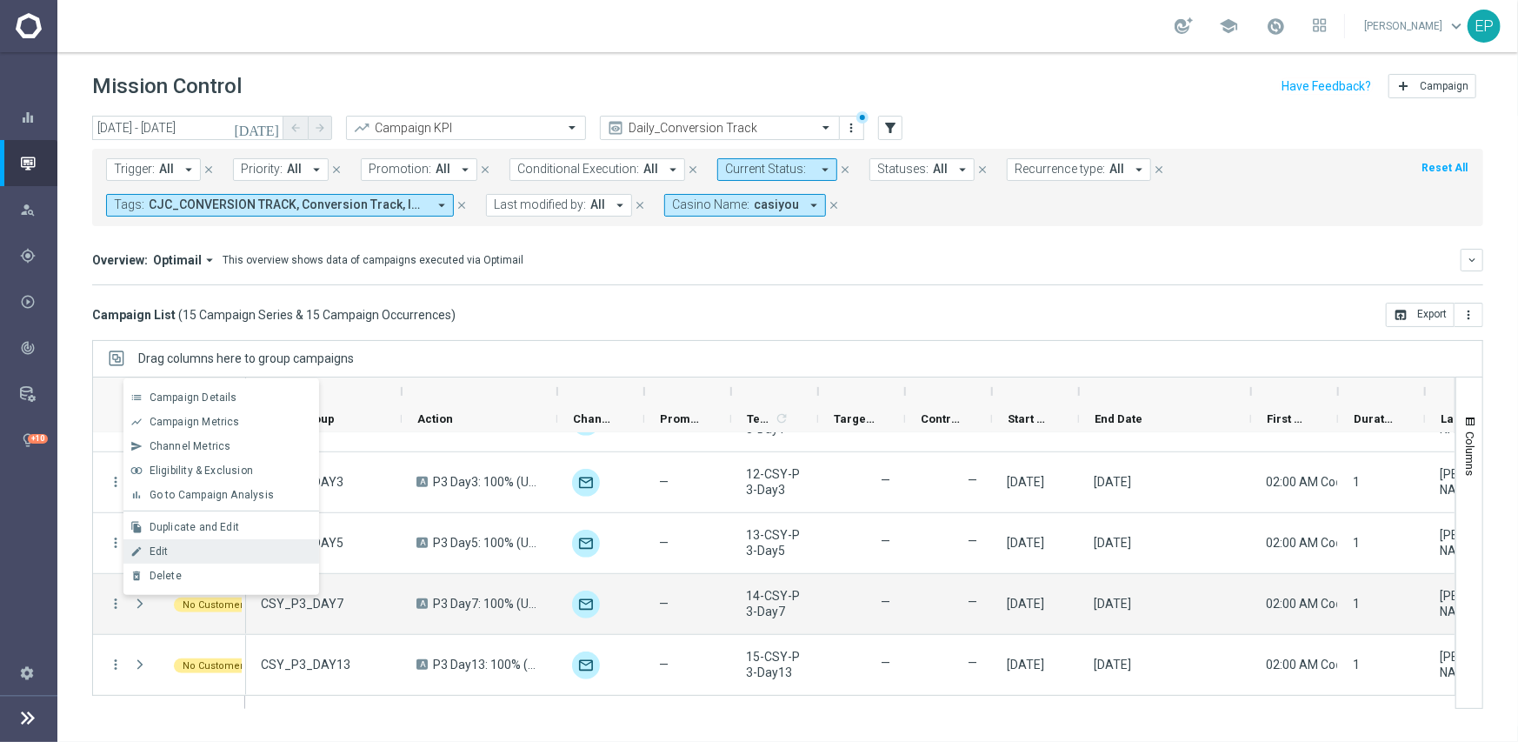
click at [167, 549] on span "Edit" at bounding box center [159, 551] width 19 height 12
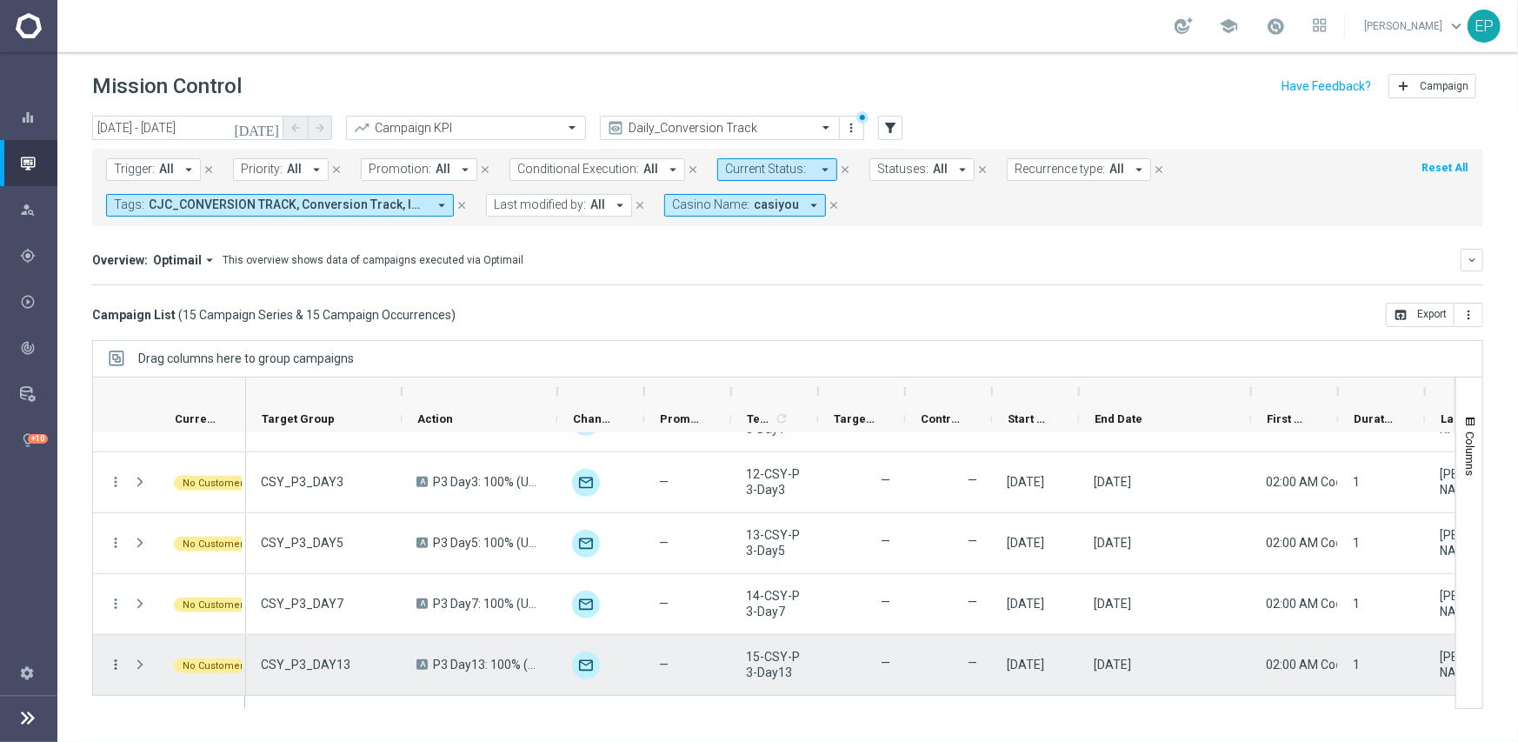
click at [113, 663] on icon "more_vert" at bounding box center [116, 664] width 16 height 16
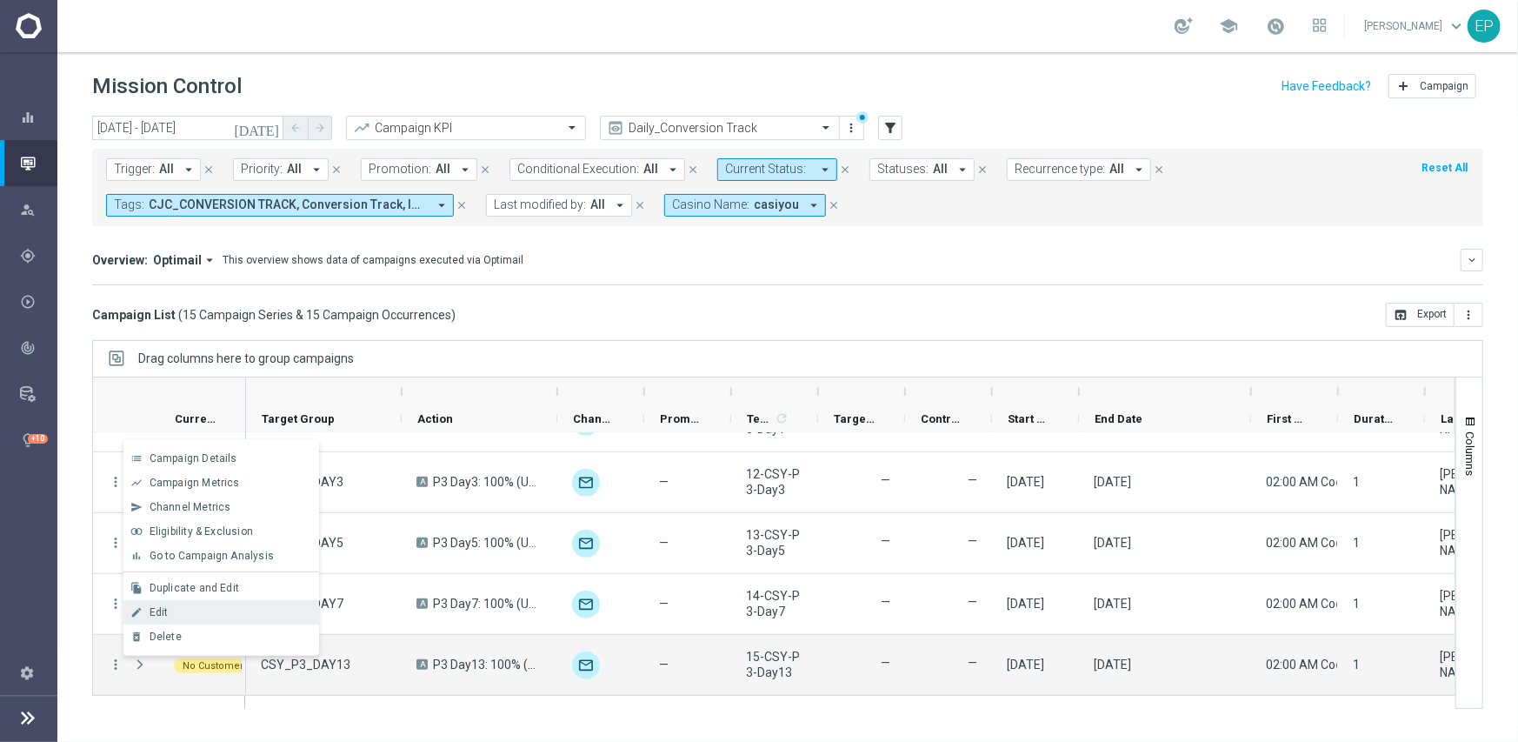
click at [190, 610] on div "Edit" at bounding box center [231, 612] width 162 height 12
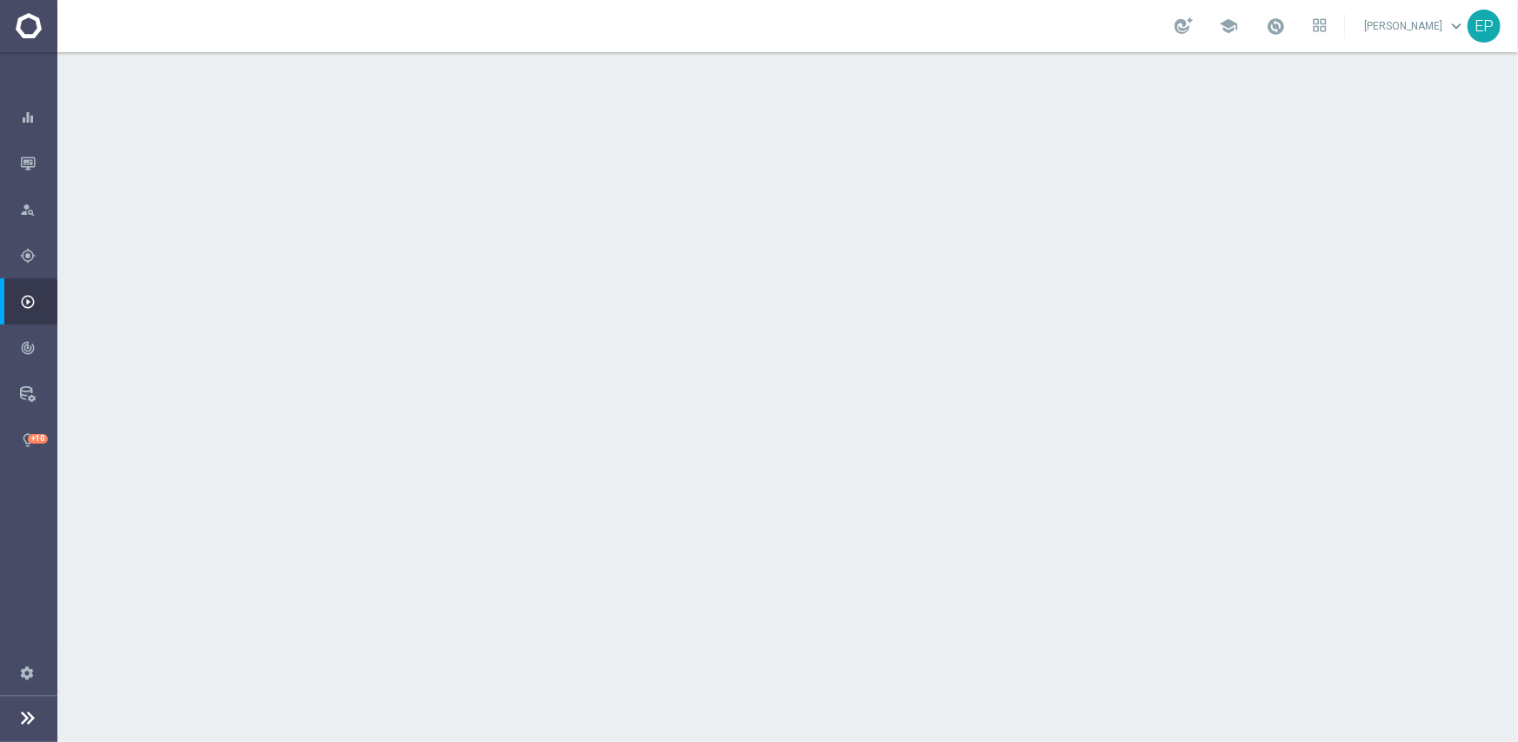
click at [746, 307] on div "done Scheduling keyboard_arrow_down" at bounding box center [789, 318] width 971 height 33
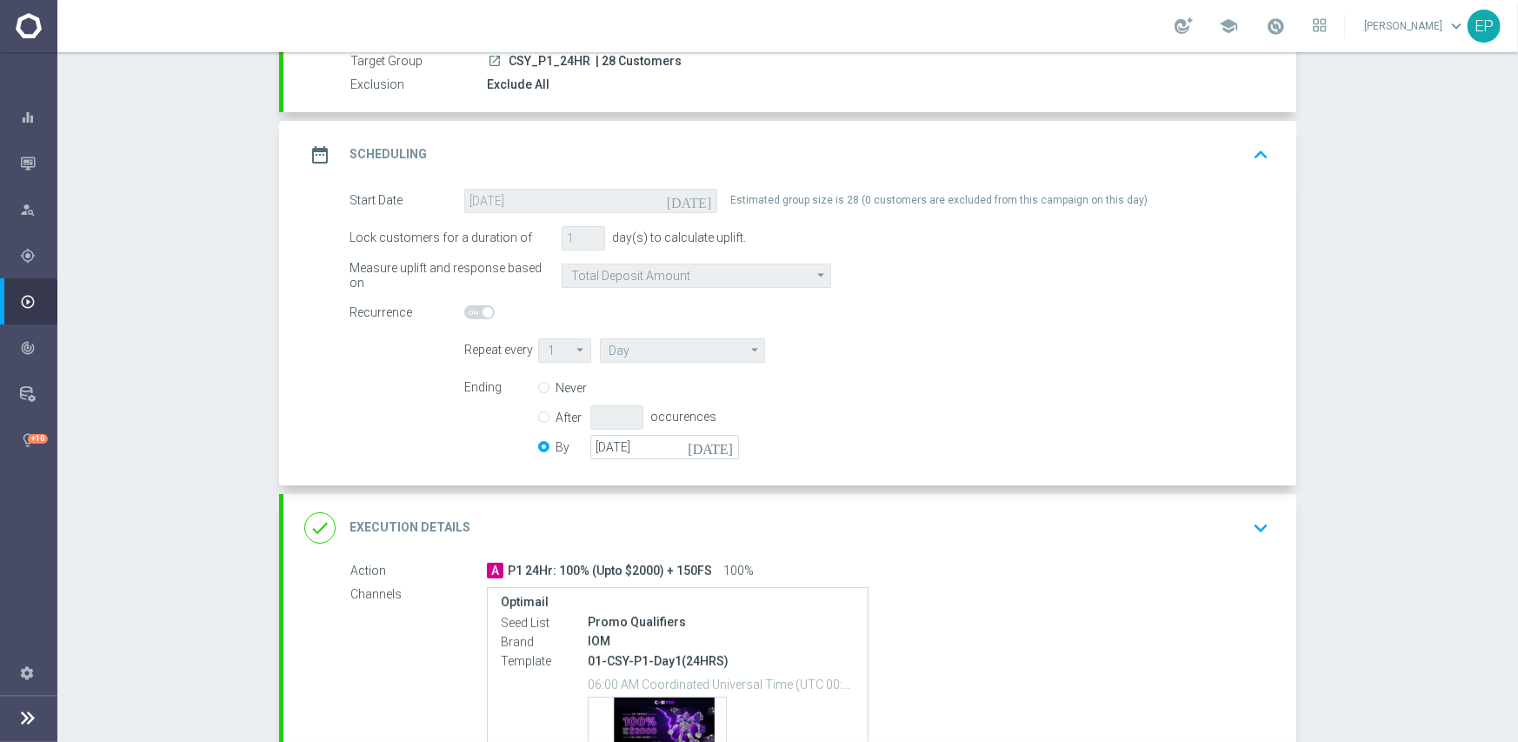
scroll to position [174, 0]
drag, startPoint x: 678, startPoint y: 446, endPoint x: 582, endPoint y: 433, distance: 97.4
click at [582, 433] on div "By [DATE] [DATE]" at bounding box center [649, 444] width 222 height 24
paste input "[DATE]"
click at [917, 396] on div "Ending Never After occurences By [DATE] [DATE]" at bounding box center [866, 417] width 831 height 89
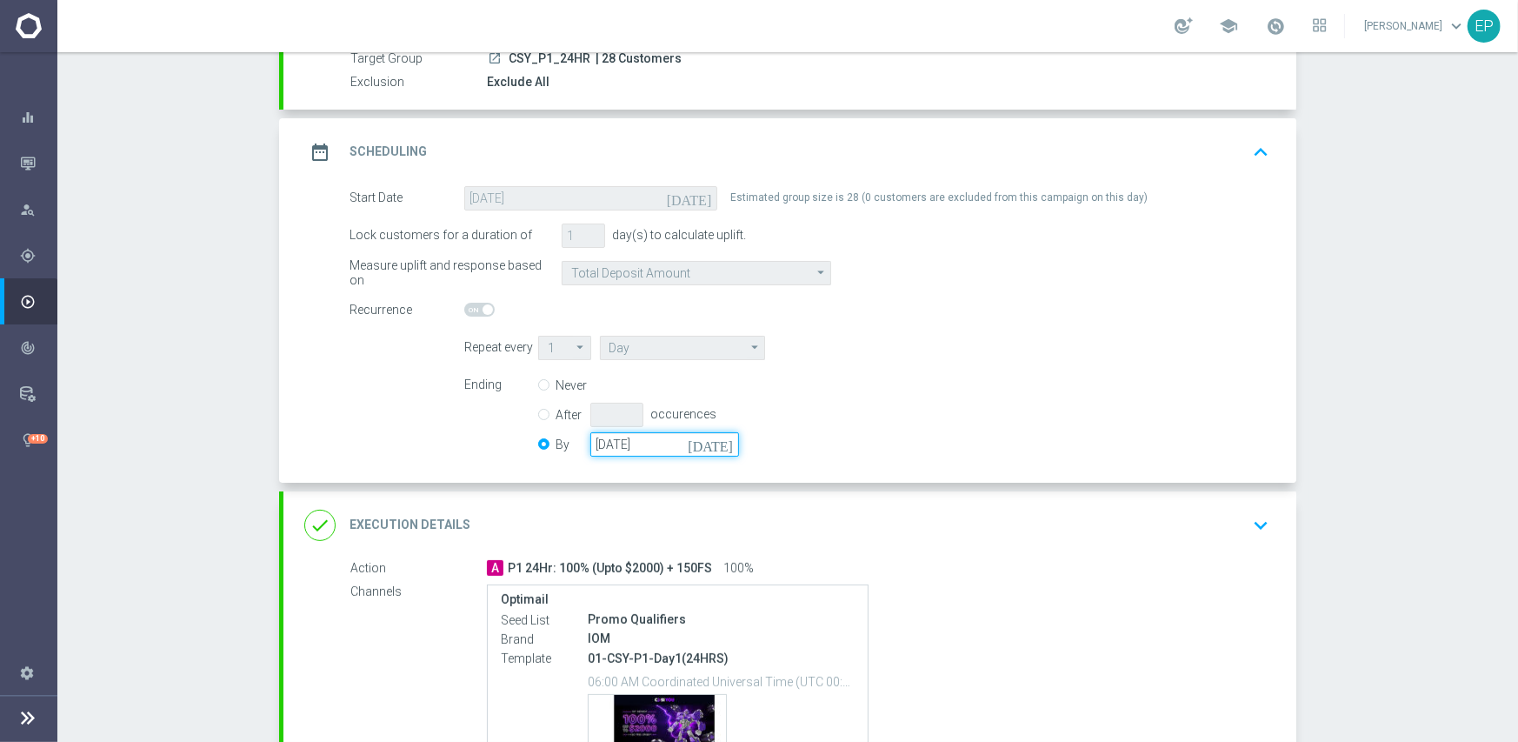
drag, startPoint x: 664, startPoint y: 437, endPoint x: 576, endPoint y: 438, distance: 88.7
click at [563, 438] on div "By [DATE] [DATE]" at bounding box center [649, 444] width 222 height 24
paste input "50-05-31"
type input "[DATE]"
click at [913, 429] on div "Ending Never After occurences By [DATE] [DATE]" at bounding box center [866, 417] width 831 height 89
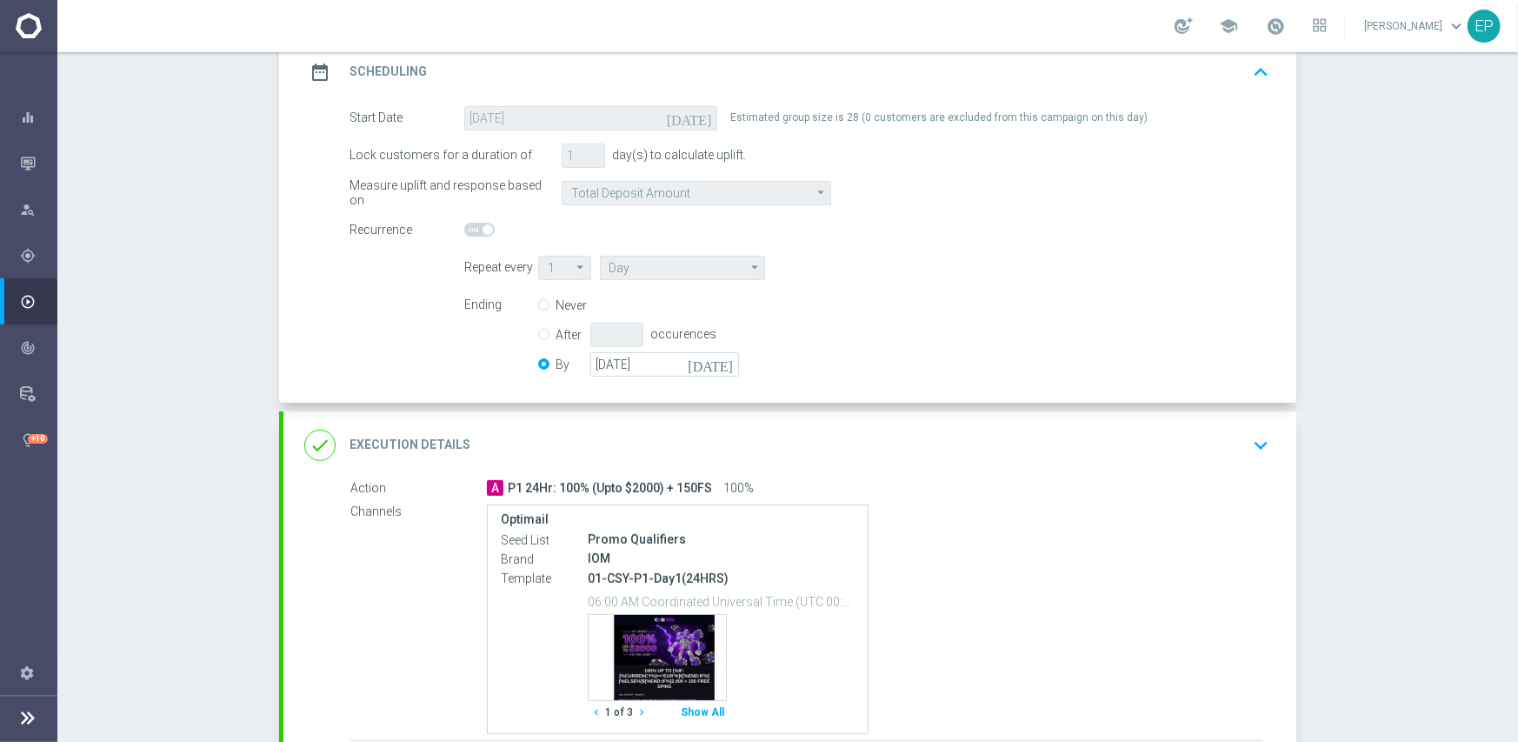
scroll to position [400, 0]
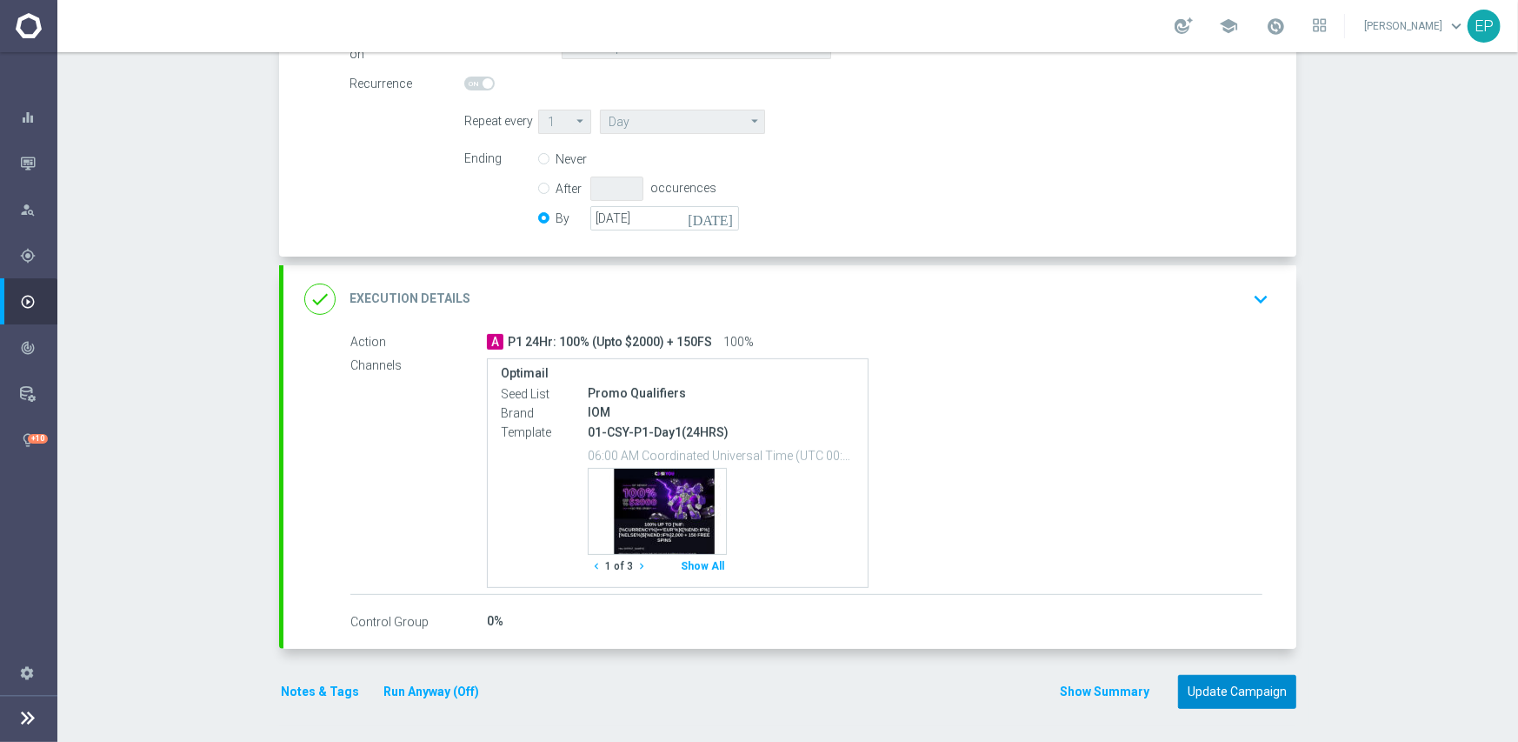
click at [1228, 683] on button "Update Campaign" at bounding box center [1237, 692] width 118 height 34
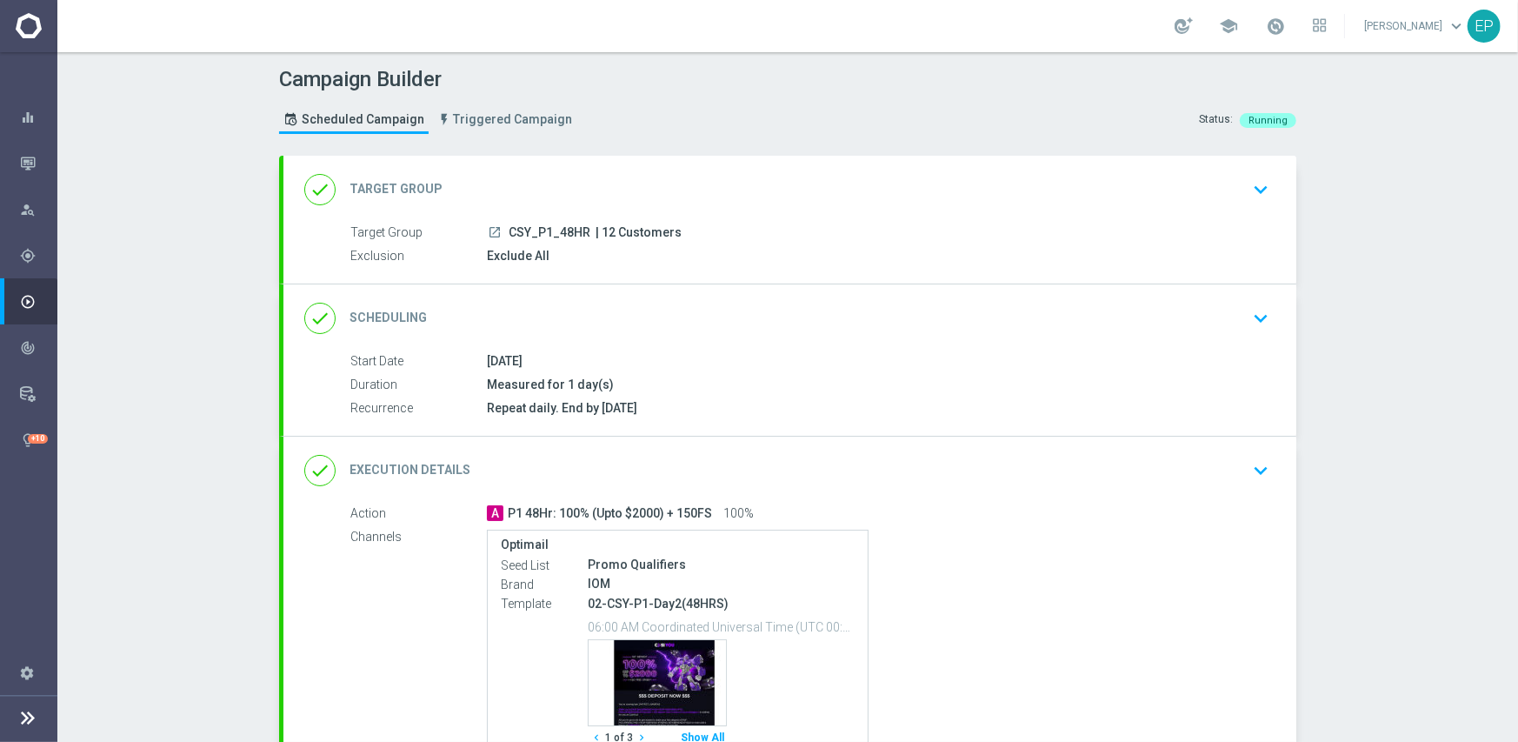
click at [733, 323] on div "done Scheduling keyboard_arrow_down" at bounding box center [789, 318] width 971 height 33
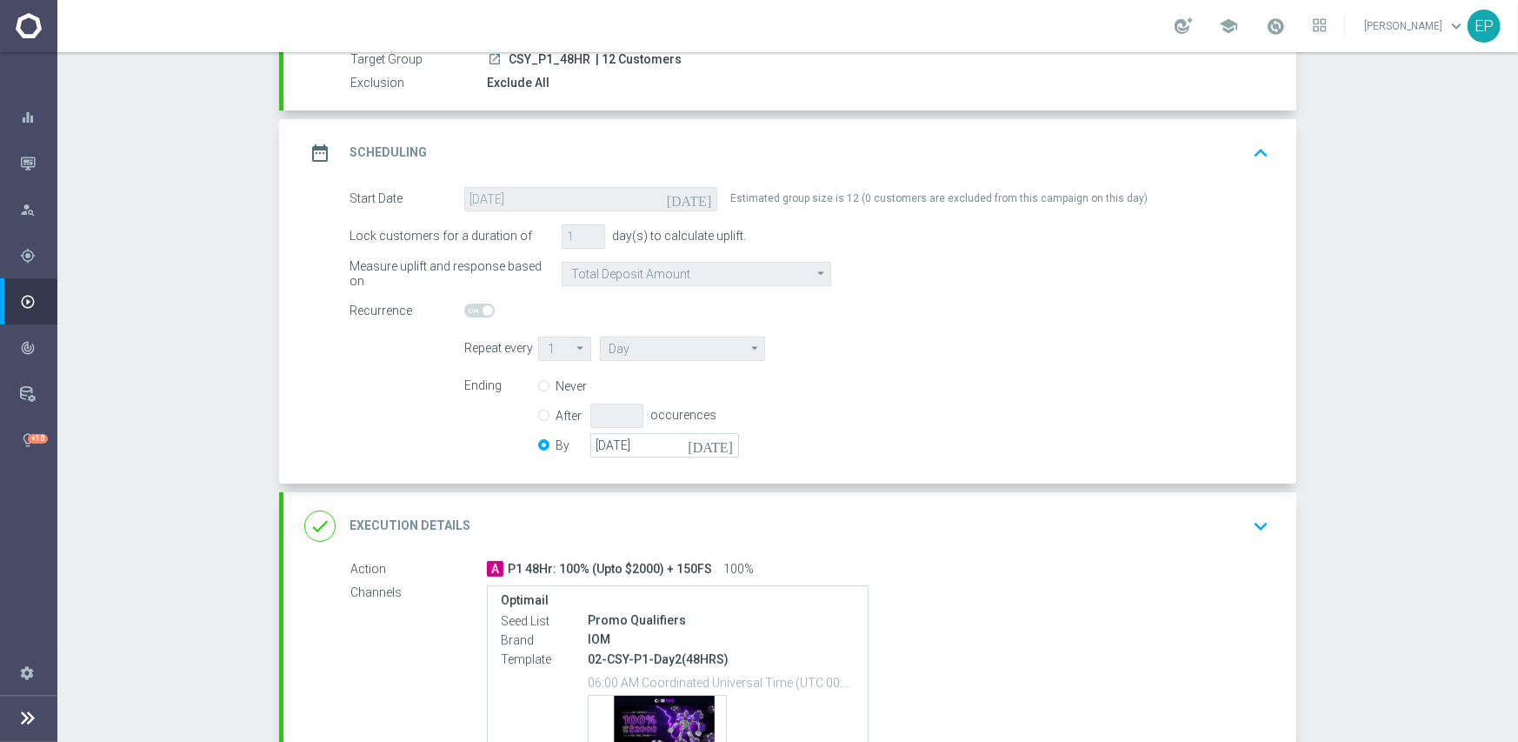
scroll to position [174, 0]
drag, startPoint x: 632, startPoint y: 443, endPoint x: 568, endPoint y: 446, distance: 64.4
click at [568, 446] on div "By [DATE] [DATE]" at bounding box center [649, 444] width 222 height 24
paste input "[DATE]"
click at [929, 446] on div "Ending Never After occurences By [DATE] [DATE]" at bounding box center [866, 417] width 831 height 89
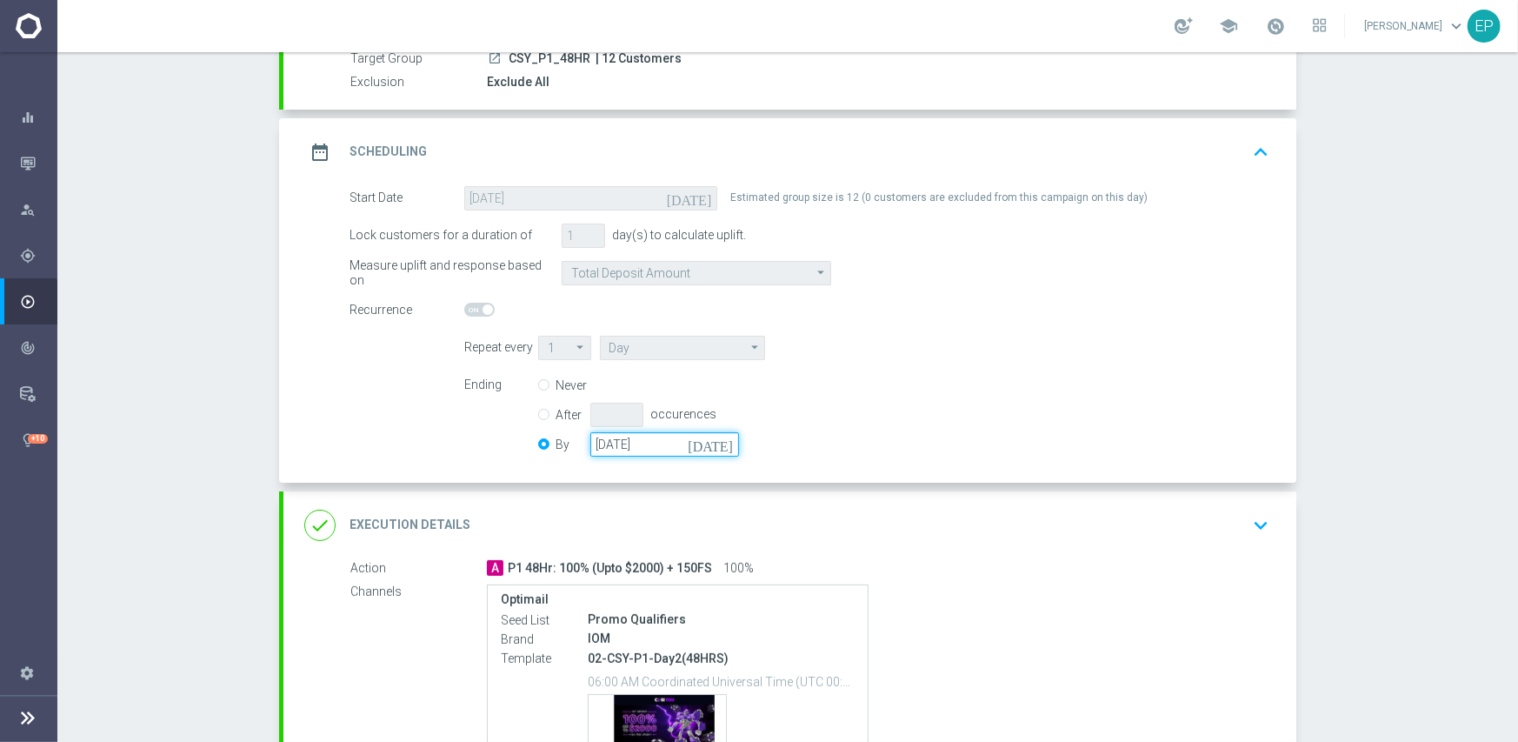
drag, startPoint x: 678, startPoint y: 443, endPoint x: 546, endPoint y: 446, distance: 132.2
click at [546, 446] on div "By [DATE] [DATE]" at bounding box center [649, 444] width 222 height 24
paste input "50-05-31"
type input "[DATE]"
click at [894, 389] on div "Ending Never After occurences By [DATE] [DATE]" at bounding box center [866, 417] width 831 height 89
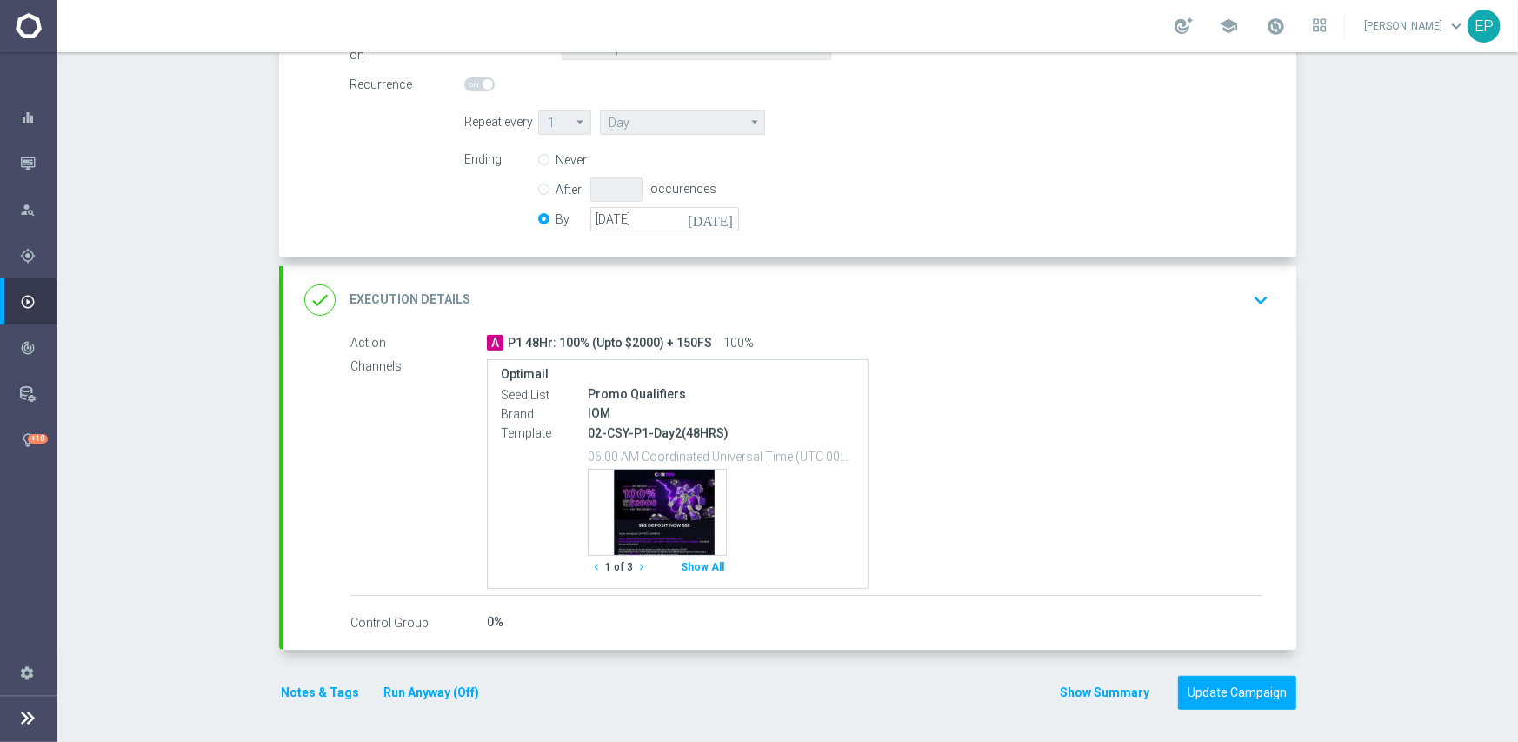
scroll to position [400, 0]
click at [1226, 683] on button "Update Campaign" at bounding box center [1237, 692] width 118 height 34
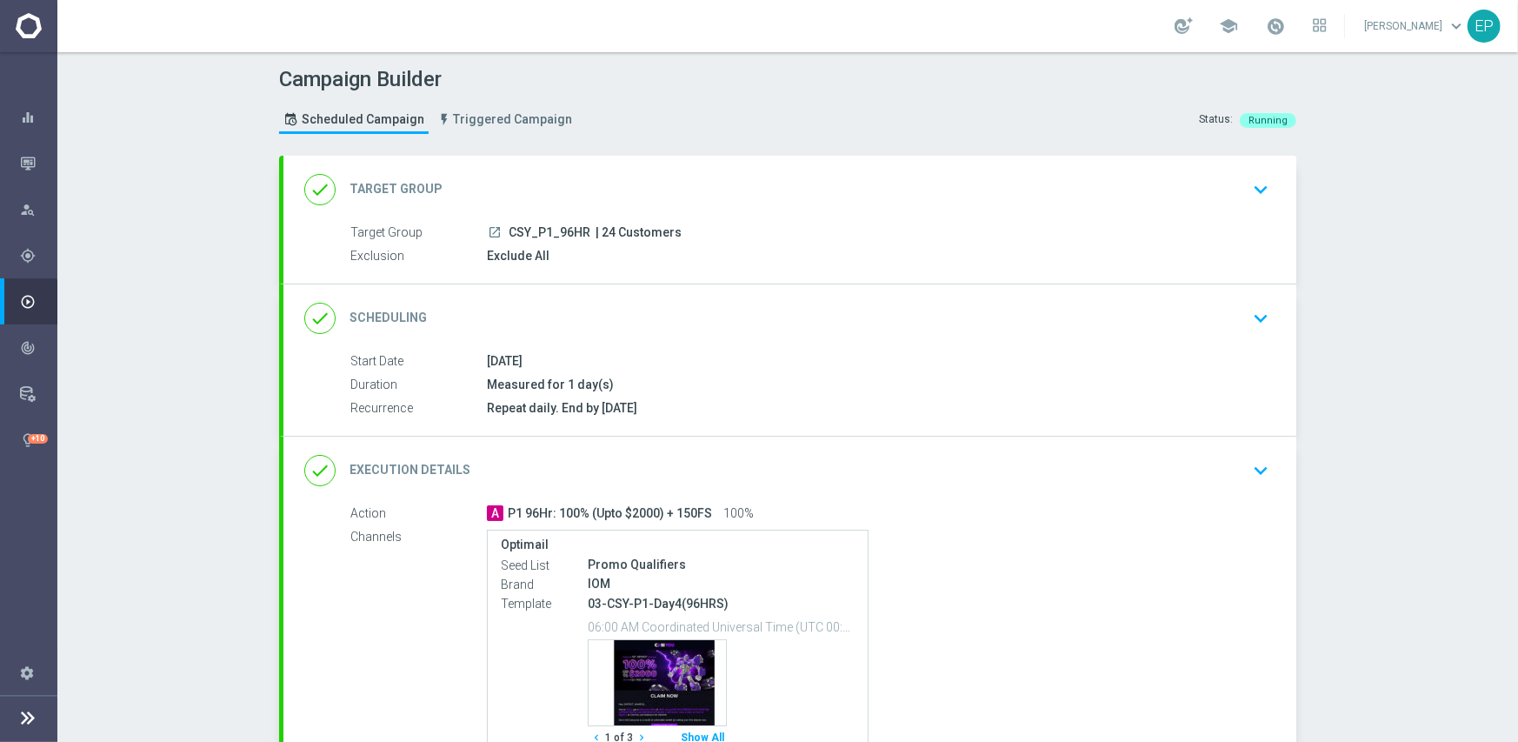
click at [727, 313] on div "done Scheduling keyboard_arrow_down" at bounding box center [789, 318] width 971 height 33
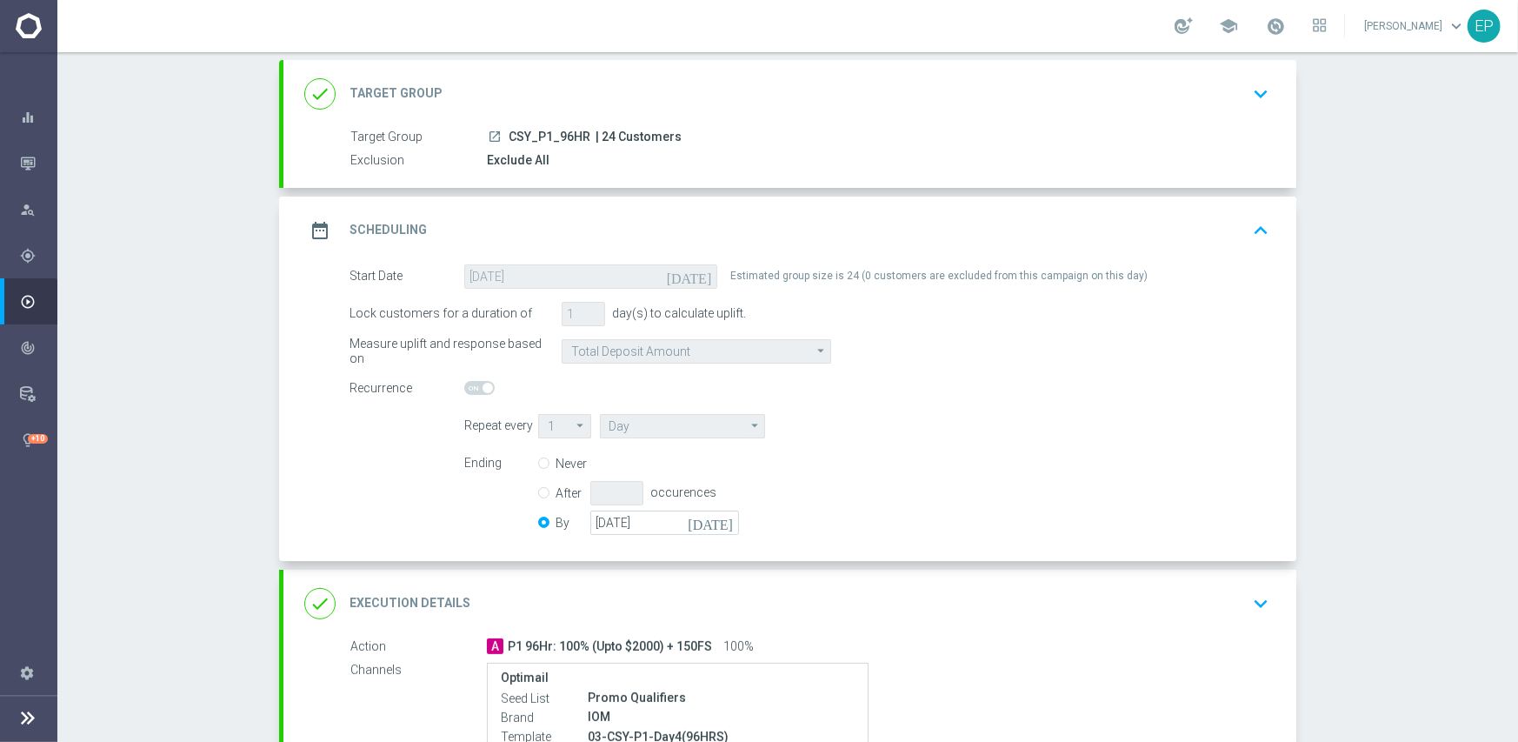
scroll to position [261, 0]
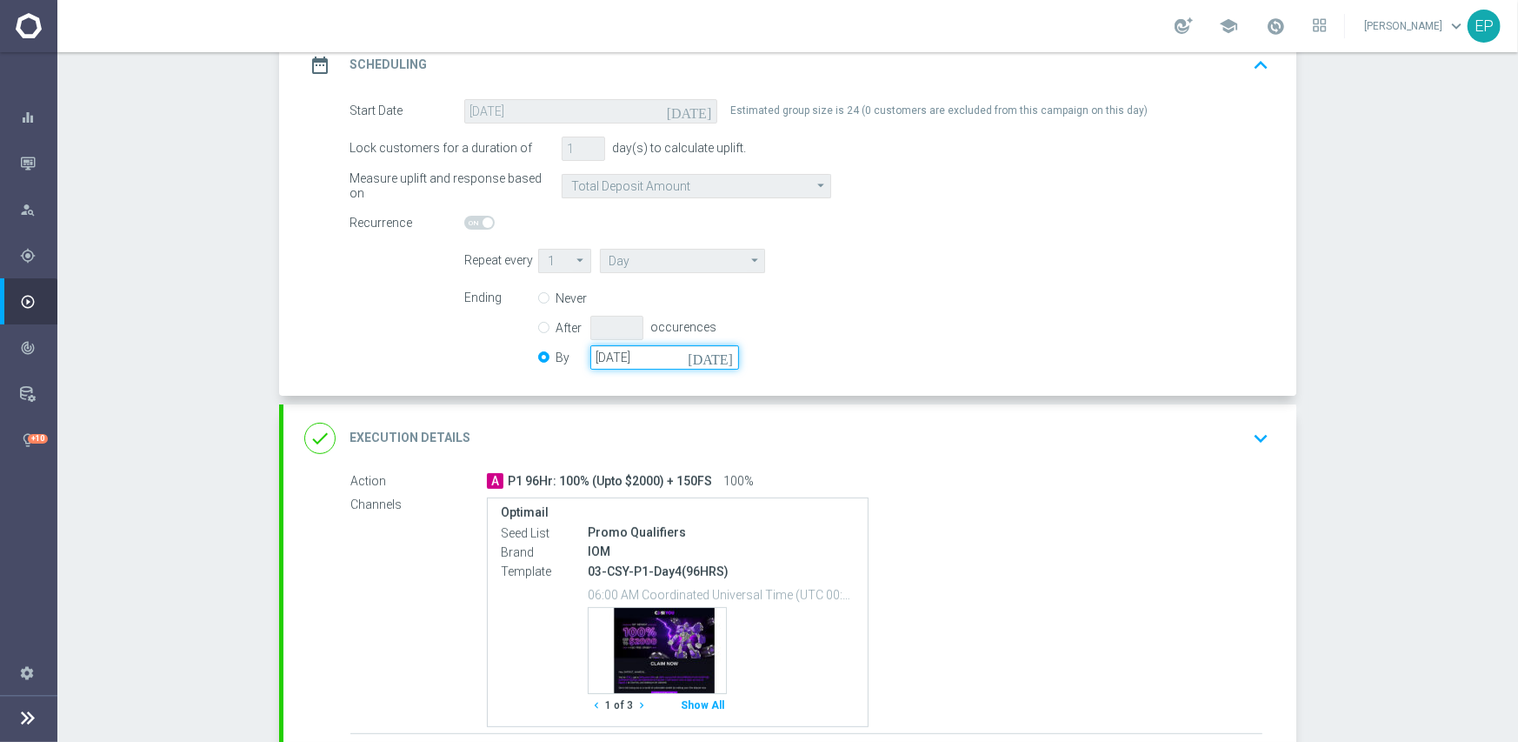
drag, startPoint x: 665, startPoint y: 351, endPoint x: 576, endPoint y: 352, distance: 89.6
click at [576, 352] on div "By [DATE] [DATE]" at bounding box center [649, 357] width 222 height 24
paste input "[DATE]"
click at [989, 344] on div "Ending Never After occurences By [DATE] [DATE]" at bounding box center [866, 330] width 831 height 89
drag, startPoint x: 658, startPoint y: 350, endPoint x: 563, endPoint y: 350, distance: 95.6
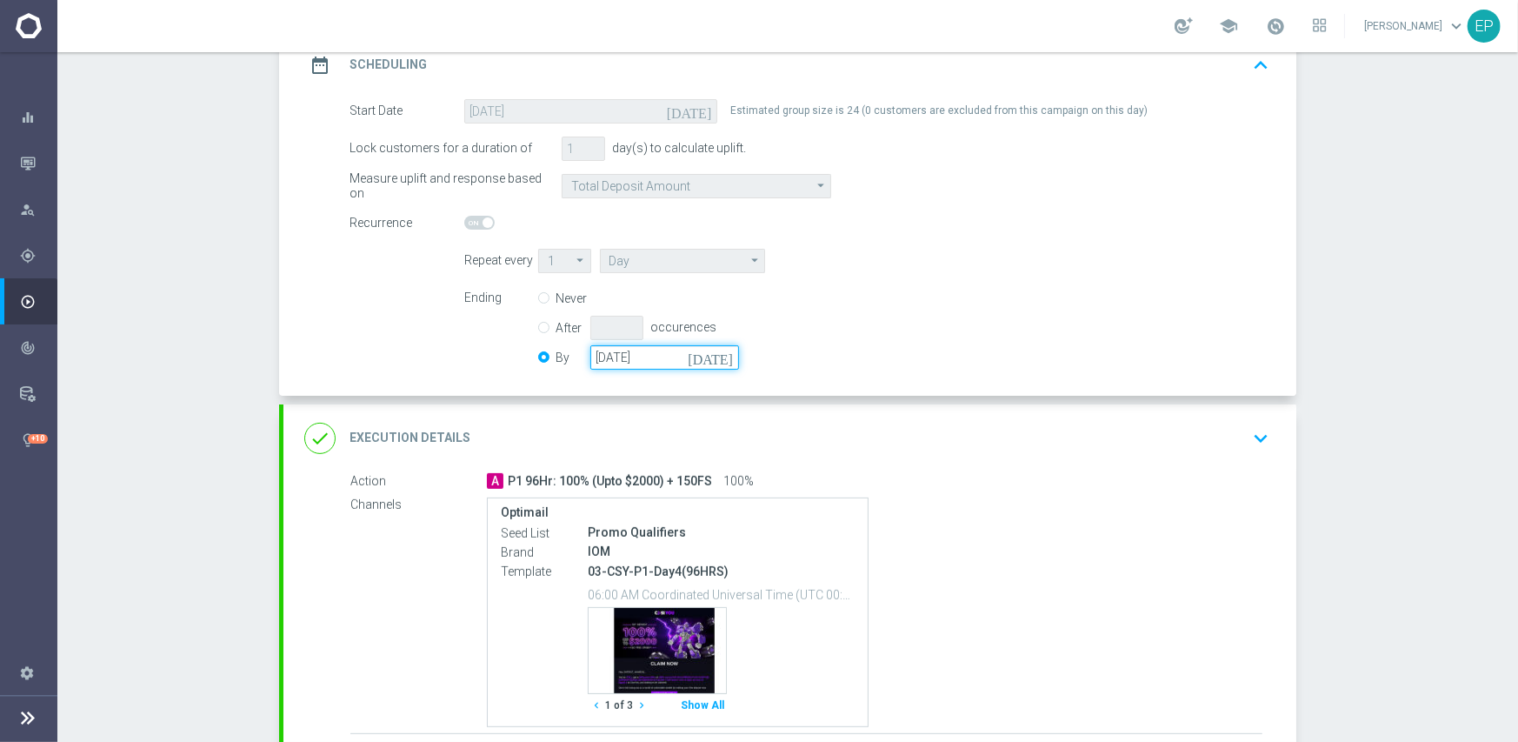
click at [563, 350] on div "By [DATE] [DATE]" at bounding box center [649, 357] width 222 height 24
paste input "50-05-31"
type input "[DATE]"
click at [957, 338] on div "Ending Never After occurences By [DATE] [DATE]" at bounding box center [866, 330] width 831 height 89
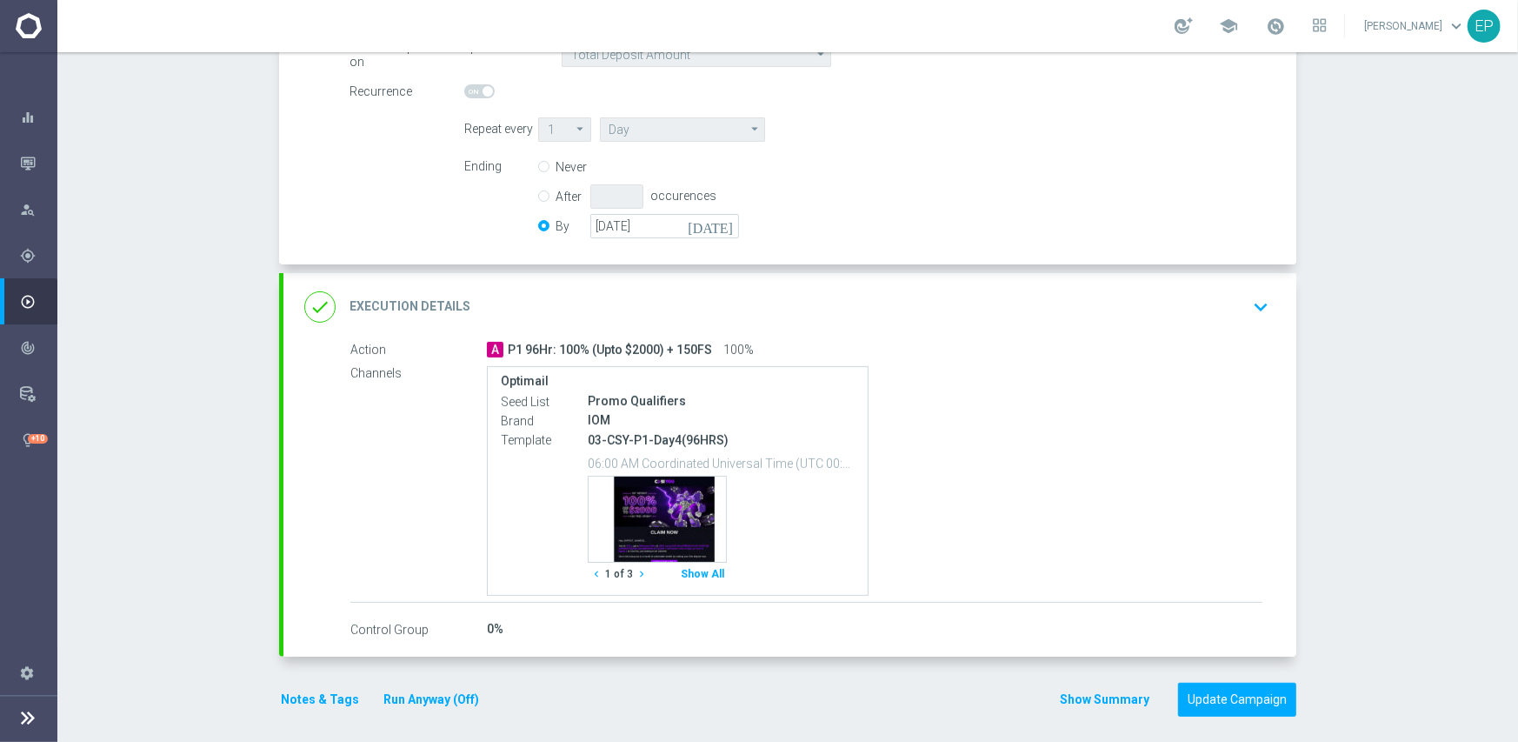
scroll to position [400, 0]
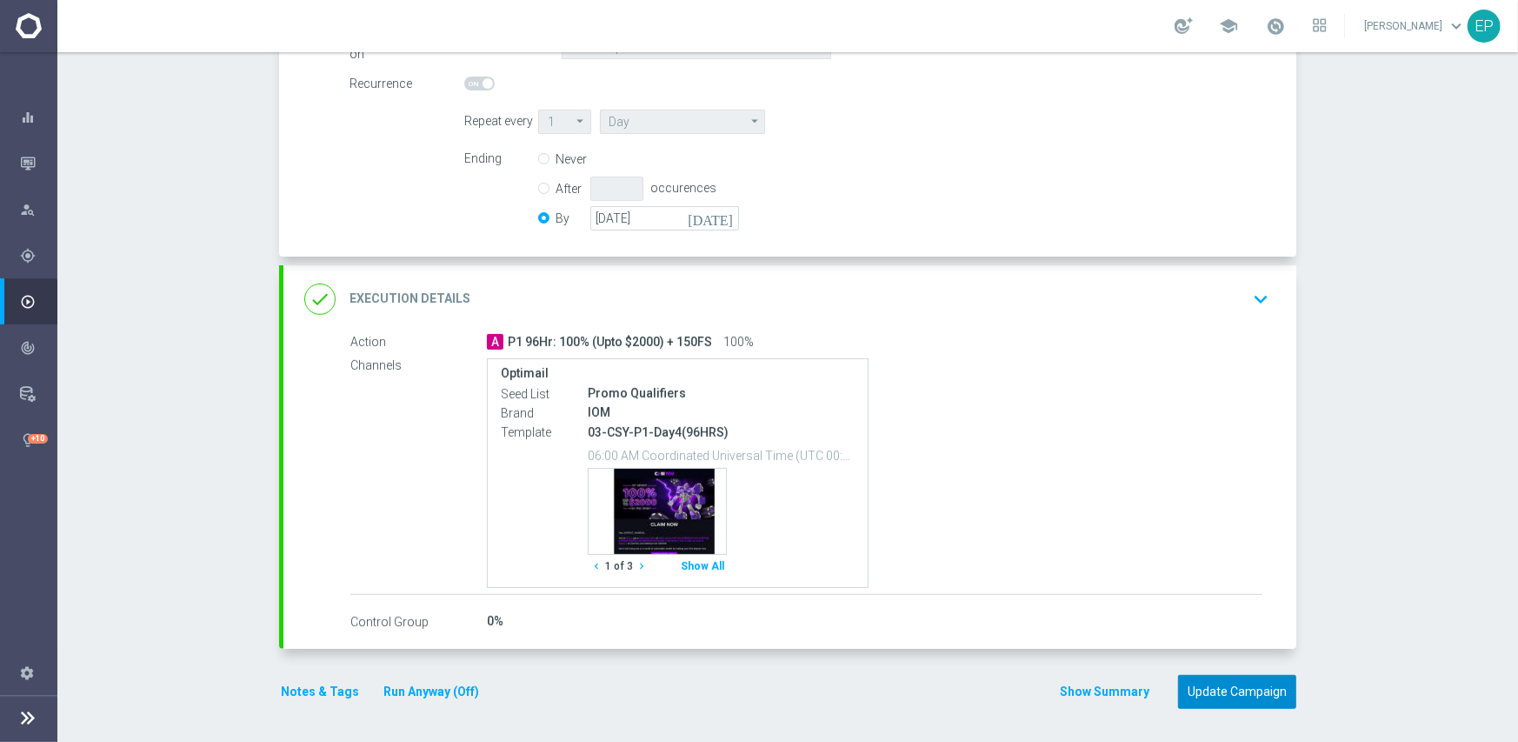
click at [1223, 680] on button "Update Campaign" at bounding box center [1237, 692] width 118 height 34
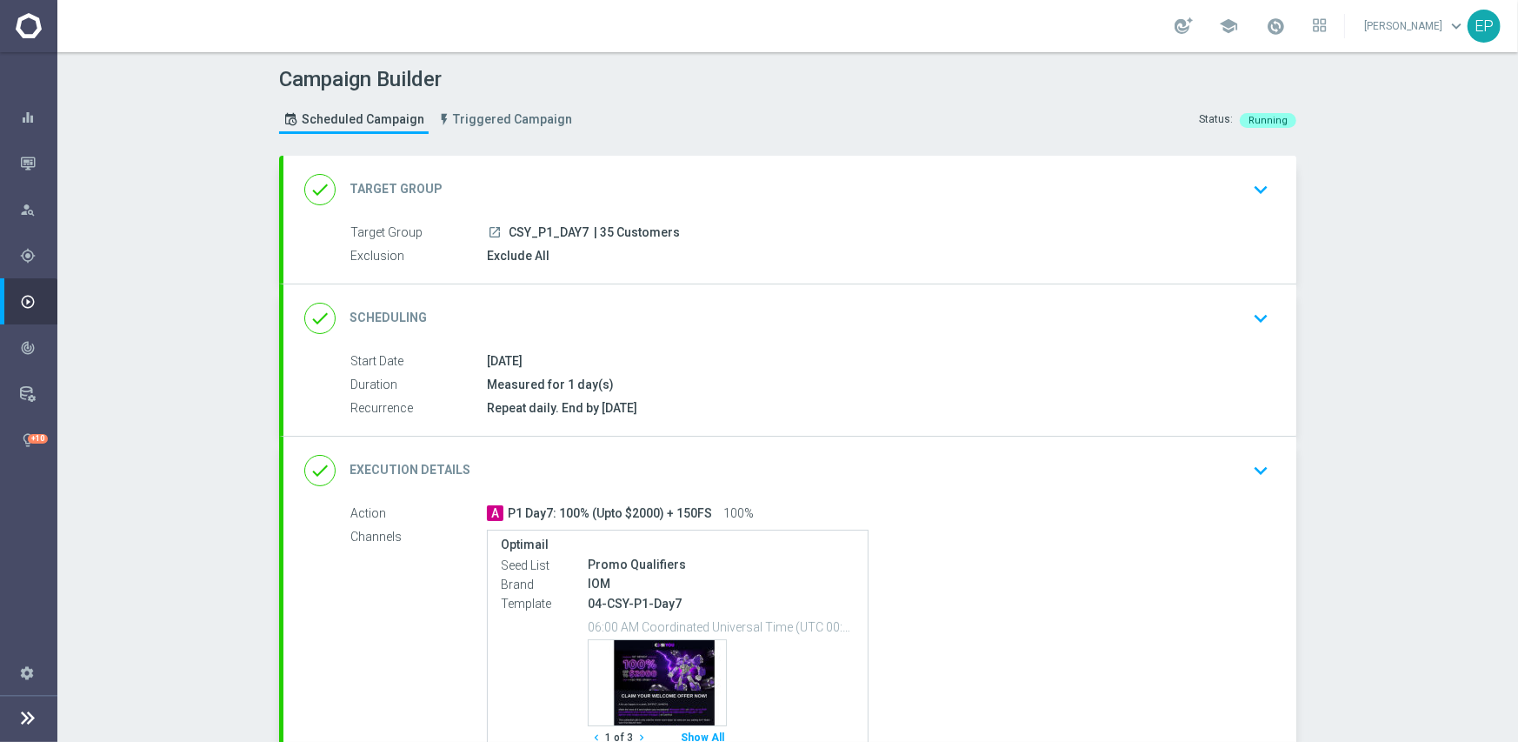
click at [606, 302] on div "done Scheduling keyboard_arrow_down" at bounding box center [789, 318] width 971 height 33
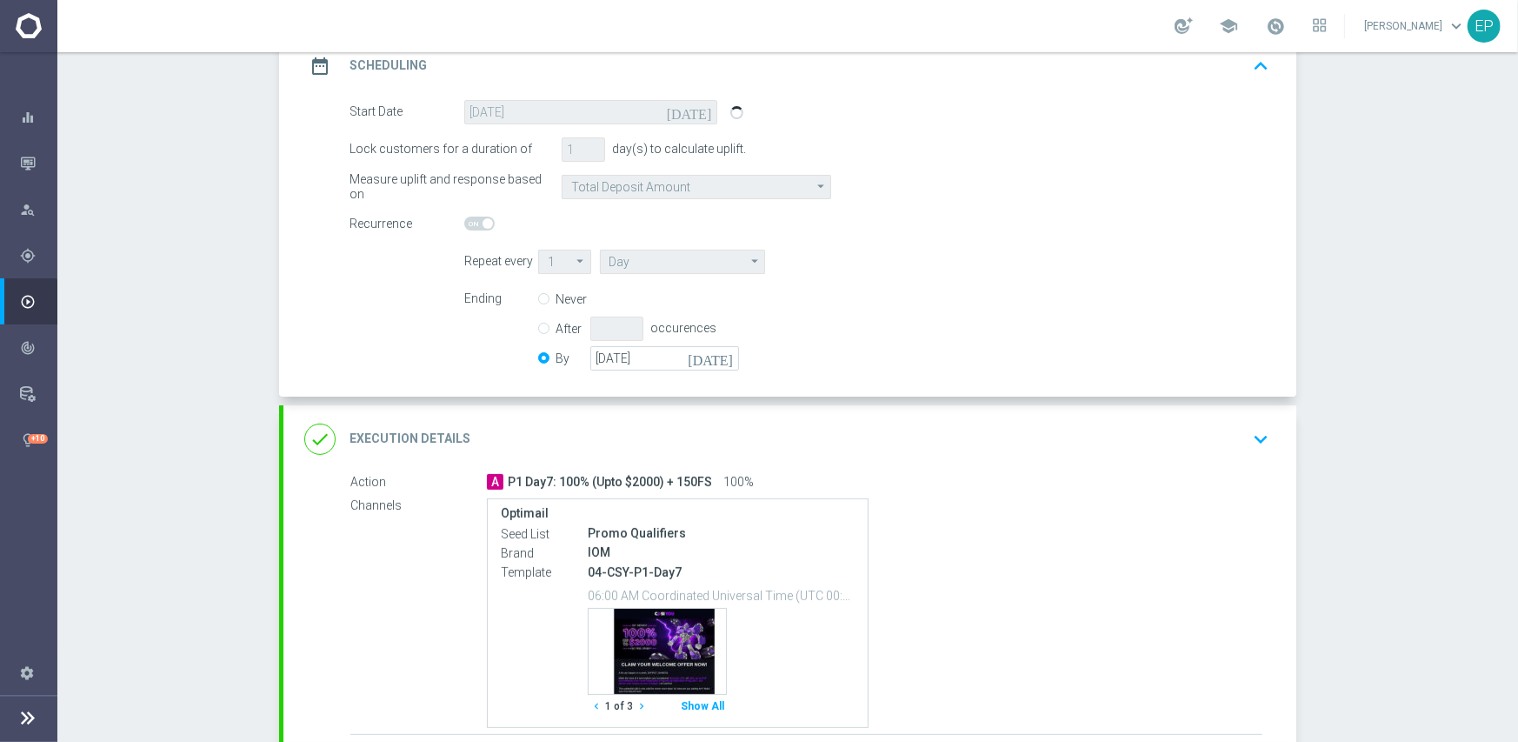
scroll to position [261, 0]
drag, startPoint x: 666, startPoint y: 357, endPoint x: 579, endPoint y: 358, distance: 87.0
click at [579, 358] on div "By [DATE] [DATE]" at bounding box center [649, 357] width 222 height 24
paste input "[DATE]"
click at [876, 316] on div "Ending Never After occurences By [DATE] [DATE]" at bounding box center [866, 330] width 831 height 89
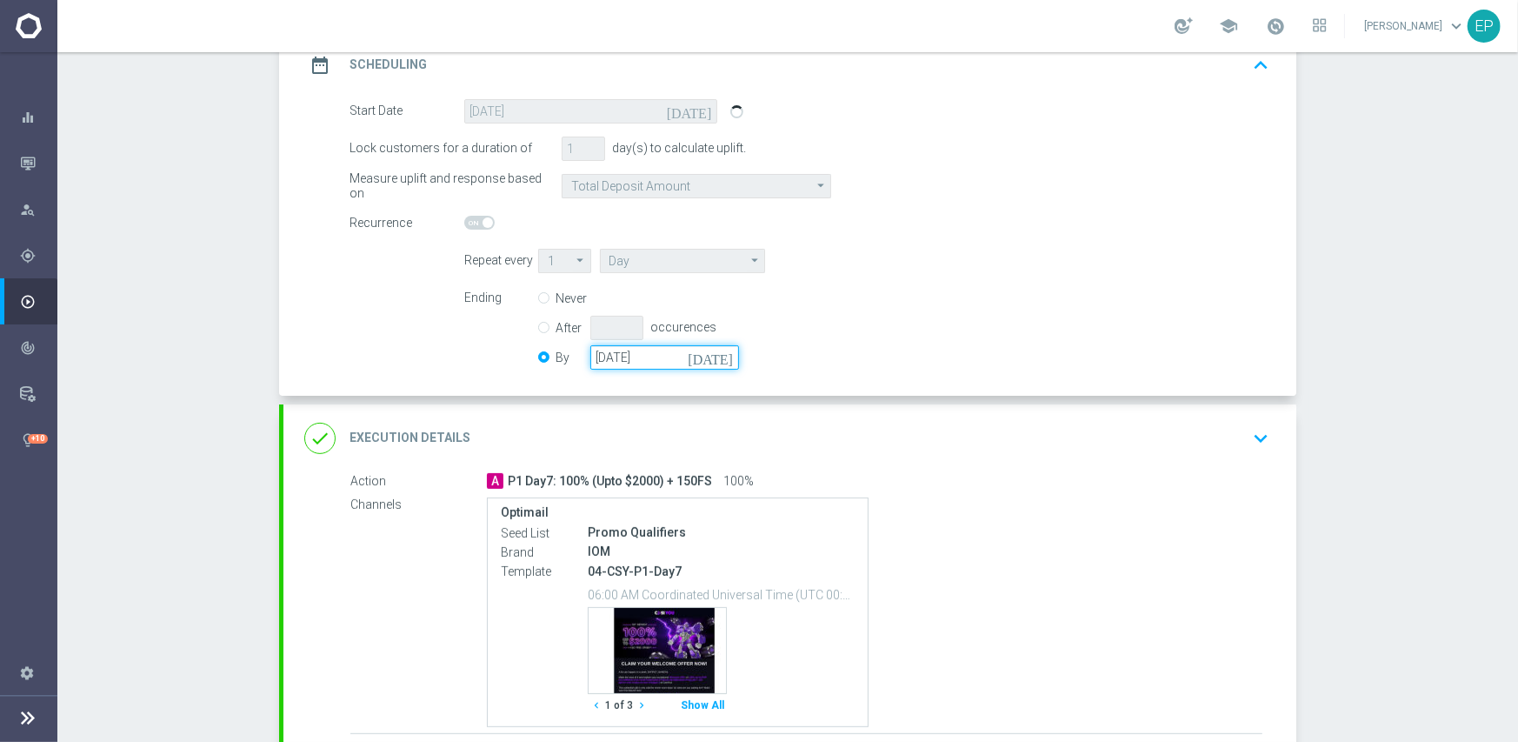
drag, startPoint x: 664, startPoint y: 361, endPoint x: 577, endPoint y: 361, distance: 87.0
click at [577, 361] on div "By [DATE] [DATE]" at bounding box center [649, 357] width 222 height 24
paste input "50-05-31"
type input "[DATE]"
click at [930, 323] on div "Ending Never After occurences By [DATE] [DATE]" at bounding box center [866, 330] width 831 height 89
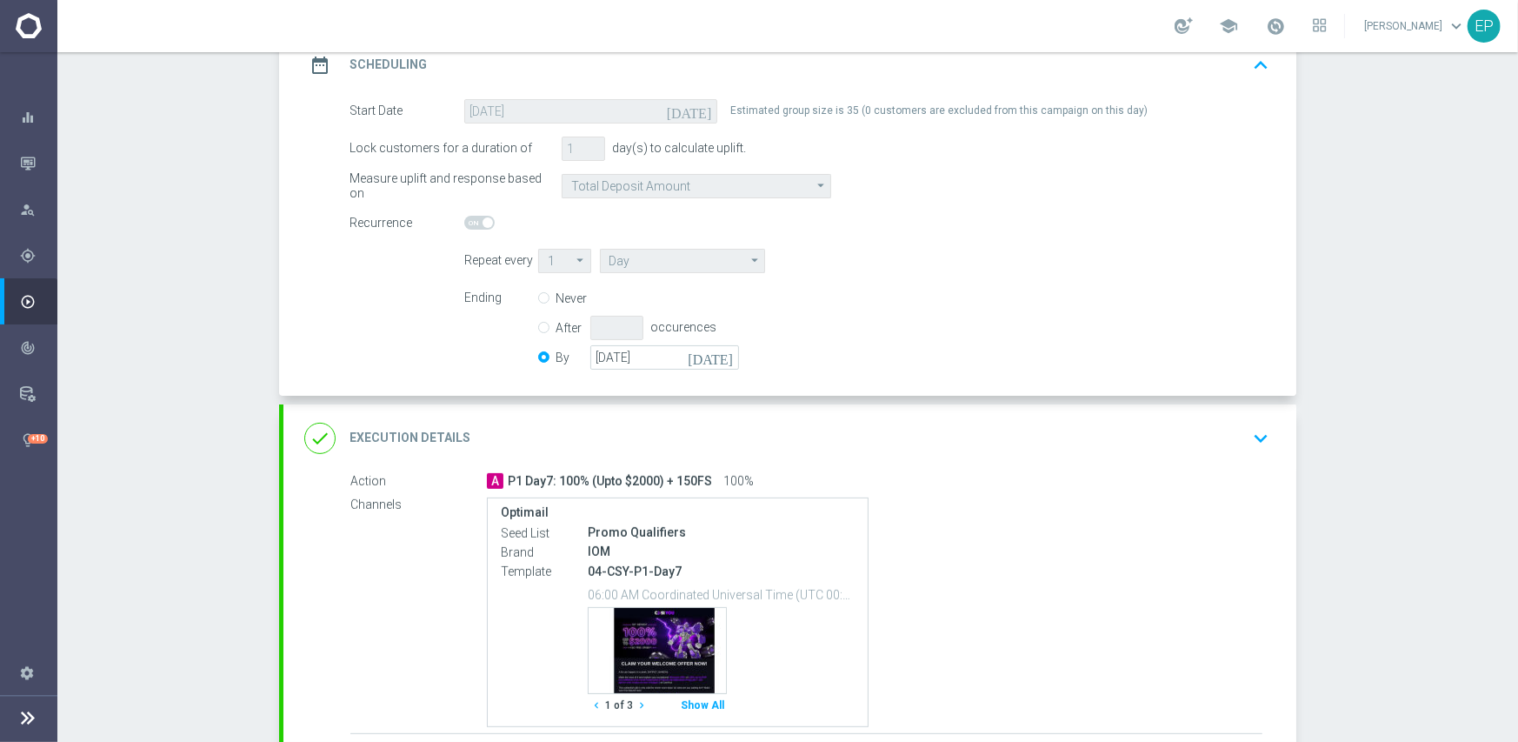
scroll to position [400, 0]
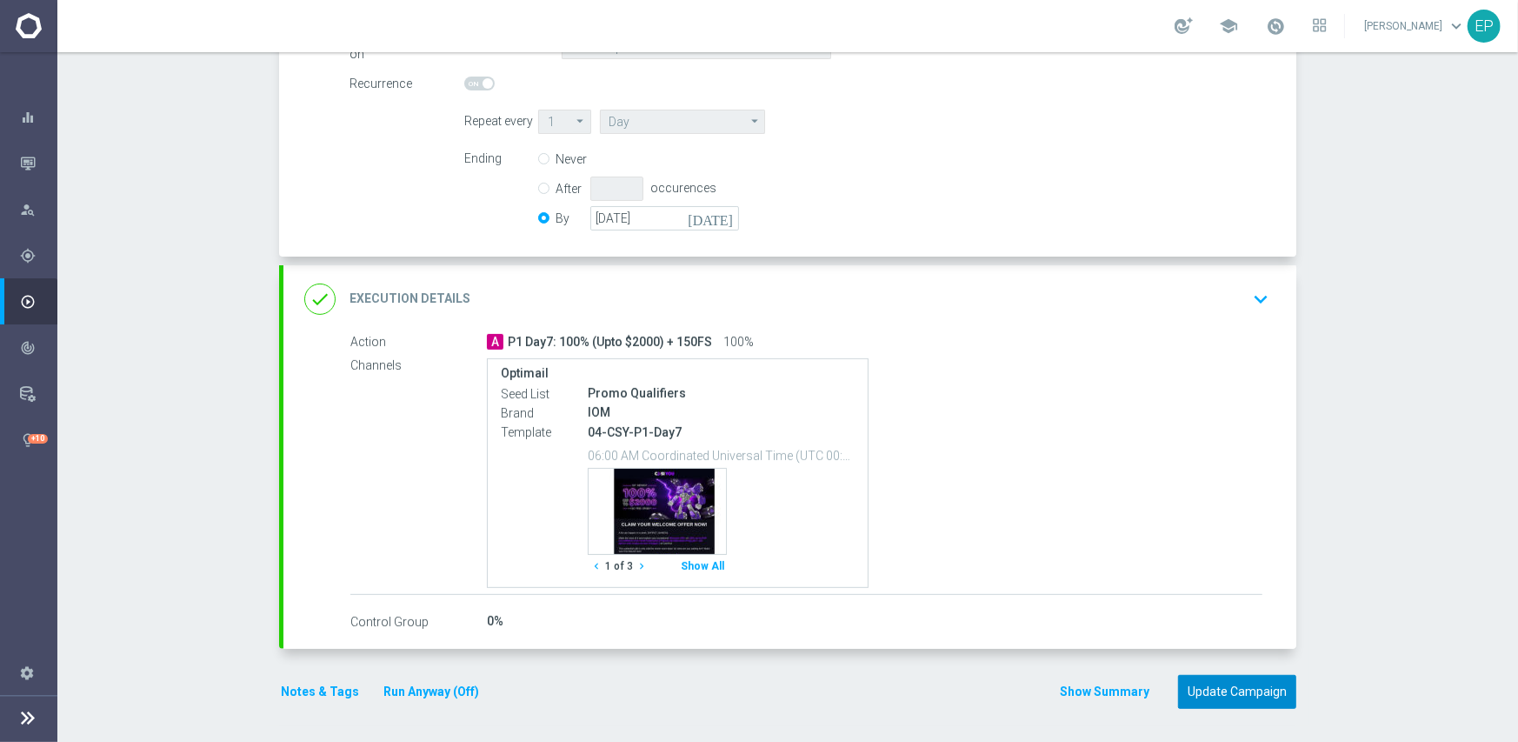
drag, startPoint x: 1236, startPoint y: 683, endPoint x: 1232, endPoint y: 674, distance: 9.4
click at [1236, 683] on button "Update Campaign" at bounding box center [1237, 692] width 118 height 34
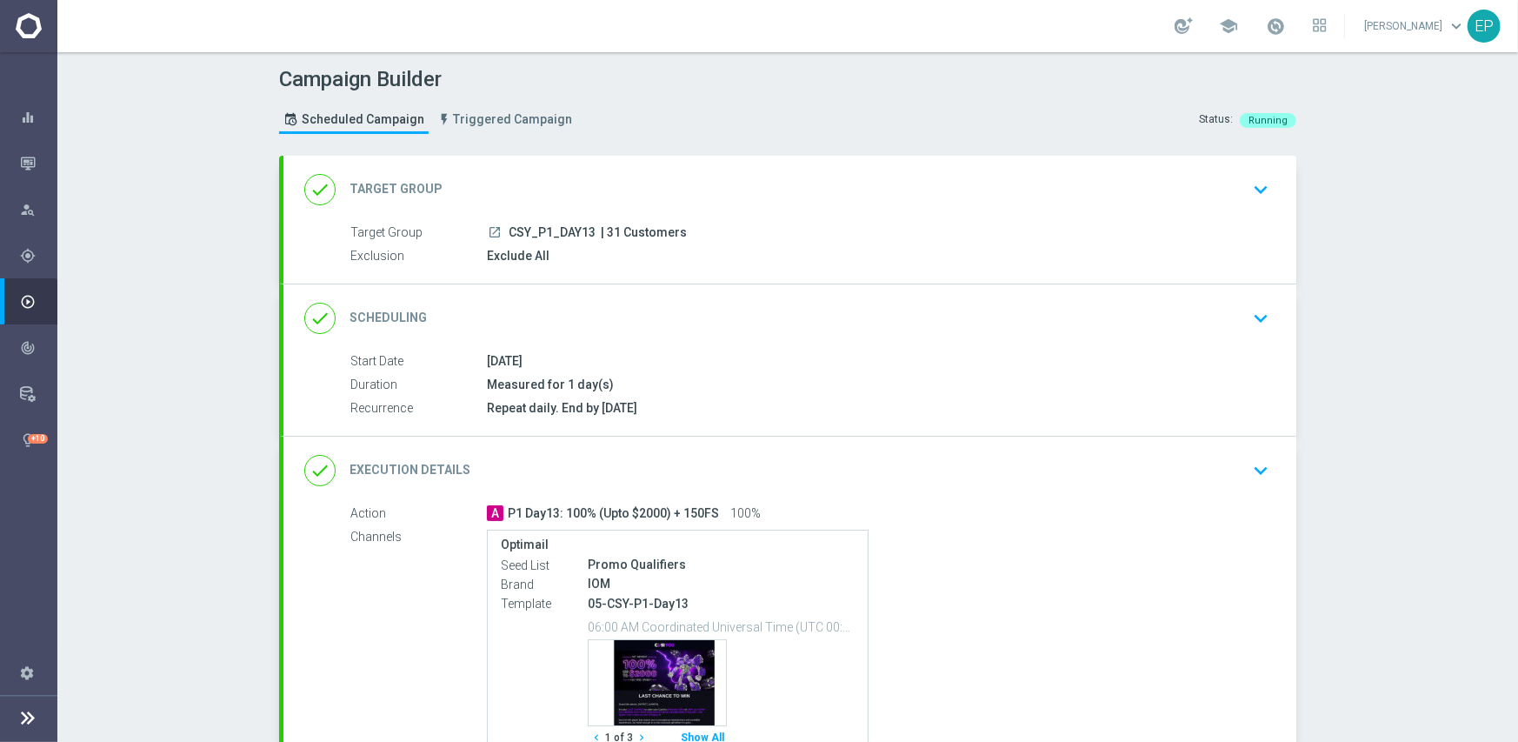
click at [672, 295] on div "done Scheduling keyboard_arrow_down" at bounding box center [789, 318] width 1013 height 68
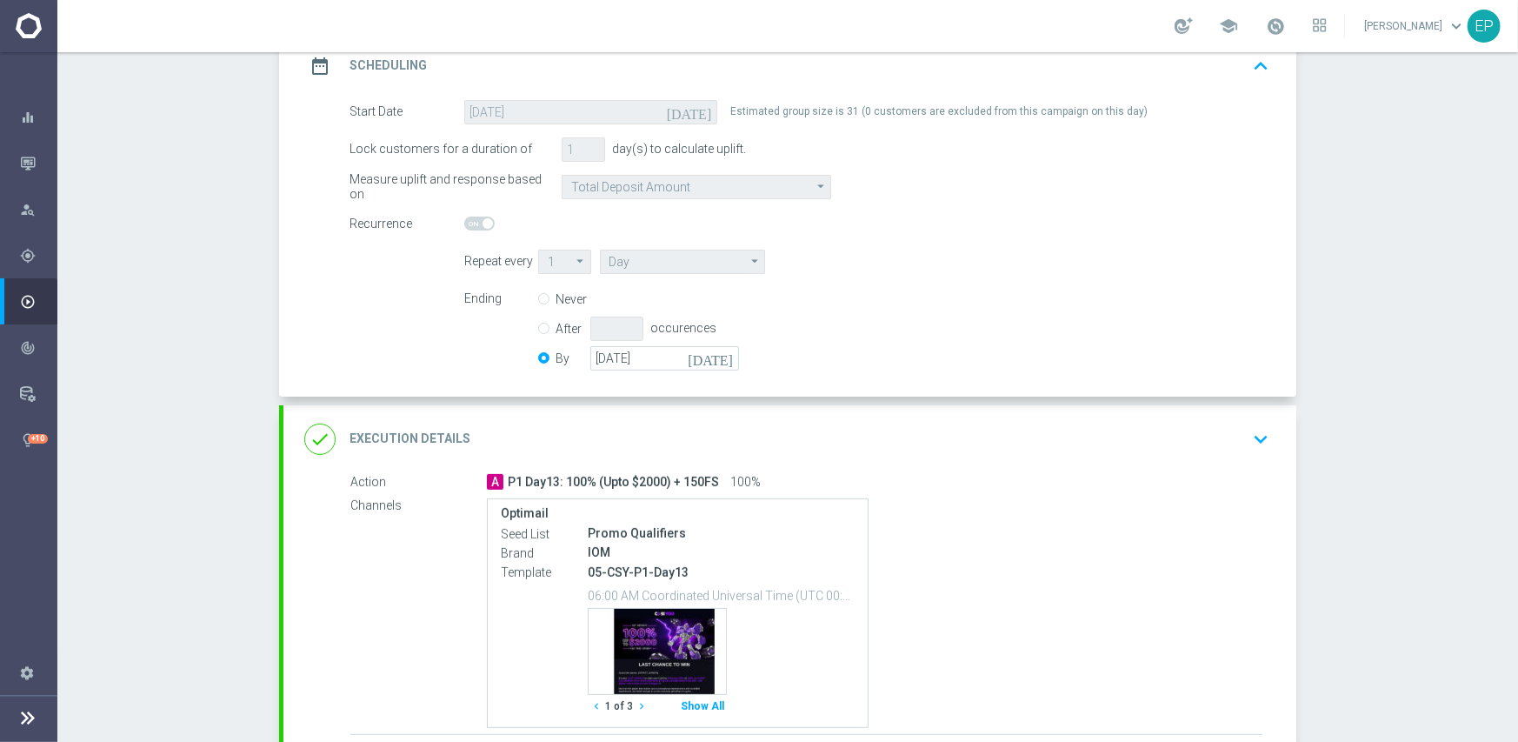
scroll to position [261, 0]
drag, startPoint x: 670, startPoint y: 358, endPoint x: 575, endPoint y: 353, distance: 94.9
click at [575, 353] on div "By [DATE] [DATE]" at bounding box center [649, 357] width 222 height 24
paste input "[DATE]"
click at [915, 326] on div "Ending Never After occurences By [DATE] [DATE]" at bounding box center [866, 330] width 831 height 89
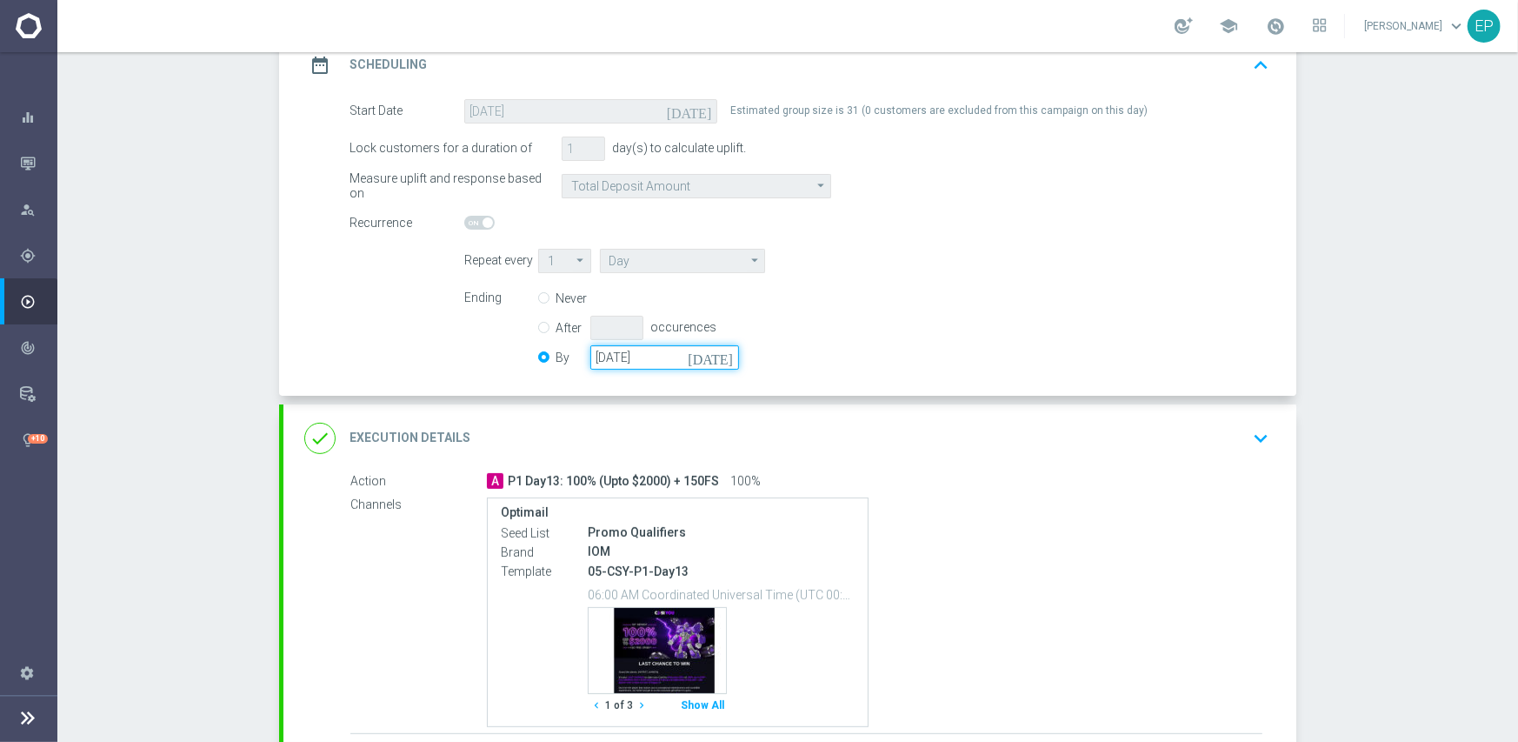
drag, startPoint x: 627, startPoint y: 356, endPoint x: 570, endPoint y: 356, distance: 57.4
click at [570, 356] on div "By [DATE] [DATE]" at bounding box center [649, 357] width 222 height 24
paste input "50-05-31"
type input "[DATE]"
click at [939, 345] on div "Ending Never After occurences By [DATE] [DATE]" at bounding box center [866, 330] width 831 height 89
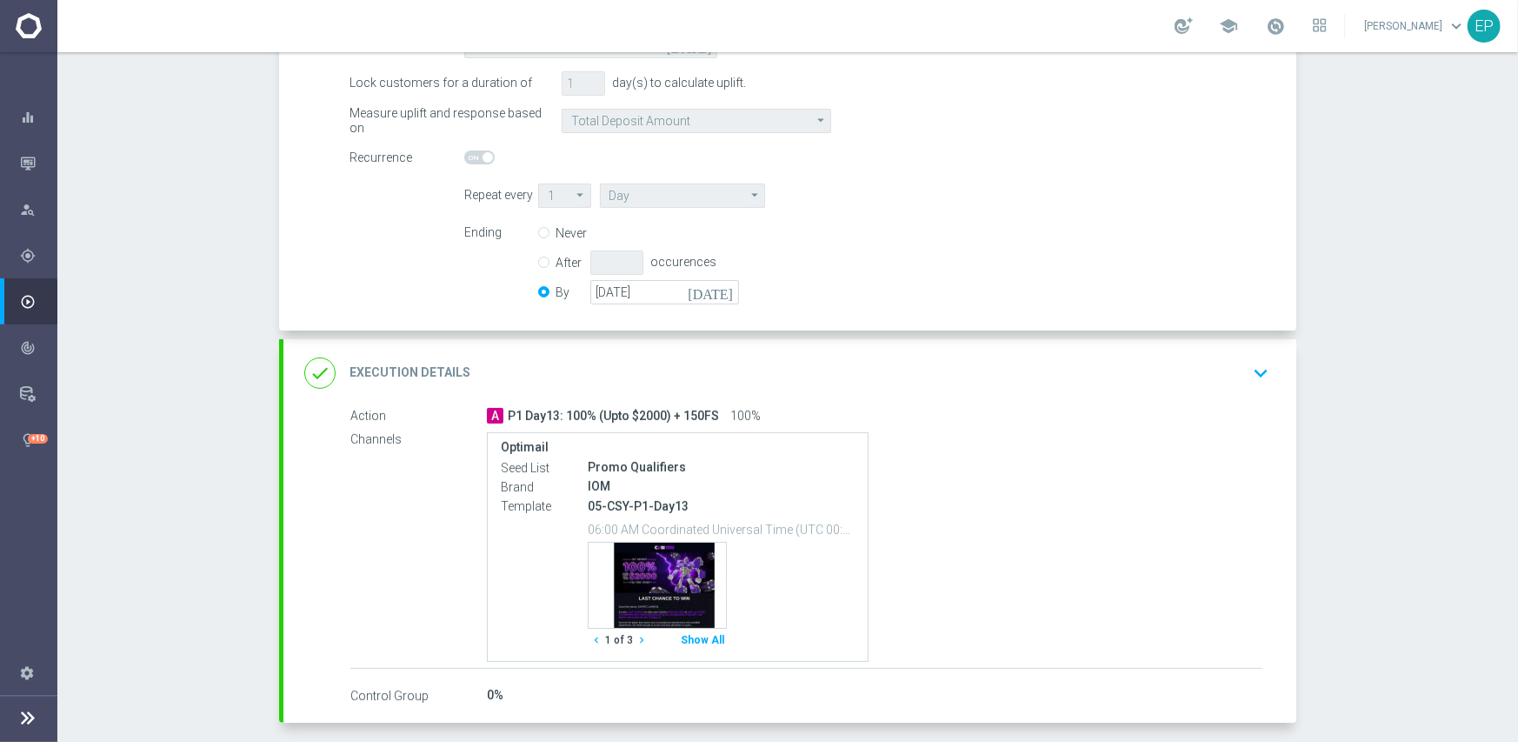
scroll to position [400, 0]
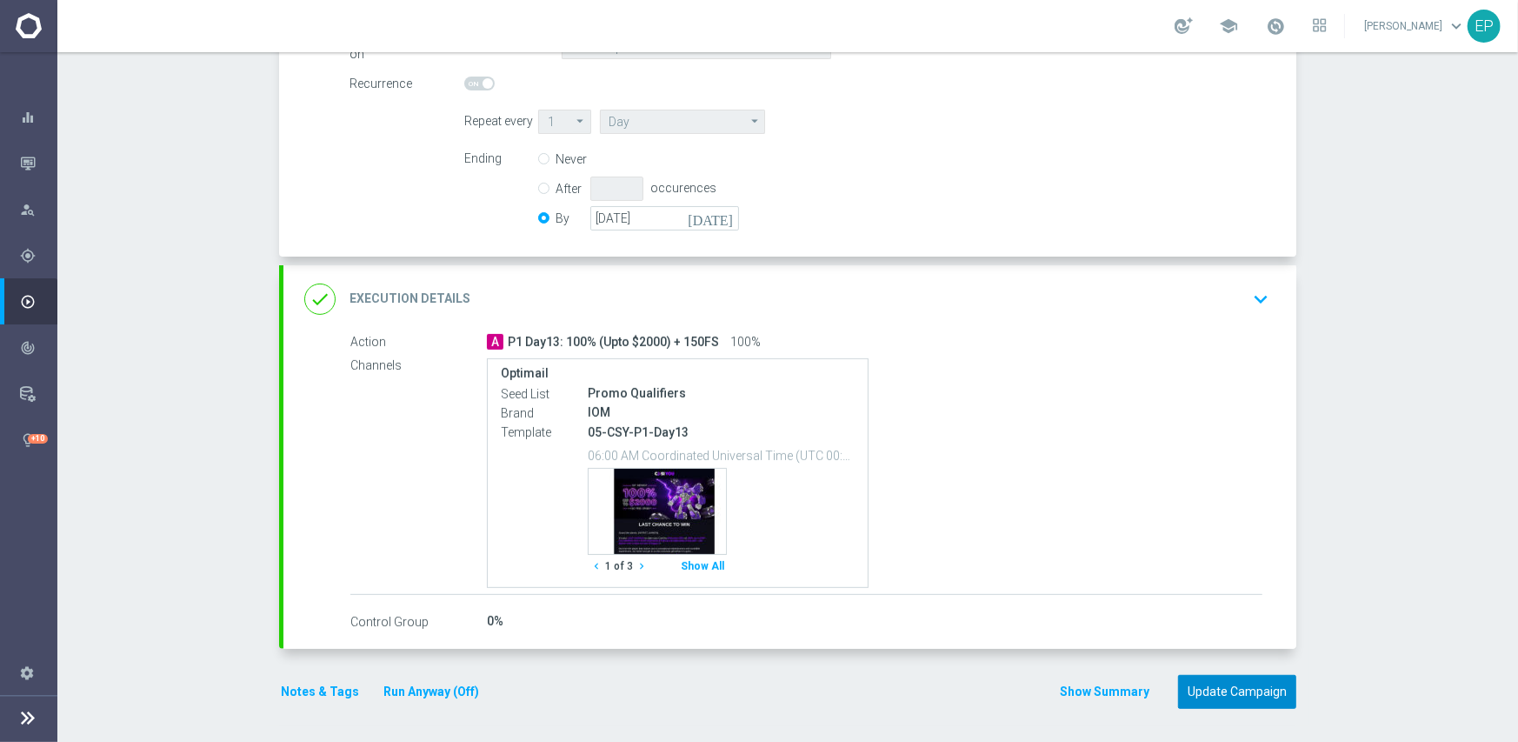
click at [1209, 696] on button "Update Campaign" at bounding box center [1237, 692] width 118 height 34
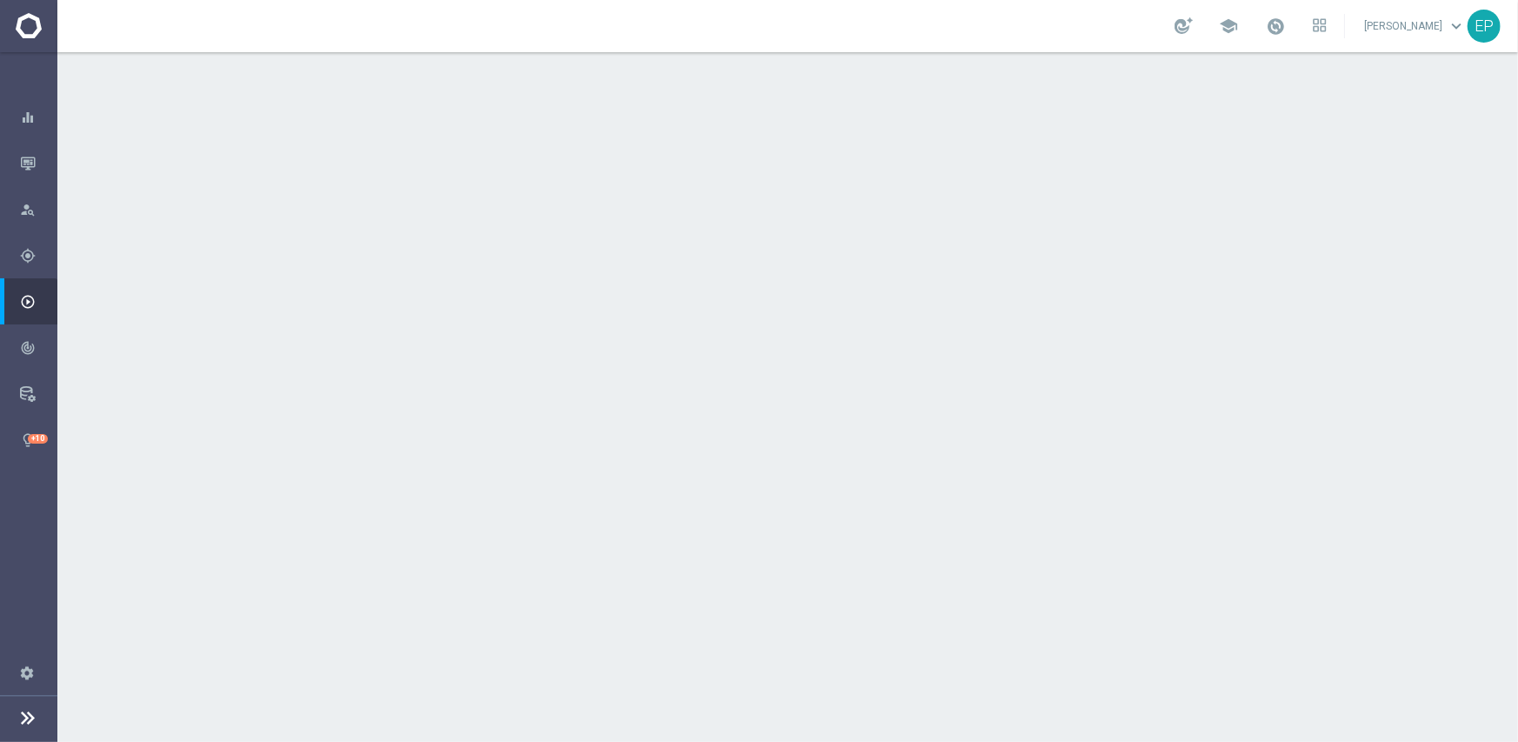
click at [734, 302] on div "done Scheduling keyboard_arrow_down" at bounding box center [789, 318] width 971 height 33
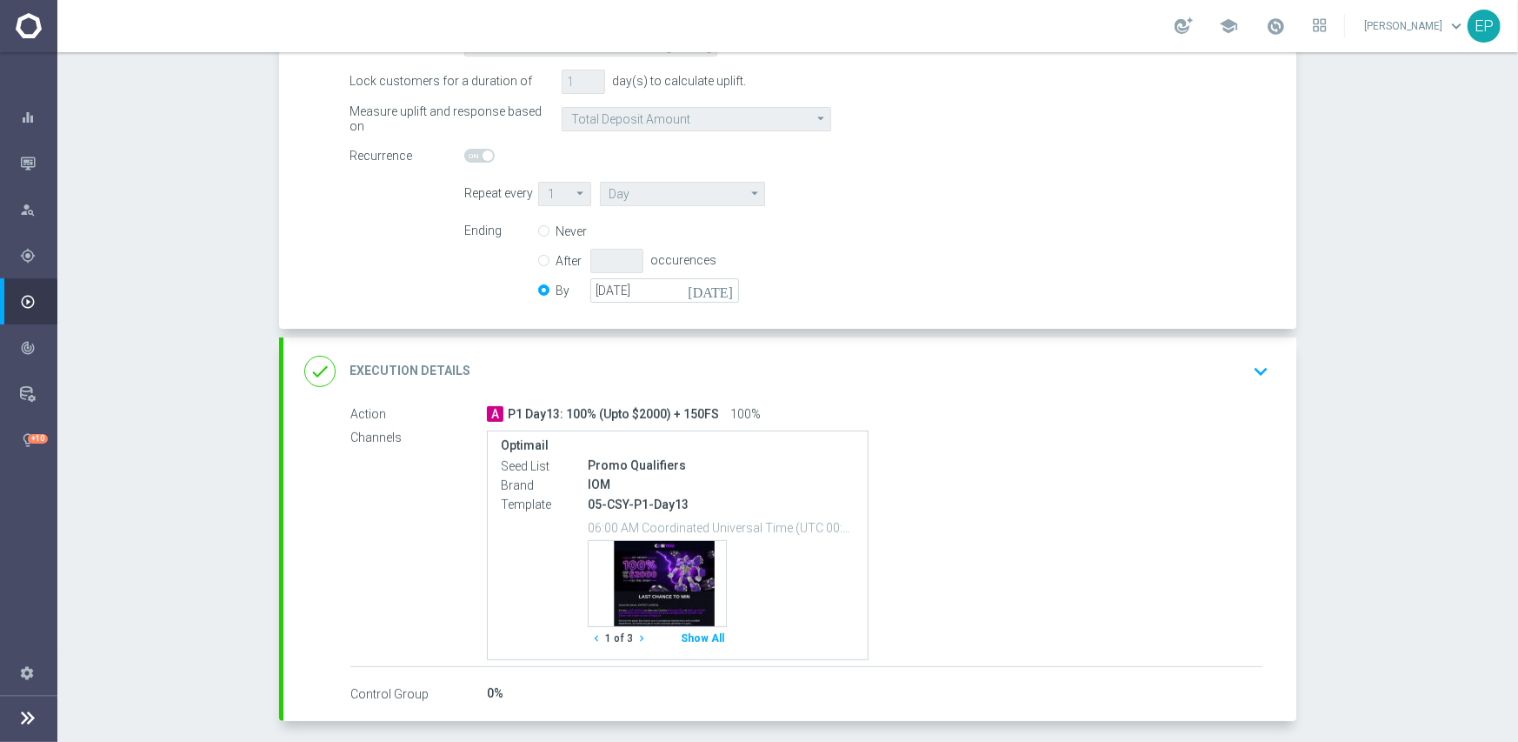
scroll to position [348, 0]
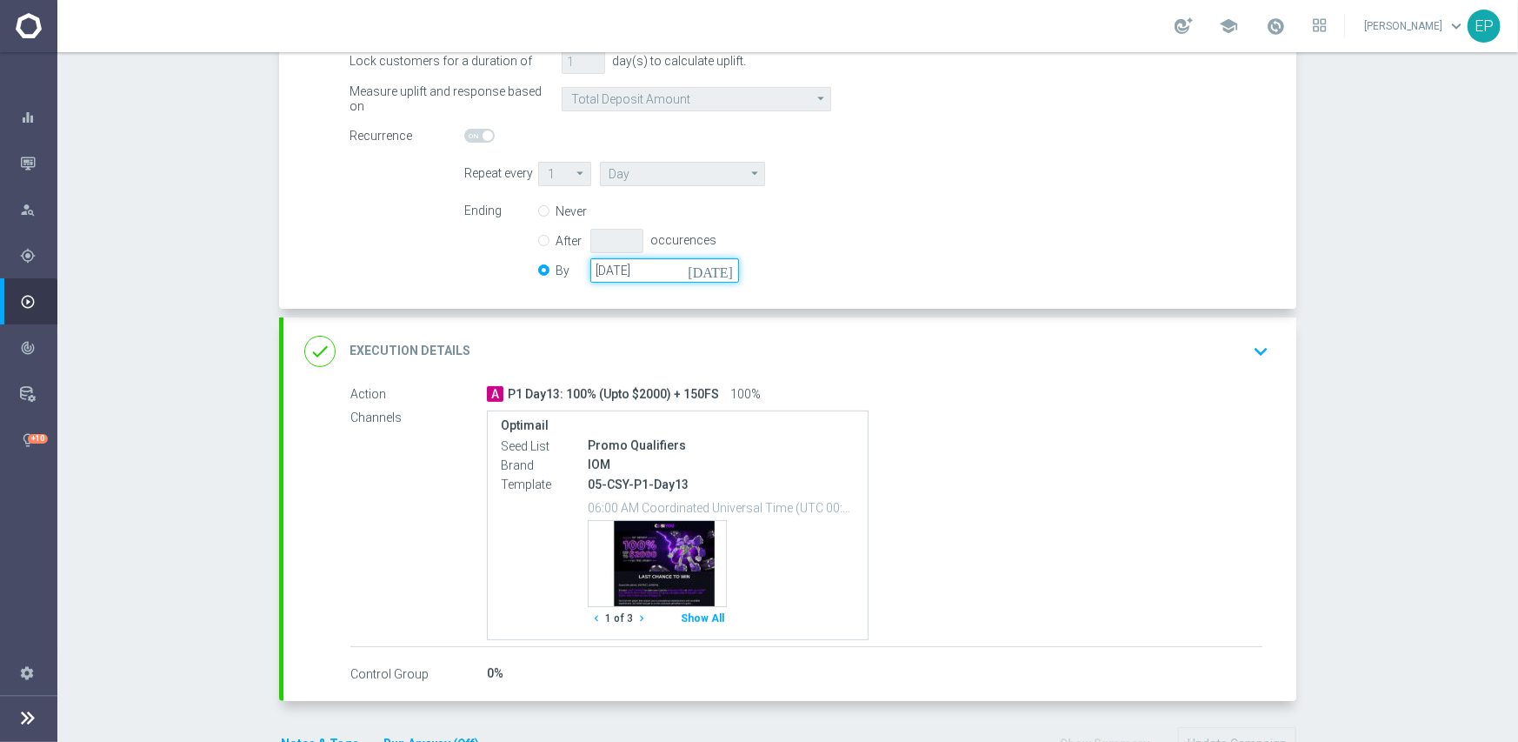
drag, startPoint x: 679, startPoint y: 268, endPoint x: 574, endPoint y: 267, distance: 105.2
click at [574, 267] on div "By [DATE] [DATE]" at bounding box center [649, 270] width 222 height 24
paste input "[DATE]"
click at [839, 263] on div "Ending Never After occurences By 20 Jan 2050 today" at bounding box center [866, 243] width 831 height 89
drag, startPoint x: 663, startPoint y: 268, endPoint x: 565, endPoint y: 272, distance: 98.4
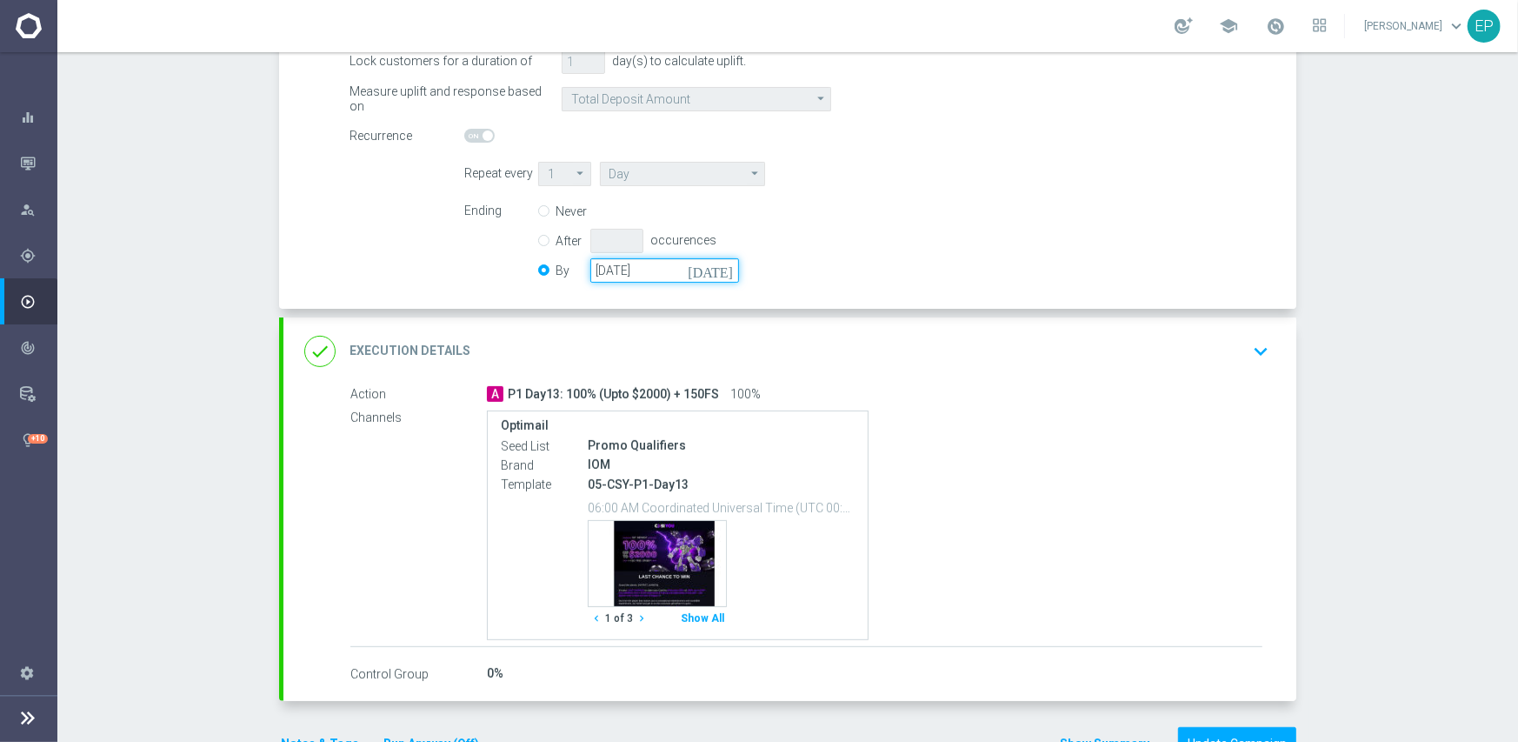
click at [565, 272] on div "By [DATE] [DATE]" at bounding box center [649, 270] width 222 height 24
paste input "50-05-31"
type input "[DATE]"
click at [850, 259] on div "Ending Never After occurences By [DATE] [DATE]" at bounding box center [866, 243] width 831 height 89
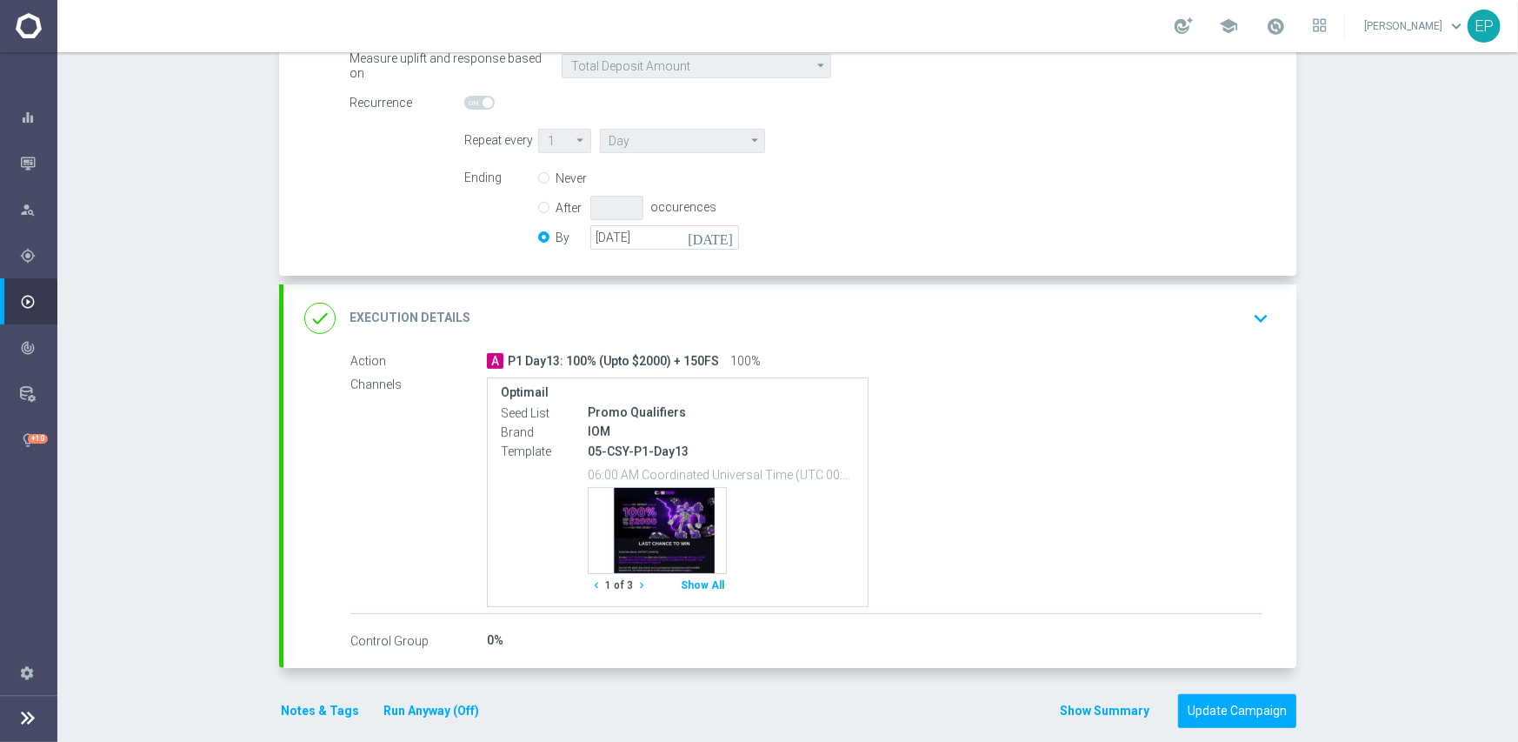
scroll to position [400, 0]
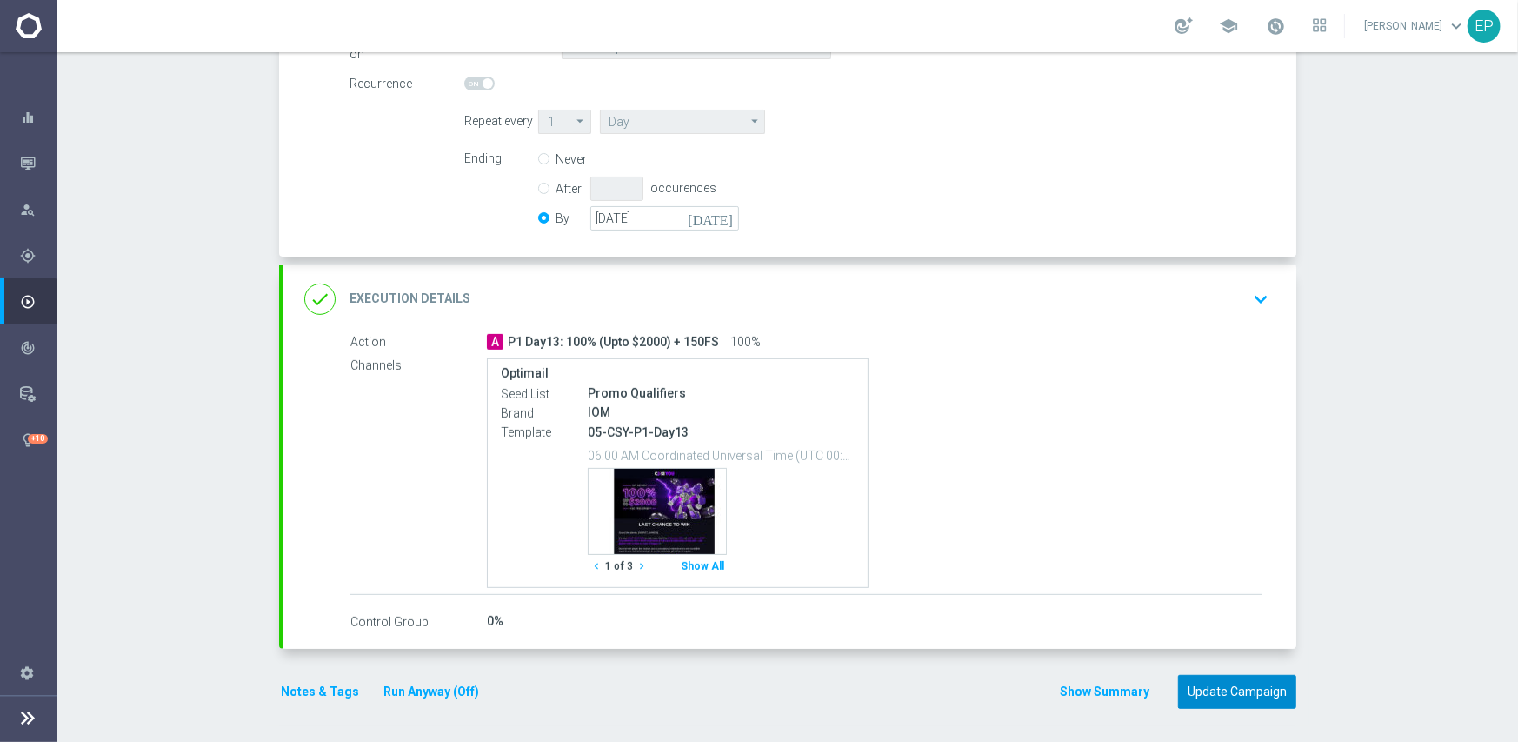
click at [1222, 686] on button "Update Campaign" at bounding box center [1237, 692] width 118 height 34
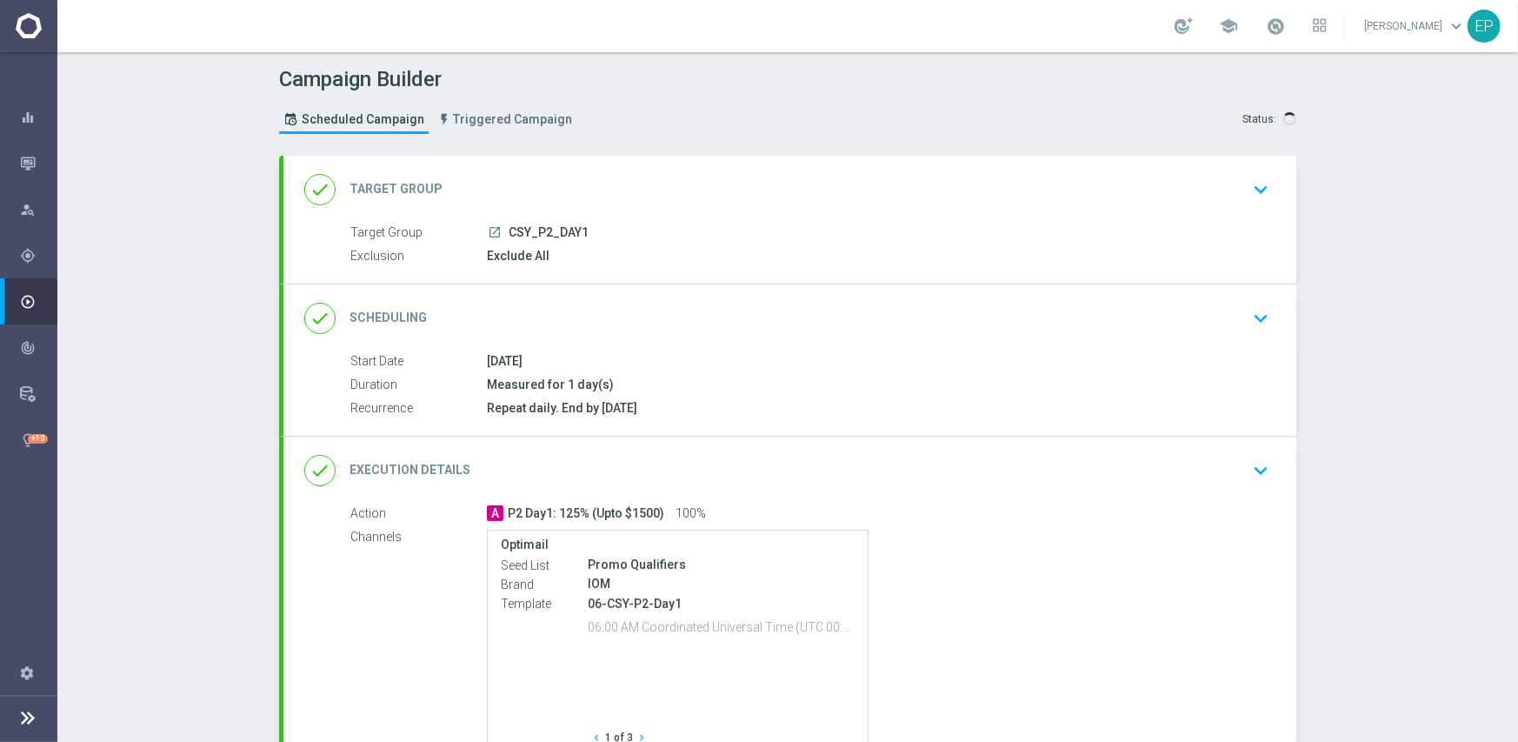
click at [641, 306] on div "done Scheduling keyboard_arrow_down" at bounding box center [789, 318] width 971 height 33
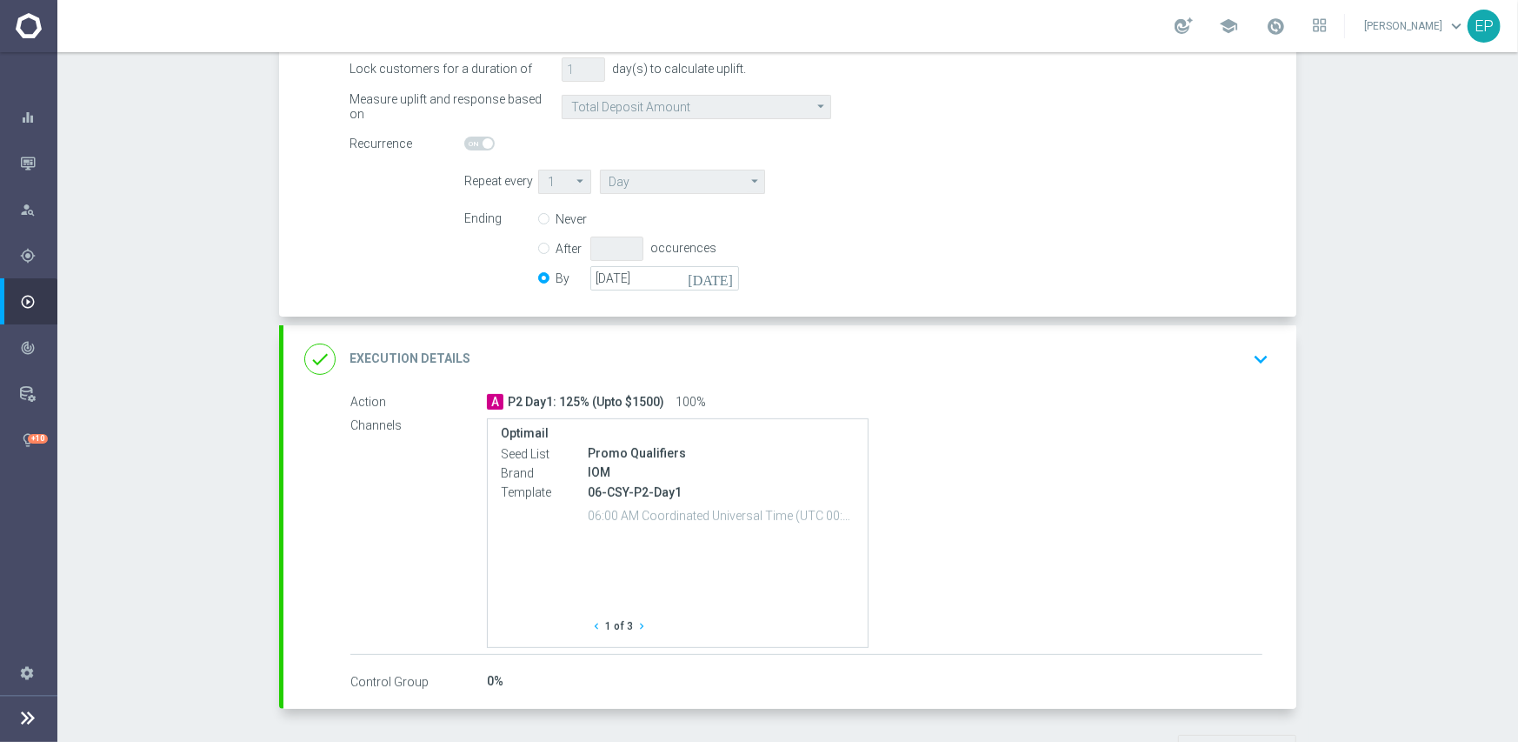
scroll to position [348, 0]
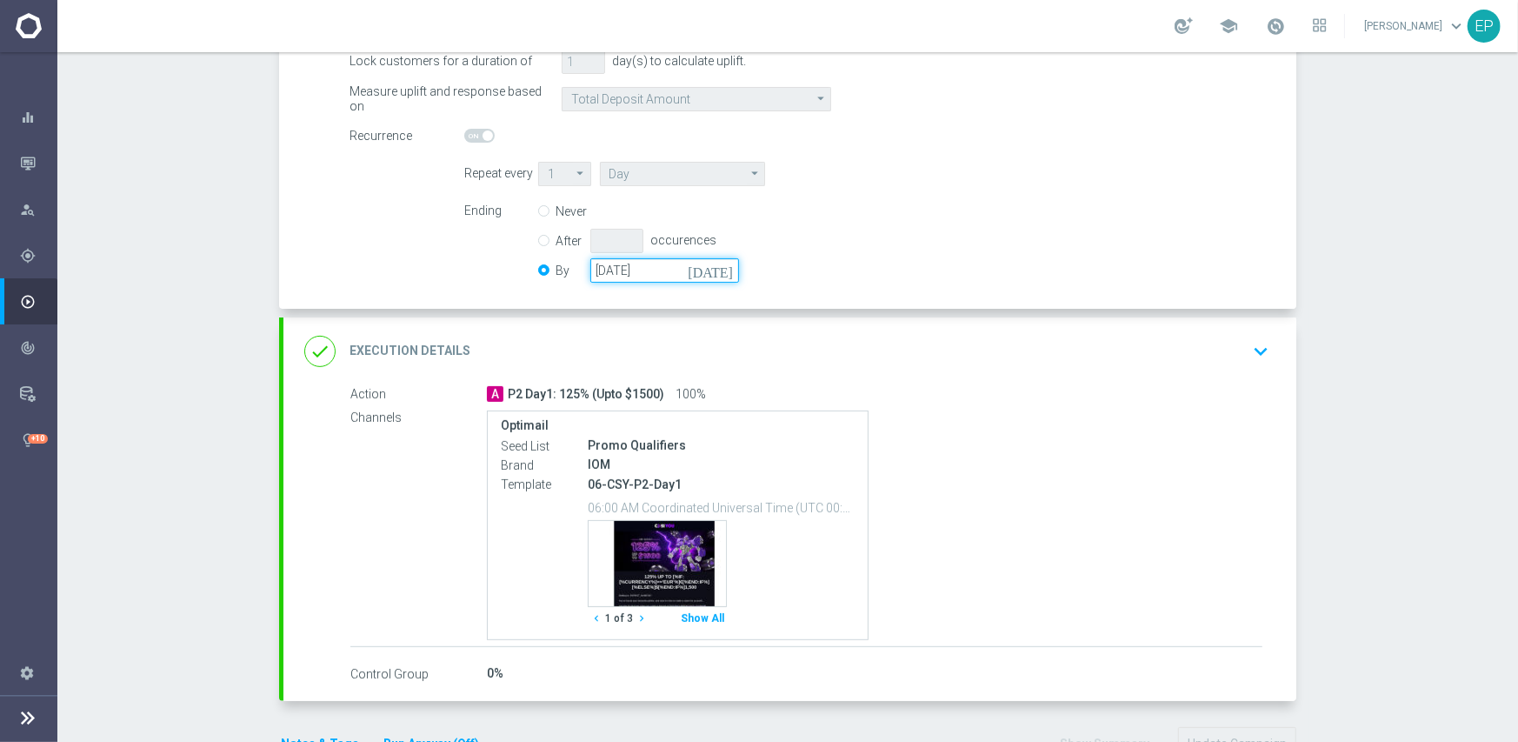
drag, startPoint x: 673, startPoint y: 270, endPoint x: 563, endPoint y: 268, distance: 109.6
click at [563, 268] on div "By [DATE] [DATE]" at bounding box center [649, 270] width 222 height 24
paste input "[DATE]"
click at [864, 252] on div "Ending Never After occurences By [DATE] [DATE]" at bounding box center [866, 243] width 831 height 89
drag, startPoint x: 666, startPoint y: 270, endPoint x: 570, endPoint y: 272, distance: 95.7
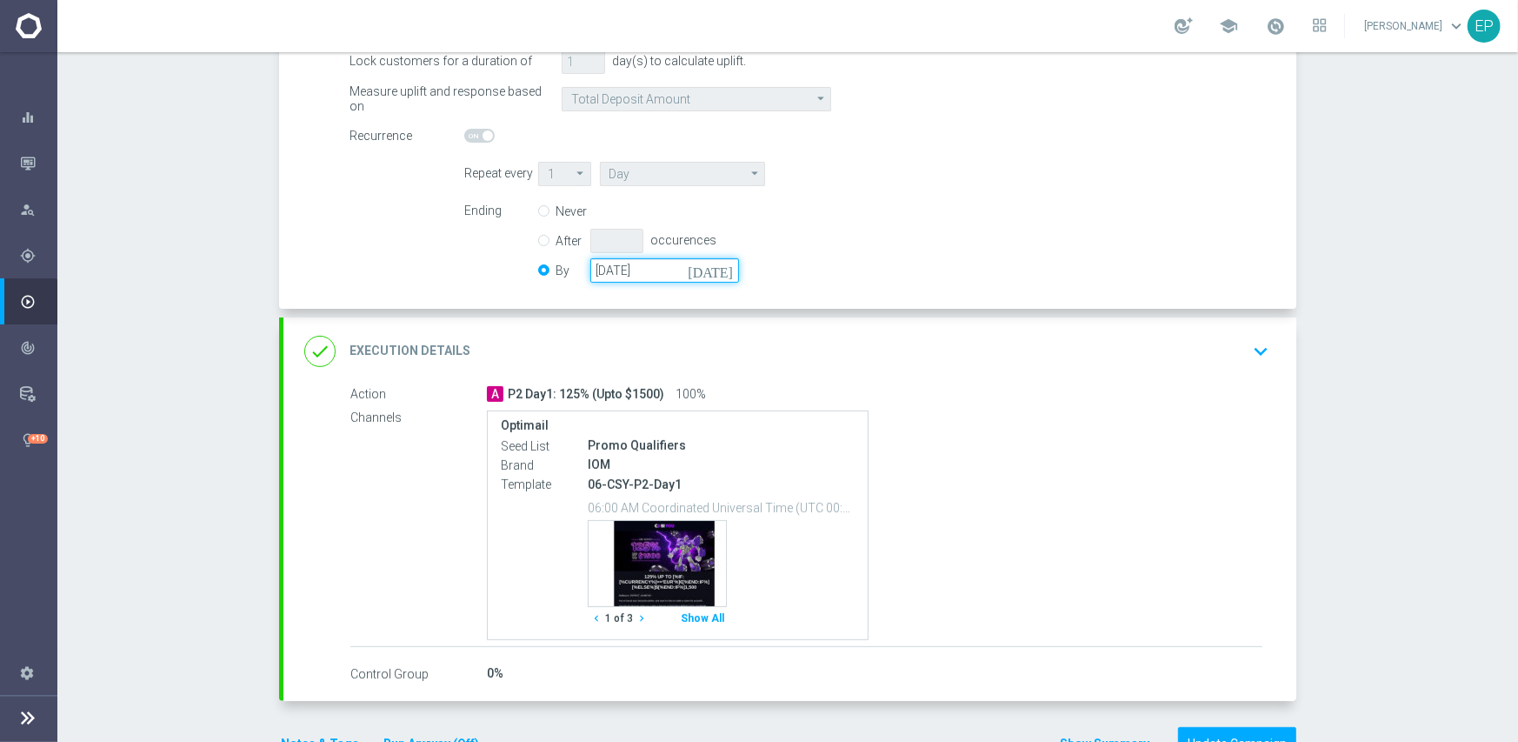
click at [570, 272] on div "By [DATE] [DATE]" at bounding box center [649, 270] width 222 height 24
paste input "50-05-31"
type input "[DATE]"
click at [825, 257] on div "Ending Never After occurences By [DATE] [DATE]" at bounding box center [866, 243] width 831 height 89
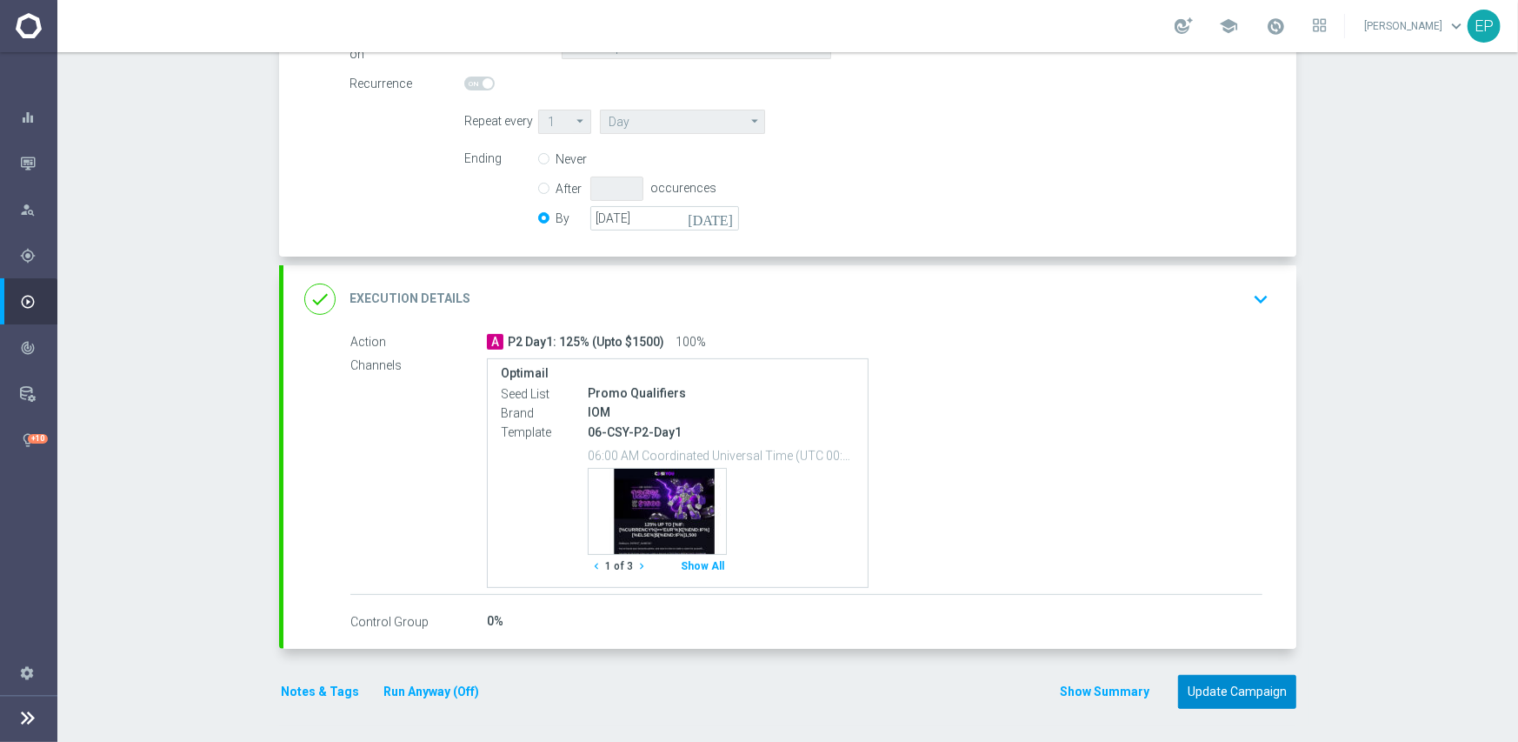
click at [1208, 690] on button "Update Campaign" at bounding box center [1237, 692] width 118 height 34
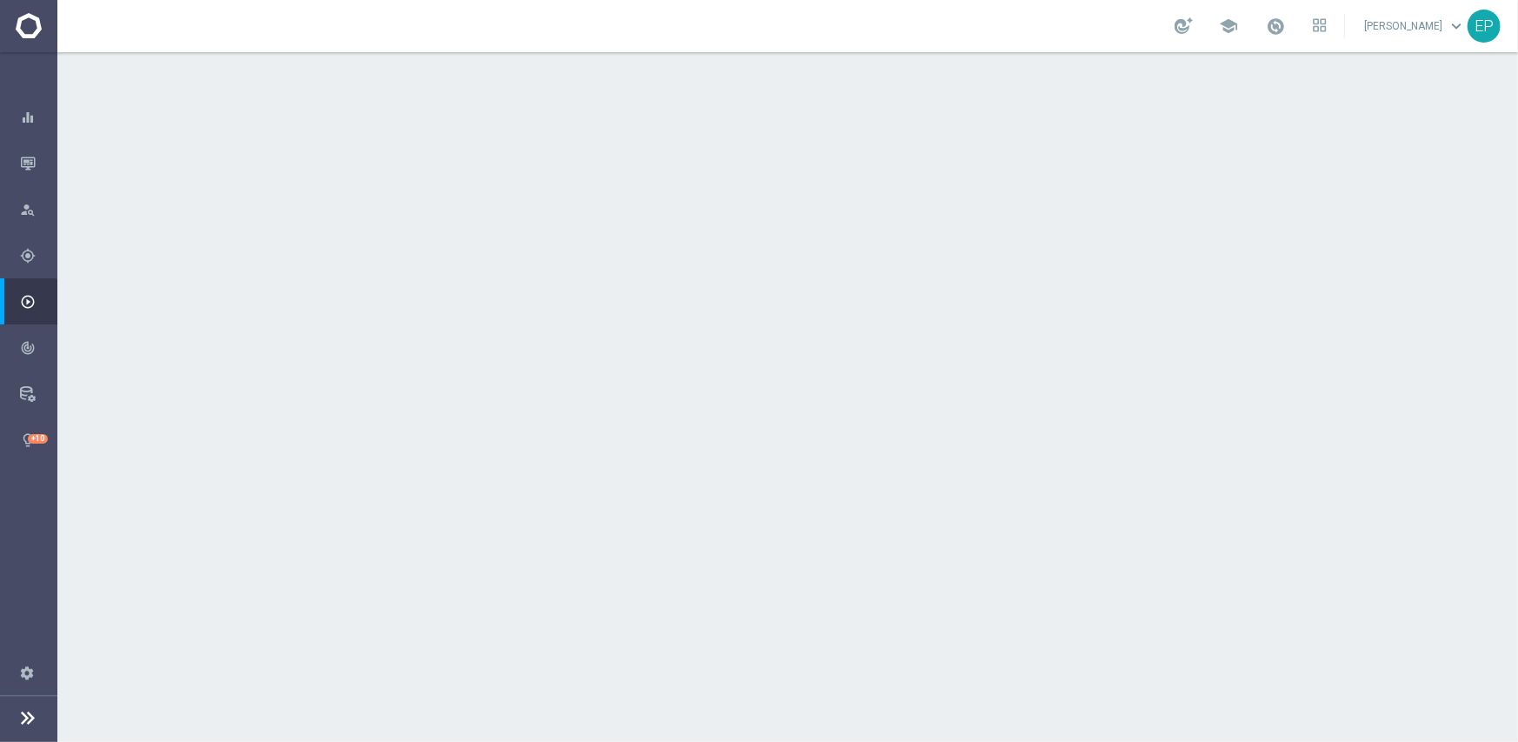
click at [683, 304] on div "done Scheduling keyboard_arrow_down" at bounding box center [789, 318] width 971 height 33
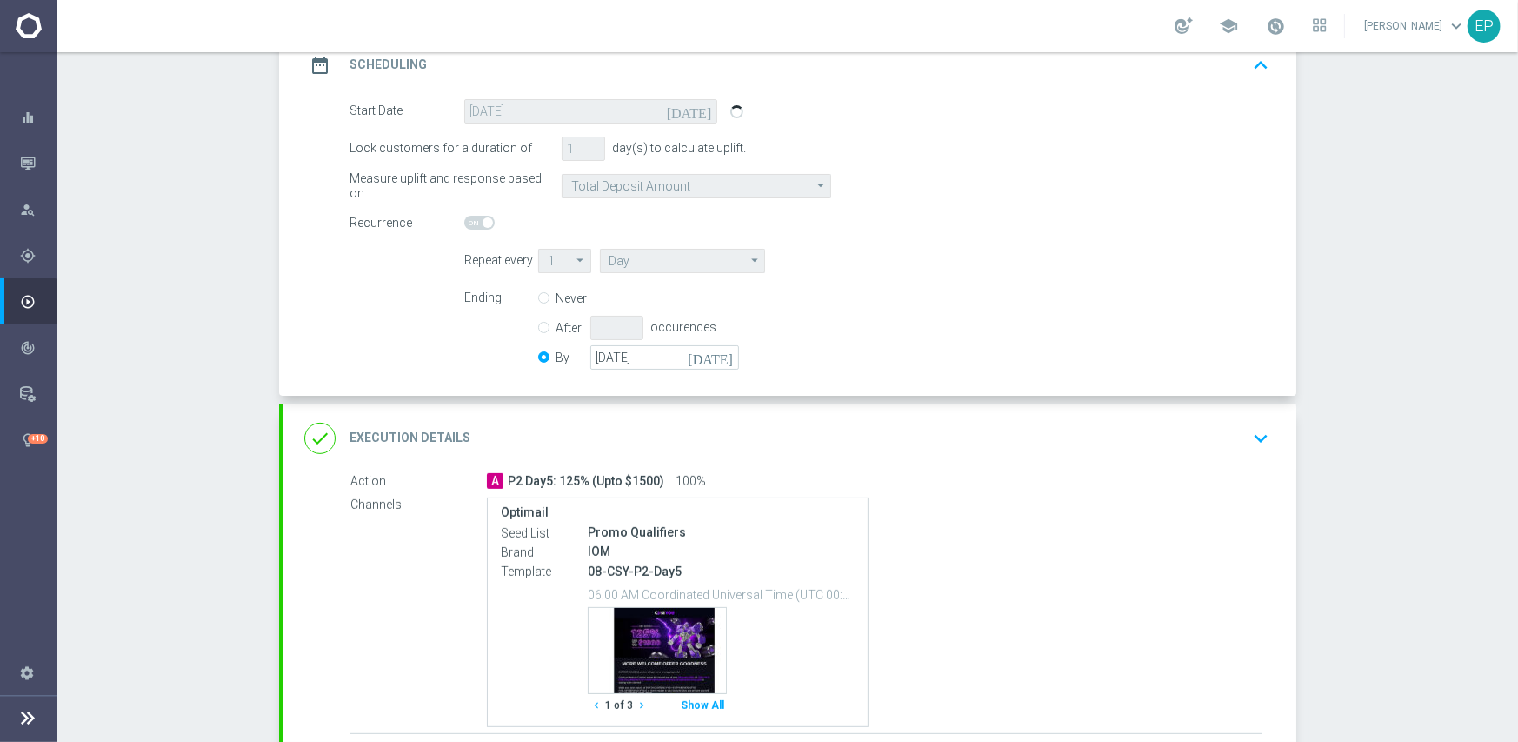
scroll to position [348, 0]
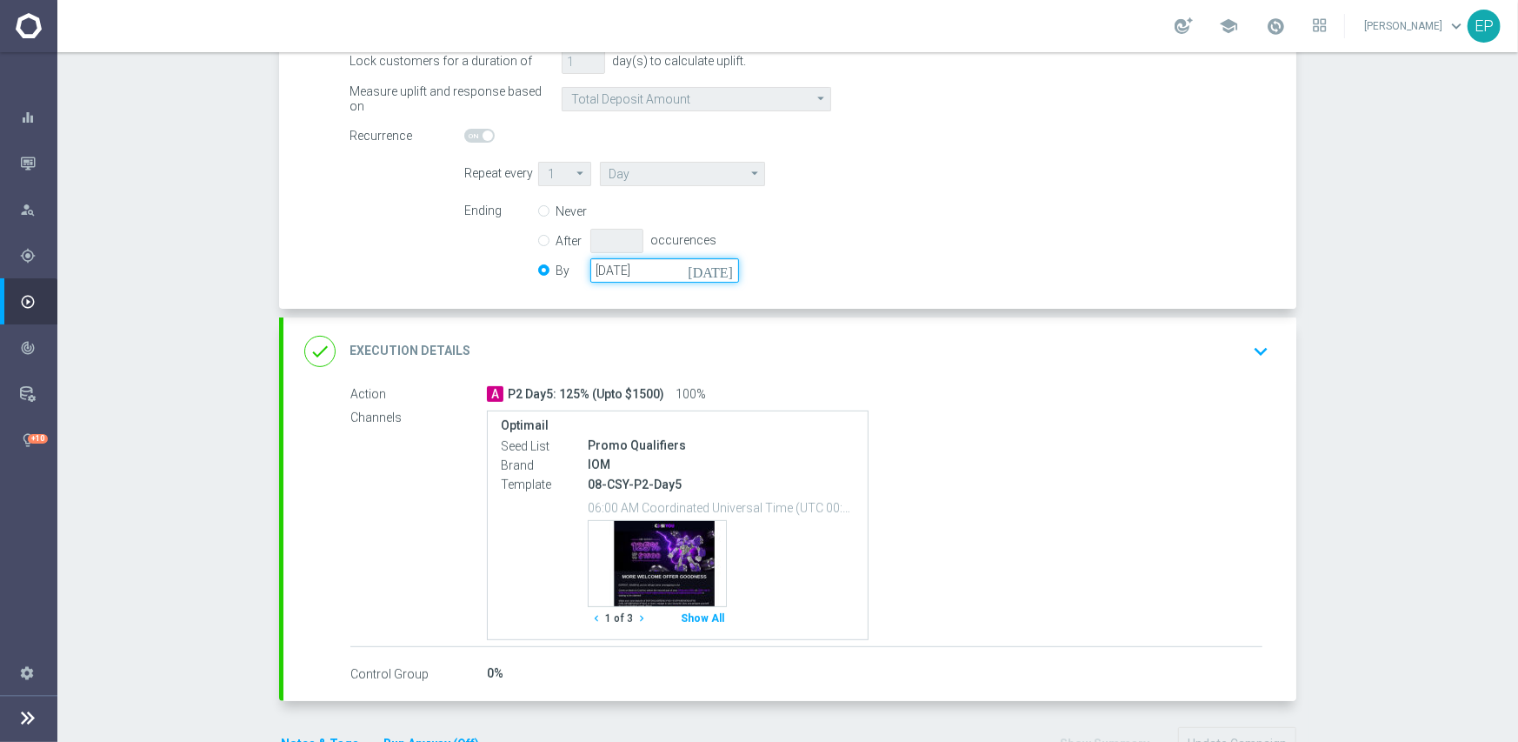
drag, startPoint x: 687, startPoint y: 272, endPoint x: 575, endPoint y: 272, distance: 112.2
click at [575, 272] on div "By [DATE] [DATE]" at bounding box center [649, 270] width 222 height 24
paste input "[DATE]"
click at [952, 378] on div "done Execution Details keyboard_arrow_down" at bounding box center [789, 351] width 1013 height 68
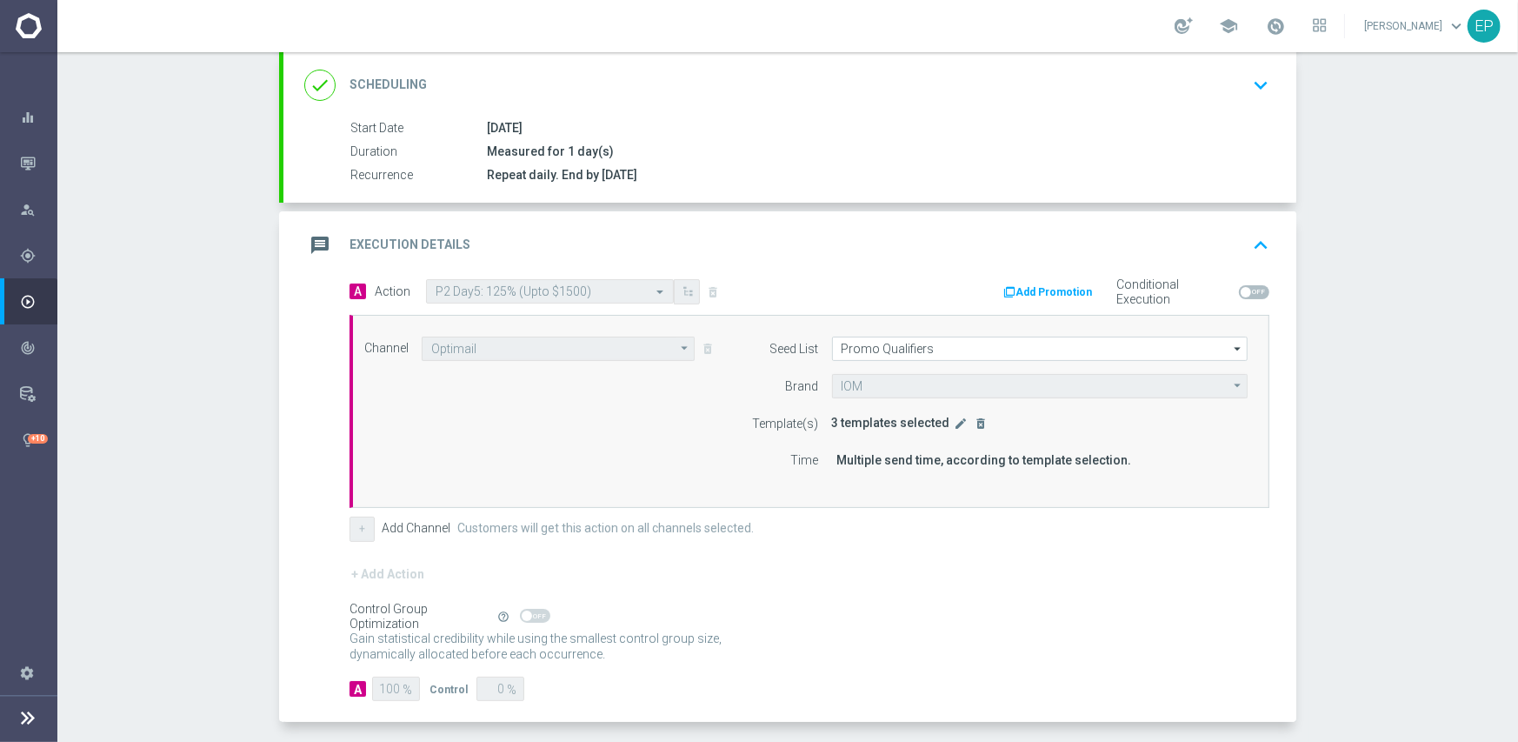
scroll to position [131, 0]
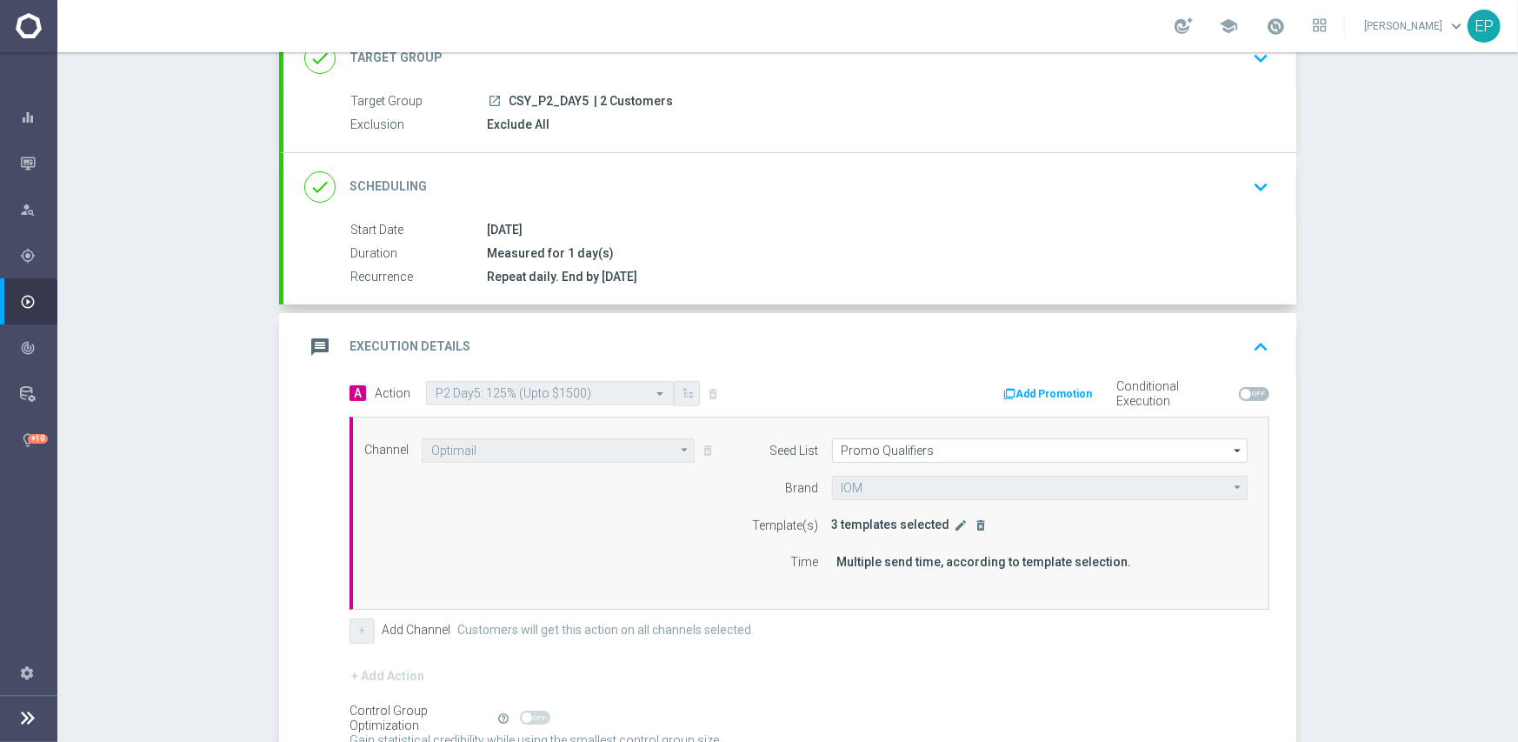
click at [703, 170] on div "done Scheduling keyboard_arrow_down" at bounding box center [789, 186] width 971 height 33
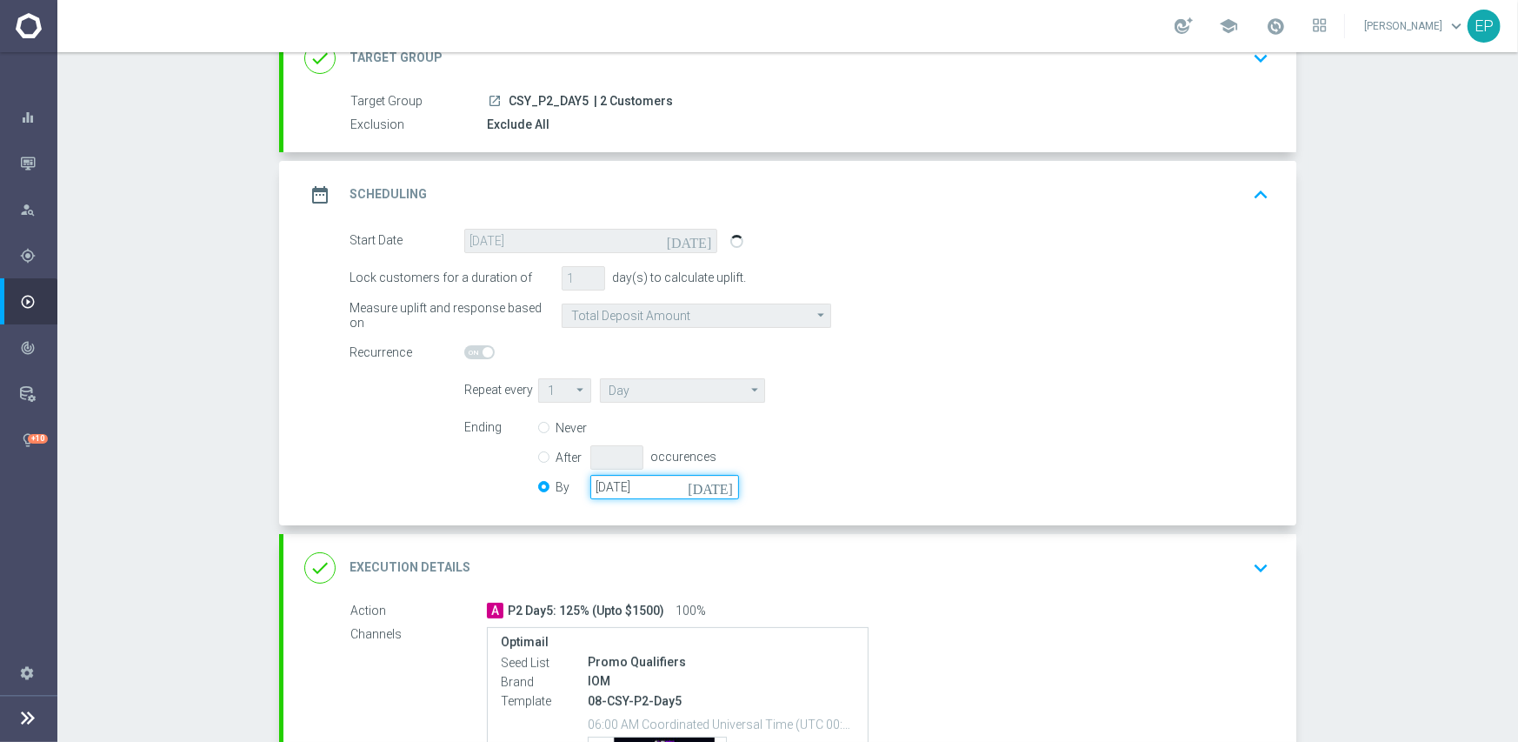
drag, startPoint x: 657, startPoint y: 484, endPoint x: 582, endPoint y: 479, distance: 75.8
click at [582, 479] on div "By [DATE] [DATE]" at bounding box center [649, 487] width 222 height 24
paste input "50-05-31"
type input "[DATE]"
click at [886, 449] on div "Ending Never After occurences By [DATE] [DATE]" at bounding box center [866, 460] width 831 height 89
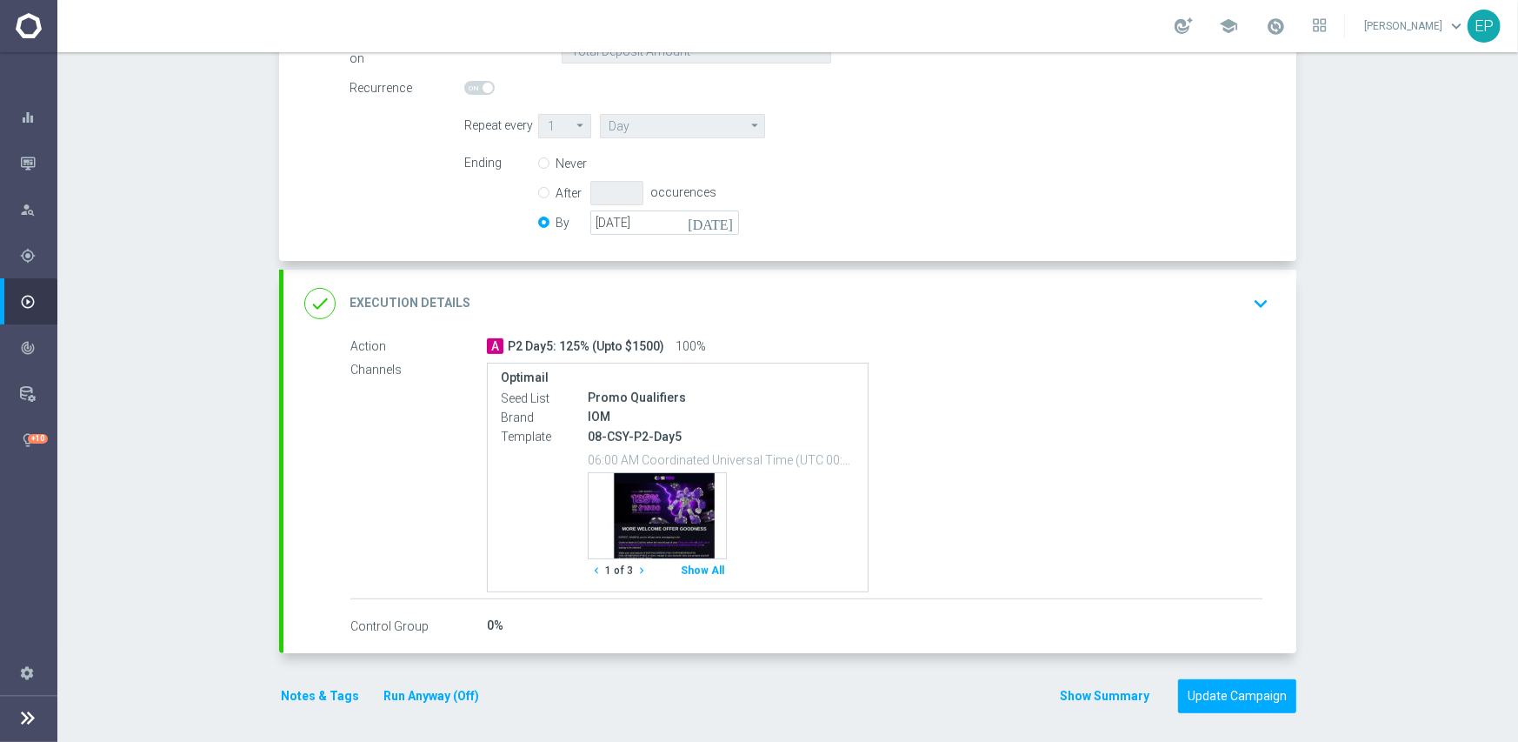
scroll to position [400, 0]
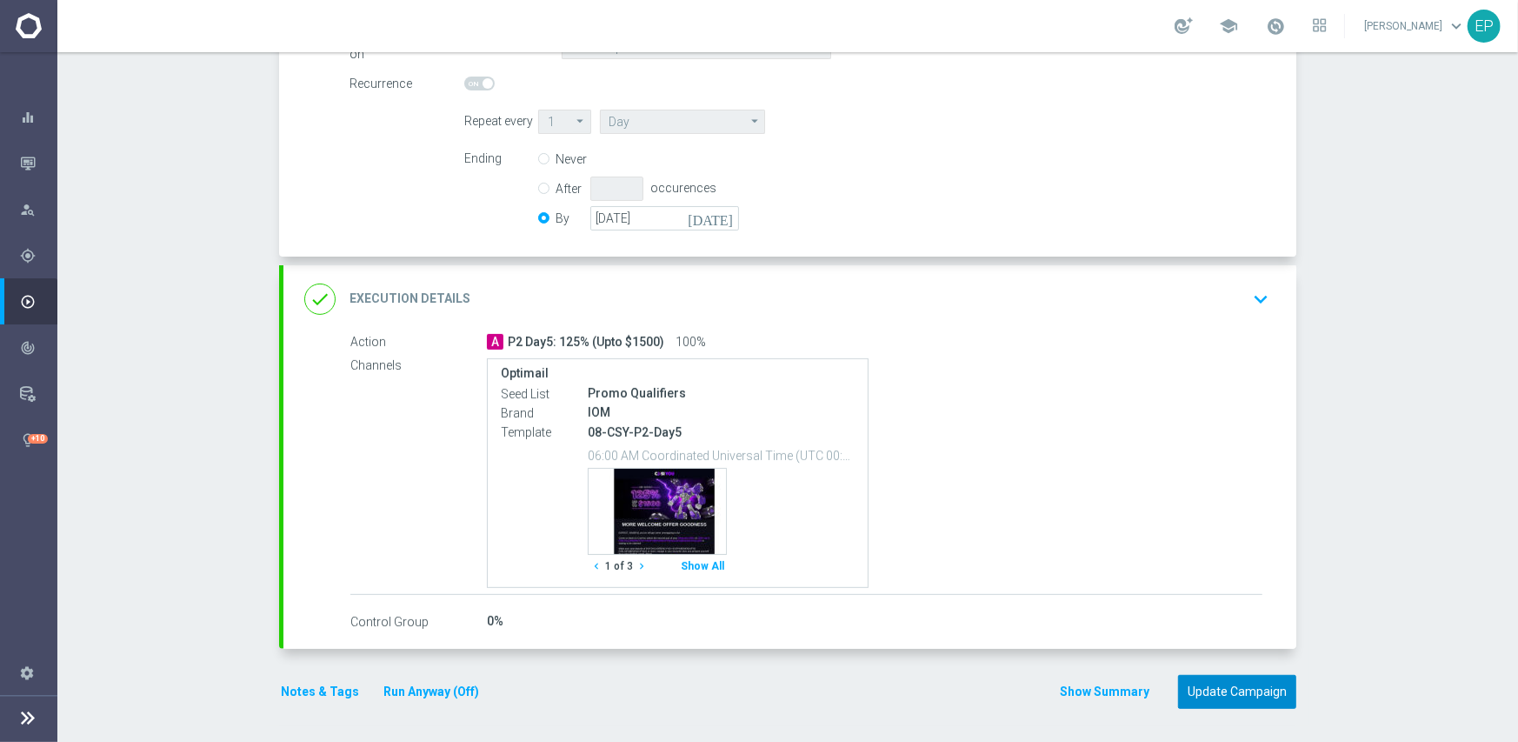
click at [1212, 696] on button "Update Campaign" at bounding box center [1237, 692] width 118 height 34
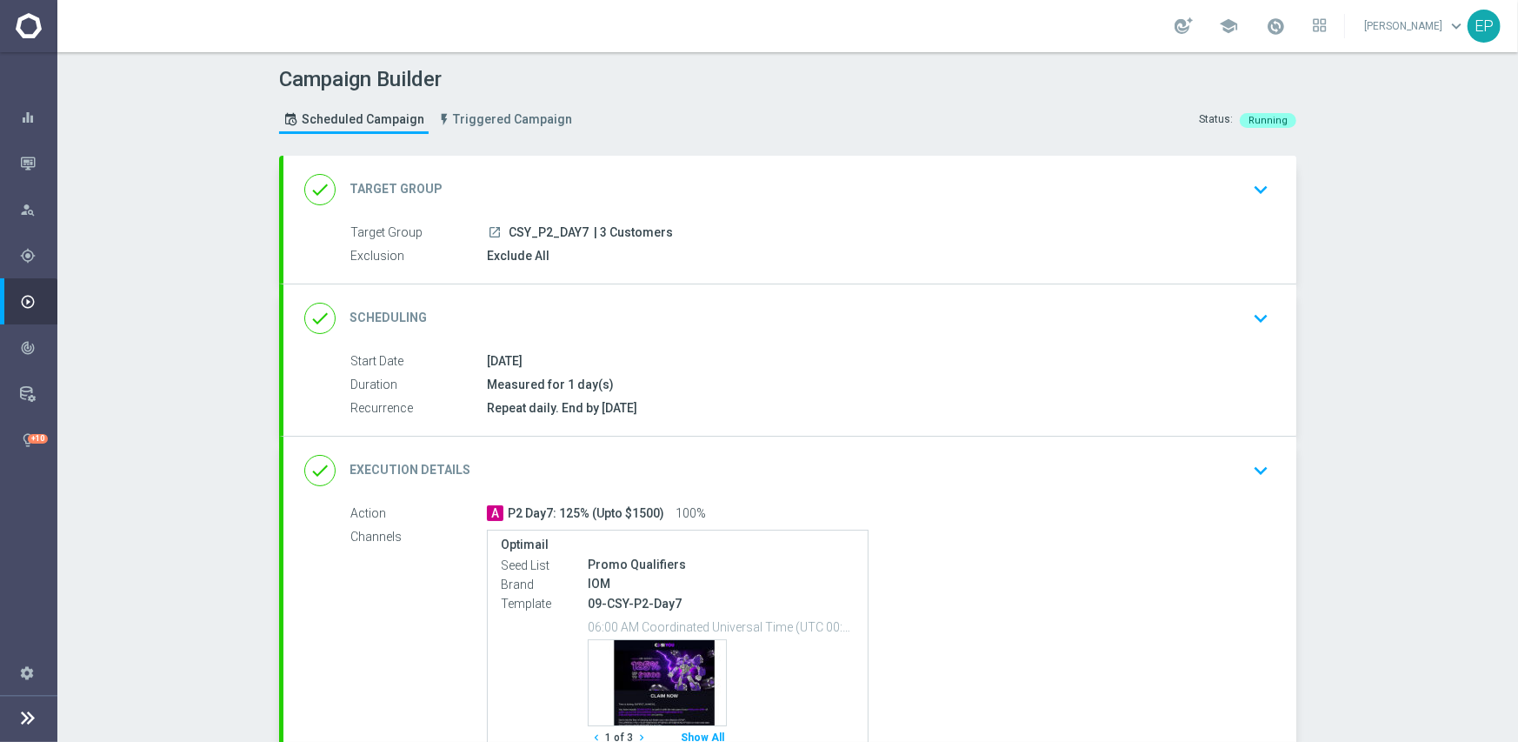
click at [725, 318] on div "done Scheduling keyboard_arrow_down" at bounding box center [789, 318] width 971 height 33
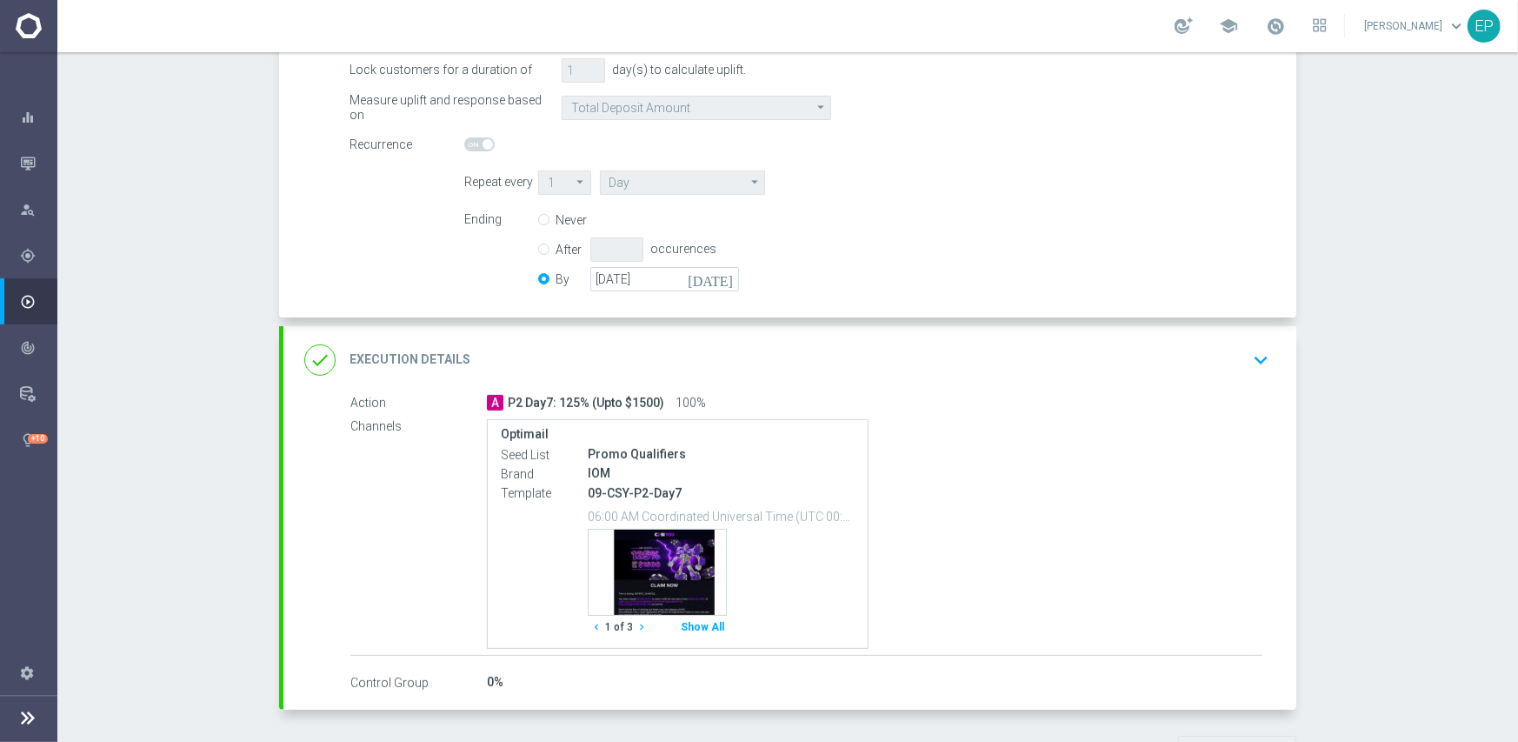
scroll to position [348, 0]
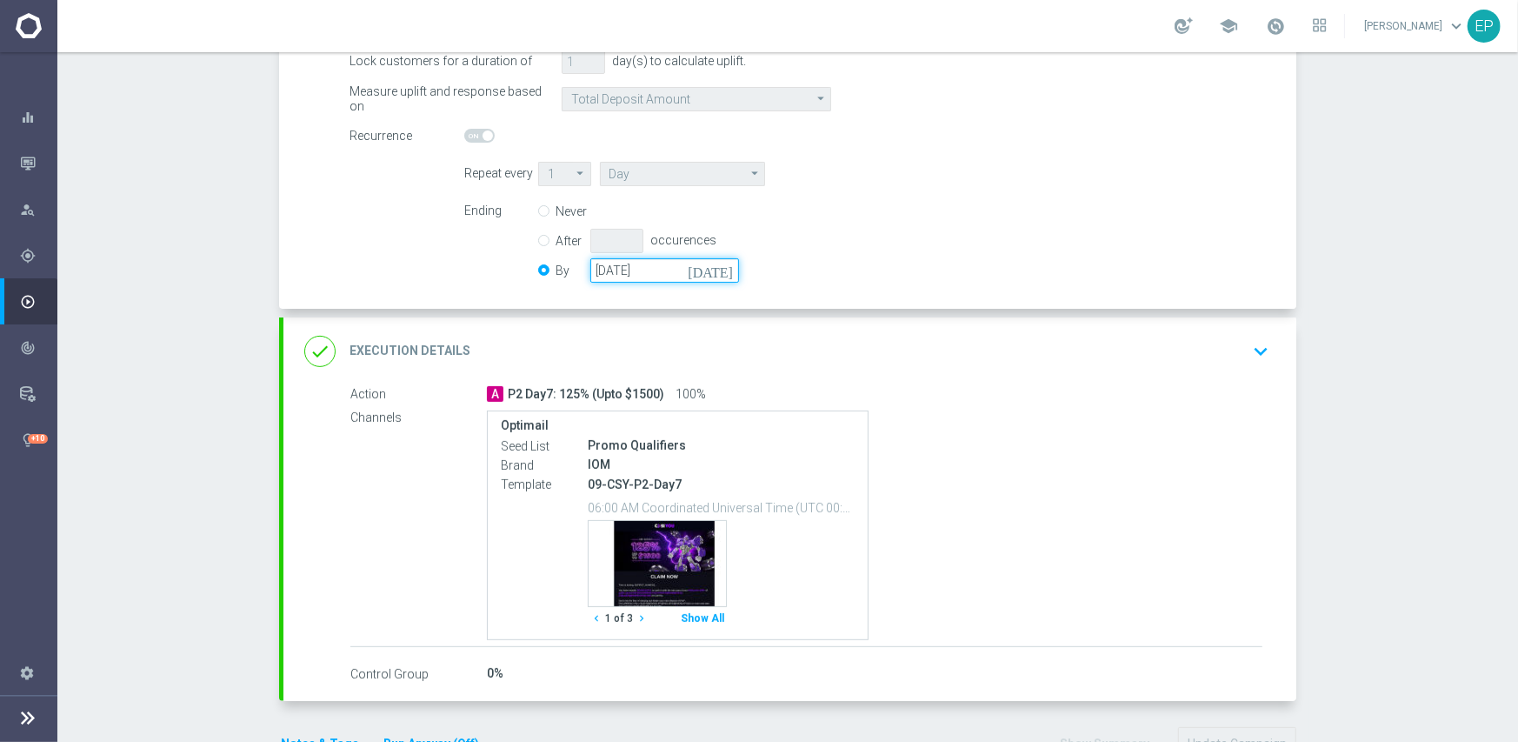
drag, startPoint x: 667, startPoint y: 270, endPoint x: 582, endPoint y: 269, distance: 85.2
click at [582, 269] on div "By 31 Jan 2032 today" at bounding box center [649, 270] width 222 height 24
paste input "[DATE]"
click at [817, 266] on div "Ending Never After occurences By [DATE] [DATE]" at bounding box center [866, 243] width 831 height 89
drag, startPoint x: 655, startPoint y: 270, endPoint x: 548, endPoint y: 270, distance: 106.9
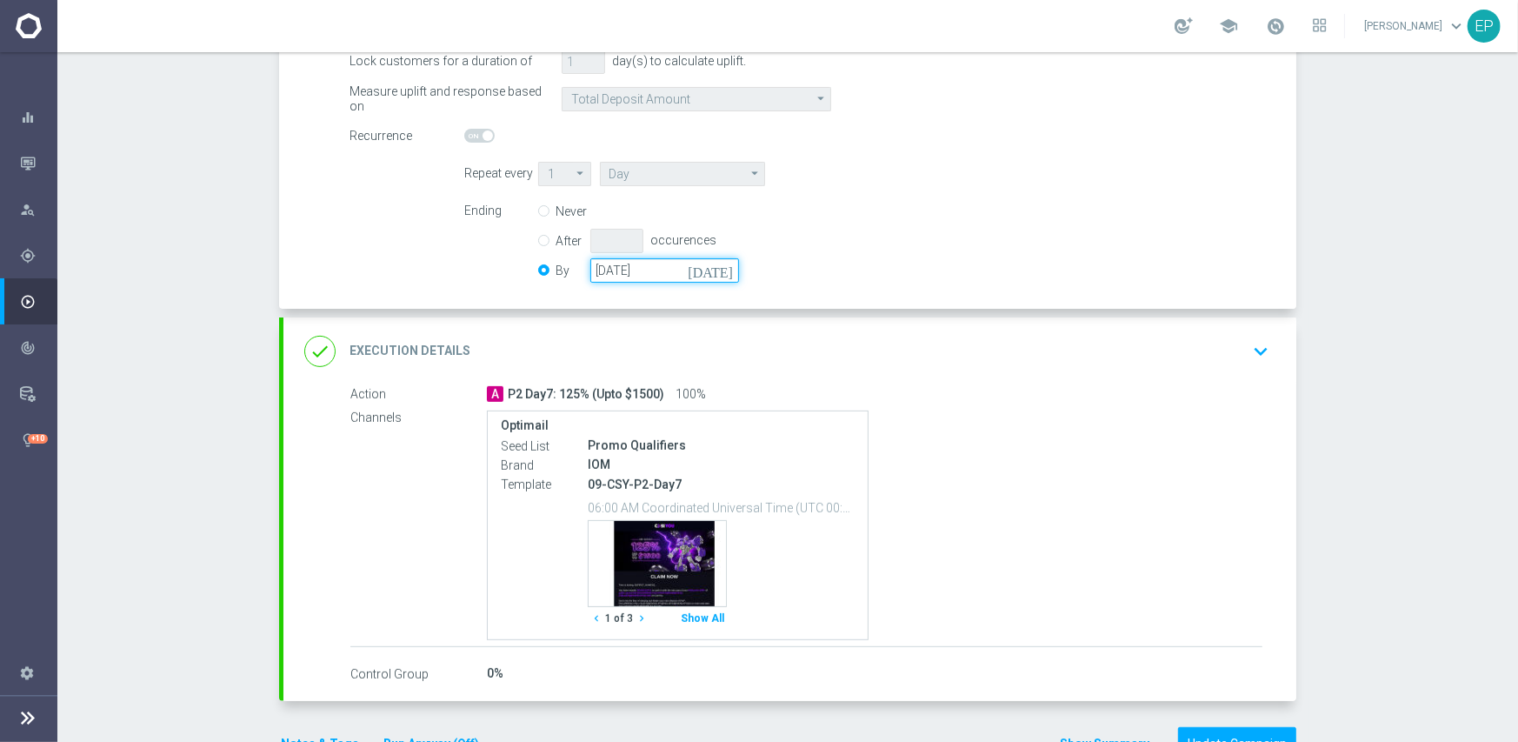
click at [548, 270] on div "By [DATE] [DATE]" at bounding box center [649, 270] width 222 height 24
paste input "50-05-31"
type input "[DATE]"
click at [807, 270] on div "Ending Never After occurences By [DATE] [DATE]" at bounding box center [866, 243] width 831 height 89
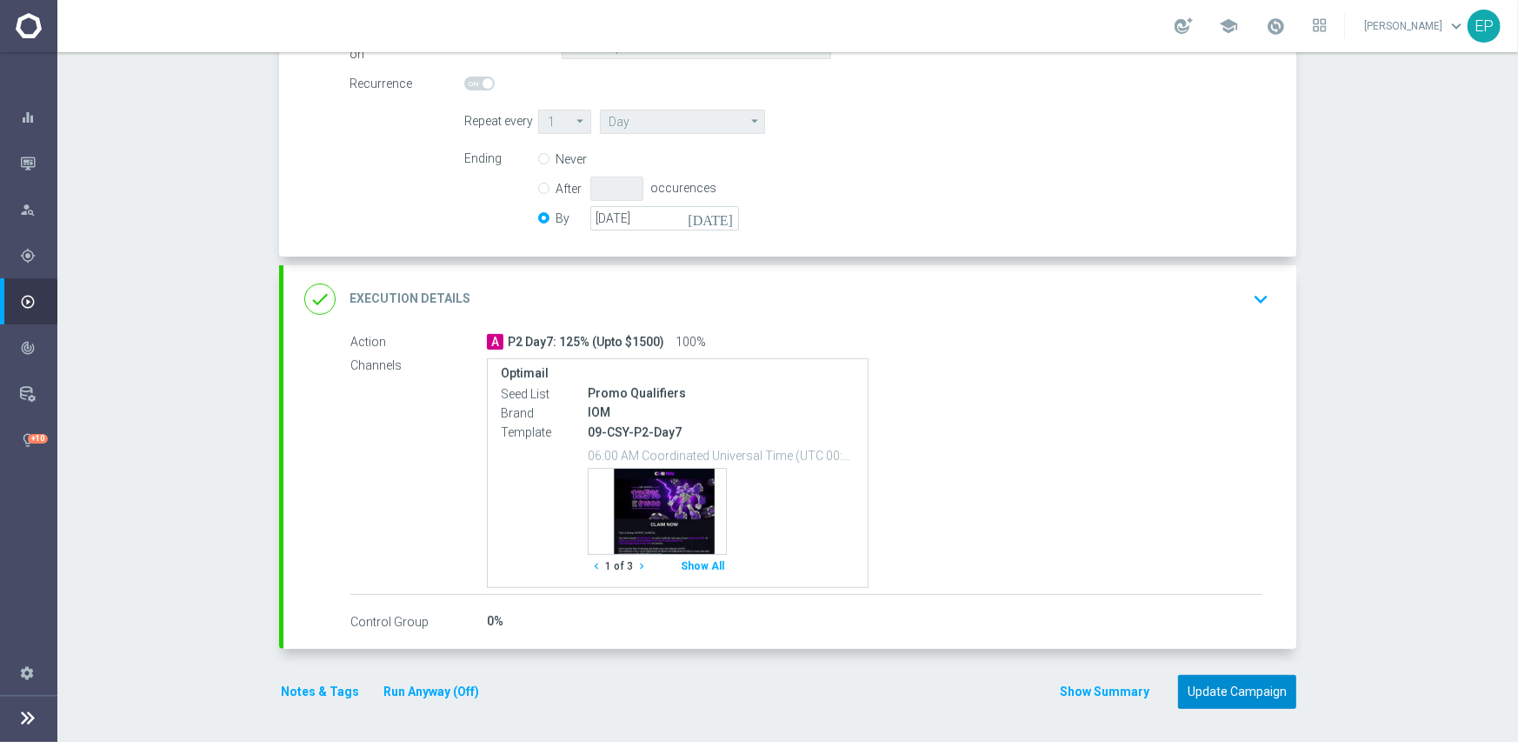
click at [1222, 683] on button "Update Campaign" at bounding box center [1237, 692] width 118 height 34
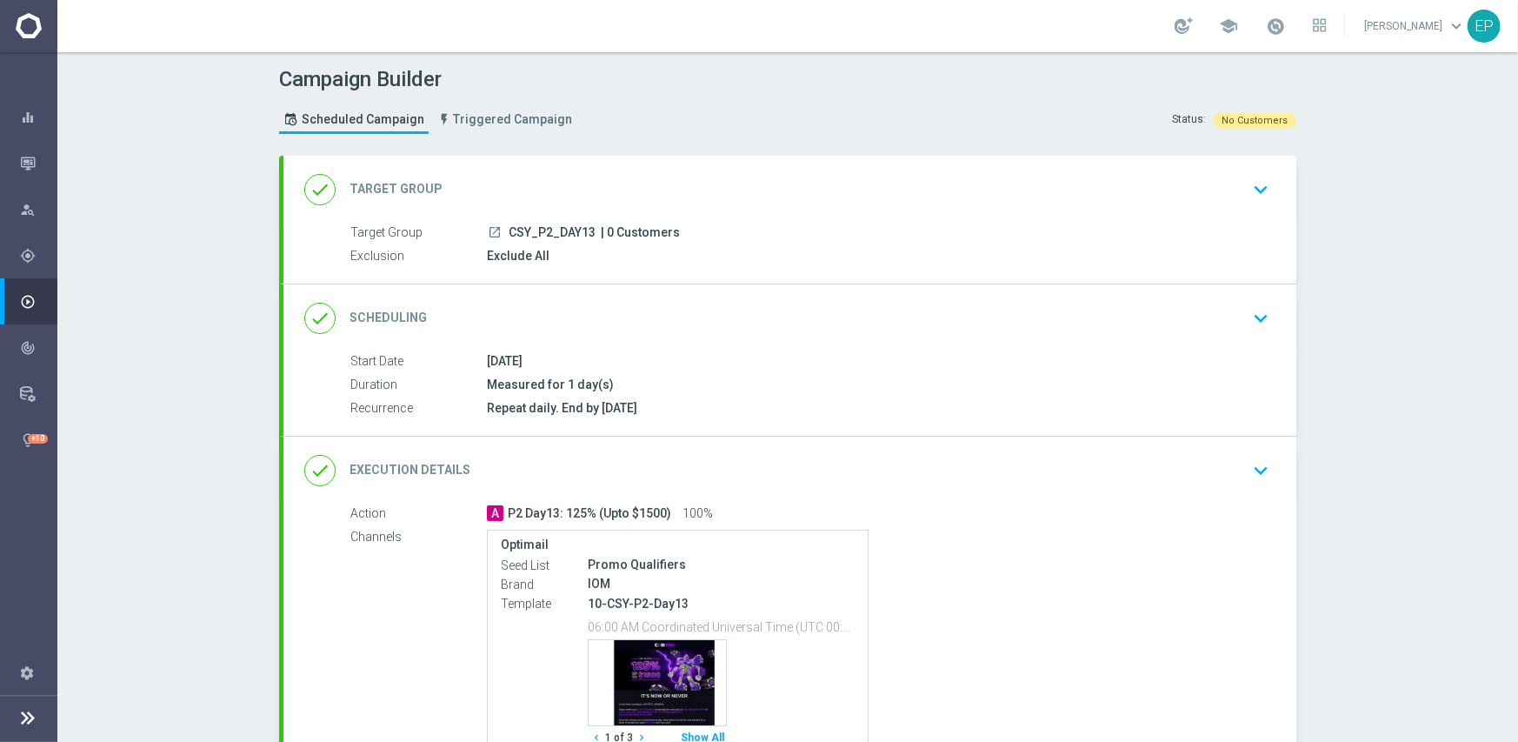
click at [687, 297] on div "done Scheduling keyboard_arrow_down" at bounding box center [789, 318] width 1013 height 68
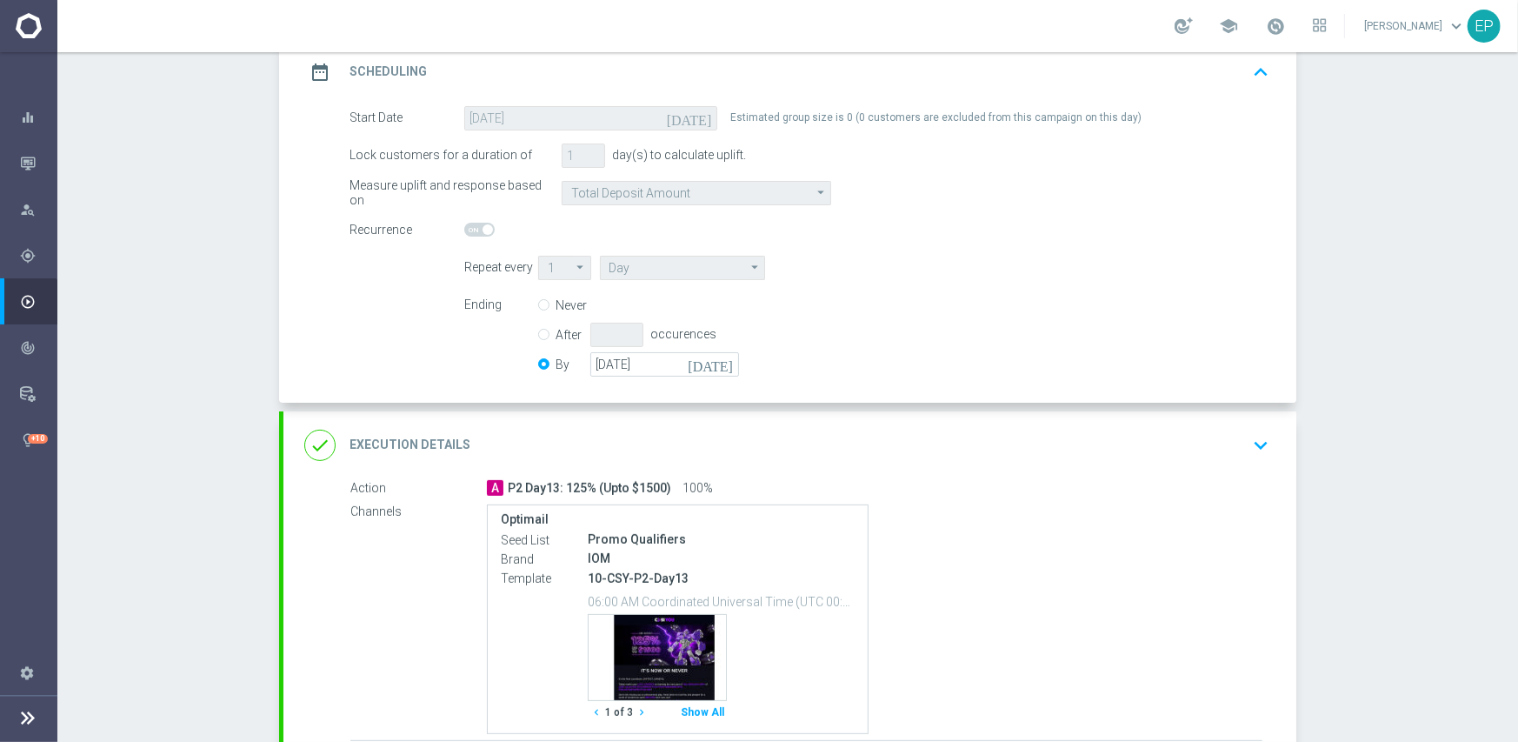
scroll to position [261, 0]
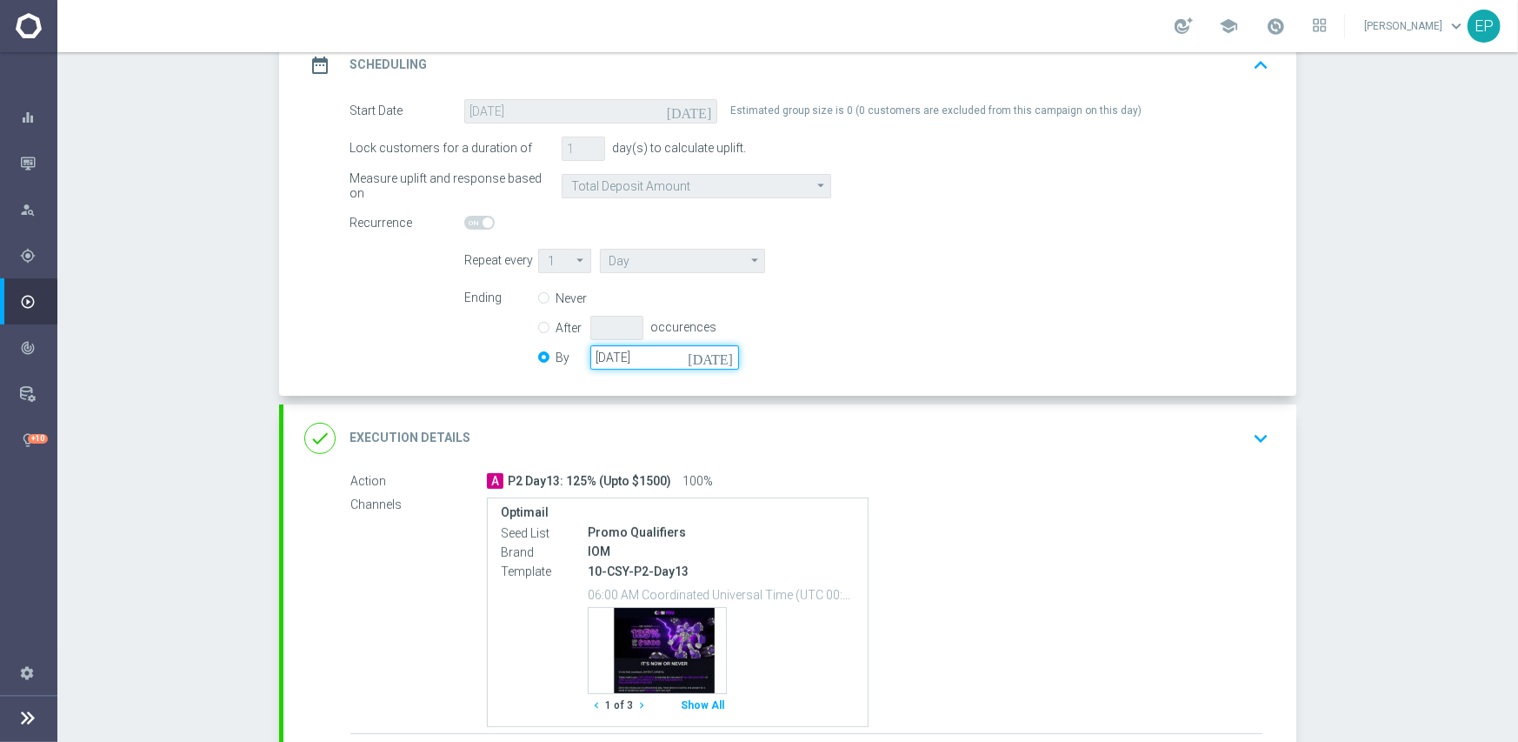
drag, startPoint x: 666, startPoint y: 361, endPoint x: 583, endPoint y: 358, distance: 82.6
click at [590, 358] on input "[DATE]" at bounding box center [664, 357] width 149 height 24
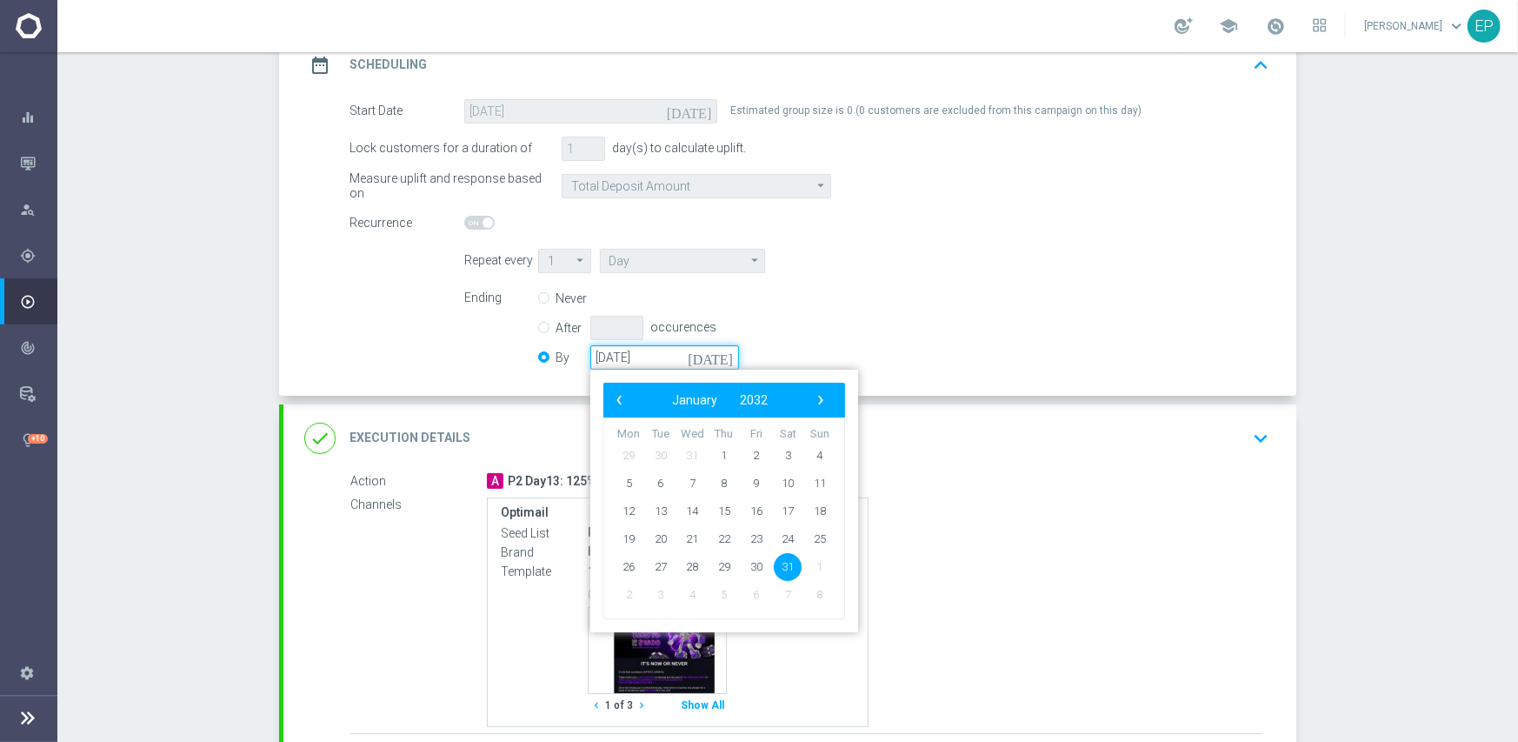
paste input "[DATE]"
click at [673, 356] on input "[DATE]" at bounding box center [664, 357] width 149 height 24
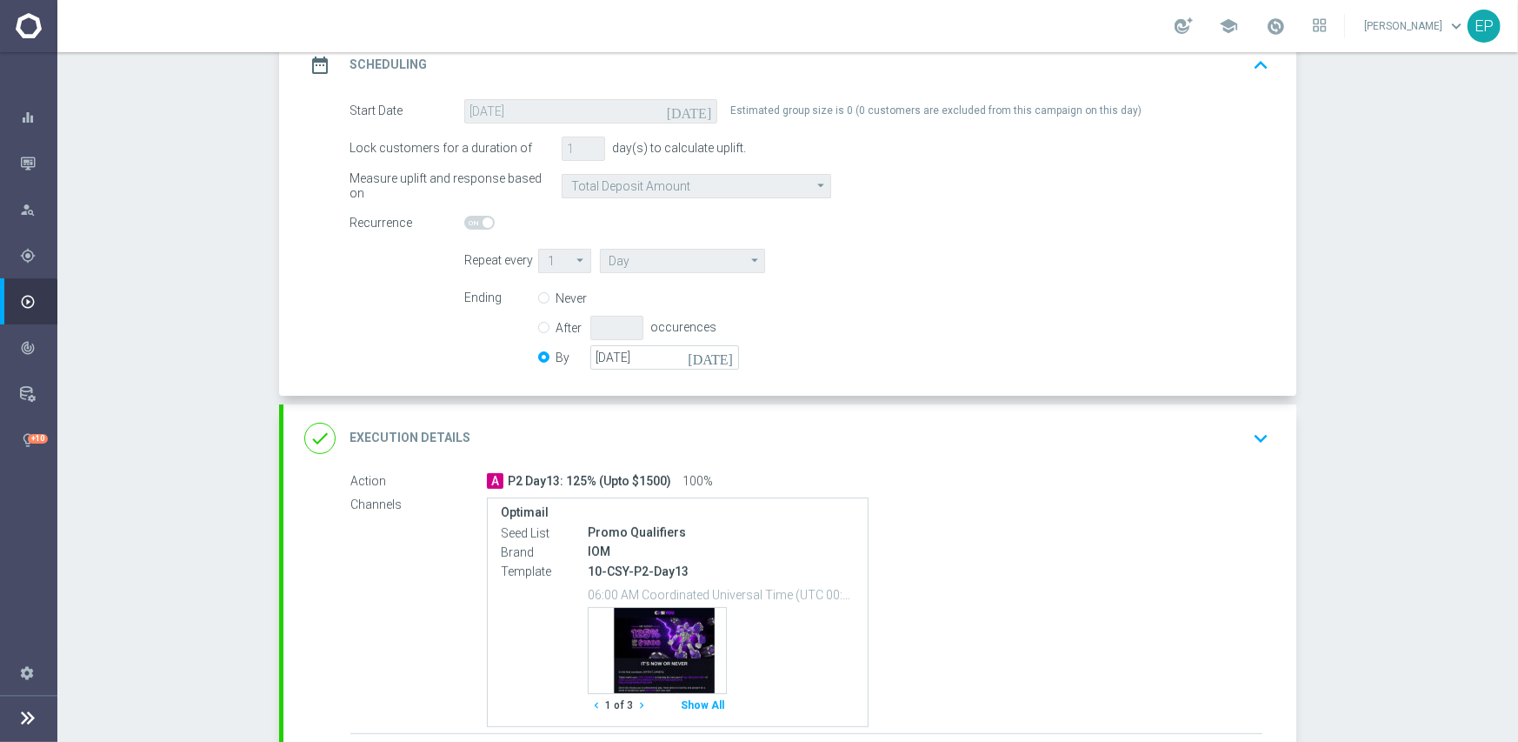
click at [873, 352] on div "Ending Never After occurences By [DATE] [DATE]" at bounding box center [866, 330] width 831 height 89
drag, startPoint x: 686, startPoint y: 356, endPoint x: 557, endPoint y: 356, distance: 128.7
click at [557, 356] on div "By [DATE] [DATE]" at bounding box center [649, 357] width 222 height 24
paste input "50-05-31"
type input "[DATE]"
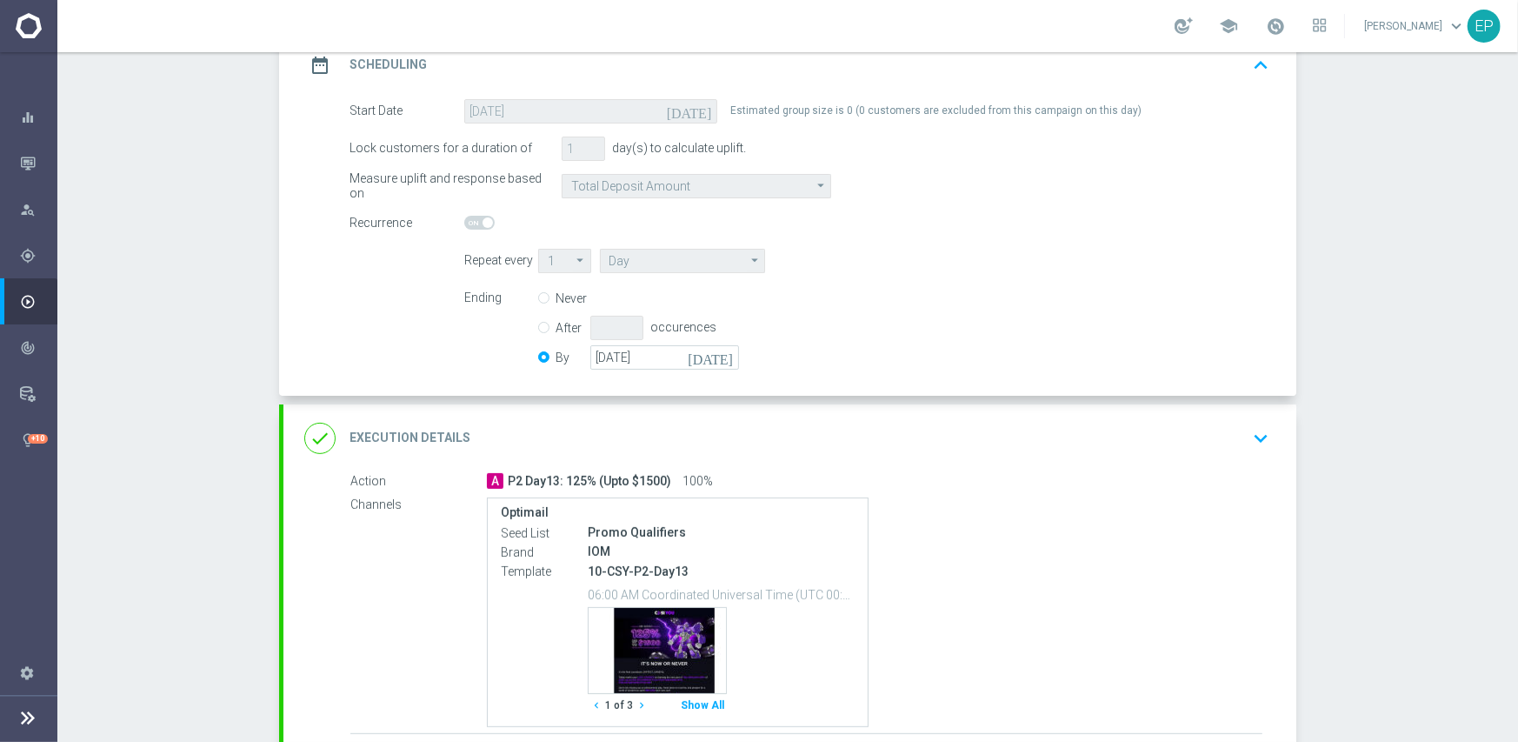
click at [907, 341] on div "Ending Never After occurences By [DATE] [DATE]" at bounding box center [866, 330] width 831 height 89
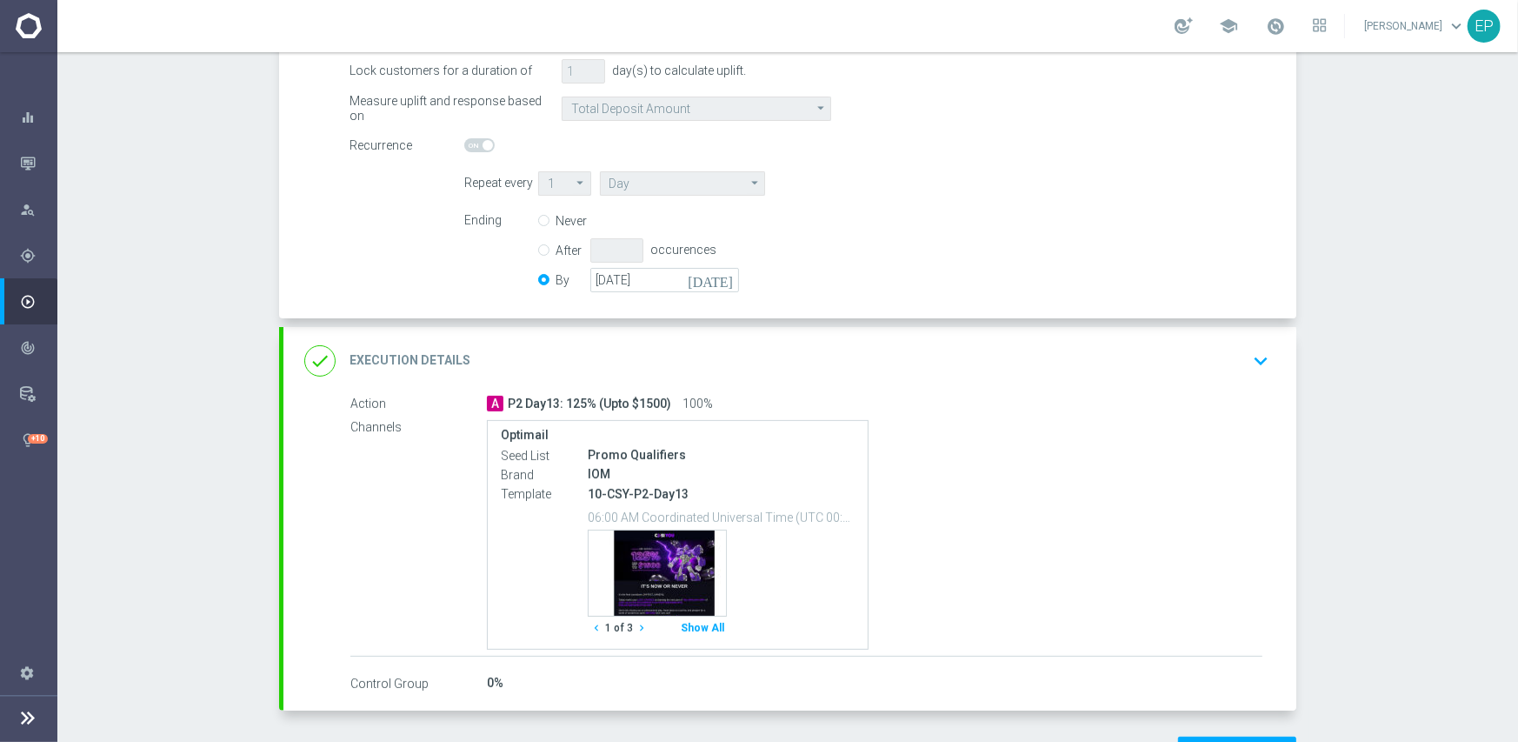
scroll to position [400, 0]
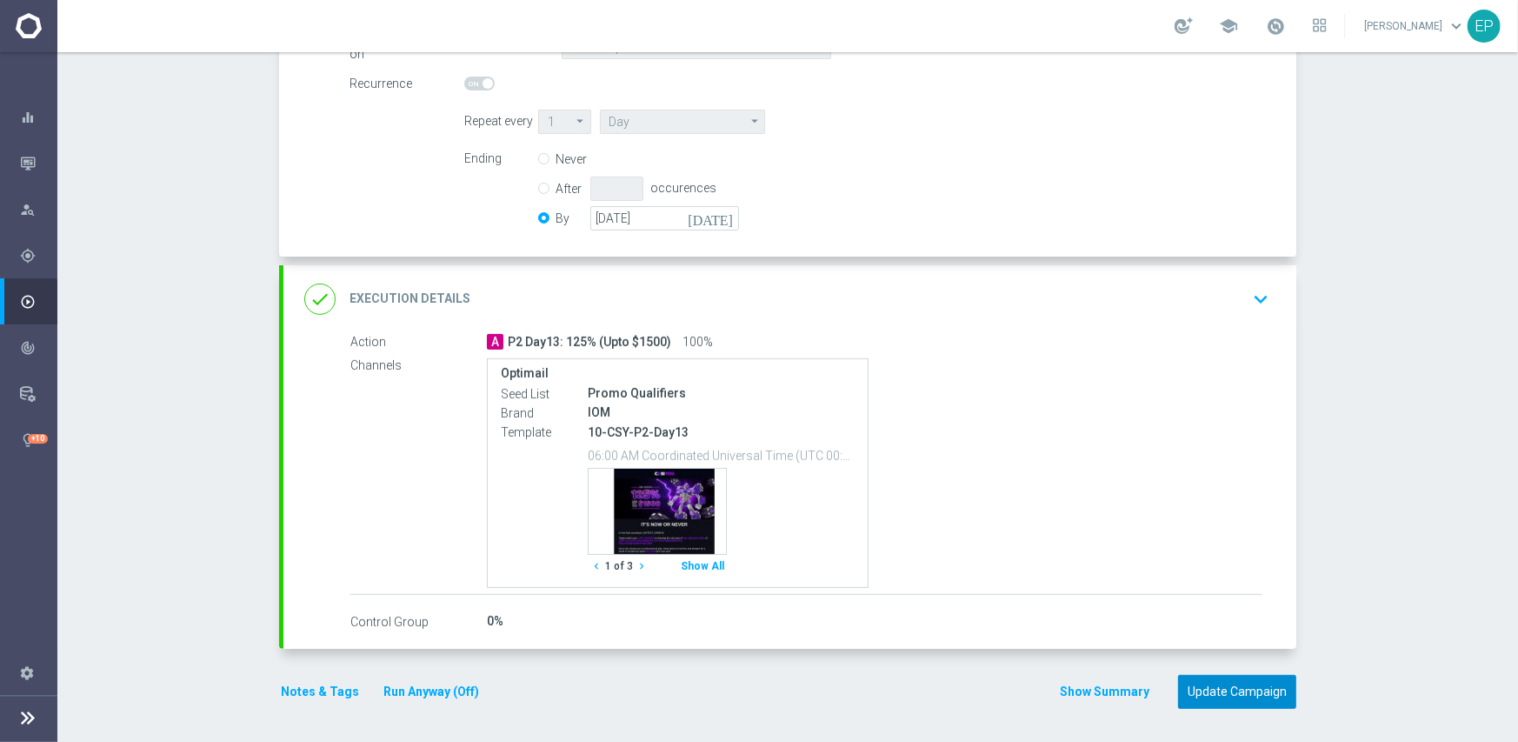
click at [1241, 691] on button "Update Campaign" at bounding box center [1237, 692] width 118 height 34
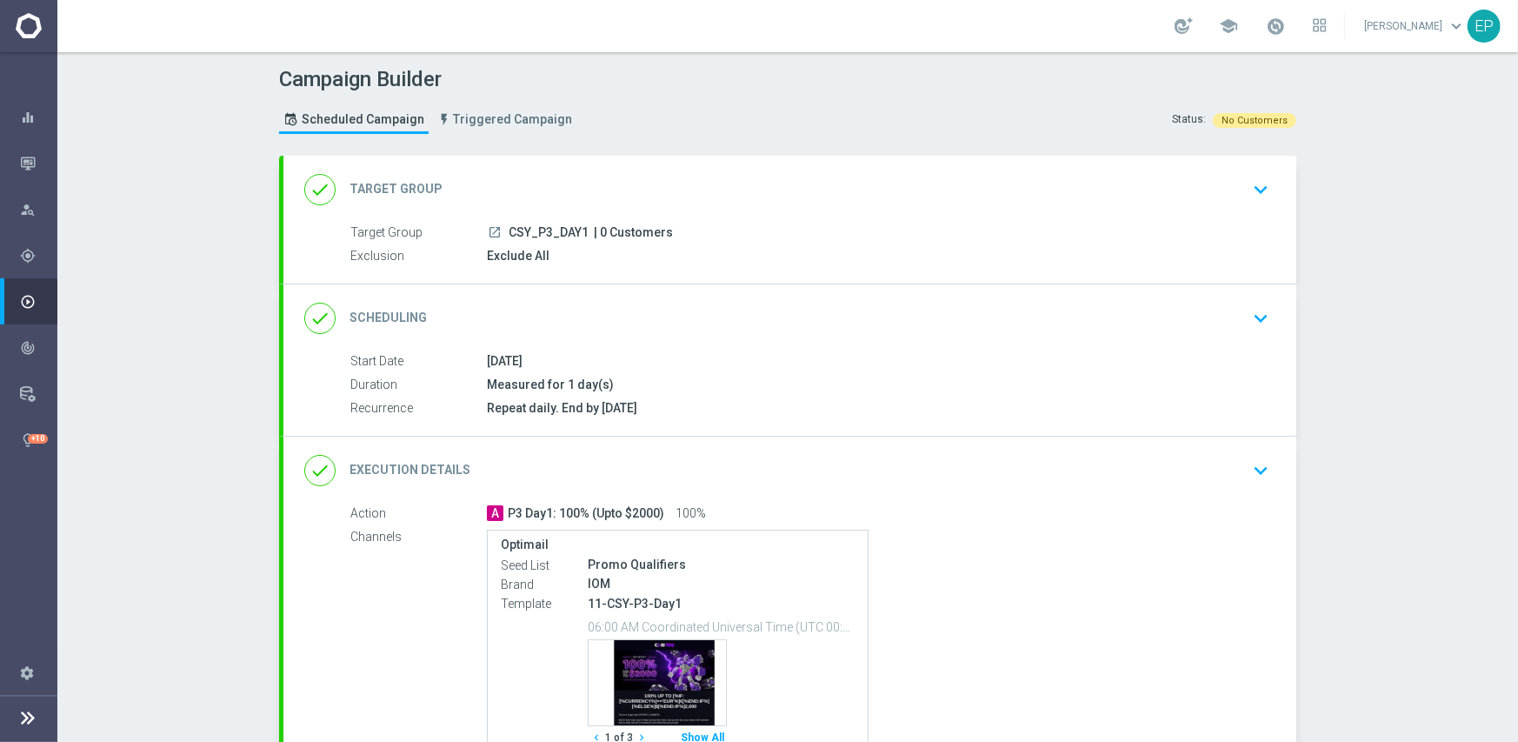
click at [617, 313] on div "done Scheduling keyboard_arrow_down" at bounding box center [789, 318] width 971 height 33
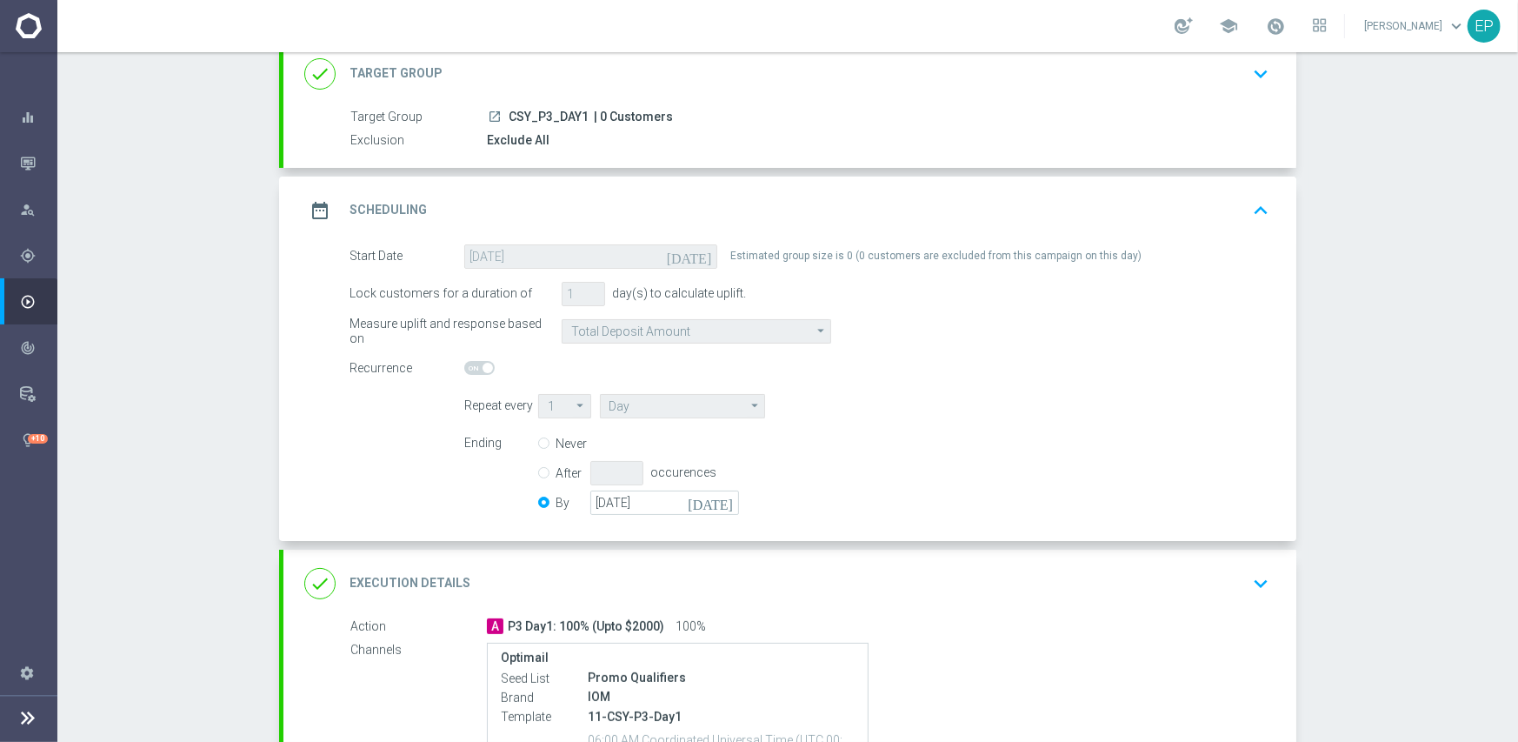
scroll to position [348, 0]
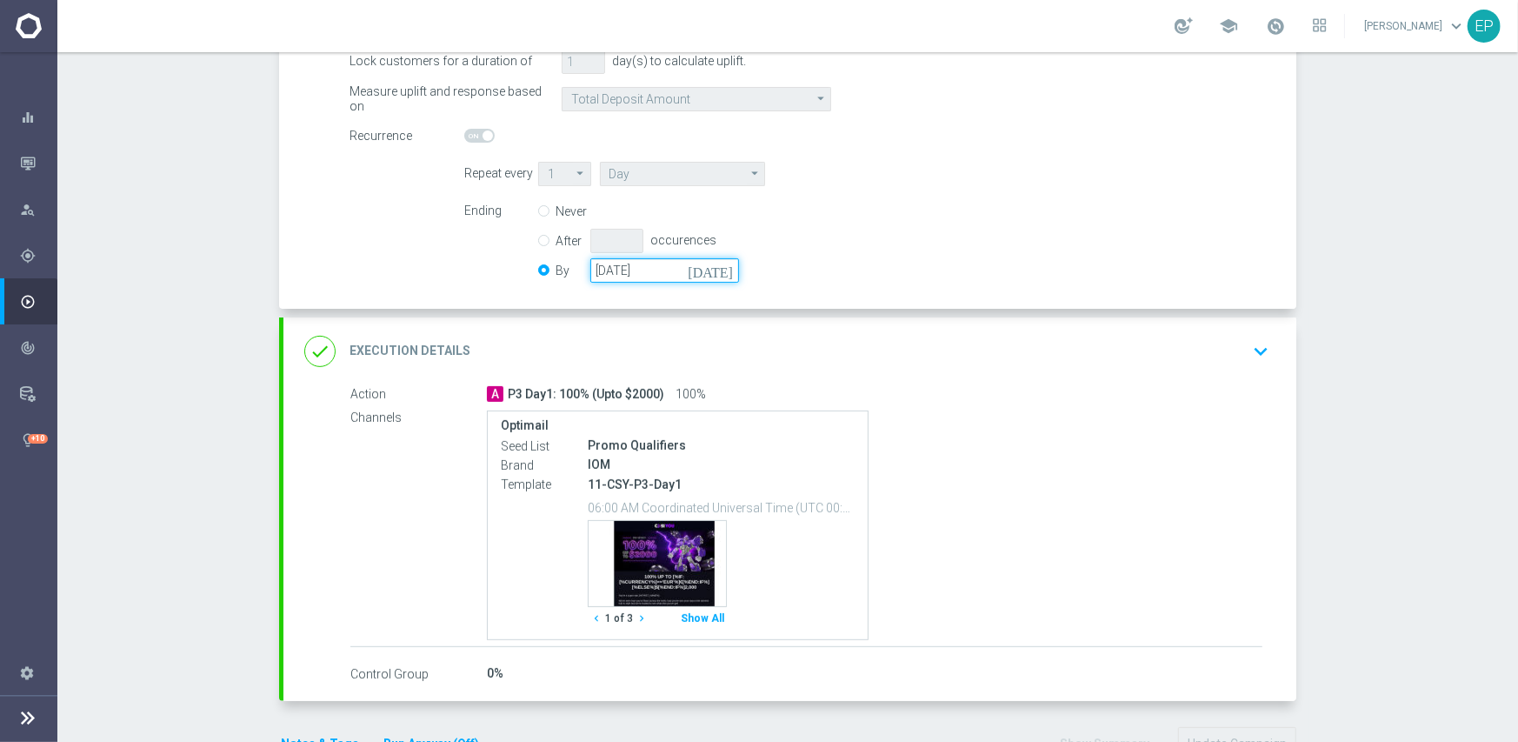
drag, startPoint x: 630, startPoint y: 270, endPoint x: 569, endPoint y: 271, distance: 61.7
click at [569, 271] on div "By [DATE] [DATE]" at bounding box center [649, 270] width 222 height 24
paste input "[DATE]"
click at [813, 271] on div "Ending Never After occurences By [DATE] [DATE]" at bounding box center [866, 243] width 831 height 89
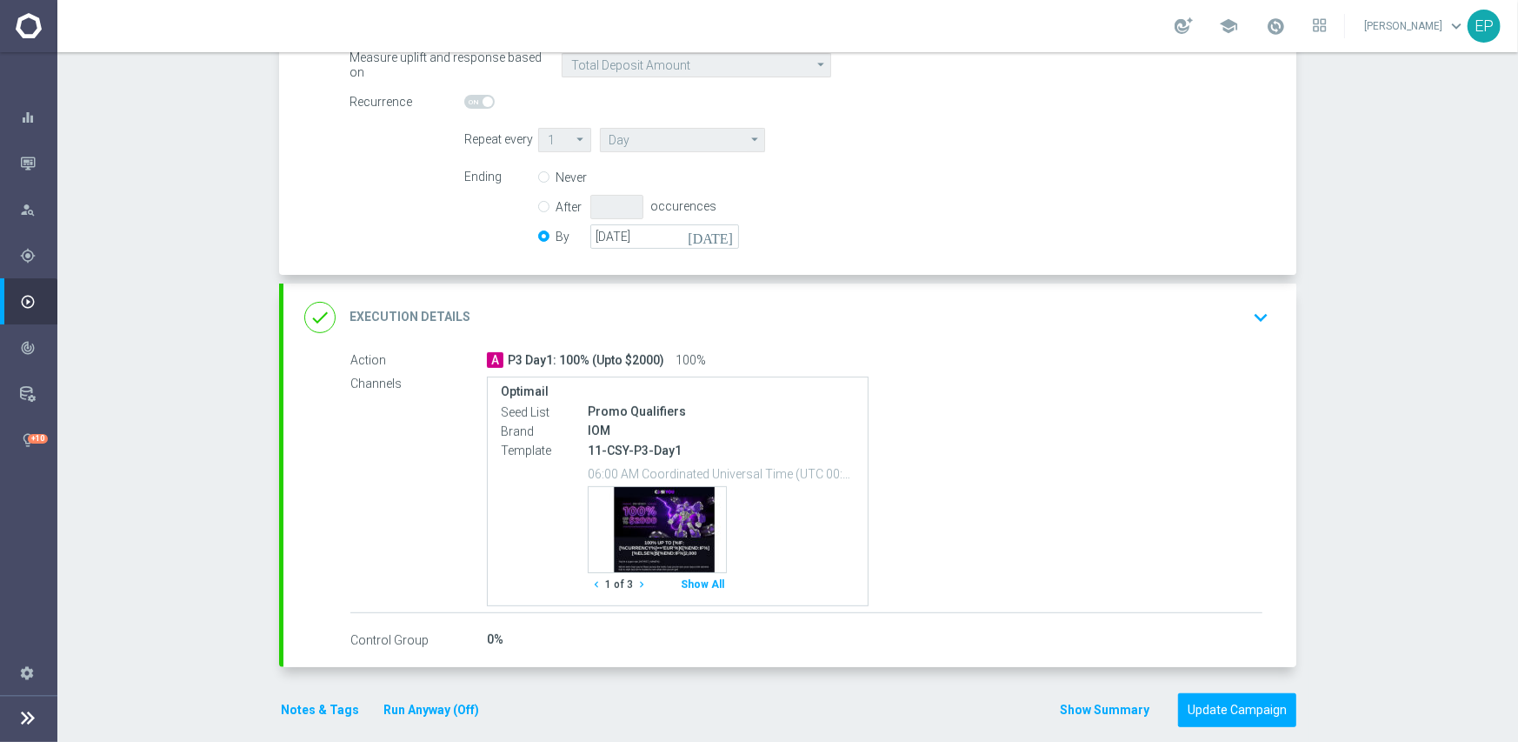
scroll to position [400, 0]
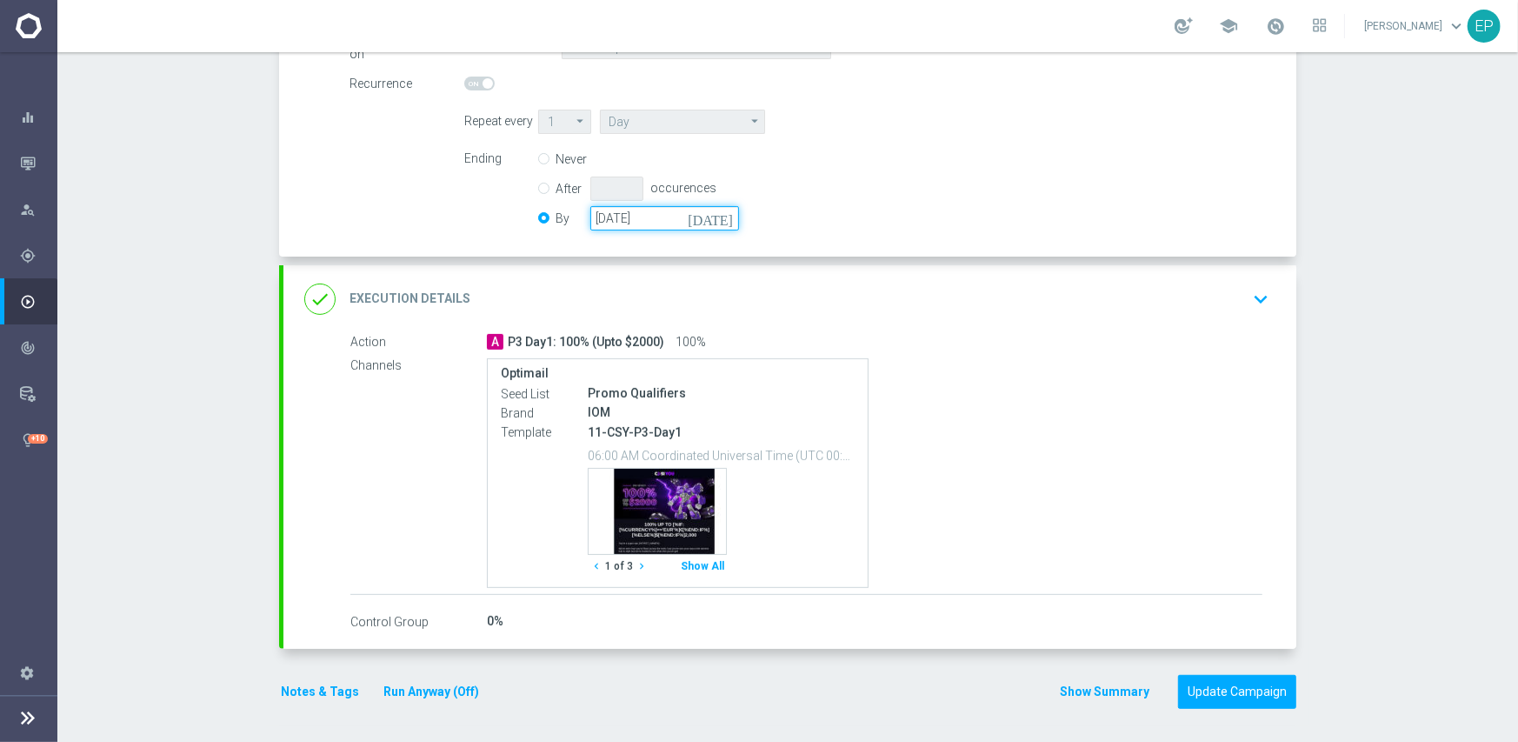
drag, startPoint x: 654, startPoint y: 217, endPoint x: 533, endPoint y: 216, distance: 120.9
click at [538, 216] on div "By [DATE] [DATE]" at bounding box center [649, 218] width 222 height 24
paste input "50-05-31"
type input "[DATE]"
click at [851, 203] on div "Ending Never After occurences By [DATE] [DATE]" at bounding box center [866, 191] width 831 height 89
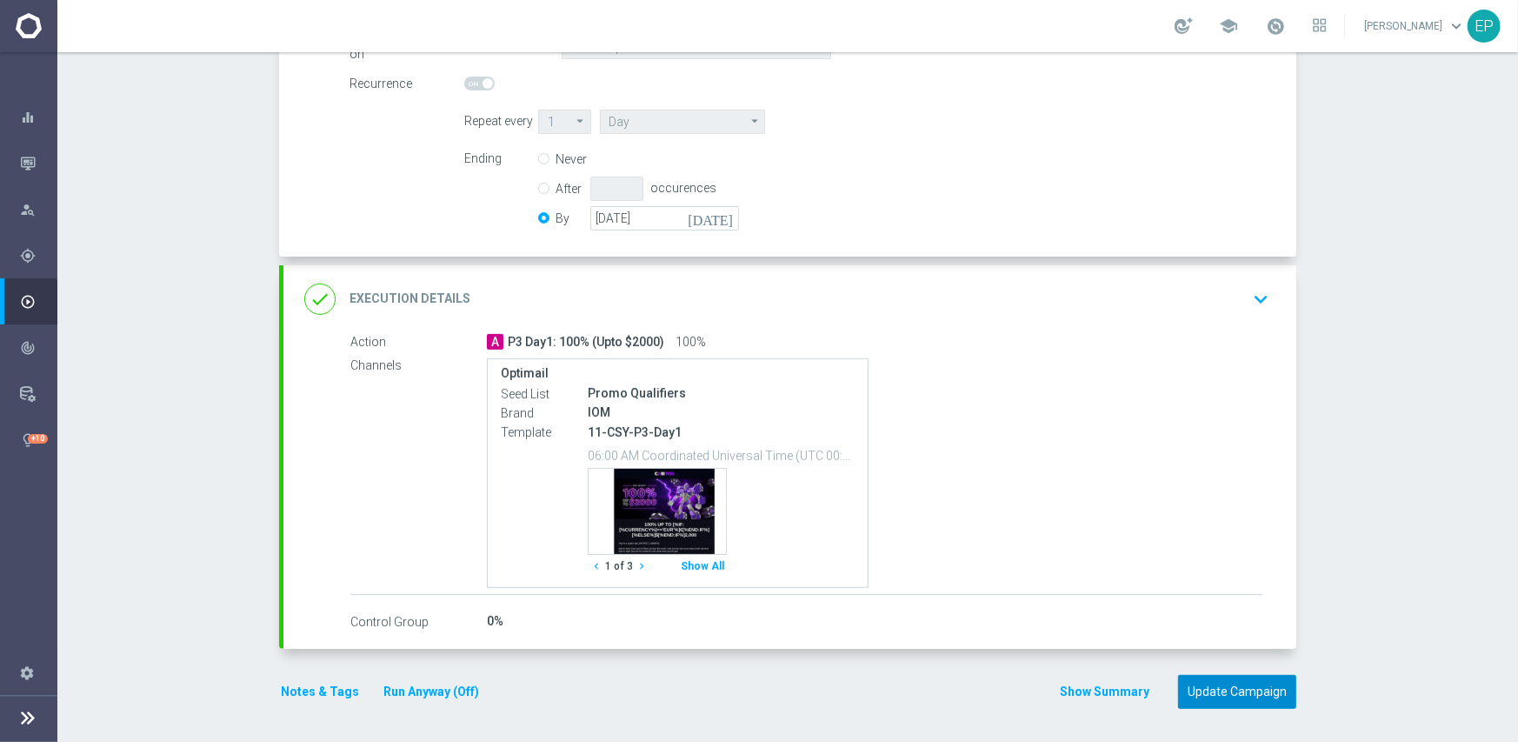
click at [1243, 680] on button "Update Campaign" at bounding box center [1237, 692] width 118 height 34
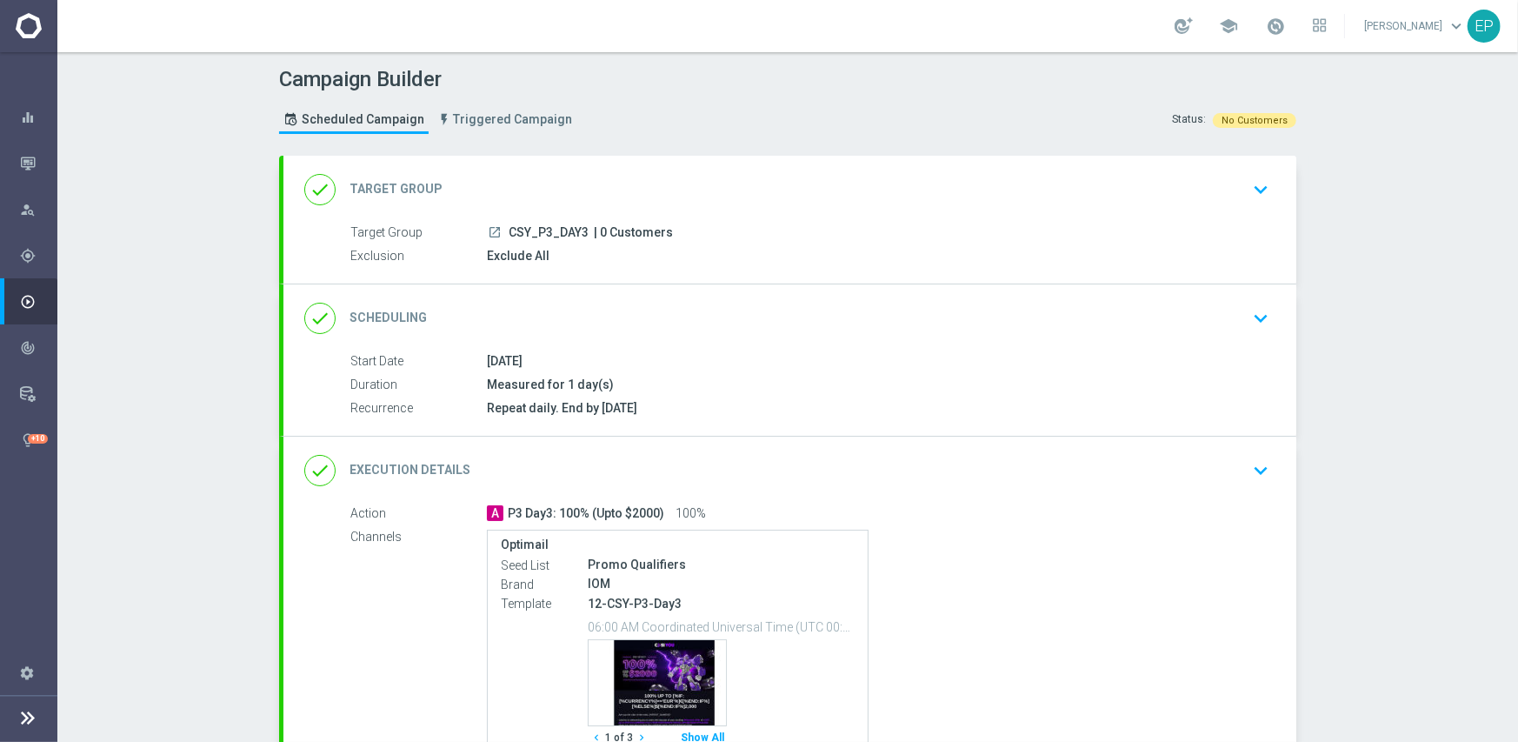
click at [643, 342] on div "done Scheduling keyboard_arrow_down" at bounding box center [789, 318] width 1013 height 68
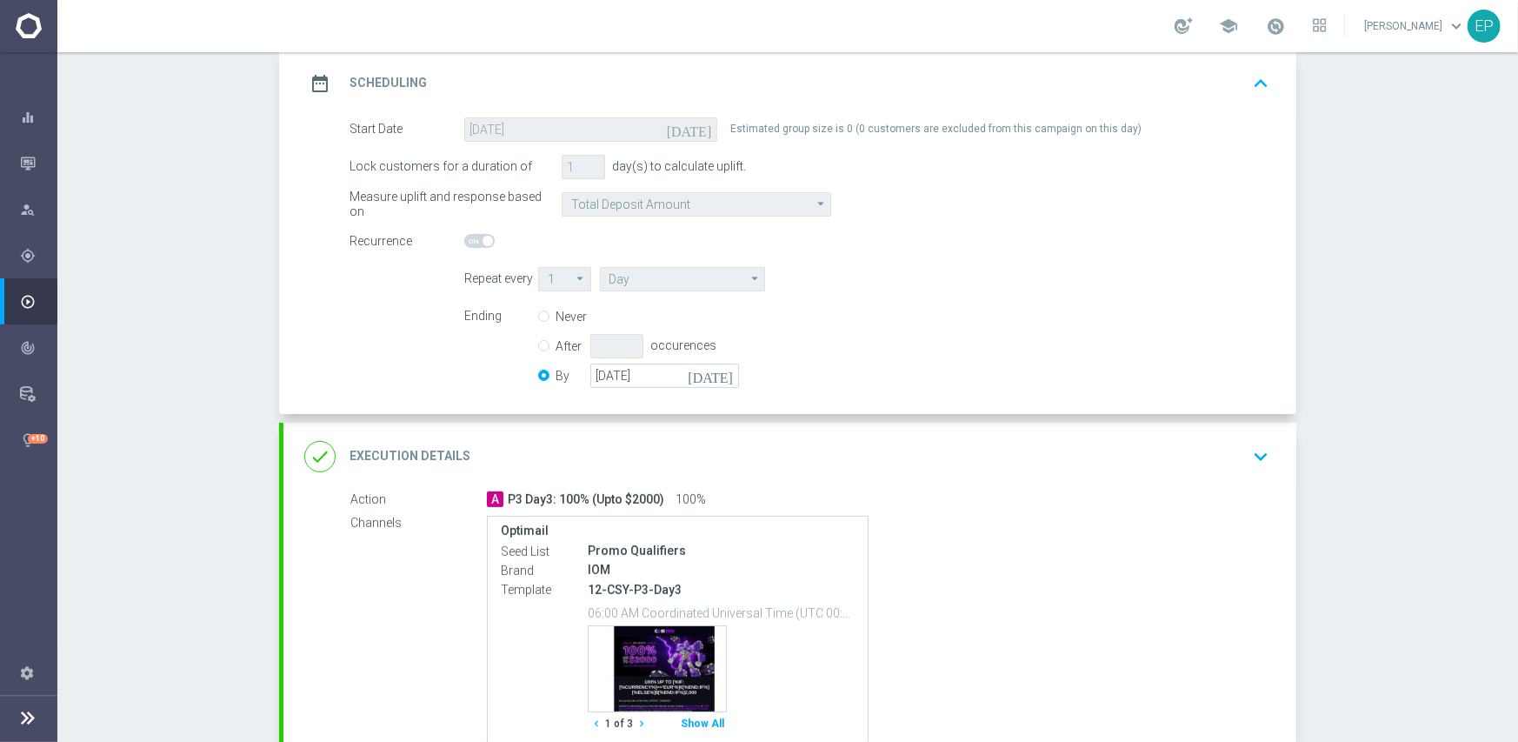
scroll to position [261, 0]
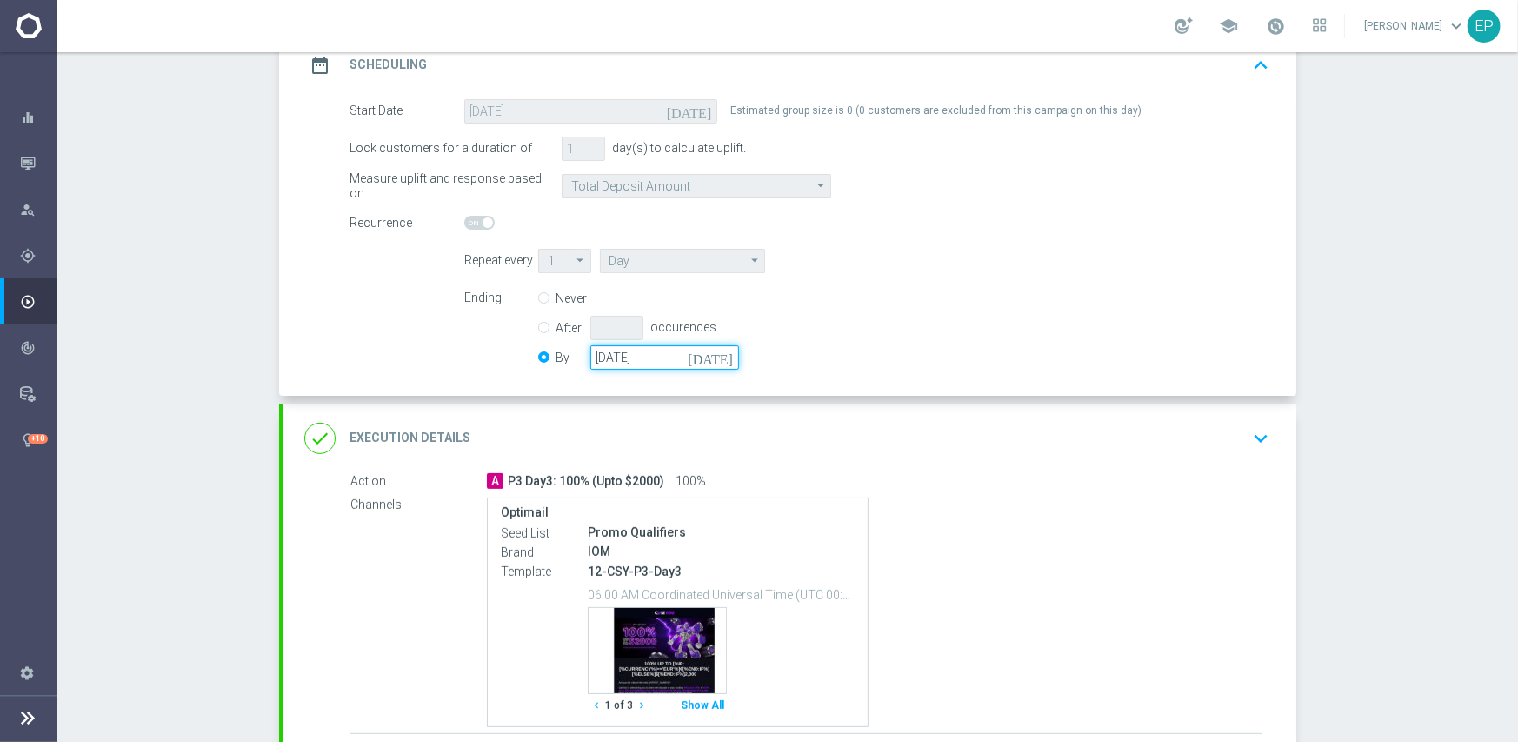
drag, startPoint x: 675, startPoint y: 354, endPoint x: 550, endPoint y: 346, distance: 124.6
click at [550, 346] on div "By [DATE] [DATE]" at bounding box center [649, 357] width 222 height 24
paste input "[DATE]"
click at [630, 356] on input "[DATE]" at bounding box center [664, 357] width 149 height 24
click at [853, 330] on div "Ending Never After occurences By [DATE] [DATE]" at bounding box center [866, 330] width 831 height 89
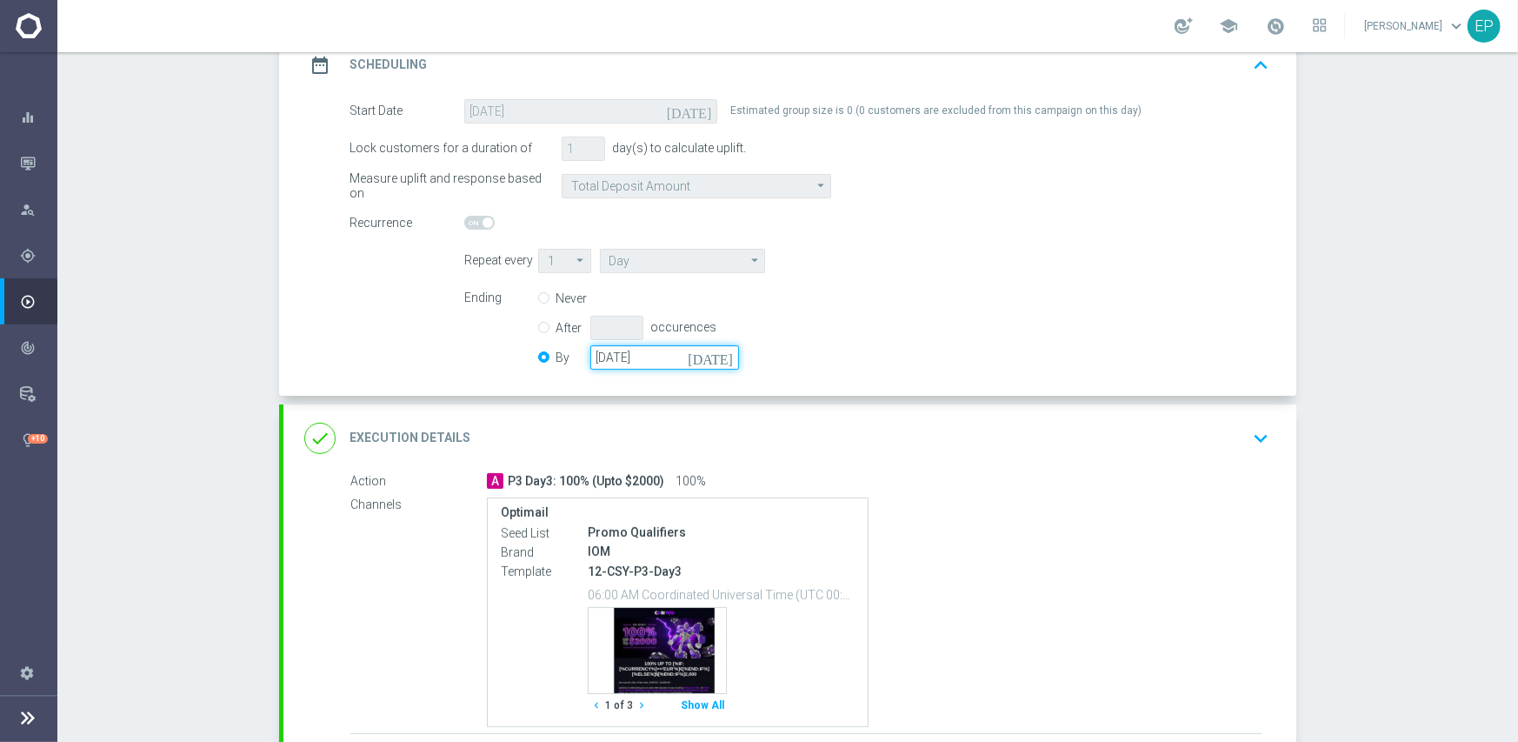
drag, startPoint x: 666, startPoint y: 345, endPoint x: 531, endPoint y: 350, distance: 134.8
click at [538, 350] on div "By [DATE] [DATE]" at bounding box center [649, 357] width 222 height 24
paste input "50-05-31"
type input "[DATE]"
click at [864, 323] on div "Ending Never After occurences By [DATE] [DATE]" at bounding box center [866, 330] width 831 height 89
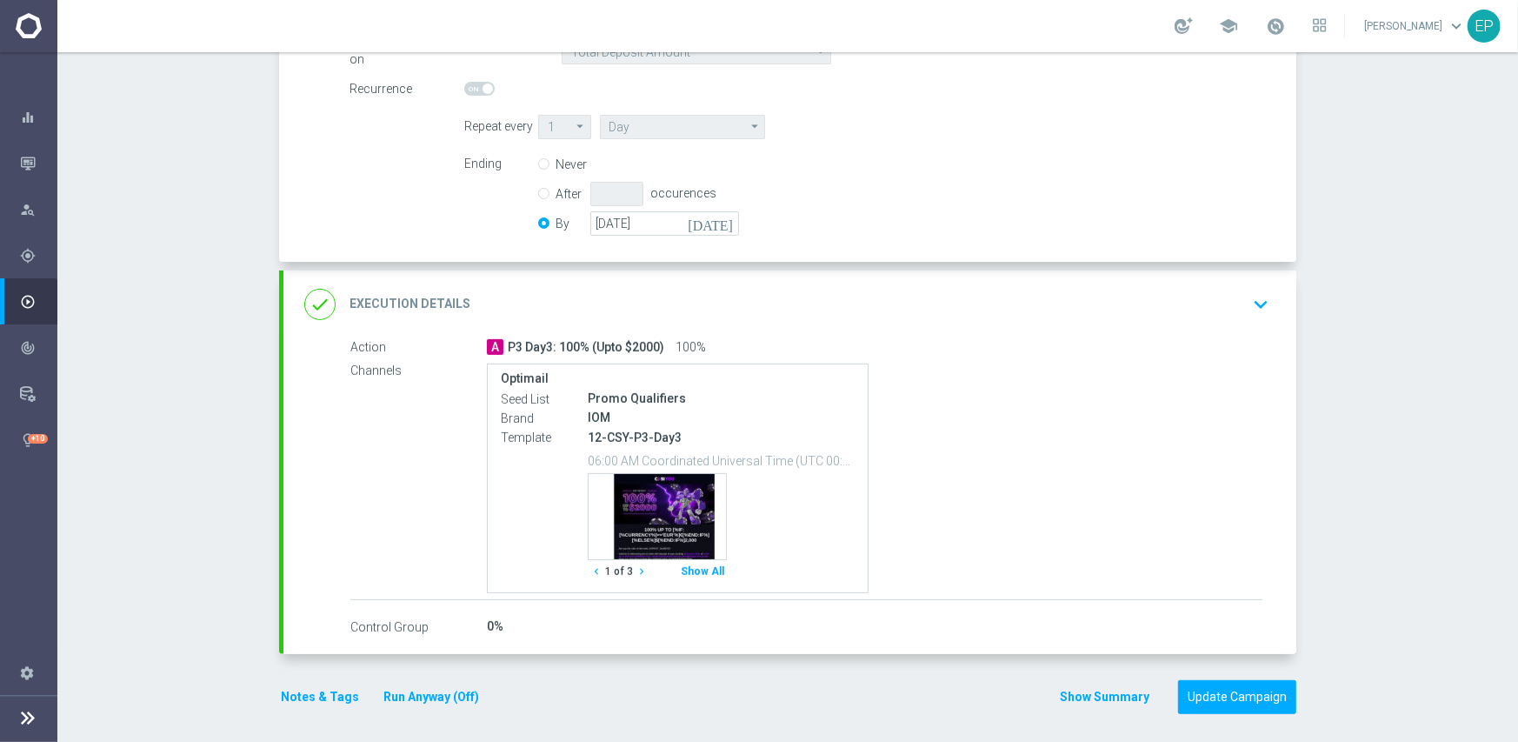
scroll to position [400, 0]
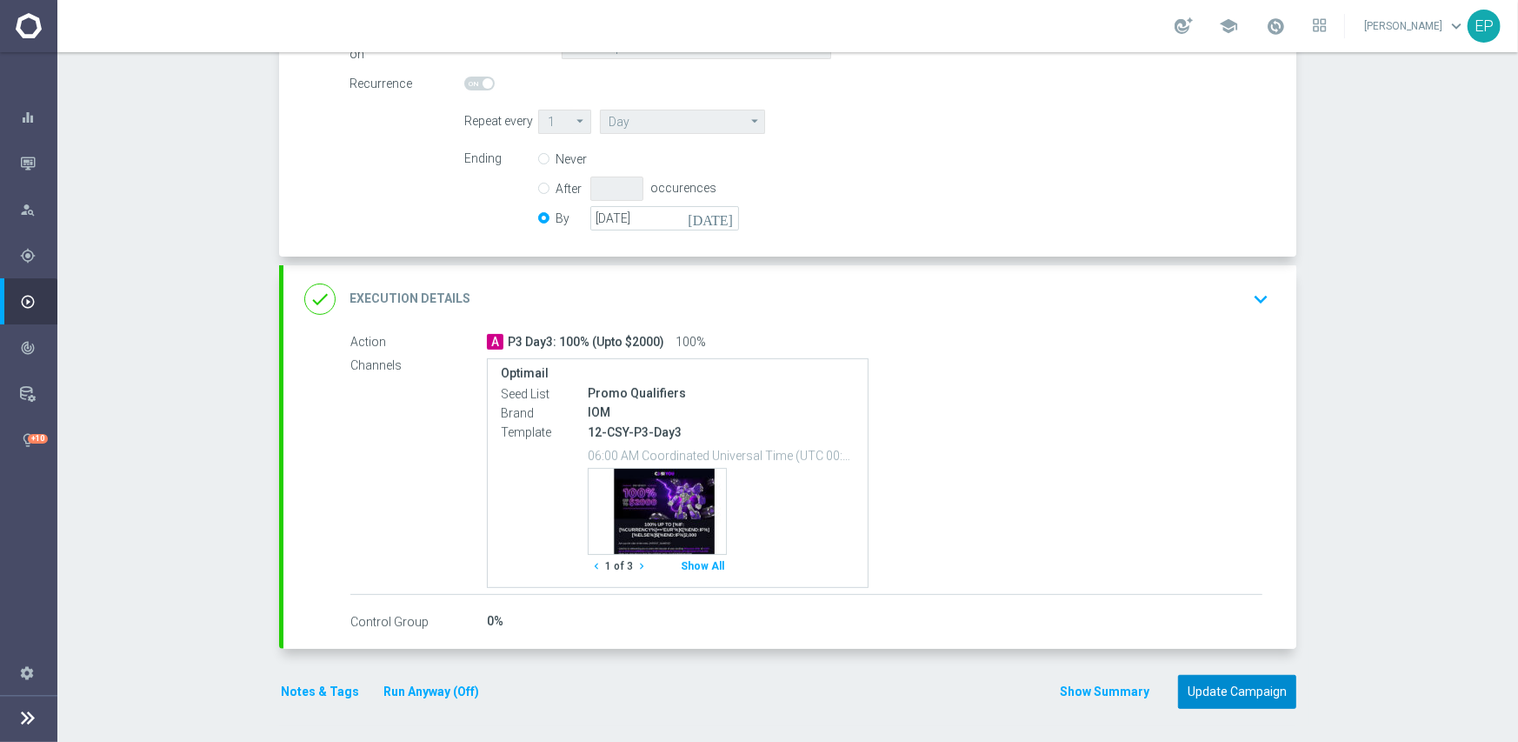
drag, startPoint x: 1230, startPoint y: 688, endPoint x: 1226, endPoint y: 654, distance: 34.2
click at [1230, 687] on button "Update Campaign" at bounding box center [1237, 692] width 118 height 34
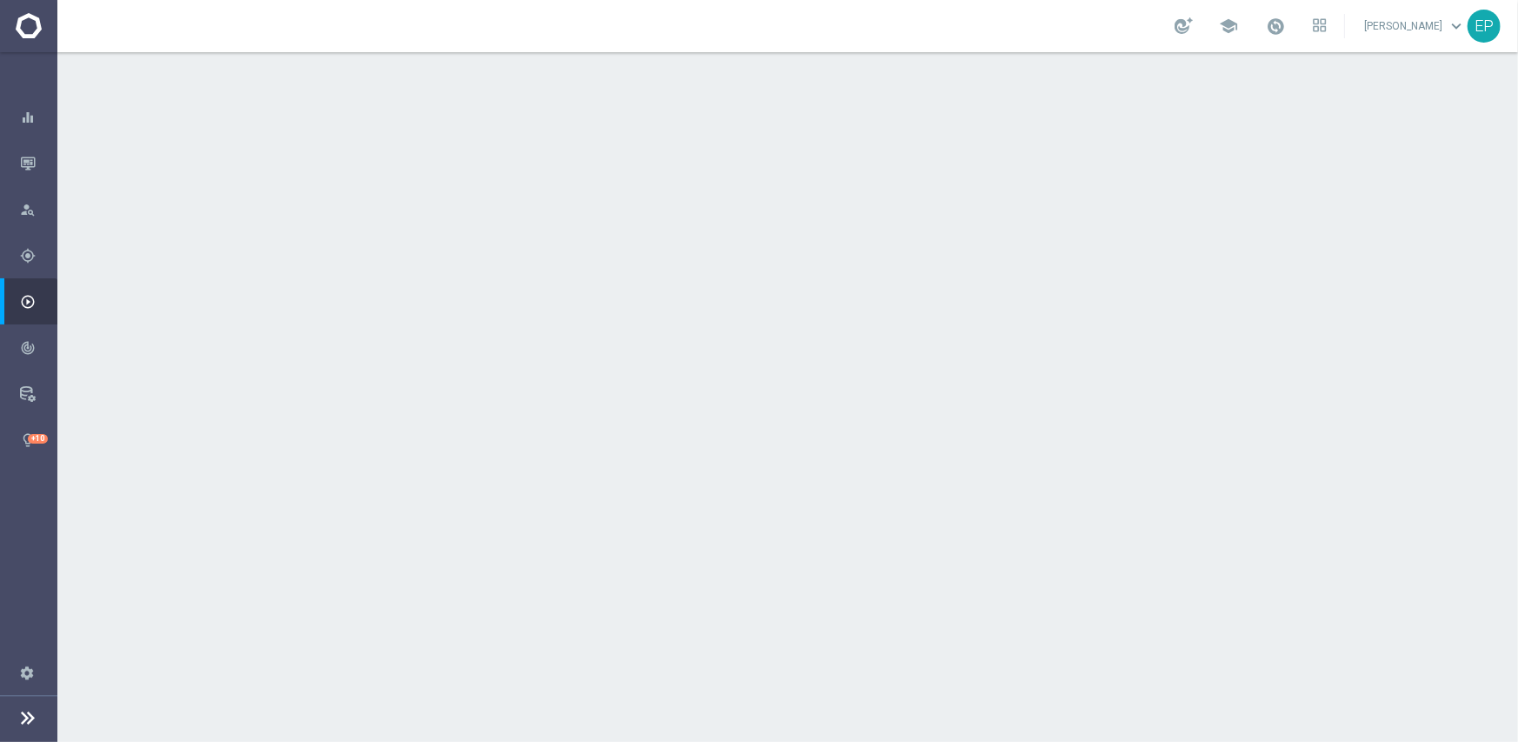
click at [659, 307] on div "done Scheduling keyboard_arrow_down" at bounding box center [789, 318] width 971 height 33
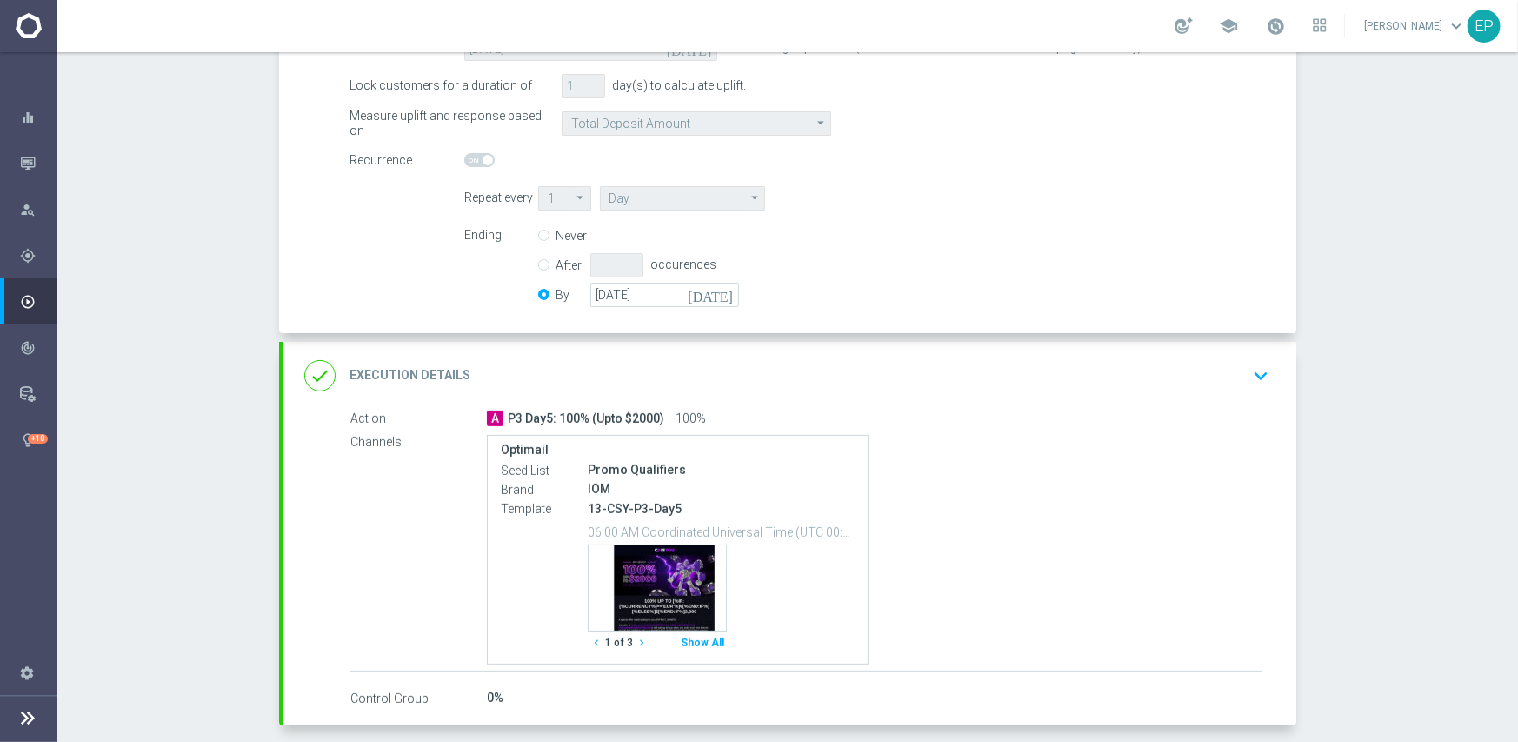
scroll to position [348, 0]
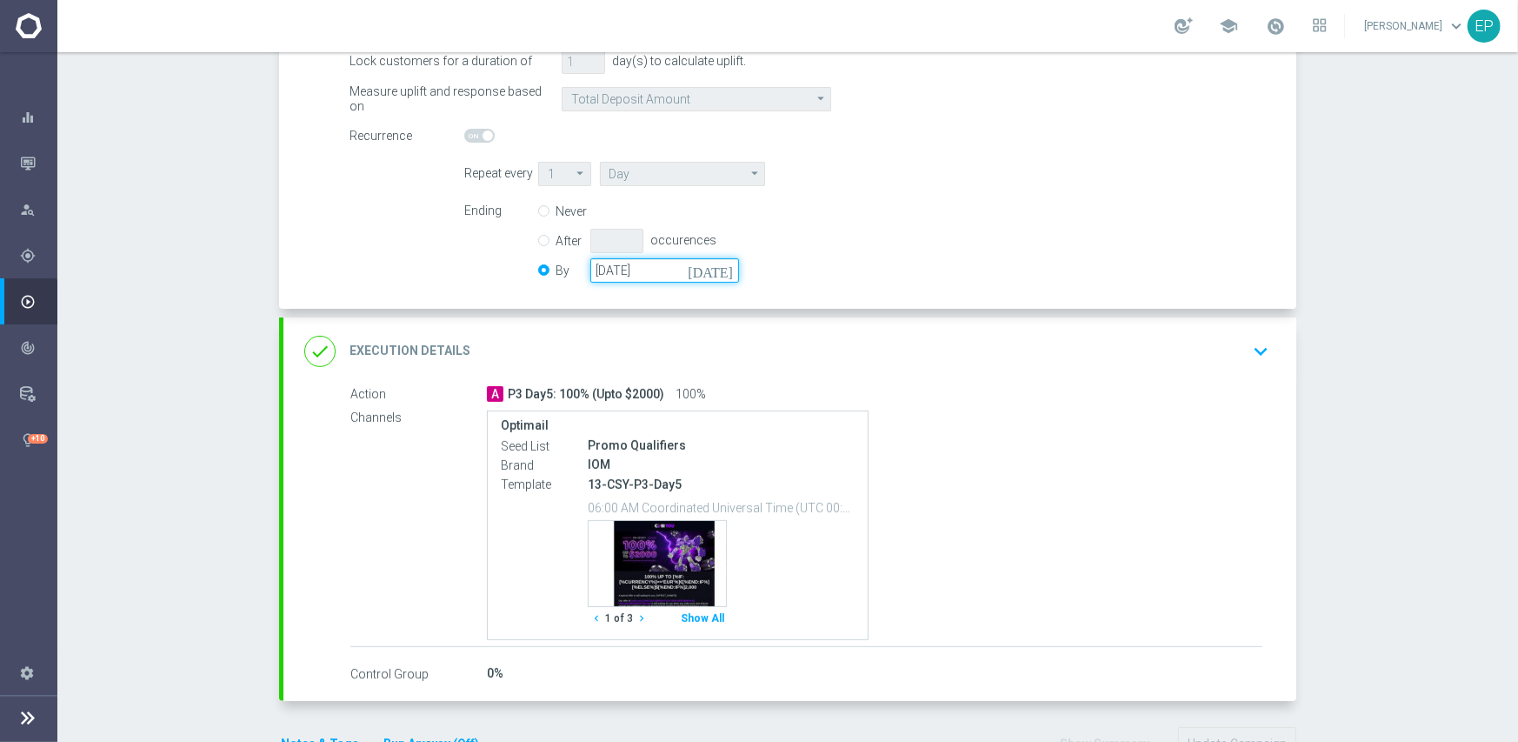
drag, startPoint x: 670, startPoint y: 272, endPoint x: 565, endPoint y: 272, distance: 105.2
click at [565, 272] on div "By [DATE] [DATE]" at bounding box center [649, 270] width 222 height 24
paste input "[DATE]"
click at [677, 270] on input "[DATE]" at bounding box center [664, 270] width 149 height 24
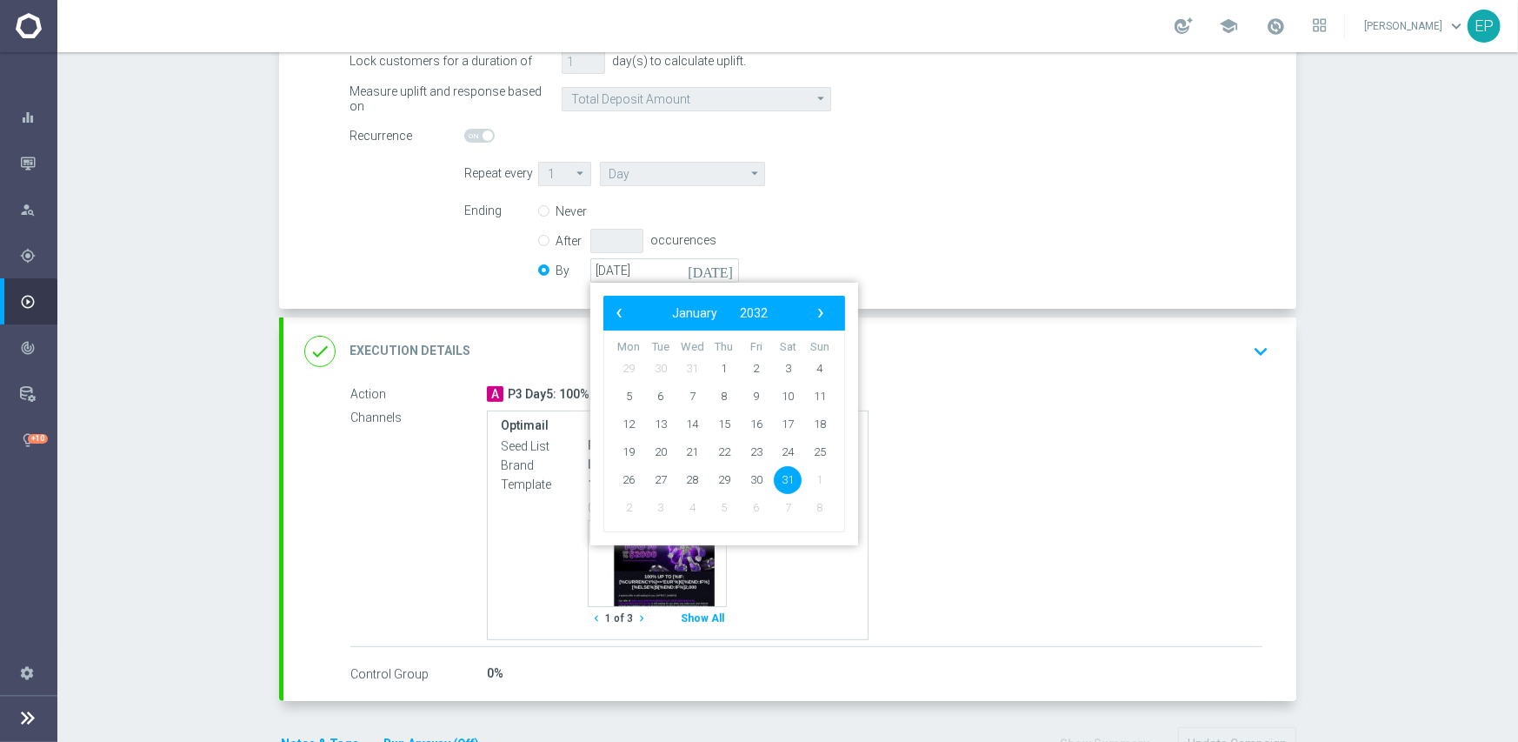
click at [904, 246] on div "Ending Never After occurences By [DATE] [DATE] ‹ ​ January ​ 2032 ​ › Mon Tue W…" at bounding box center [866, 243] width 831 height 89
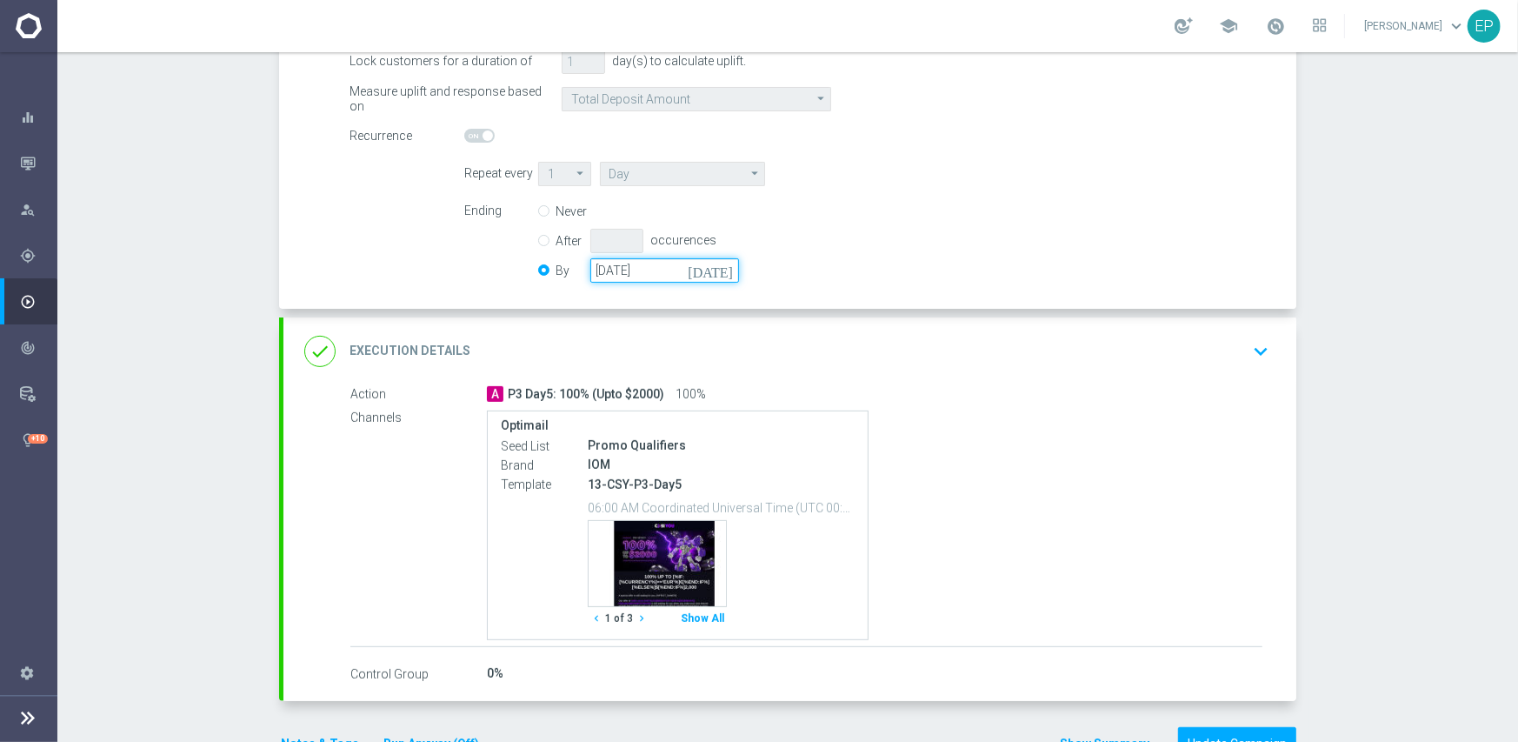
drag, startPoint x: 644, startPoint y: 263, endPoint x: 527, endPoint y: 267, distance: 117.4
click at [527, 267] on div "Ending Never After occurences By [DATE] [DATE]" at bounding box center [866, 243] width 831 height 89
paste input "50-05-31"
type input "[DATE]"
click at [886, 254] on div "Ending Never After occurences By [DATE] [DATE]" at bounding box center [866, 243] width 831 height 89
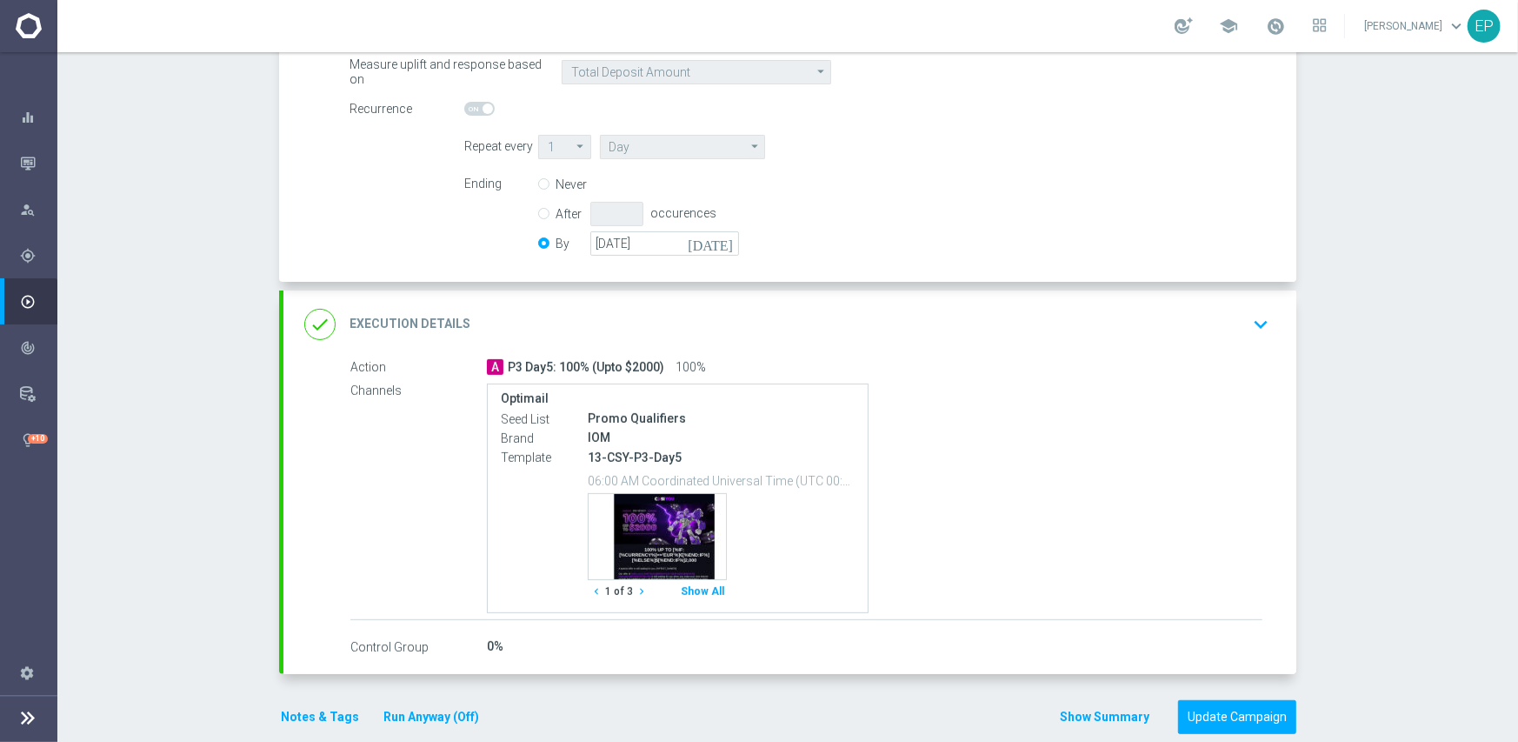
scroll to position [400, 0]
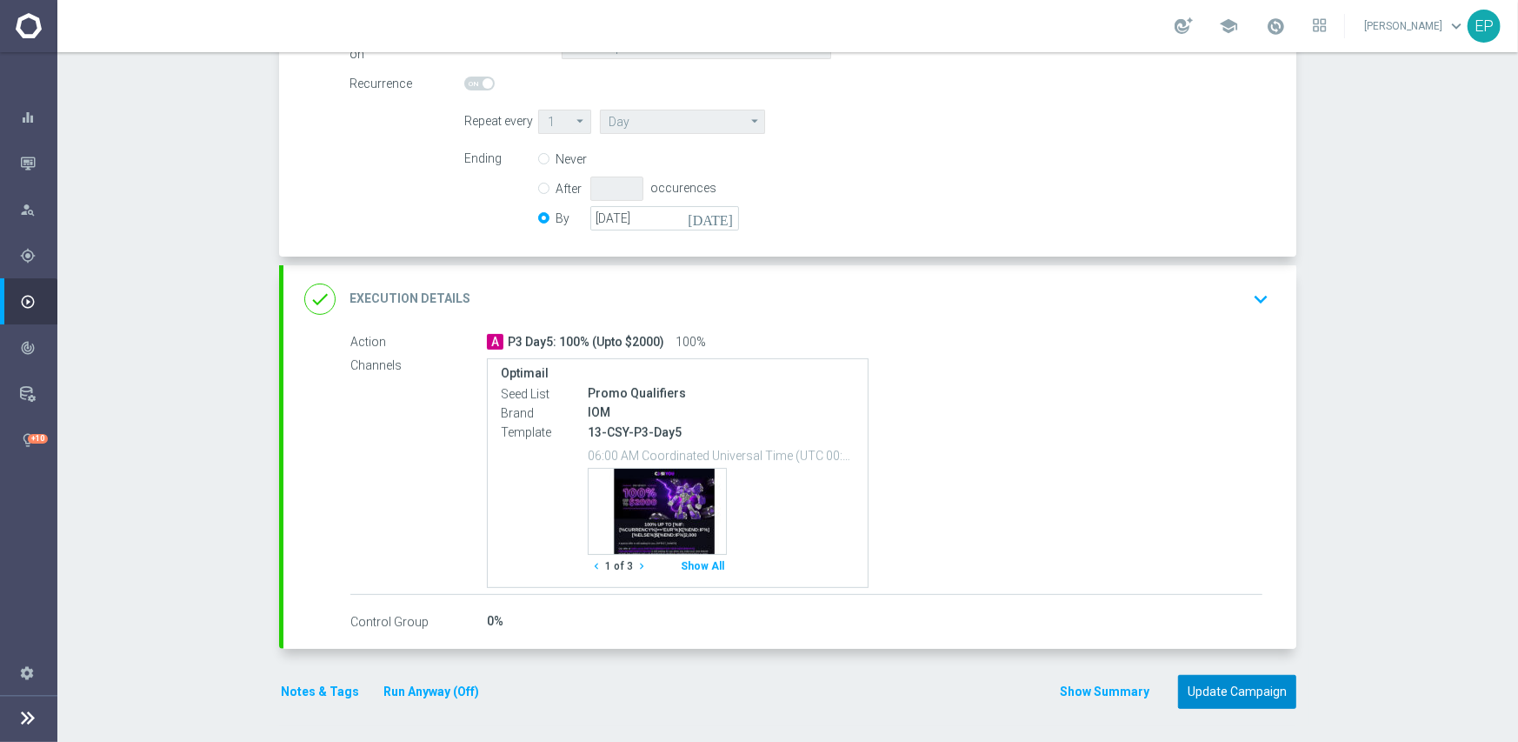
click at [1235, 680] on button "Update Campaign" at bounding box center [1237, 692] width 118 height 34
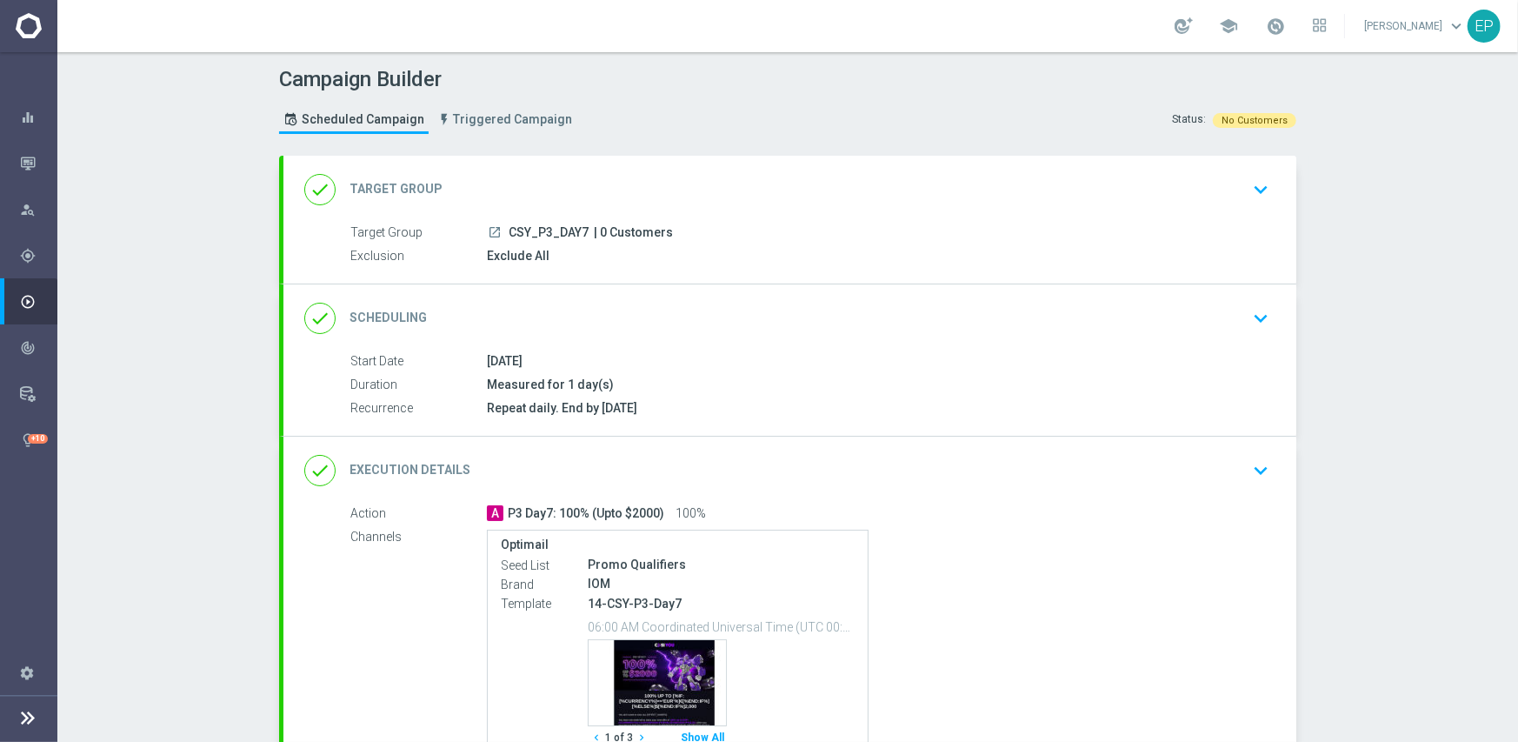
click at [606, 302] on div "done Scheduling keyboard_arrow_down" at bounding box center [789, 318] width 971 height 33
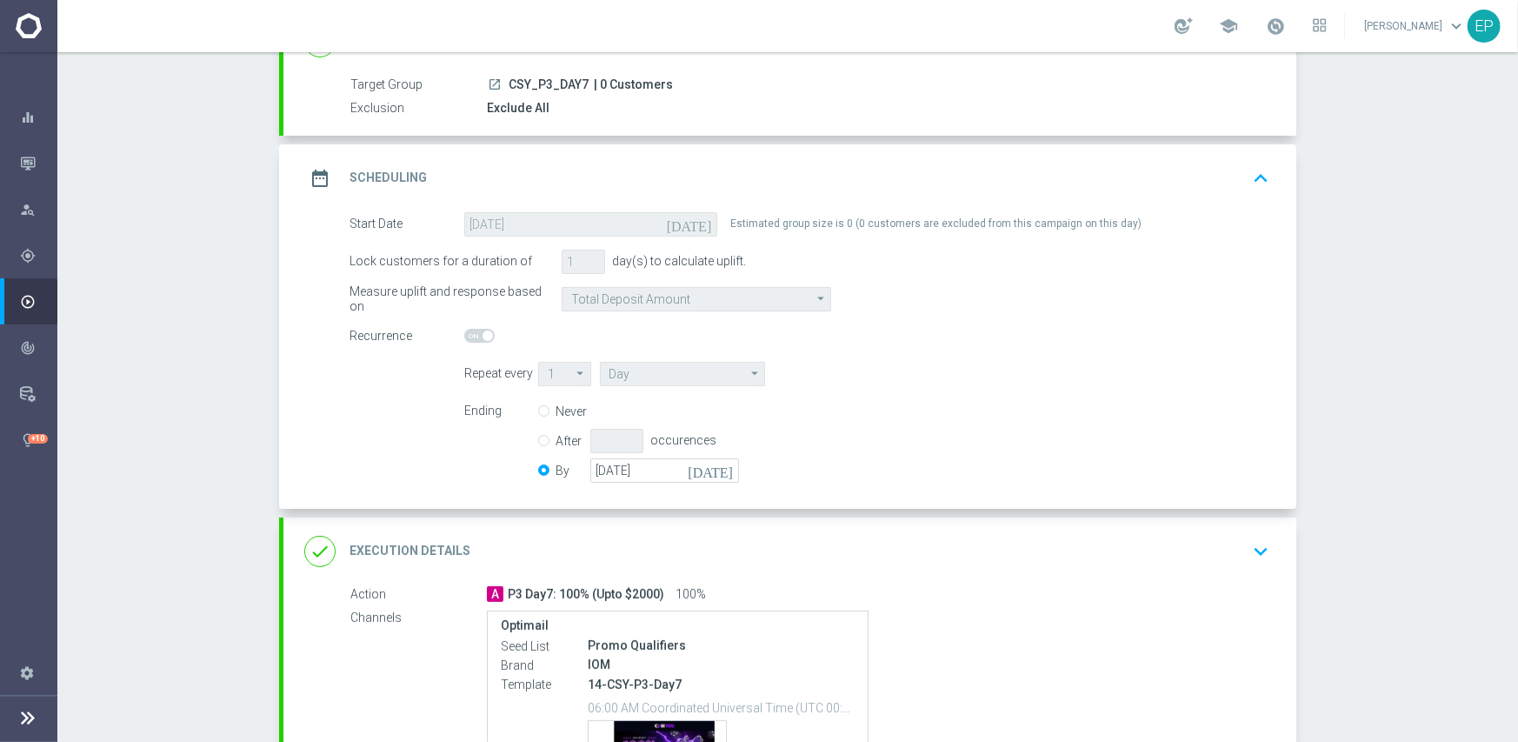
scroll to position [348, 0]
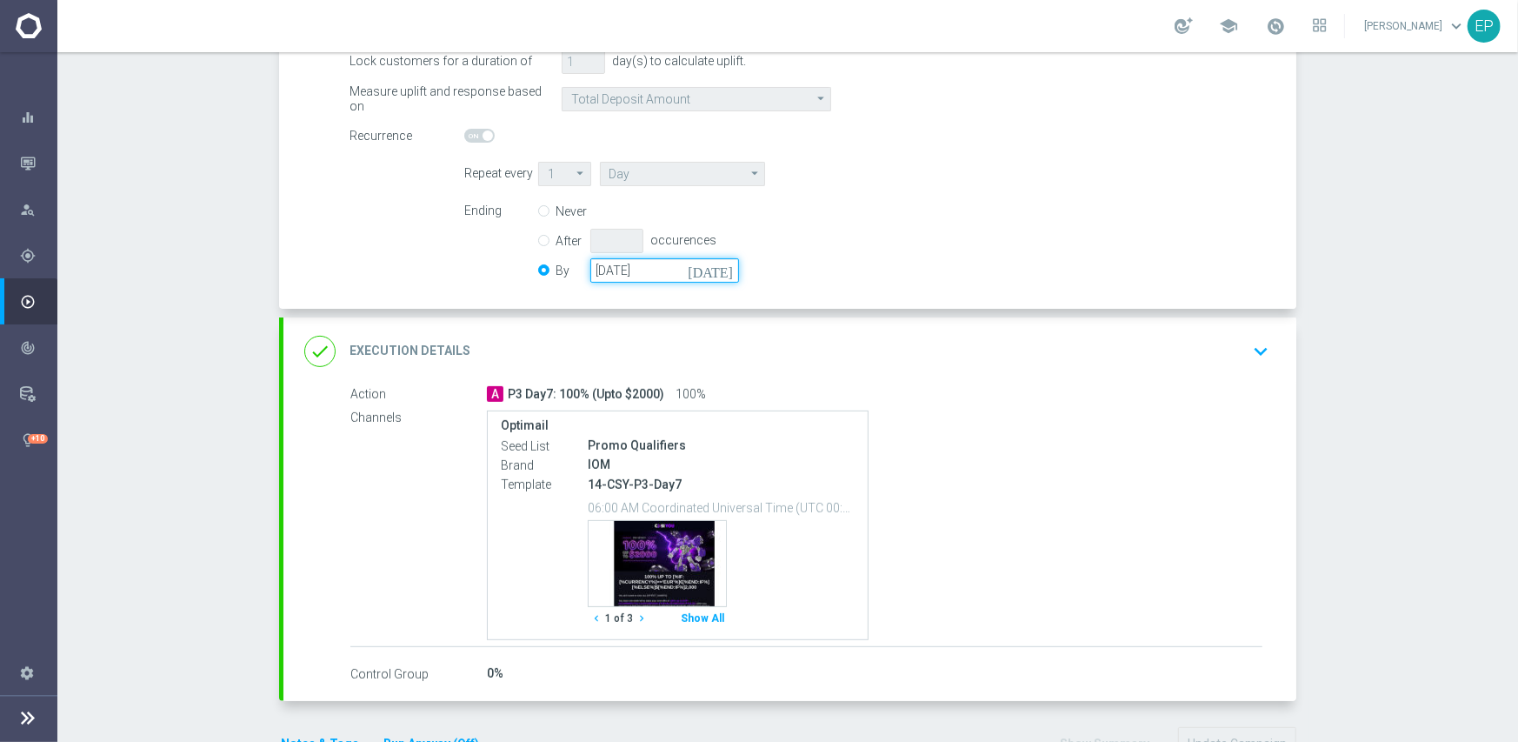
drag, startPoint x: 663, startPoint y: 271, endPoint x: 579, endPoint y: 271, distance: 84.3
click at [579, 271] on div "By [DATE] [DATE]" at bounding box center [649, 270] width 222 height 24
paste input "[DATE]"
click at [875, 261] on div "Ending Never After occurences By [DATE] [DATE]" at bounding box center [866, 243] width 831 height 89
drag, startPoint x: 645, startPoint y: 271, endPoint x: 560, endPoint y: 271, distance: 85.2
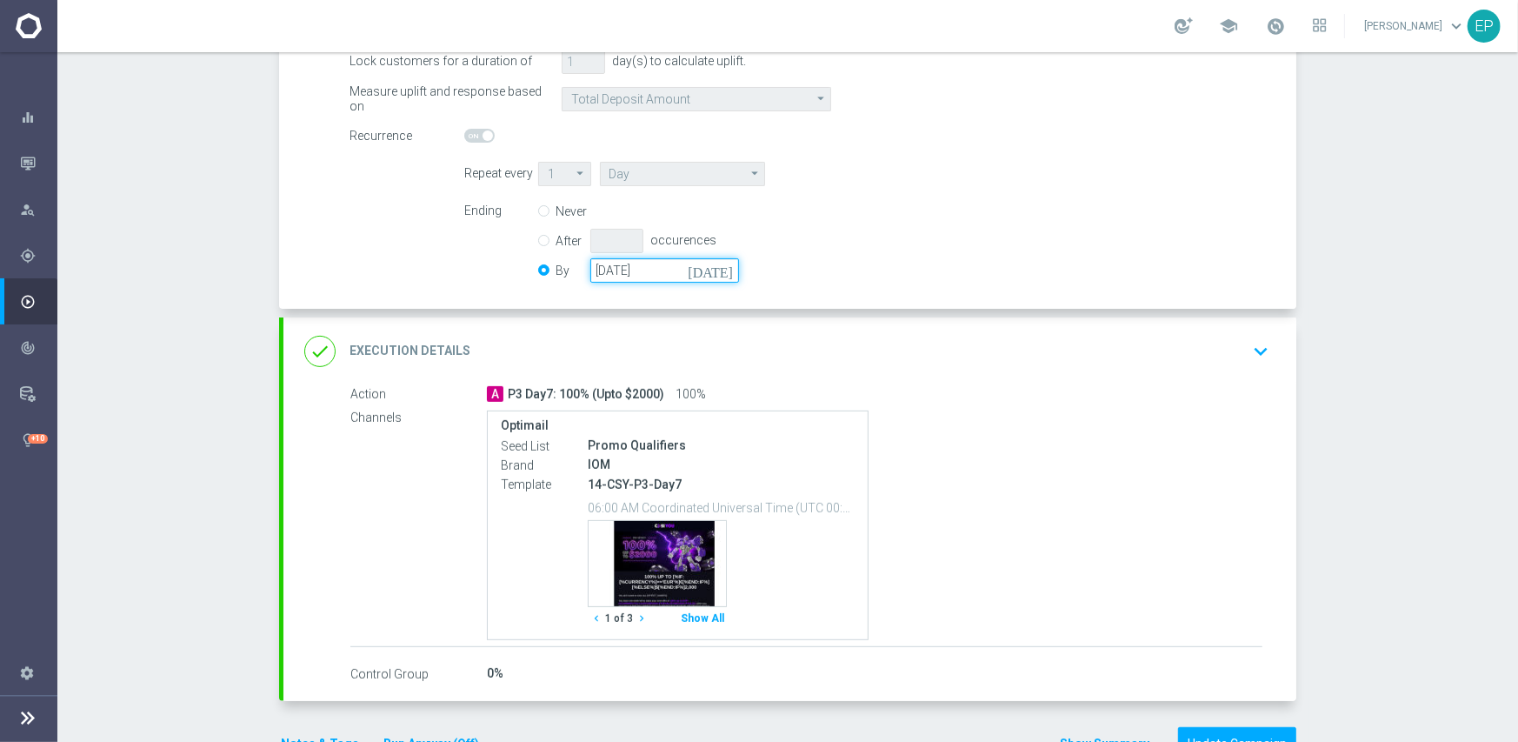
click at [560, 271] on div "By [DATE] [DATE]" at bounding box center [649, 270] width 222 height 24
paste input "50-05-31"
type input "[DATE]"
click at [815, 256] on div "Ending Never After occurences By [DATE] [DATE]" at bounding box center [866, 243] width 831 height 89
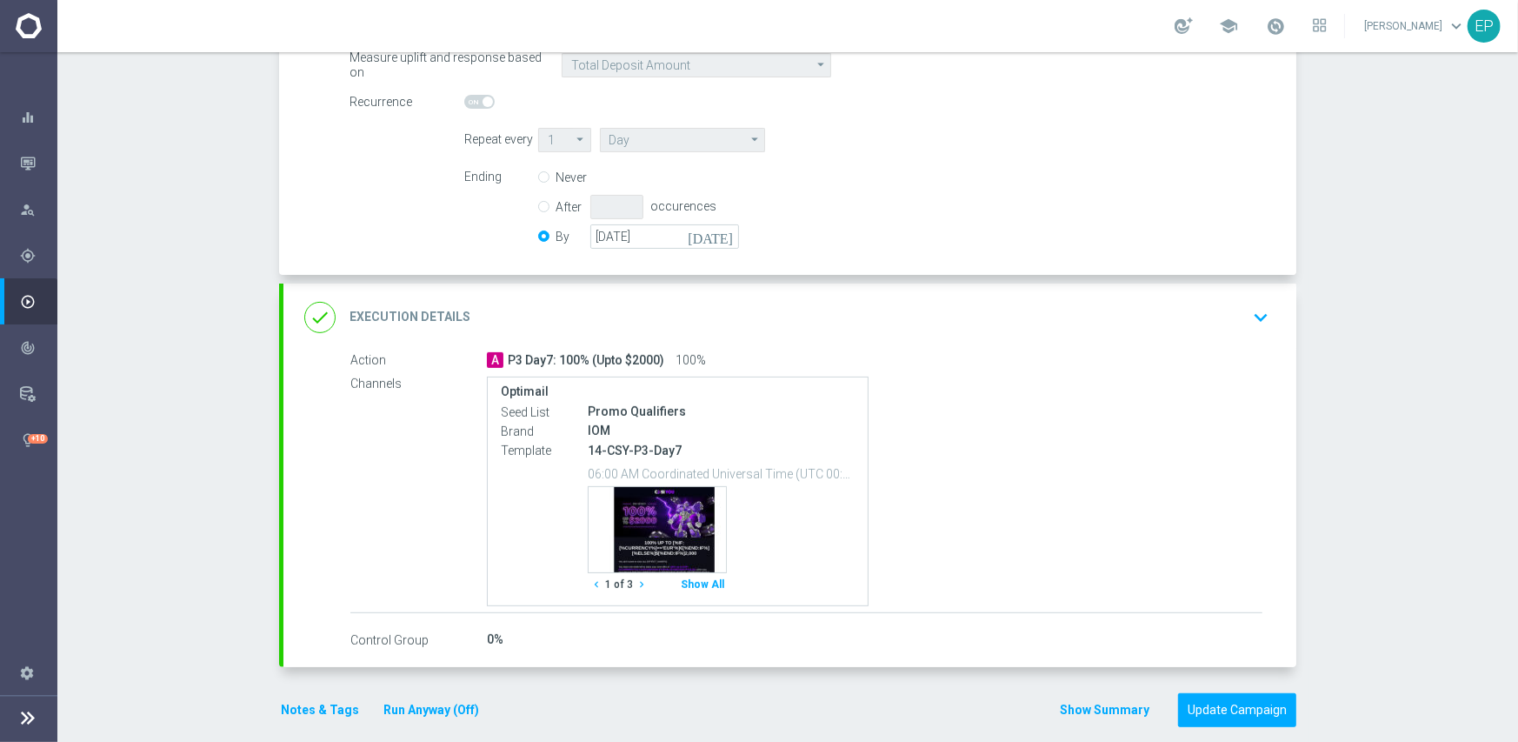
scroll to position [400, 0]
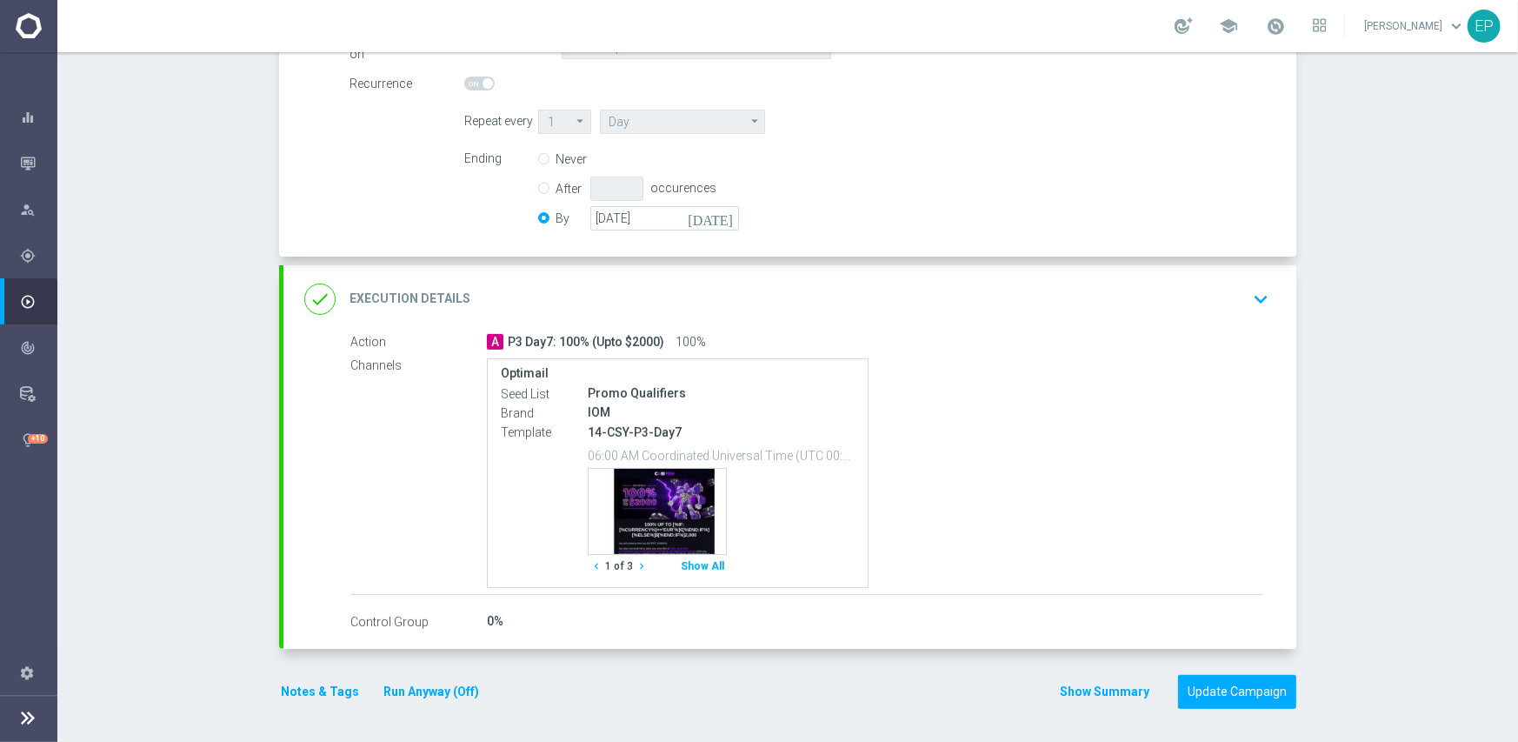
drag, startPoint x: 1250, startPoint y: 670, endPoint x: 1244, endPoint y: 662, distance: 9.9
click at [1249, 670] on form "done Target Group keyboard_arrow_down Target Group launch CSY_P3_DAY7 | 0 Custo…" at bounding box center [787, 232] width 1017 height 953
click at [1235, 685] on button "Update Campaign" at bounding box center [1237, 692] width 118 height 34
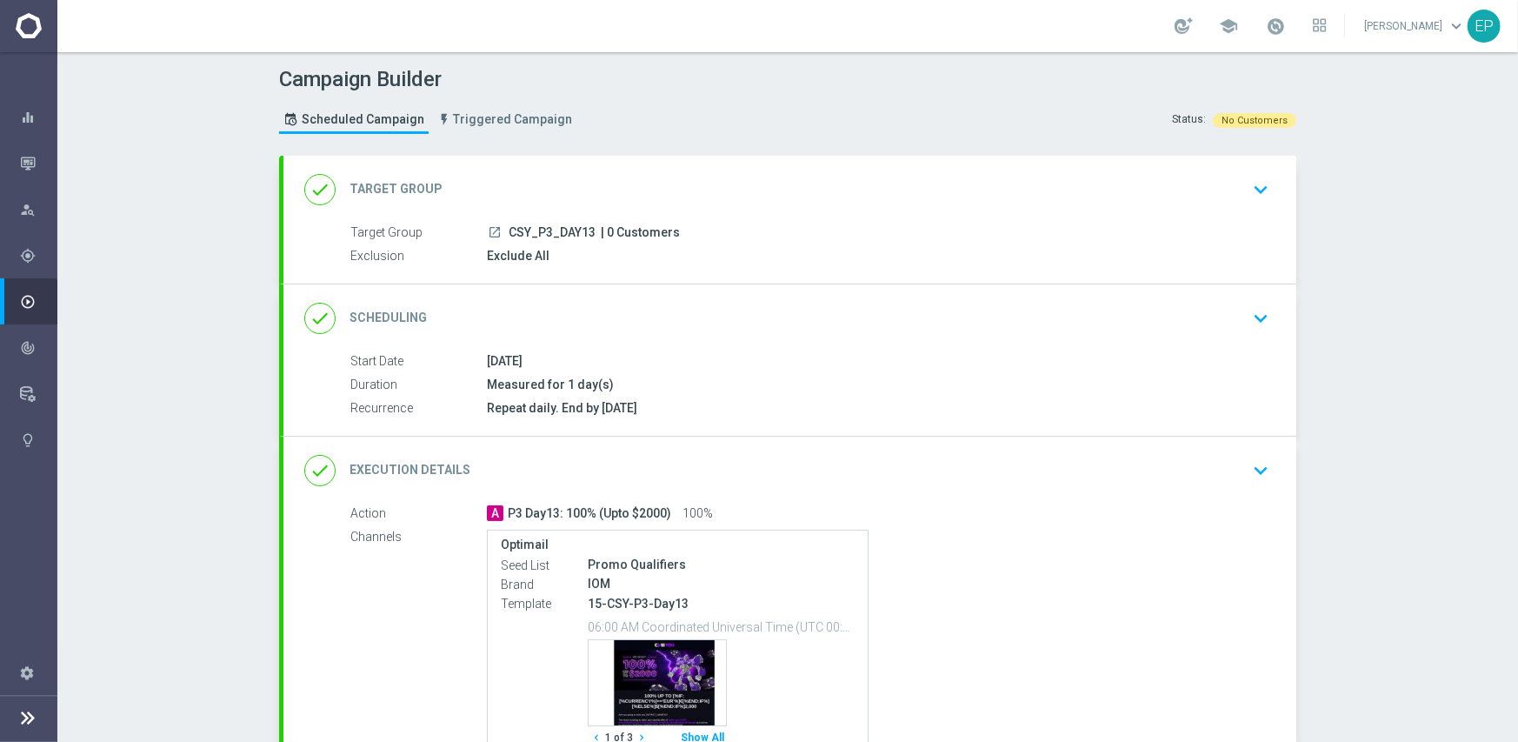
click at [617, 314] on div "done Scheduling keyboard_arrow_down" at bounding box center [789, 318] width 971 height 33
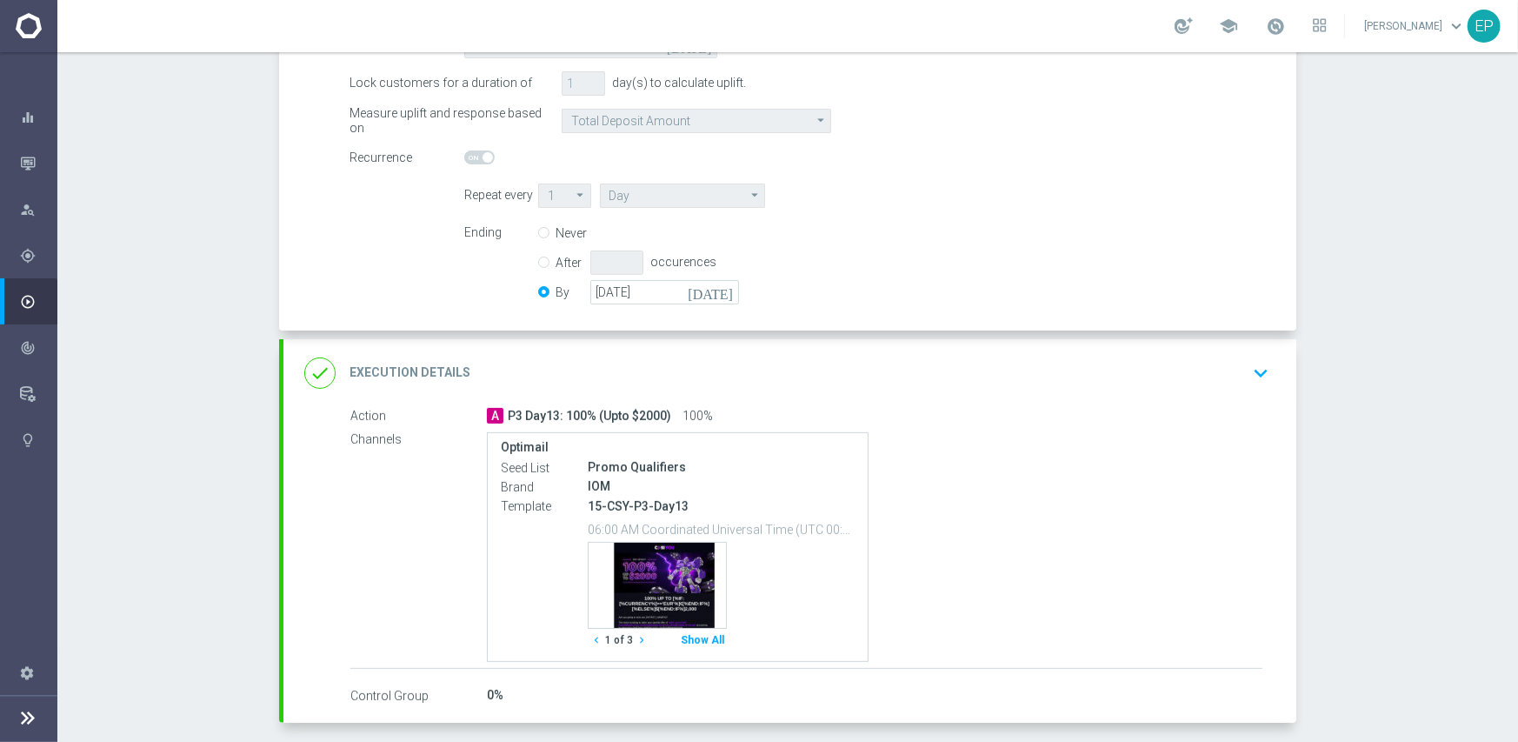
scroll to position [348, 0]
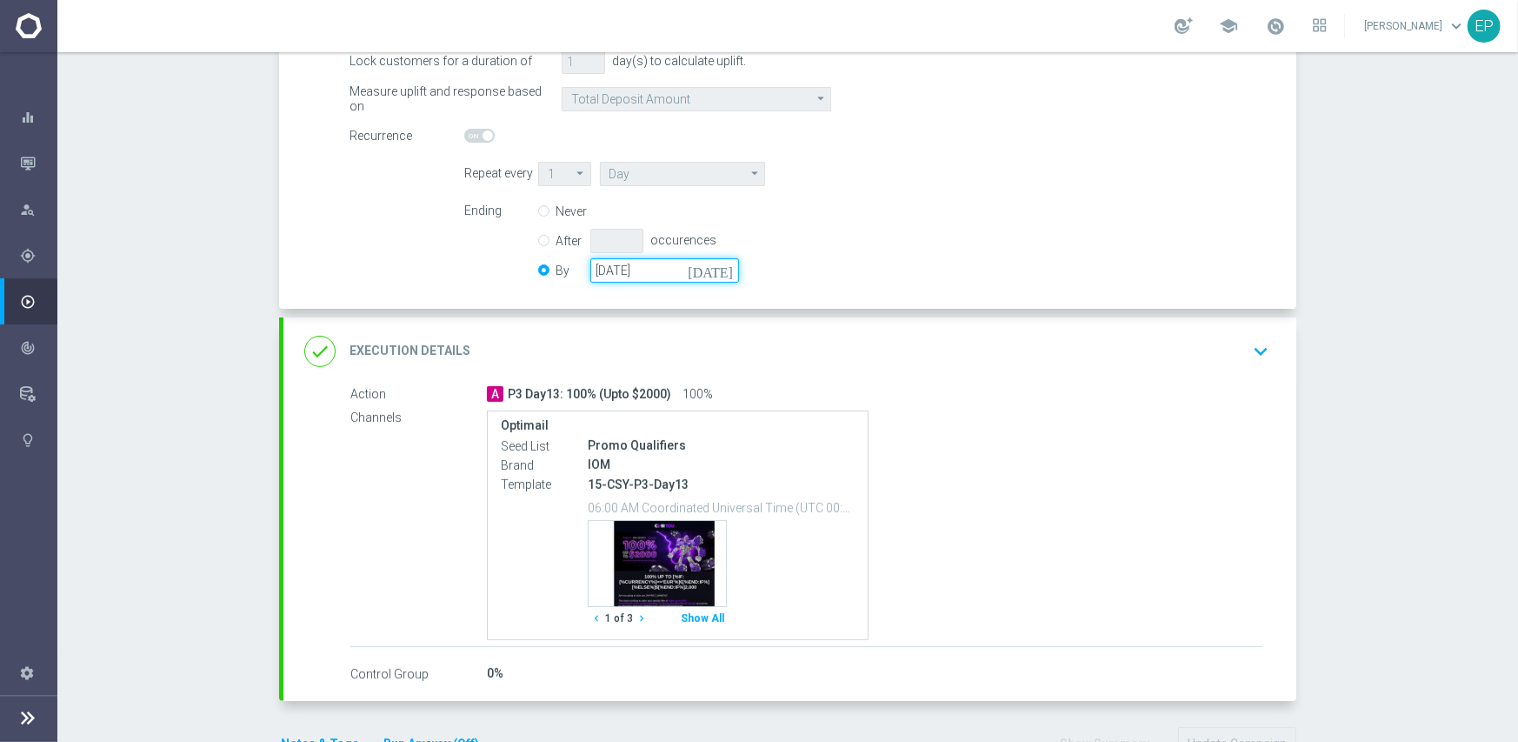
click at [661, 269] on input "31 Jan 2032" at bounding box center [664, 270] width 149 height 24
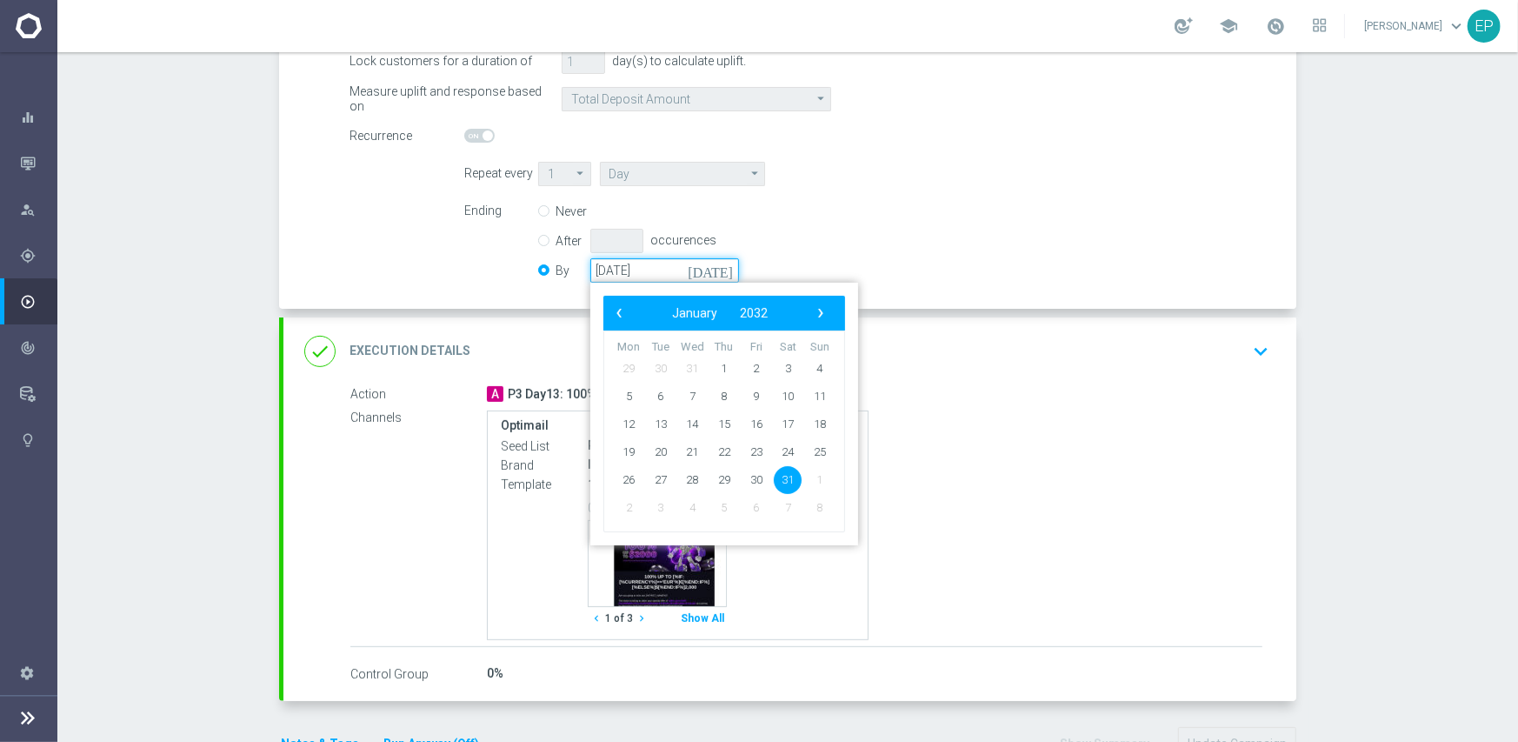
drag, startPoint x: 675, startPoint y: 268, endPoint x: 555, endPoint y: 268, distance: 120.0
click at [551, 268] on div "By 31 Jan 2032 today ‹ ​ January ​ 2032 ​ › Mon Tue Wed Thu Fri Sat Sun 29 30 3…" at bounding box center [649, 270] width 222 height 24
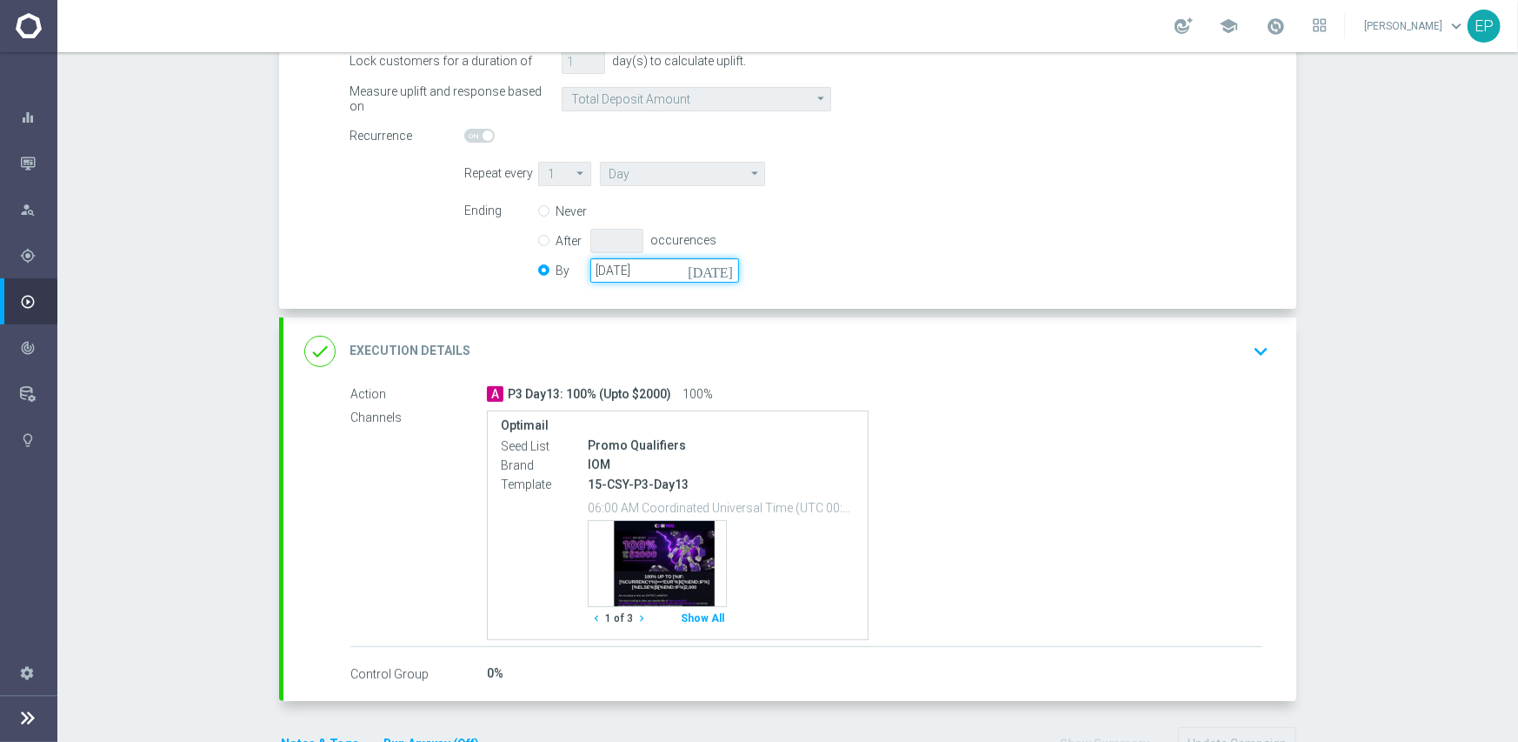
paste input "2050-05-31"
click at [834, 255] on div "Ending Never After occurences By 20 Jan 2050 today" at bounding box center [866, 243] width 831 height 89
drag, startPoint x: 661, startPoint y: 273, endPoint x: 609, endPoint y: 264, distance: 52.9
click at [538, 264] on div "By 20 Jan 2050 today" at bounding box center [649, 270] width 222 height 24
paste input "50-05-31"
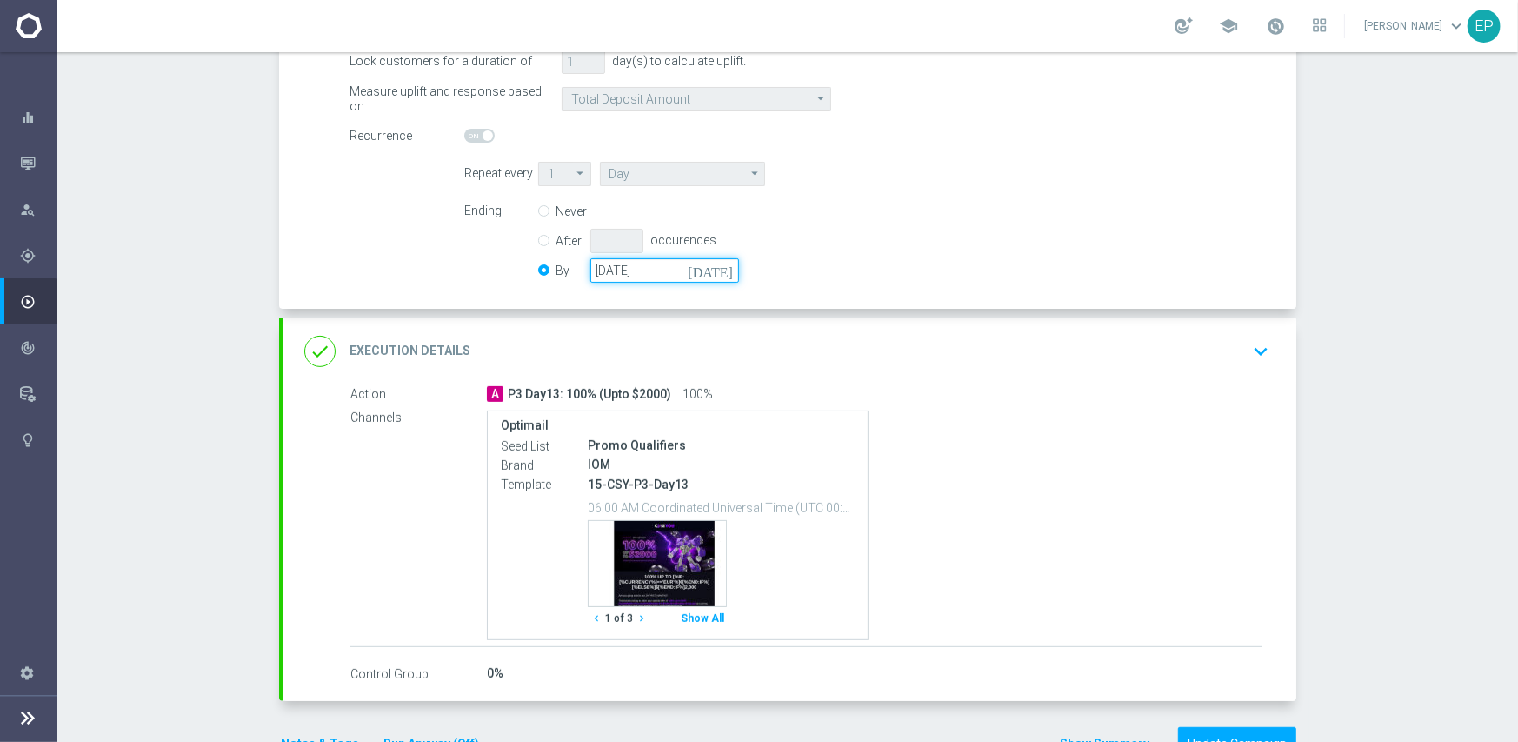
type input "2050-05-31"
click at [890, 262] on div "Ending Never After occurences By 2050-05-31 today" at bounding box center [866, 243] width 831 height 89
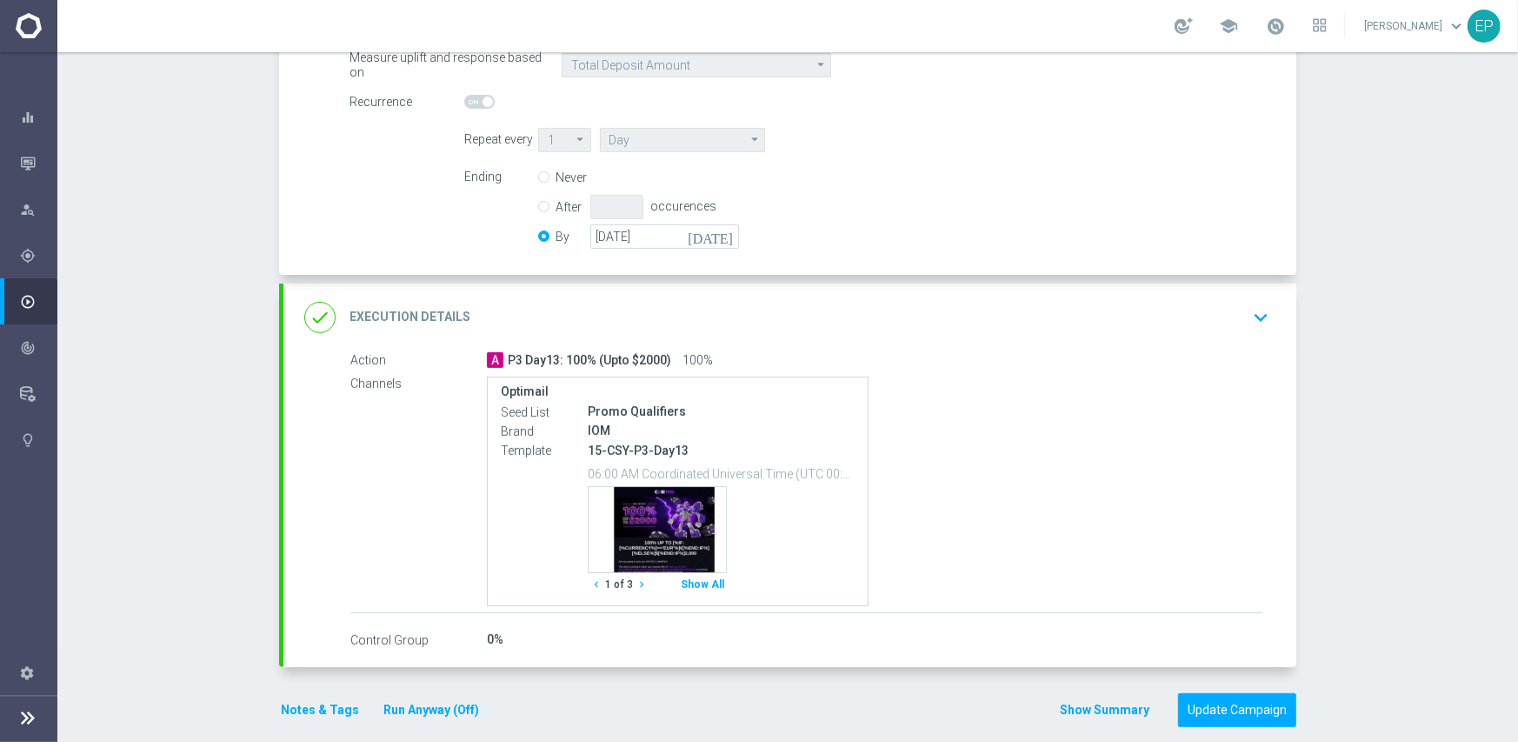
scroll to position [400, 0]
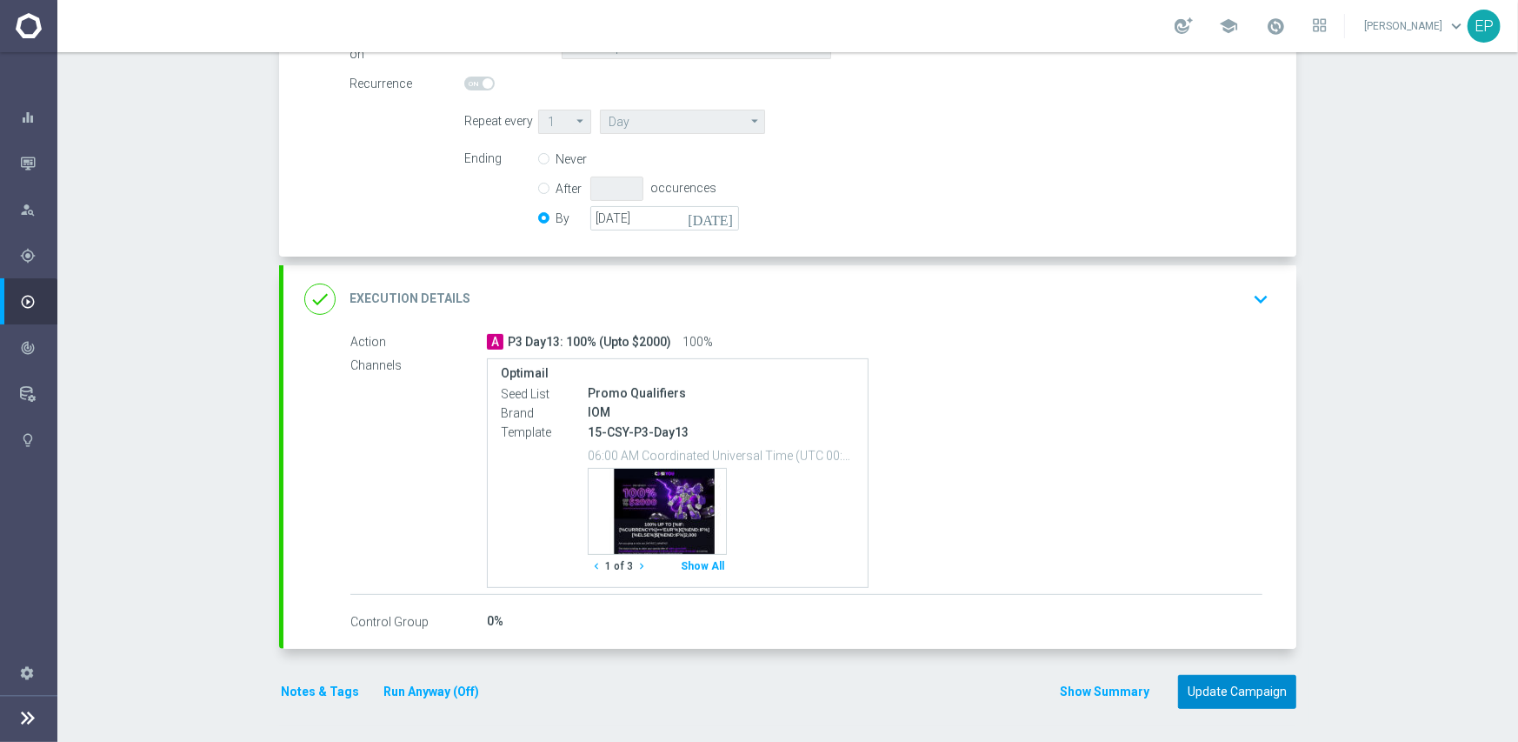
click at [1238, 691] on button "Update Campaign" at bounding box center [1237, 692] width 118 height 34
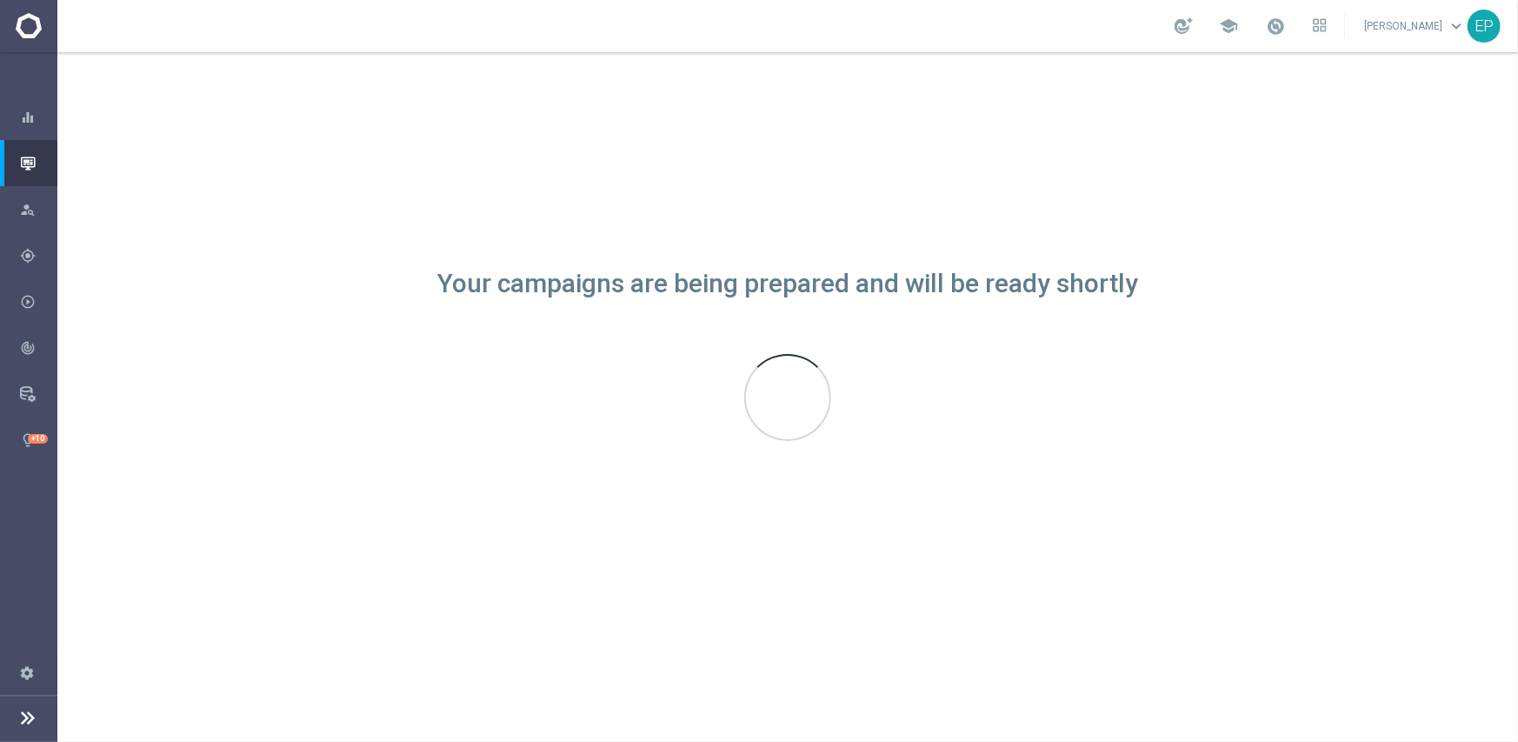
click at [1014, 149] on div "Your campaigns are being prepared and will be ready shortly" at bounding box center [787, 397] width 1461 height 690
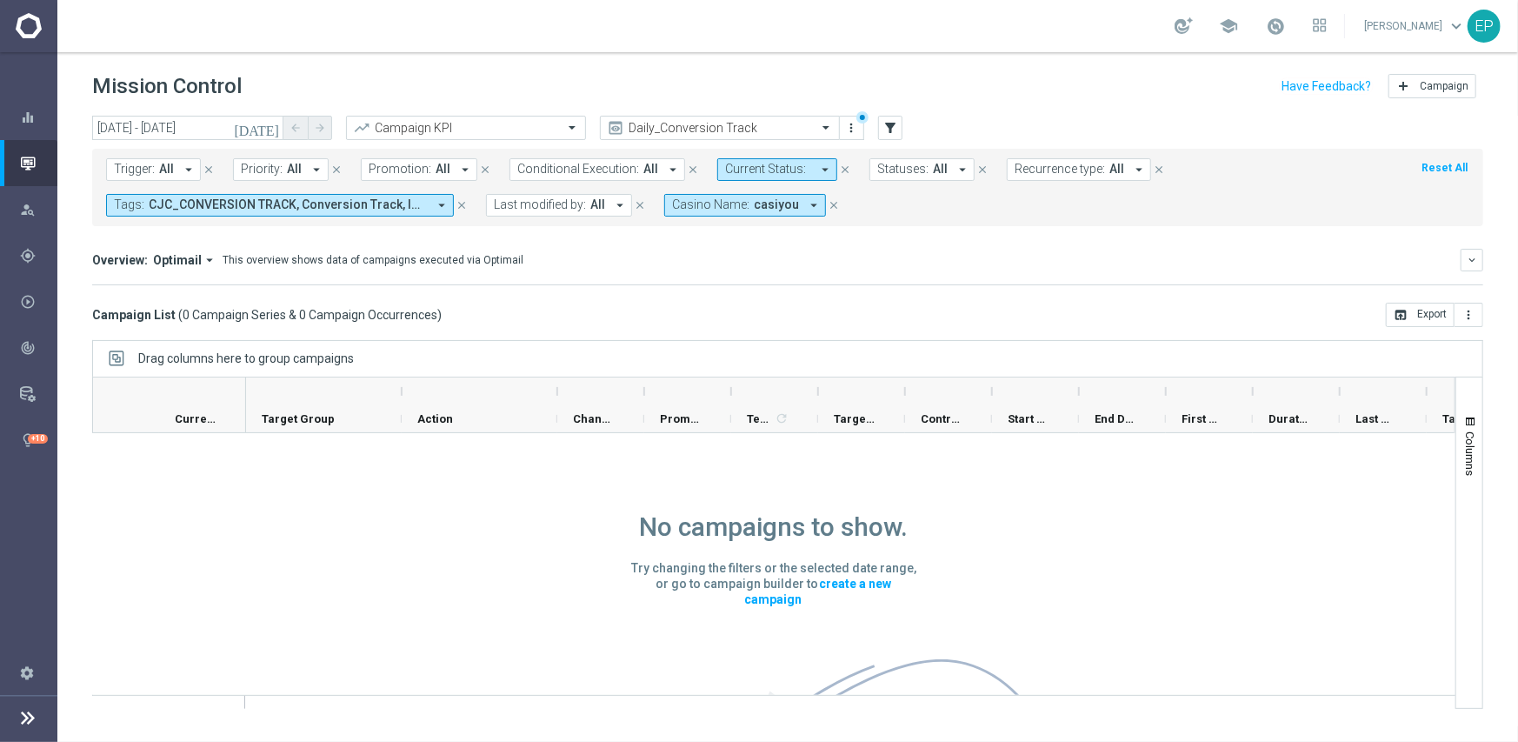
click at [583, 270] on div "Overview: Optimail arrow_drop_down This overview shows data of campaigns execut…" at bounding box center [787, 260] width 1391 height 23
click at [693, 257] on div "Overview: Optimail arrow_drop_down This overview shows data of campaigns execut…" at bounding box center [776, 260] width 1369 height 16
click at [772, 203] on span "casiyou" at bounding box center [776, 204] width 45 height 15
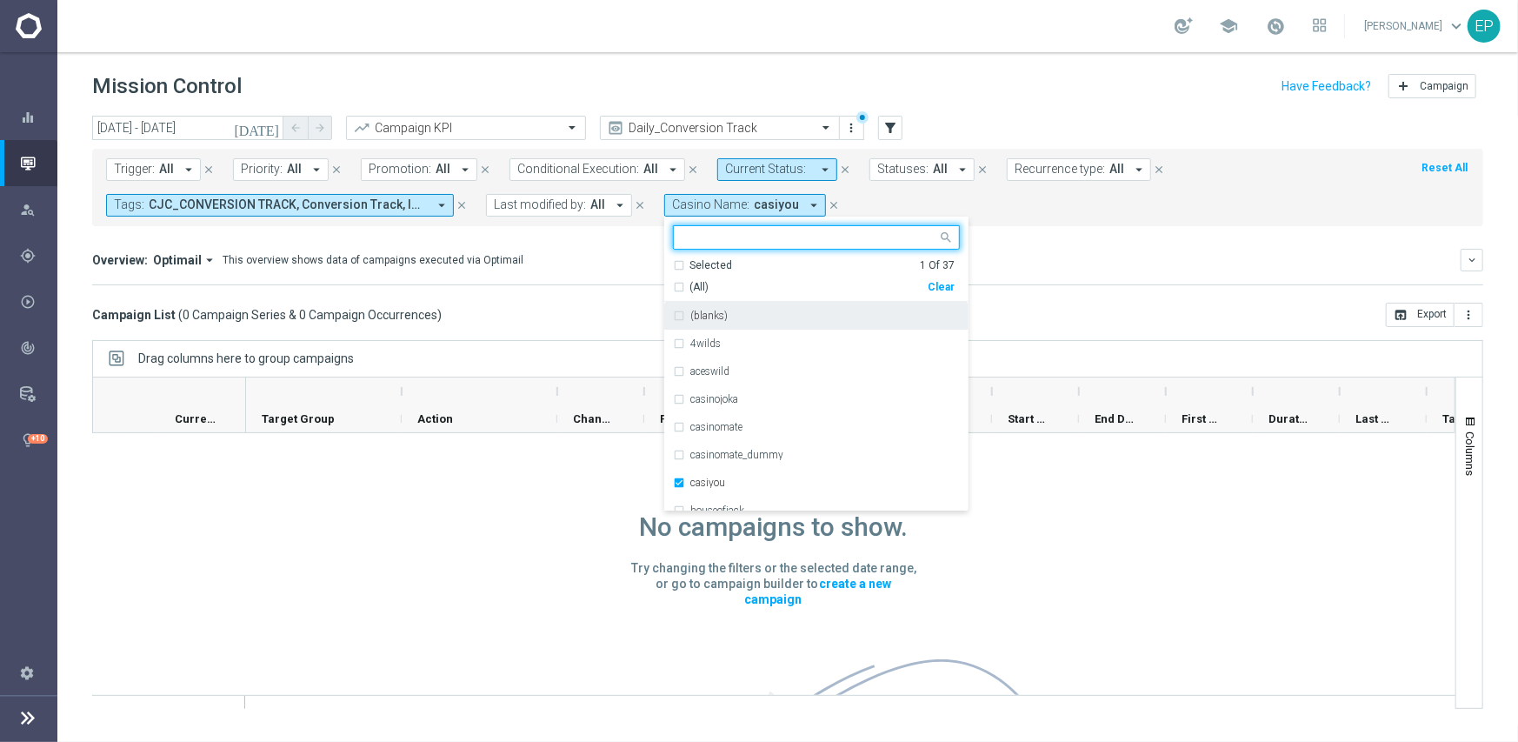
click at [1096, 290] on mini-dashboard "Overview: Optimail arrow_drop_down This overview shows data of campaigns execut…" at bounding box center [787, 264] width 1391 height 77
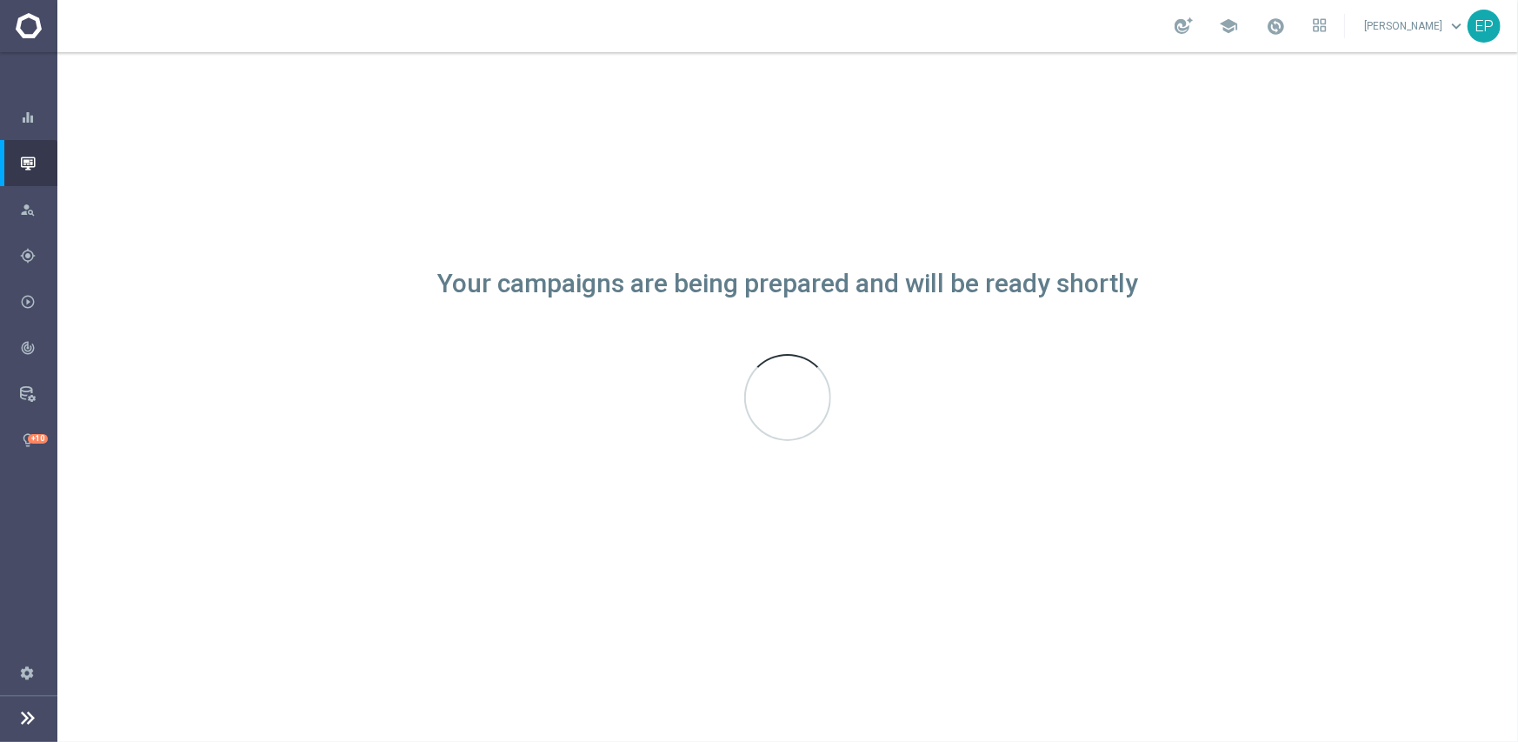
click at [656, 234] on div "Your campaigns are being prepared and will be ready shortly" at bounding box center [787, 397] width 1461 height 690
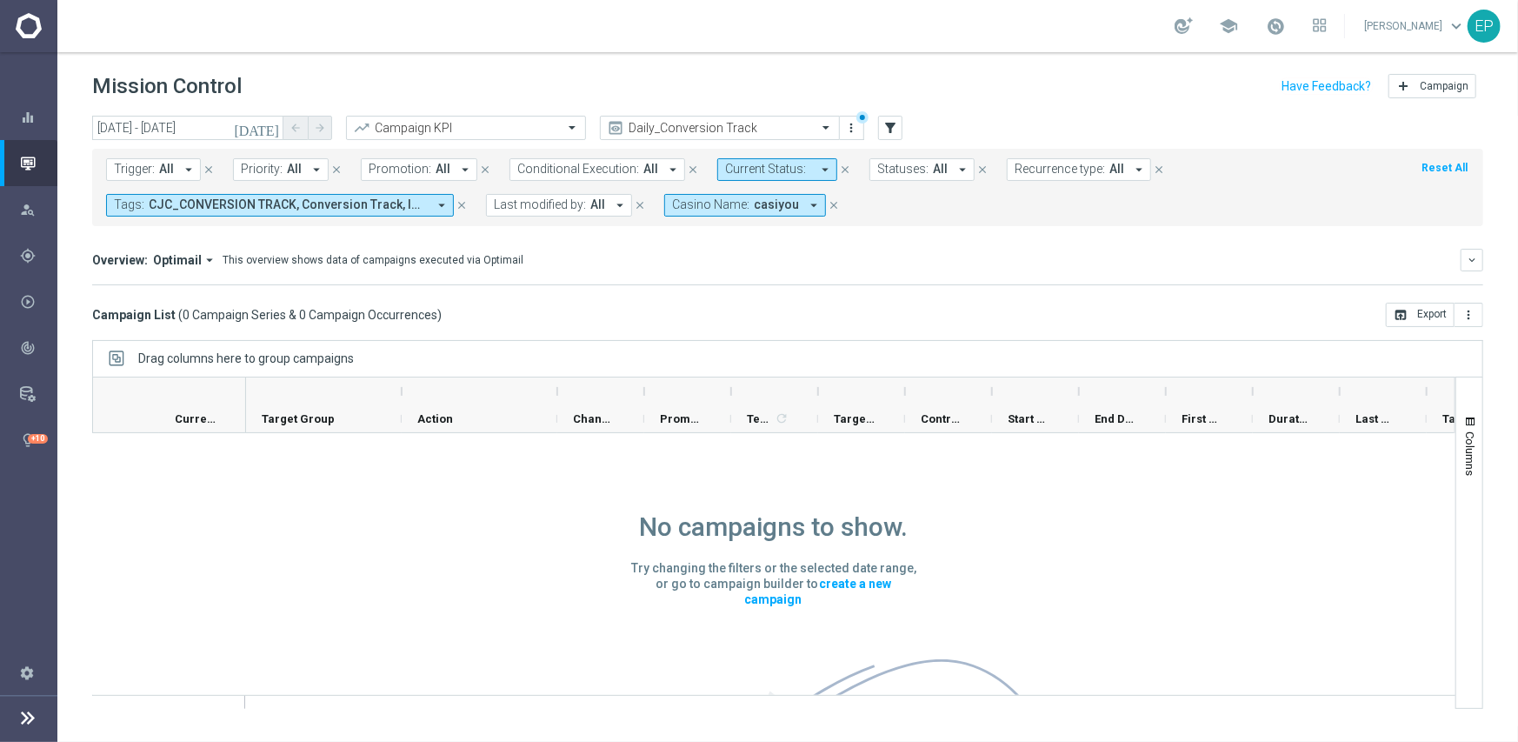
click at [771, 206] on span "casiyou" at bounding box center [776, 204] width 45 height 15
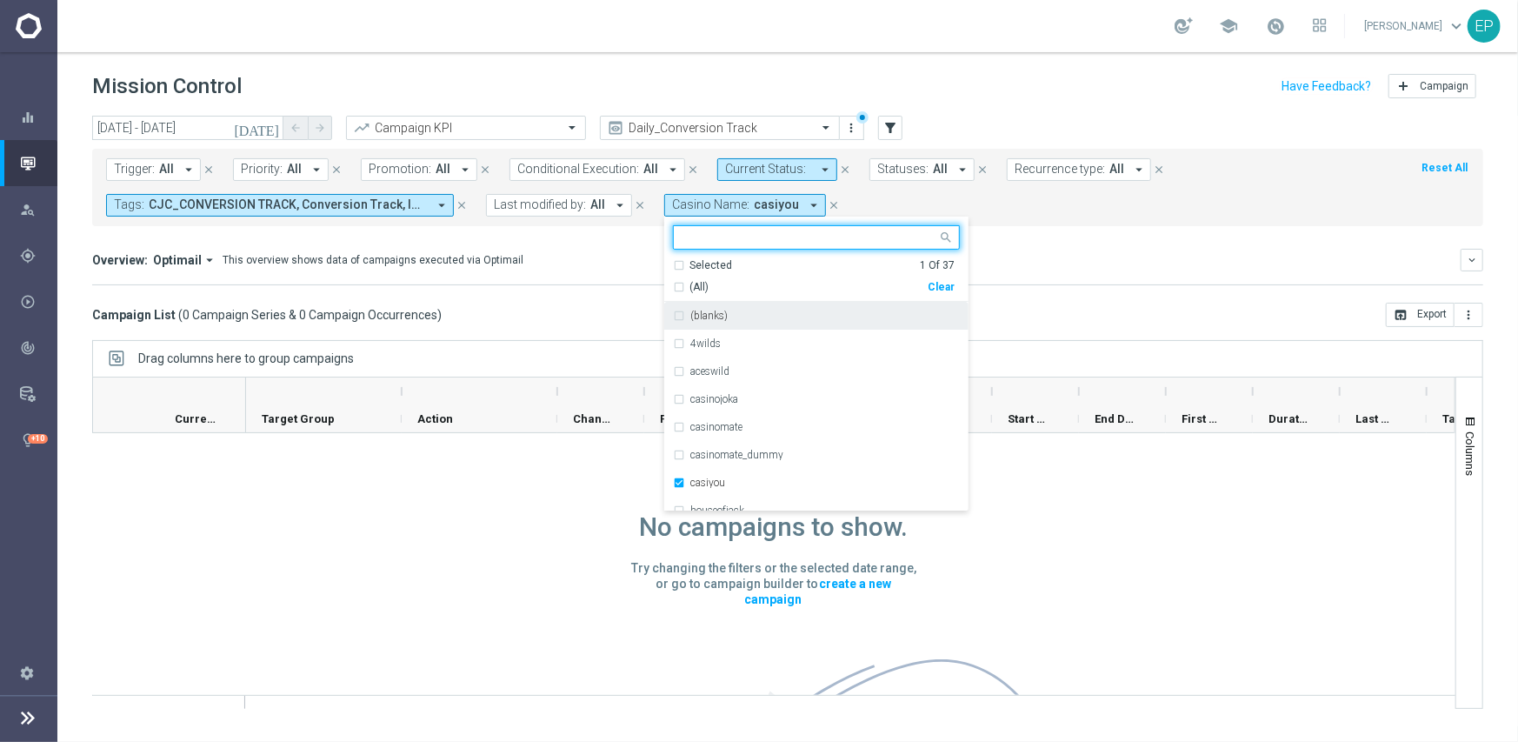
click at [0, 0] on div "Clear" at bounding box center [0, 0] width 0 height 0
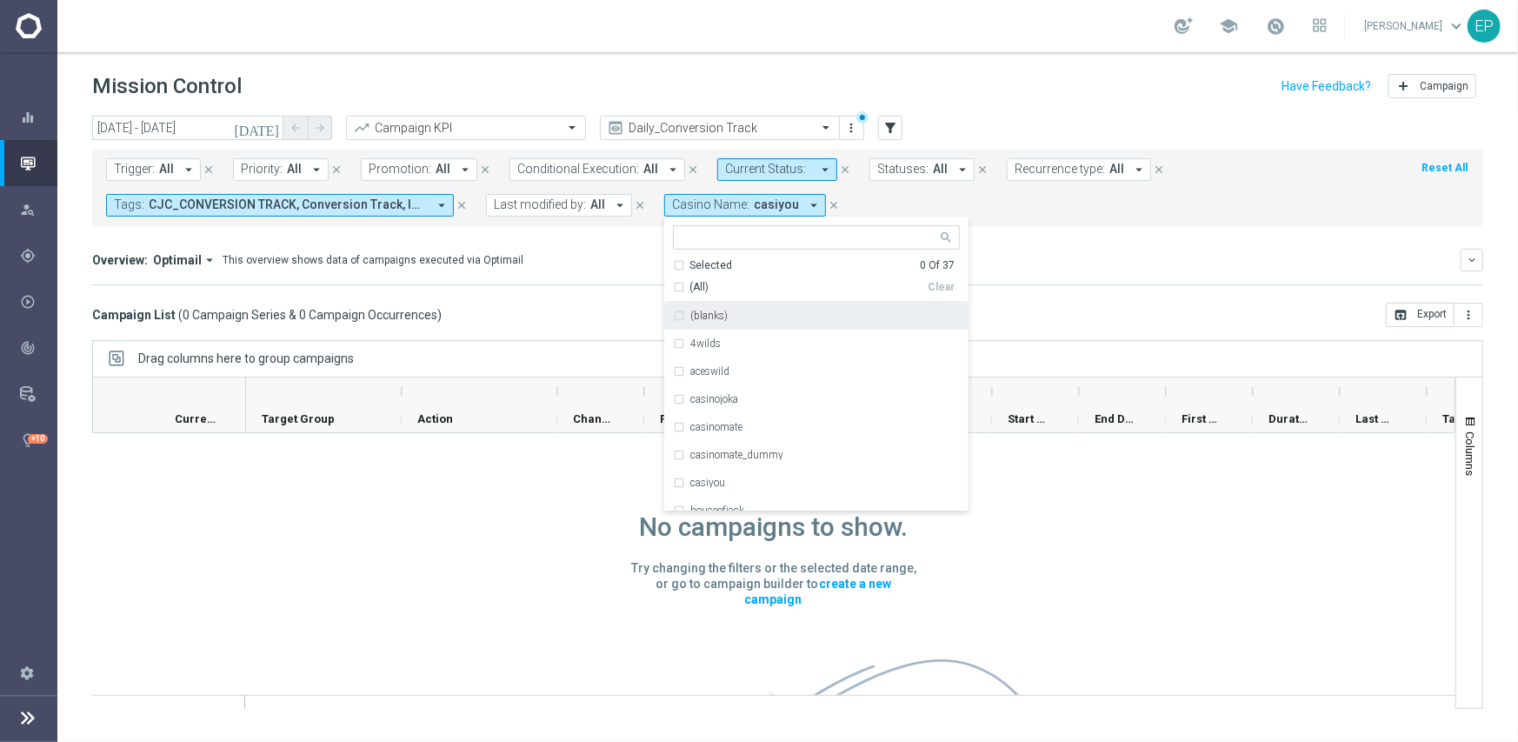
click at [1041, 303] on div "Campaign List ( 0 Campaign Series & 0 Campaign Occurrences ) open_in_browser Ex…" at bounding box center [787, 315] width 1391 height 24
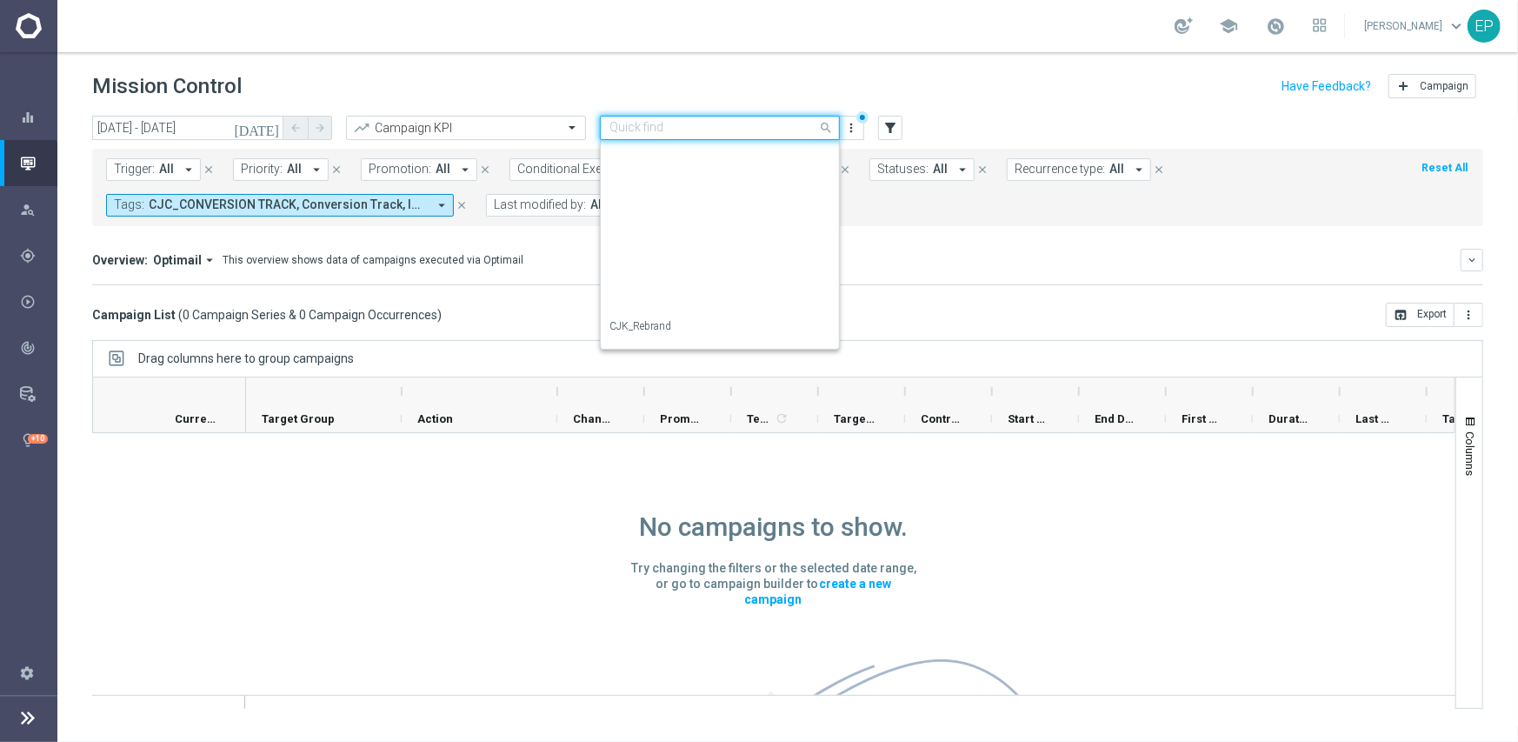
click at [702, 126] on input "text" at bounding box center [703, 128] width 186 height 15
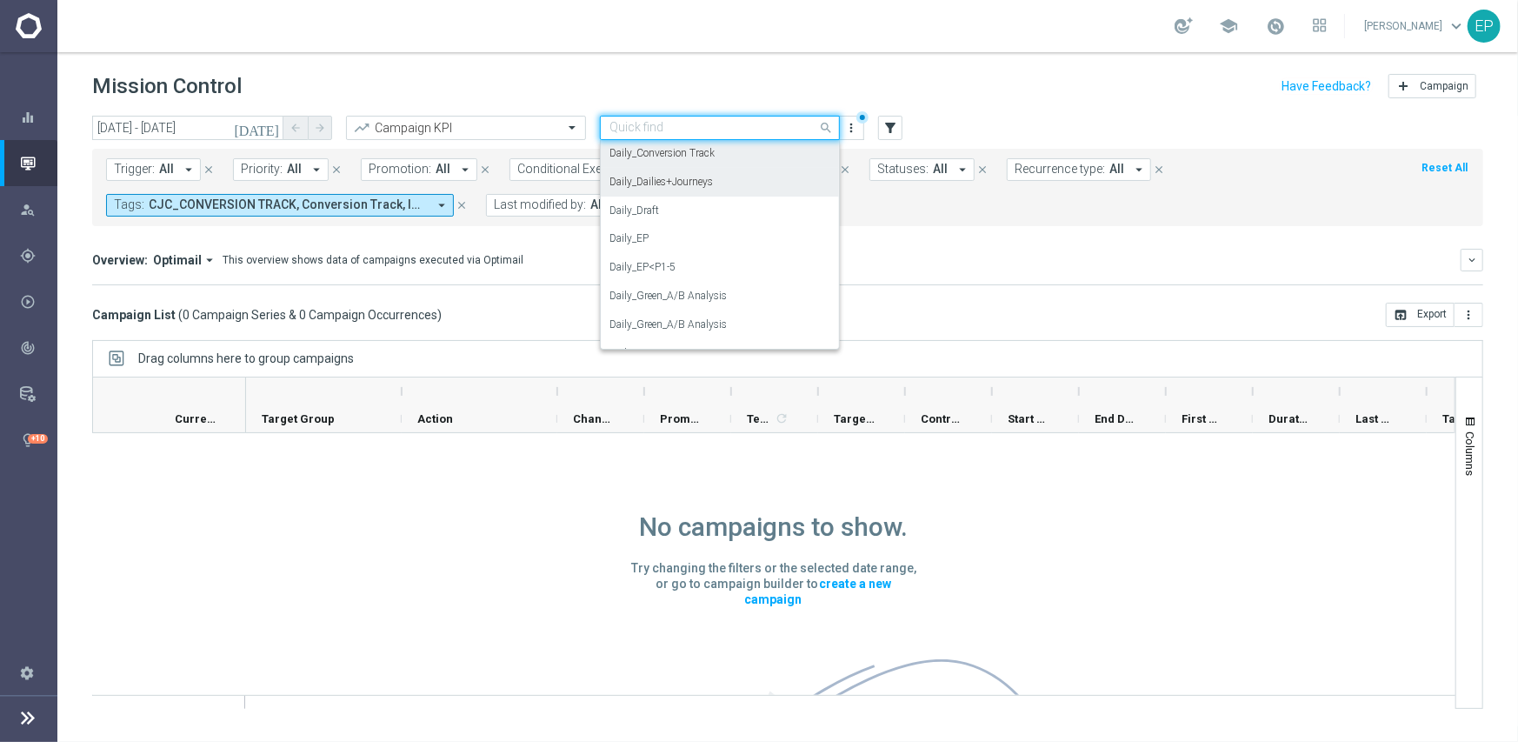
click at [676, 182] on label "Daily_Dailies+Journeys" at bounding box center [661, 182] width 103 height 15
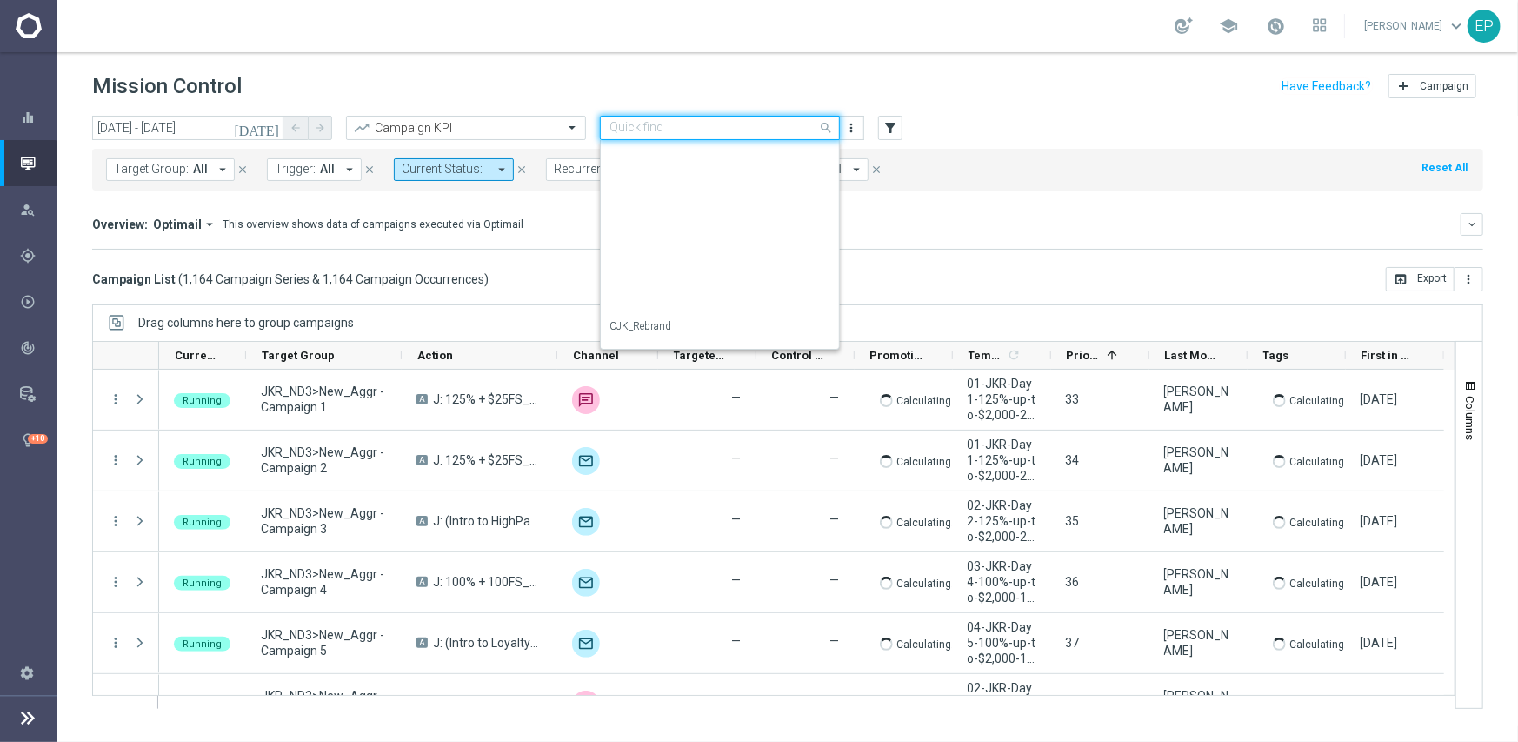
click at [716, 123] on input "text" at bounding box center [703, 128] width 186 height 15
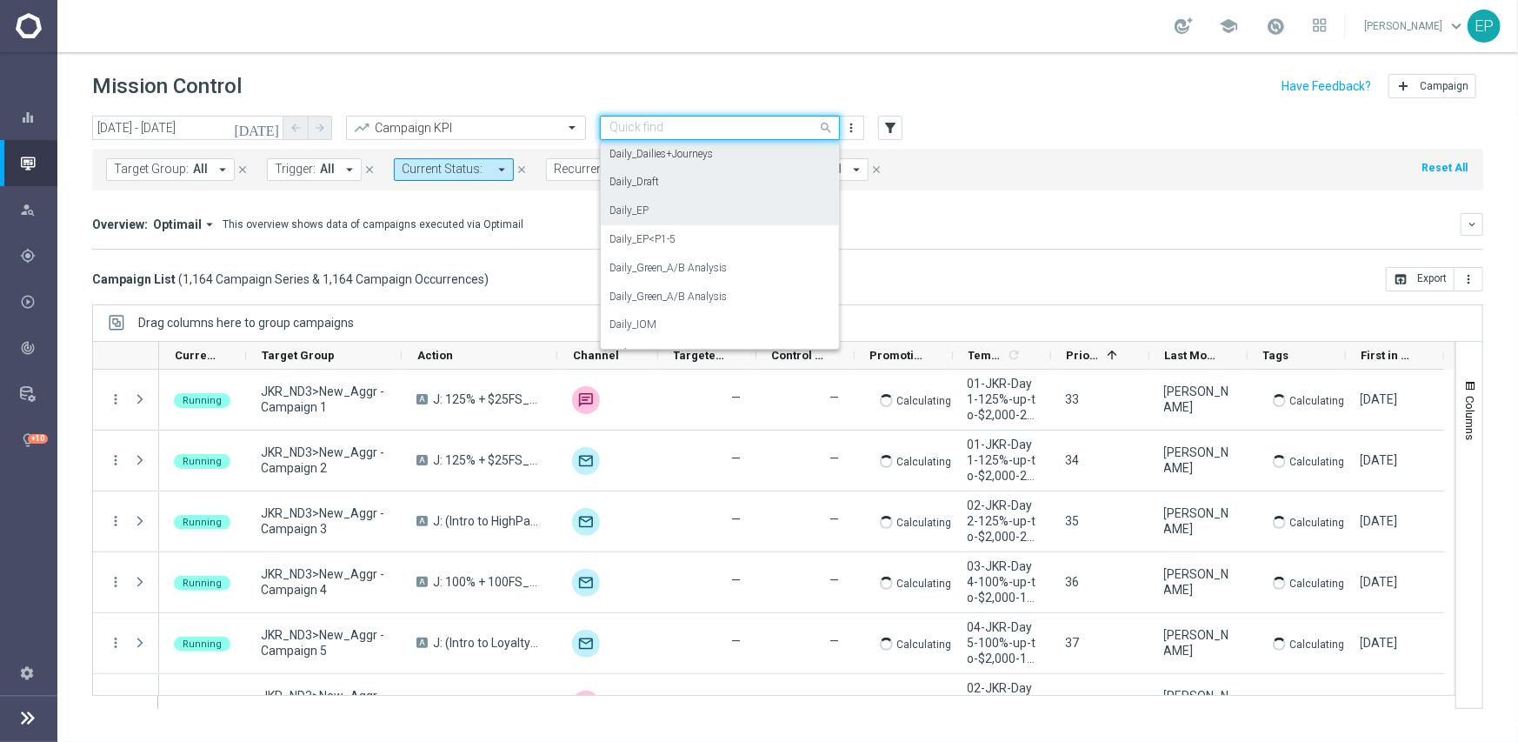
scroll to position [228, 0]
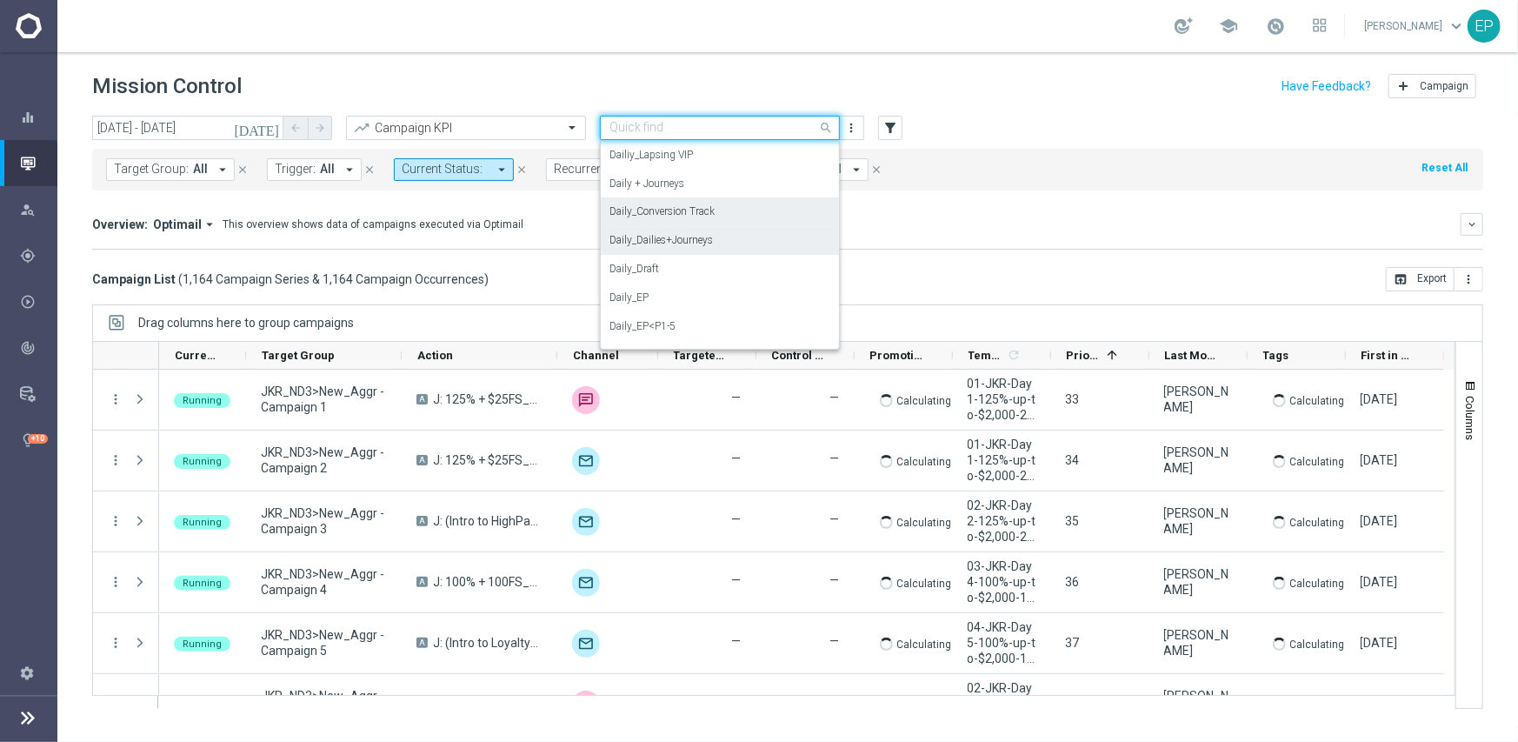
click at [671, 209] on label "Daily_Conversion Track" at bounding box center [662, 211] width 105 height 15
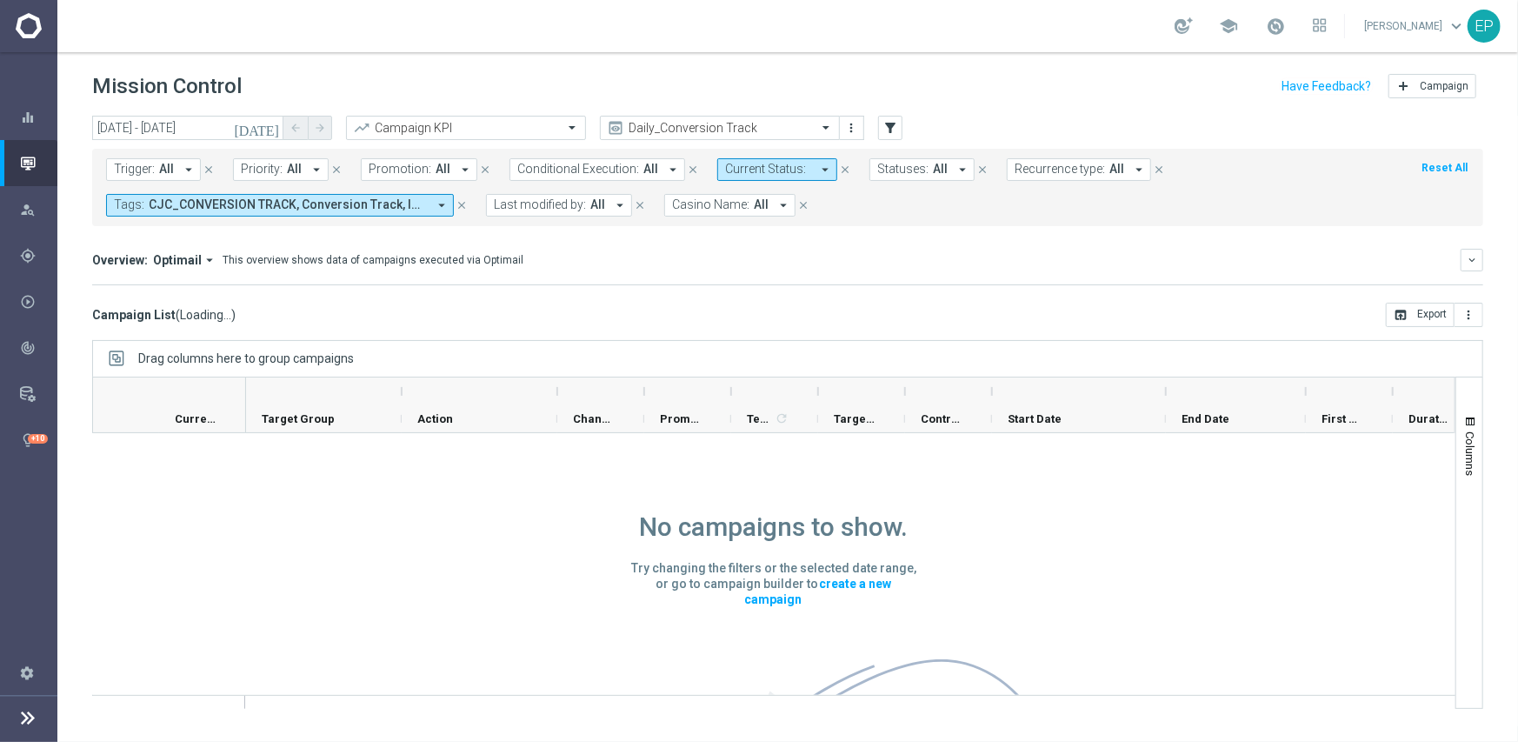
click at [936, 232] on mini-dashboard "Overview: Optimail arrow_drop_down This overview shows data of campaigns execut…" at bounding box center [787, 264] width 1391 height 77
click at [465, 203] on icon "close" at bounding box center [462, 205] width 12 height 12
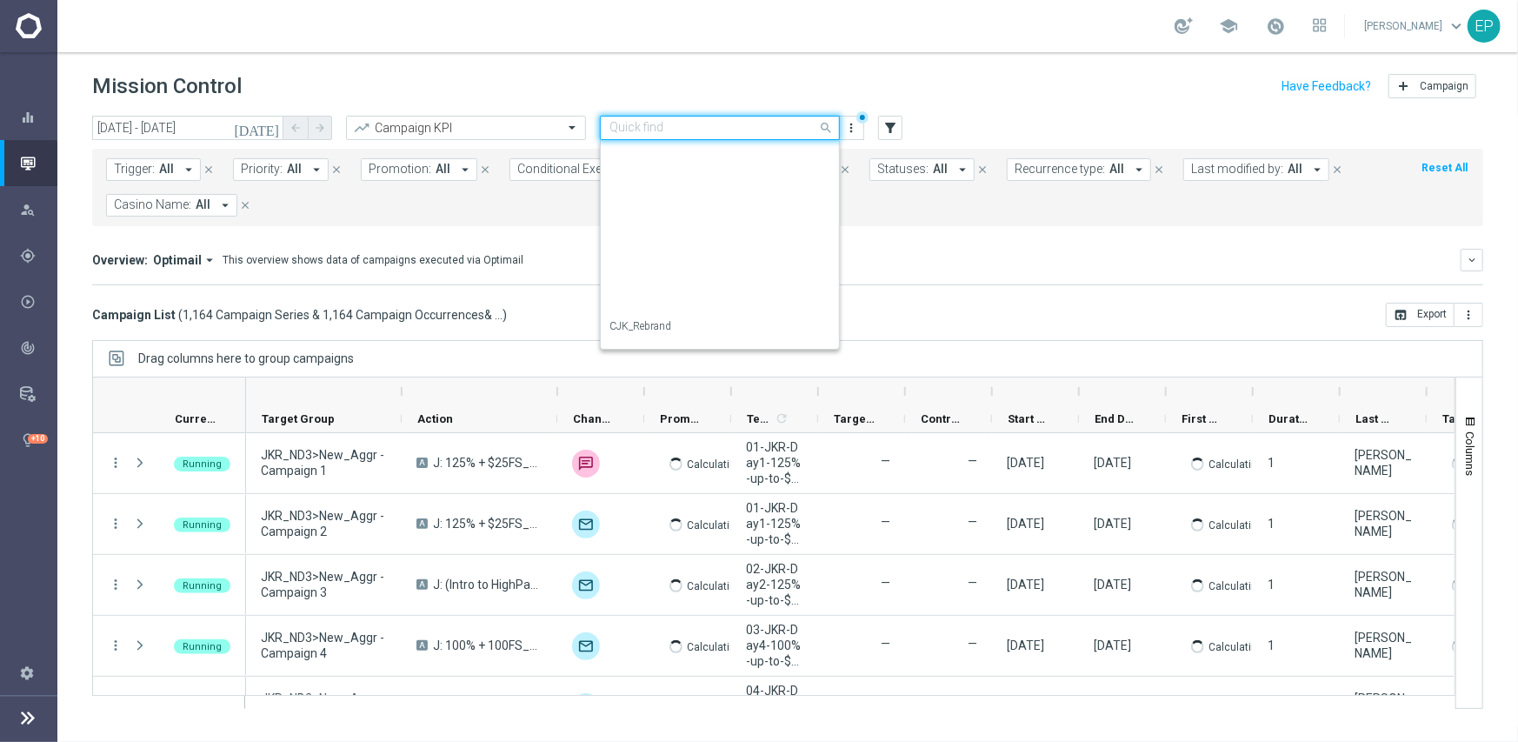
click at [732, 124] on input "text" at bounding box center [703, 128] width 186 height 15
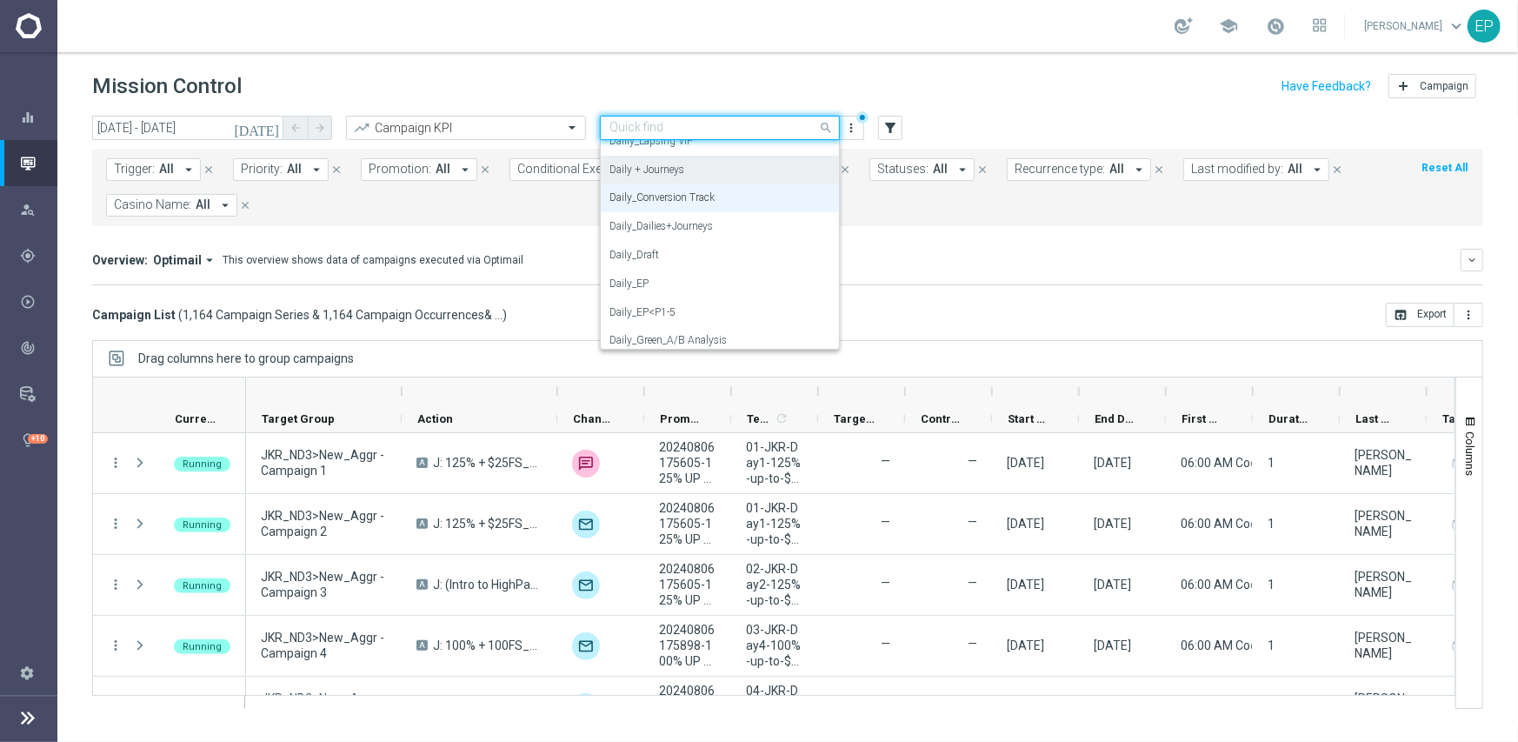
scroll to position [200, 0]
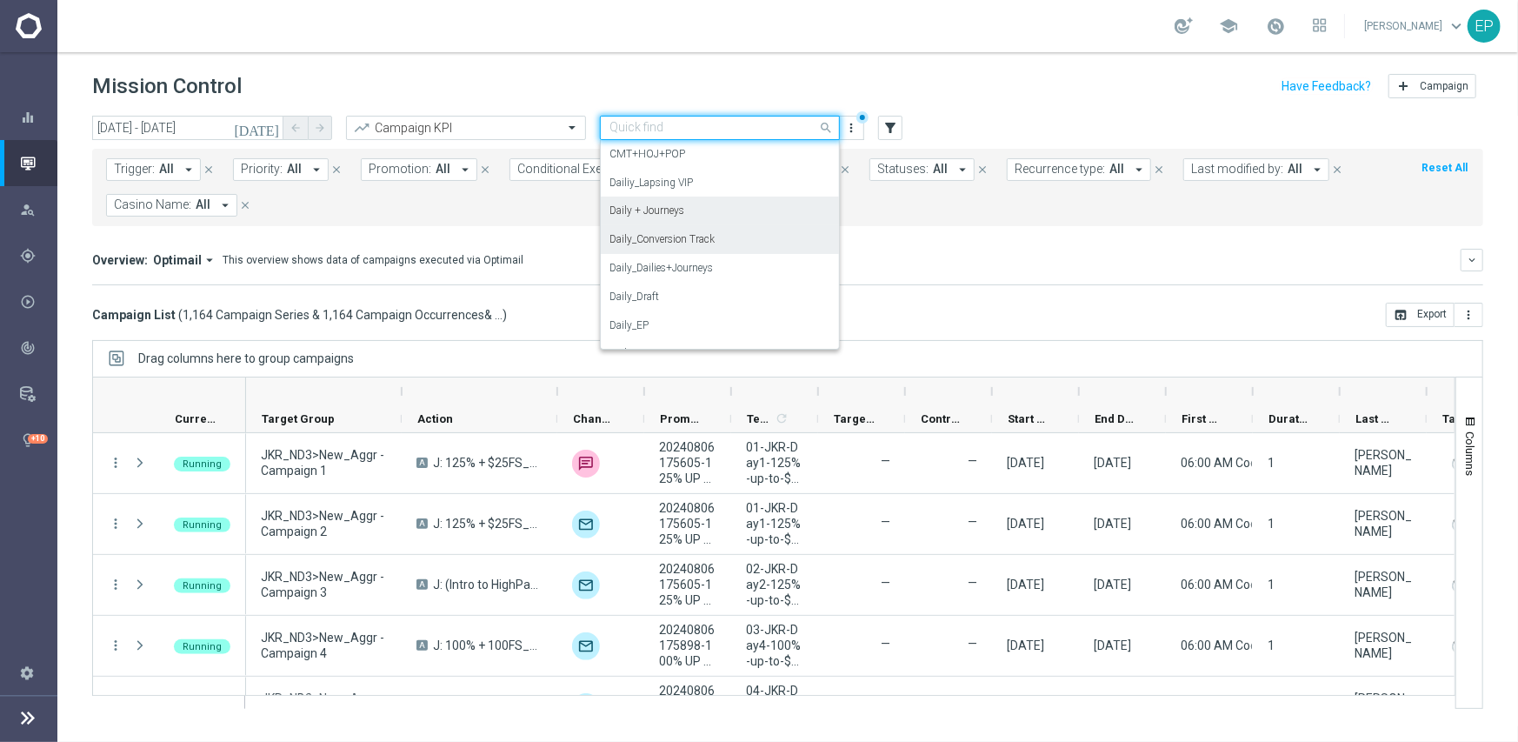
click at [676, 208] on label "Daily + Journeys" at bounding box center [647, 210] width 75 height 15
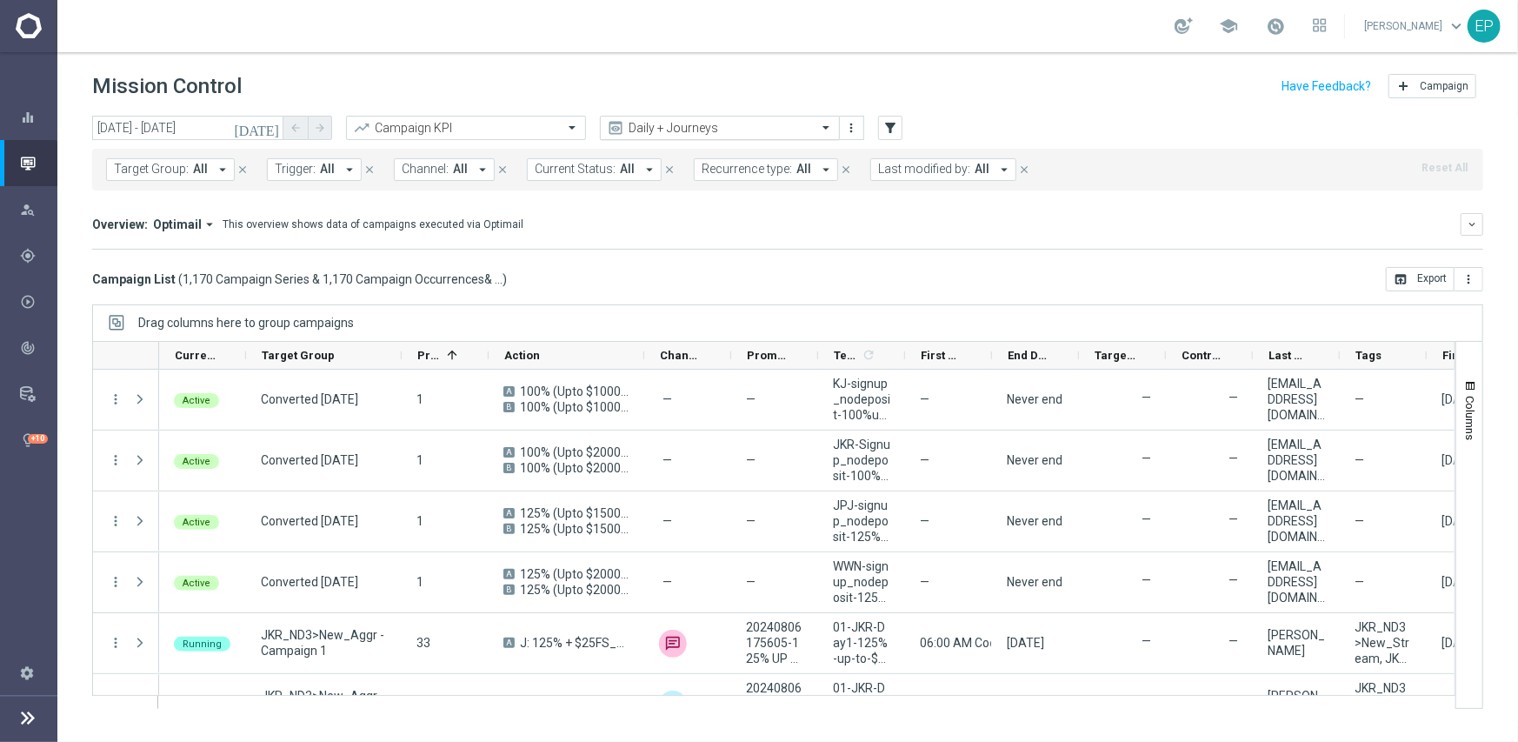
click at [717, 126] on input "text" at bounding box center [703, 128] width 186 height 15
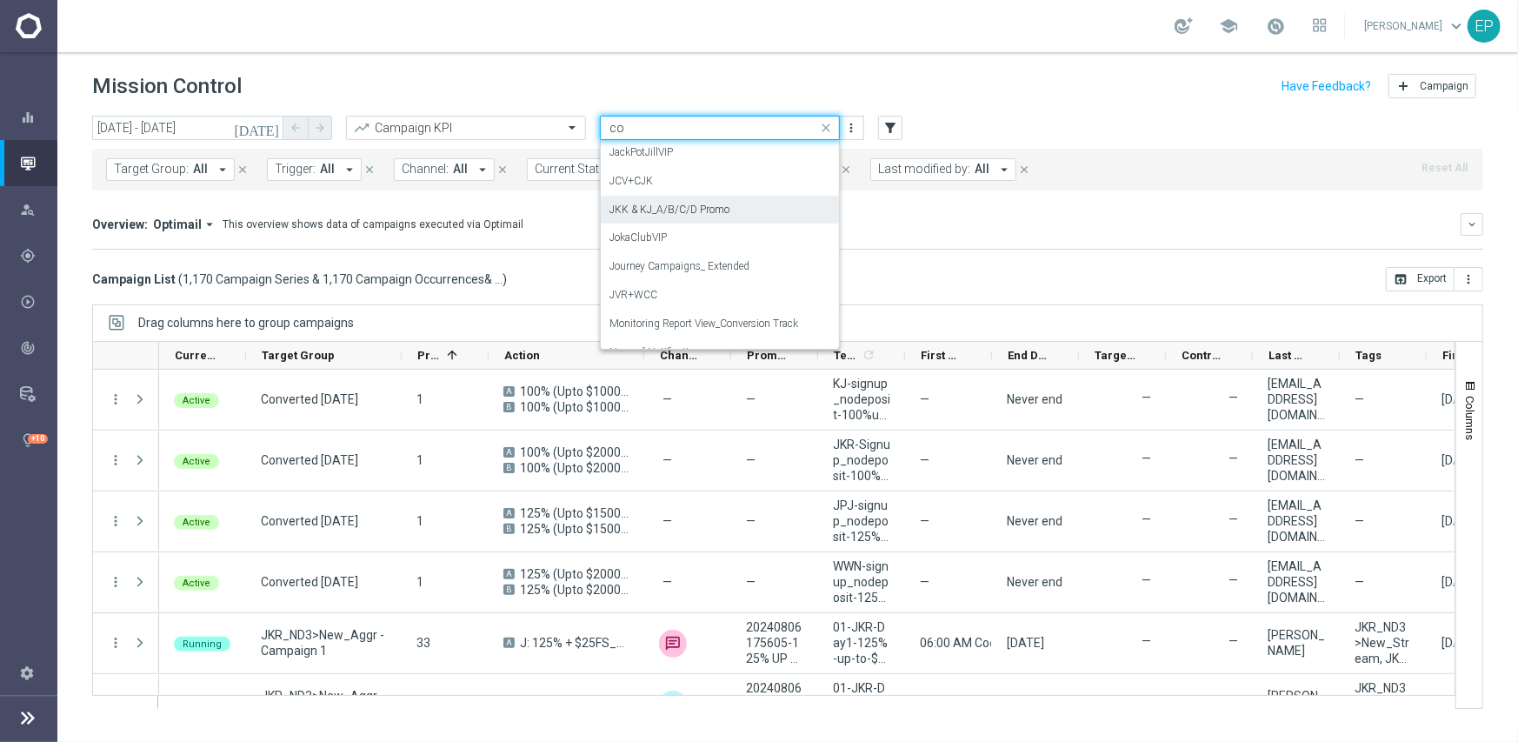
scroll to position [0, 0]
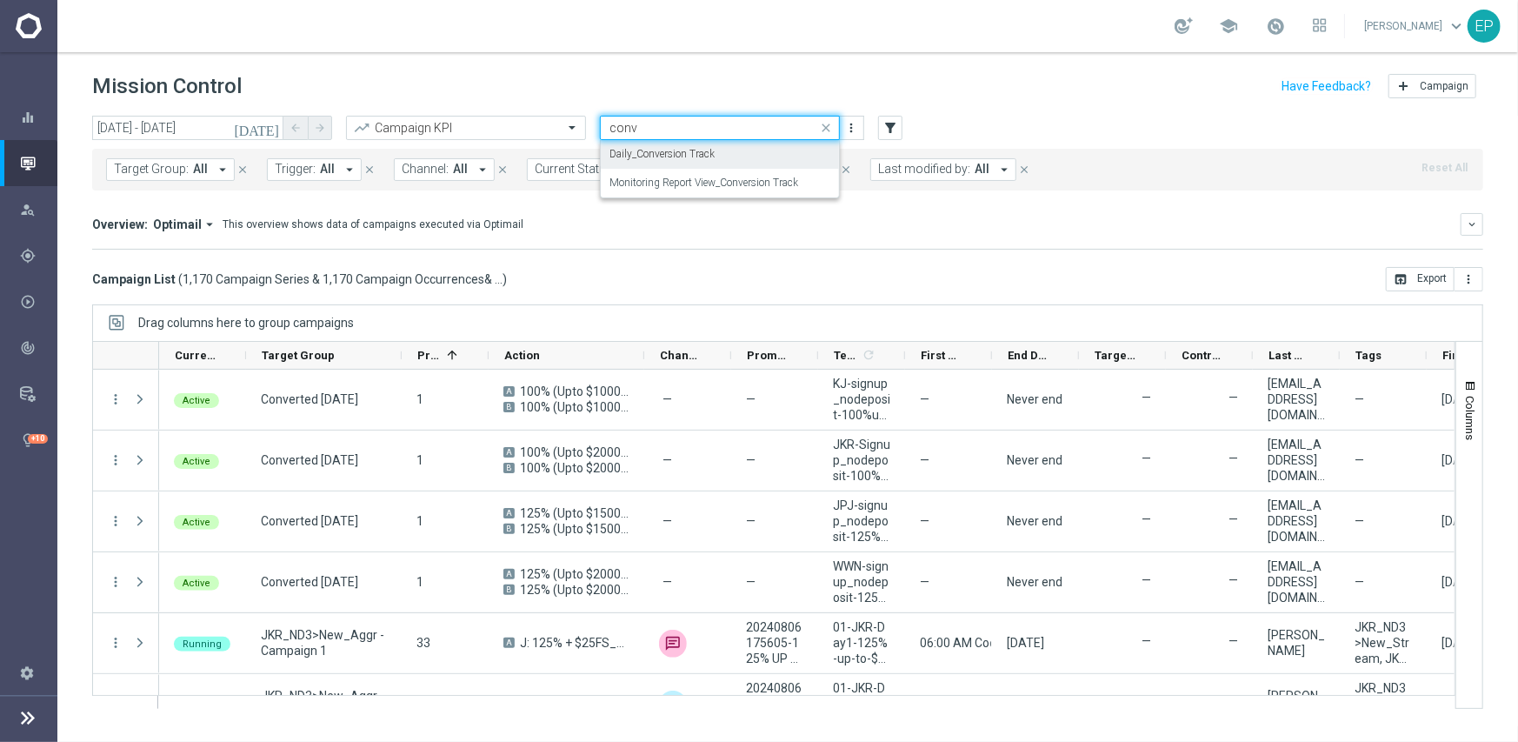
click at [676, 150] on label "Daily_Conversion Track" at bounding box center [662, 154] width 105 height 15
type input "conv"
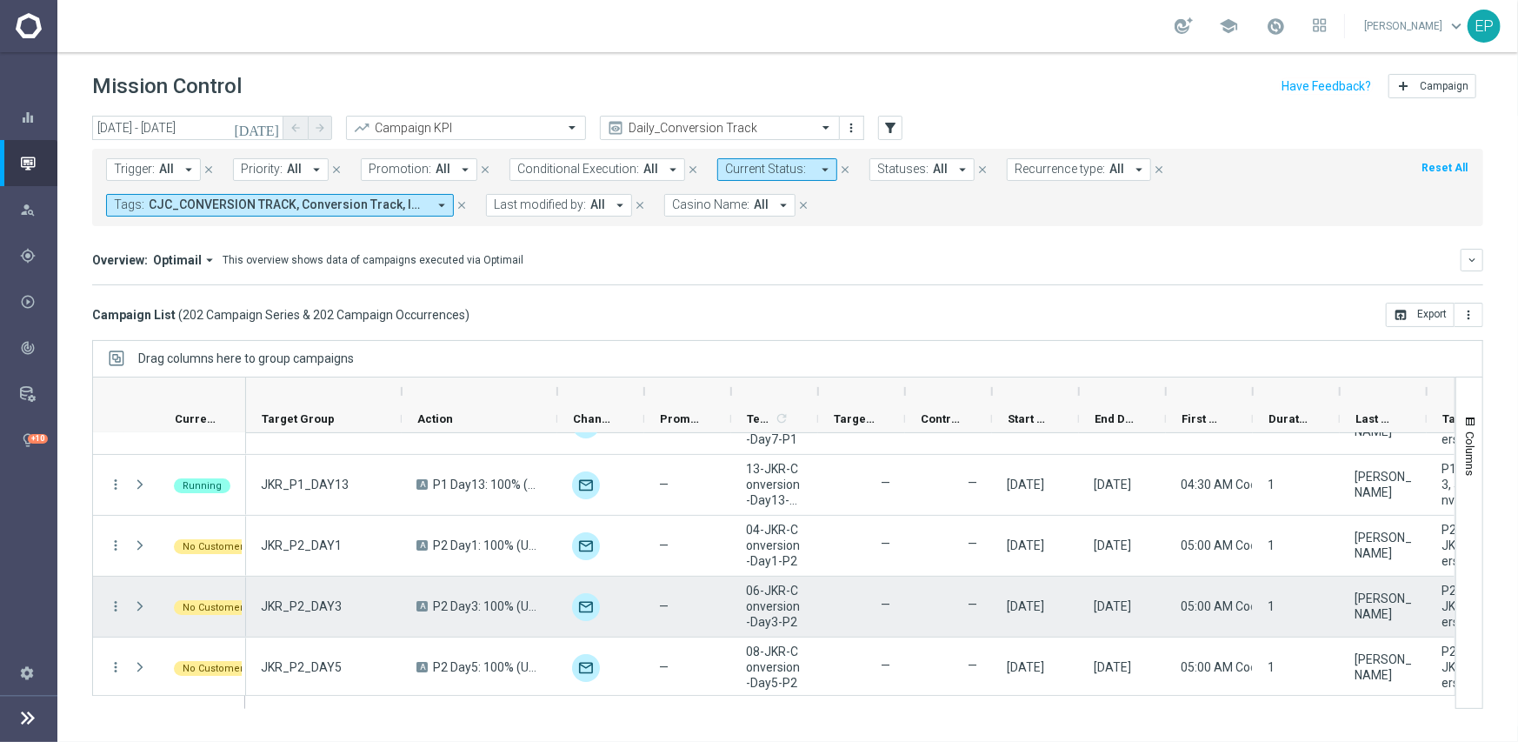
scroll to position [348, 0]
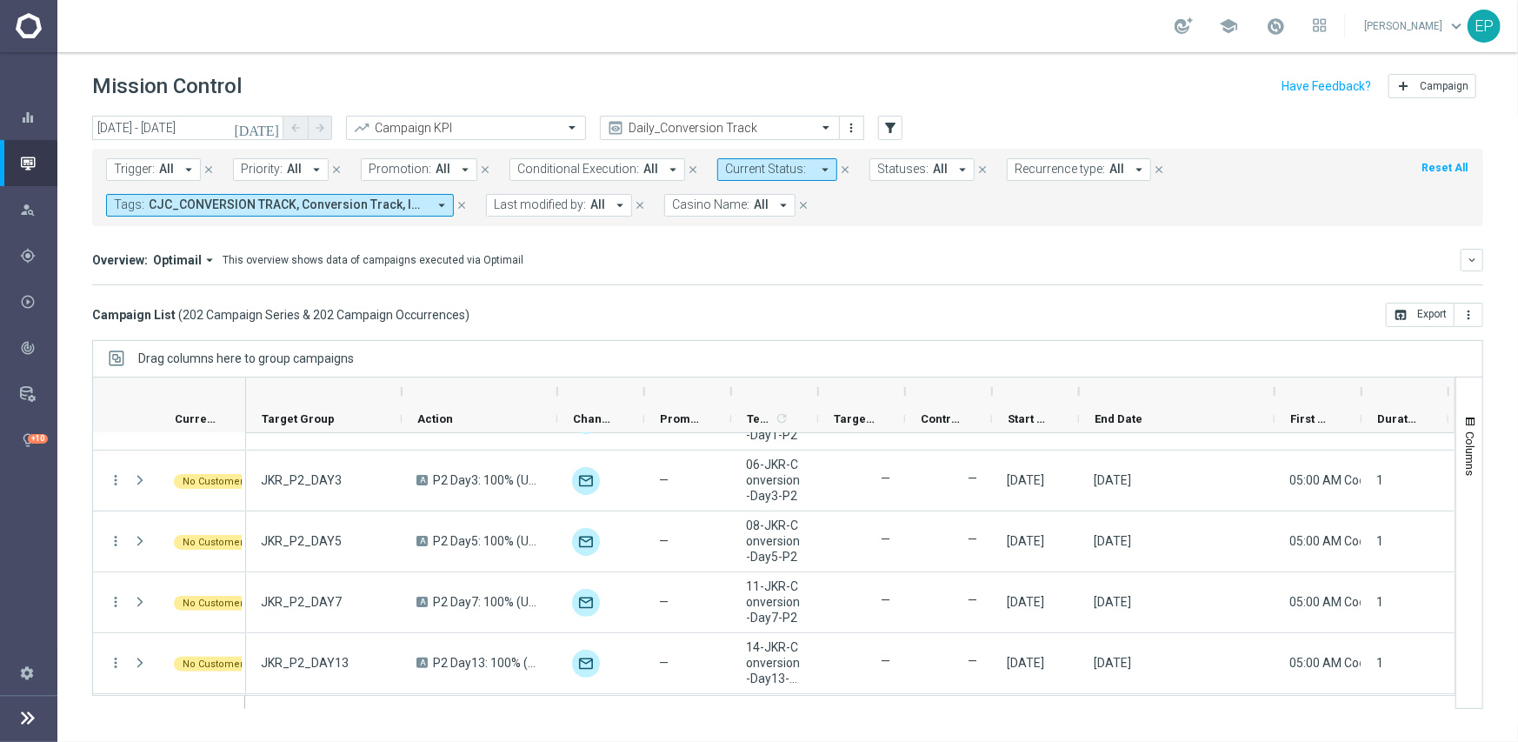
drag, startPoint x: 1163, startPoint y: 384, endPoint x: 1268, endPoint y: 430, distance: 114.9
click at [1275, 384] on div at bounding box center [1274, 391] width 7 height 28
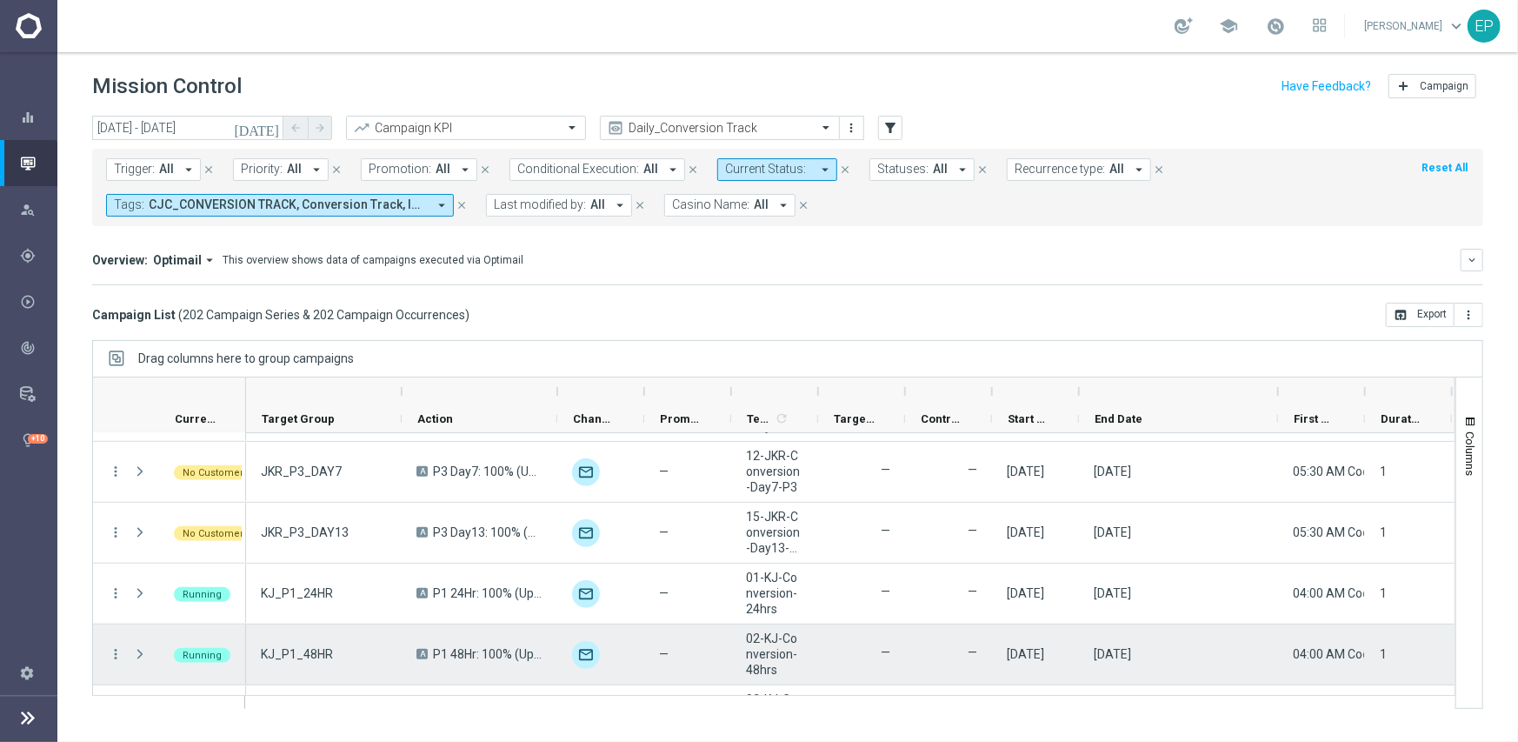
scroll to position [870, 0]
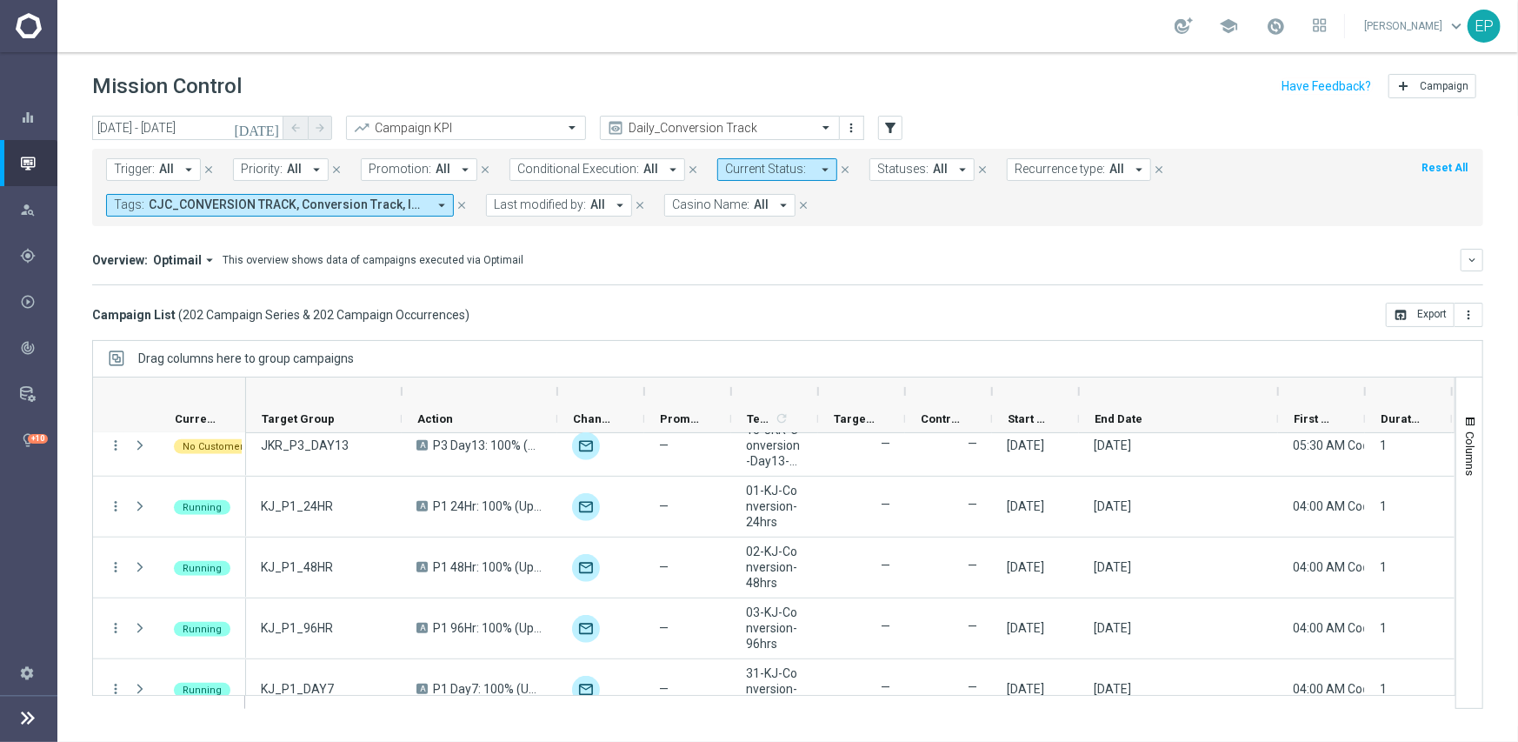
click at [724, 199] on span "Casino Name:" at bounding box center [710, 204] width 77 height 15
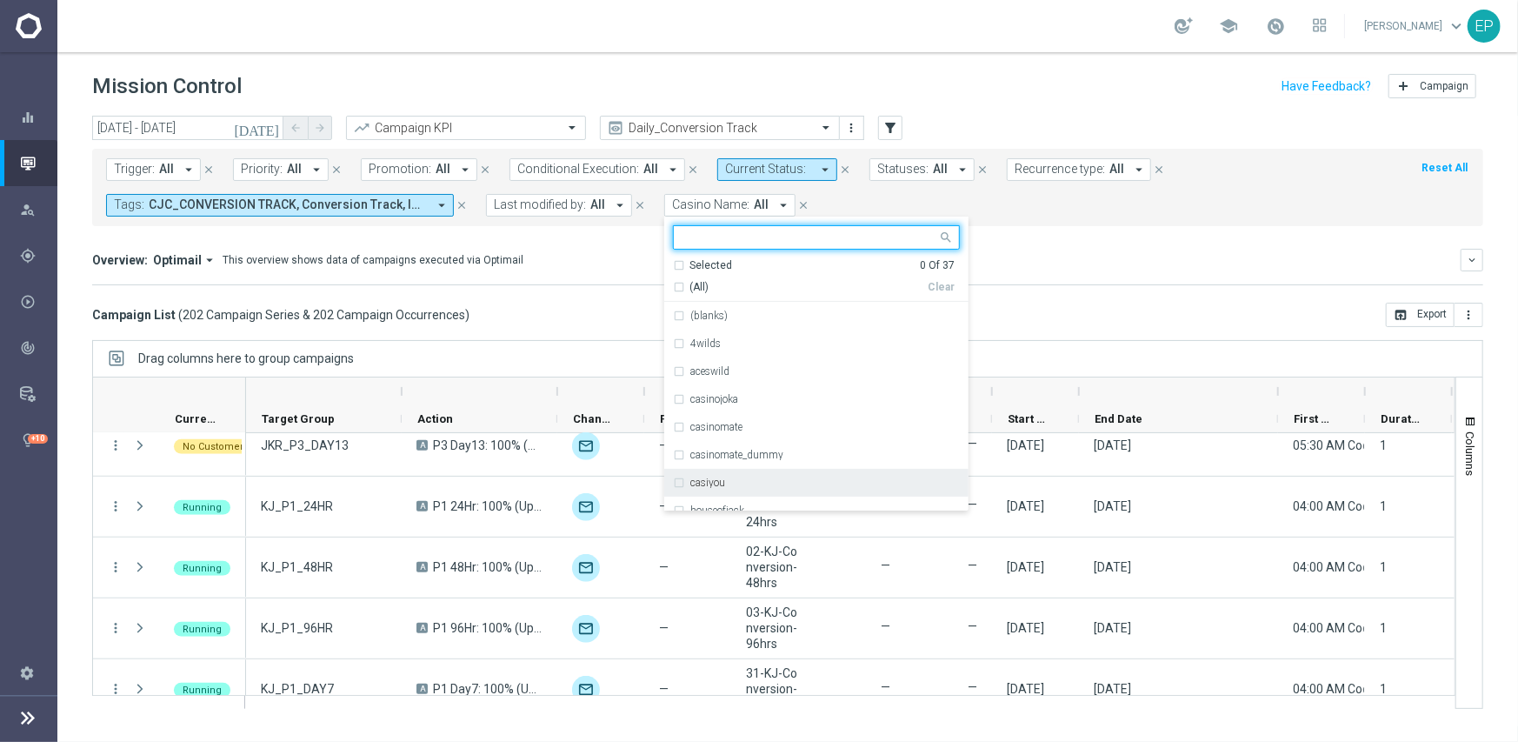
click at [747, 485] on div "casiyou" at bounding box center [825, 482] width 270 height 10
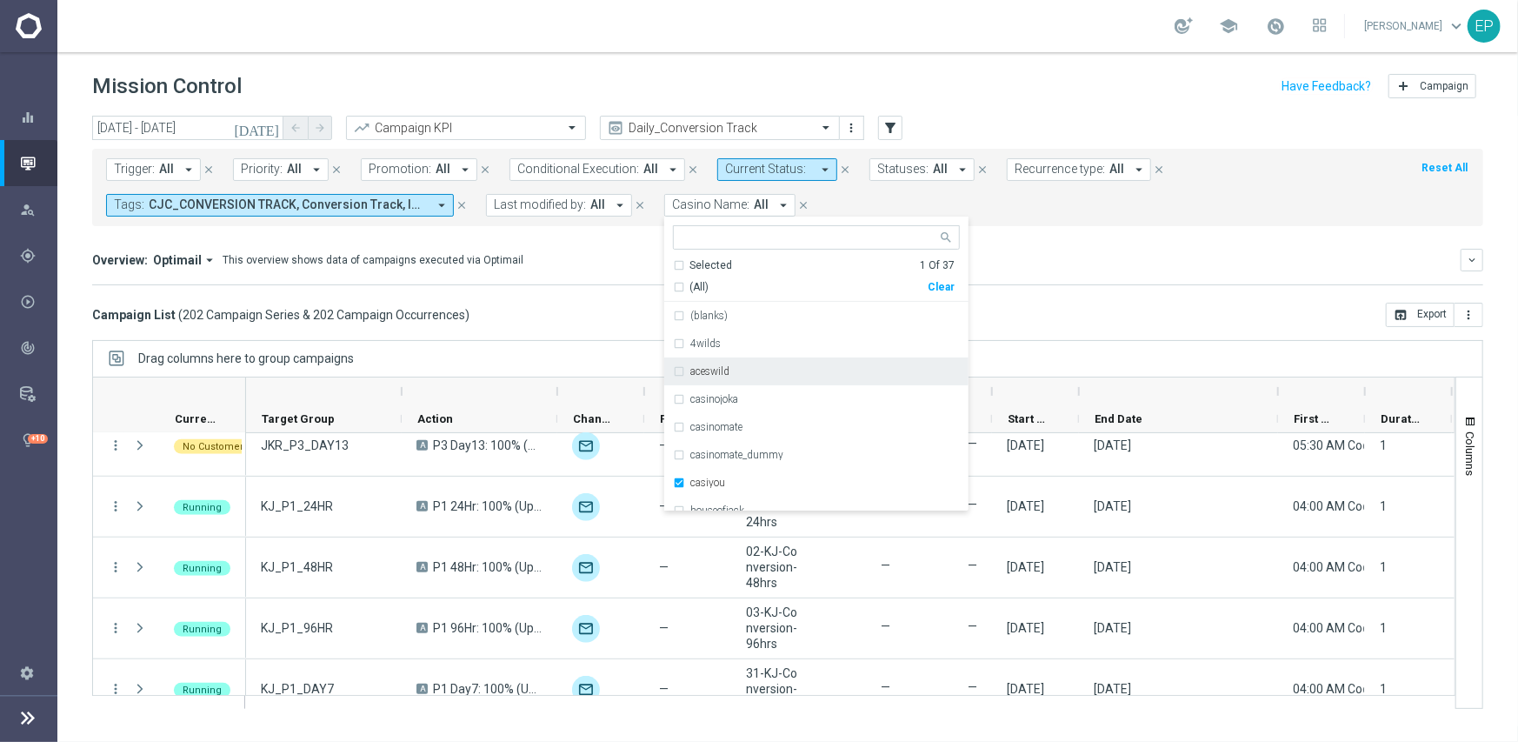
click at [1049, 316] on div "Campaign List ( 202 Campaign Series & 202 Campaign Occurrences ) open_in_browse…" at bounding box center [787, 315] width 1391 height 24
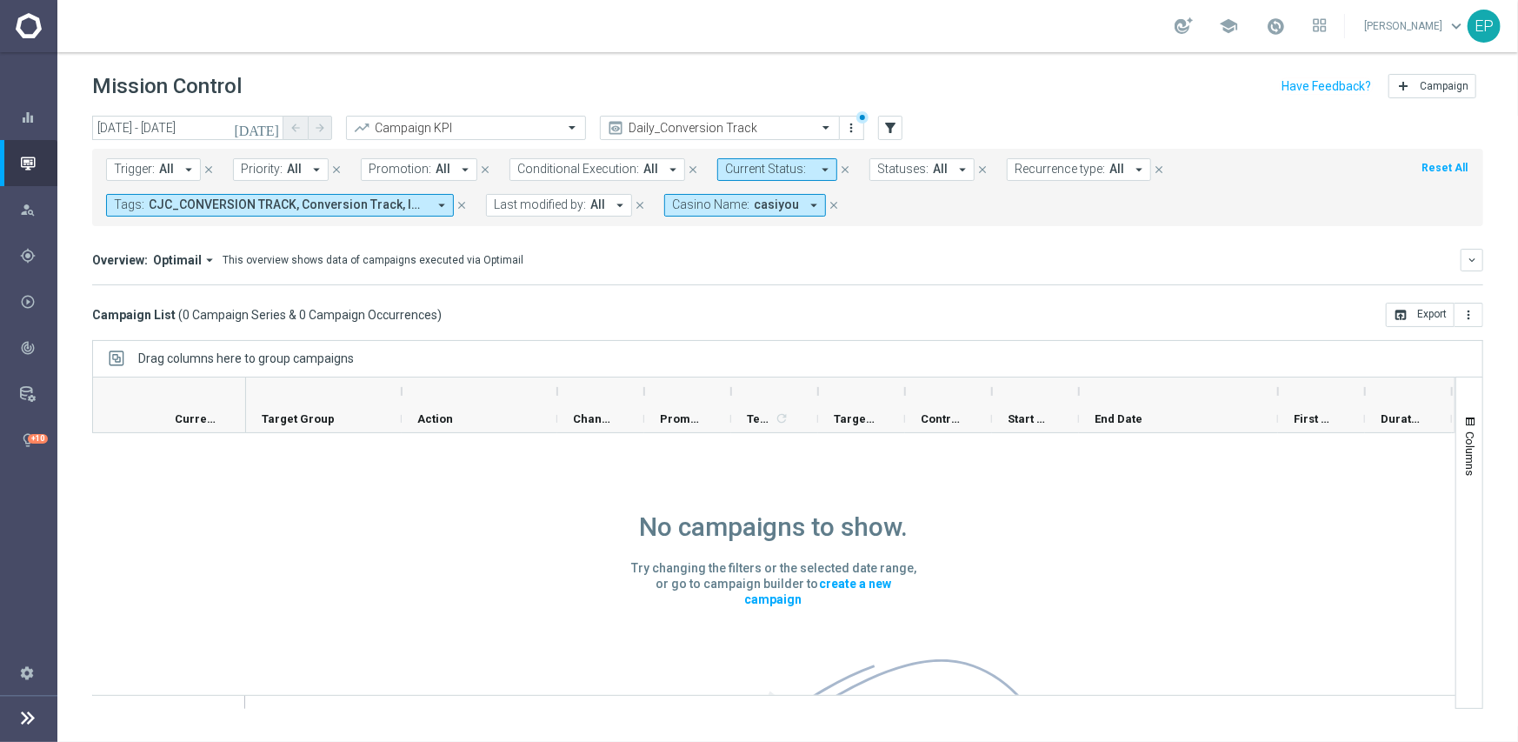
scroll to position [0, 0]
click at [743, 203] on span "Casino Name:" at bounding box center [710, 204] width 77 height 15
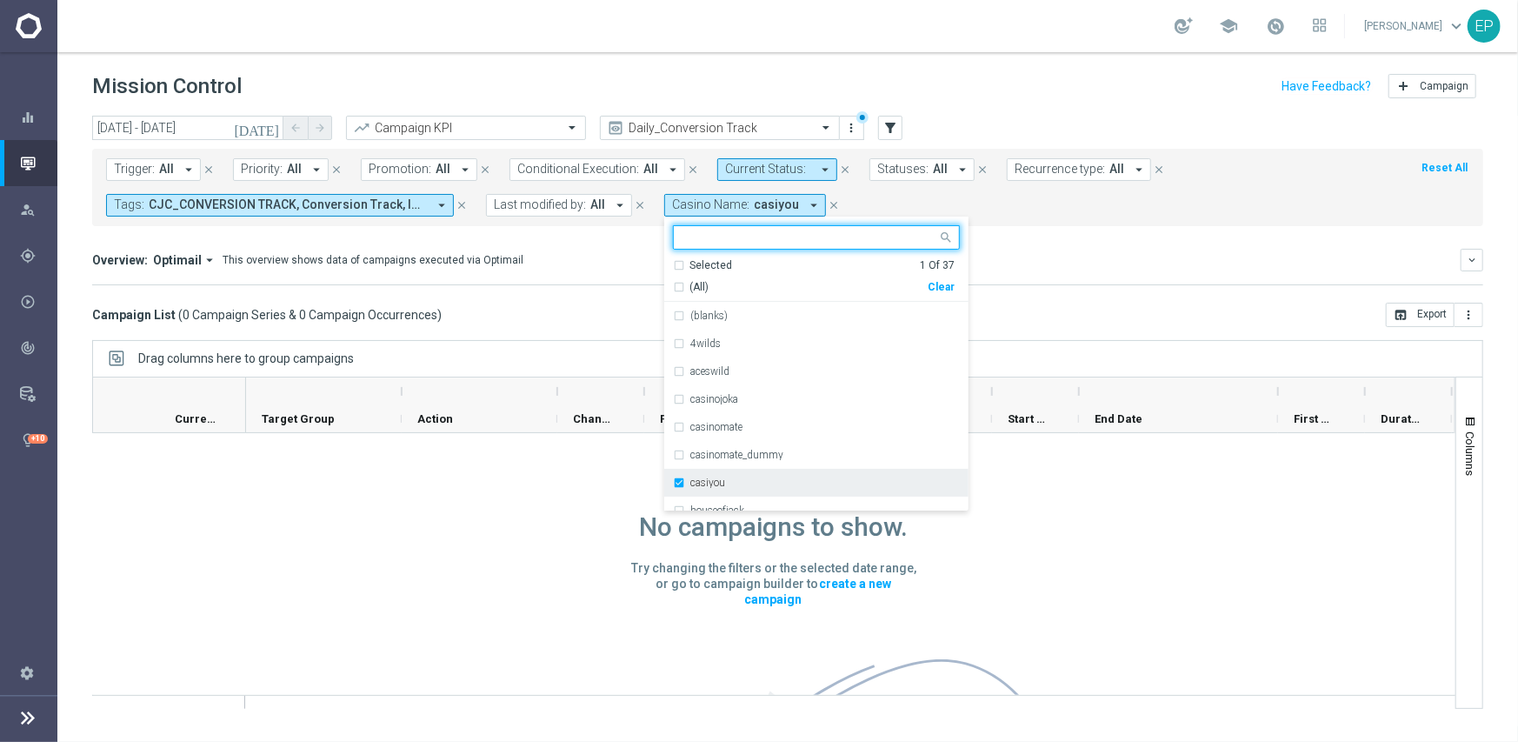
click at [709, 486] on label "casiyou" at bounding box center [707, 482] width 35 height 10
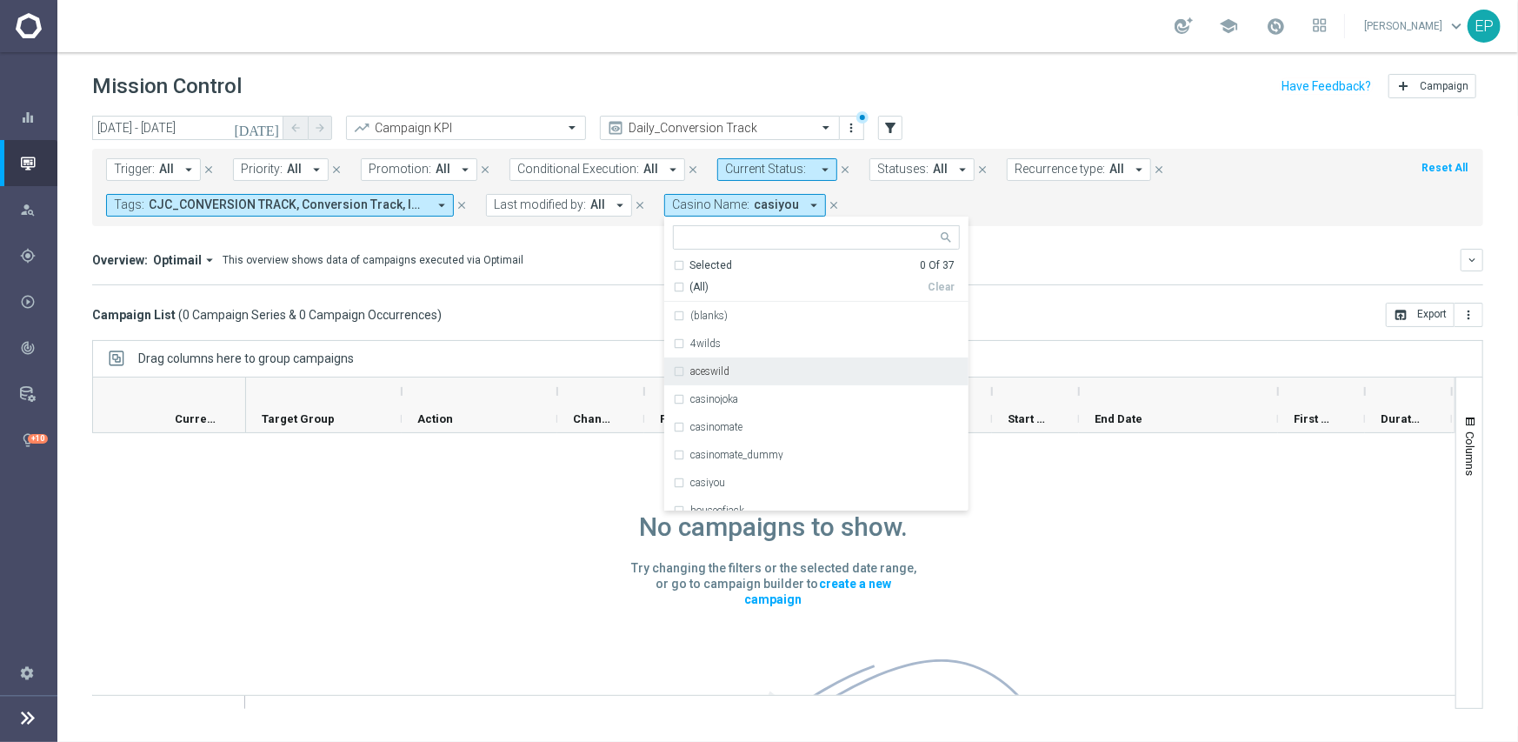
click at [1103, 304] on div "Campaign List ( 0 Campaign Series & 0 Campaign Occurrences ) open_in_browser Ex…" at bounding box center [787, 315] width 1391 height 24
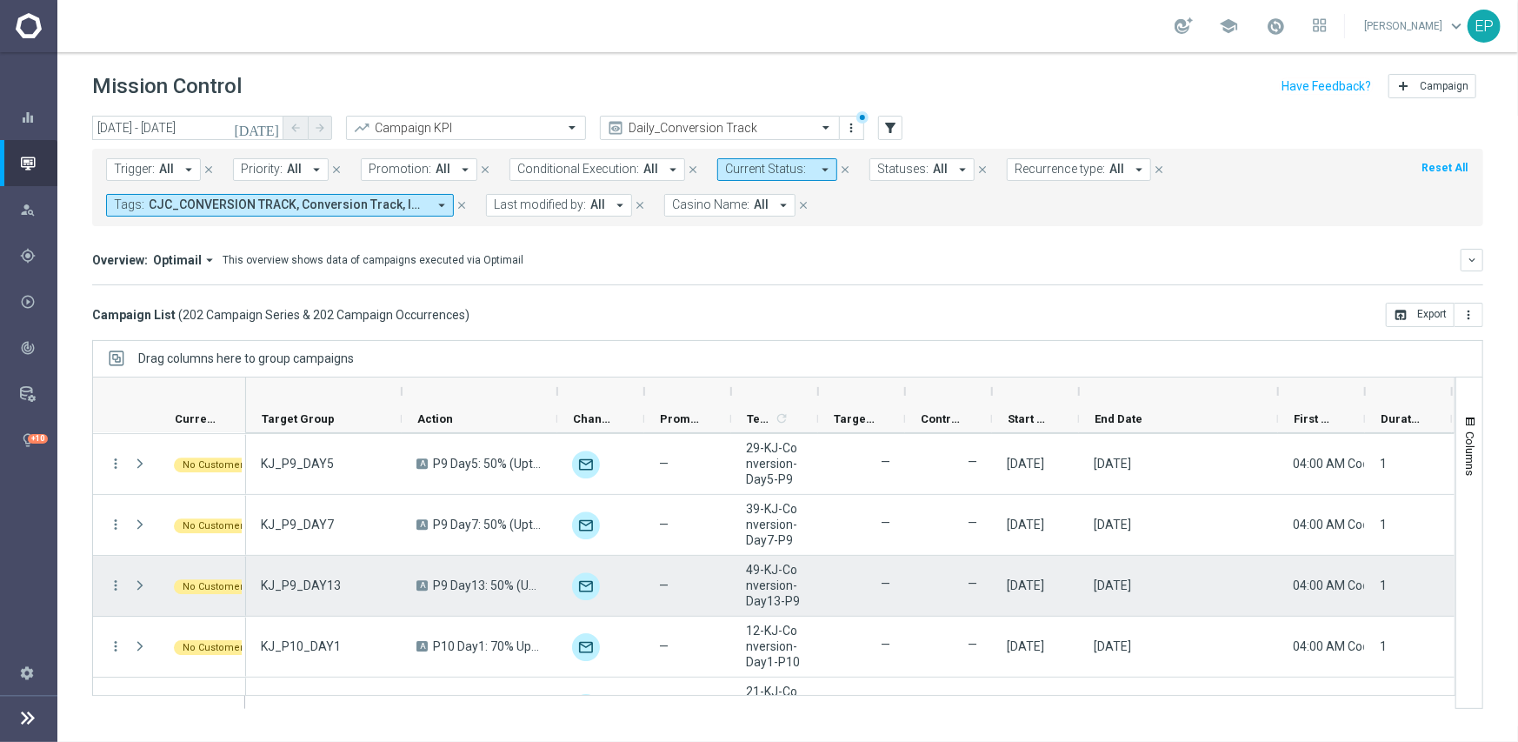
scroll to position [3478, 0]
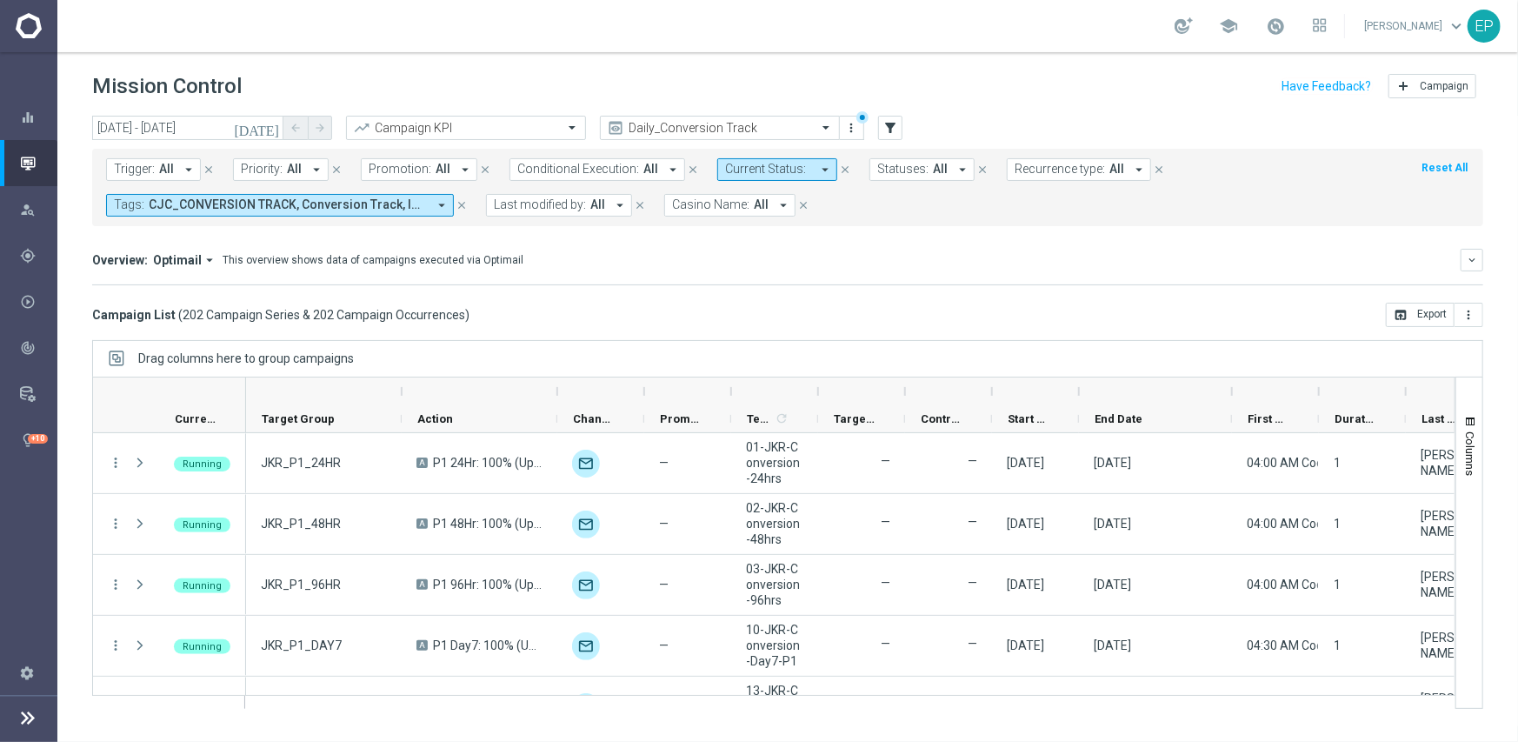
drag, startPoint x: 1163, startPoint y: 400, endPoint x: 1252, endPoint y: 415, distance: 90.8
click at [1236, 402] on div at bounding box center [1232, 391] width 7 height 28
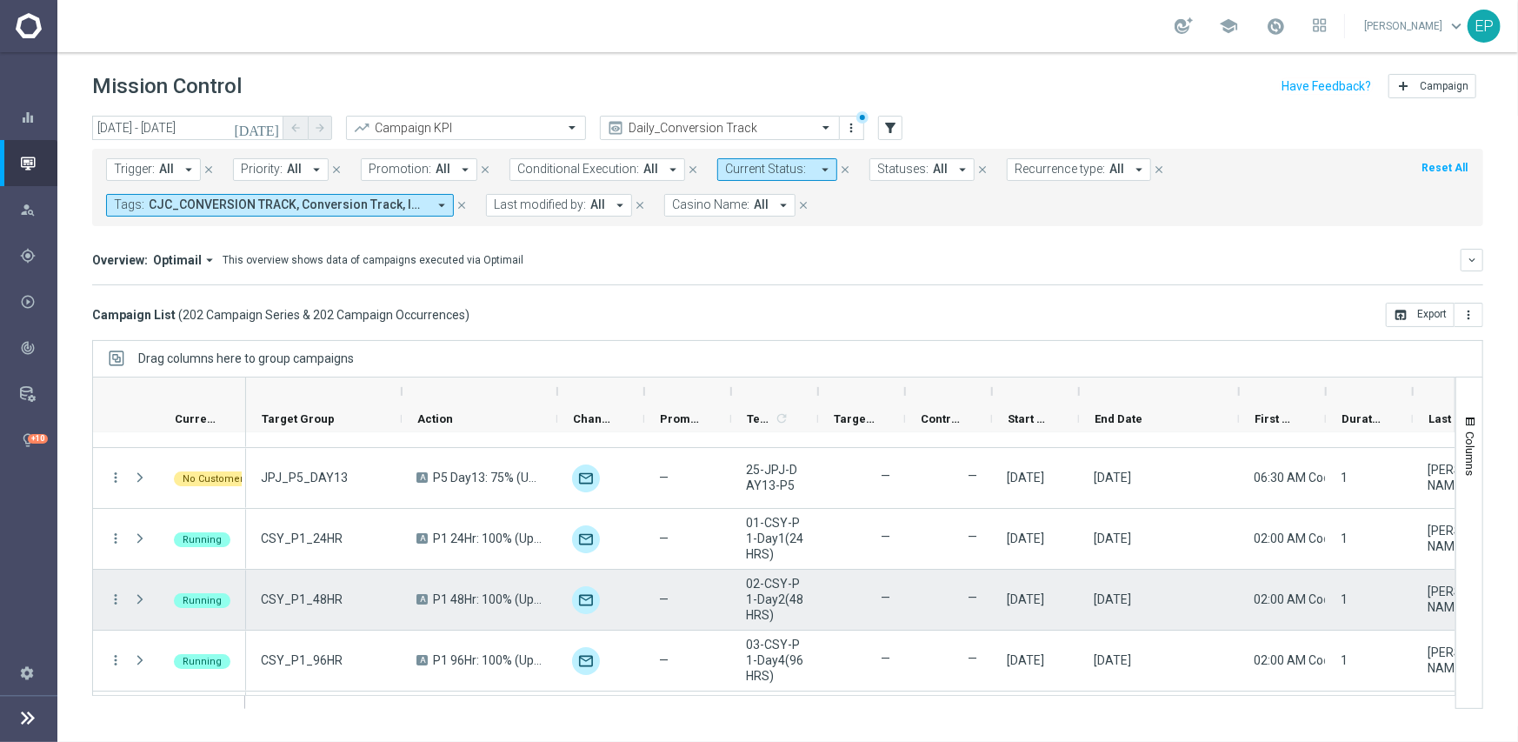
scroll to position [8159, 0]
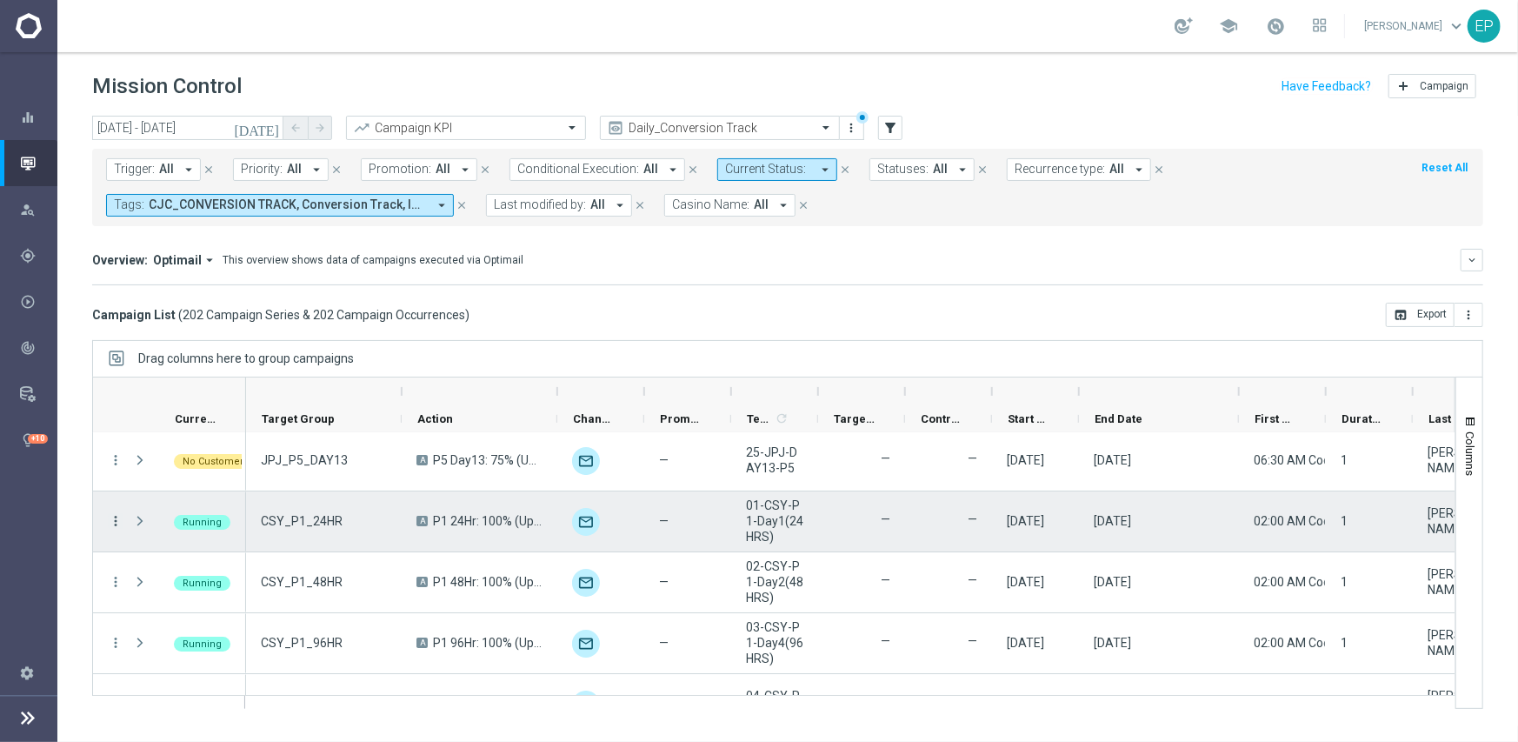
click at [110, 518] on icon "more_vert" at bounding box center [116, 521] width 16 height 16
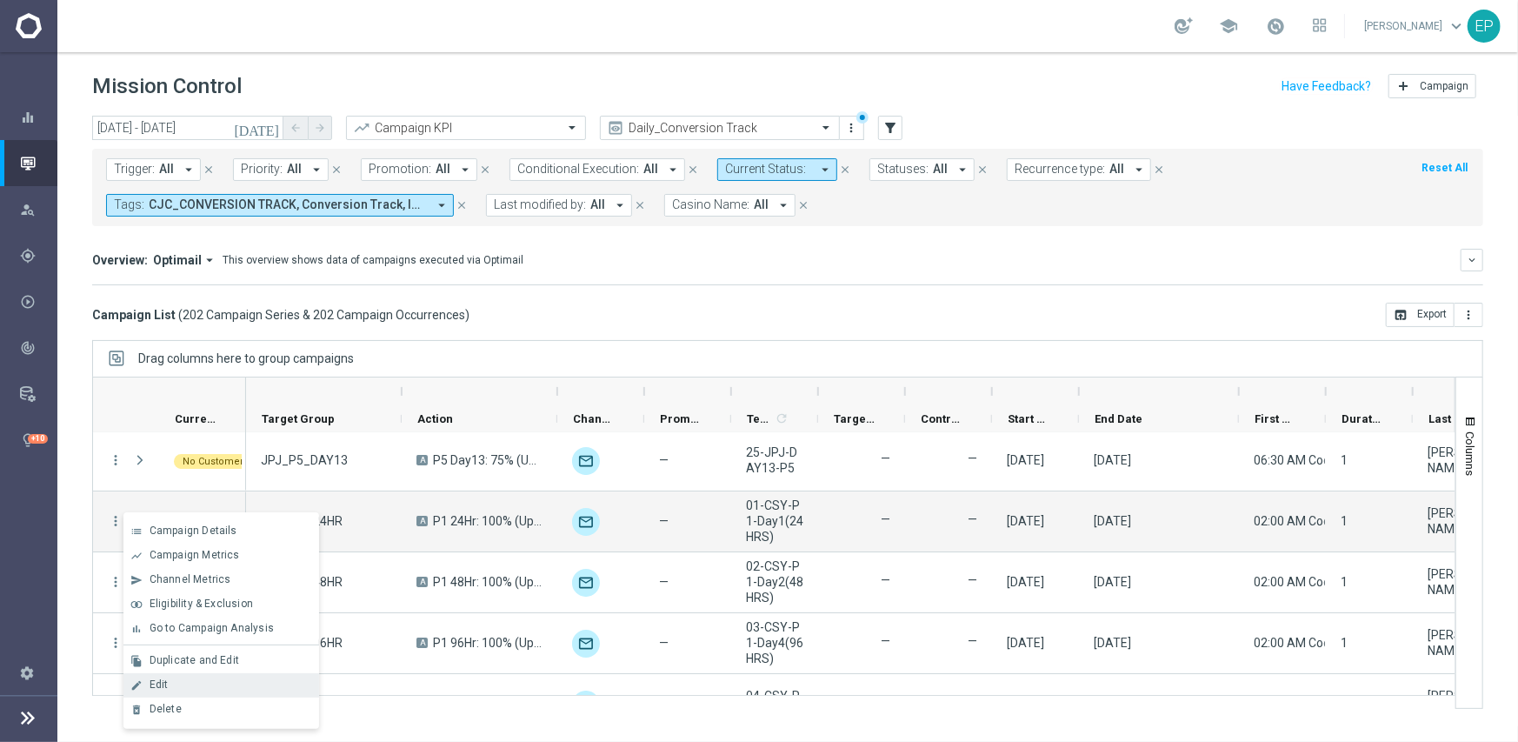
click at [227, 679] on div "Edit" at bounding box center [231, 684] width 162 height 12
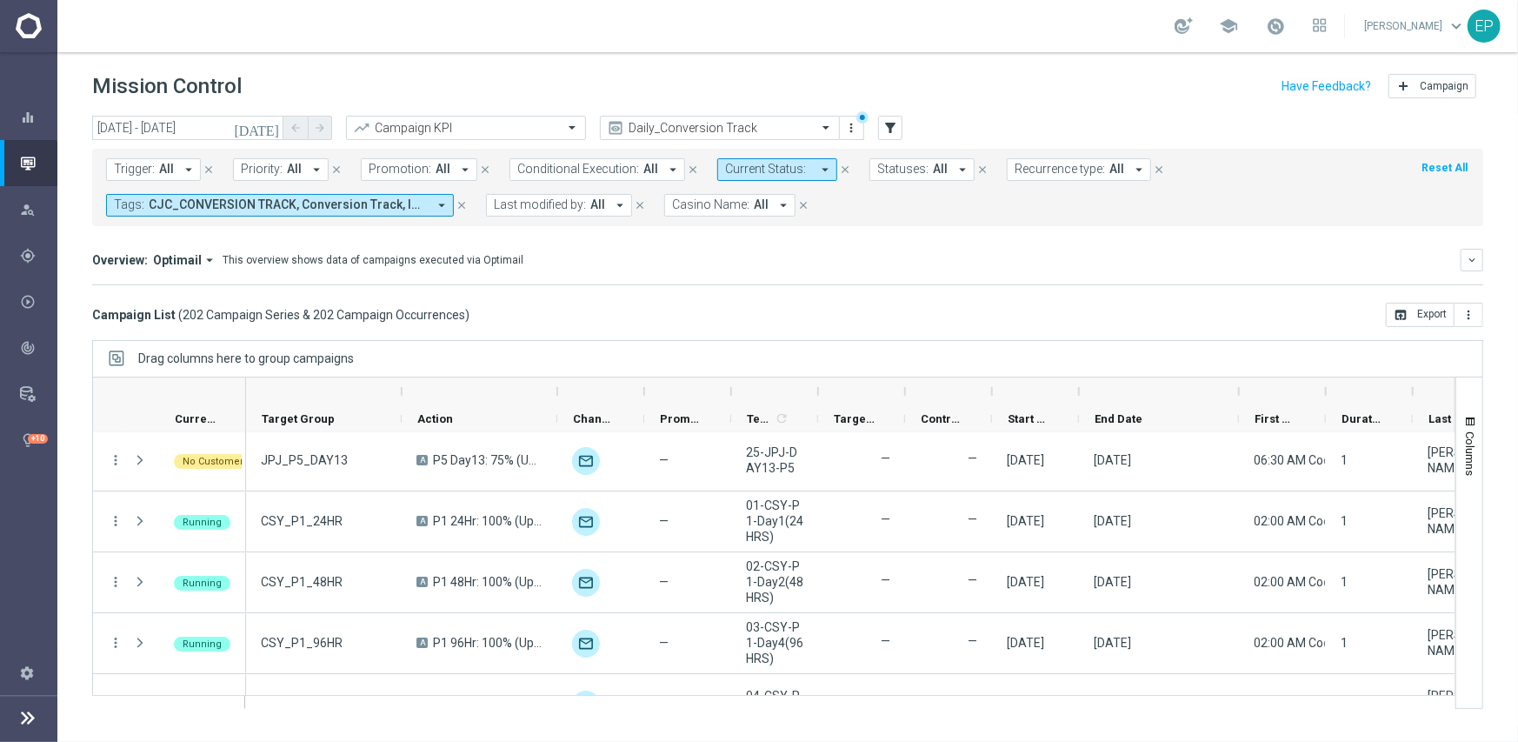
click at [726, 207] on span "Casino Name:" at bounding box center [710, 204] width 77 height 15
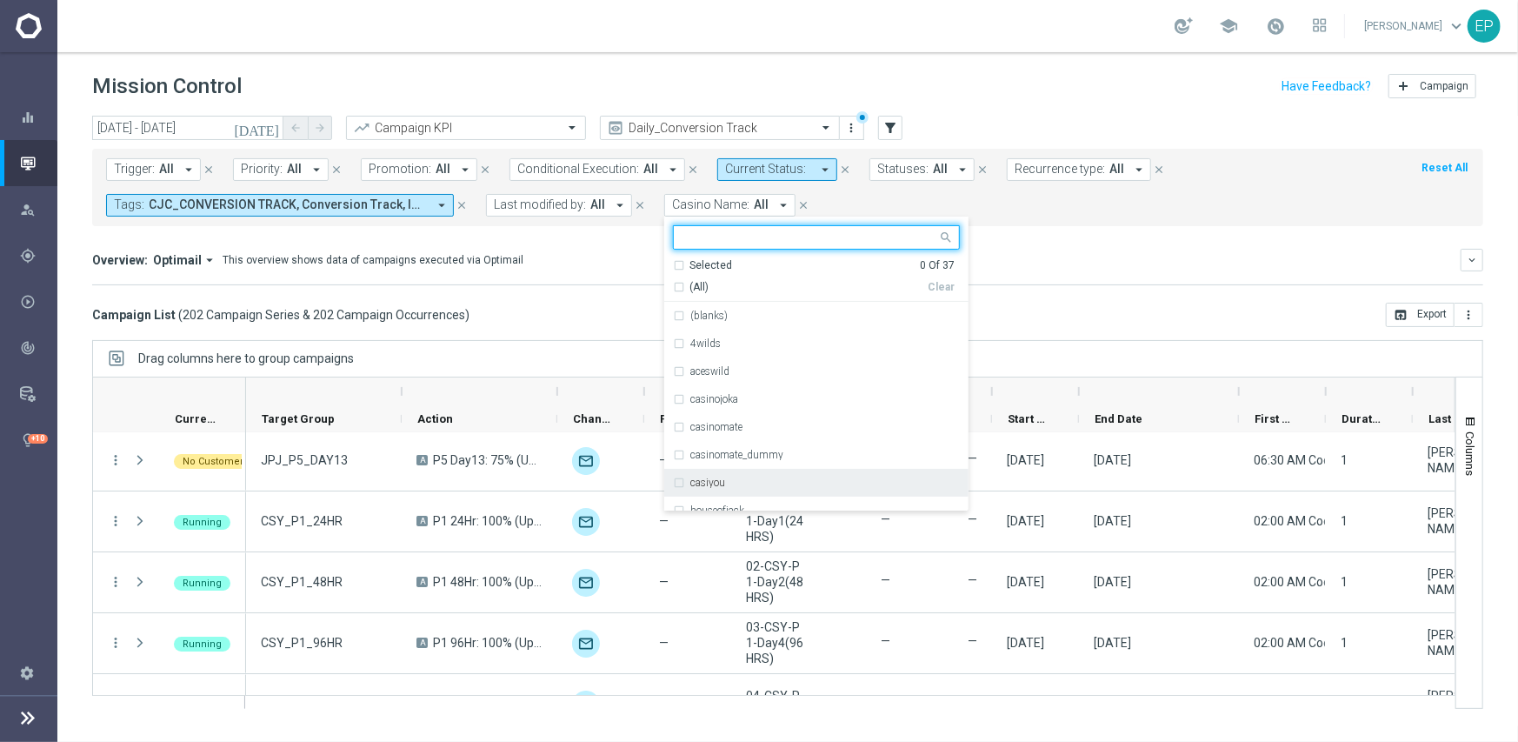
click at [738, 486] on div "casiyou" at bounding box center [825, 482] width 270 height 10
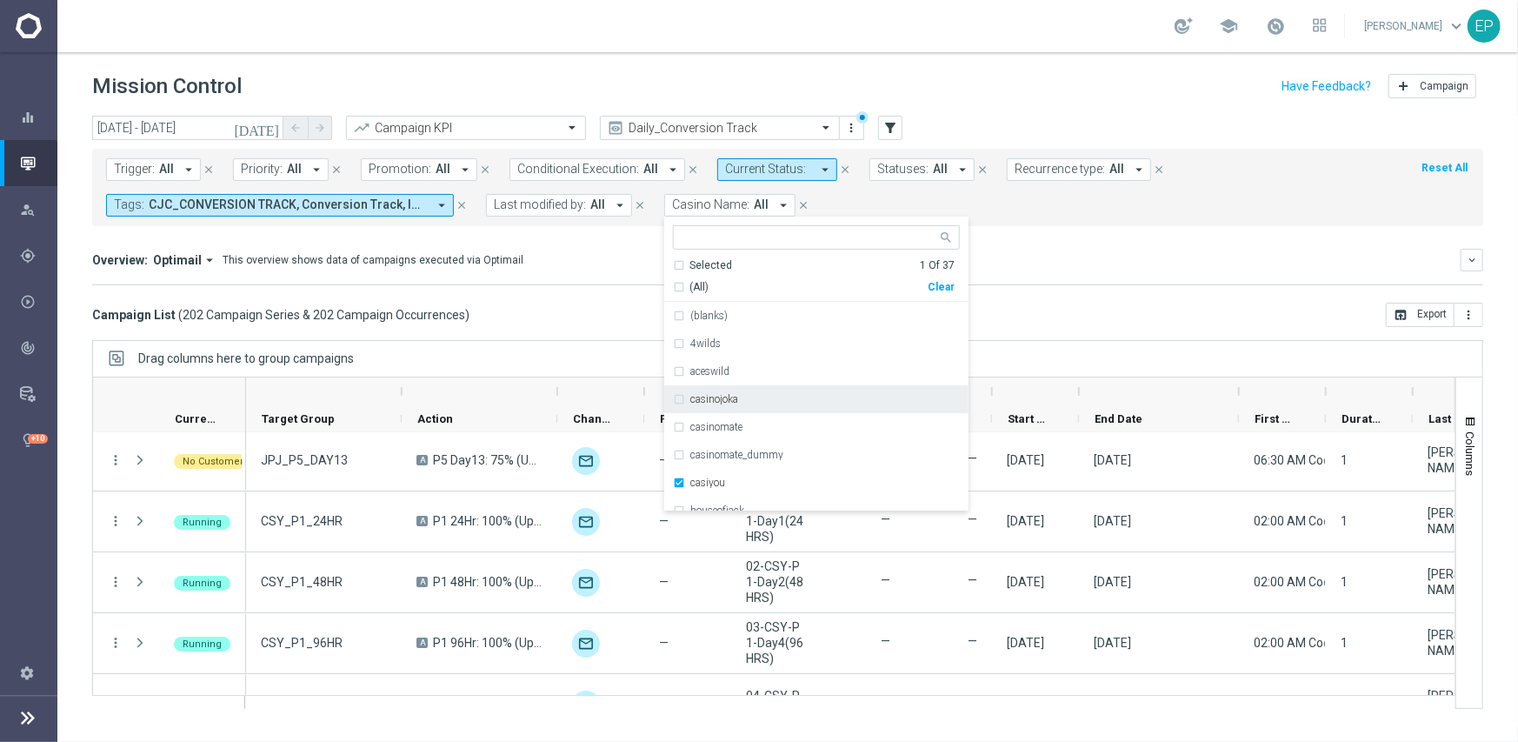
click at [1114, 246] on mini-dashboard "Overview: Optimail arrow_drop_down This overview shows data of campaigns execut…" at bounding box center [787, 264] width 1391 height 77
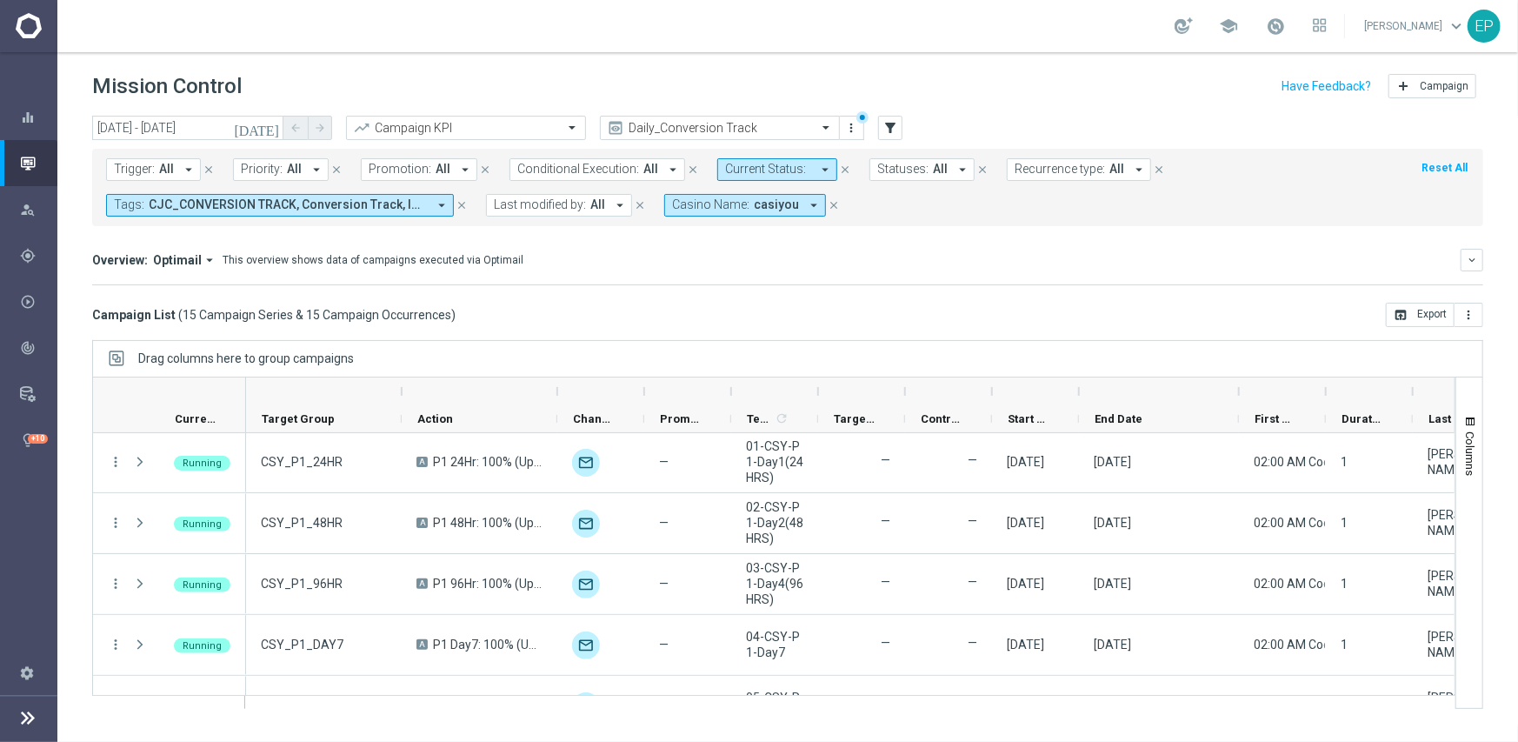
scroll to position [0, 0]
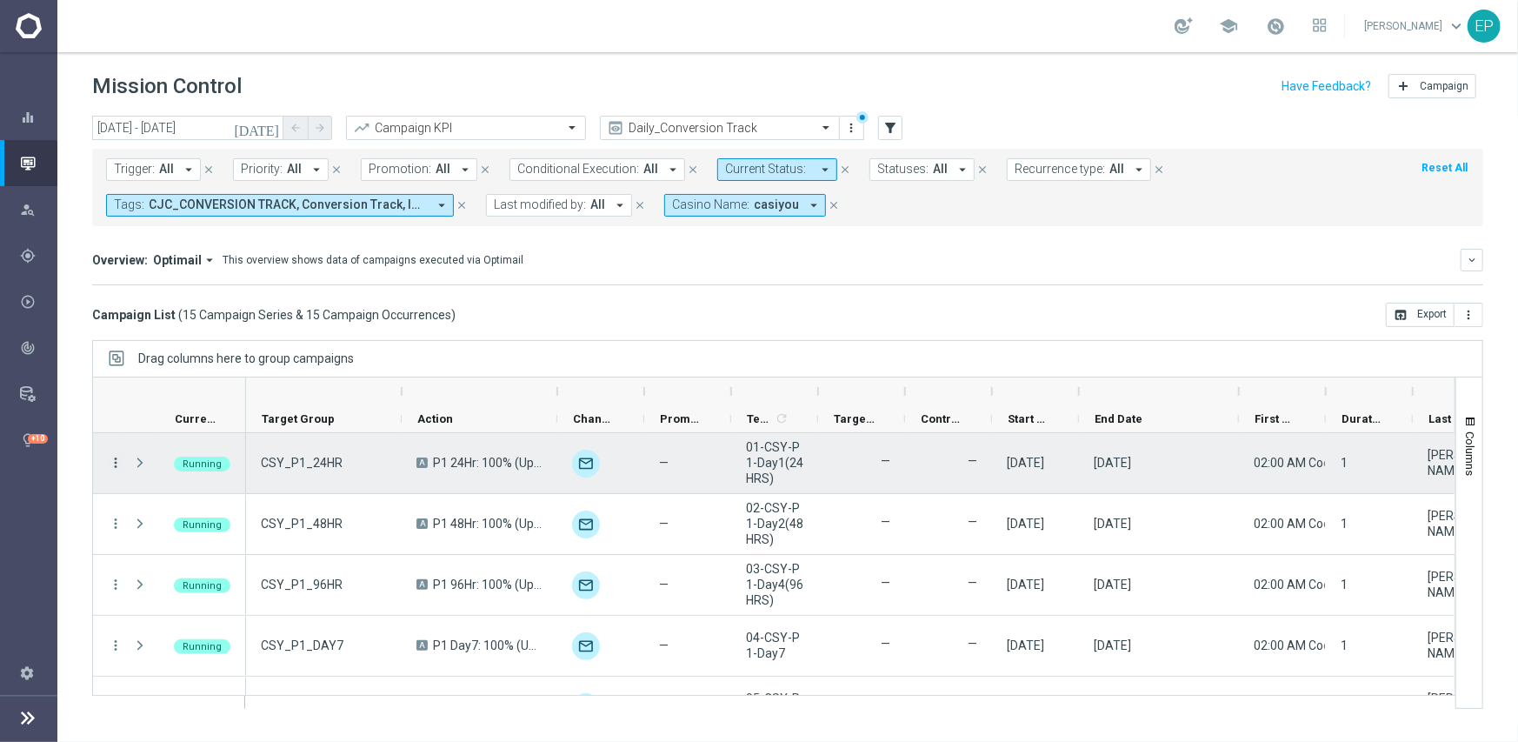
click at [113, 461] on icon "more_vert" at bounding box center [116, 463] width 16 height 16
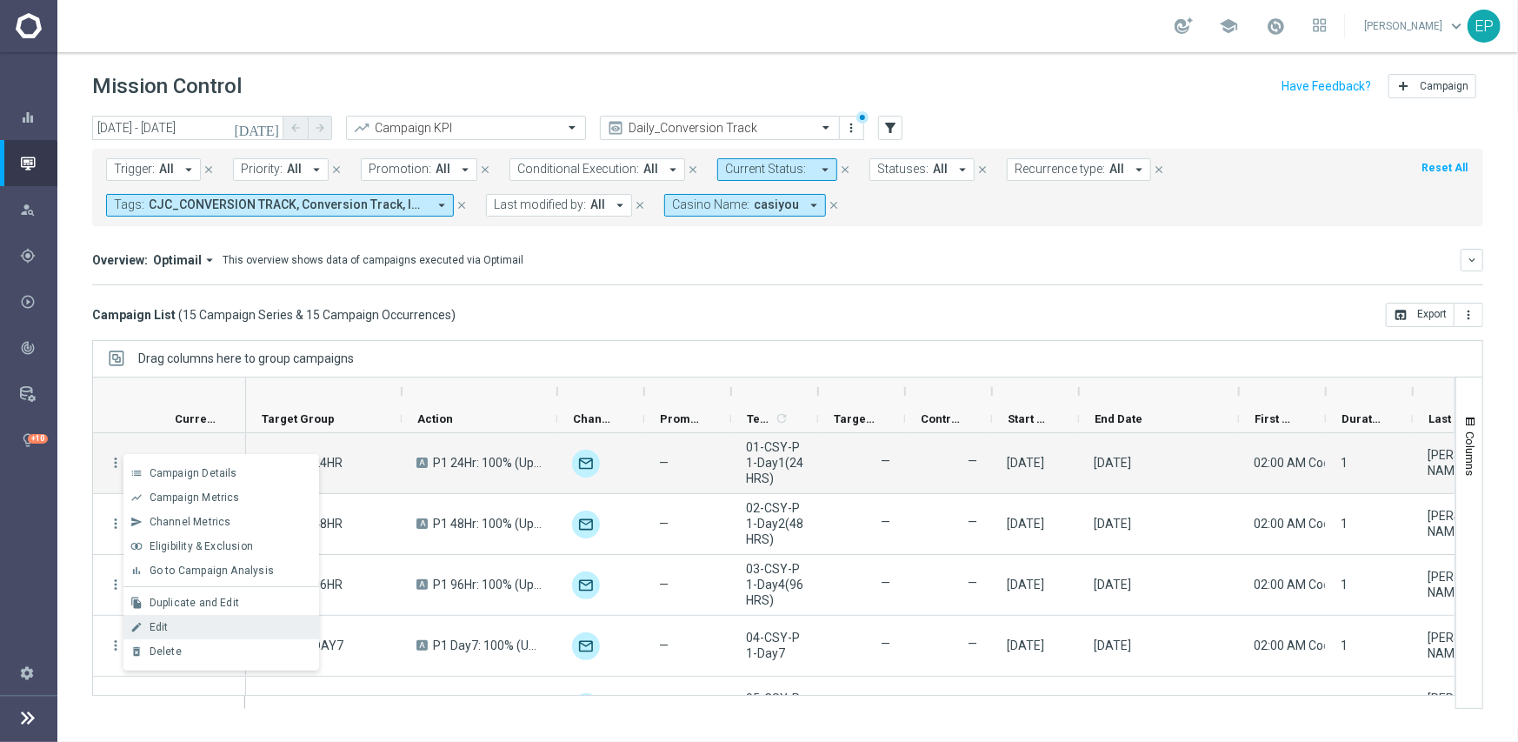
click at [191, 621] on div "Edit" at bounding box center [231, 627] width 162 height 12
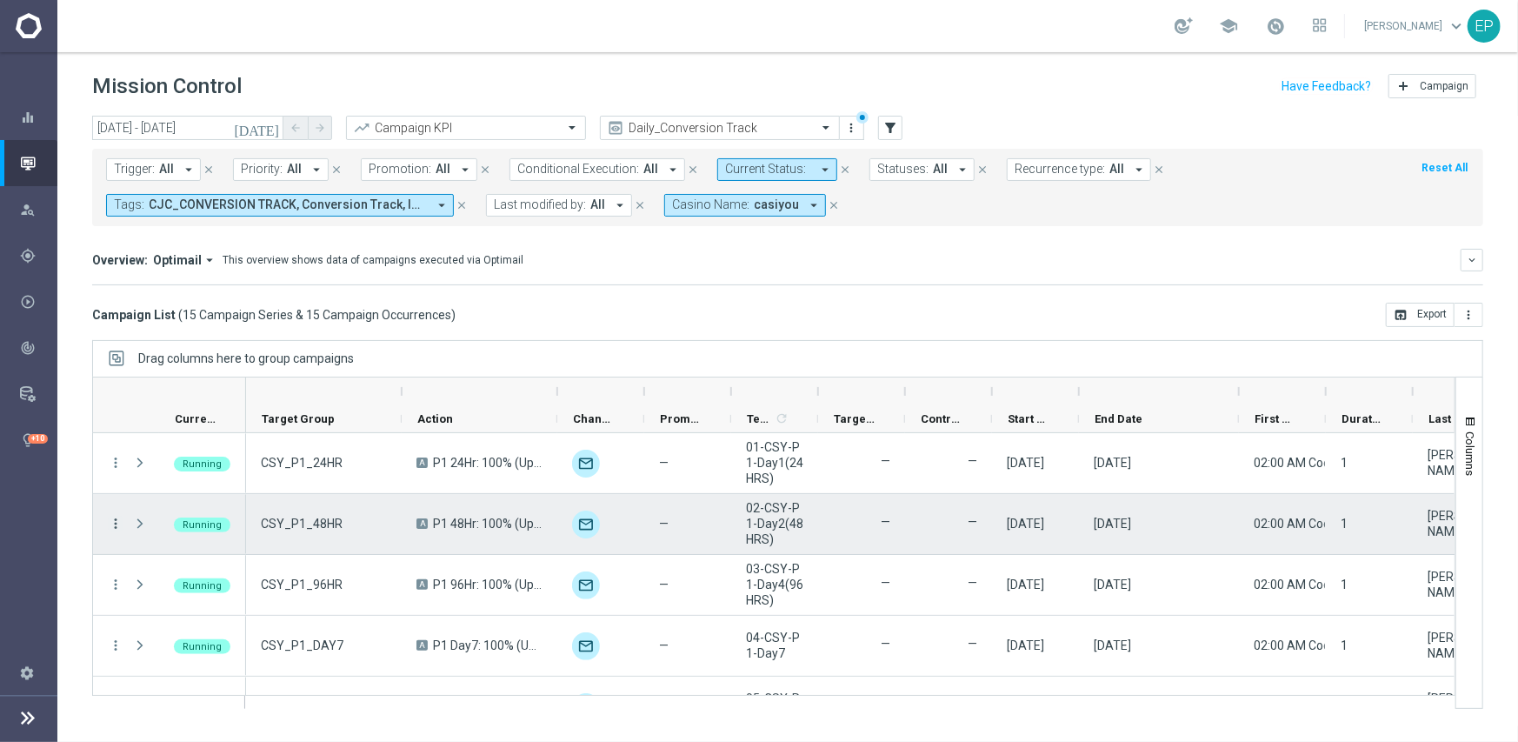
click at [116, 522] on icon "more_vert" at bounding box center [116, 524] width 16 height 16
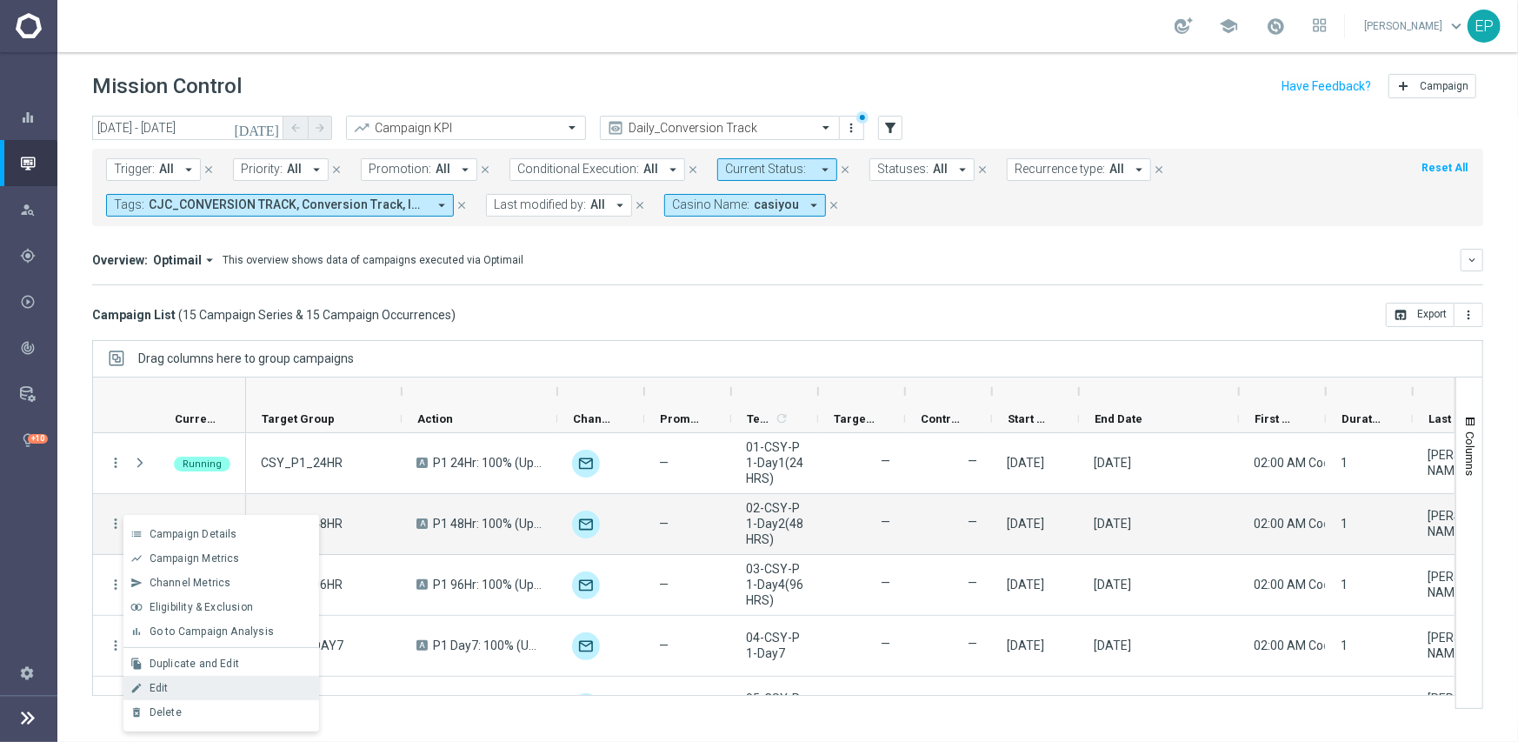
click at [178, 682] on div "Edit" at bounding box center [231, 688] width 162 height 12
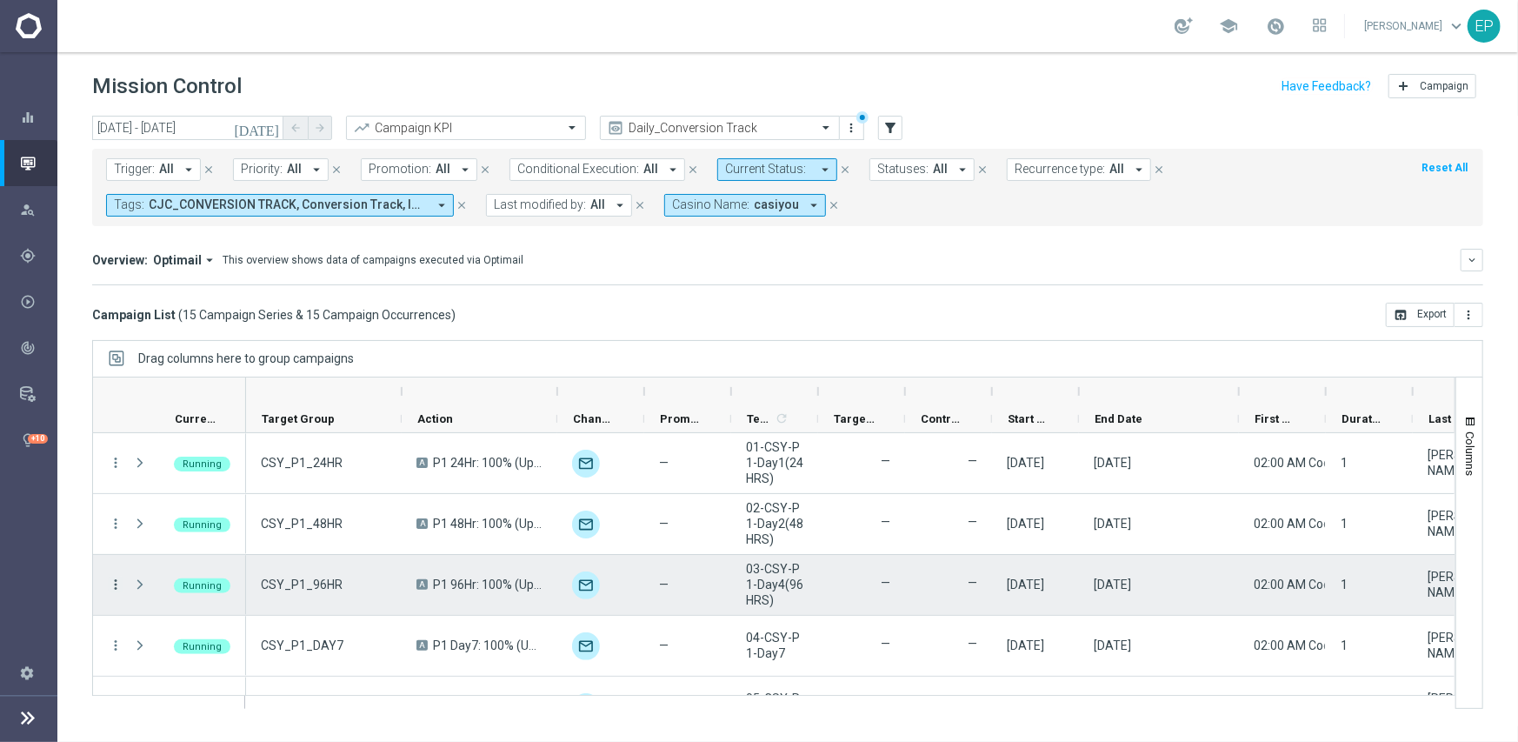
click at [117, 584] on icon "more_vert" at bounding box center [116, 584] width 16 height 16
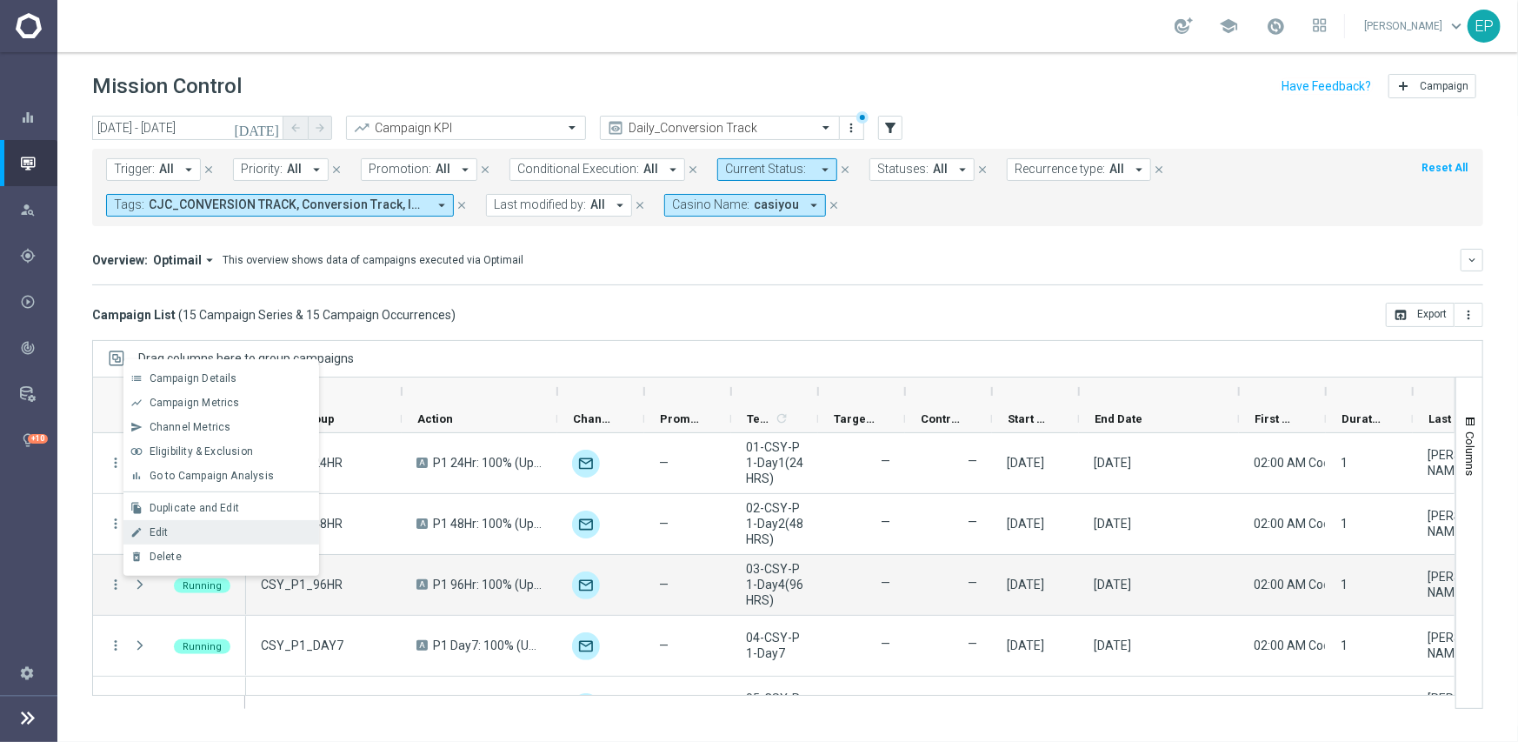
click at [185, 532] on div "Edit" at bounding box center [231, 532] width 162 height 12
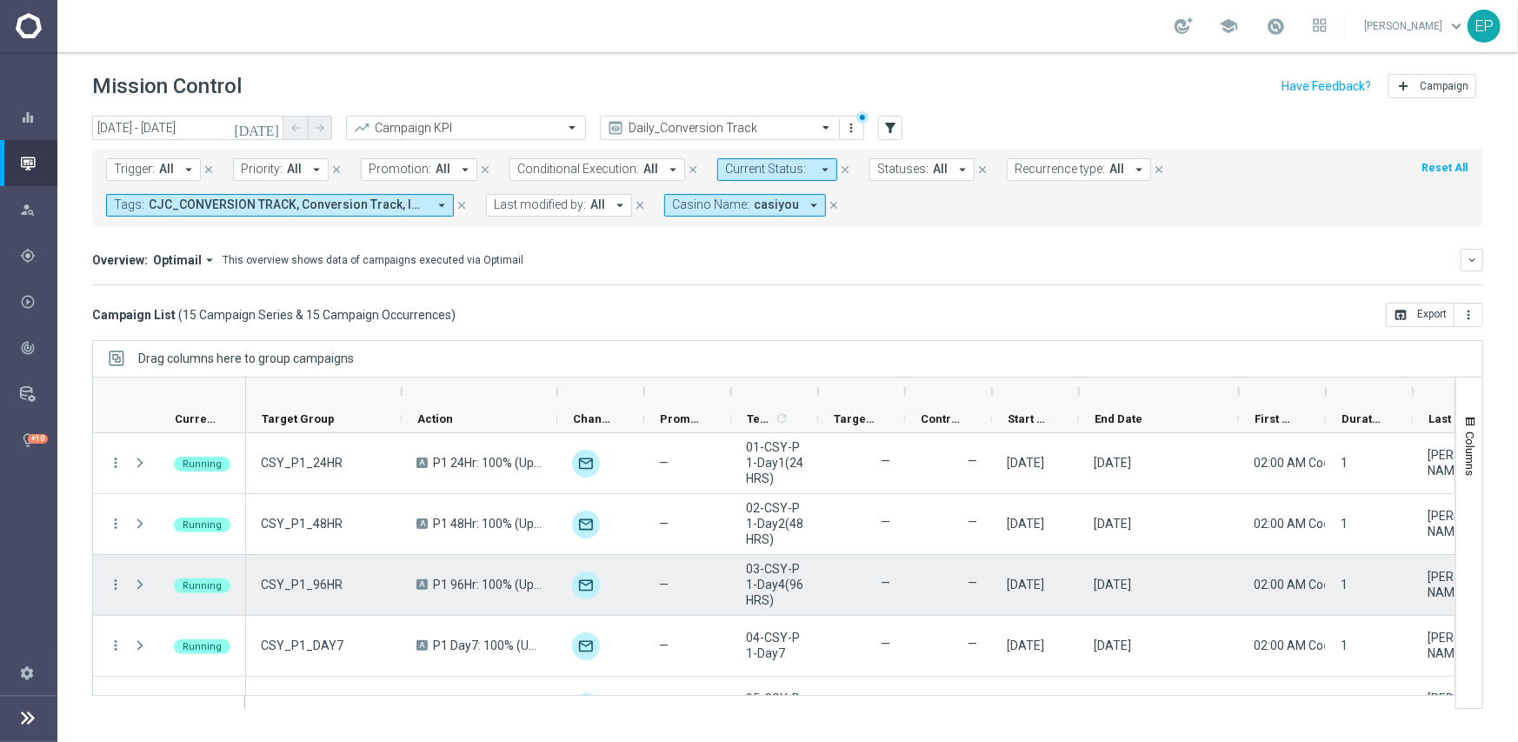
scroll to position [87, 0]
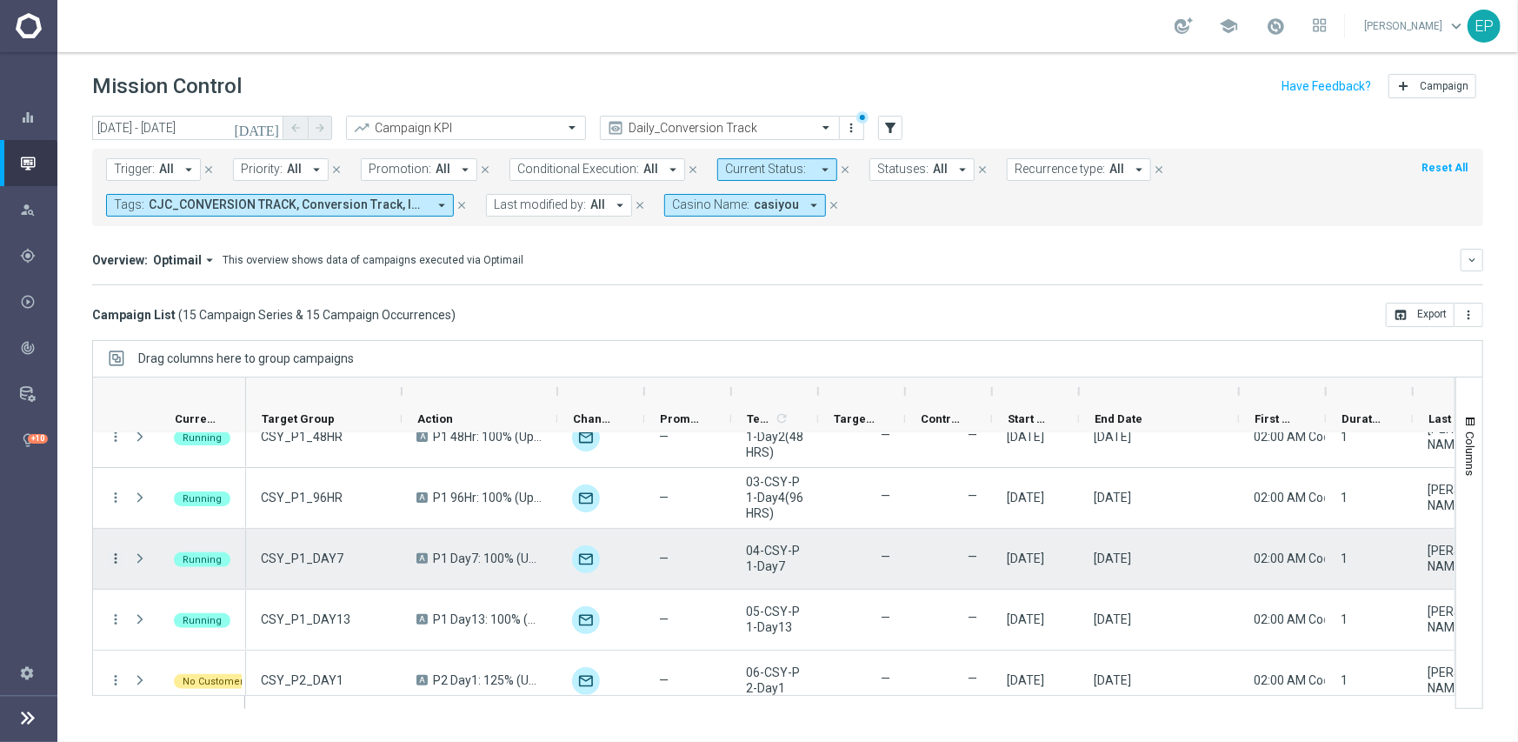
click at [113, 556] on icon "more_vert" at bounding box center [116, 558] width 16 height 16
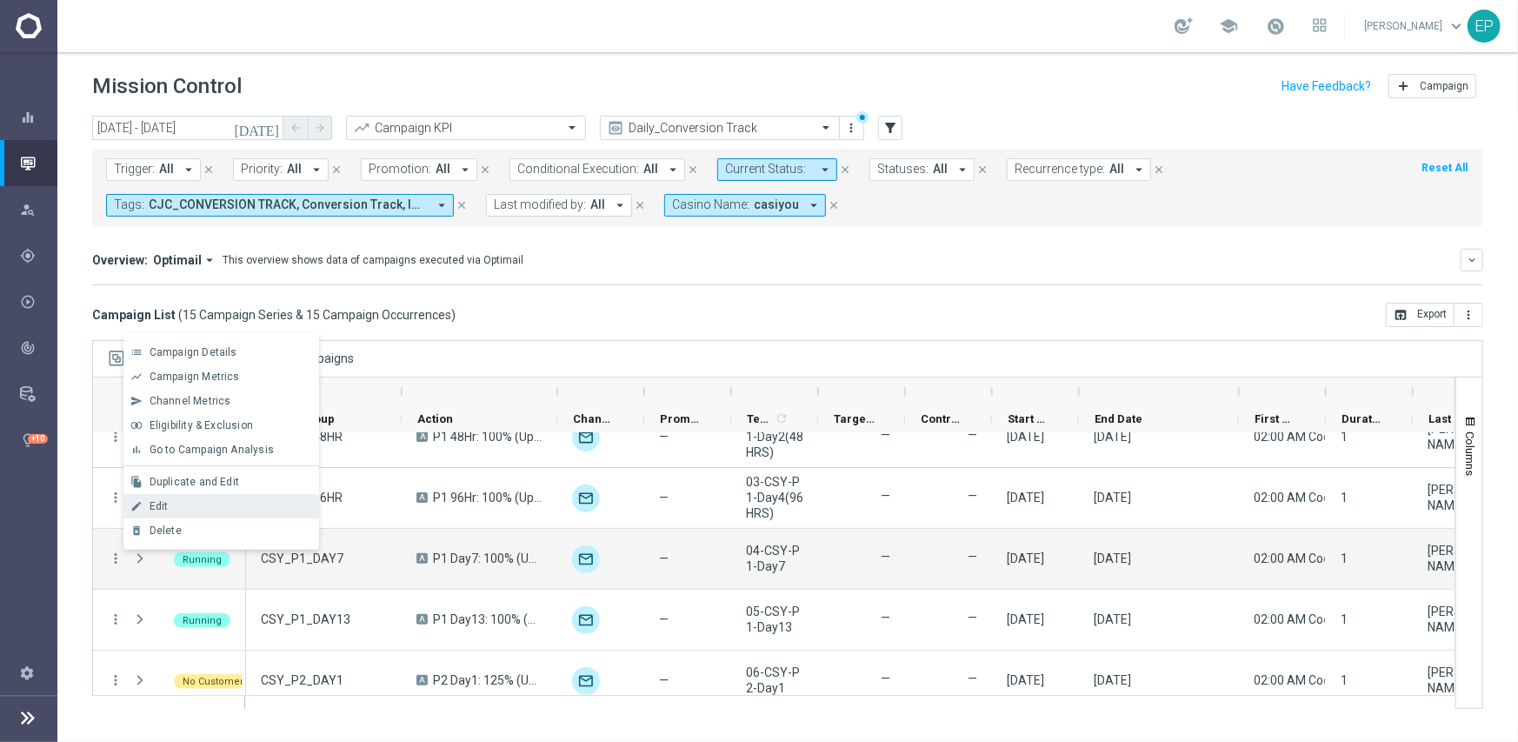
click at [163, 509] on span "Edit" at bounding box center [159, 506] width 19 height 12
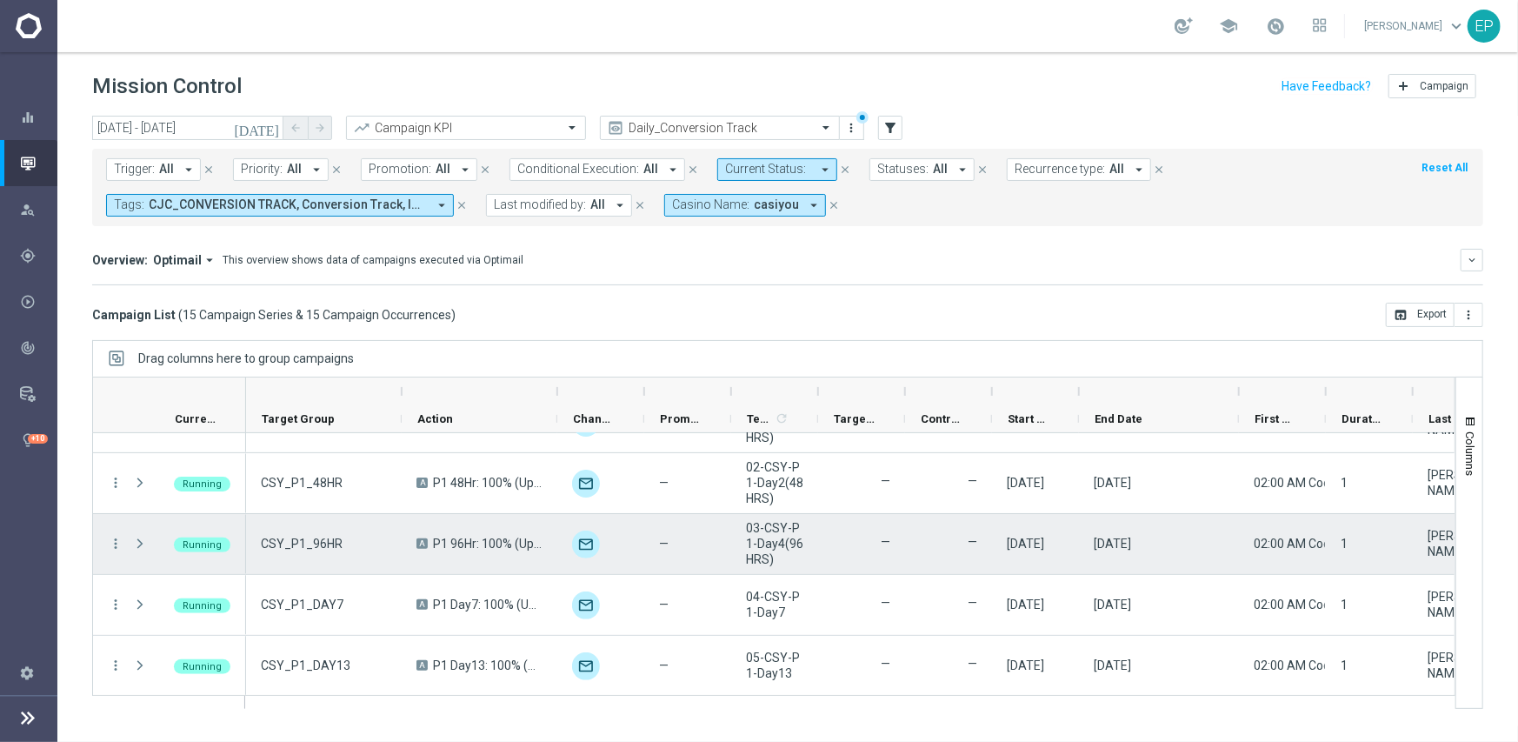
scroll to position [0, 0]
